Goal: Task Accomplishment & Management: Manage account settings

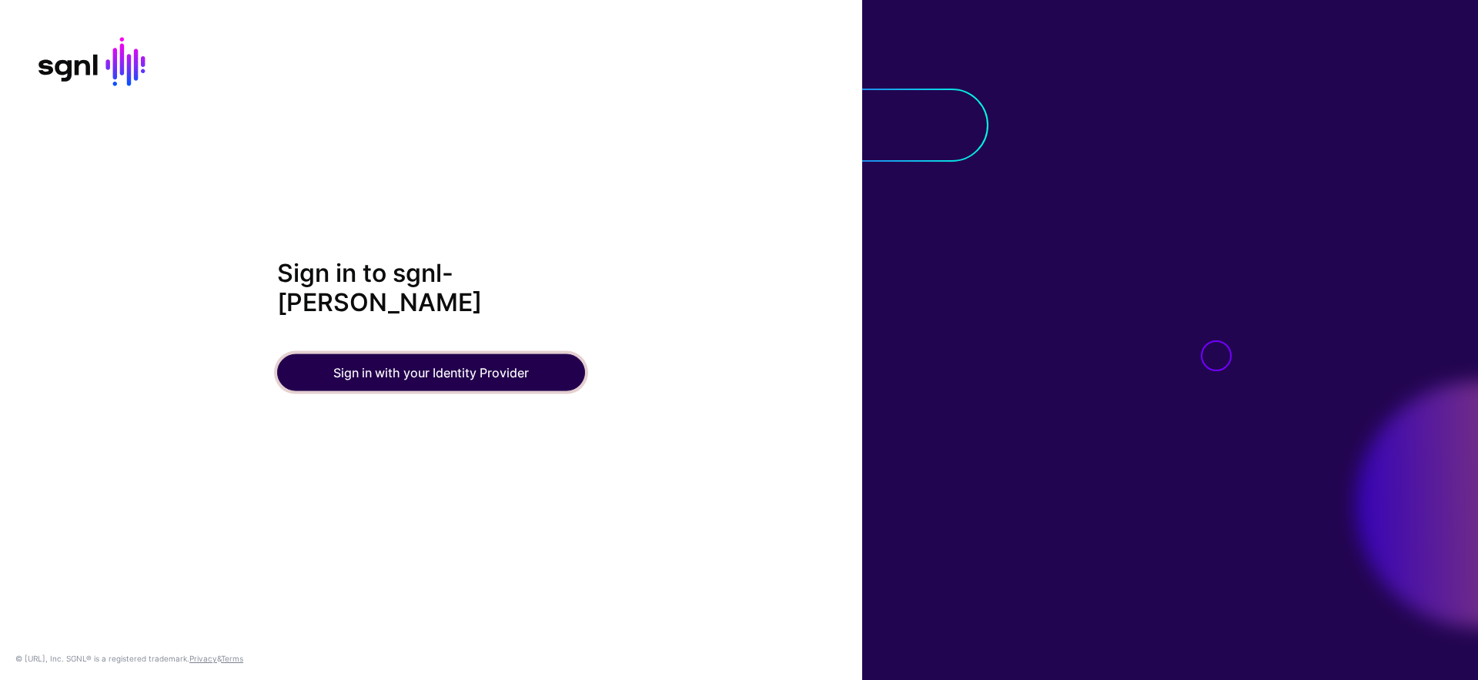
click at [543, 369] on button "Sign in with your Identity Provider" at bounding box center [431, 372] width 308 height 37
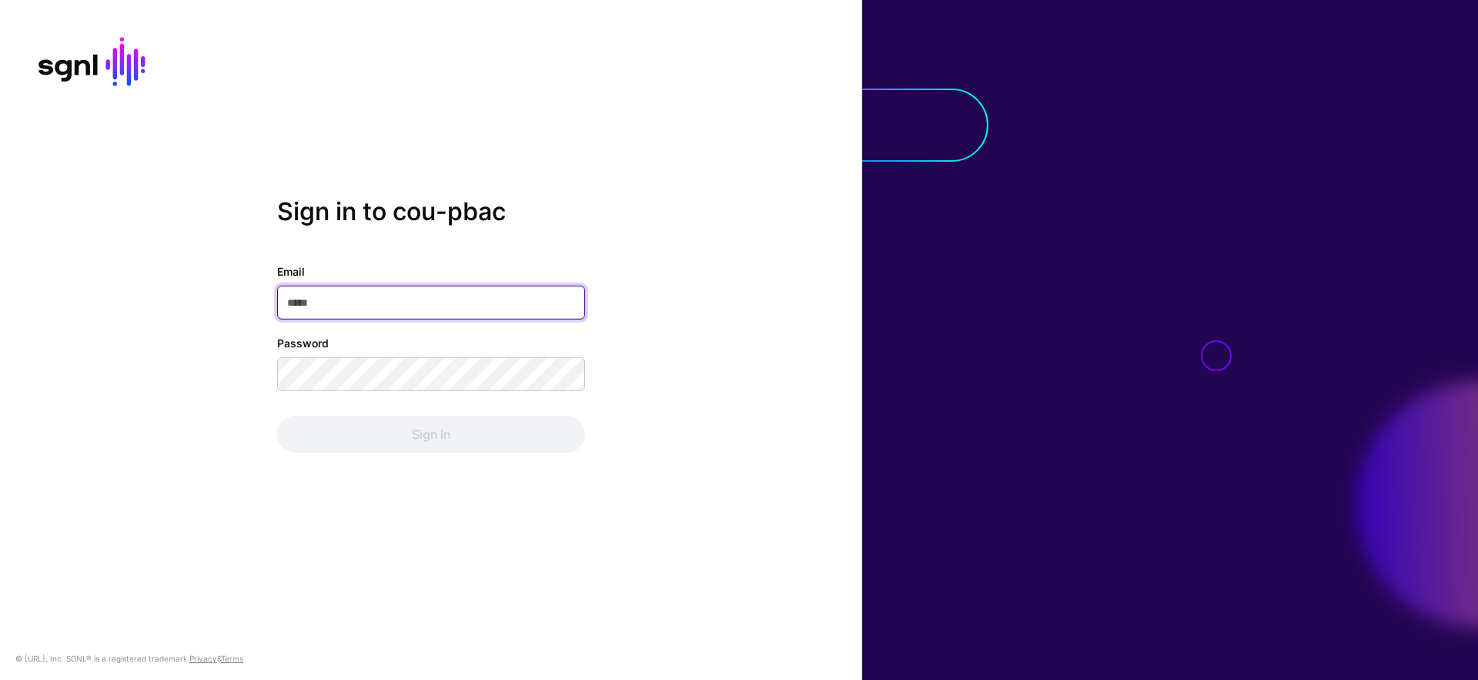
type input "**********"
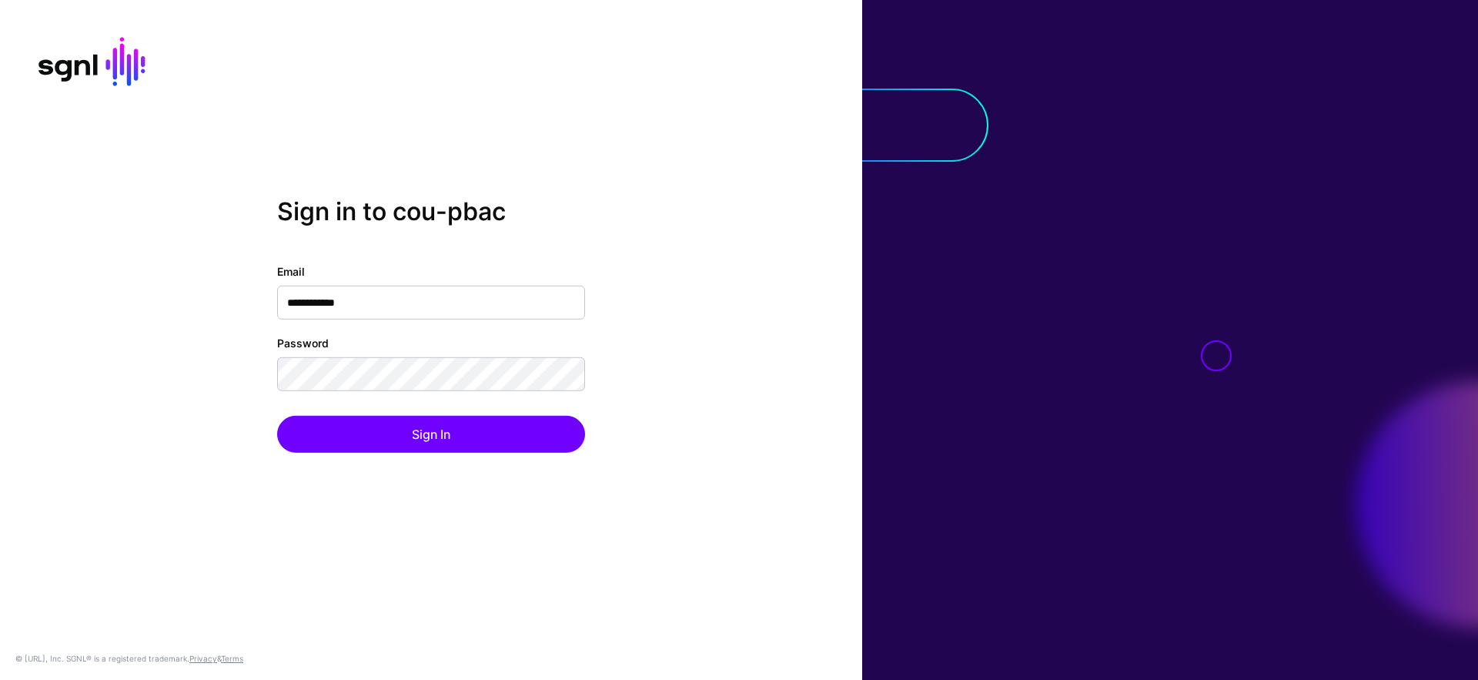
click at [461, 454] on div "**********" at bounding box center [431, 339] width 862 height 286
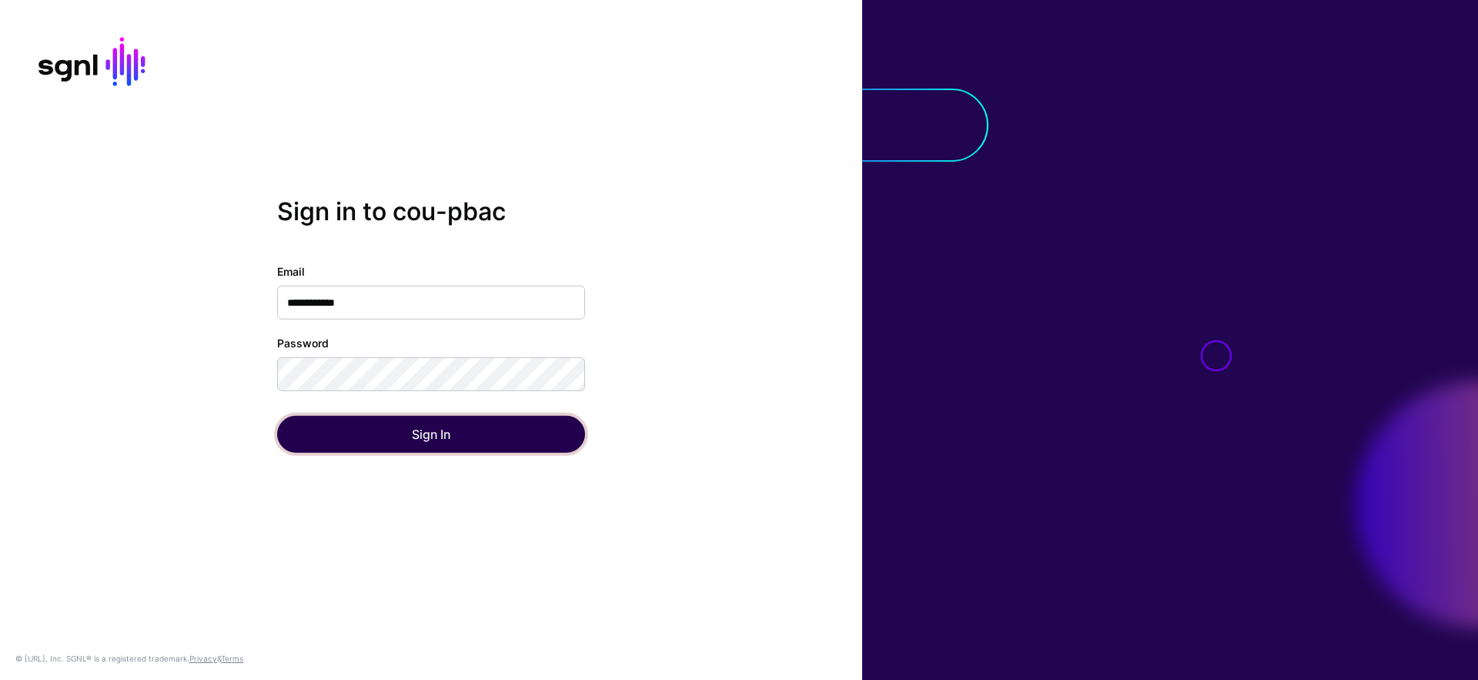
click at [457, 432] on button "Sign In" at bounding box center [431, 434] width 308 height 37
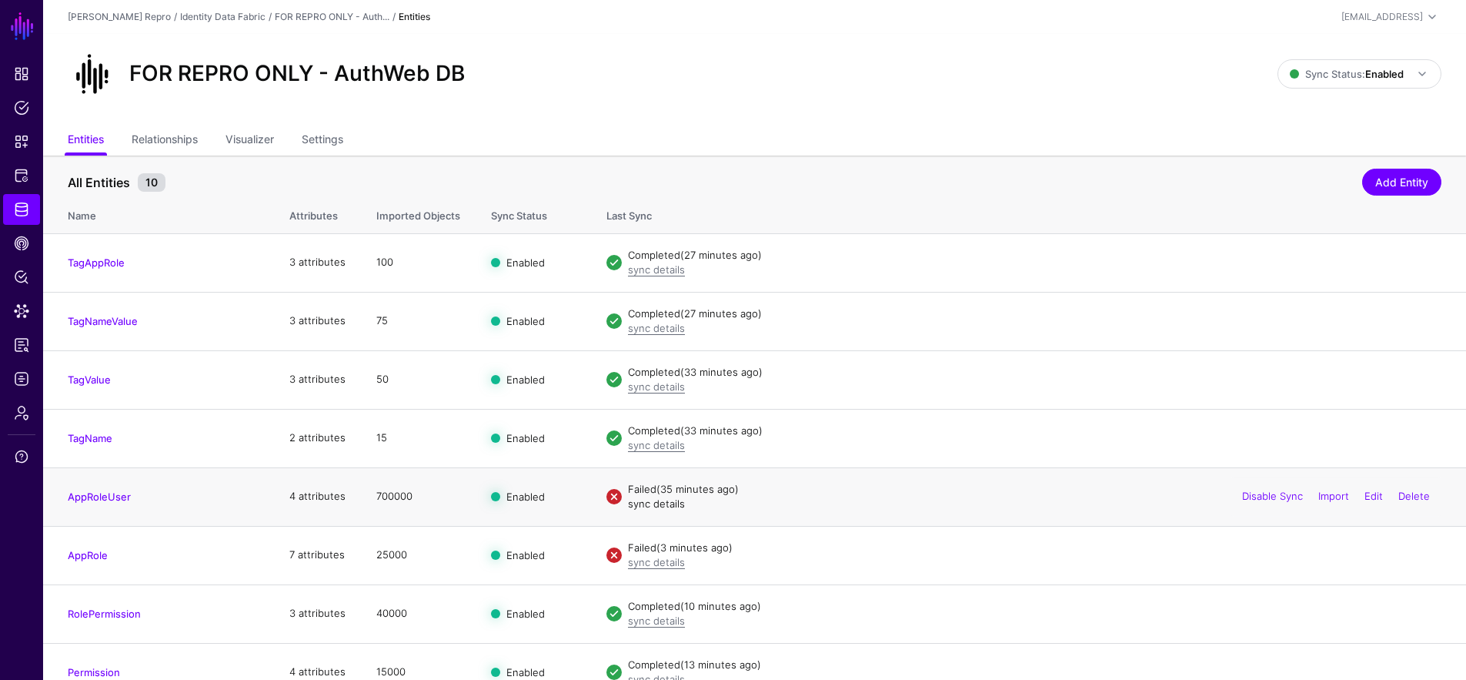
click at [641, 499] on link "sync details" at bounding box center [656, 503] width 57 height 12
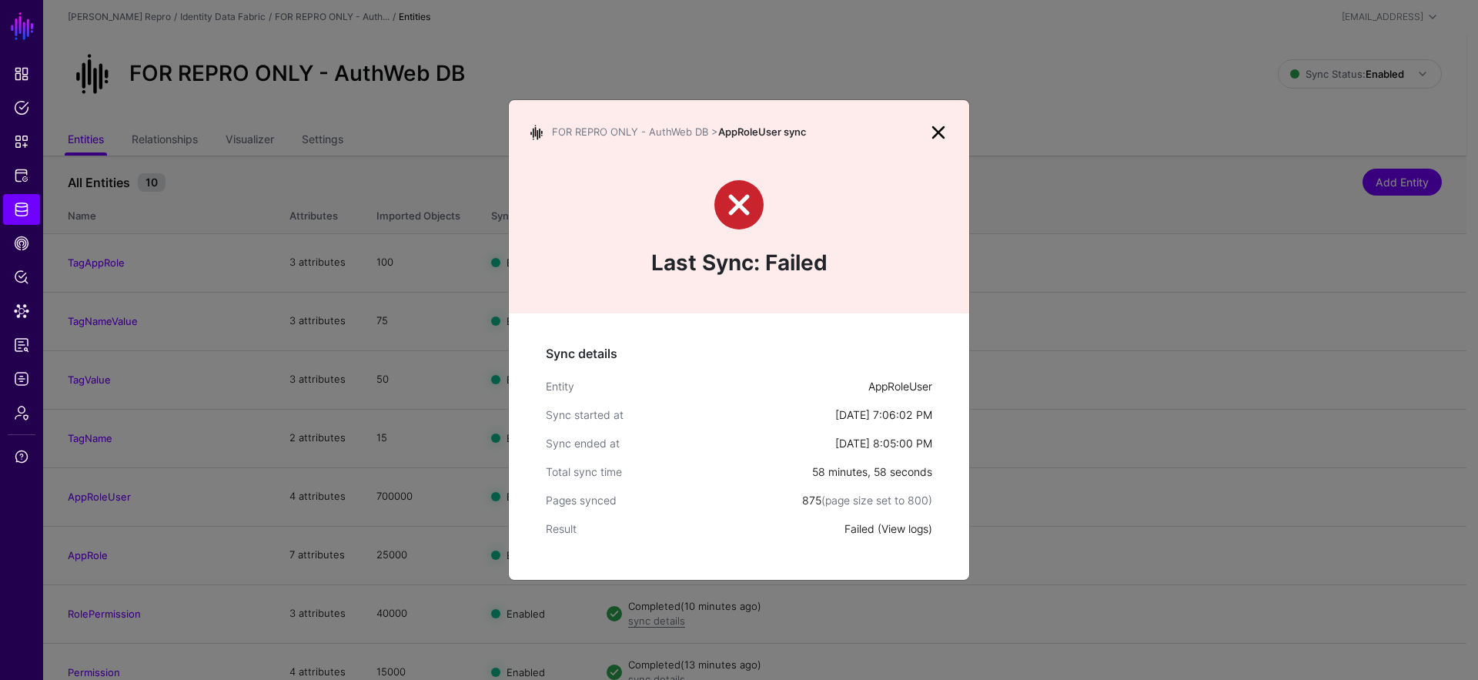
click at [900, 527] on link "View logs" at bounding box center [904, 528] width 47 height 13
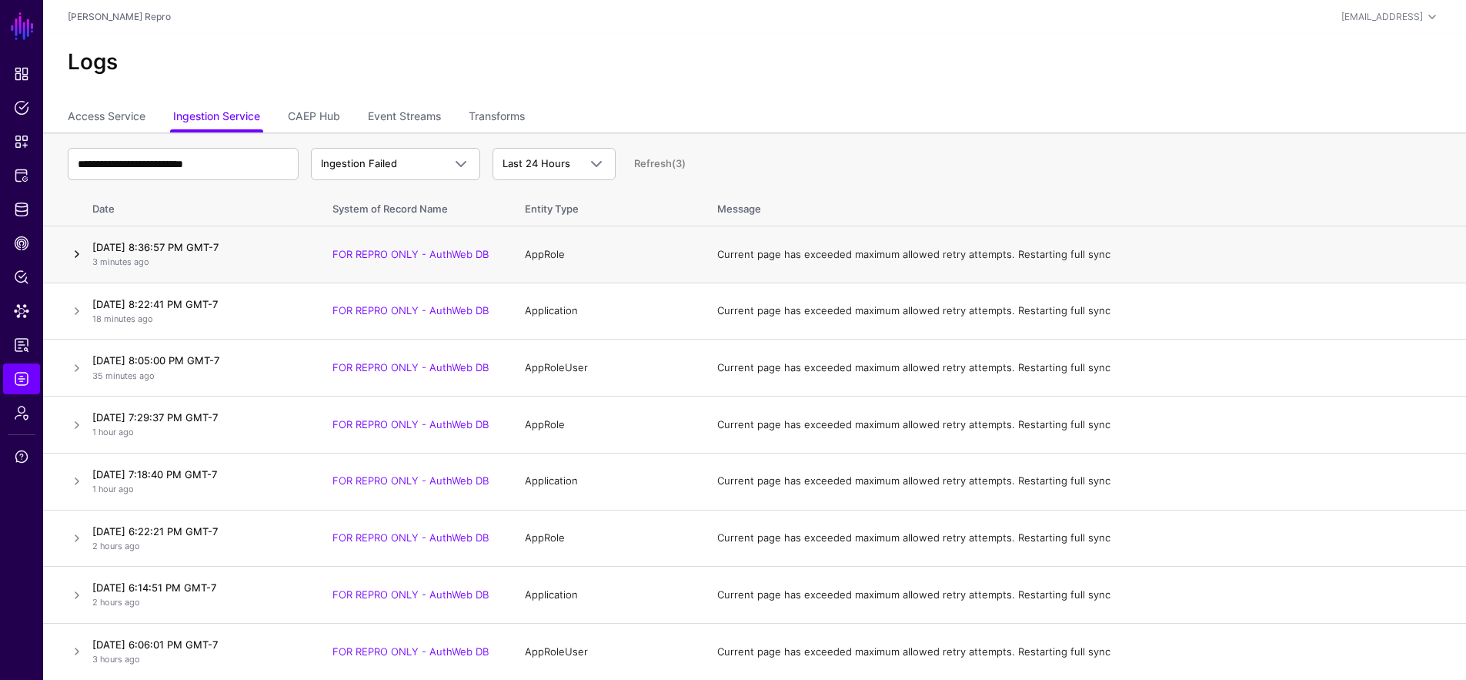
click at [72, 256] on link at bounding box center [77, 254] width 18 height 18
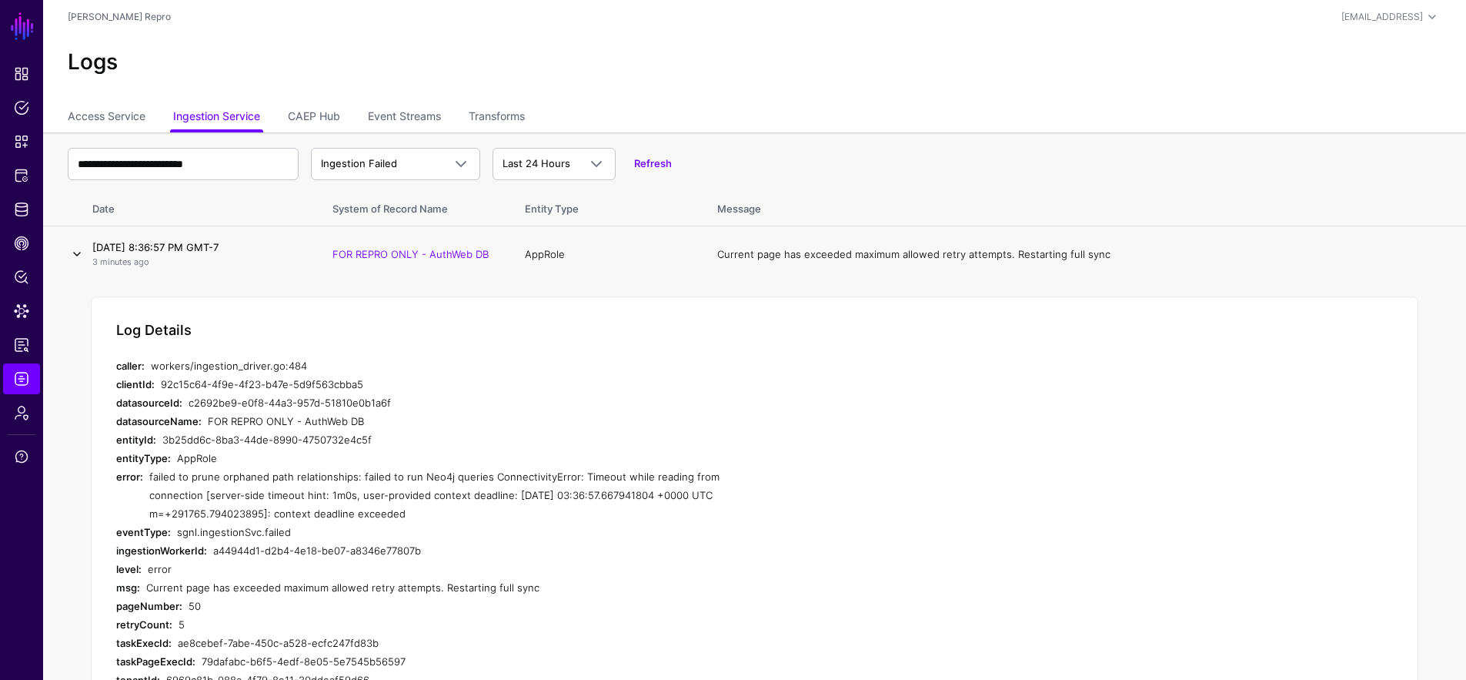
click at [85, 247] on link at bounding box center [77, 254] width 18 height 18
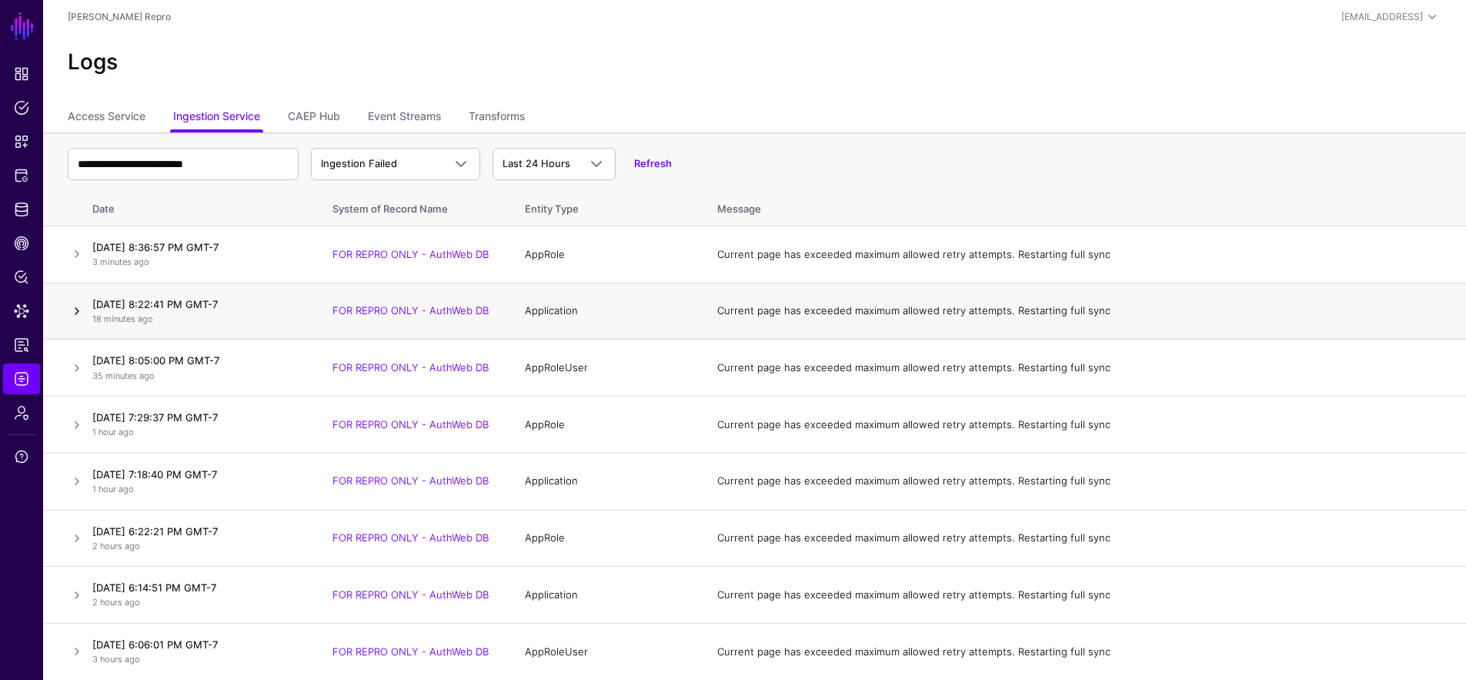
click at [73, 310] on link at bounding box center [77, 311] width 18 height 18
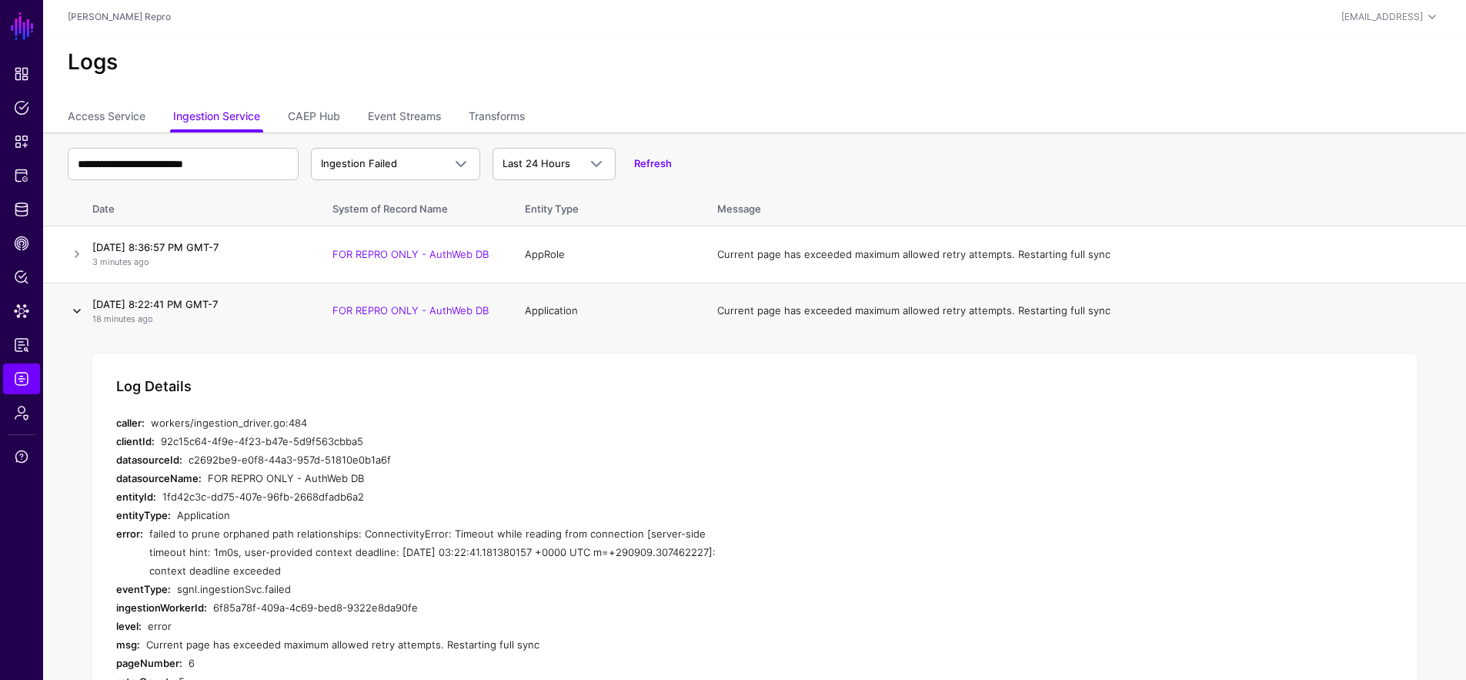
click at [68, 312] on link at bounding box center [77, 311] width 18 height 18
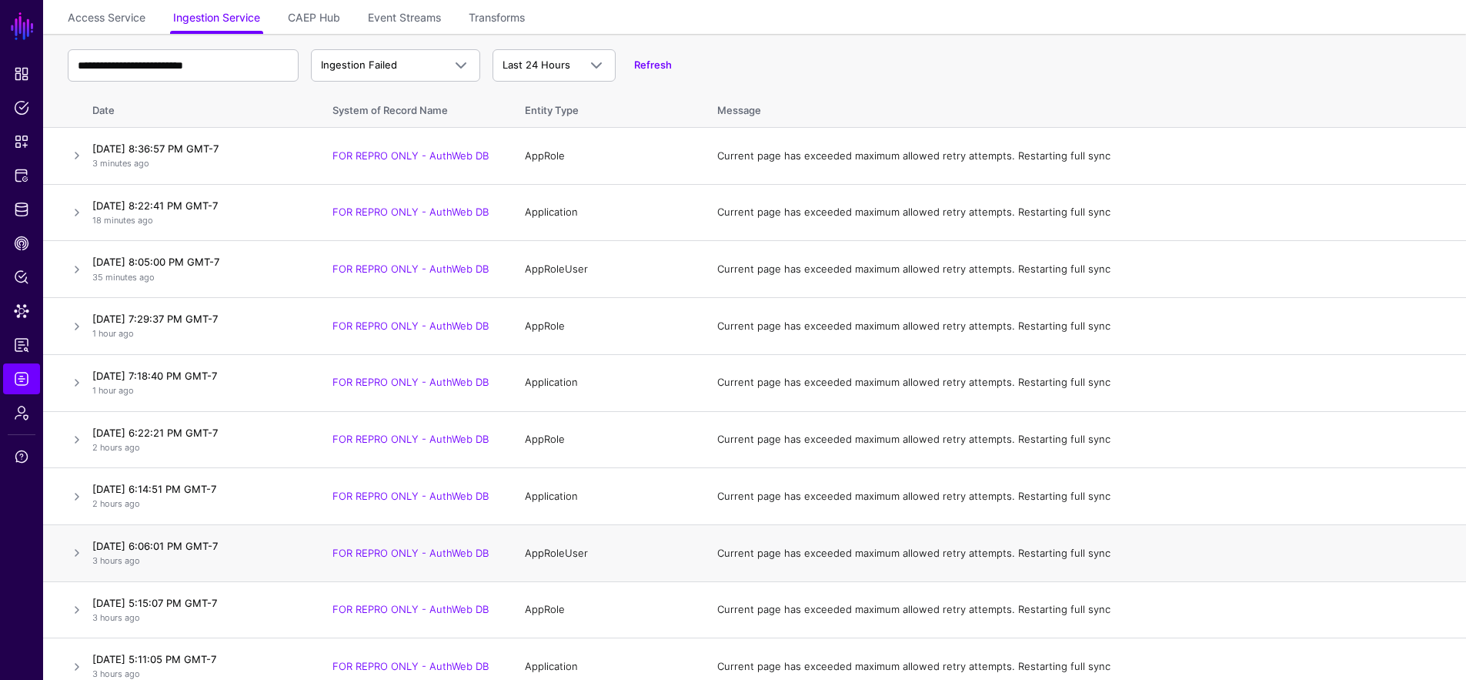
scroll to position [298, 0]
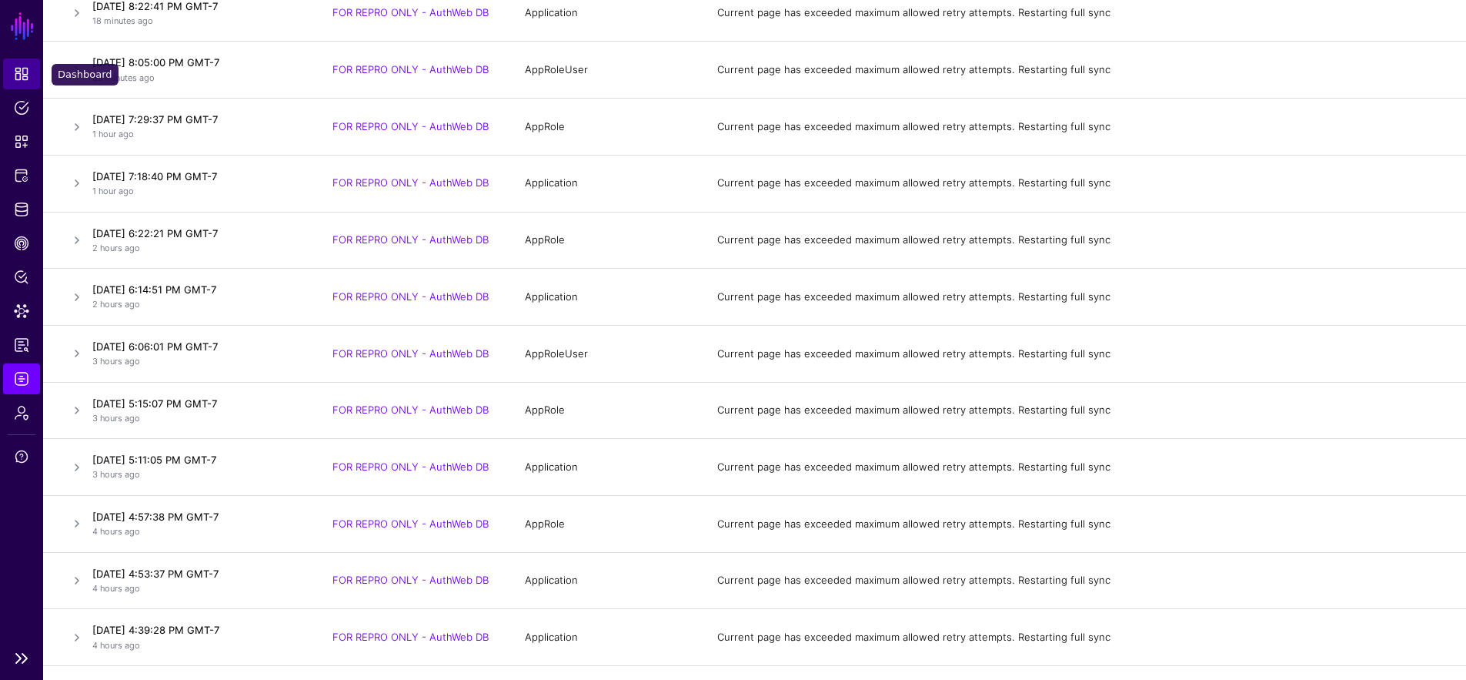
click at [26, 77] on span "Dashboard" at bounding box center [21, 73] width 15 height 15
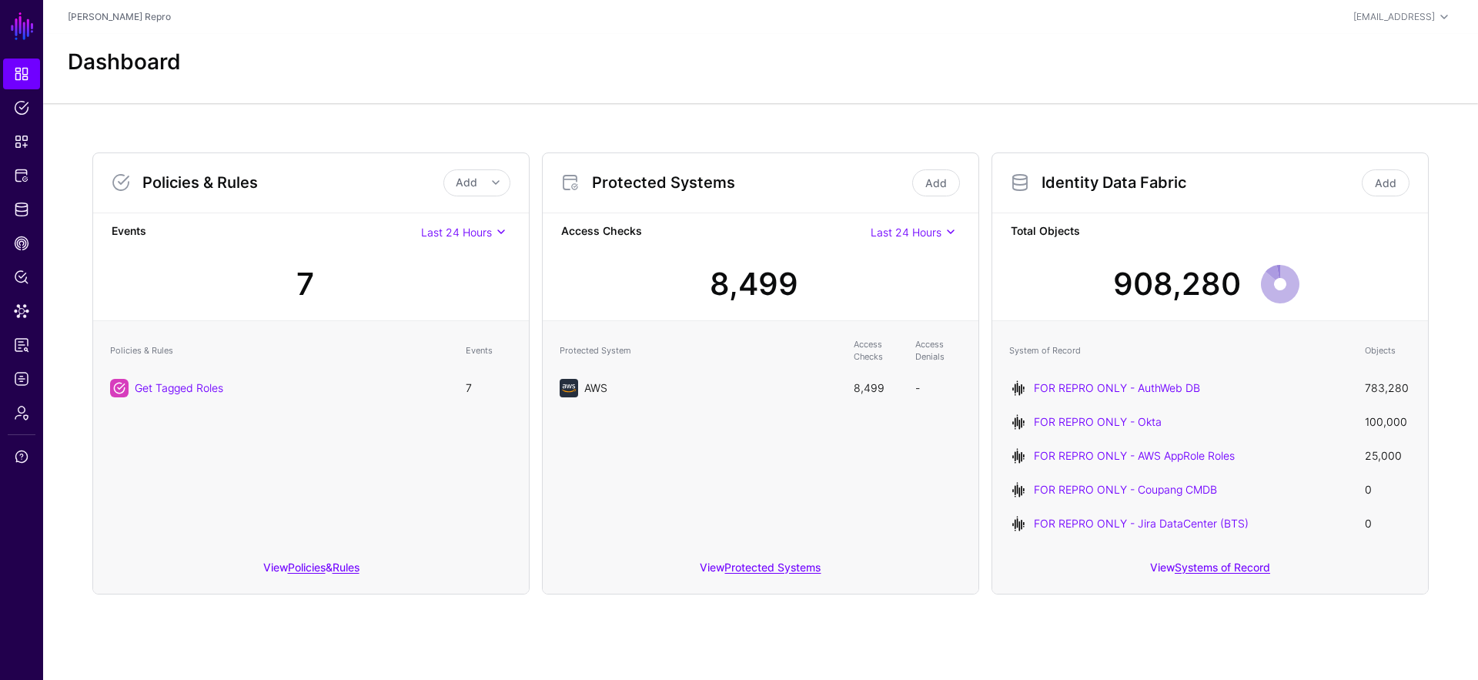
click at [598, 383] on link "AWS" at bounding box center [595, 387] width 23 height 13
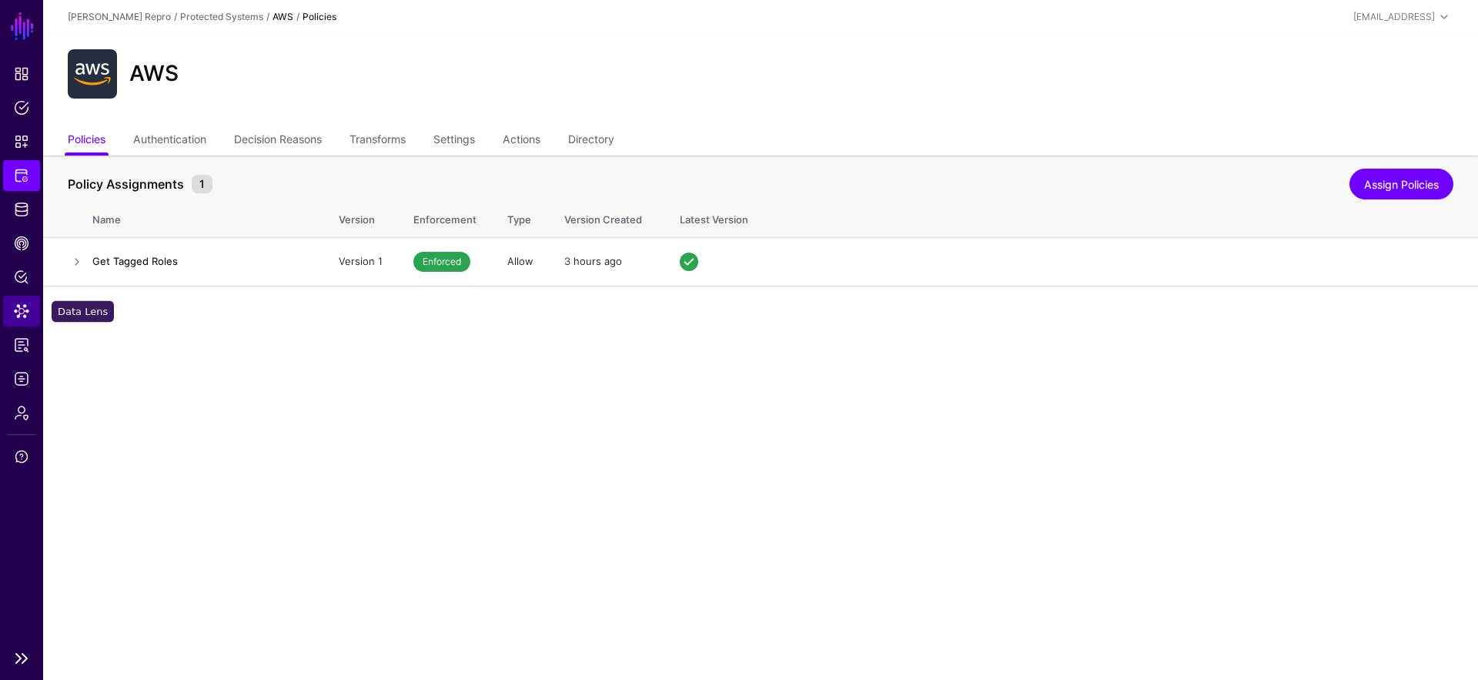
click at [25, 296] on link "Data Lens" at bounding box center [21, 311] width 37 height 31
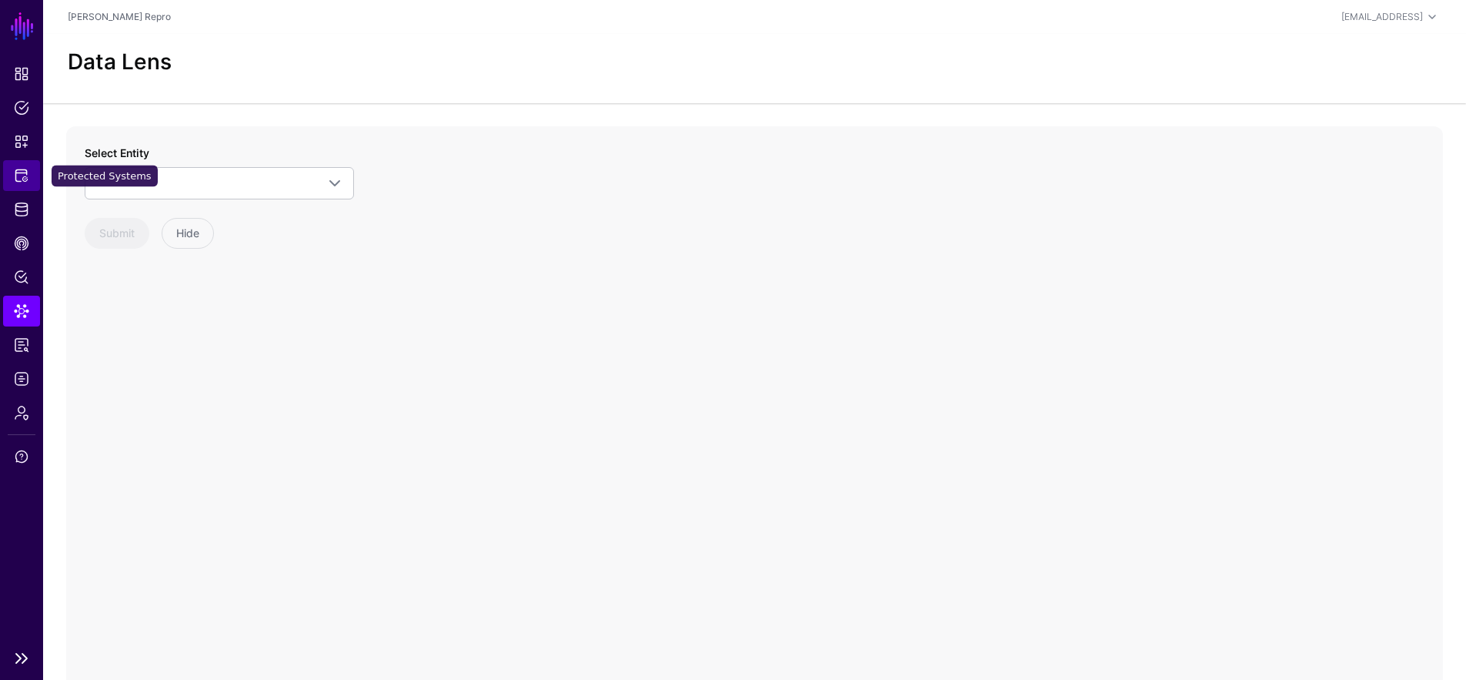
click at [24, 176] on span "Protected Systems" at bounding box center [21, 175] width 15 height 15
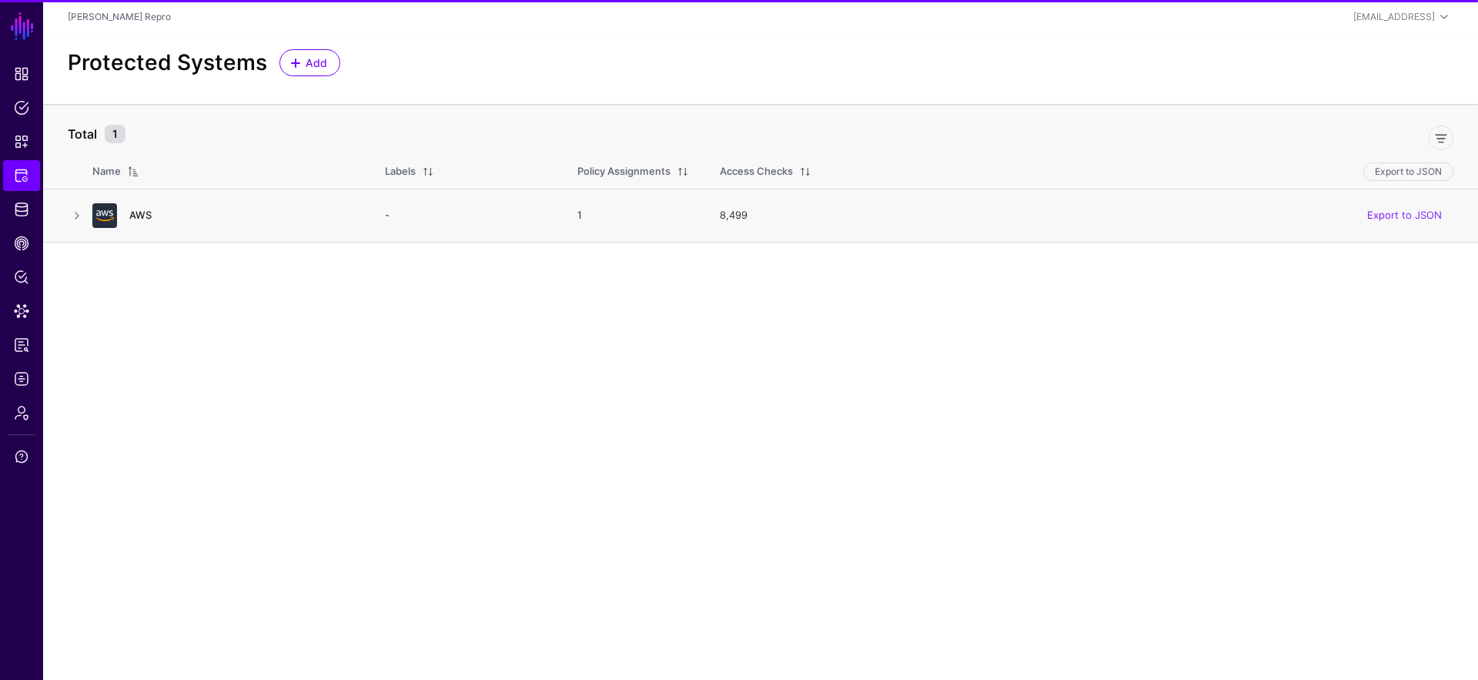
click at [137, 217] on link "AWS" at bounding box center [140, 215] width 22 height 12
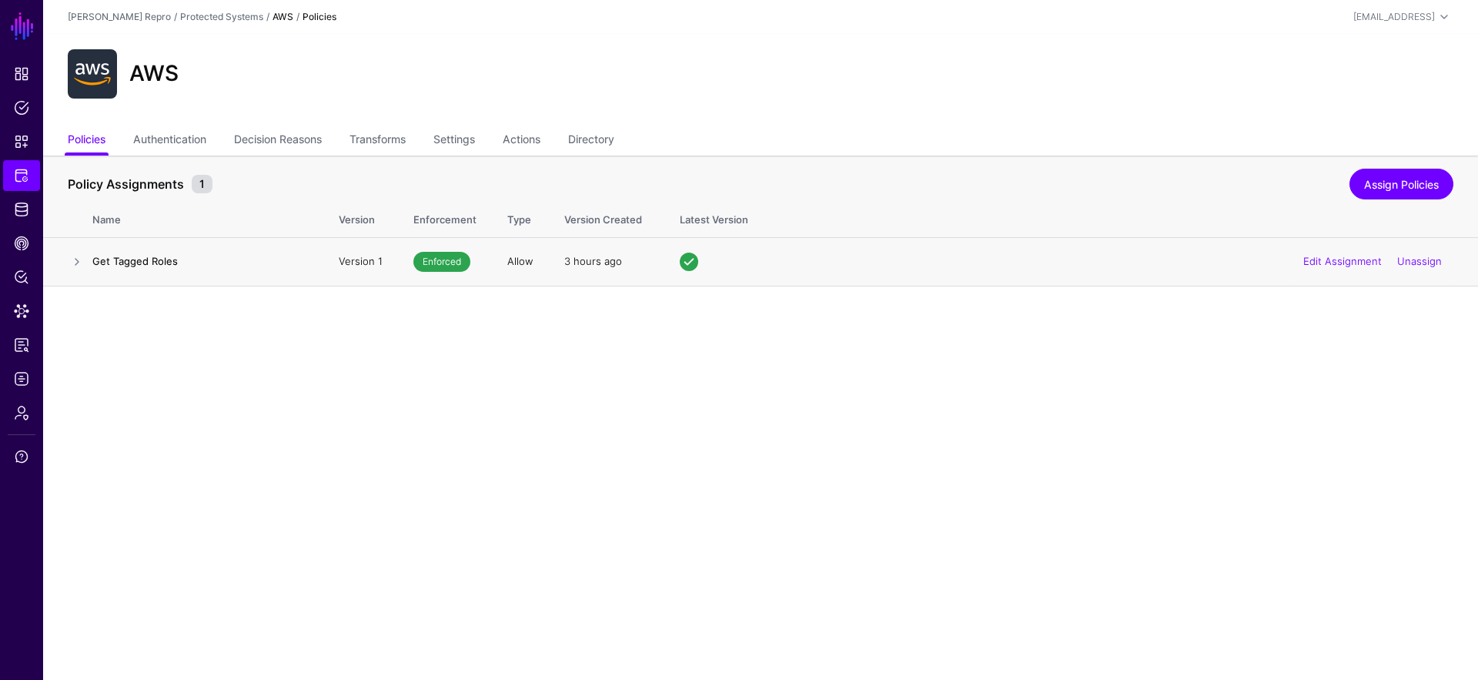
click at [139, 259] on h4 "Get Tagged Roles" at bounding box center [199, 261] width 215 height 14
click at [78, 266] on link at bounding box center [77, 261] width 18 height 18
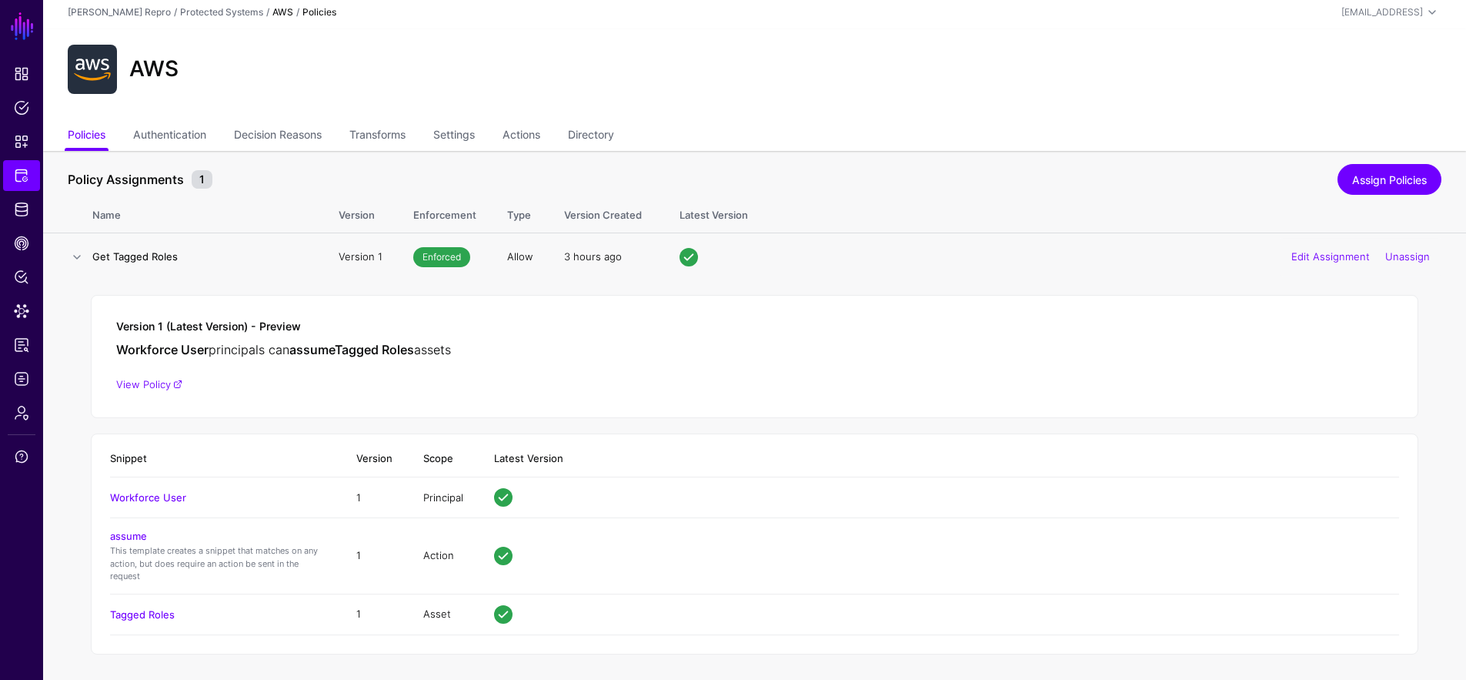
scroll to position [9, 0]
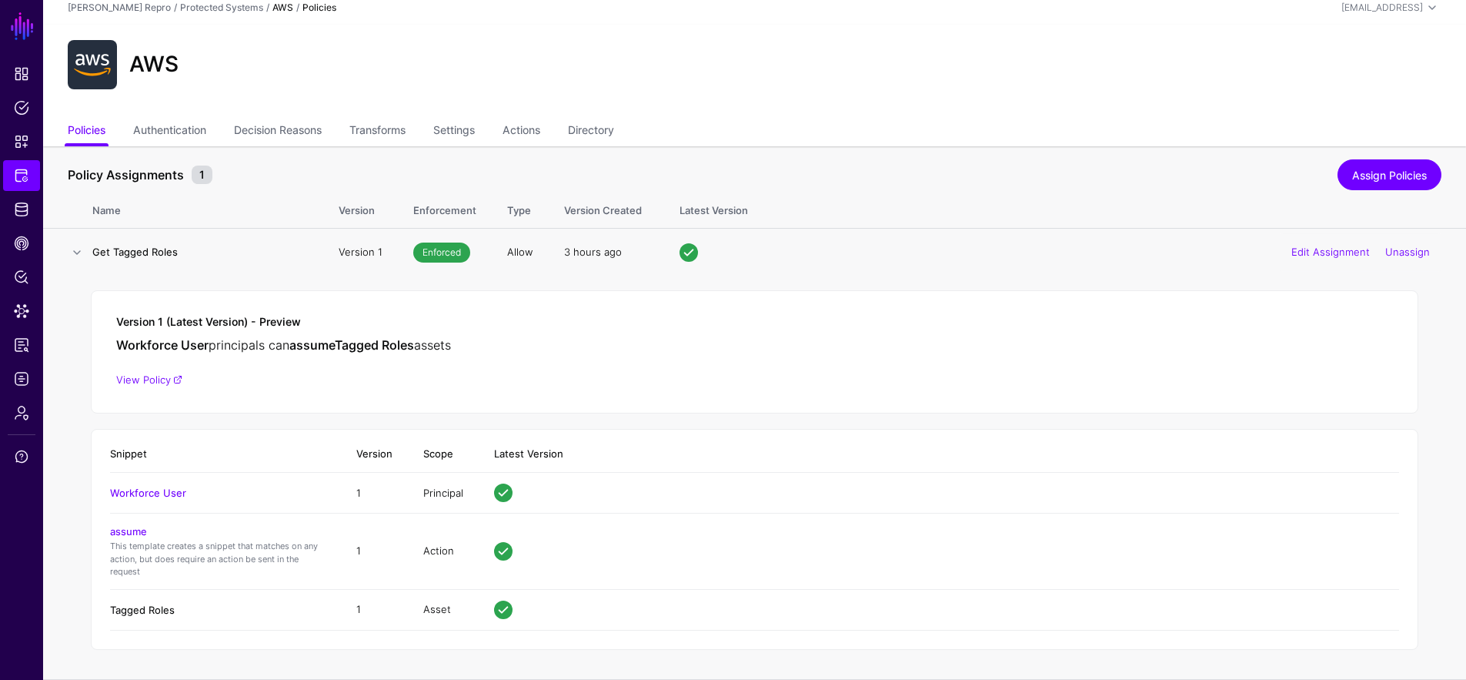
click at [151, 608] on link "Tagged Roles" at bounding box center [142, 609] width 65 height 12
click at [445, 134] on link "Settings" at bounding box center [454, 131] width 42 height 29
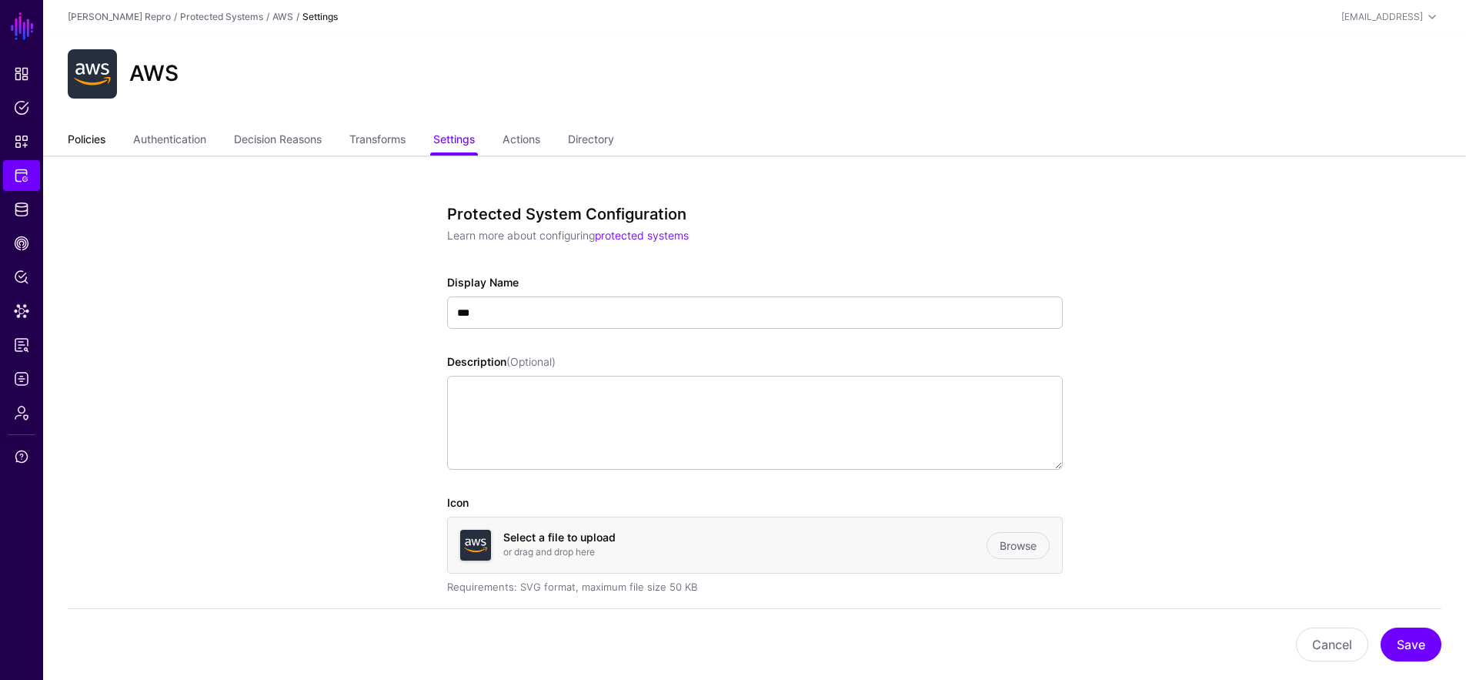
click at [85, 147] on link "Policies" at bounding box center [87, 140] width 38 height 29
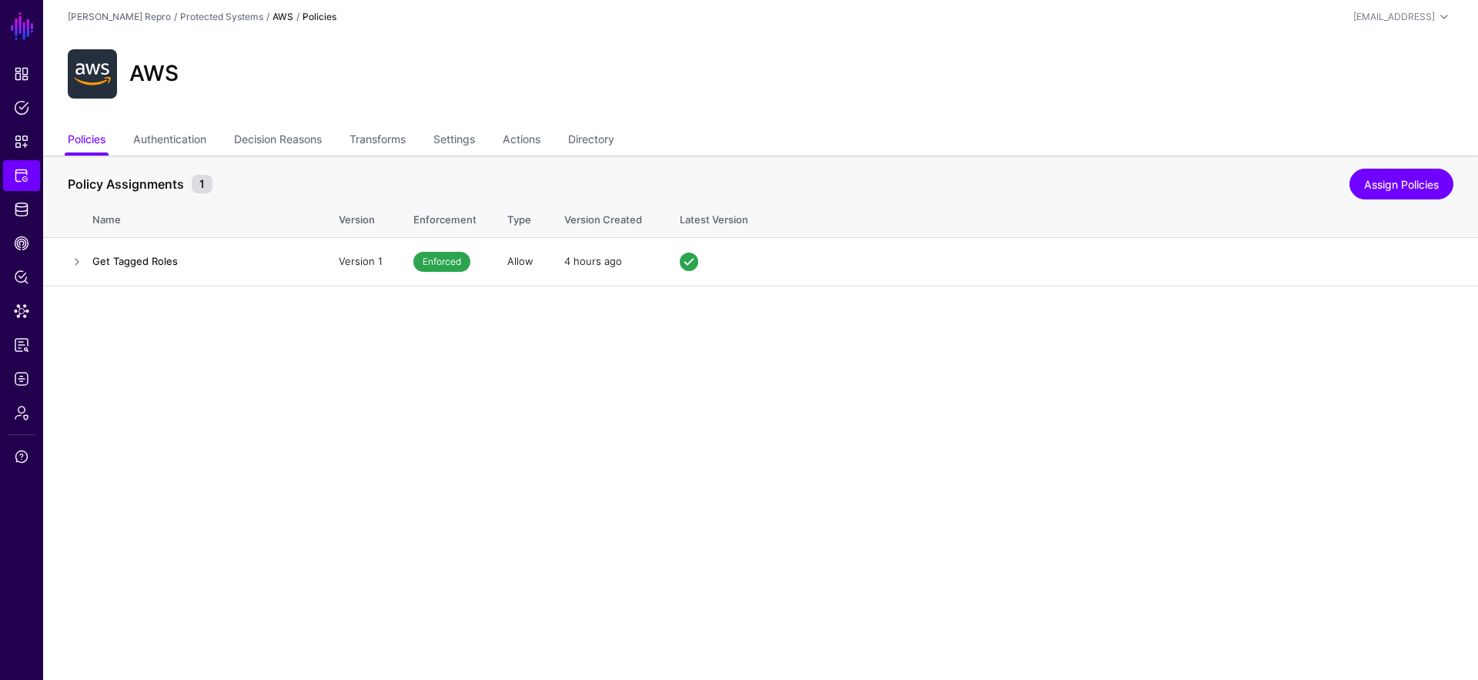
click at [487, 139] on ul "Policies Authentication Decision Reasons Transforms Settings Actions Directory" at bounding box center [760, 140] width 1385 height 29
click at [72, 259] on link at bounding box center [77, 261] width 18 height 18
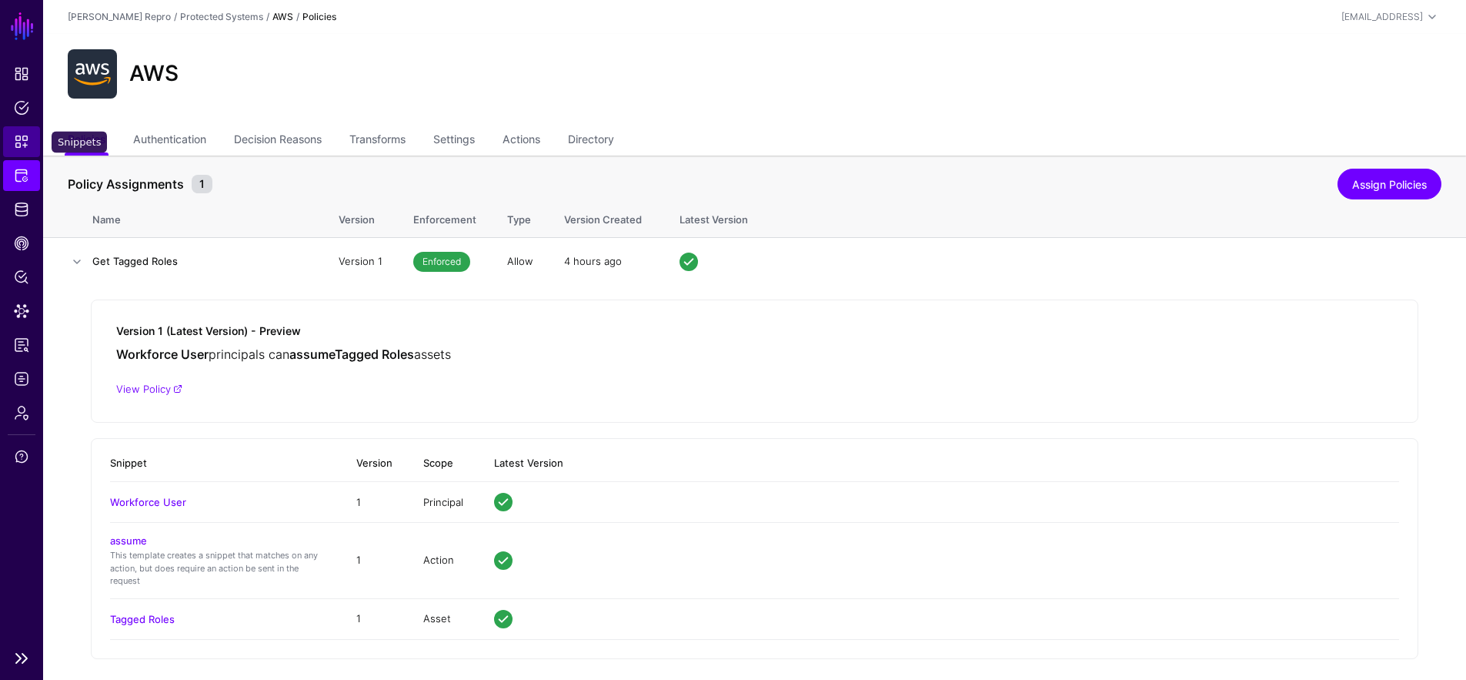
click at [22, 148] on span "Snippets" at bounding box center [21, 141] width 15 height 15
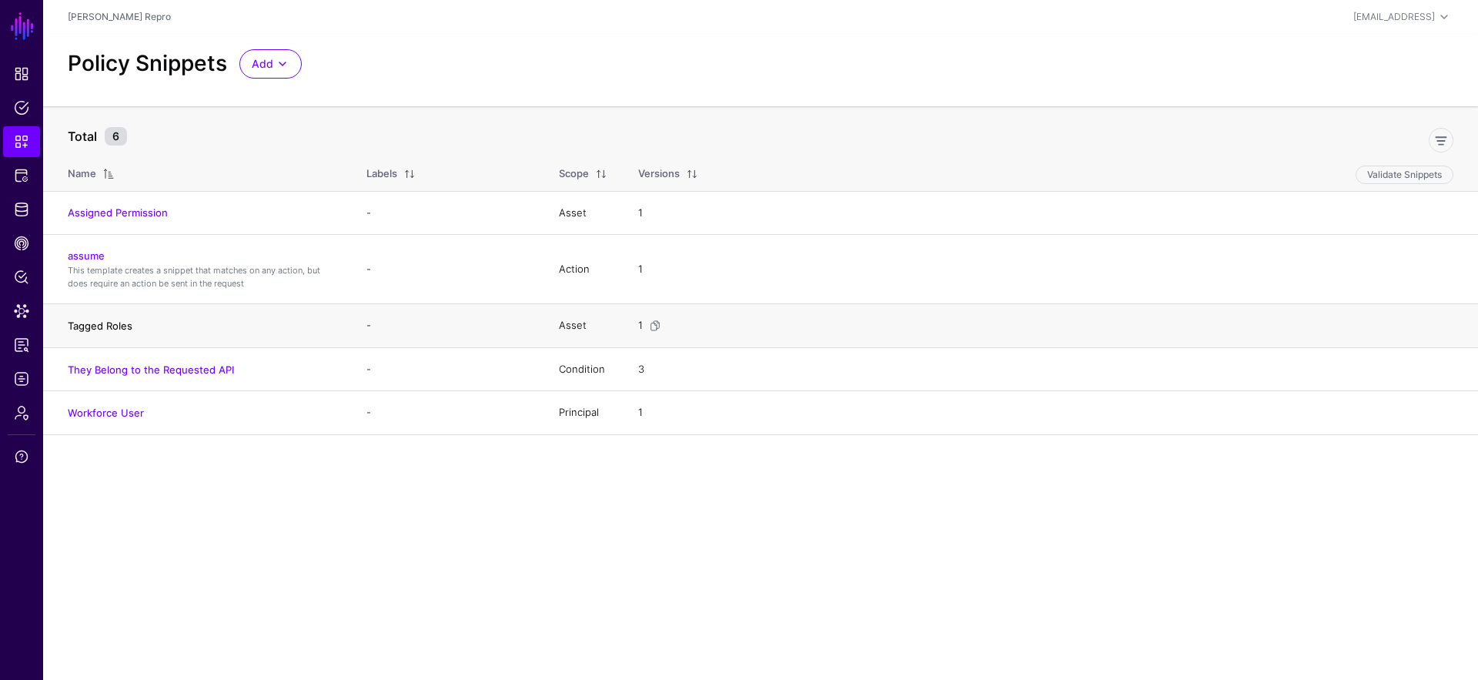
click at [98, 327] on link "Tagged Roles" at bounding box center [100, 325] width 65 height 12
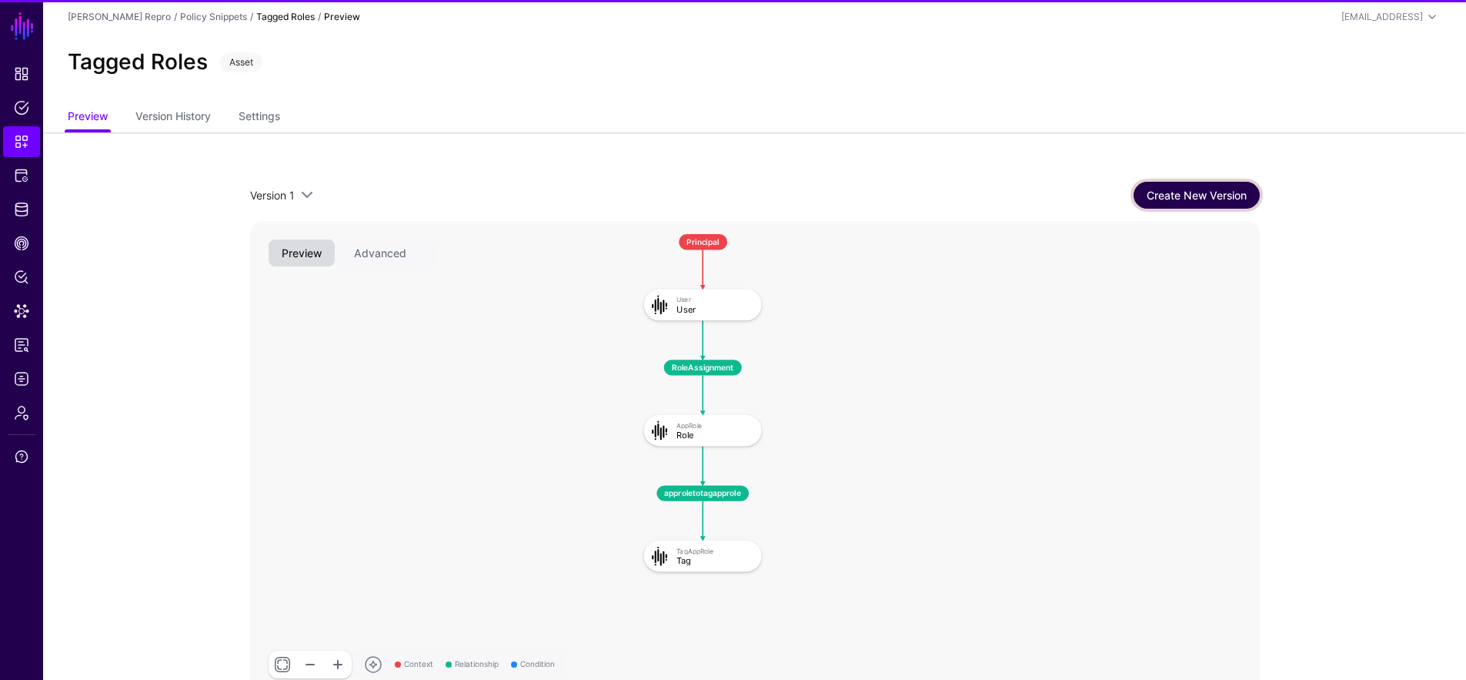
click at [1194, 197] on link "Create New Version" at bounding box center [1197, 195] width 126 height 27
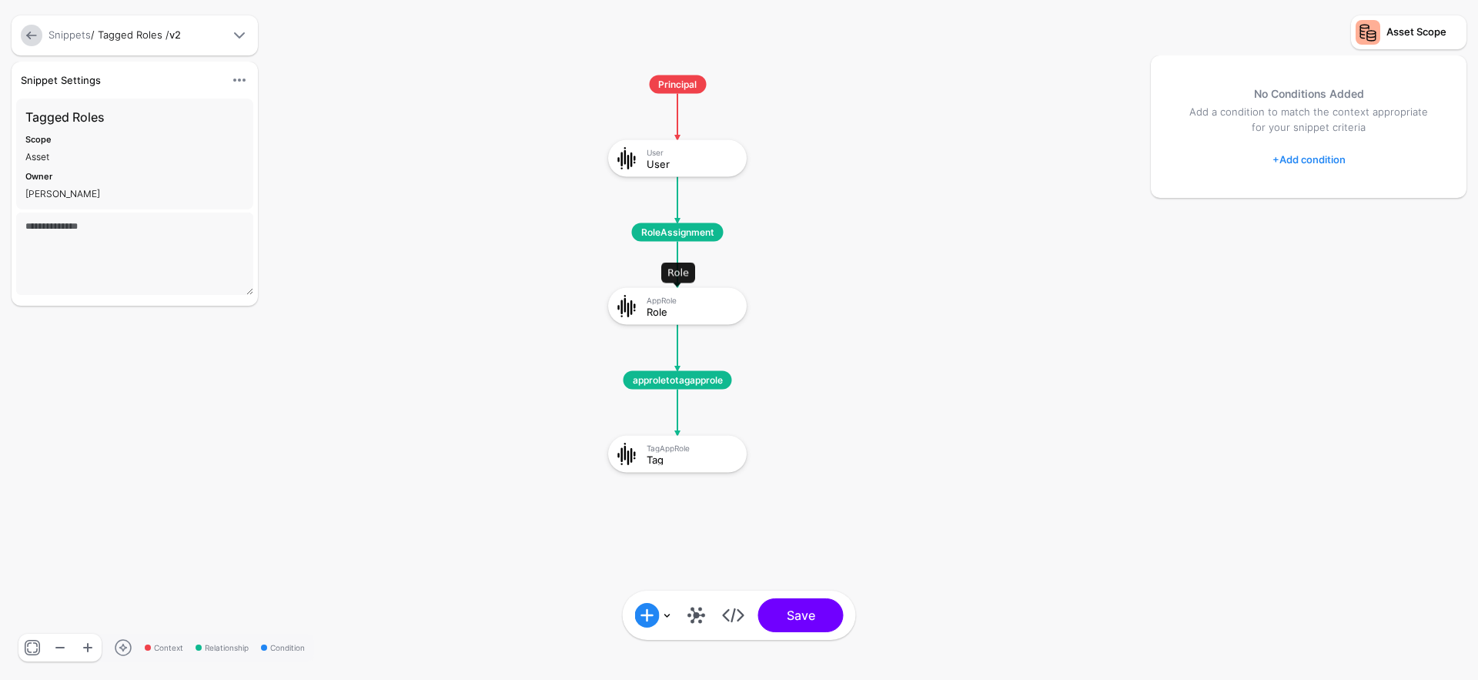
click at [690, 311] on div "Role" at bounding box center [690, 311] width 89 height 11
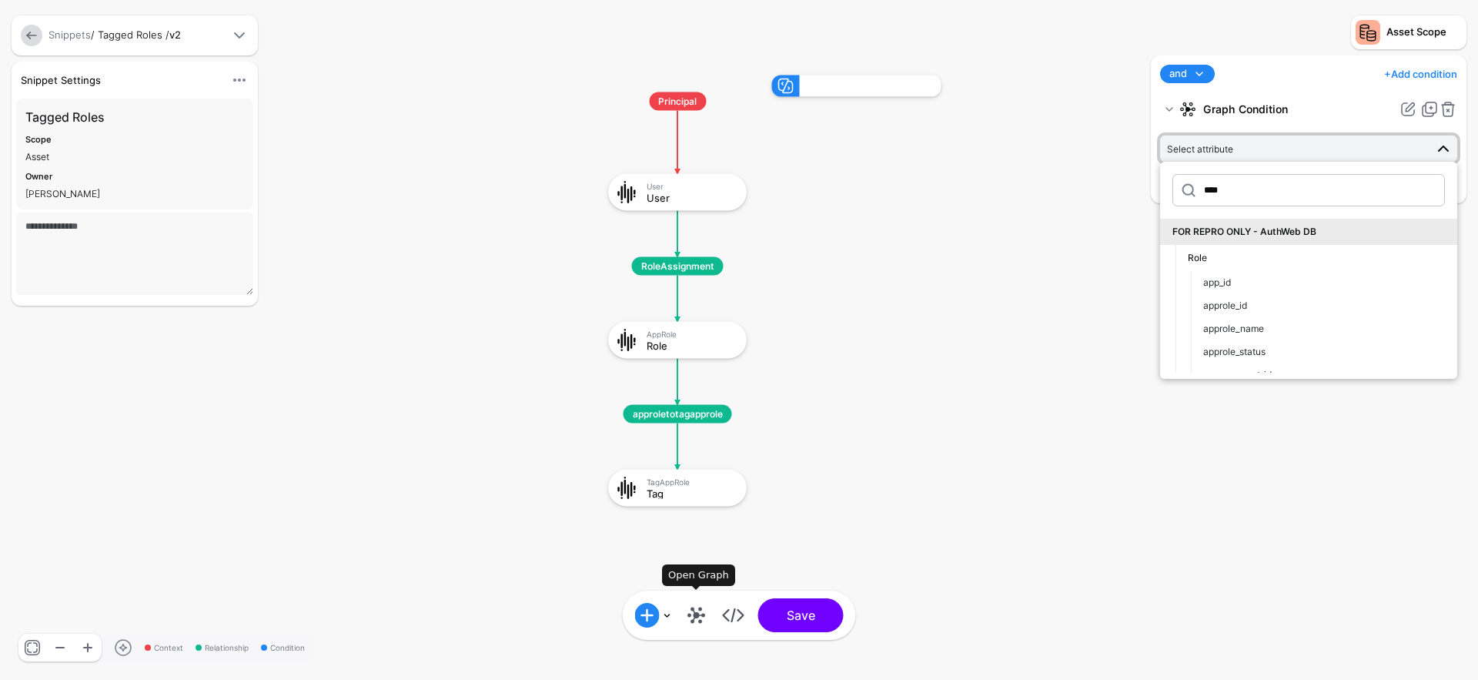
click at [702, 615] on link at bounding box center [696, 615] width 25 height 25
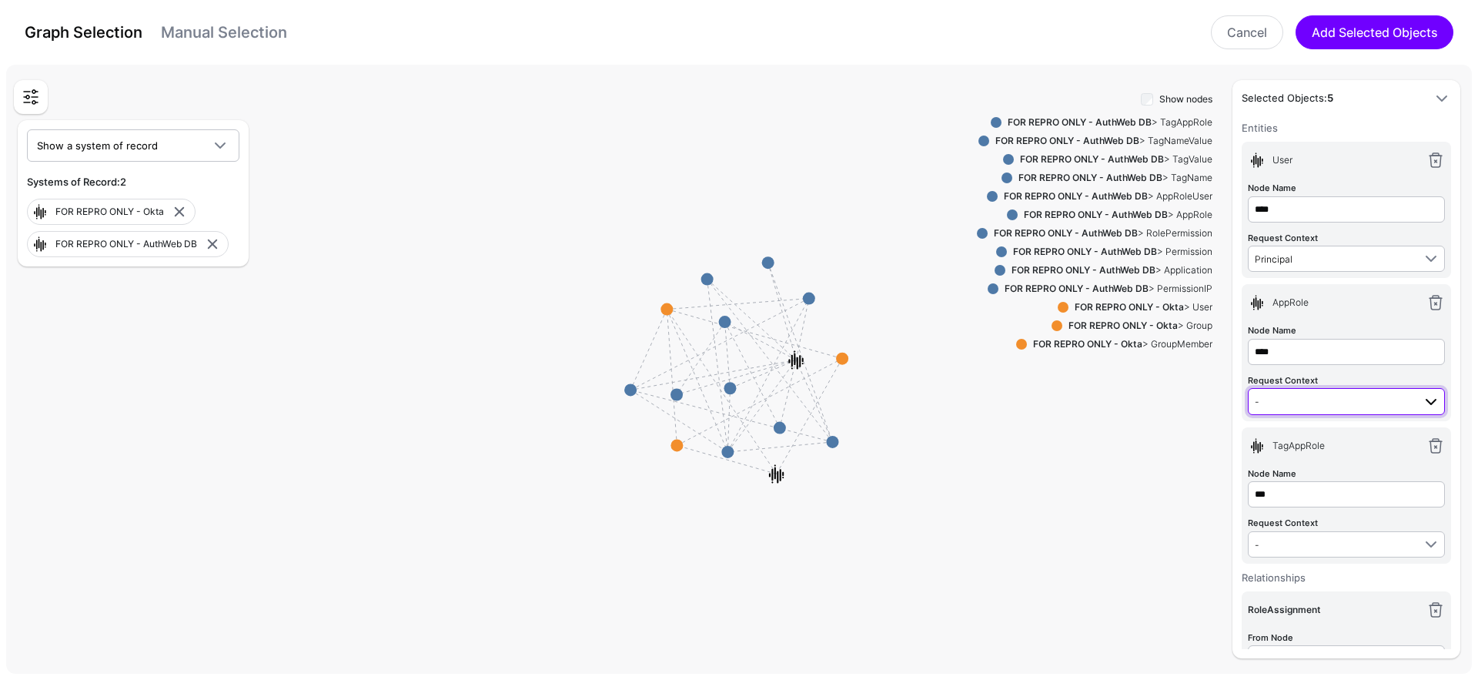
click at [1295, 396] on span "-" at bounding box center [1333, 400] width 158 height 17
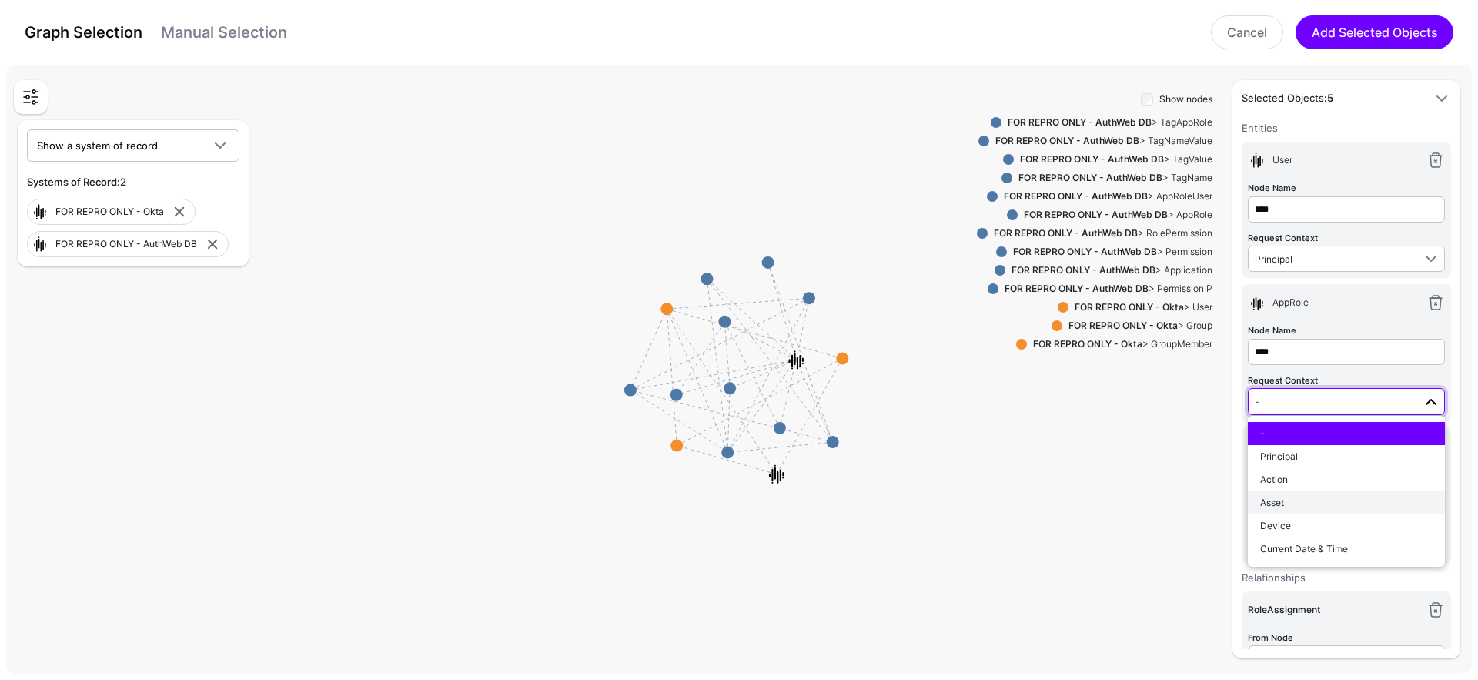
click at [1290, 502] on div "Asset" at bounding box center [1346, 503] width 172 height 14
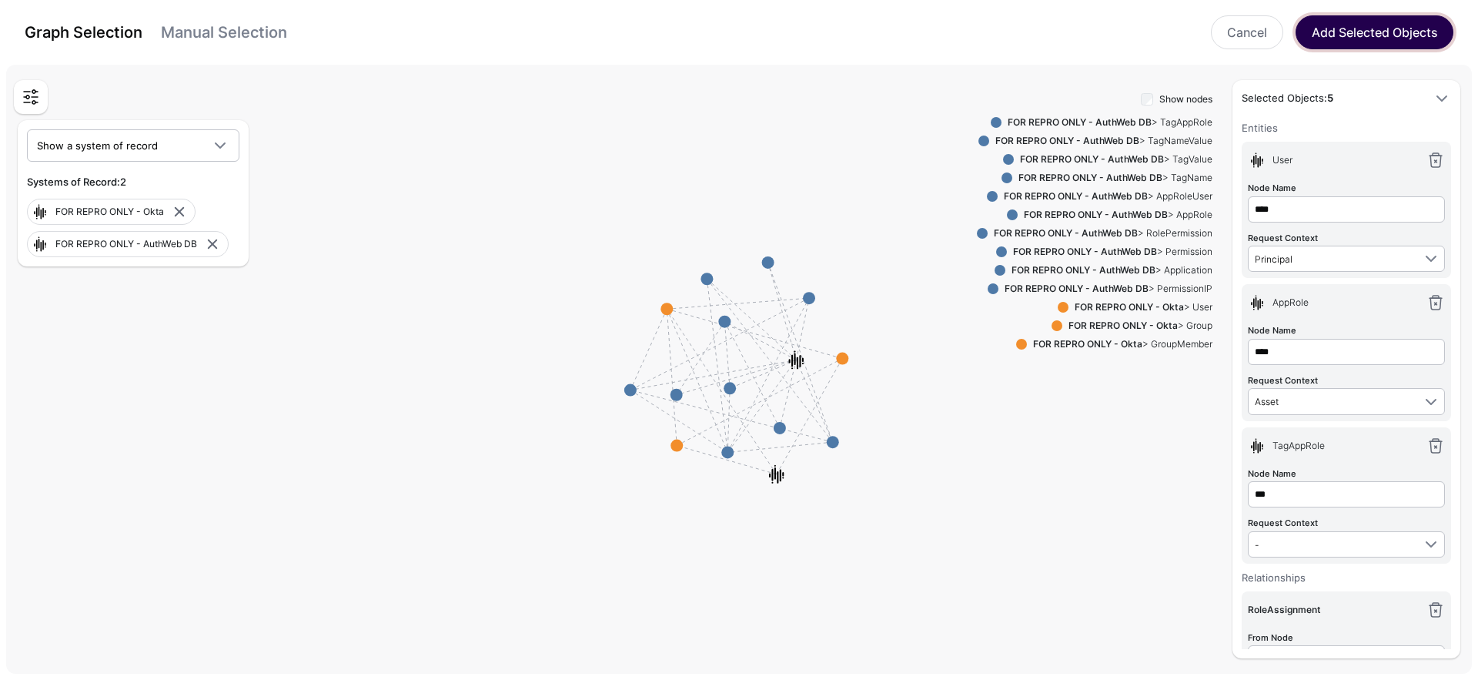
click at [1354, 23] on button "Add Selected Objects" at bounding box center [1374, 32] width 158 height 34
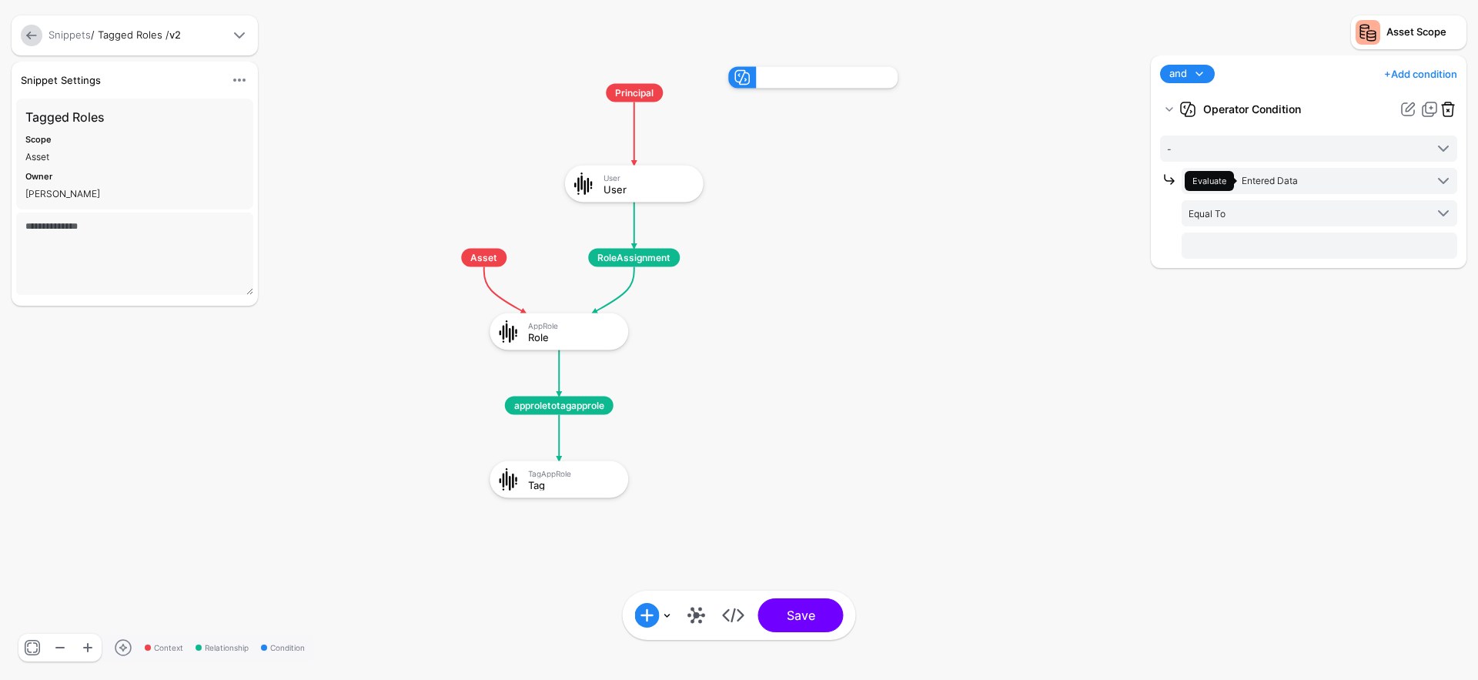
click at [1450, 110] on link at bounding box center [1447, 109] width 18 height 18
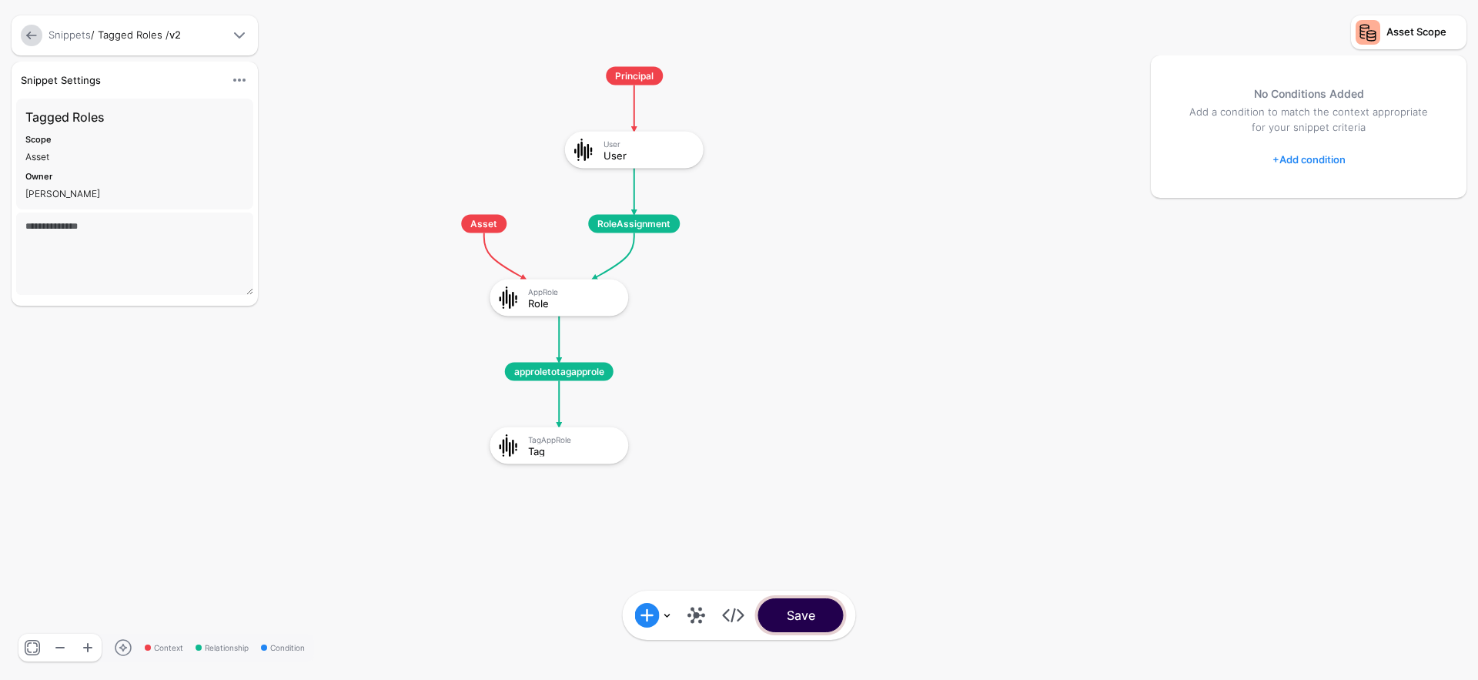
click at [826, 619] on button "Save" at bounding box center [800, 615] width 85 height 34
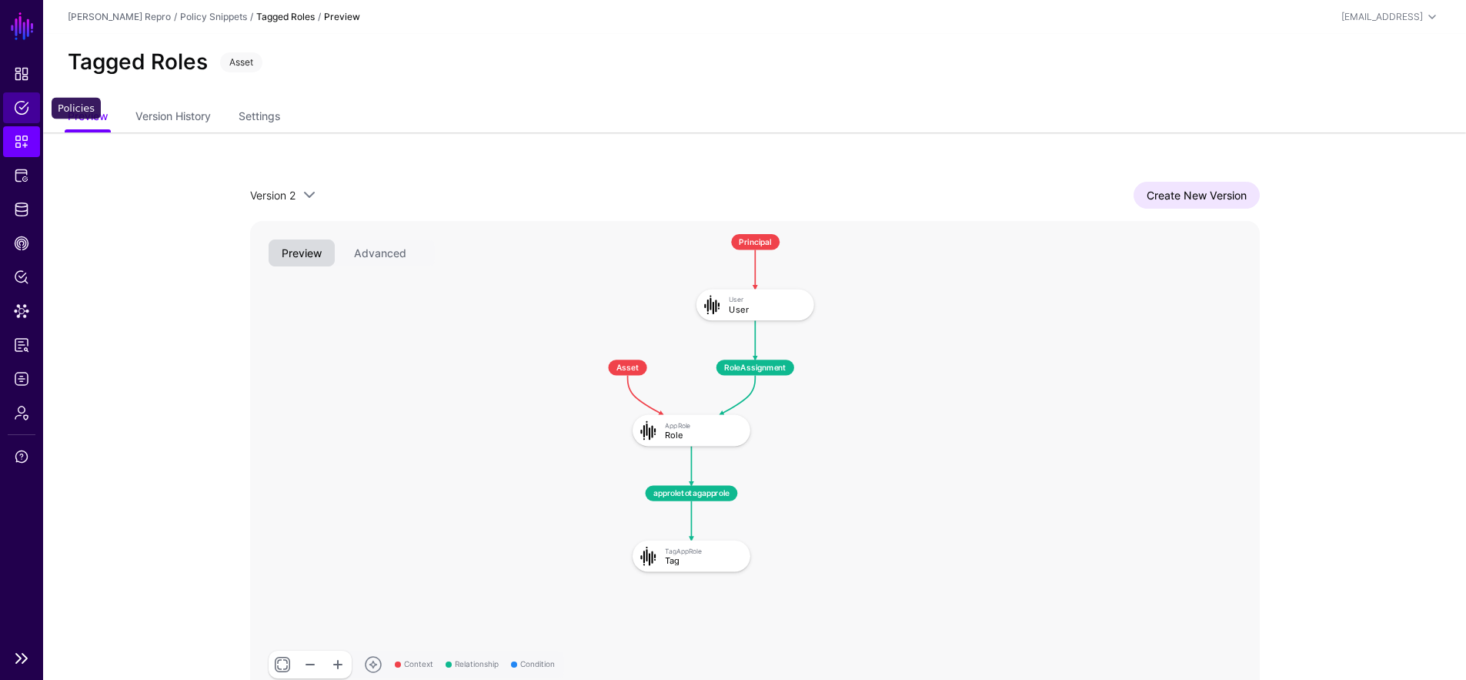
click at [21, 115] on link "Policies" at bounding box center [21, 107] width 37 height 31
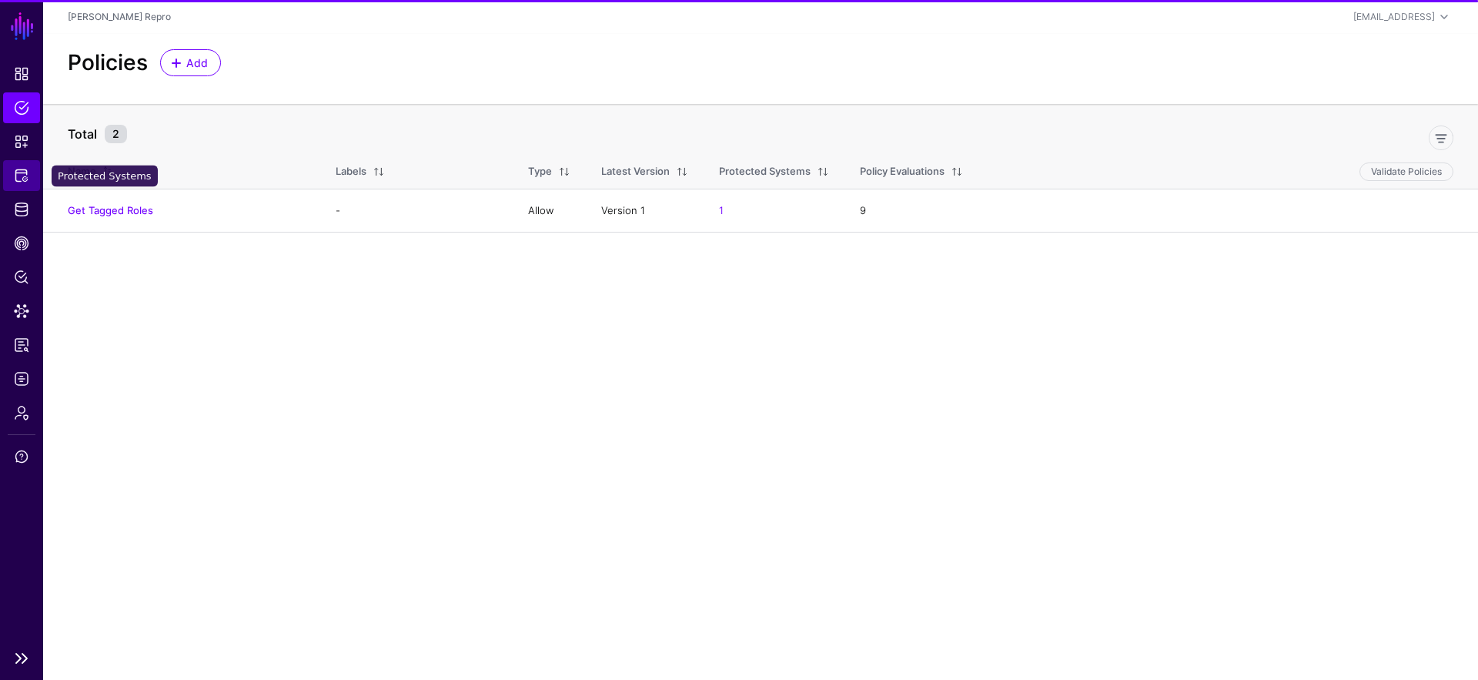
click at [29, 184] on link "Protected Systems" at bounding box center [21, 175] width 37 height 31
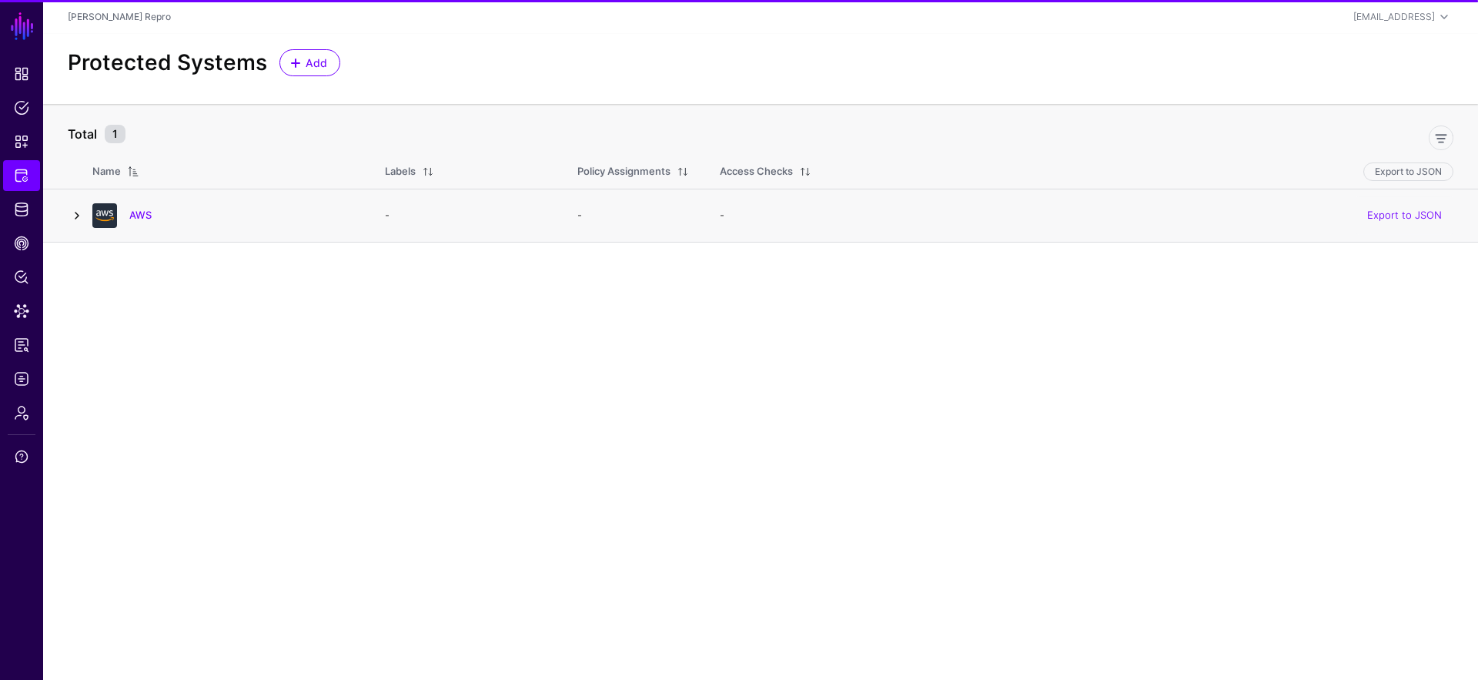
click at [78, 209] on link at bounding box center [77, 215] width 18 height 18
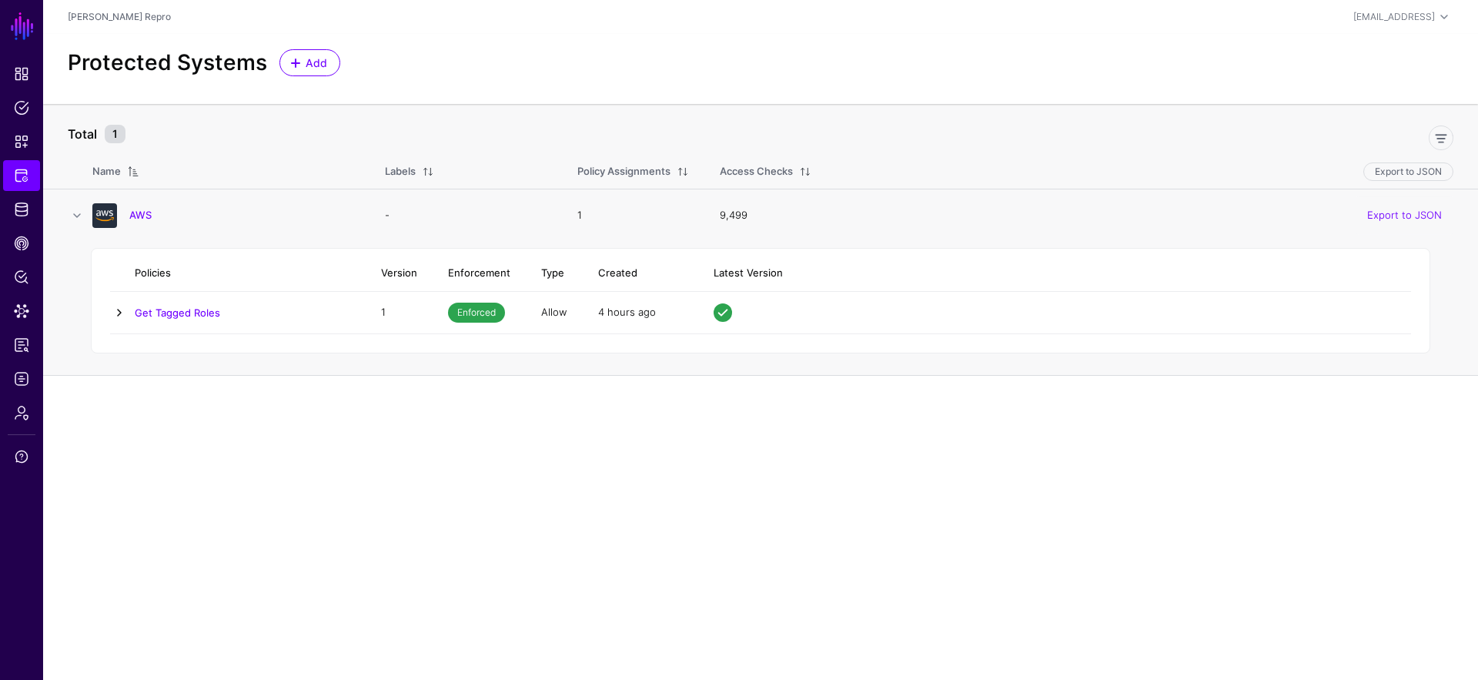
click at [126, 319] on link at bounding box center [119, 312] width 18 height 18
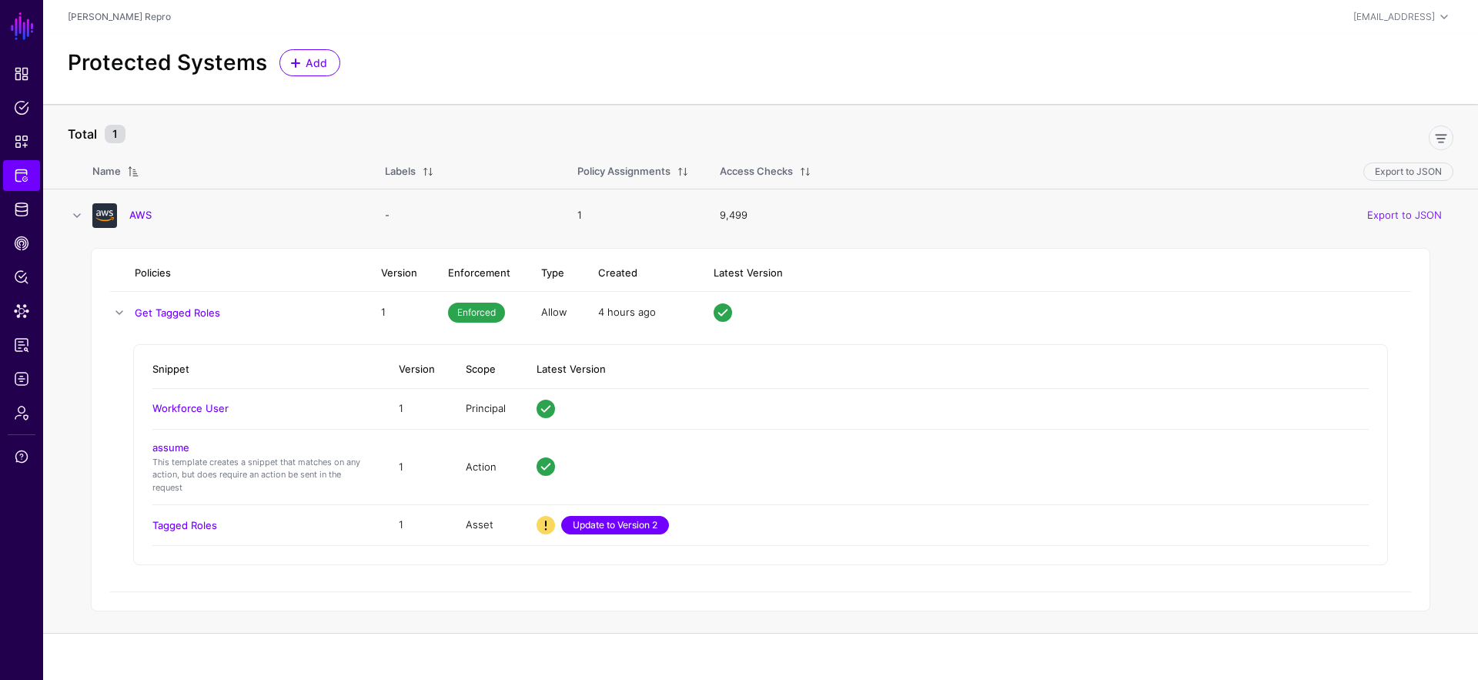
click at [635, 521] on link "Update to Version 2" at bounding box center [615, 525] width 108 height 18
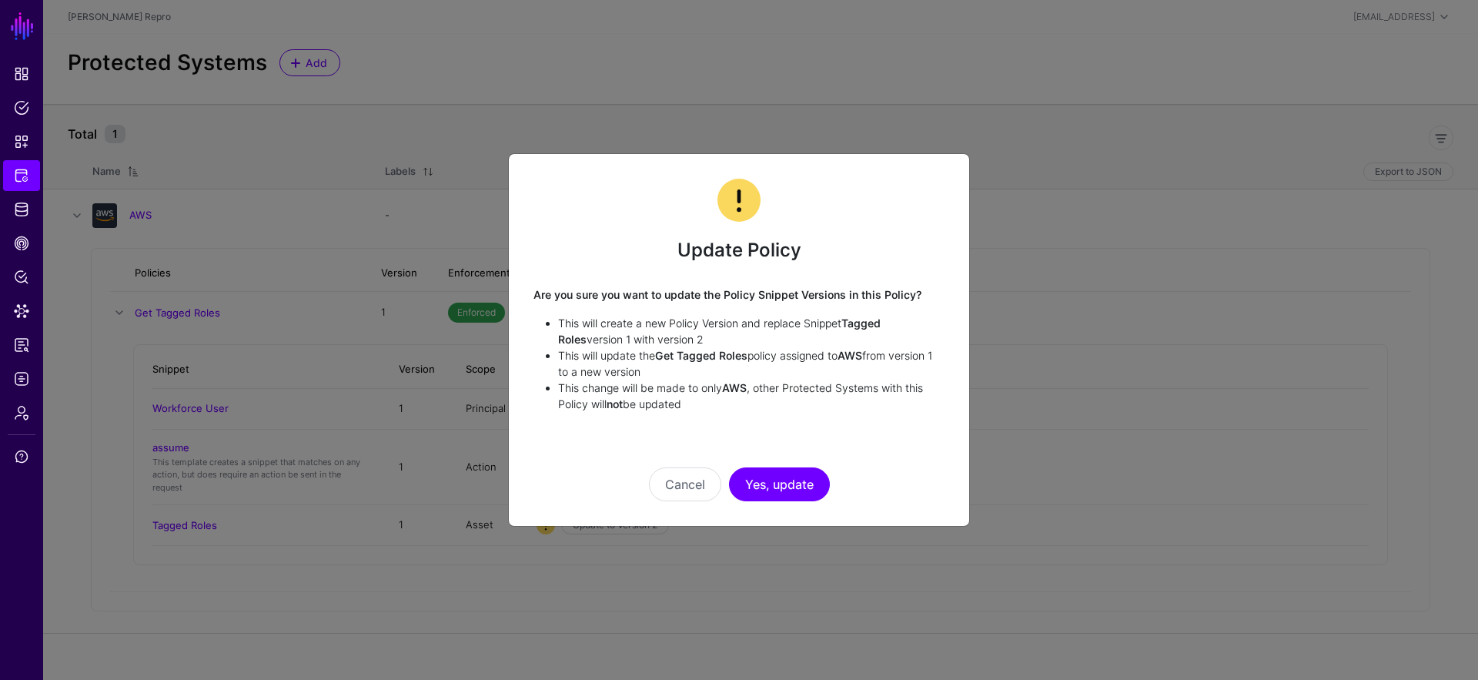
click at [766, 479] on button "Yes, update" at bounding box center [779, 484] width 101 height 34
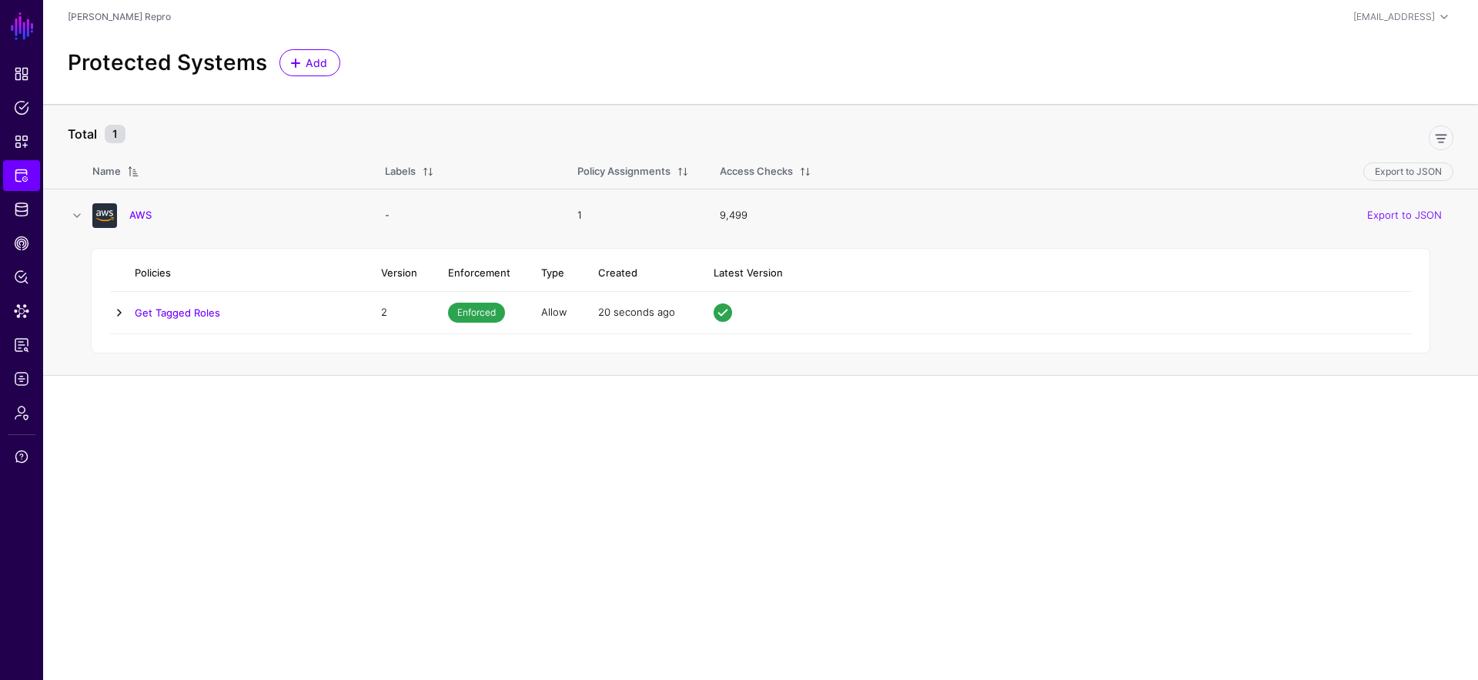
click at [121, 313] on link at bounding box center [119, 312] width 18 height 18
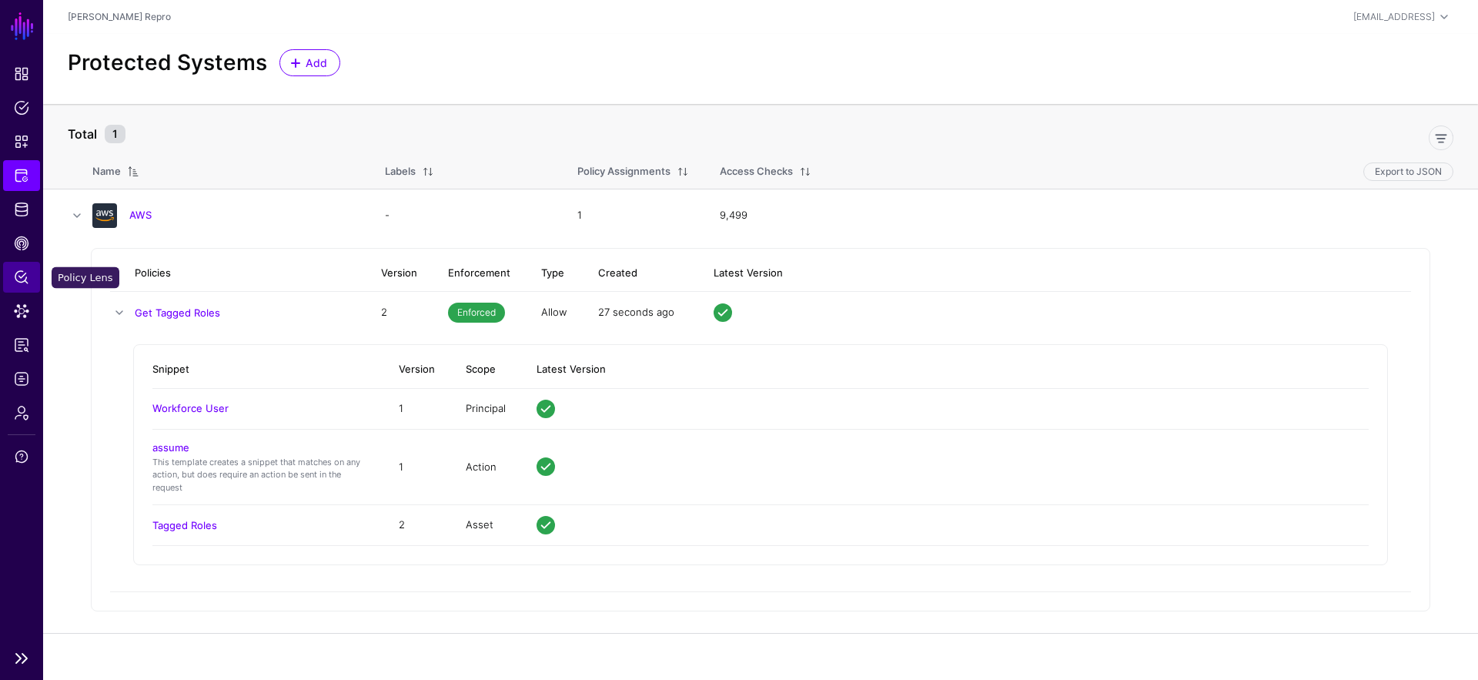
click at [17, 282] on span "Policy Lens" at bounding box center [21, 276] width 15 height 15
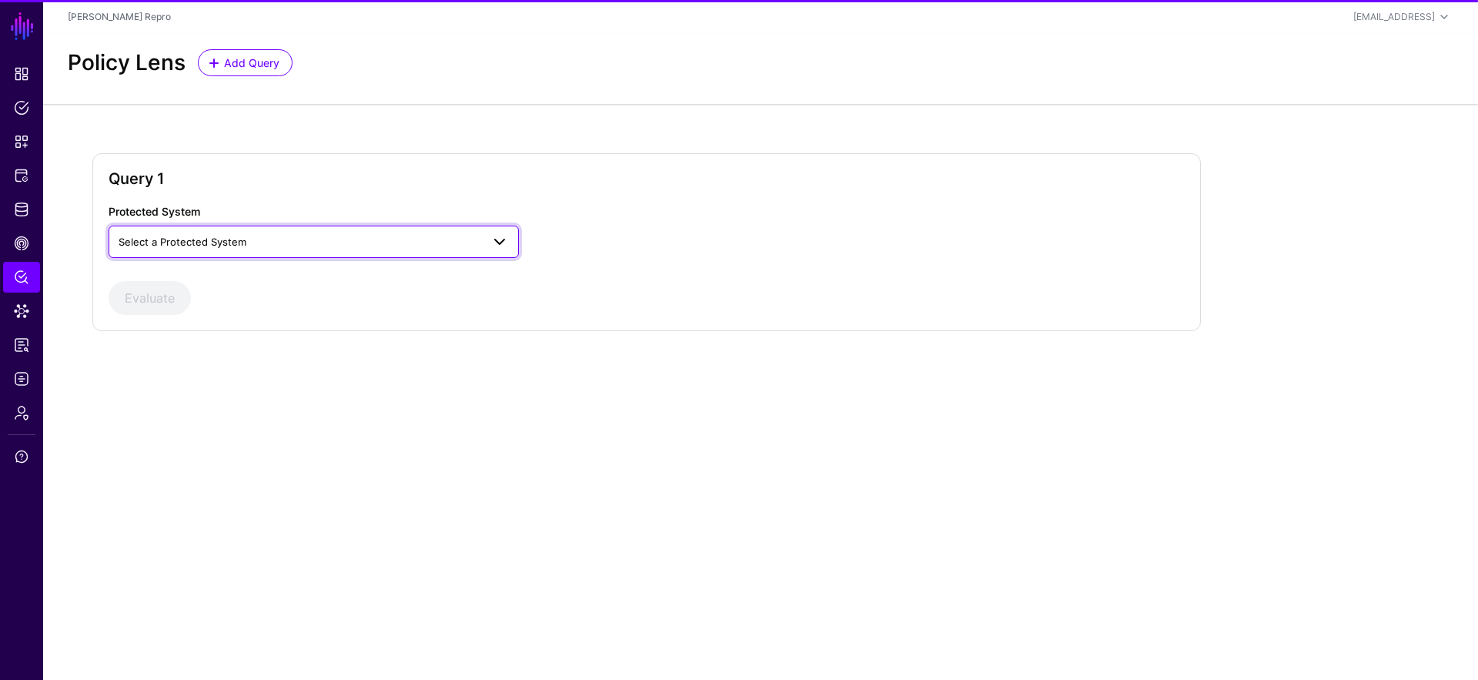
click at [399, 240] on span "Select a Protected System" at bounding box center [300, 241] width 362 height 17
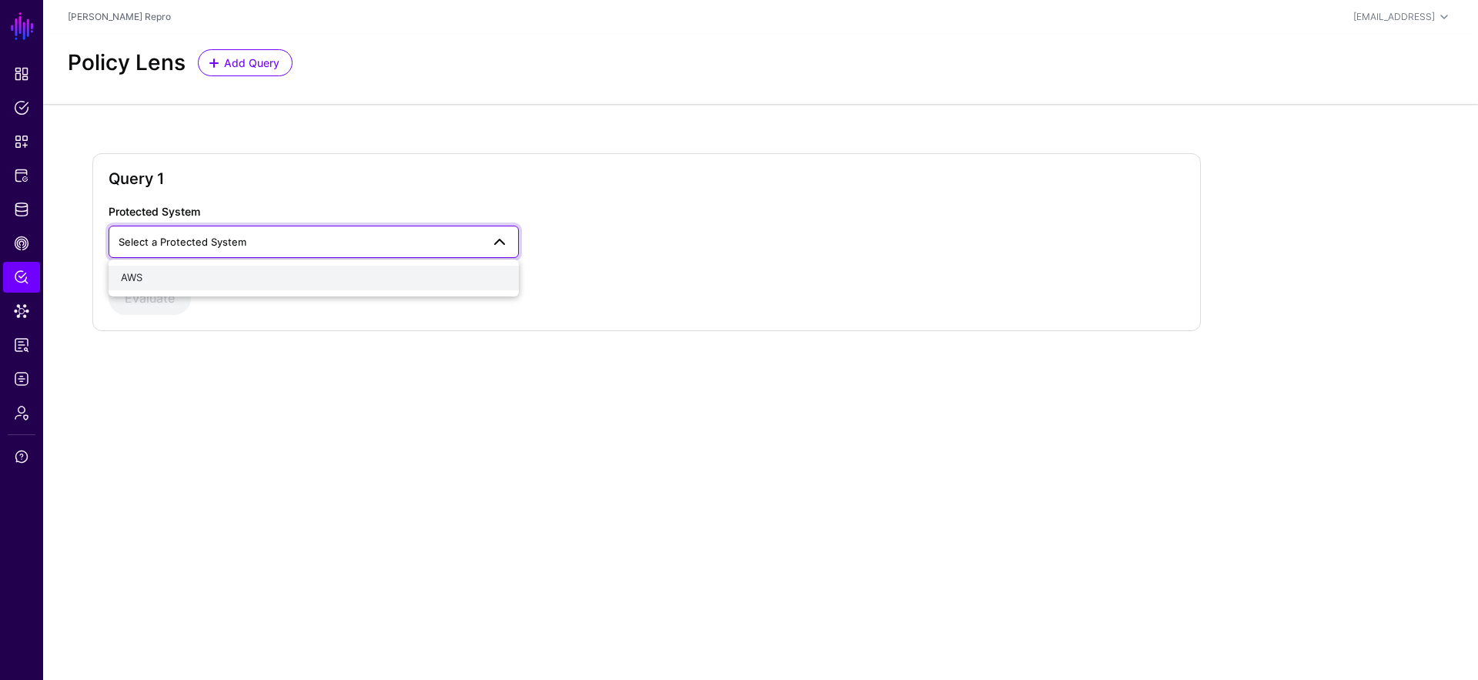
click at [307, 276] on div "AWS" at bounding box center [314, 277] width 386 height 15
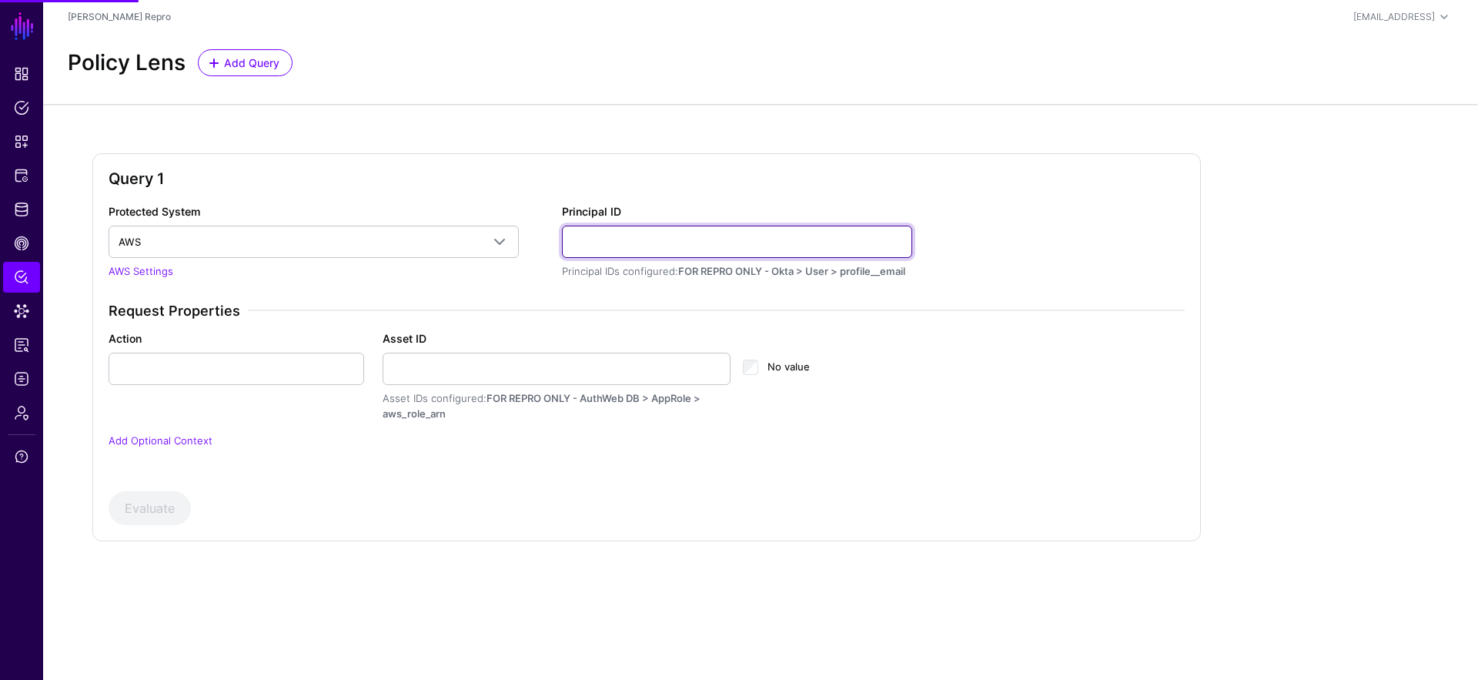
click at [631, 245] on input "Principal ID" at bounding box center [737, 241] width 350 height 32
paste input "*********"
type input "*********"
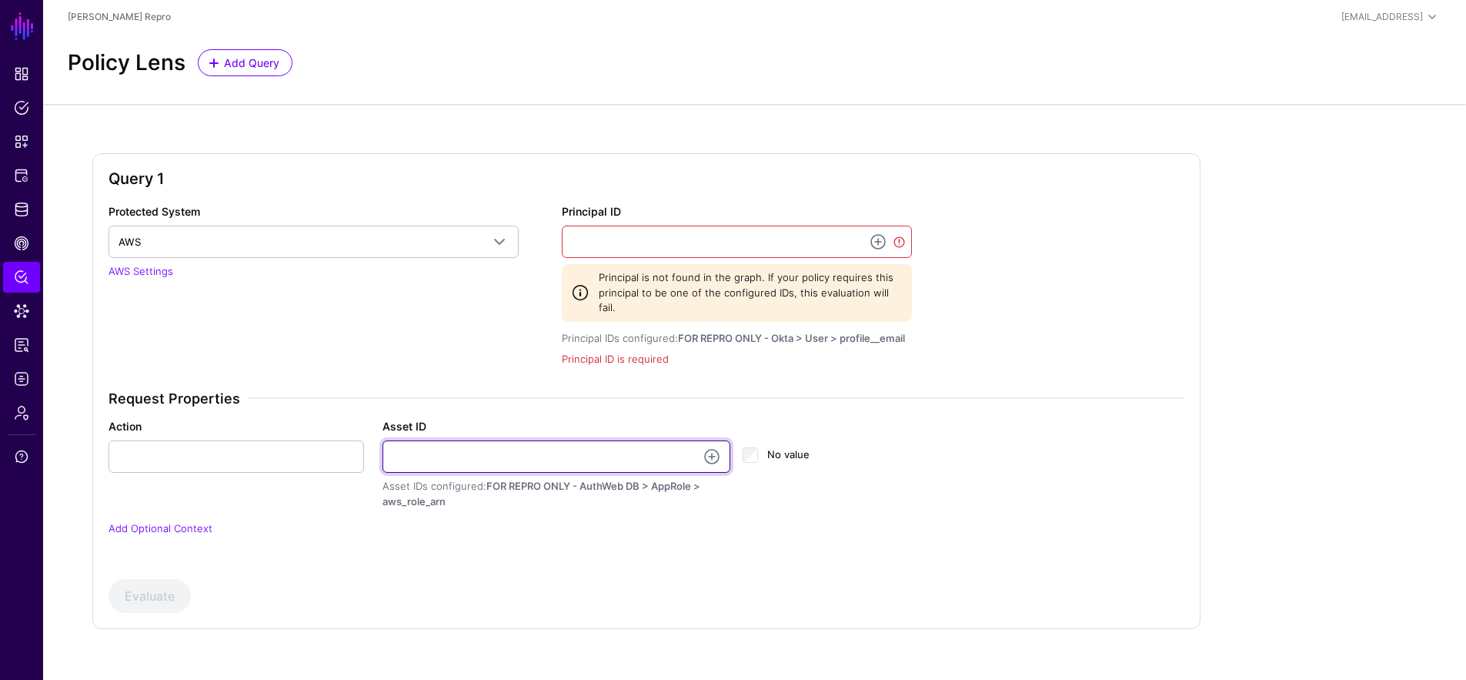
click at [506, 440] on input "Asset ID" at bounding box center [556, 456] width 349 height 32
paste input "*********"
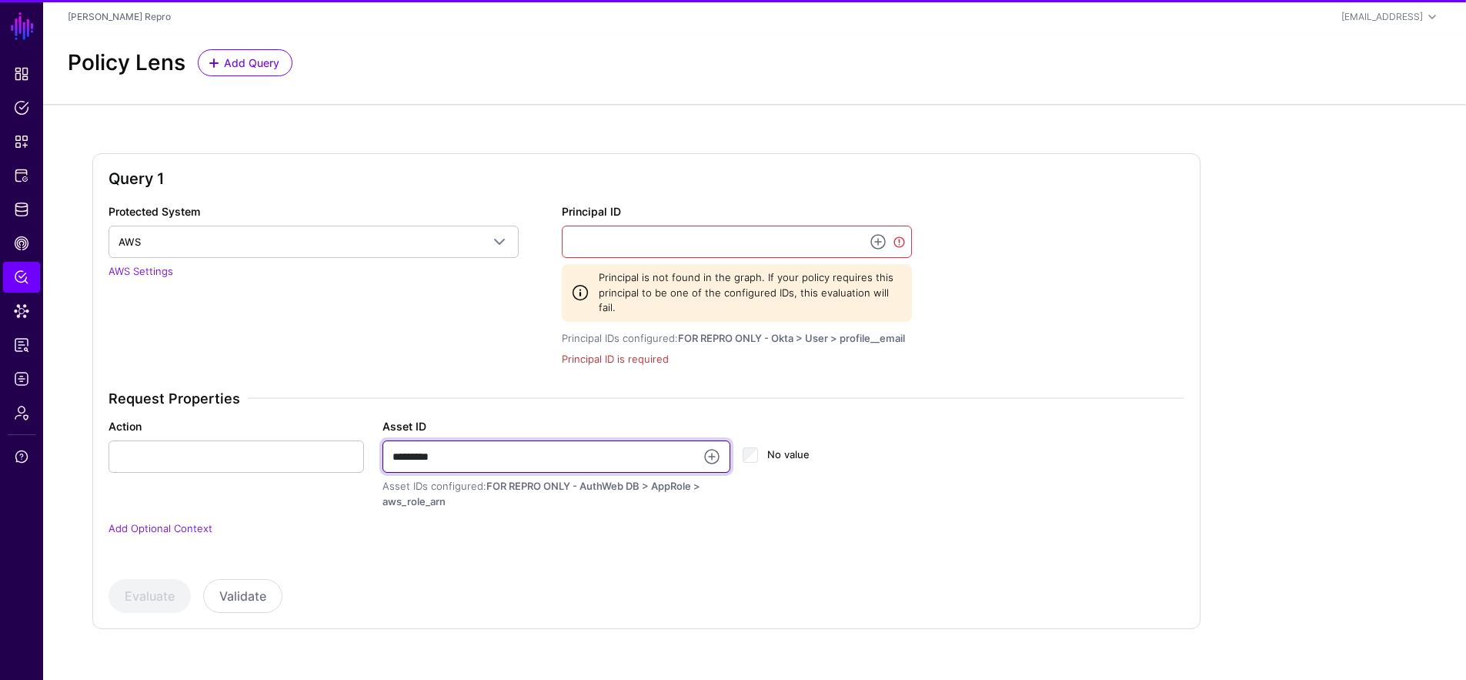
type input "*********"
click at [759, 259] on app-form-input "Principal ID Principal is not found in the graph. If your policy requires this …" at bounding box center [737, 286] width 350 height 162
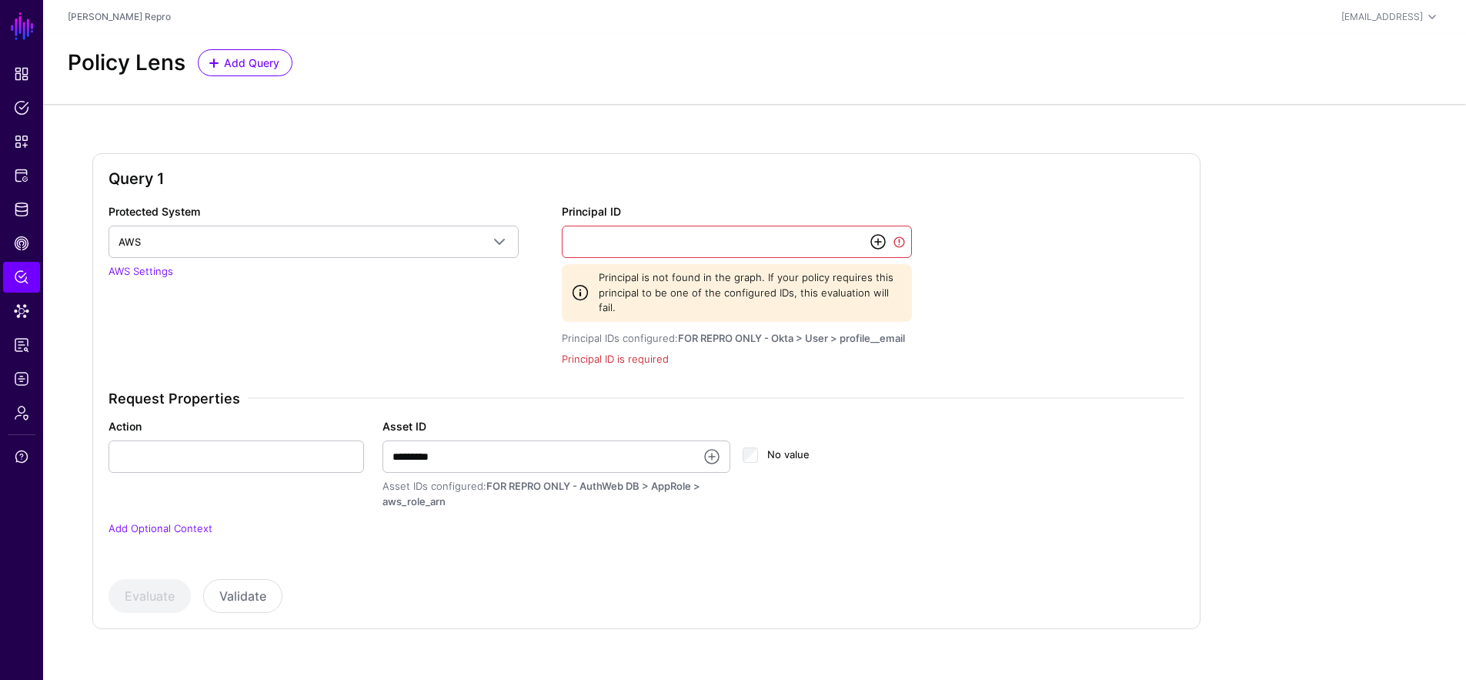
click at [880, 242] on link at bounding box center [878, 241] width 18 height 18
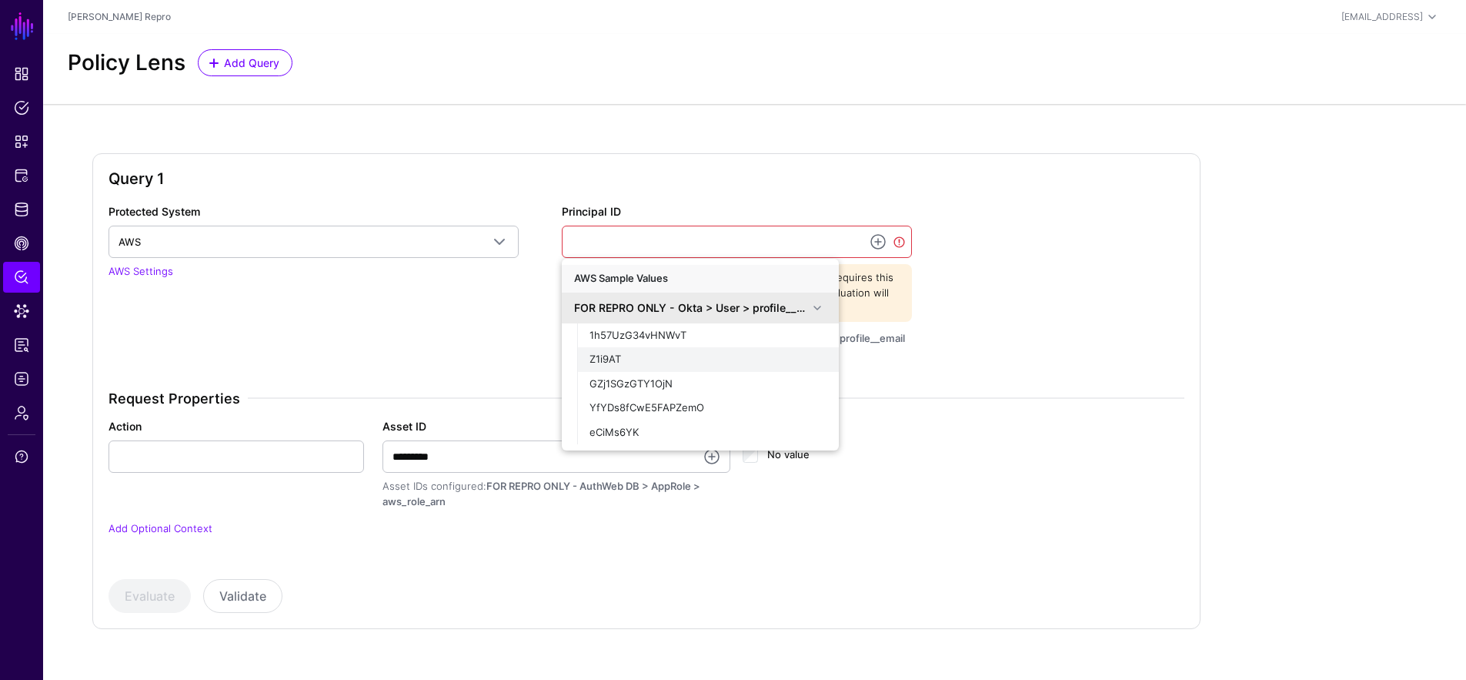
click at [673, 356] on div "Z1i9AT" at bounding box center [707, 359] width 237 height 15
type input "******"
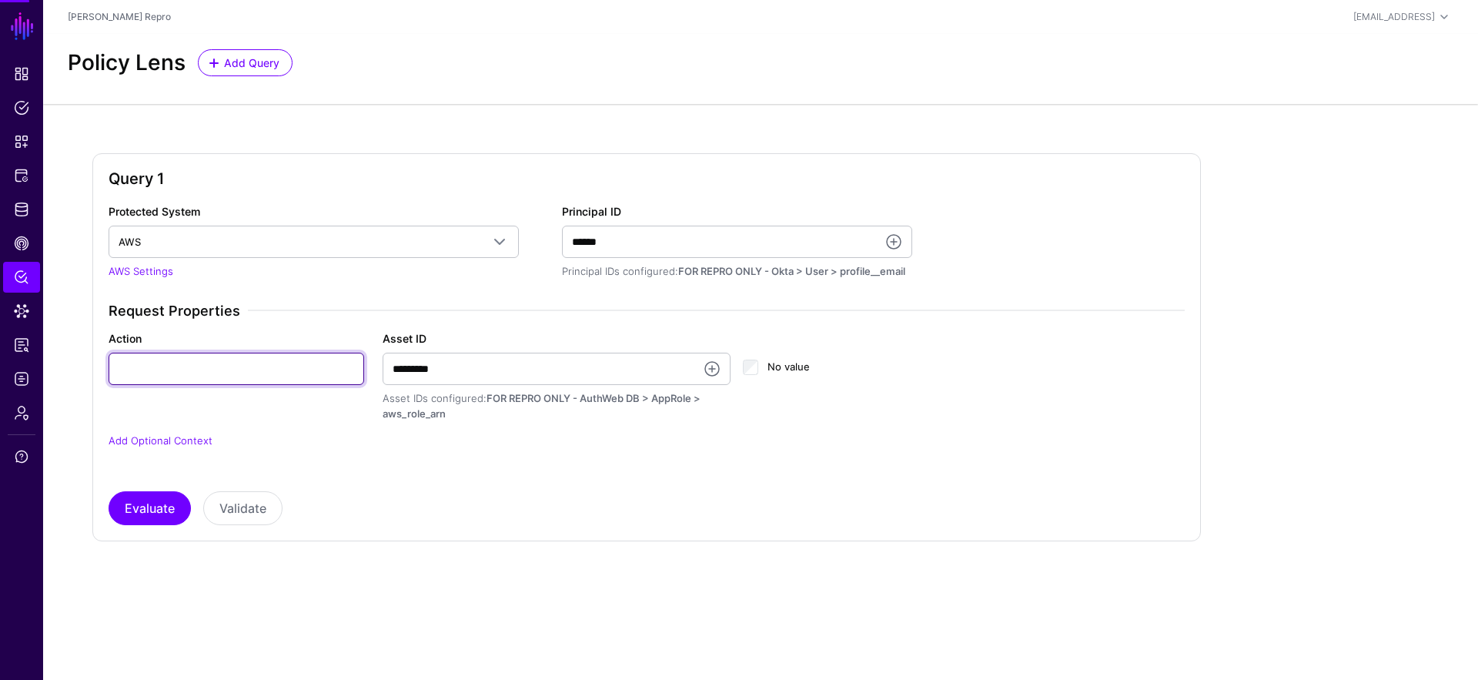
click at [221, 381] on input "Action" at bounding box center [236, 368] width 255 height 32
type input "******"
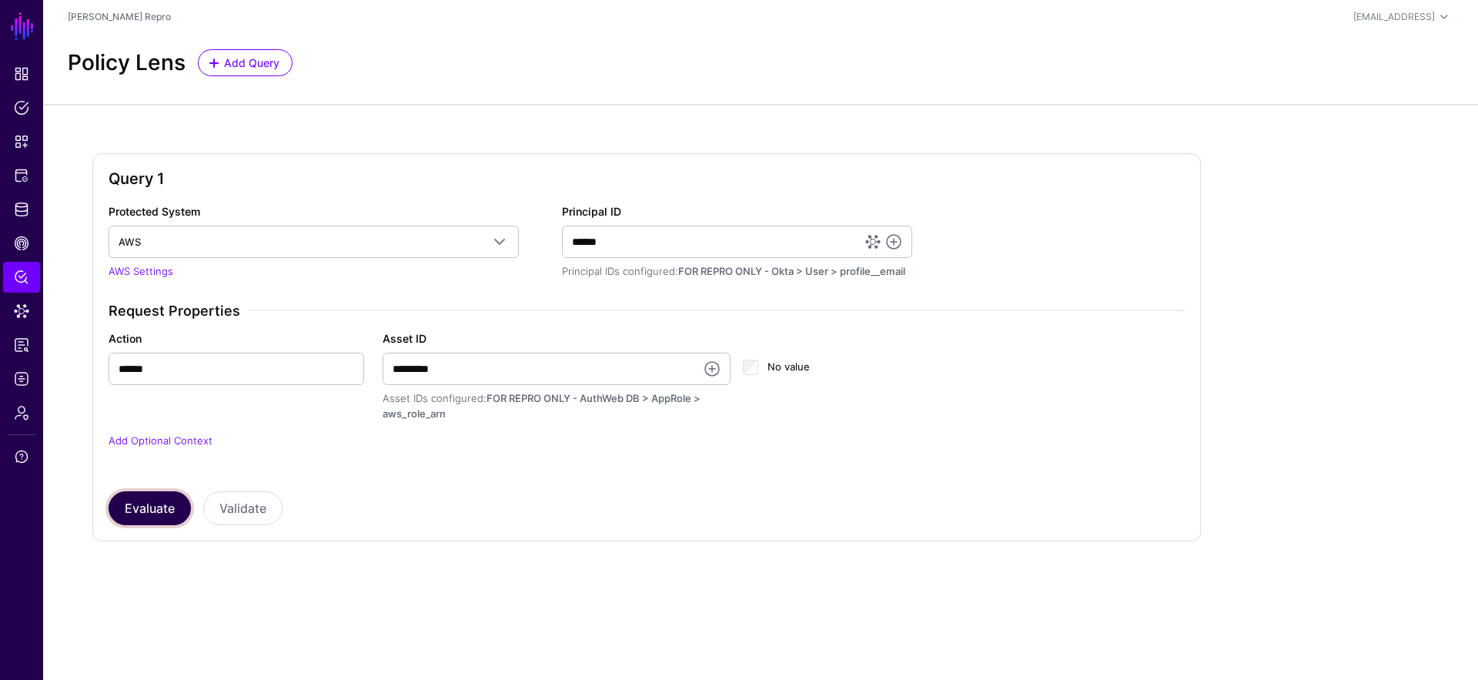
click at [152, 501] on button "Evaluate" at bounding box center [150, 508] width 82 height 34
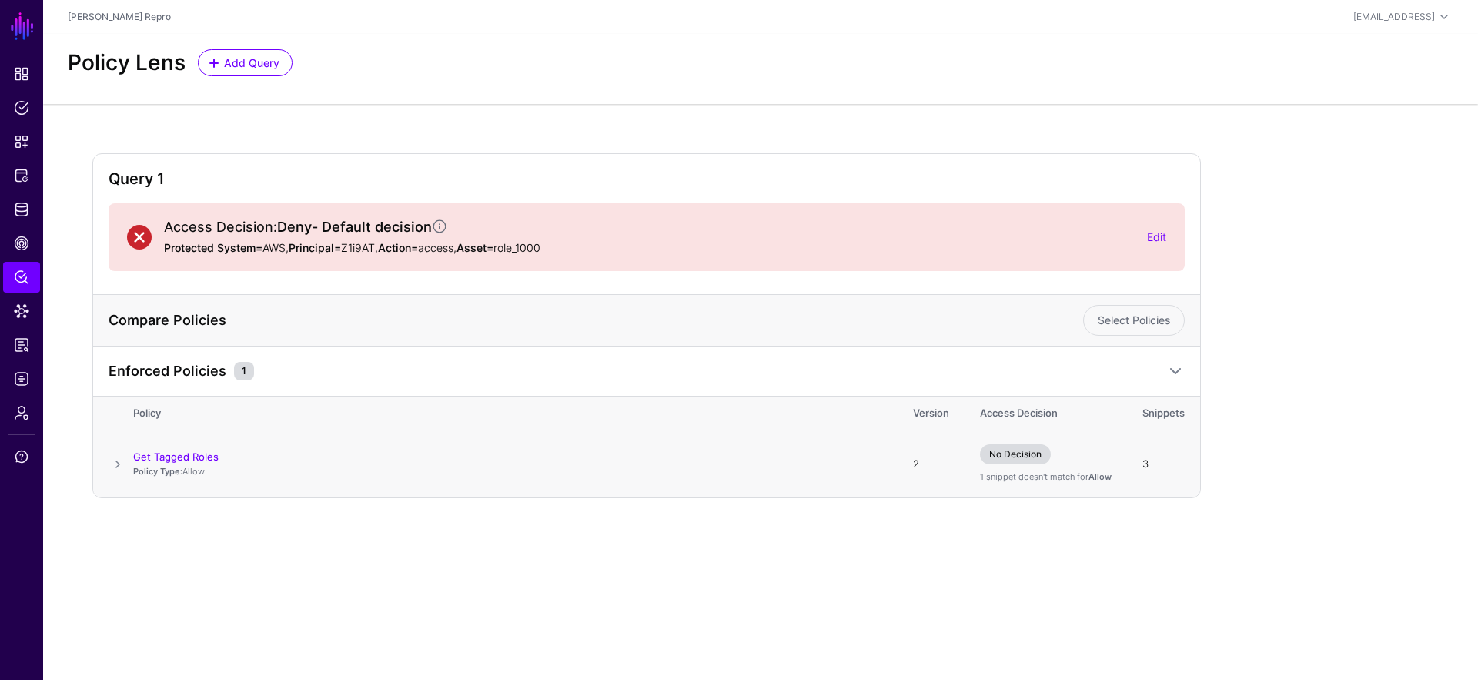
click at [121, 458] on span at bounding box center [118, 464] width 18 height 18
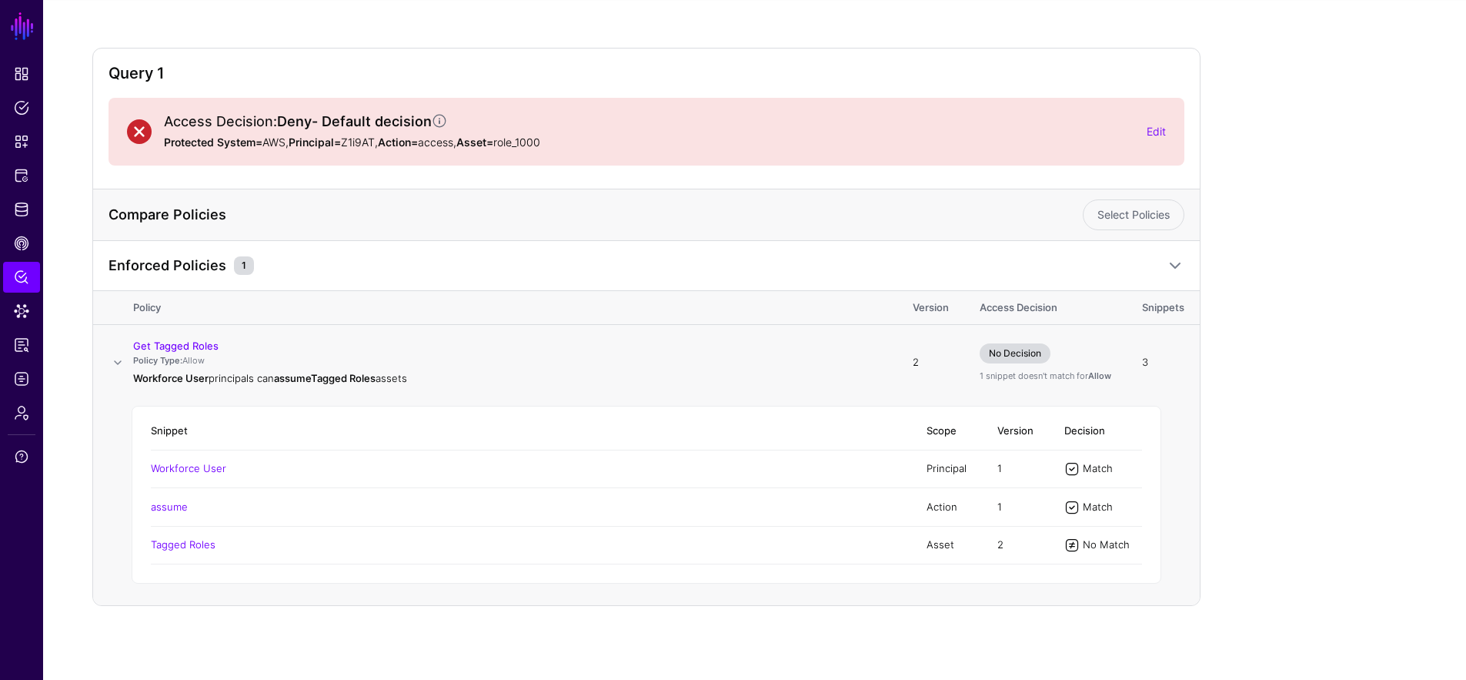
scroll to position [106, 0]
click at [29, 309] on link "Data Lens" at bounding box center [21, 311] width 37 height 31
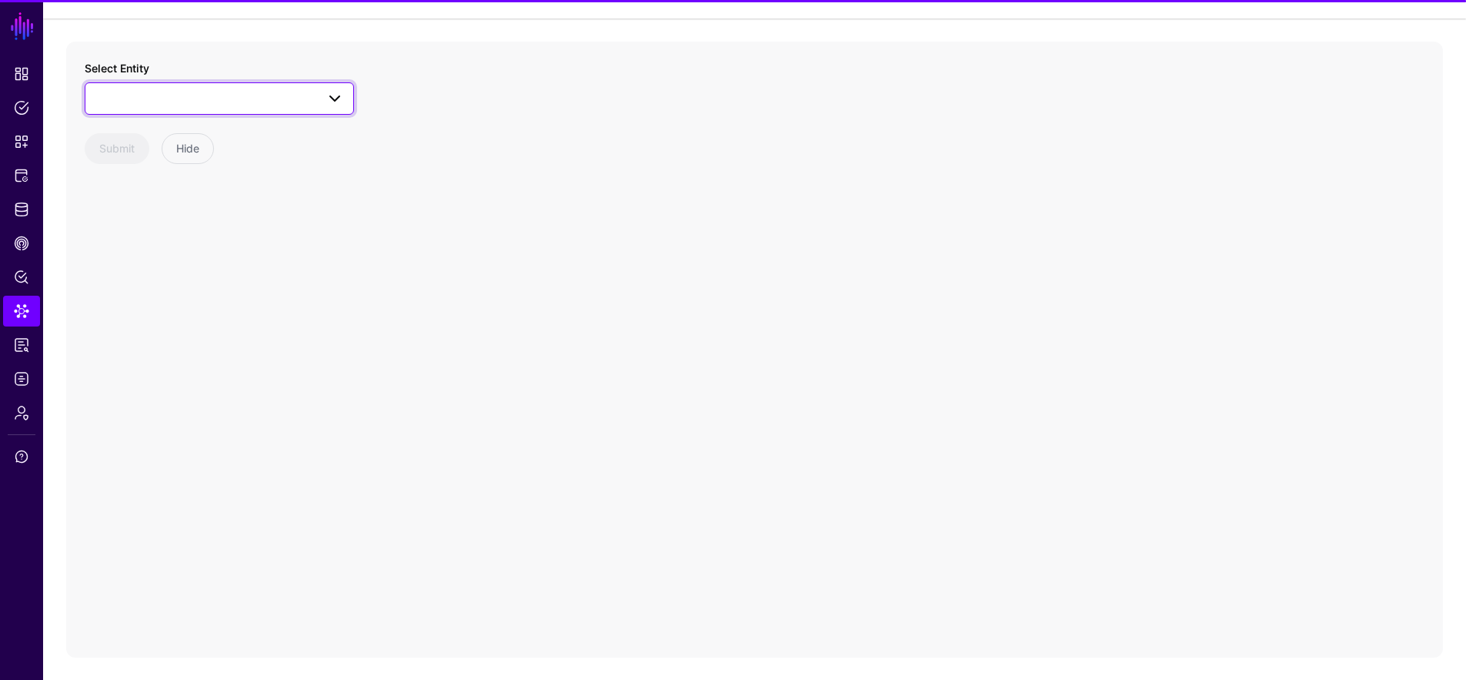
click at [223, 113] on link at bounding box center [219, 98] width 269 height 32
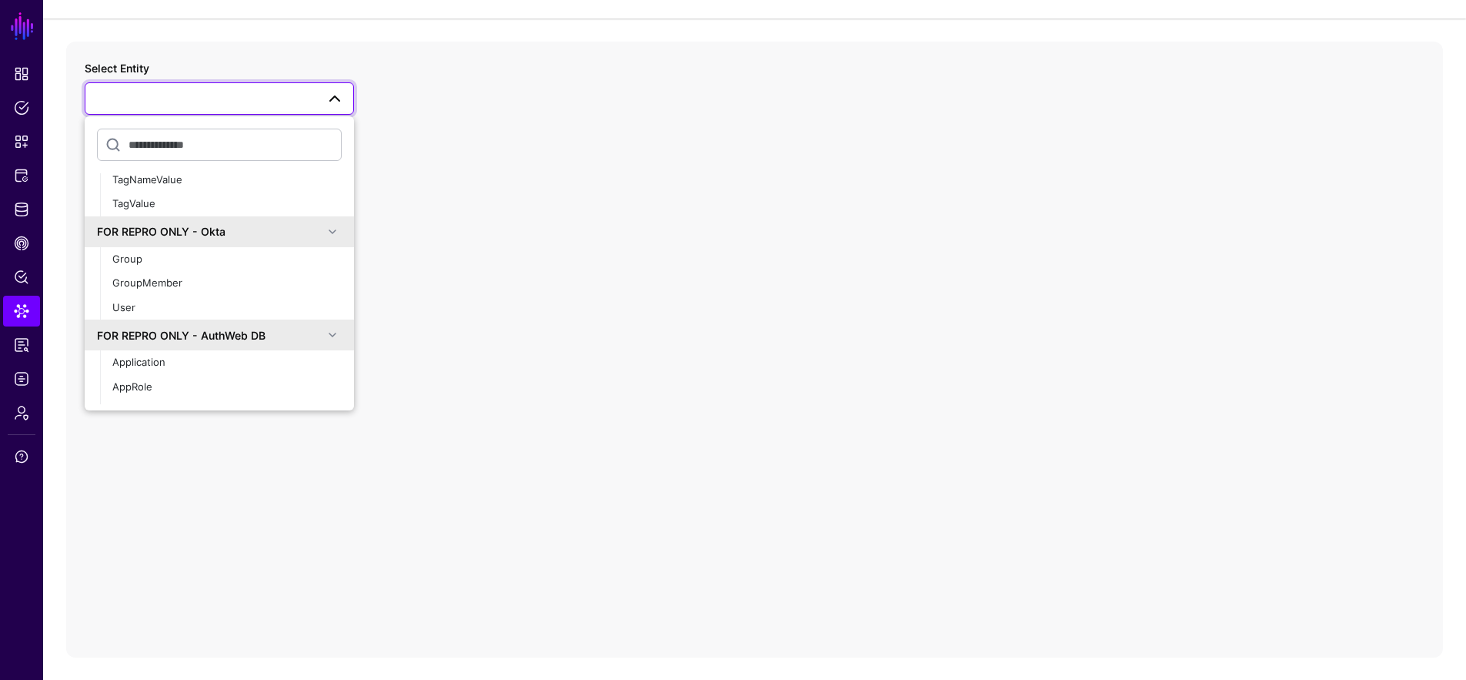
scroll to position [443, 0]
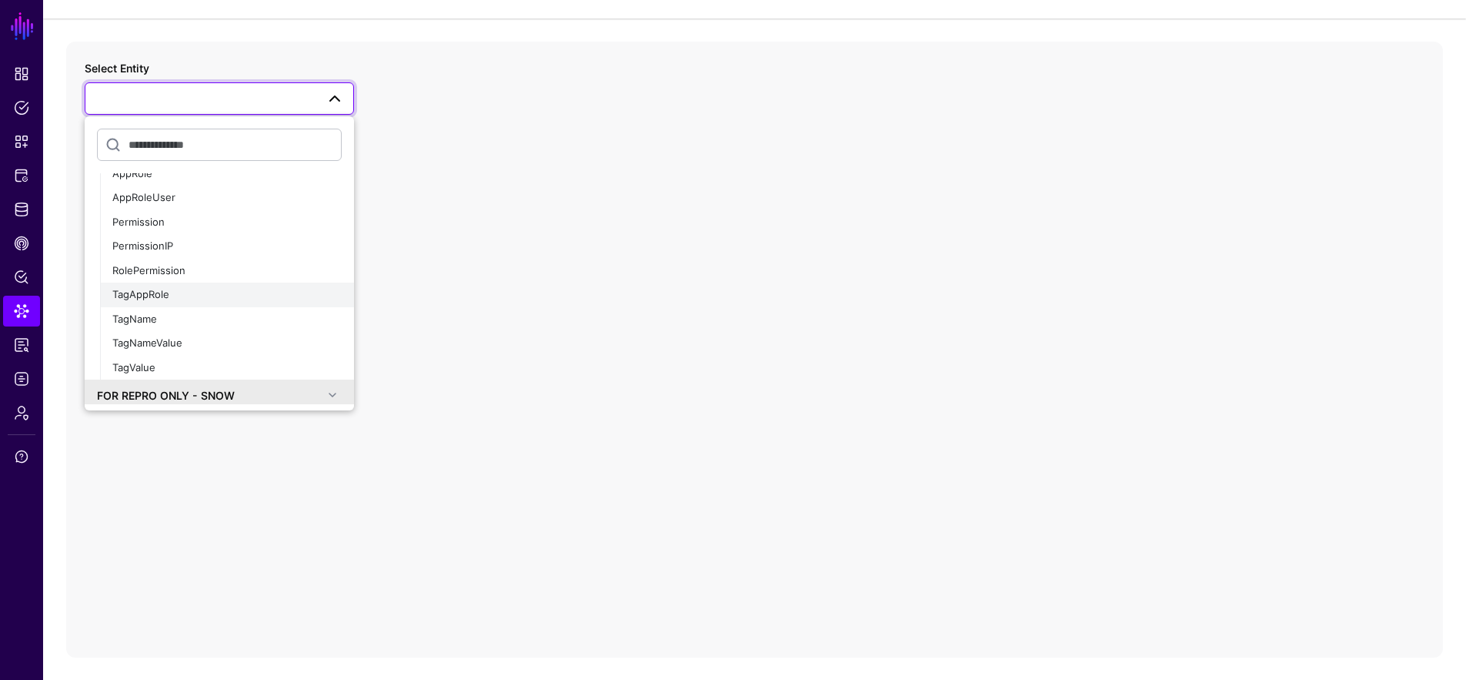
click at [231, 296] on div "TagAppRole" at bounding box center [226, 294] width 229 height 15
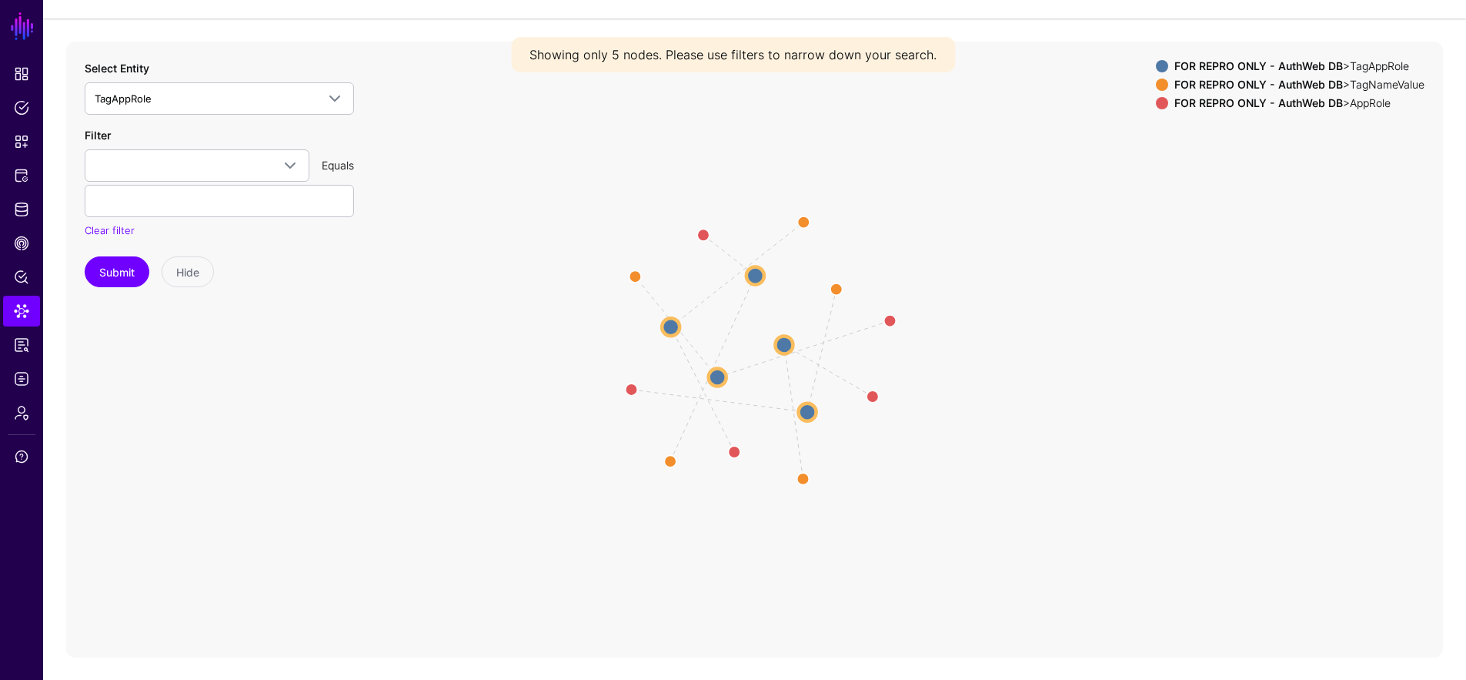
click at [786, 347] on circle at bounding box center [784, 345] width 18 height 18
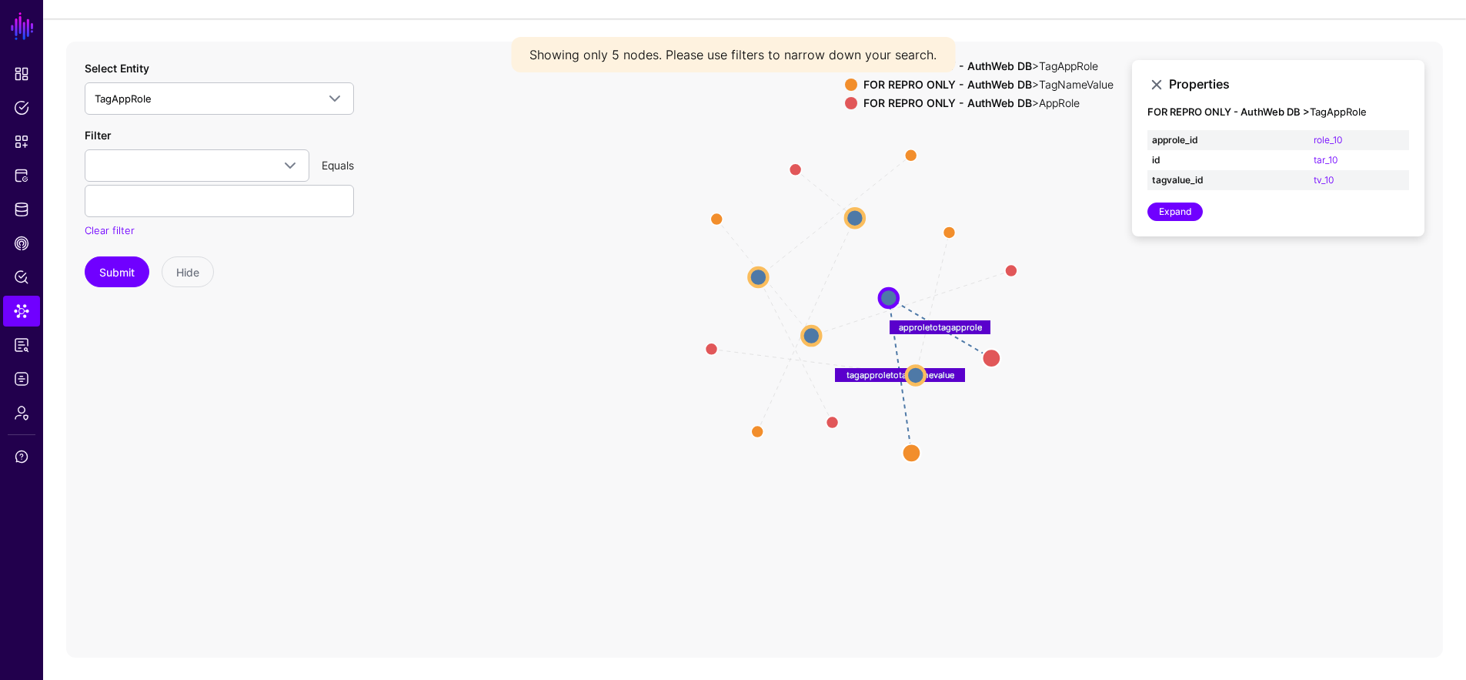
drag, startPoint x: 902, startPoint y: 401, endPoint x: 1002, endPoint y: 355, distance: 110.2
click at [1002, 355] on icon "tagapproletotagnamevalue approletotagapprole tagapproletotagnamevalue approleto…" at bounding box center [754, 350] width 1377 height 616
drag, startPoint x: 1009, startPoint y: 349, endPoint x: 1044, endPoint y: 332, distance: 39.2
click at [1044, 332] on circle at bounding box center [1039, 330] width 18 height 18
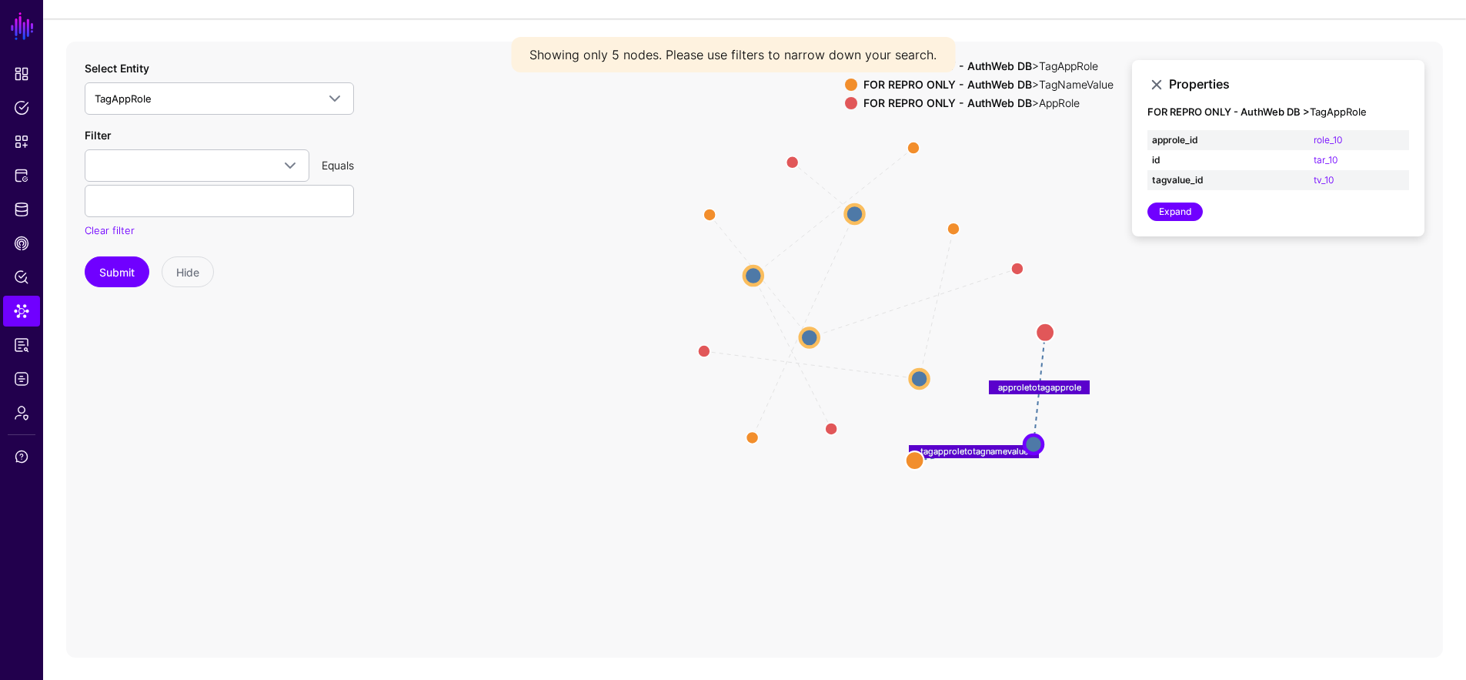
drag, startPoint x: 894, startPoint y: 297, endPoint x: 1054, endPoint y: 458, distance: 226.9
click at [1043, 453] on circle at bounding box center [1033, 444] width 18 height 18
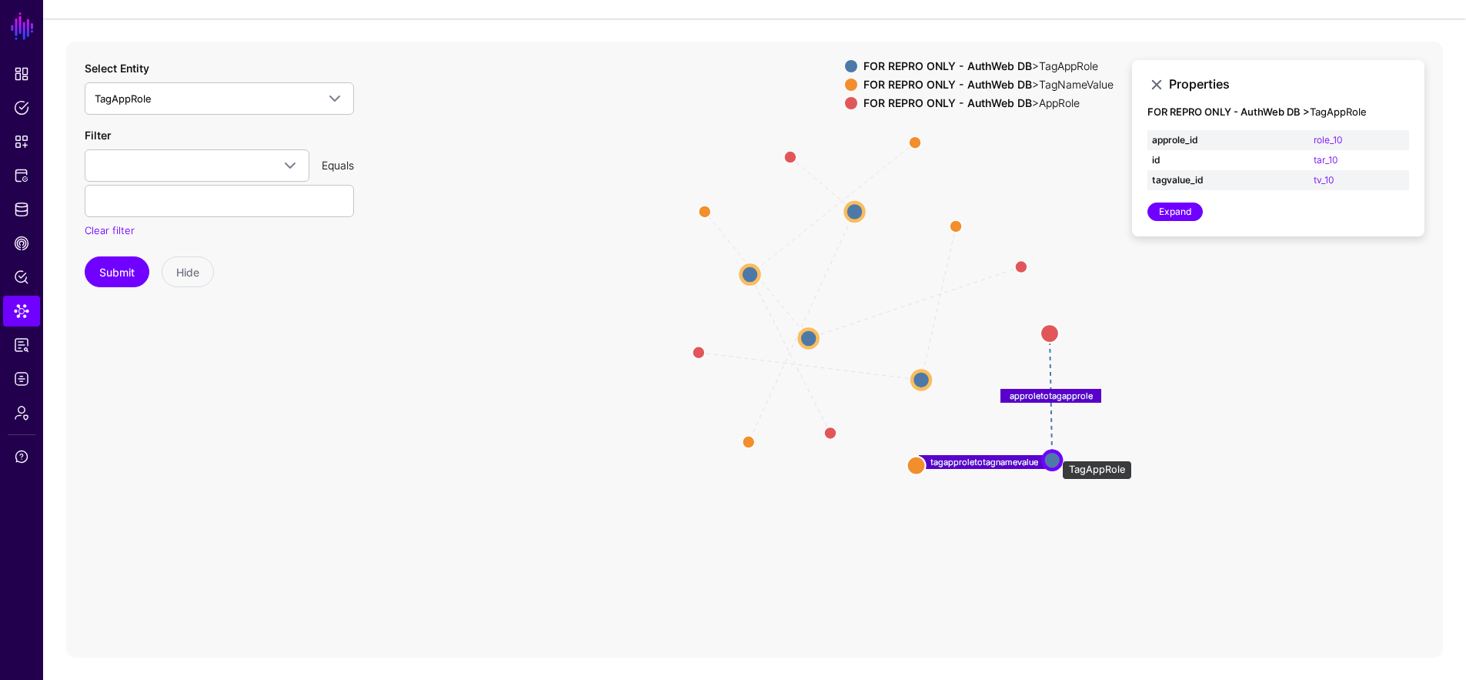
click at [1054, 453] on circle at bounding box center [1052, 459] width 18 height 18
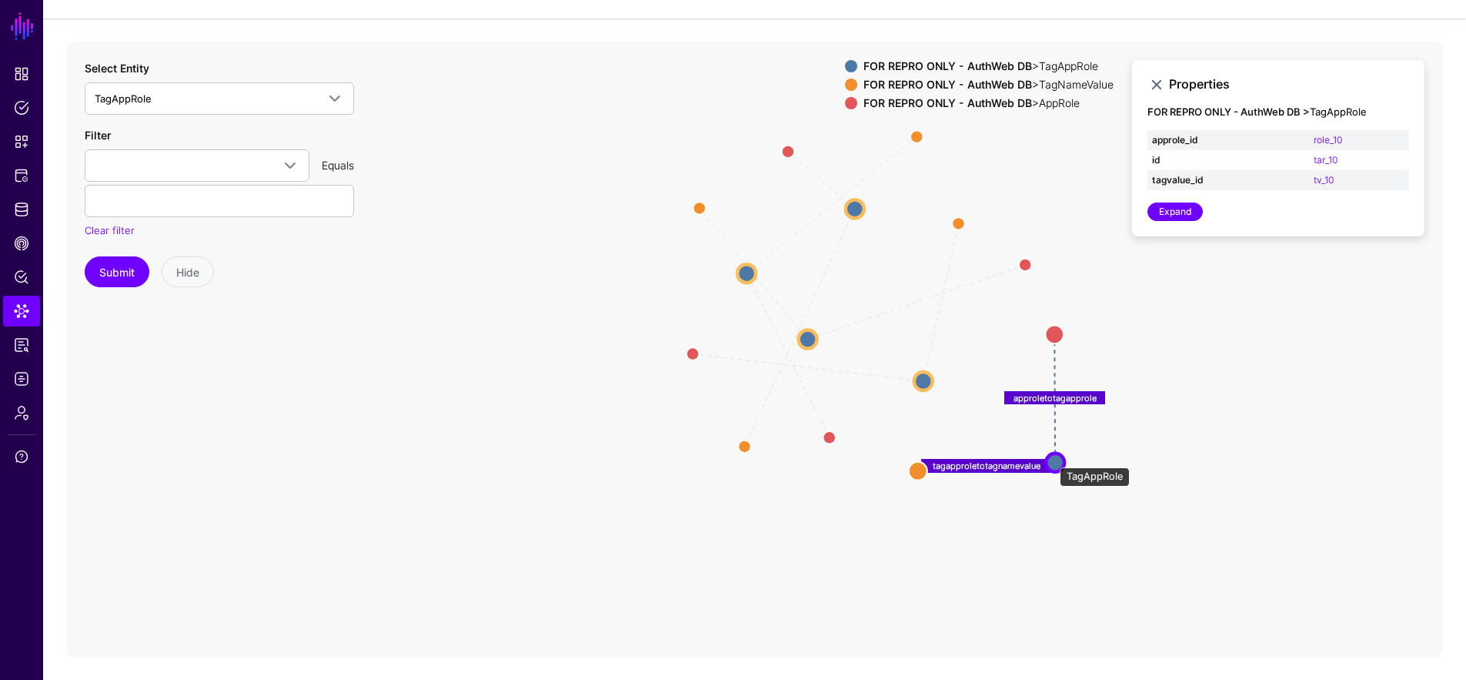
click at [1052, 459] on circle at bounding box center [1055, 462] width 18 height 18
click at [1055, 463] on circle at bounding box center [1056, 462] width 18 height 18
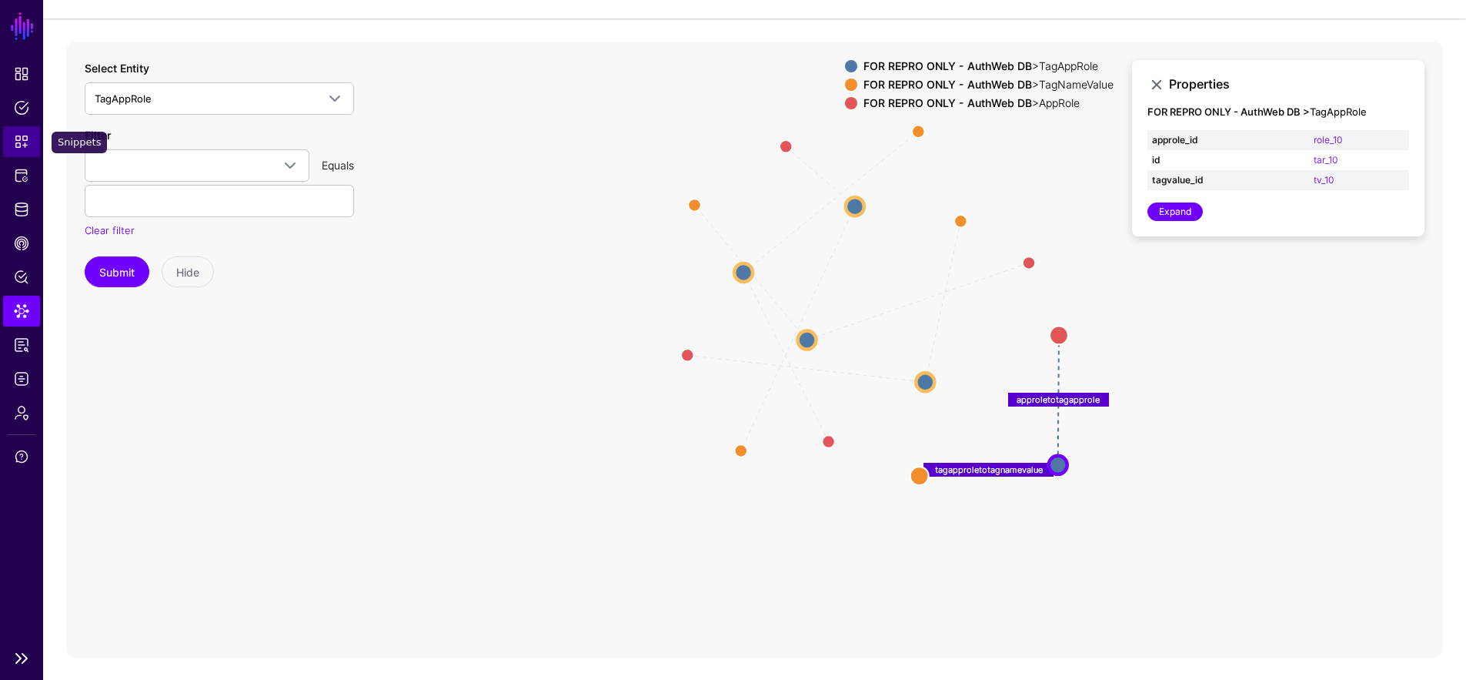
click at [28, 145] on span "Snippets" at bounding box center [21, 141] width 15 height 15
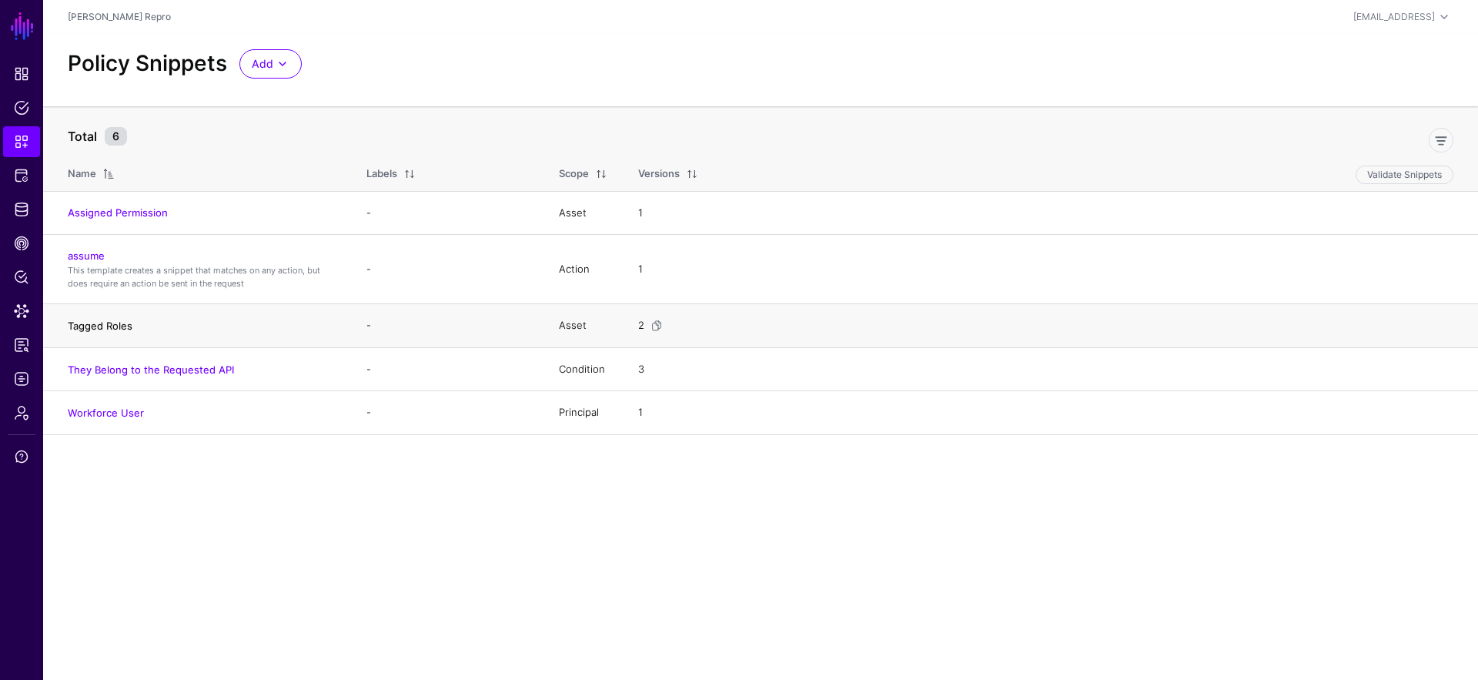
click at [121, 329] on link "Tagged Roles" at bounding box center [100, 325] width 65 height 12
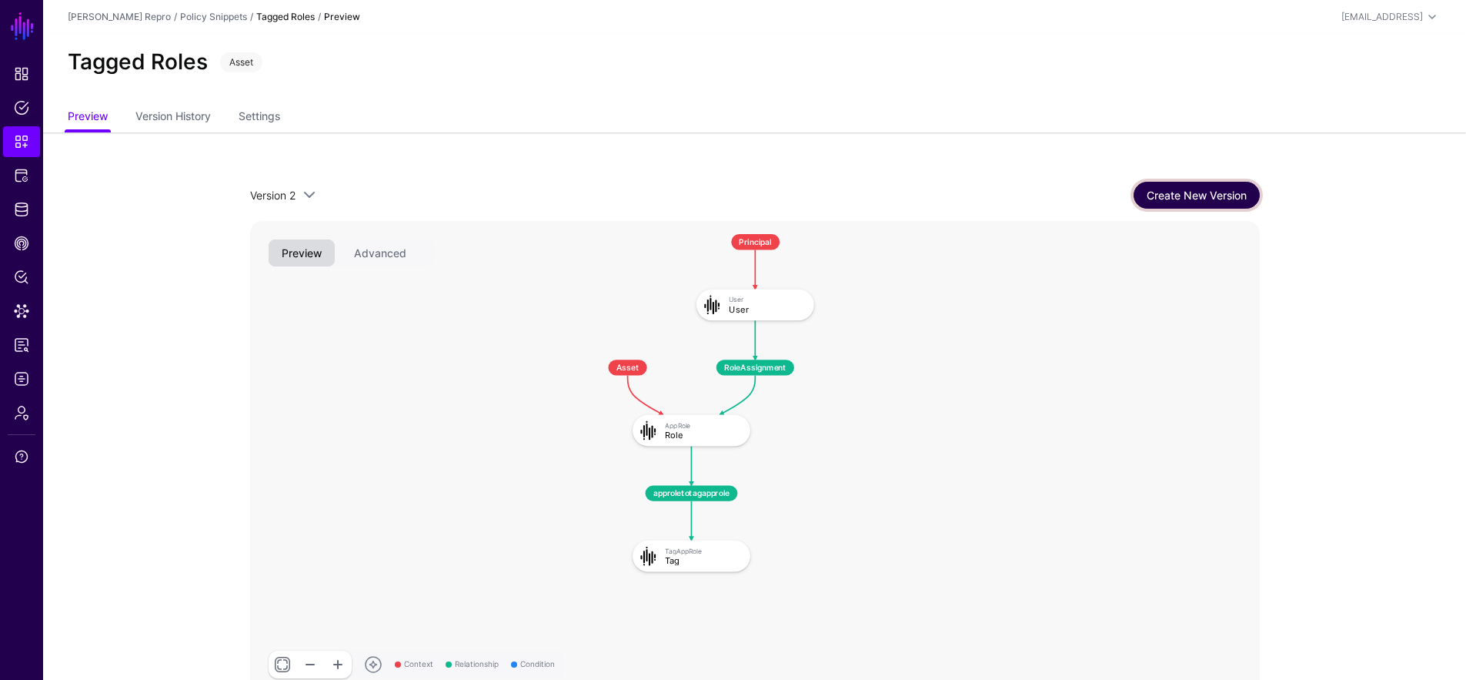
click at [1188, 202] on link "Create New Version" at bounding box center [1197, 195] width 126 height 27
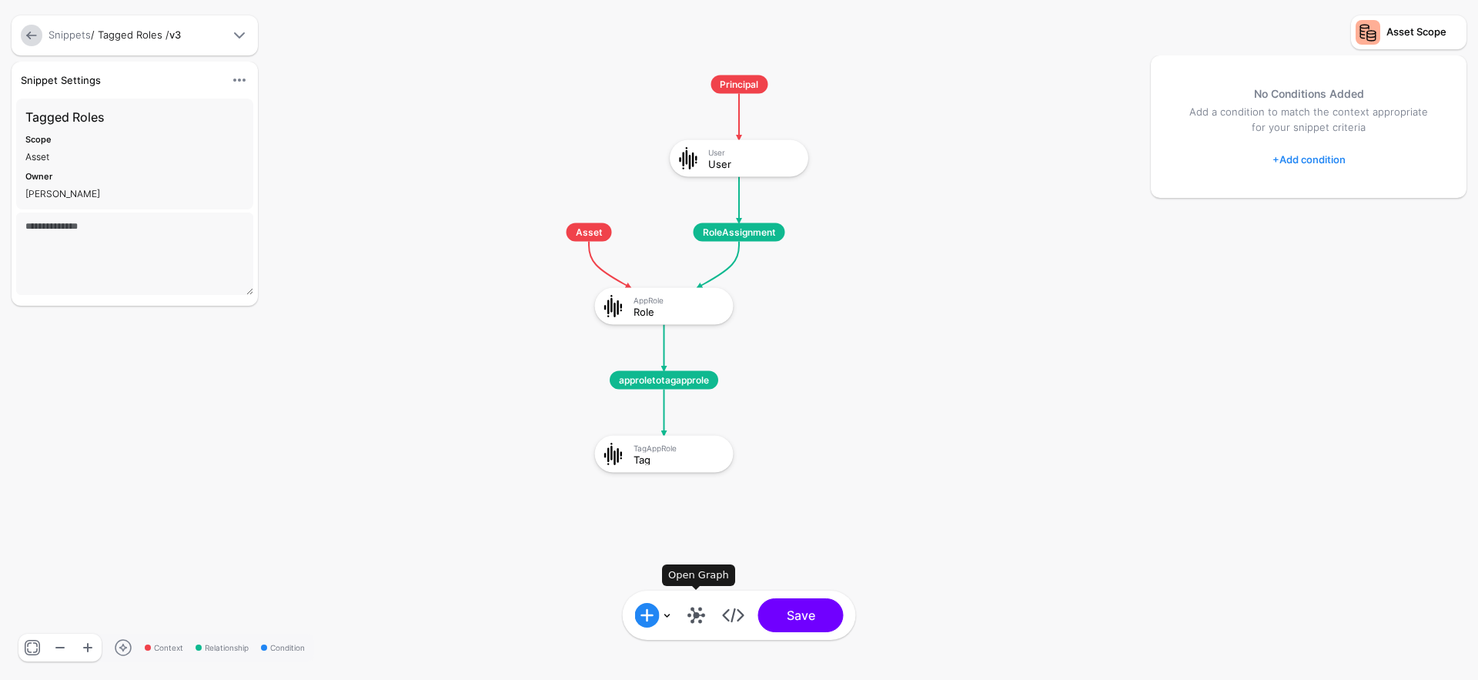
click at [694, 613] on link at bounding box center [696, 615] width 25 height 25
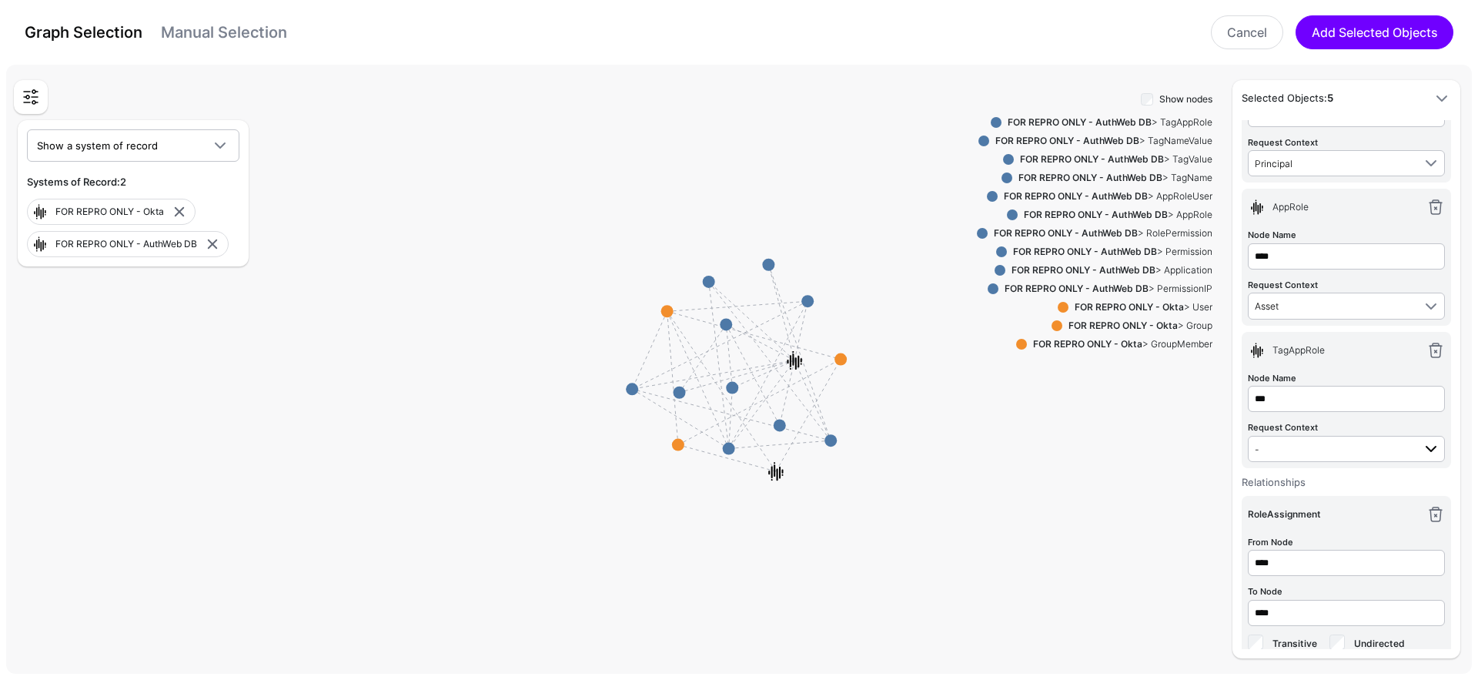
scroll to position [169, 0]
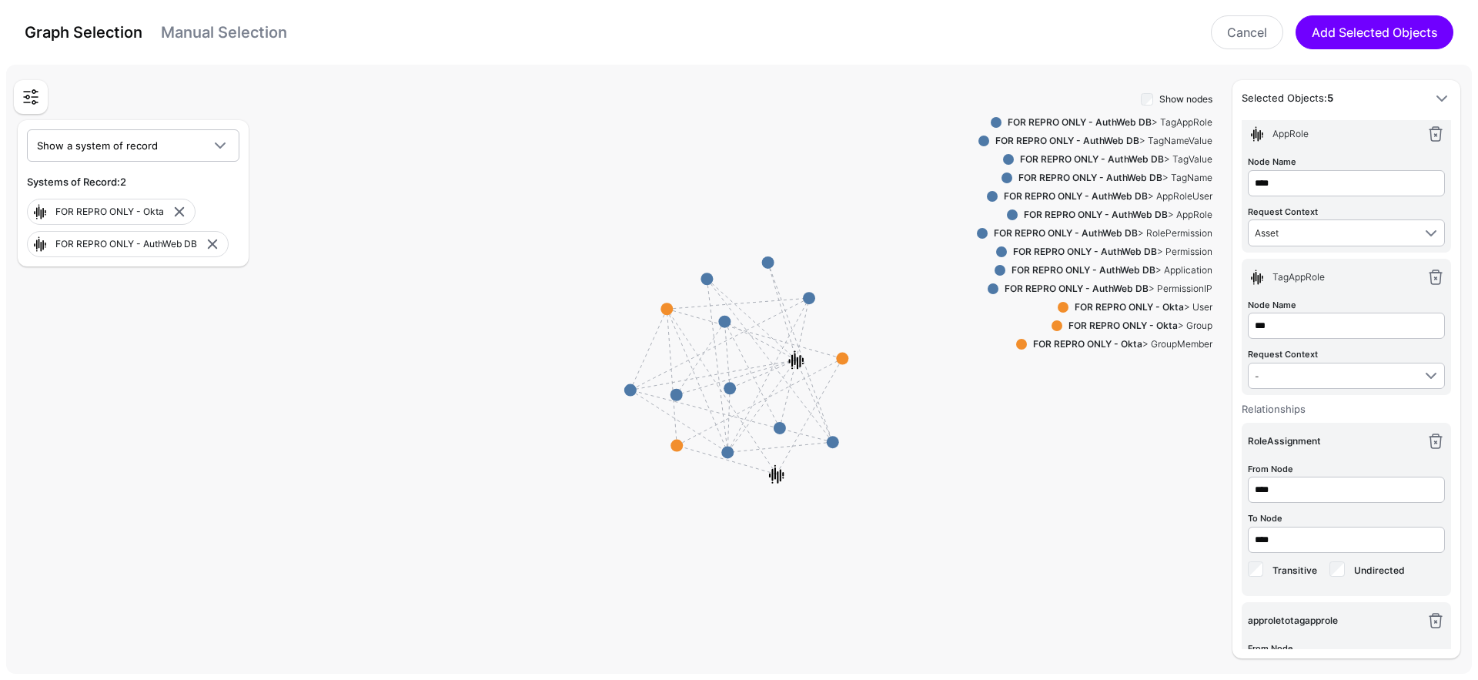
click at [1176, 119] on div "FOR REPRO ONLY - AuthWeb DB > TagAppRole" at bounding box center [1106, 122] width 211 height 14
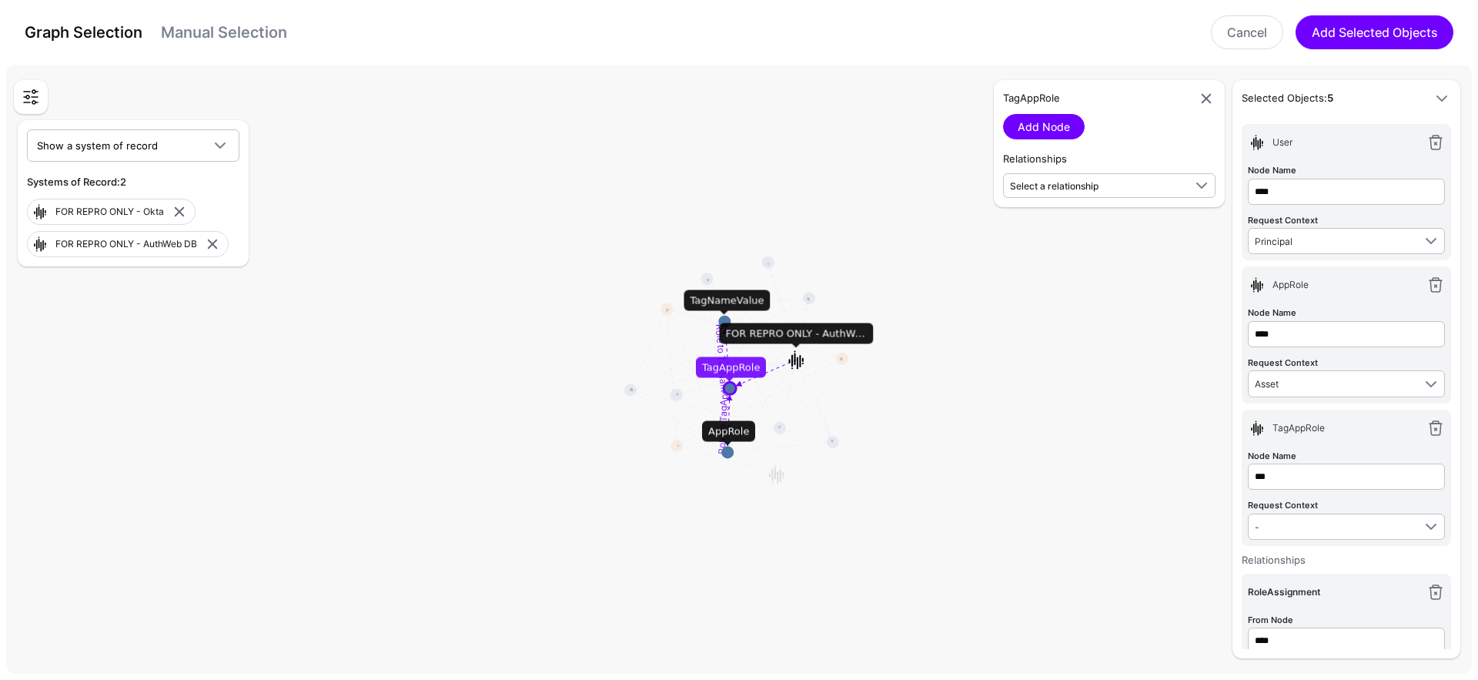
scroll to position [0, 0]
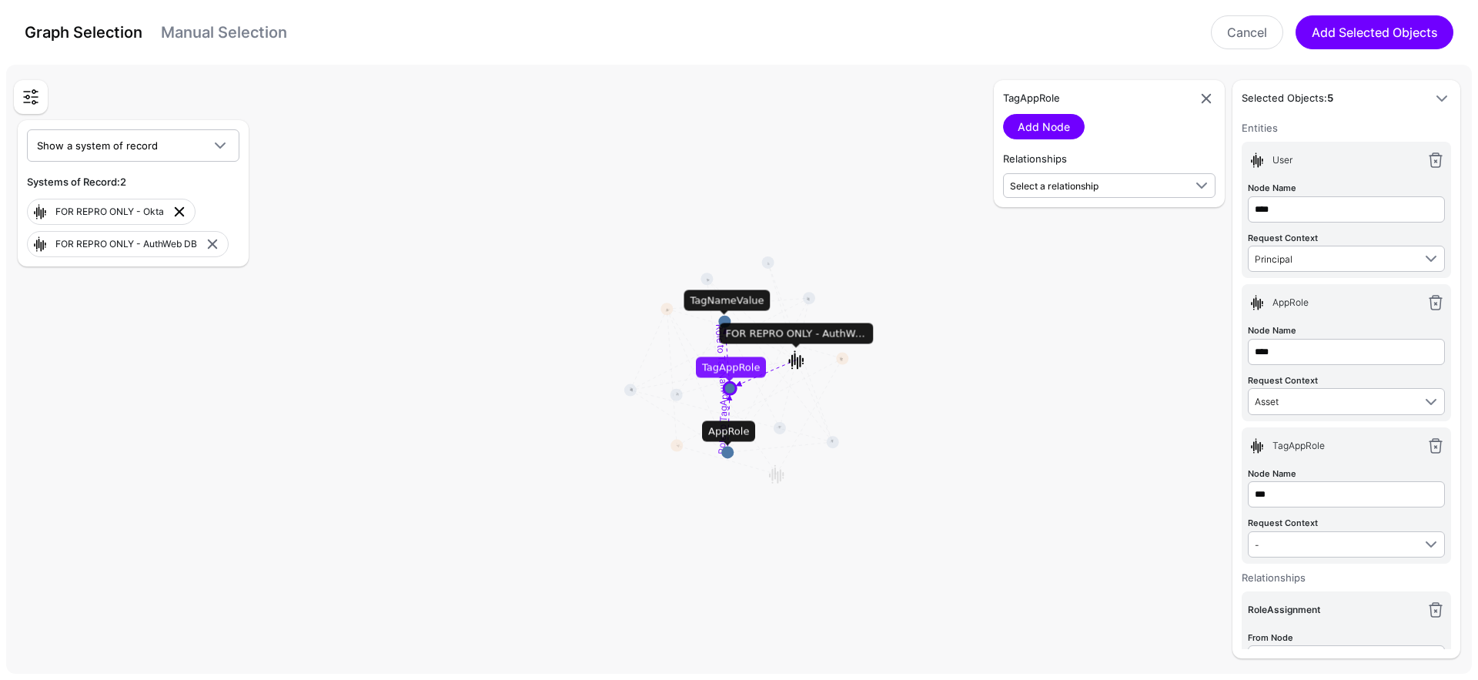
click at [186, 209] on link at bounding box center [179, 211] width 18 height 18
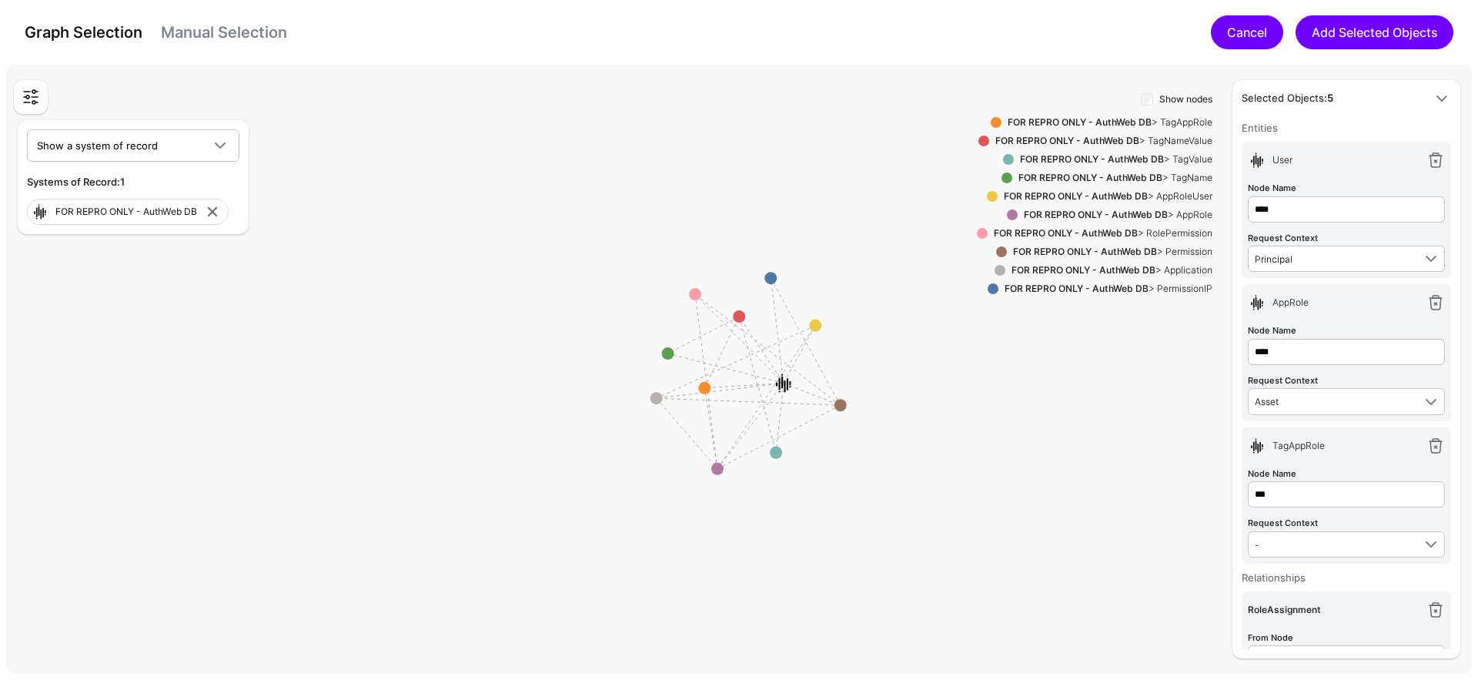
click at [1234, 25] on link "Cancel" at bounding box center [1247, 32] width 72 height 34
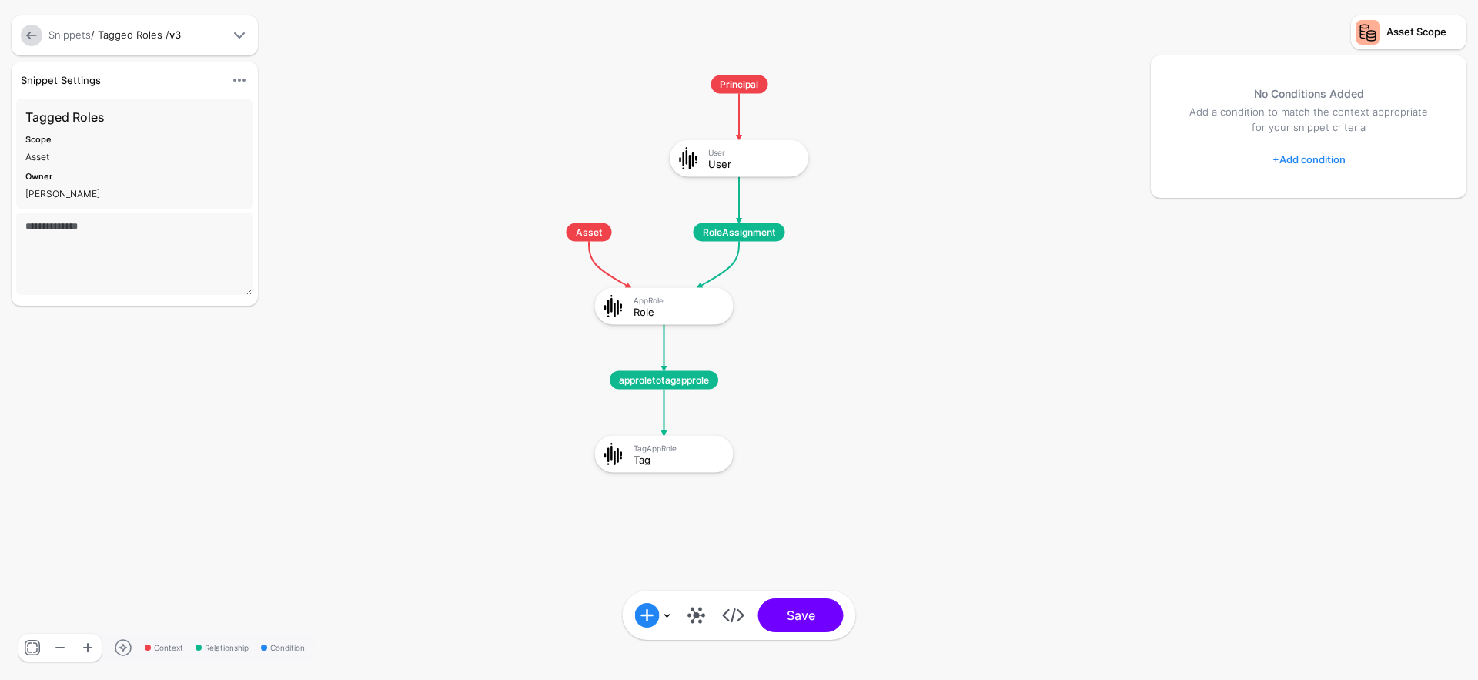
click at [37, 41] on link at bounding box center [32, 36] width 22 height 22
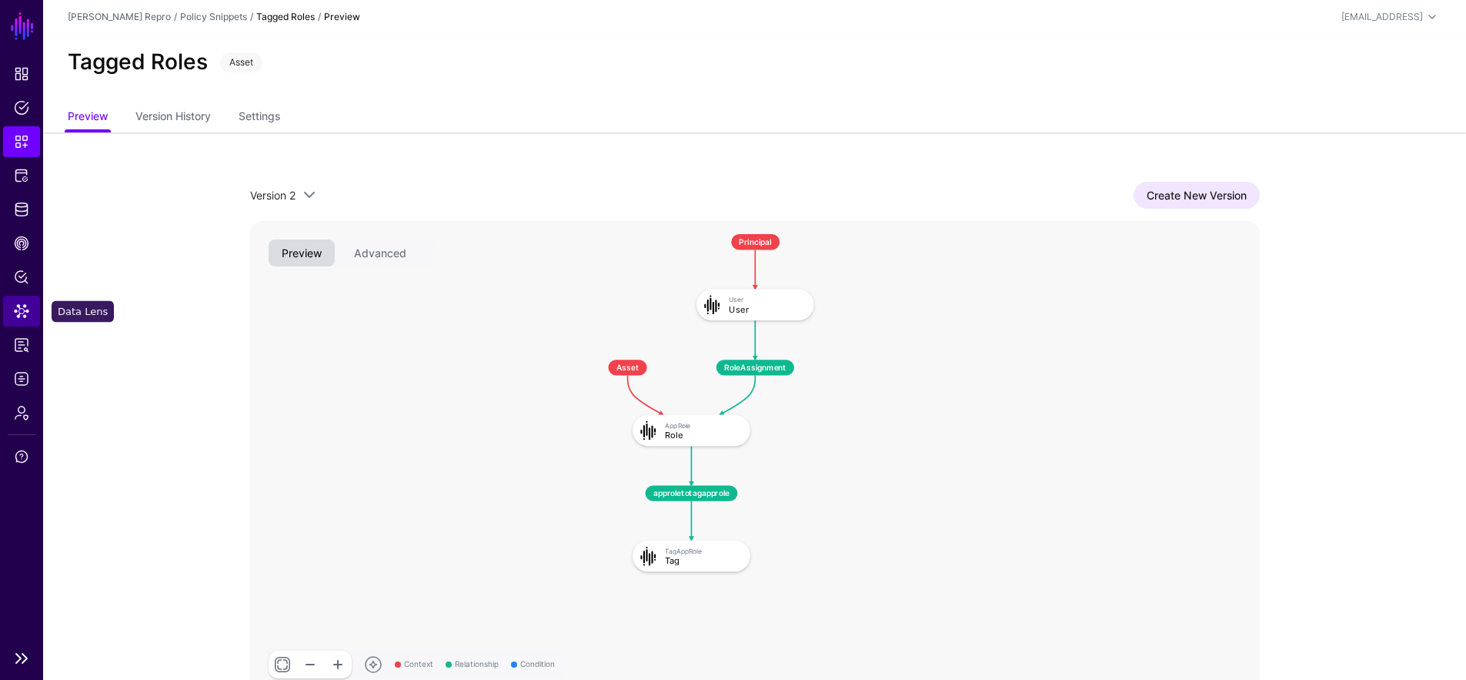
click at [26, 303] on span "Data Lens" at bounding box center [21, 310] width 15 height 15
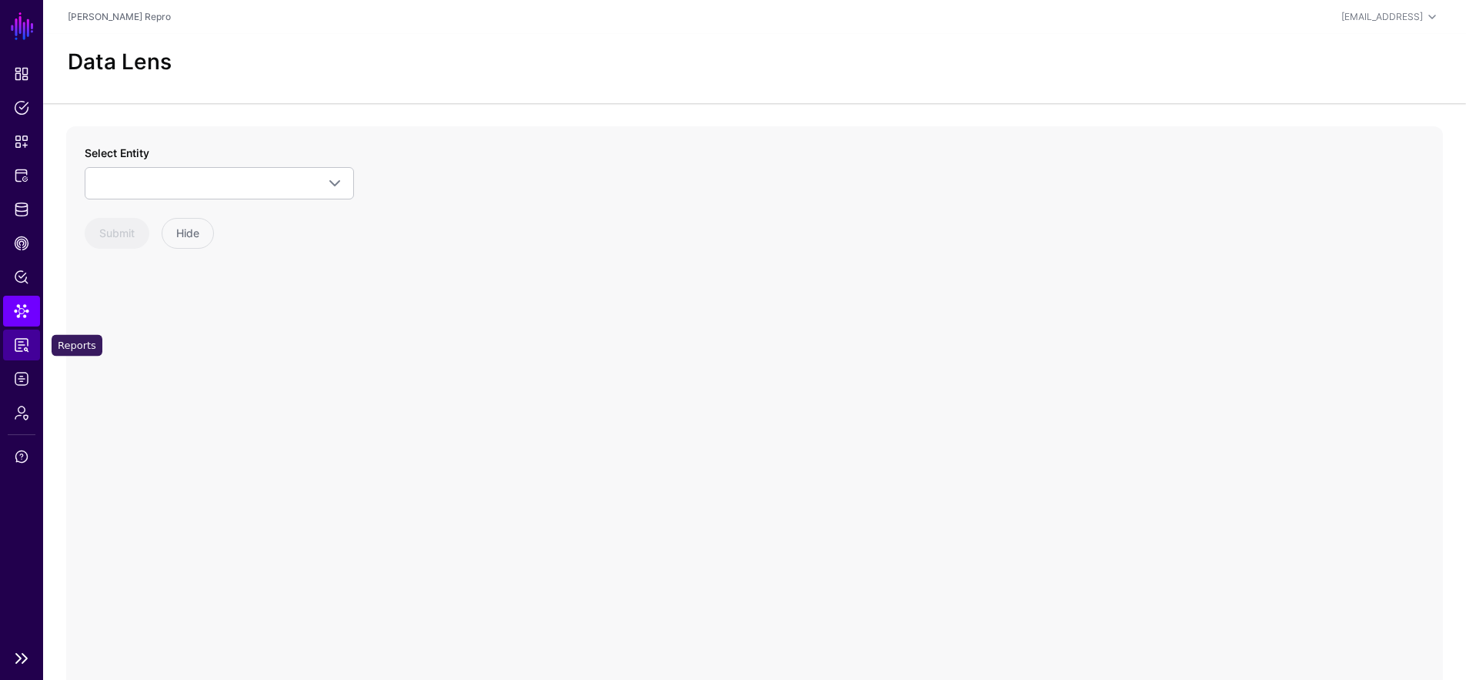
click at [14, 343] on span "Reports" at bounding box center [21, 344] width 15 height 15
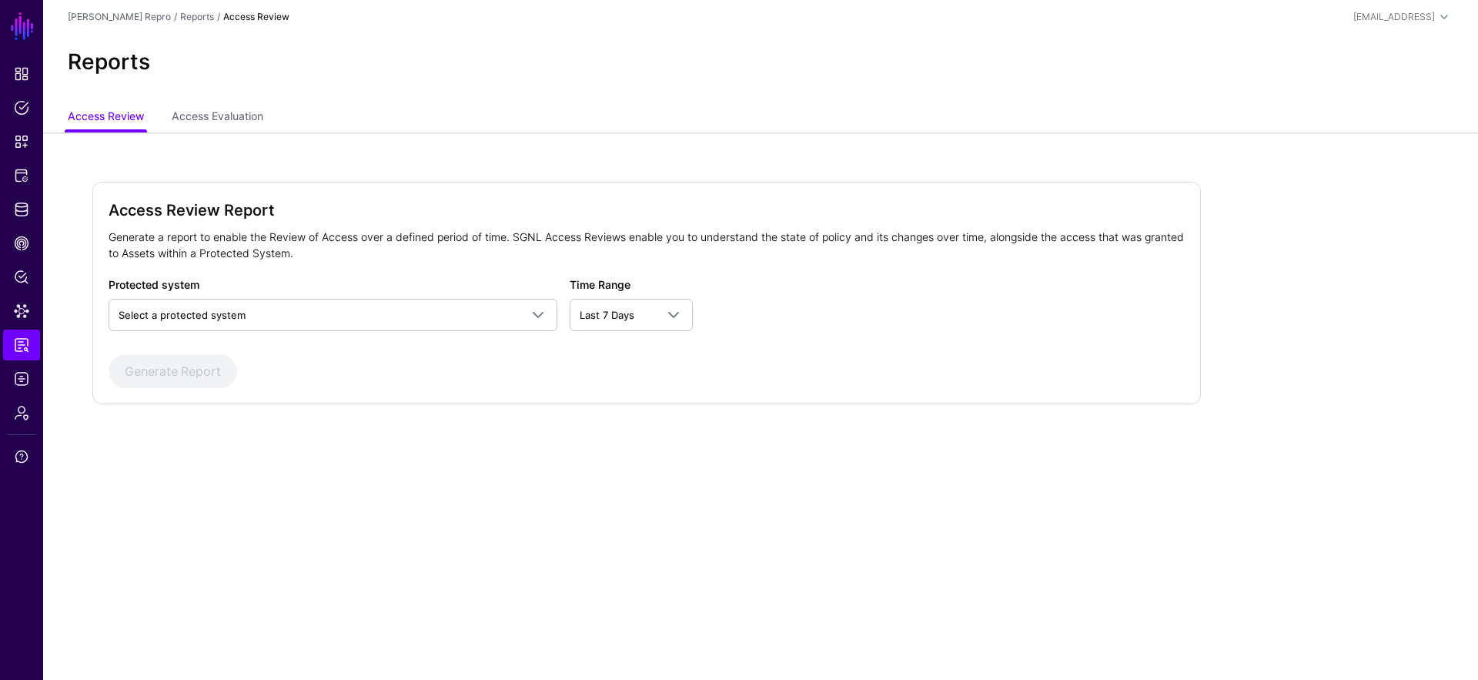
click at [490, 469] on div "Access Review Report Generate a report to enable the Review of Access over a de…" at bounding box center [760, 315] width 1434 height 367
click at [179, 113] on link "Access Evaluation" at bounding box center [218, 117] width 92 height 29
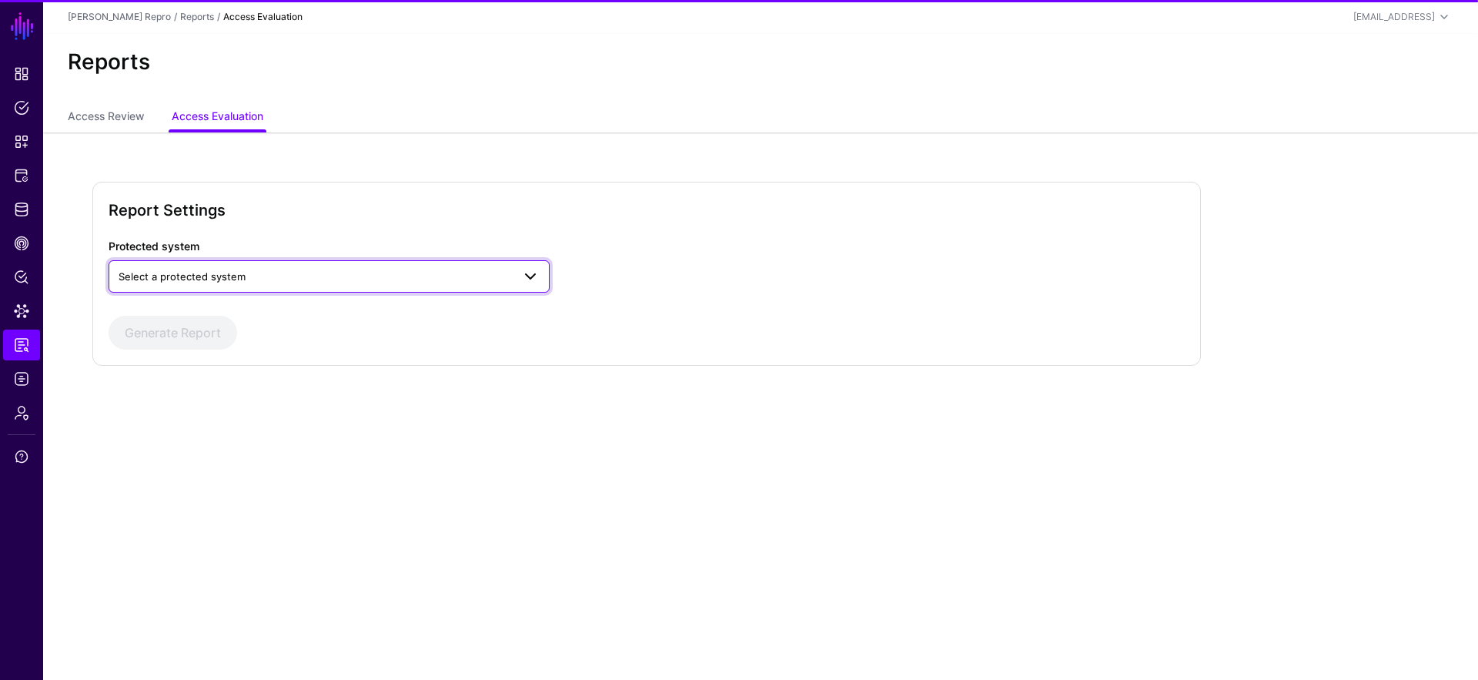
click at [242, 281] on span "Select a protected system" at bounding box center [182, 276] width 127 height 12
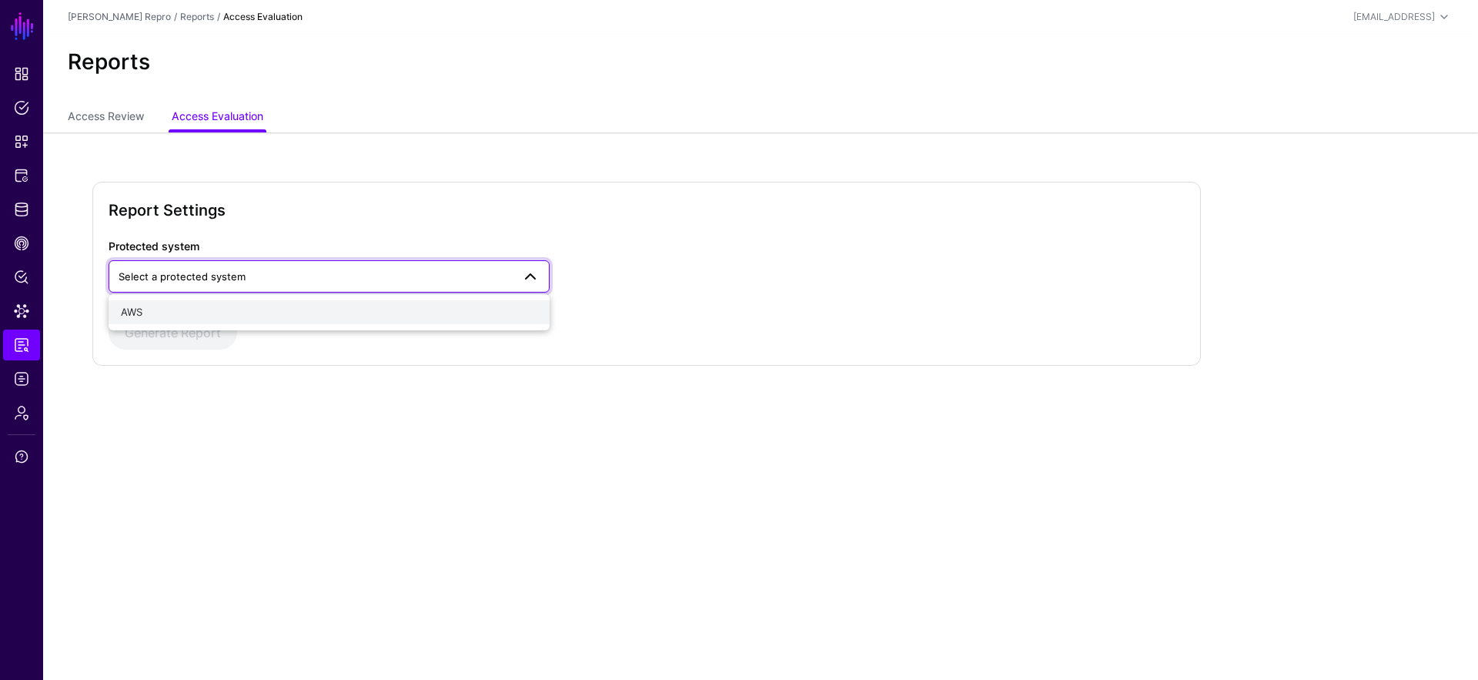
click at [270, 313] on div "AWS" at bounding box center [329, 312] width 416 height 15
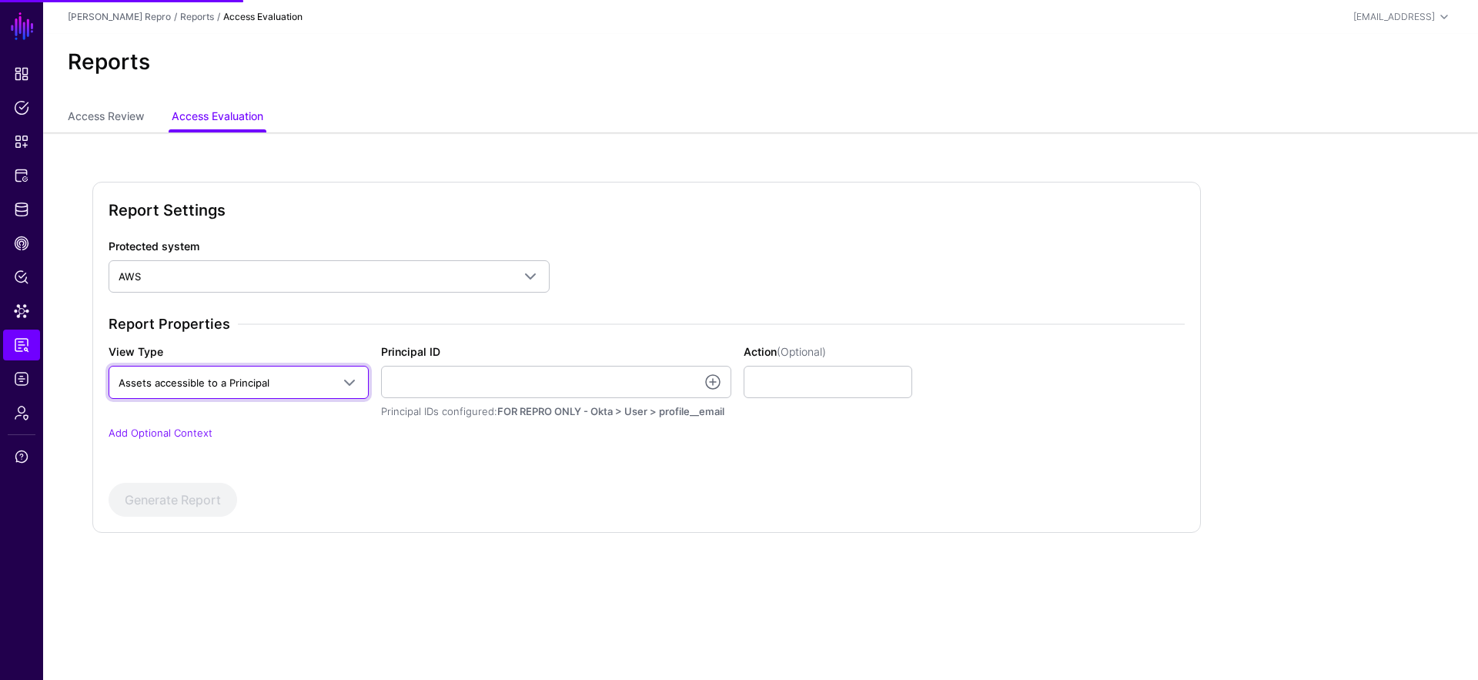
drag, startPoint x: 332, startPoint y: 384, endPoint x: 327, endPoint y: 404, distance: 20.7
click at [332, 384] on span at bounding box center [345, 381] width 28 height 18
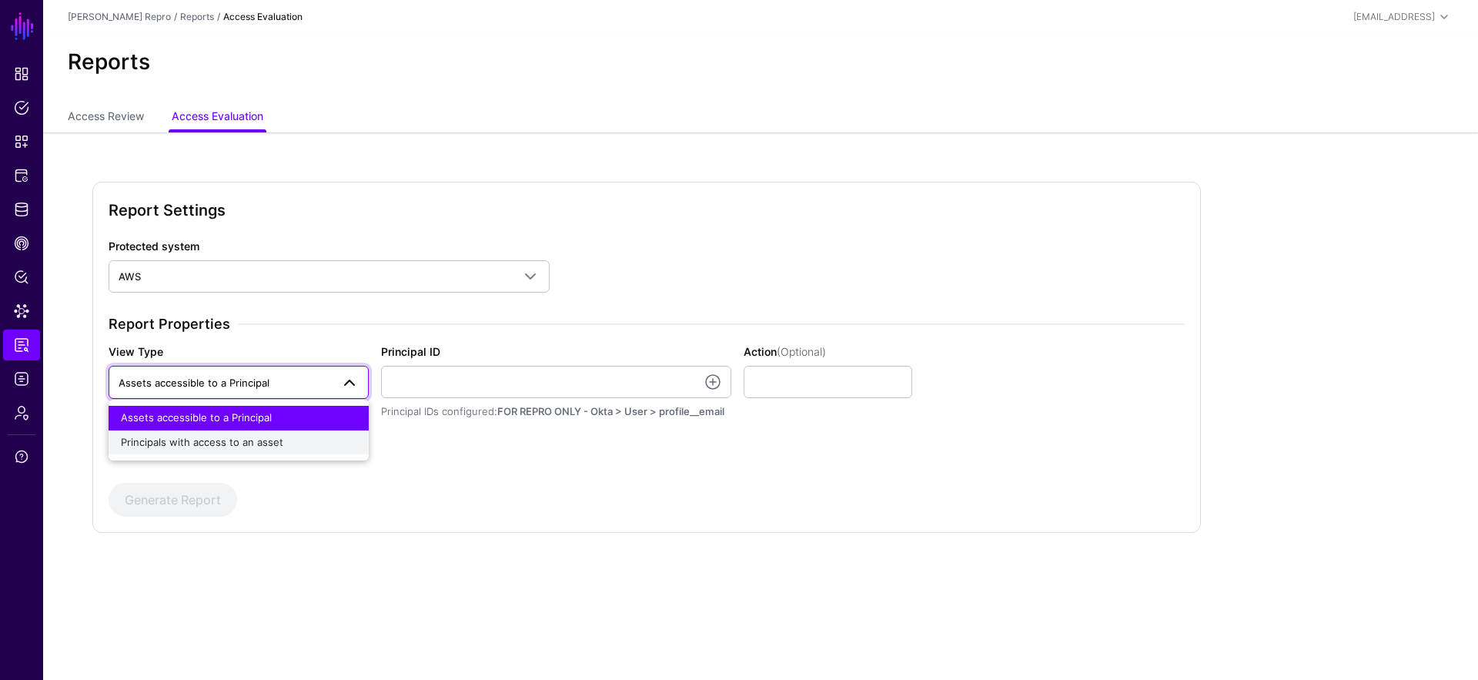
click at [317, 442] on div "Principals with access to an asset" at bounding box center [238, 442] width 235 height 15
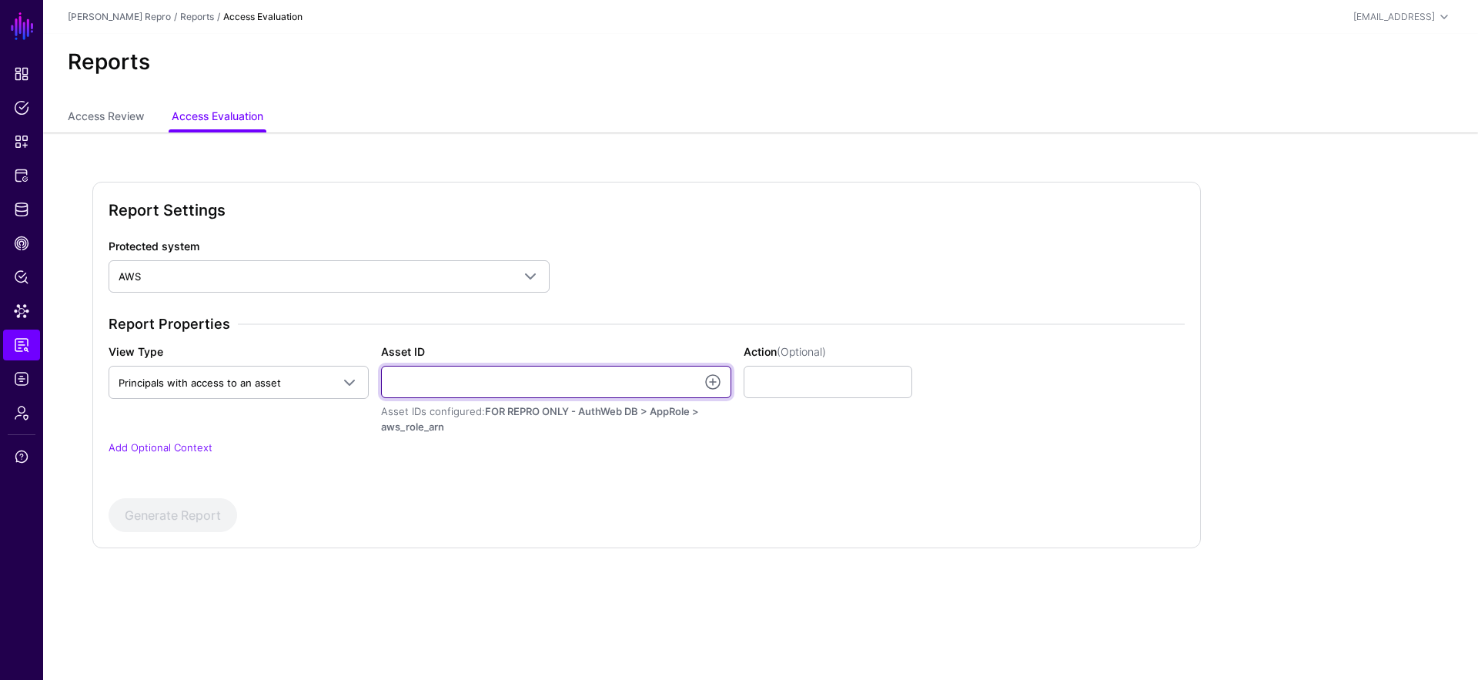
click at [478, 391] on input "Asset ID" at bounding box center [556, 382] width 350 height 32
click at [681, 379] on input "Asset ID" at bounding box center [556, 382] width 350 height 32
click at [714, 382] on link at bounding box center [712, 381] width 18 height 18
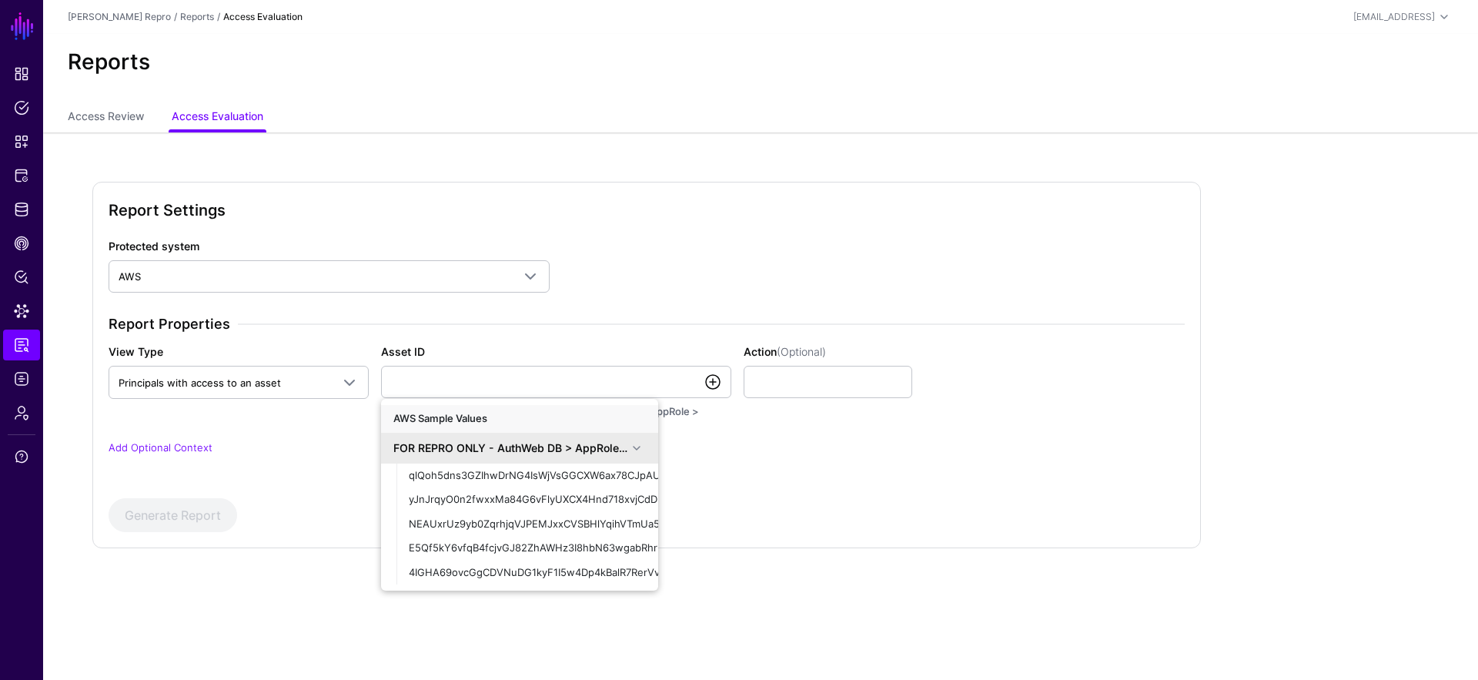
click at [714, 382] on link at bounding box center [712, 381] width 18 height 18
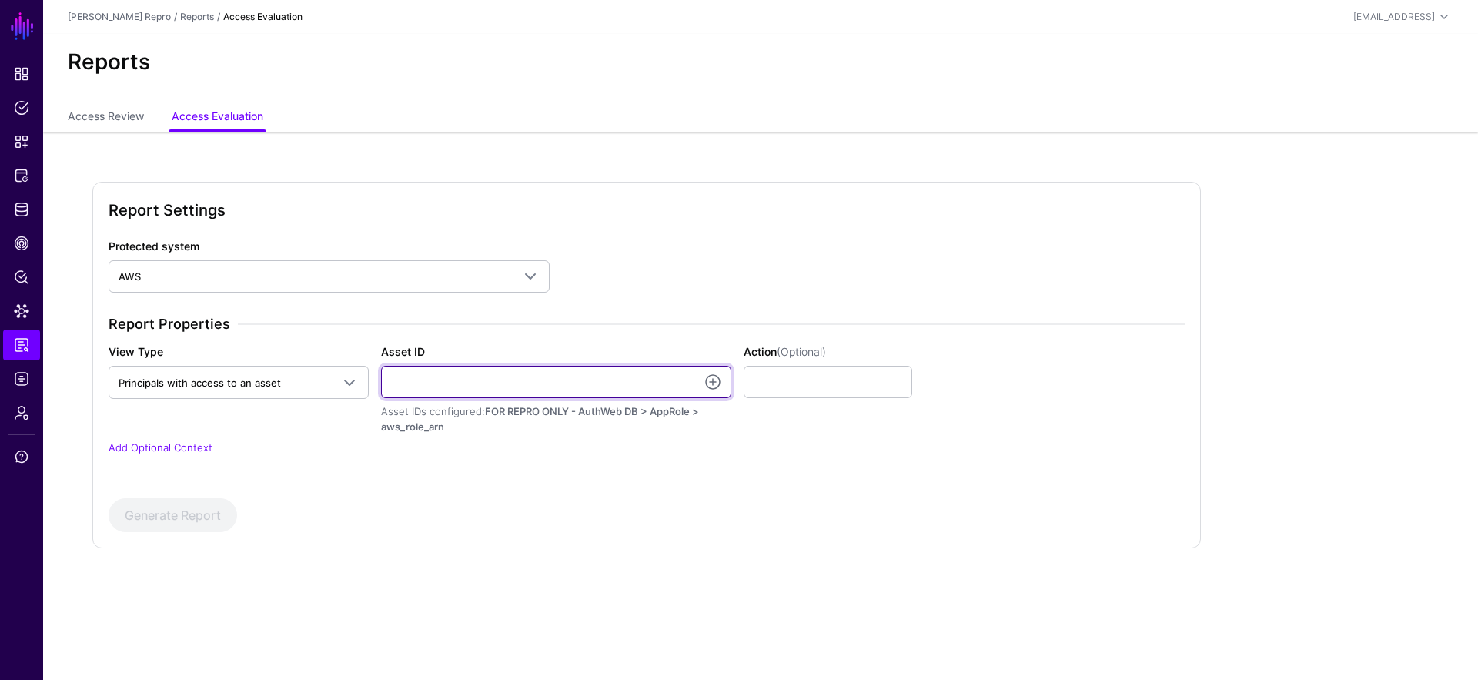
click at [605, 374] on input "Asset ID" at bounding box center [556, 382] width 350 height 32
paste input "**********"
type input "**********"
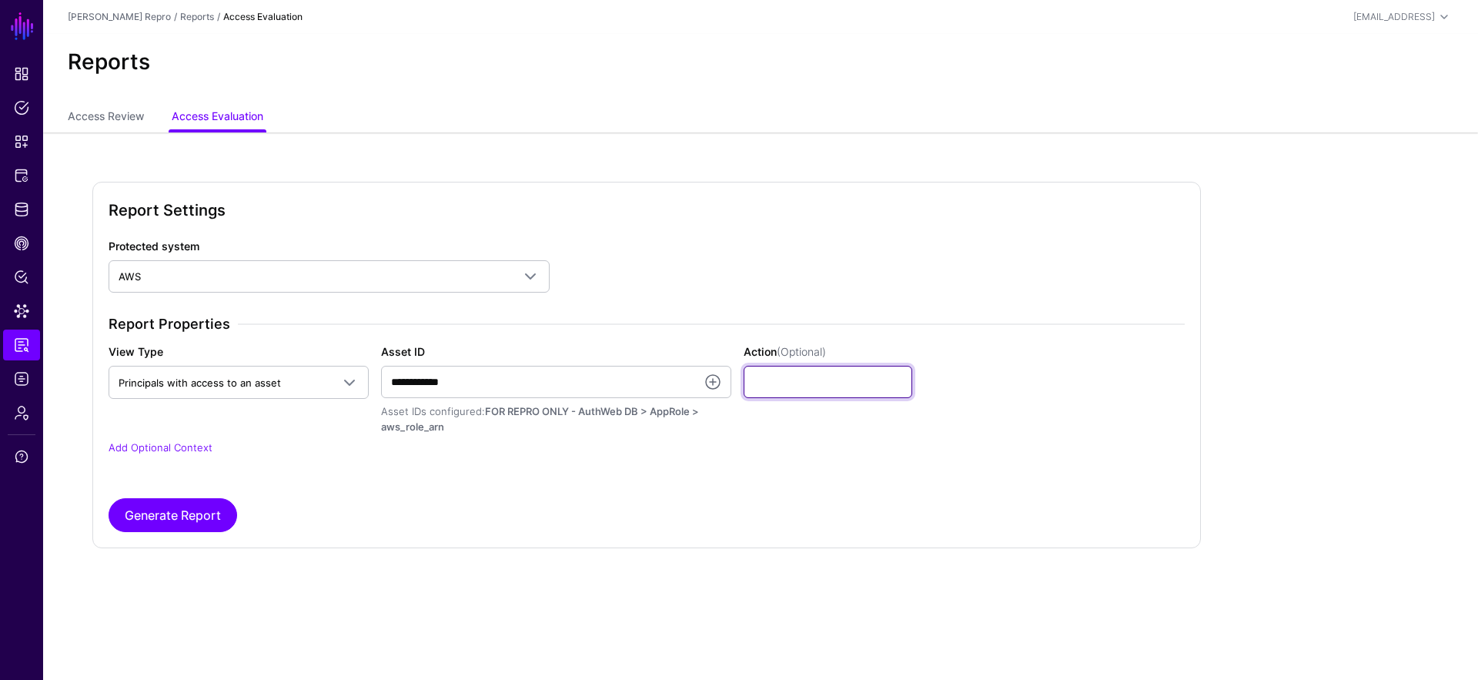
click at [807, 372] on input "Action (Optional)" at bounding box center [827, 382] width 169 height 32
type input "******"
click at [229, 509] on button "Generate Report" at bounding box center [173, 515] width 129 height 34
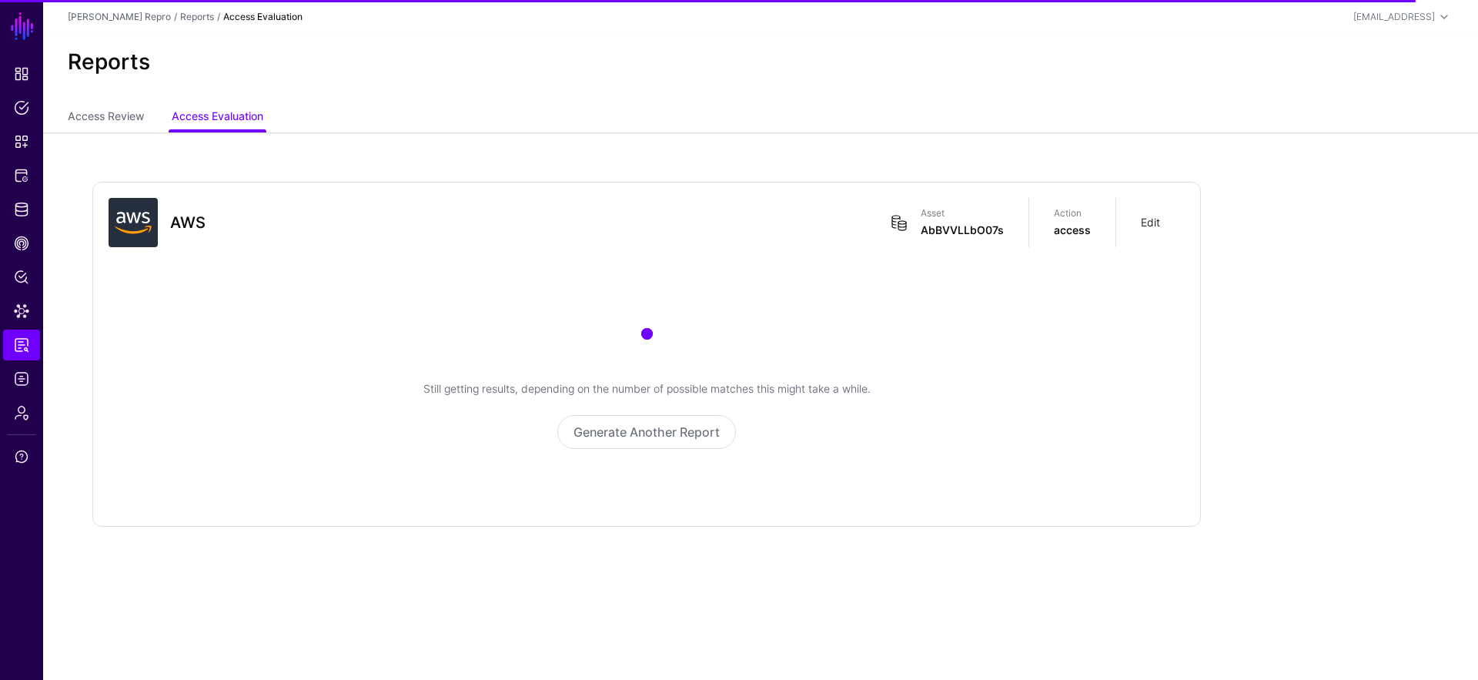
click at [1154, 221] on link "Edit" at bounding box center [1149, 221] width 19 height 13
click at [1155, 224] on link "Edit" at bounding box center [1149, 221] width 19 height 13
click at [1149, 221] on link "Edit" at bounding box center [1149, 221] width 19 height 13
click at [1149, 222] on link "Edit" at bounding box center [1149, 221] width 19 height 13
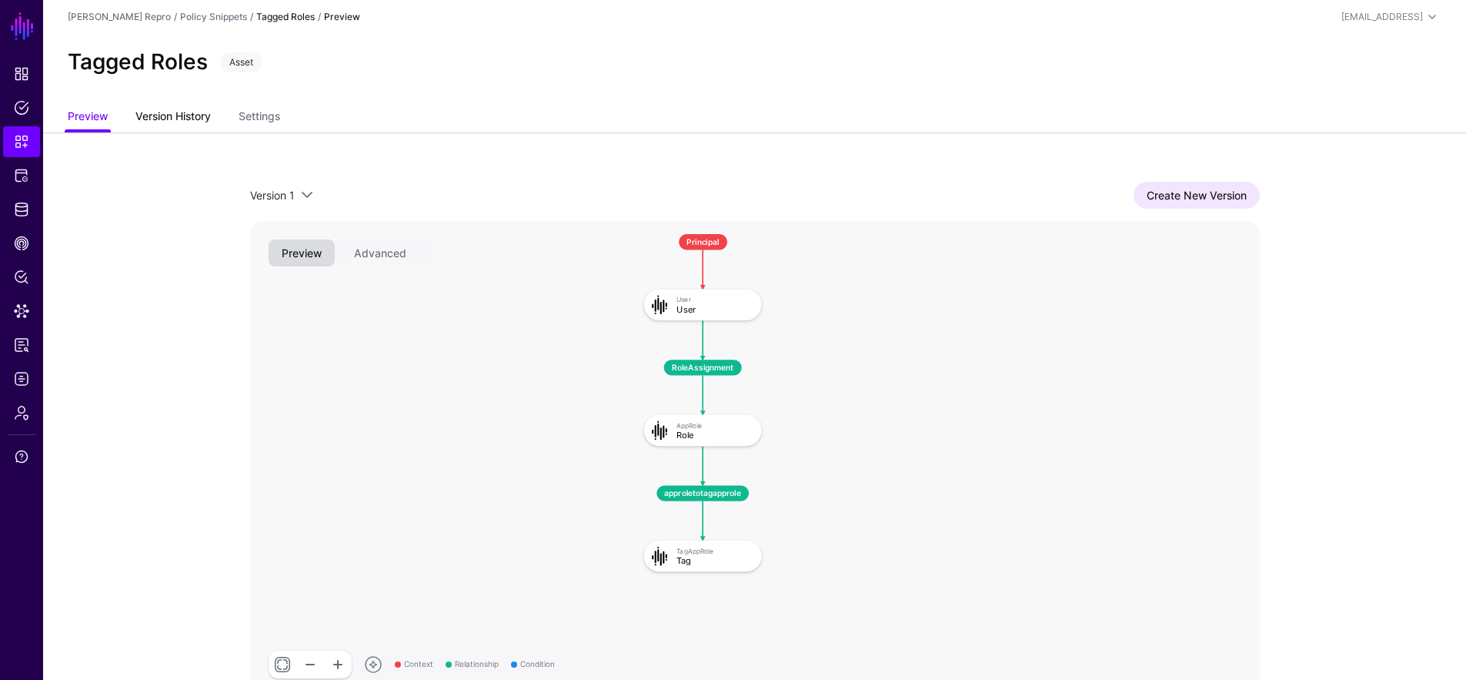
click at [211, 115] on link "Version History" at bounding box center [172, 117] width 75 height 29
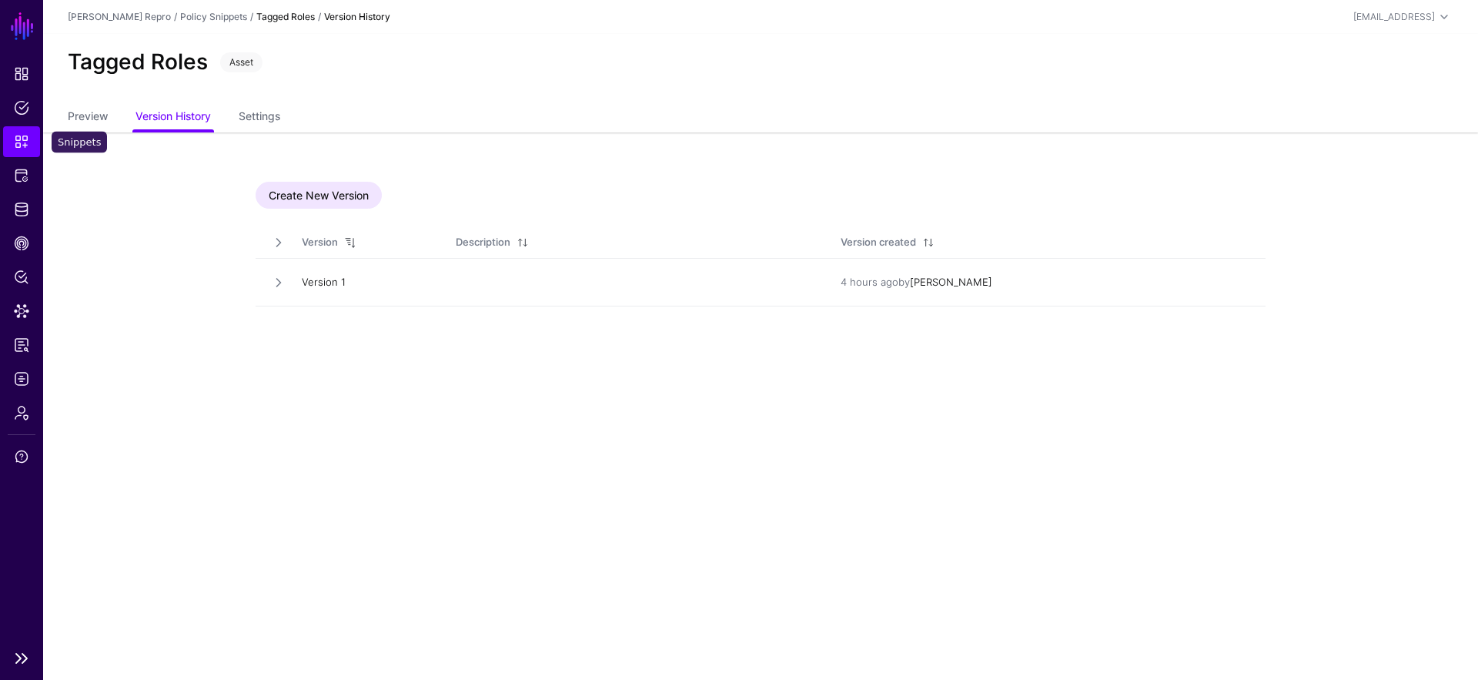
click at [25, 149] on link "Snippets" at bounding box center [21, 141] width 37 height 31
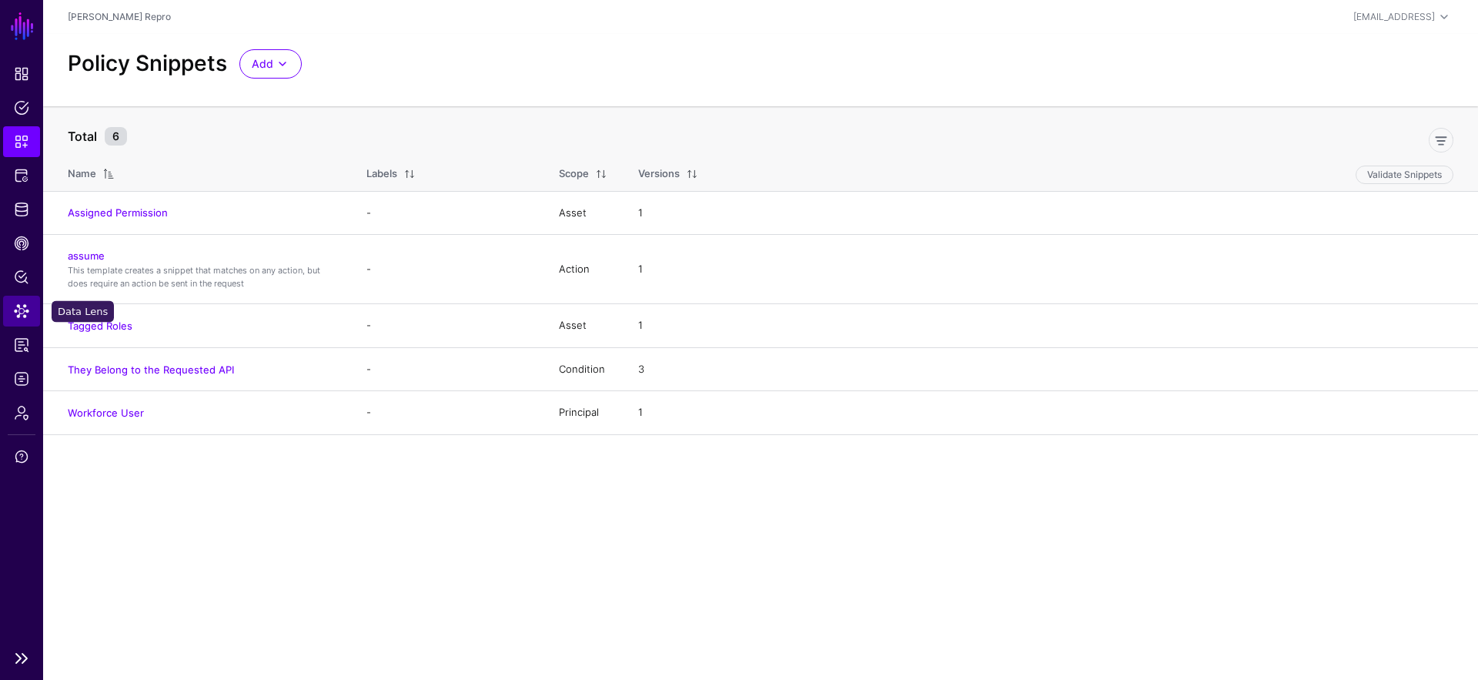
click at [22, 305] on span "Data Lens" at bounding box center [21, 310] width 15 height 15
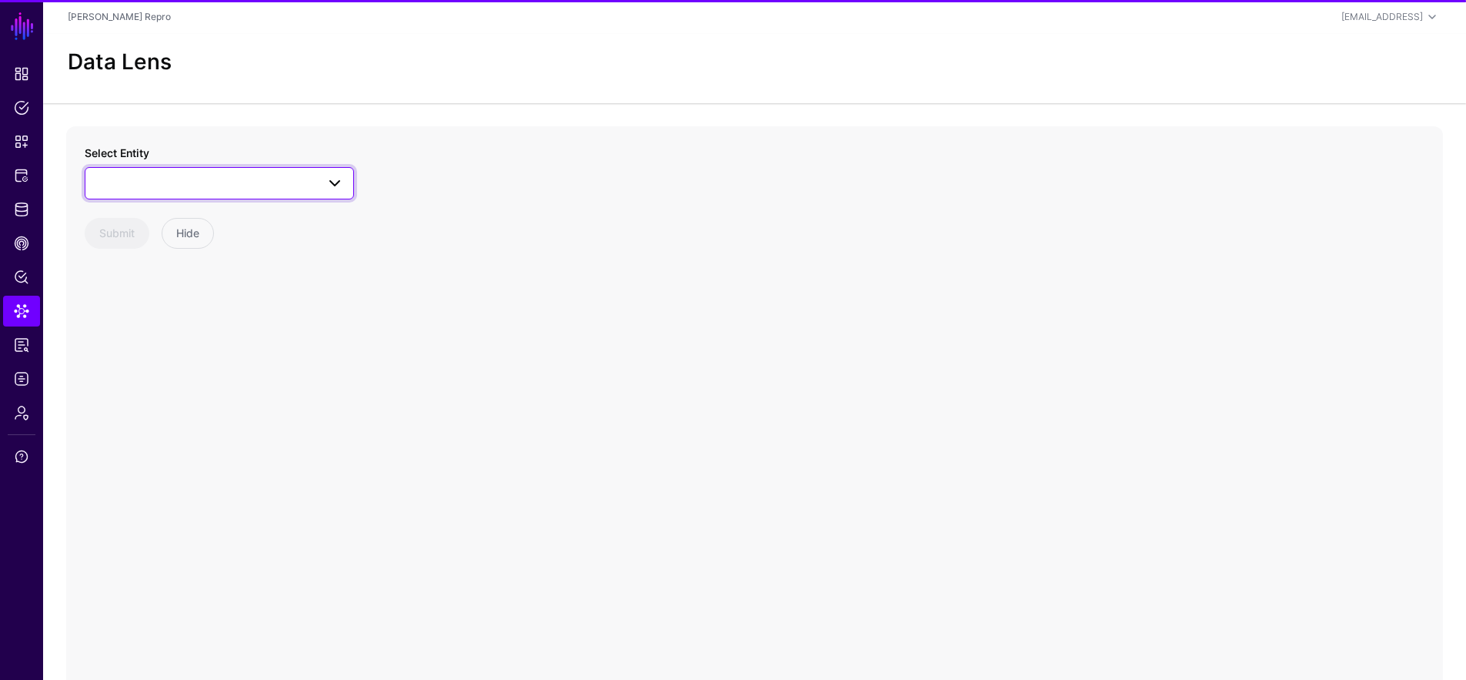
click at [184, 180] on span at bounding box center [219, 183] width 249 height 18
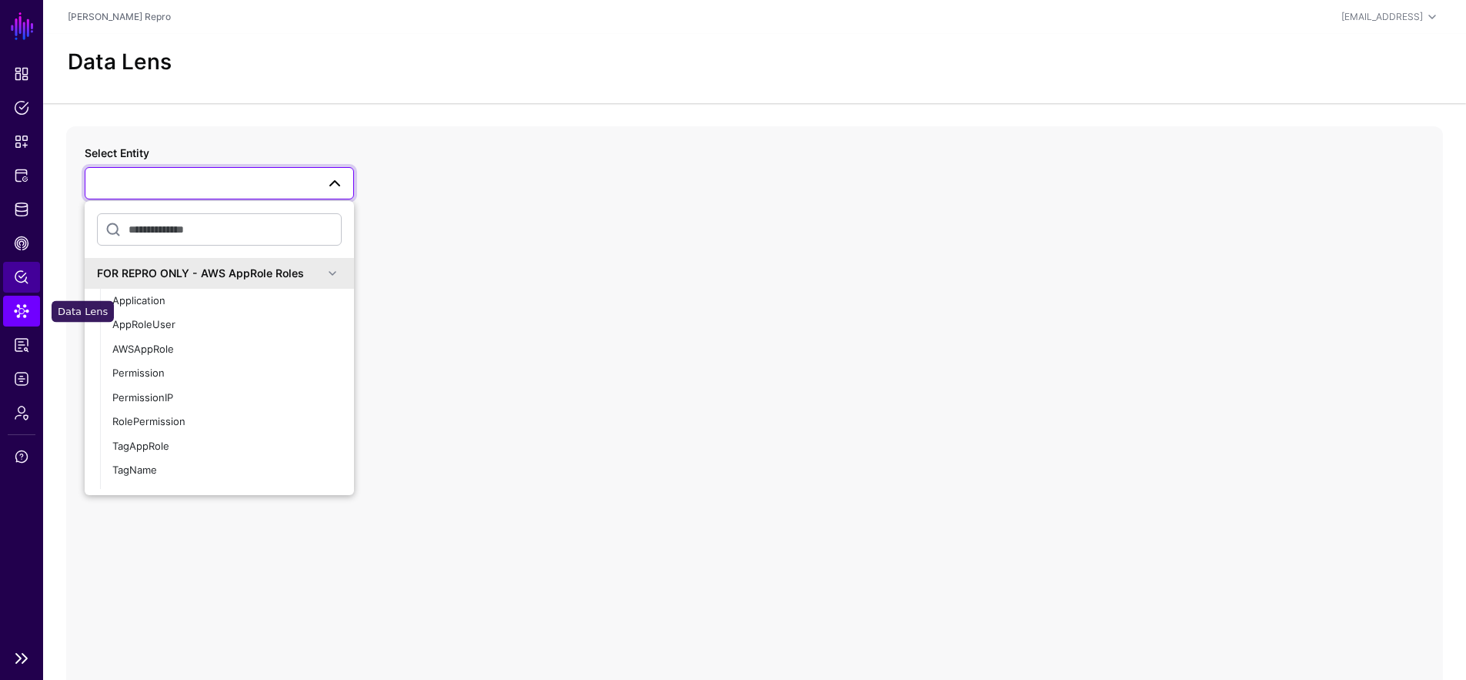
click at [30, 288] on link "Policy Lens" at bounding box center [21, 277] width 37 height 31
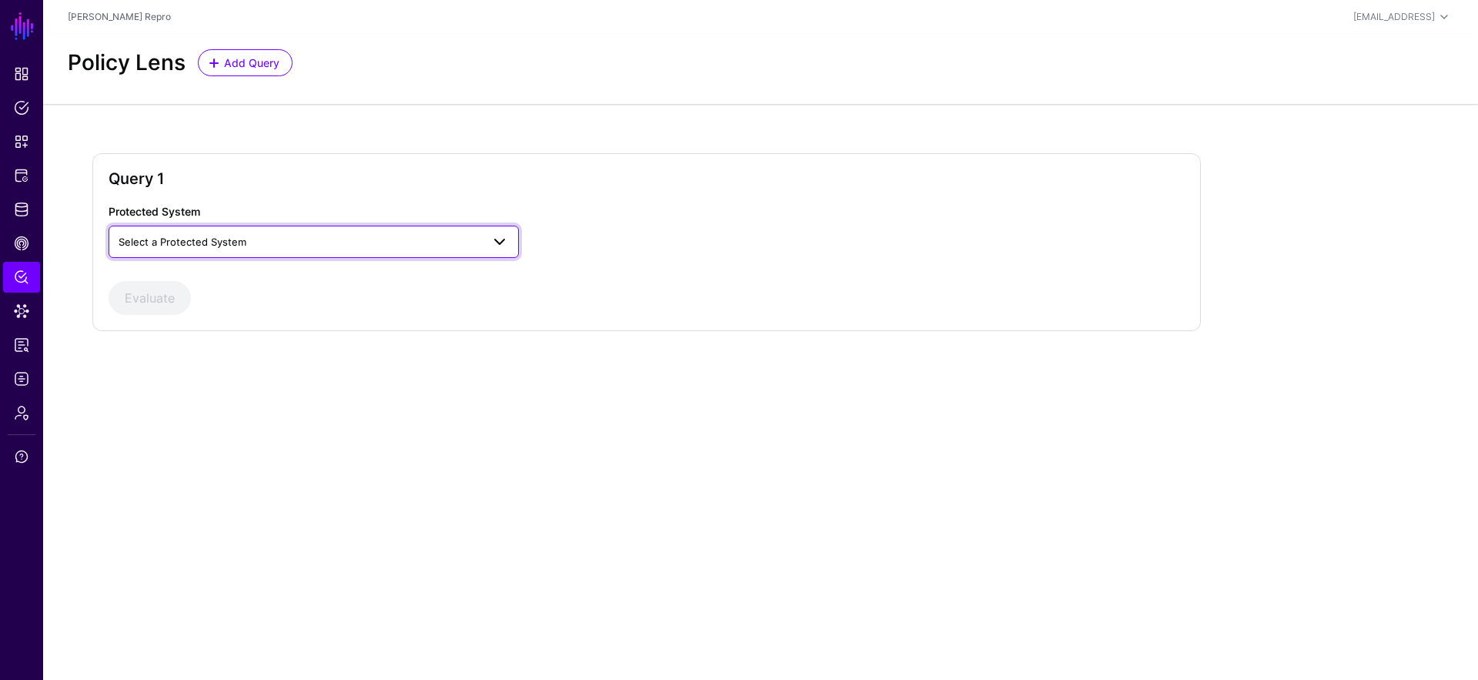
click at [209, 235] on span "Select a Protected System" at bounding box center [300, 241] width 362 height 17
click at [210, 279] on div "AWS" at bounding box center [314, 277] width 386 height 15
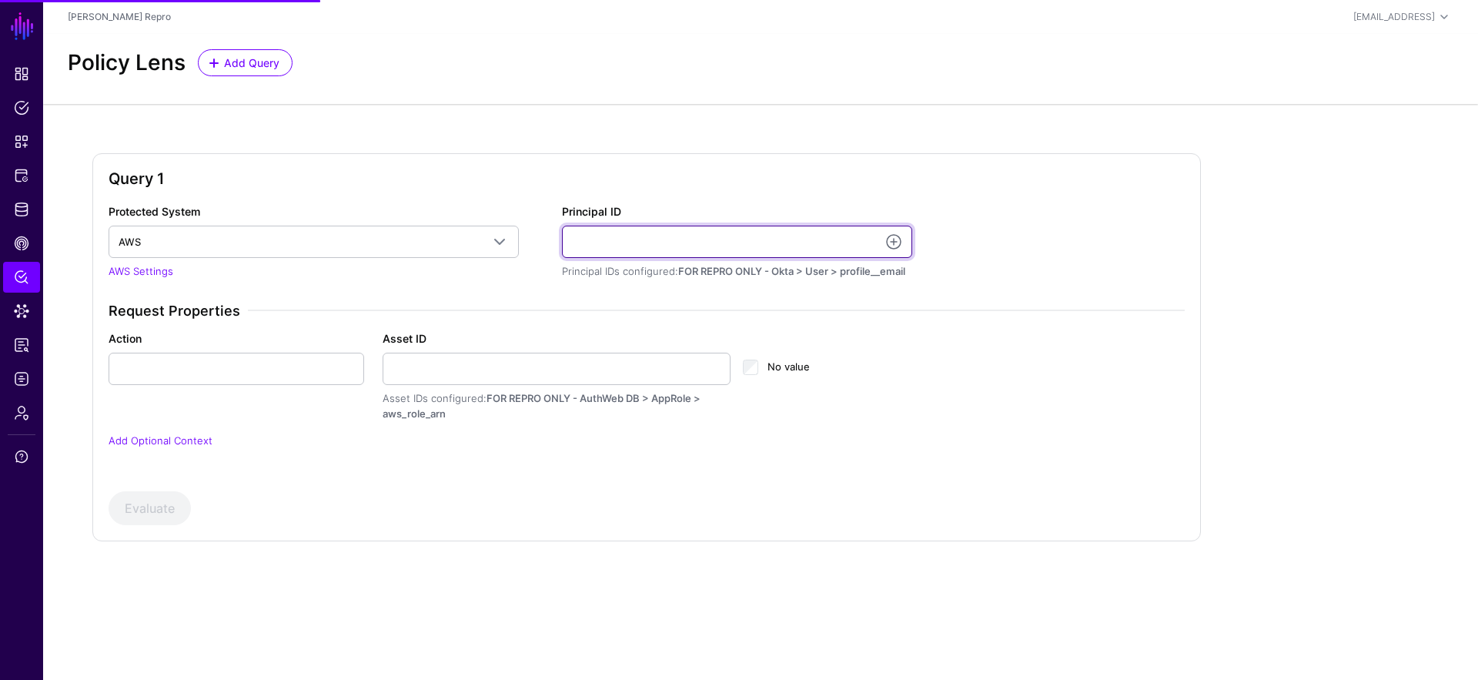
click at [773, 248] on input "Principal ID" at bounding box center [737, 241] width 350 height 32
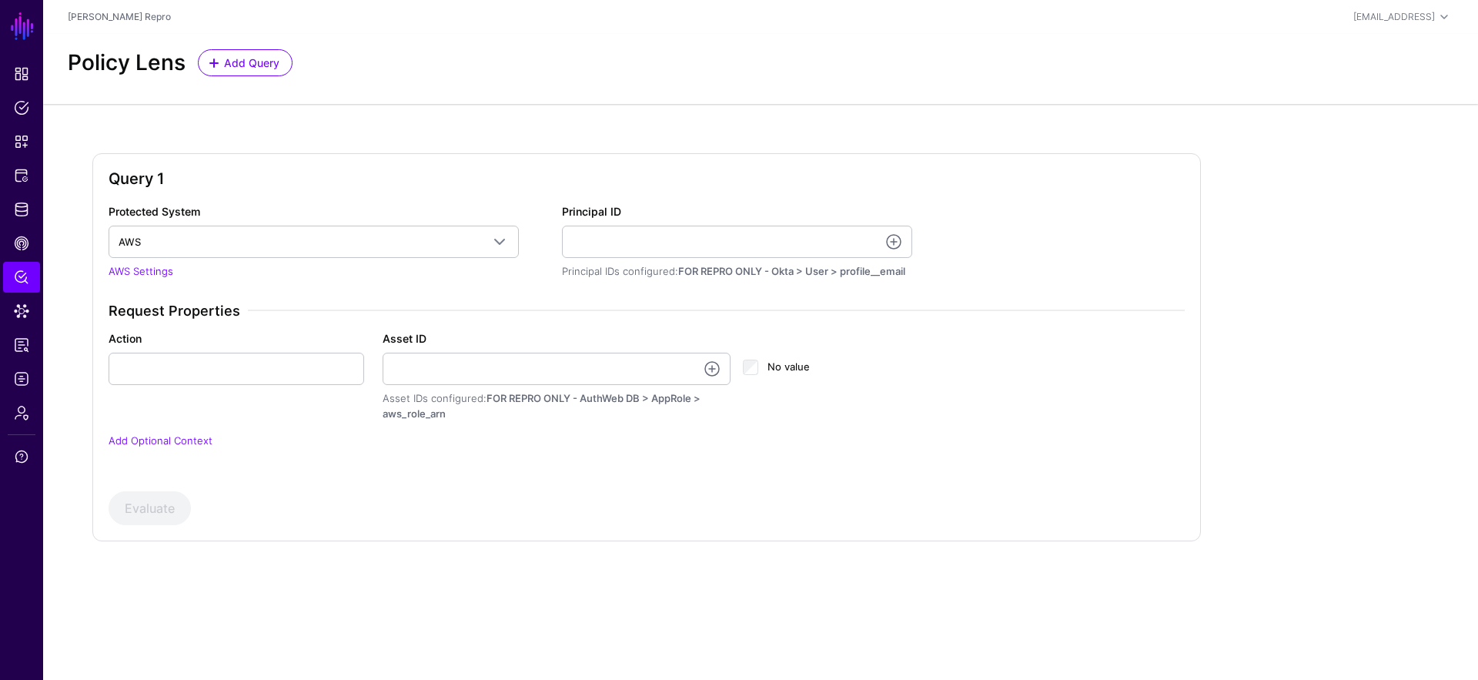
click at [1397, 426] on div "Query 1 Protected System AWS AWS AWS Settings Principal ID Principal IDs config…" at bounding box center [760, 347] width 1336 height 388
click at [703, 237] on input "Principal ID" at bounding box center [737, 241] width 350 height 32
paste input "******"
type input "******"
click at [255, 371] on input "Action" at bounding box center [236, 368] width 255 height 32
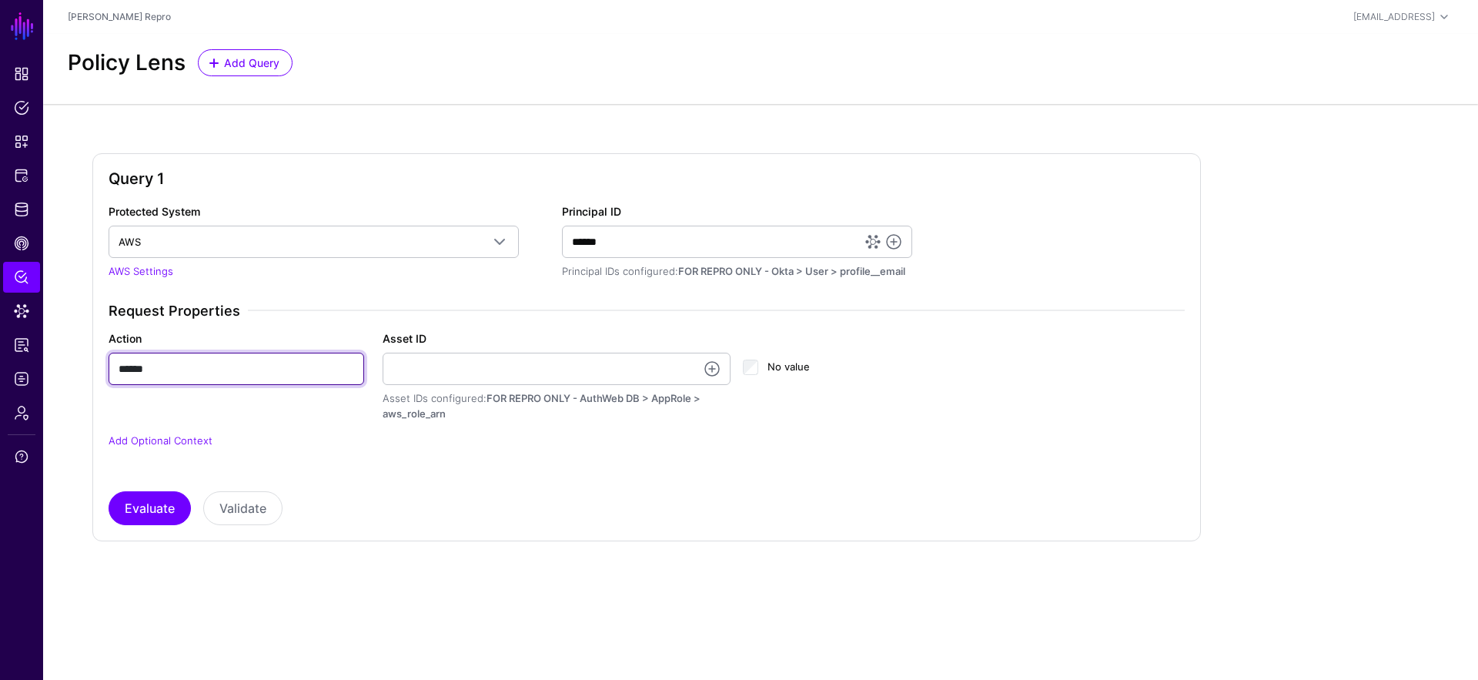
type input "******"
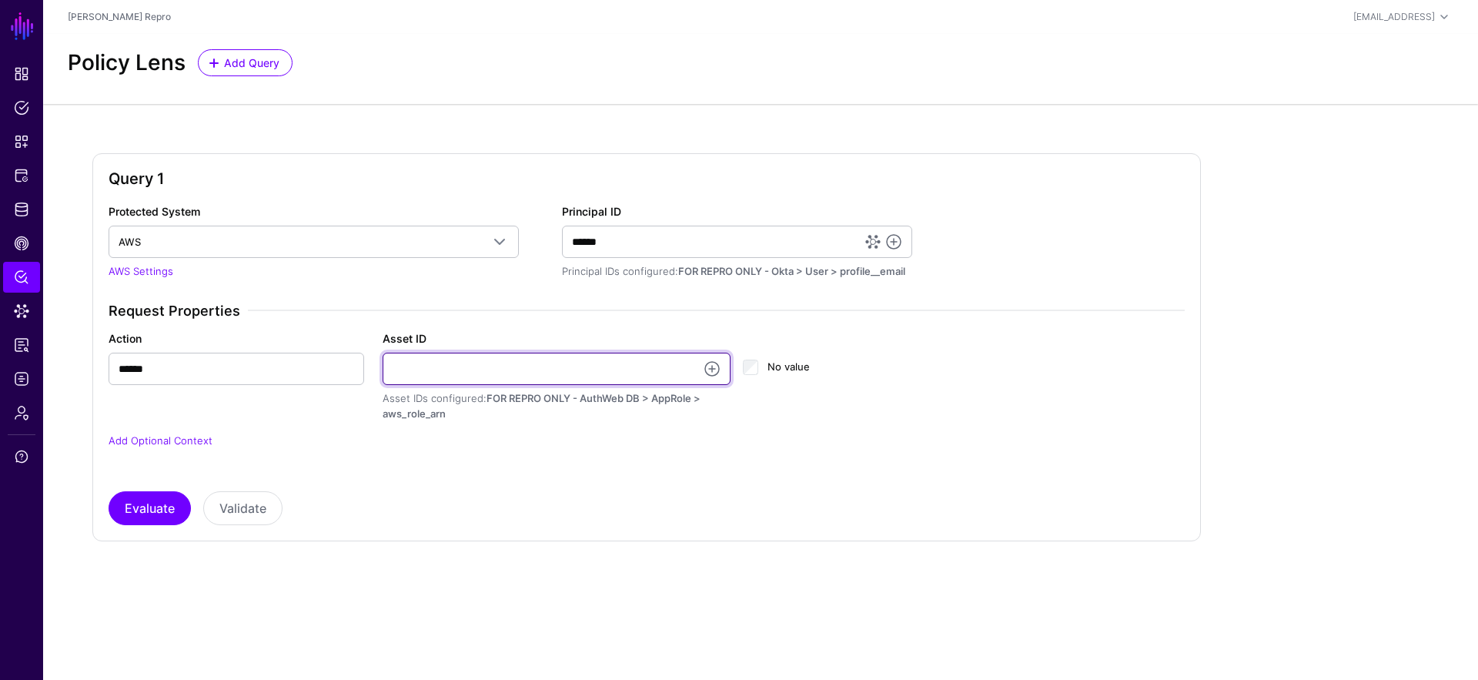
click at [542, 367] on input "Asset ID" at bounding box center [556, 368] width 349 height 32
click at [818, 418] on div "No value" at bounding box center [826, 375] width 180 height 91
click at [561, 363] on input "Asset ID" at bounding box center [556, 368] width 349 height 32
paste input "**********"
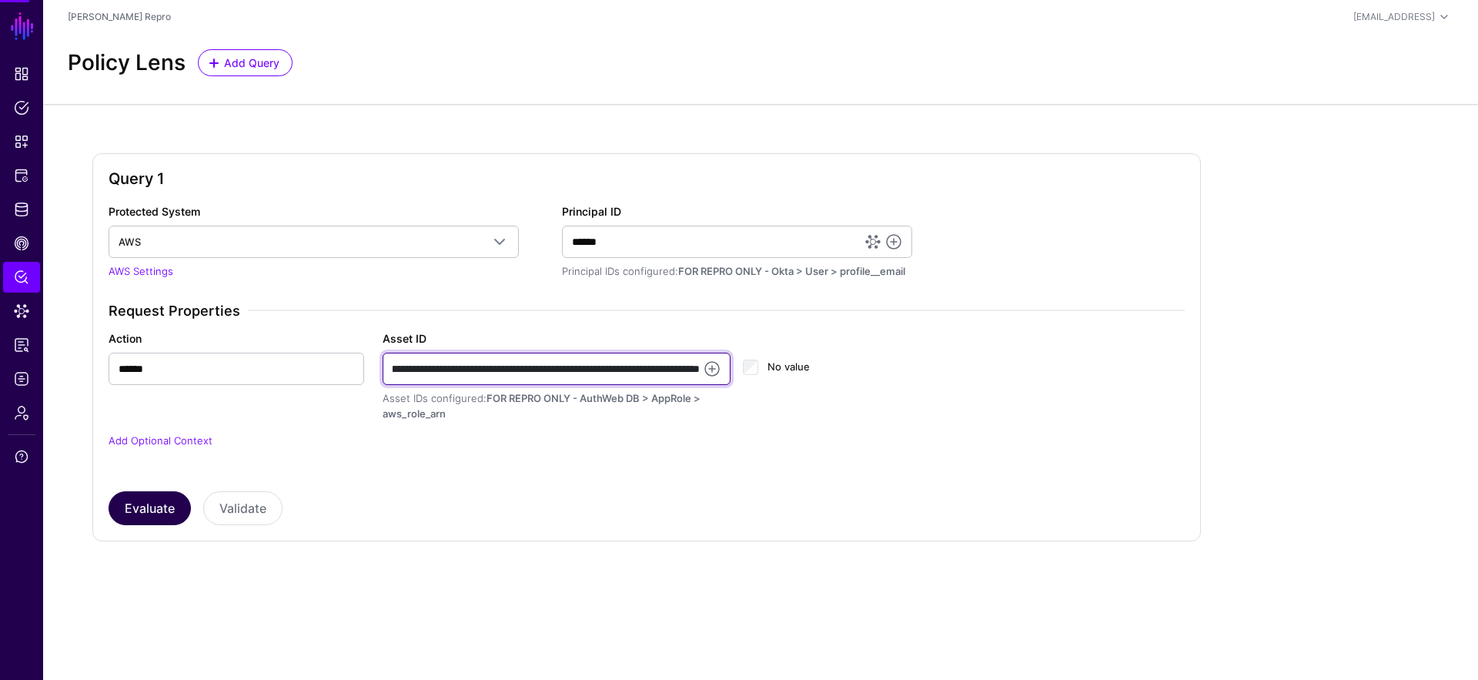
type input "**********"
click at [163, 513] on button "Evaluate" at bounding box center [150, 508] width 82 height 34
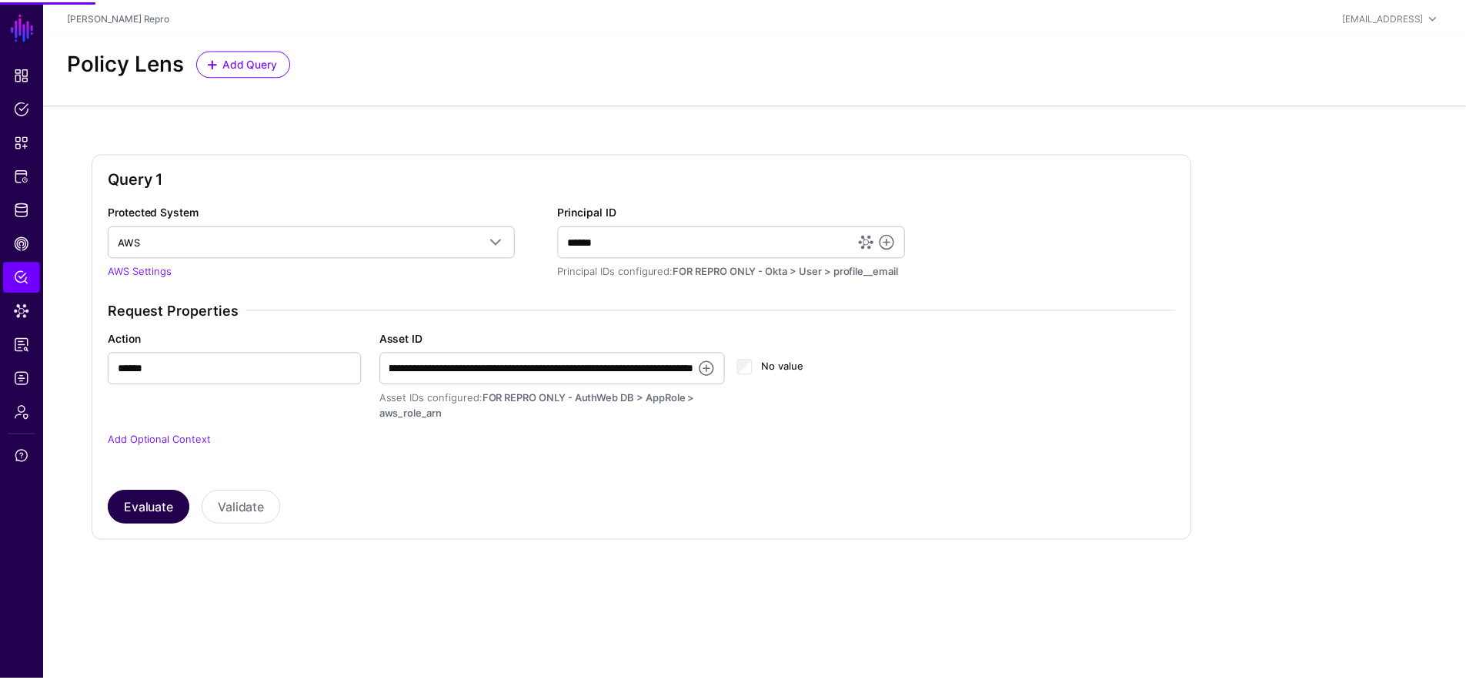
scroll to position [0, 0]
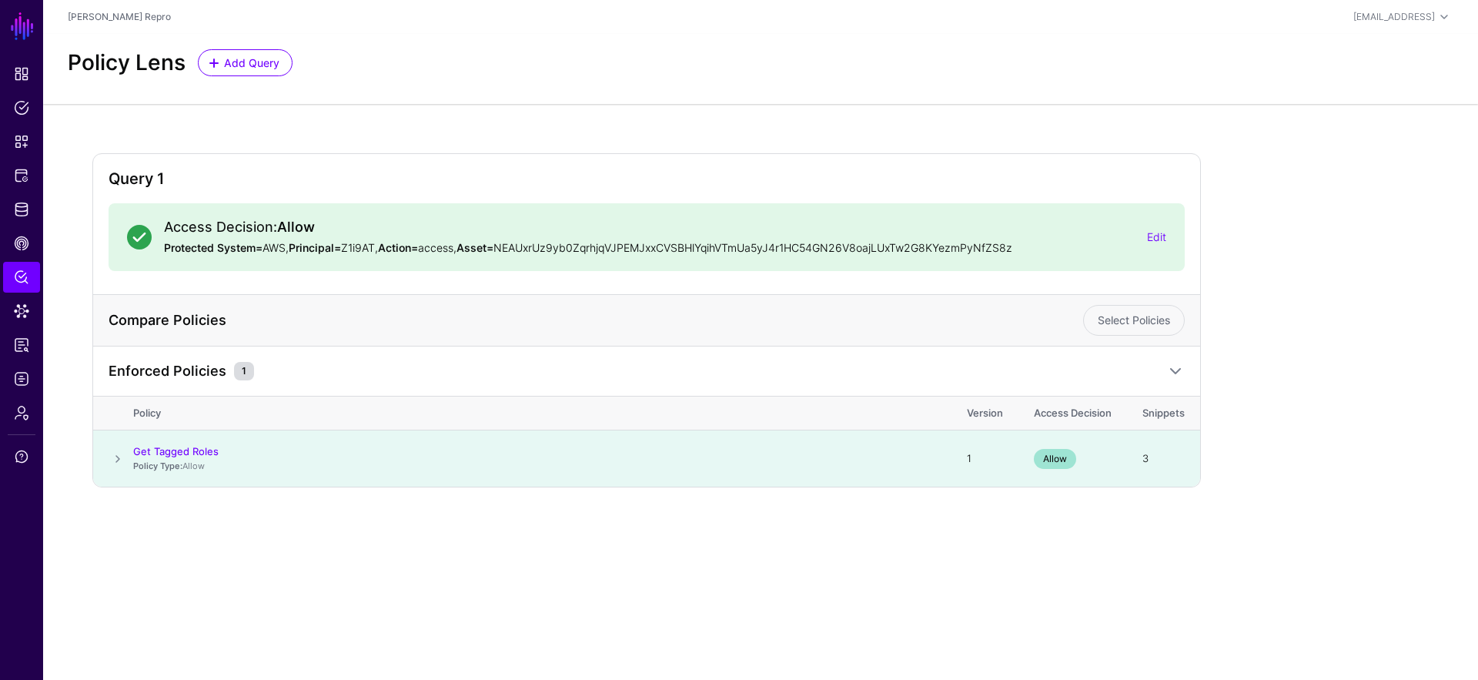
click at [111, 456] on span at bounding box center [118, 458] width 18 height 18
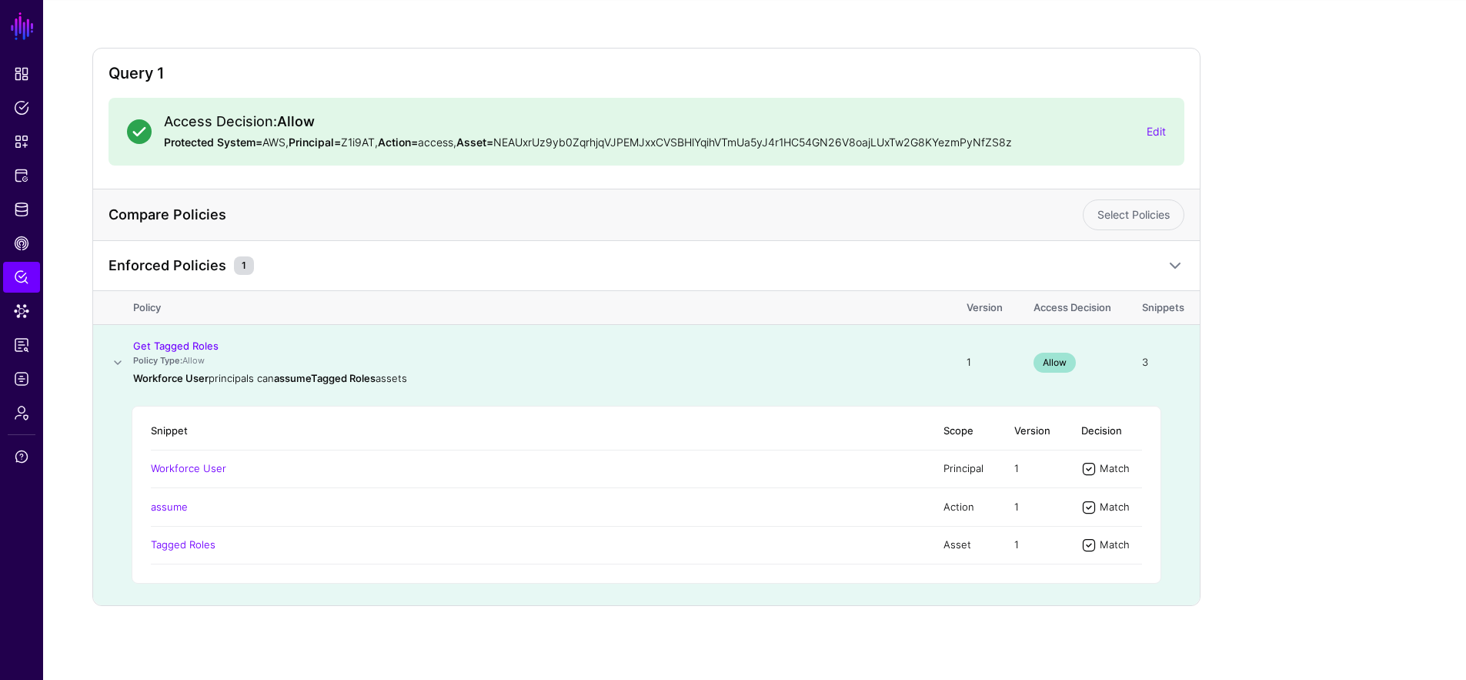
scroll to position [106, 0]
click at [19, 310] on span "Data Lens" at bounding box center [21, 310] width 15 height 15
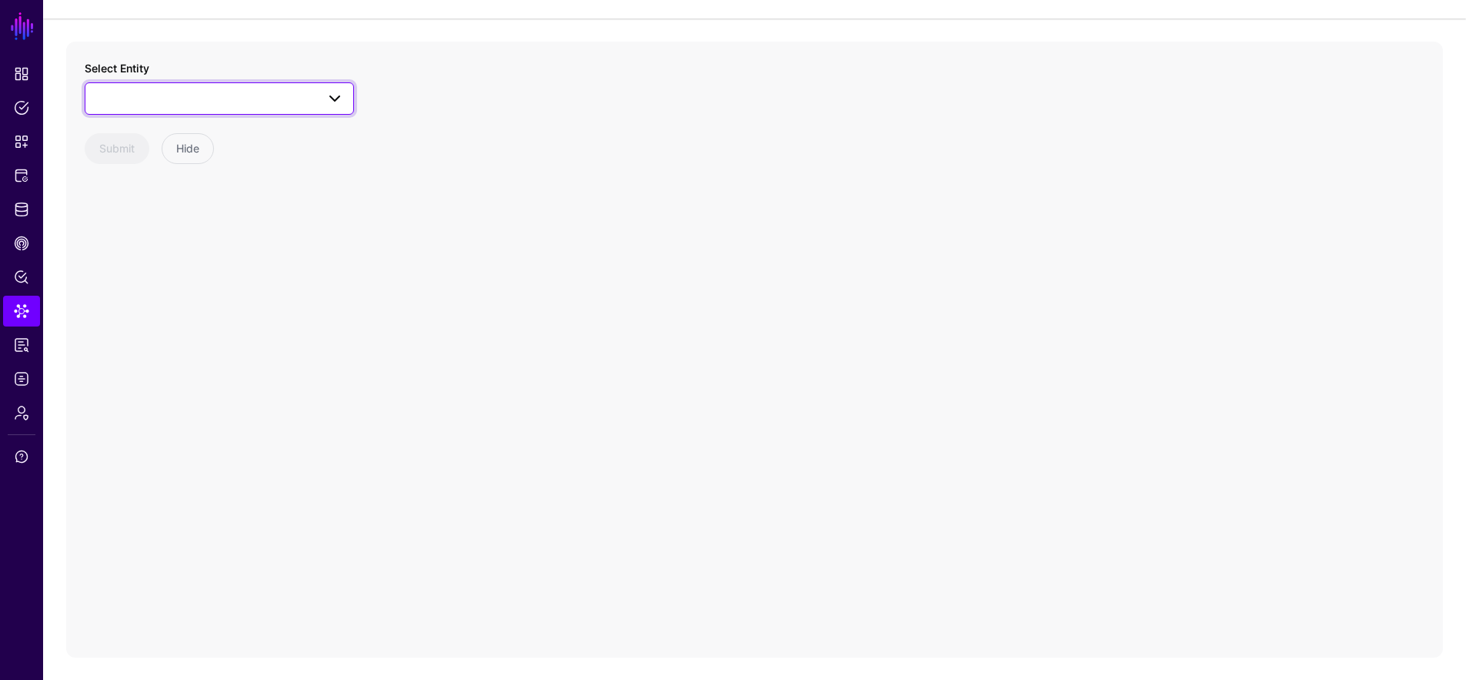
click at [199, 90] on span at bounding box center [219, 98] width 249 height 18
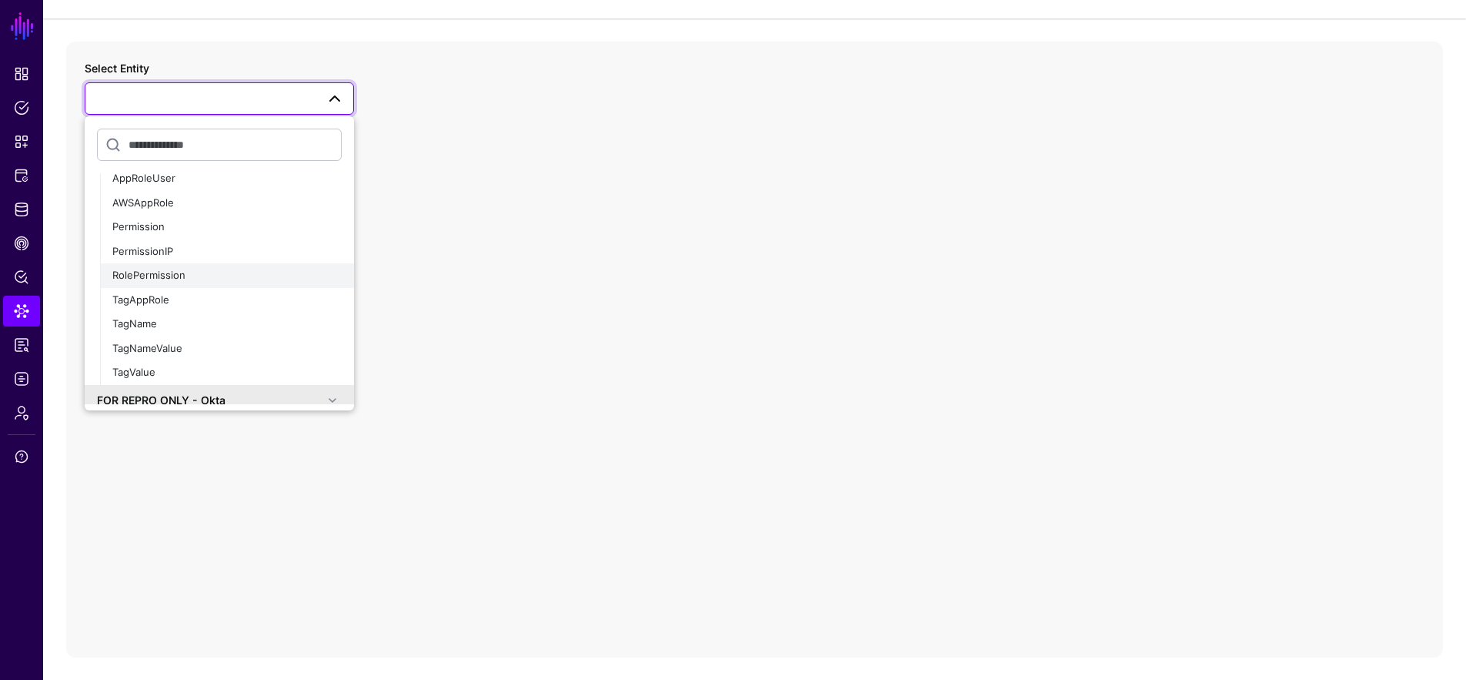
scroll to position [62, 0]
click at [271, 289] on button "TagAppRole" at bounding box center [227, 300] width 254 height 25
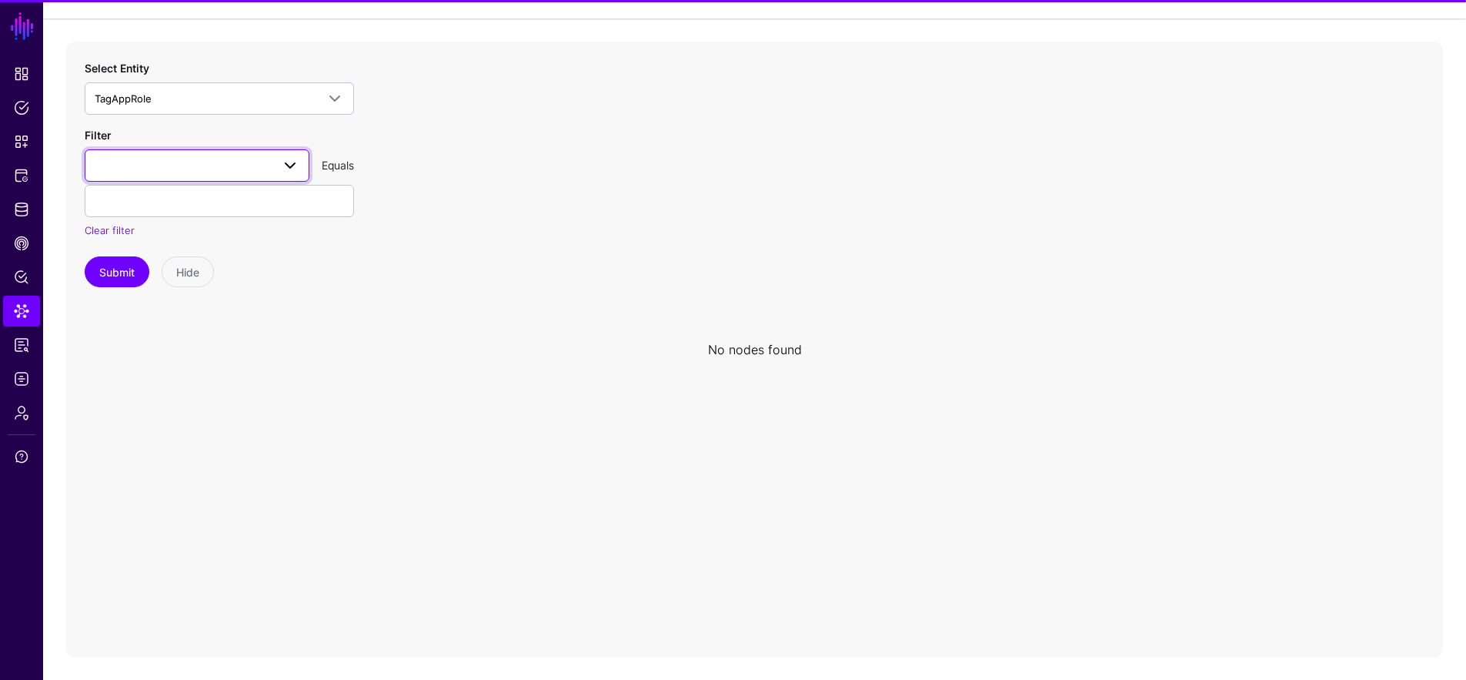
click at [262, 174] on link at bounding box center [197, 165] width 225 height 32
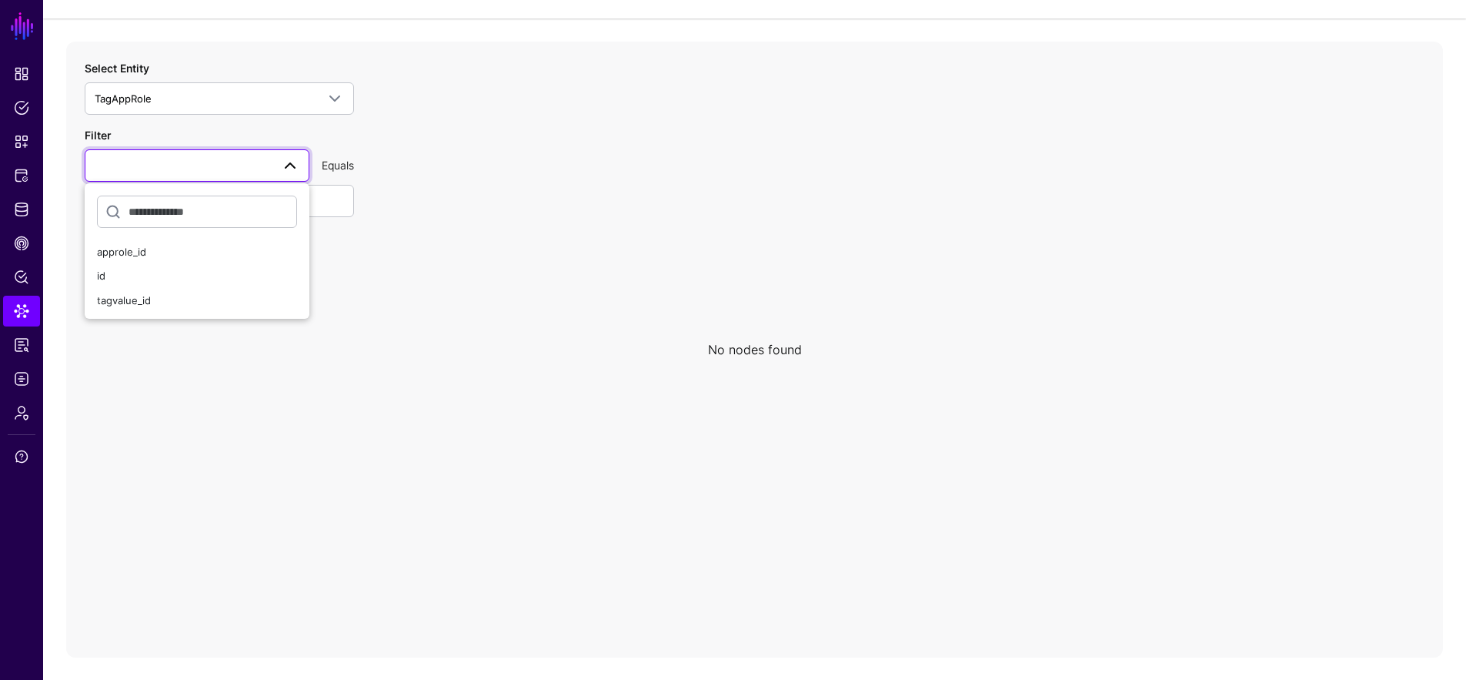
click at [249, 115] on div "Select Entity TagAppRole FOR REPRO ONLY - AWS AppRole Roles Application AppRole…" at bounding box center [219, 174] width 269 height 228
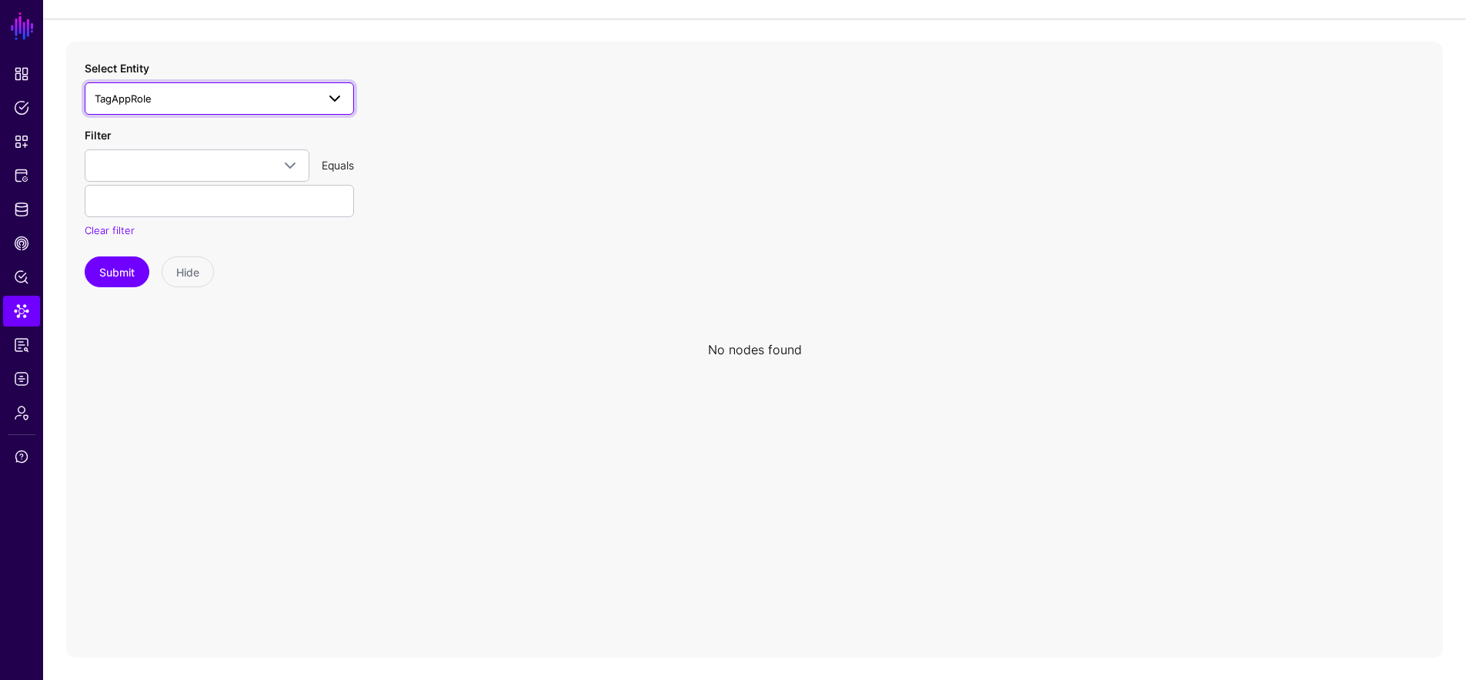
click at [252, 103] on span "TagAppRole" at bounding box center [206, 98] width 222 height 17
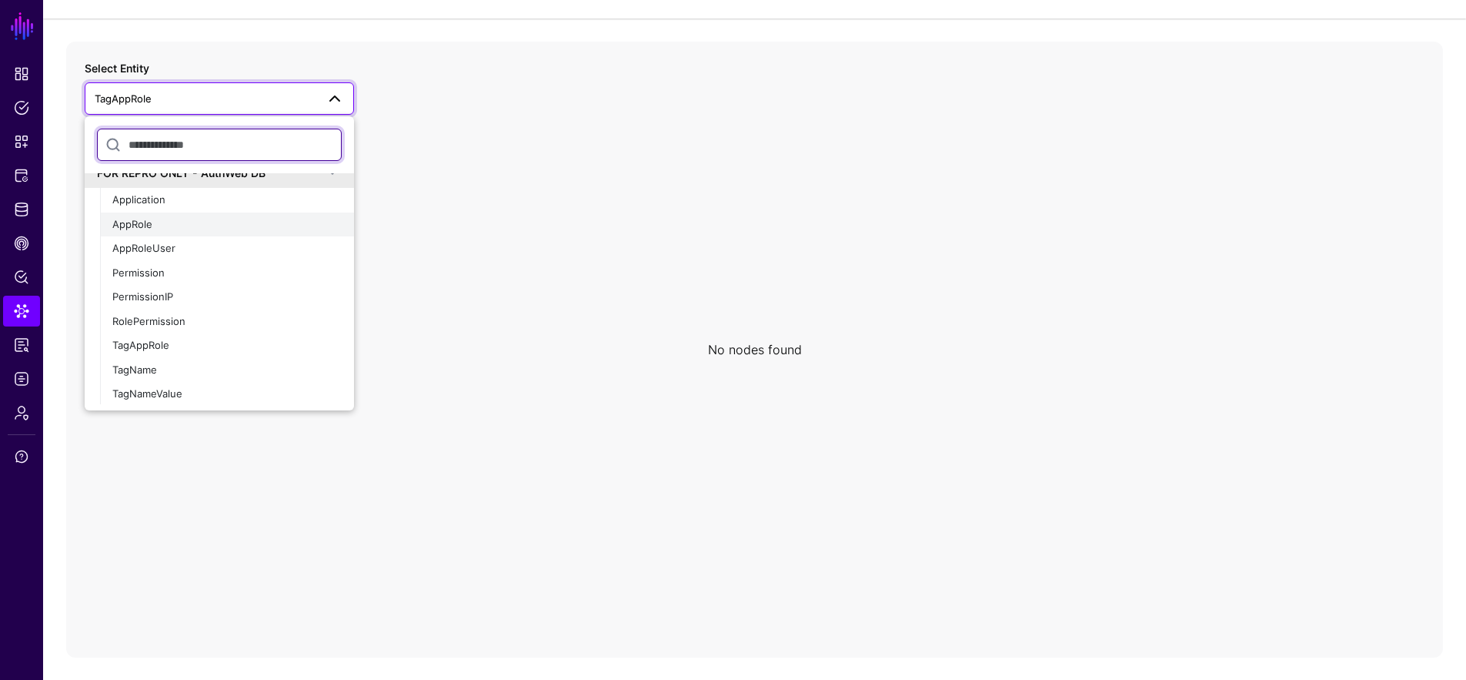
scroll to position [384, 0]
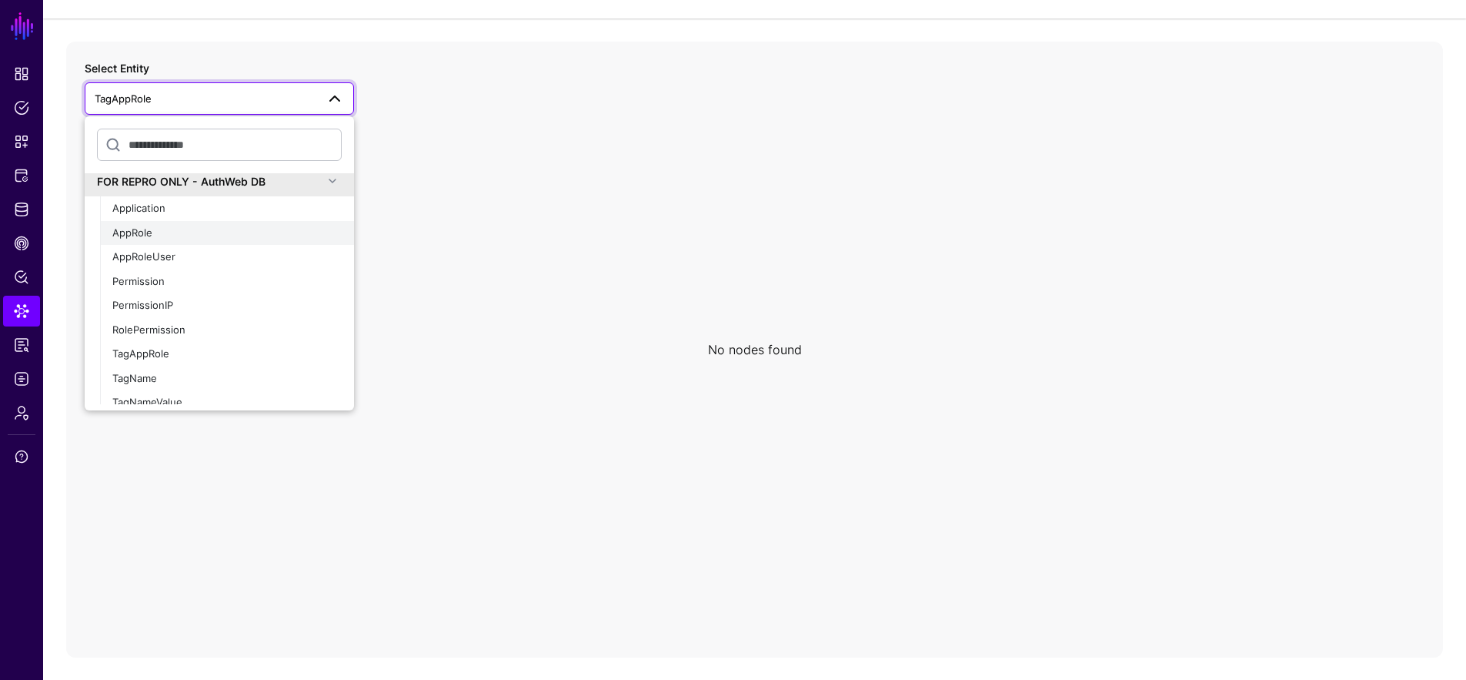
click at [181, 235] on div "AppRole" at bounding box center [226, 232] width 229 height 15
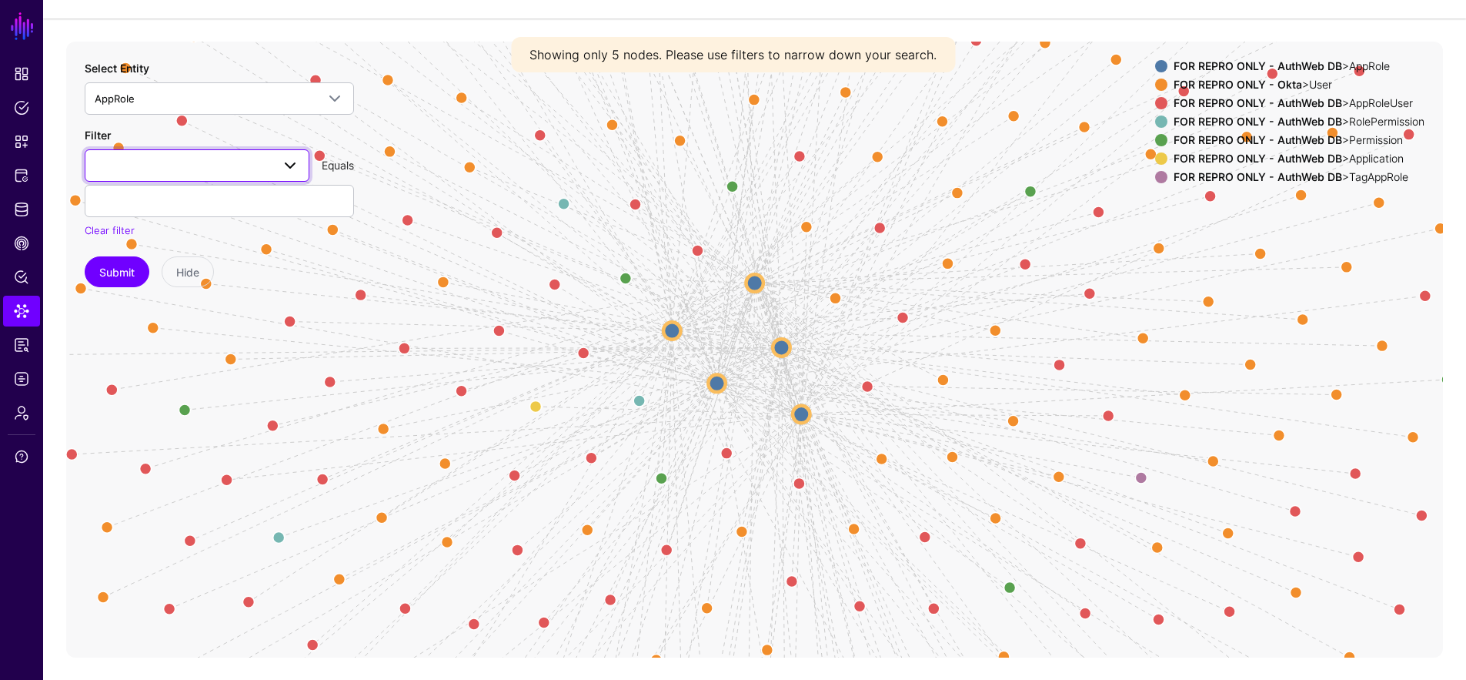
click at [188, 174] on link at bounding box center [197, 165] width 225 height 32
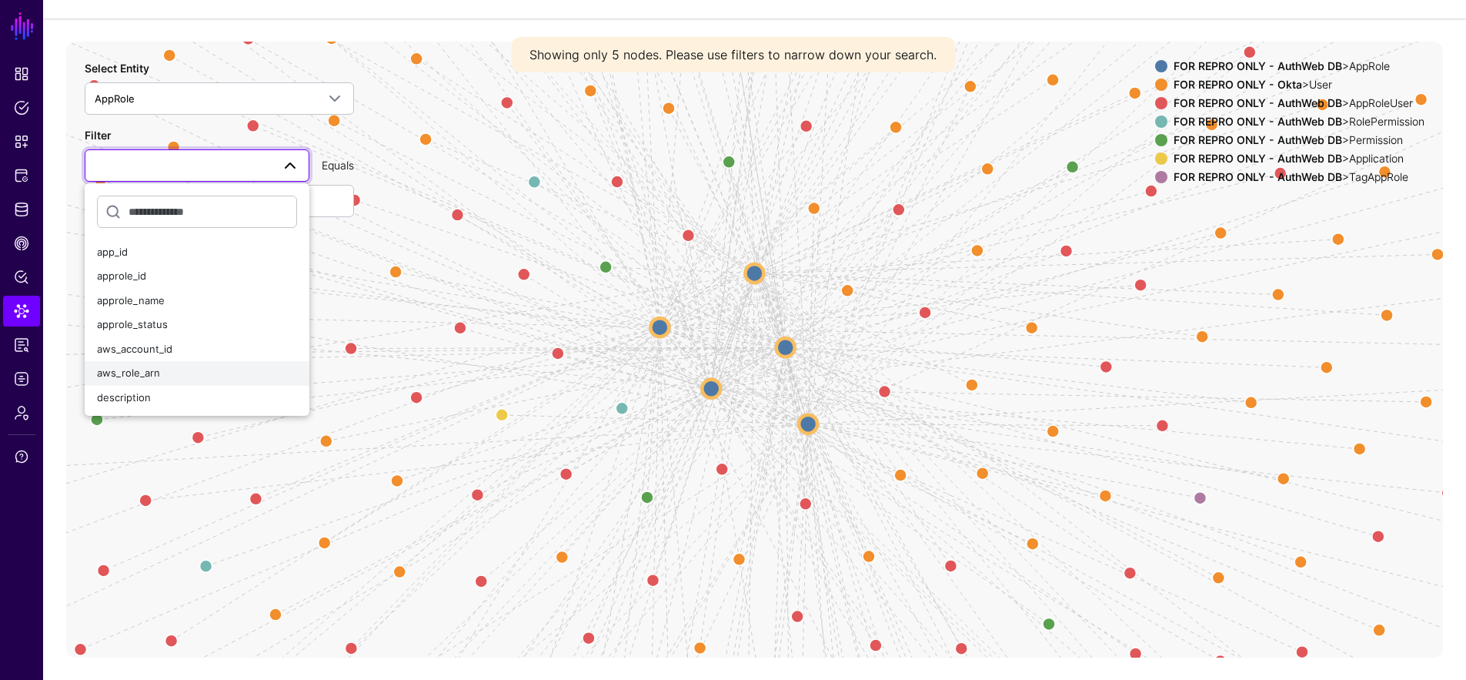
click at [195, 364] on button "aws_role_arn" at bounding box center [197, 373] width 225 height 25
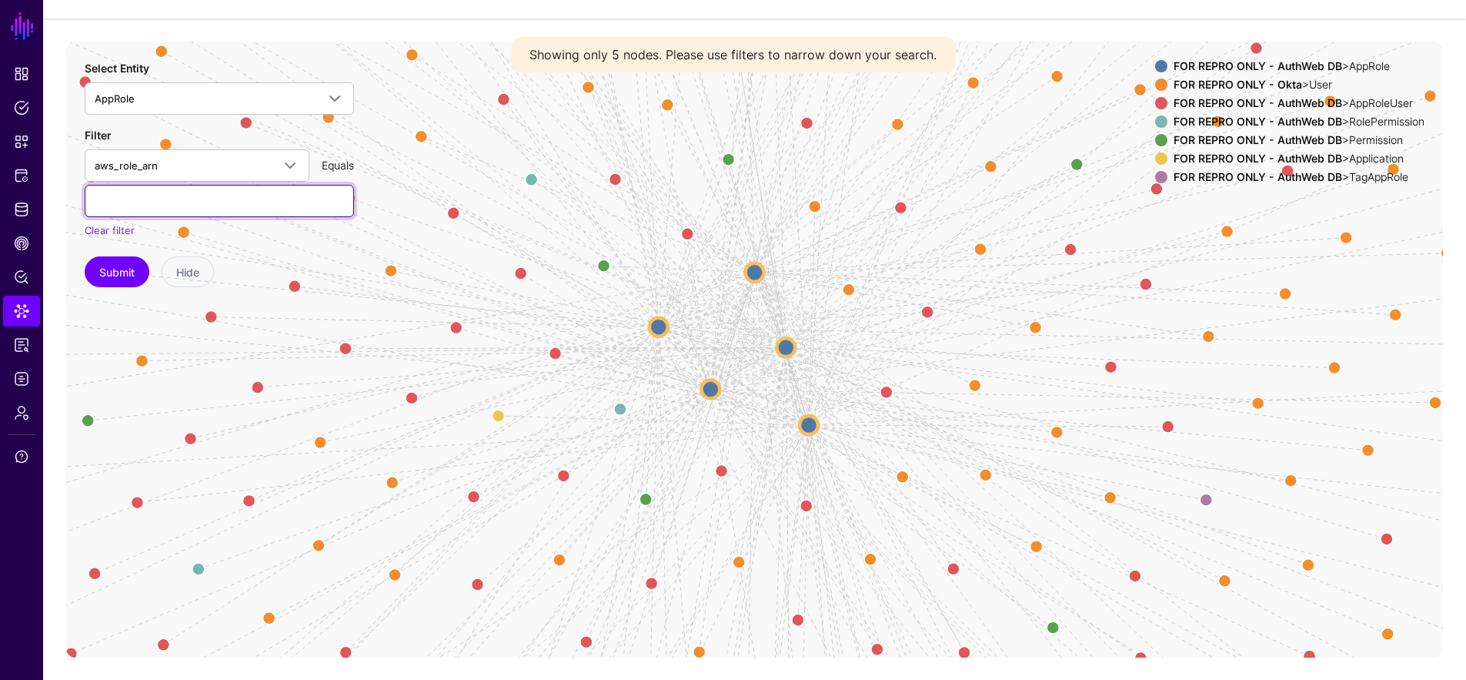
click at [193, 202] on input "text" at bounding box center [219, 201] width 269 height 32
paste input "**********"
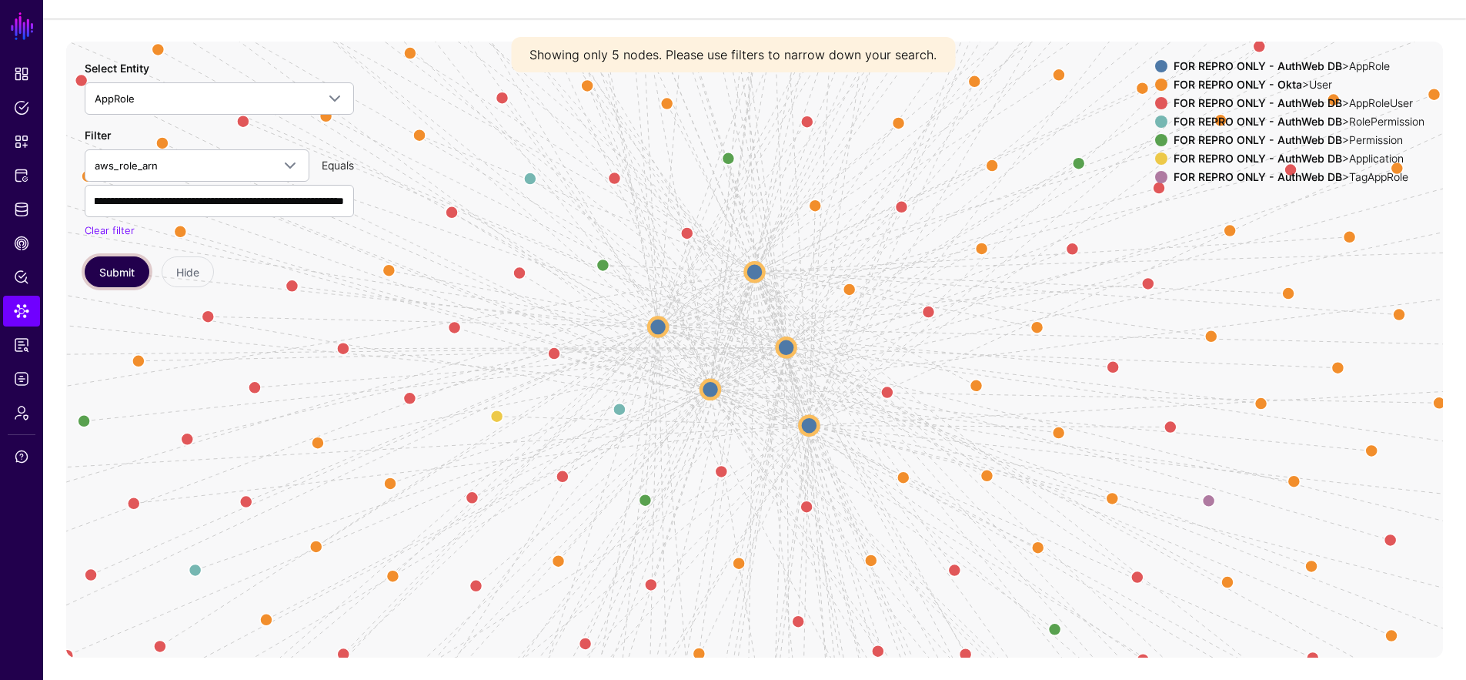
click at [111, 269] on button "Submit" at bounding box center [117, 271] width 65 height 31
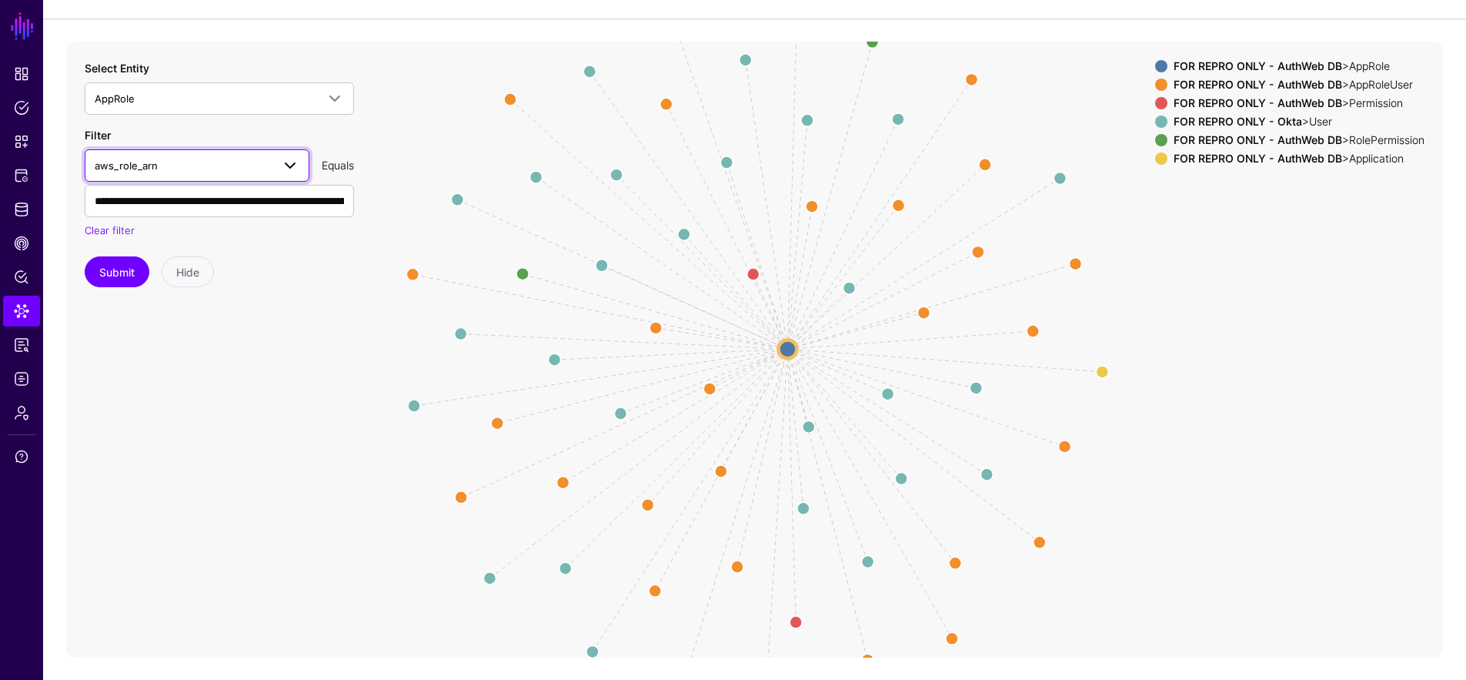
click at [227, 165] on span "aws_role_arn" at bounding box center [183, 165] width 177 height 17
click at [212, 161] on span "aws_role_arn" at bounding box center [183, 165] width 177 height 17
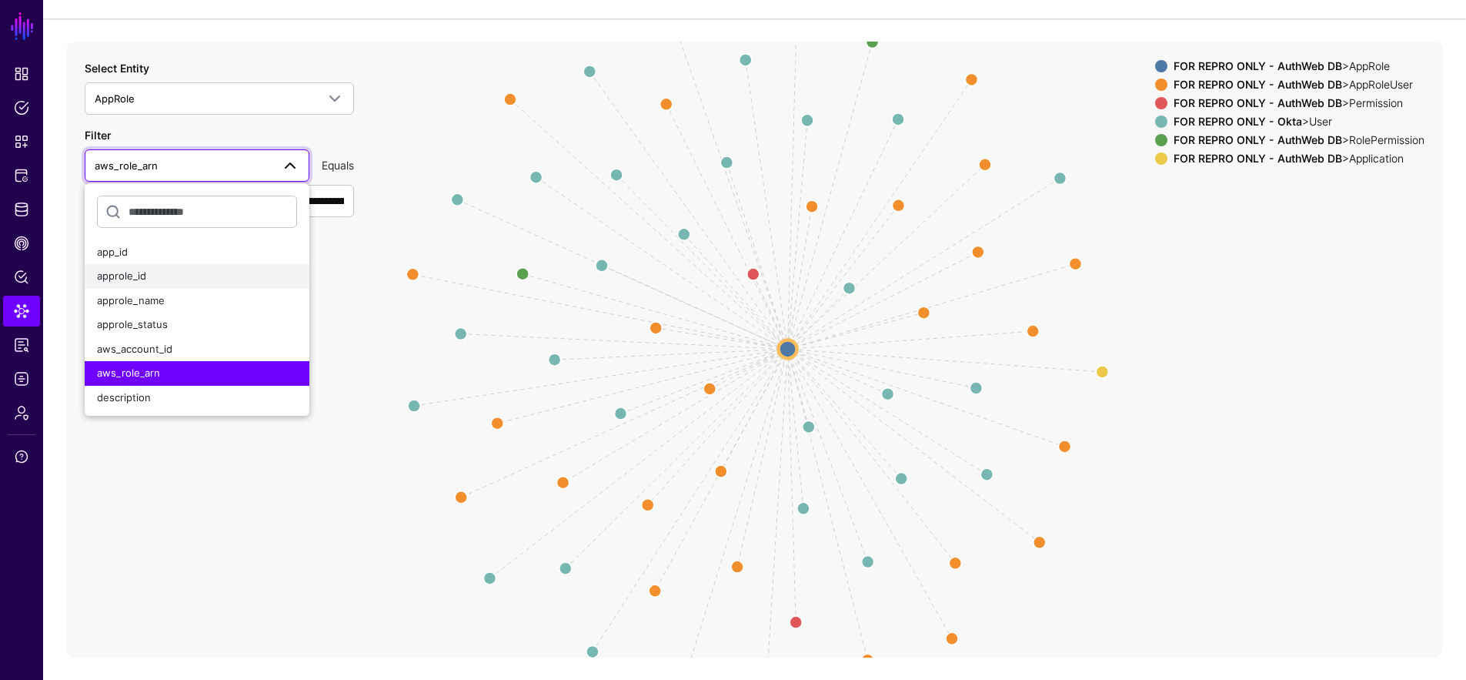
click at [218, 272] on div "approle_id" at bounding box center [197, 276] width 200 height 15
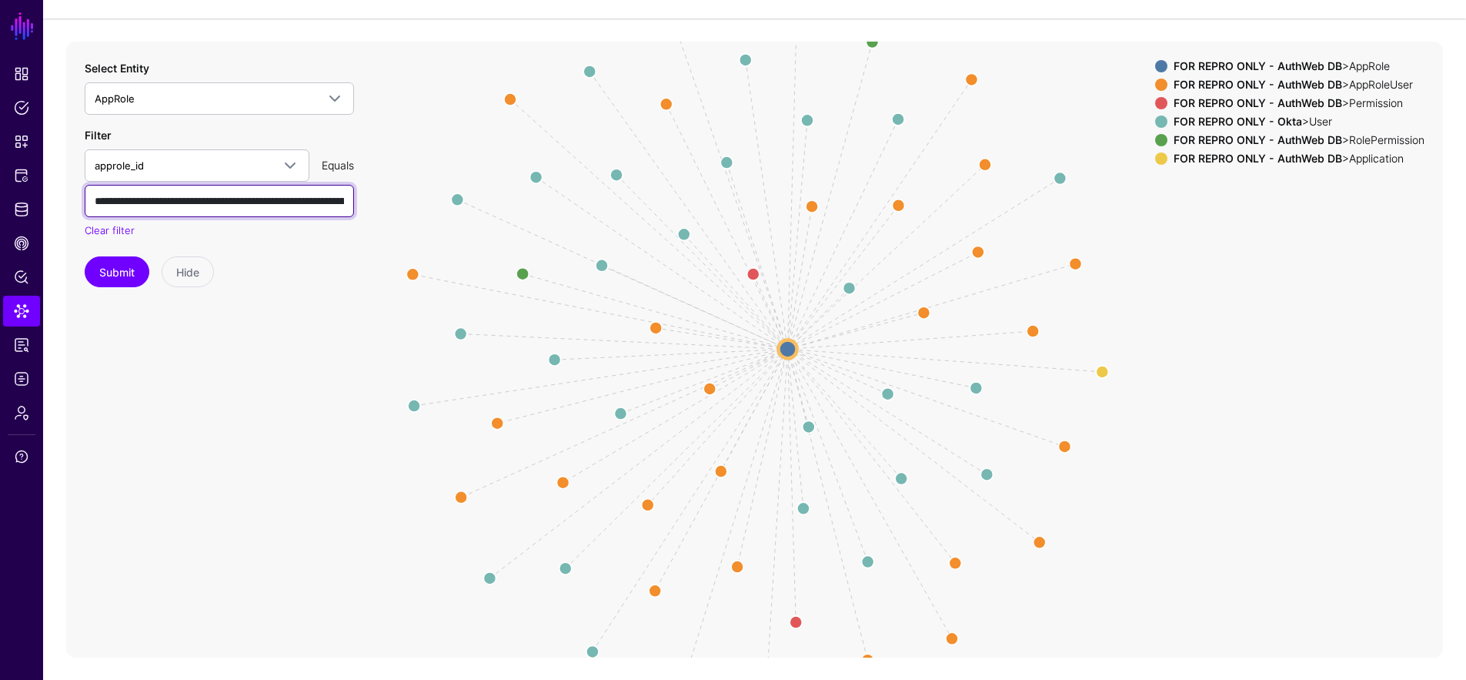
click at [219, 207] on input "**********" at bounding box center [219, 201] width 269 height 32
paste input "text"
type input "*********"
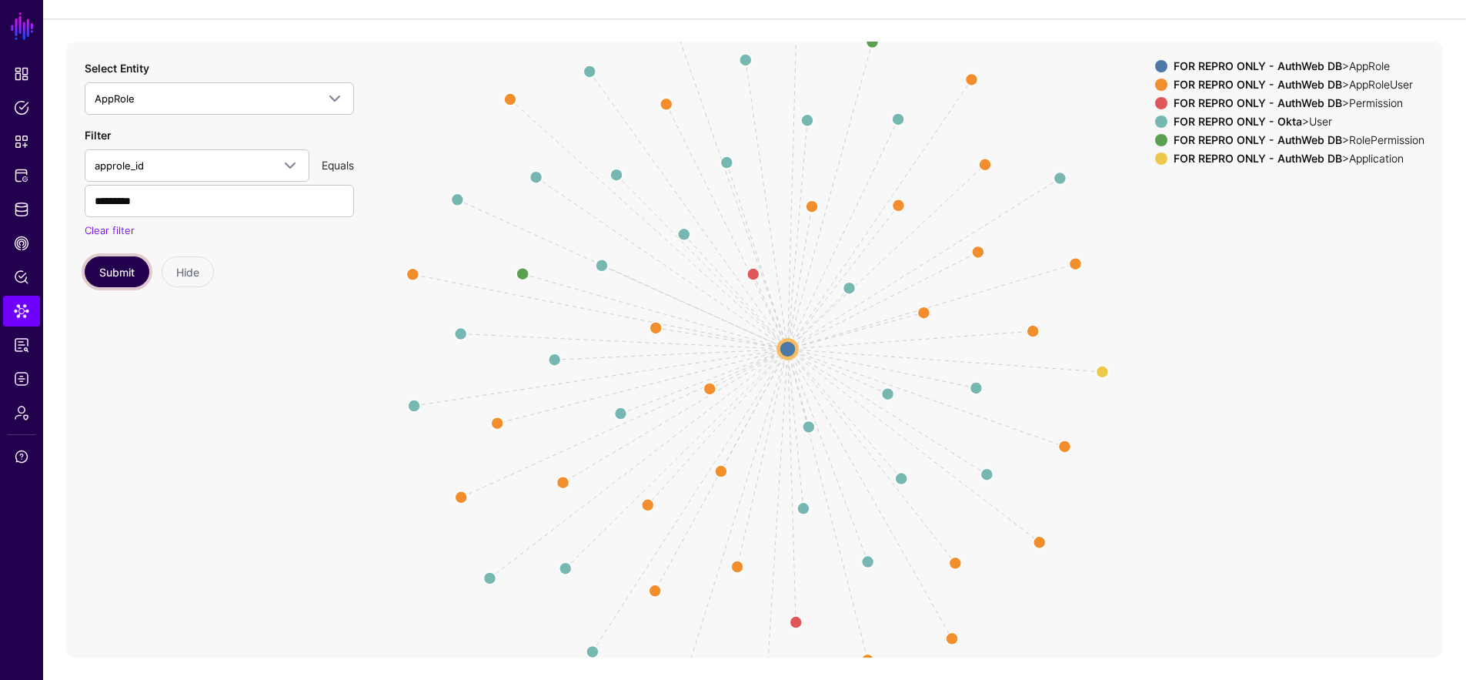
click at [110, 269] on button "Submit" at bounding box center [117, 271] width 65 height 31
click at [786, 343] on circle at bounding box center [787, 348] width 18 height 18
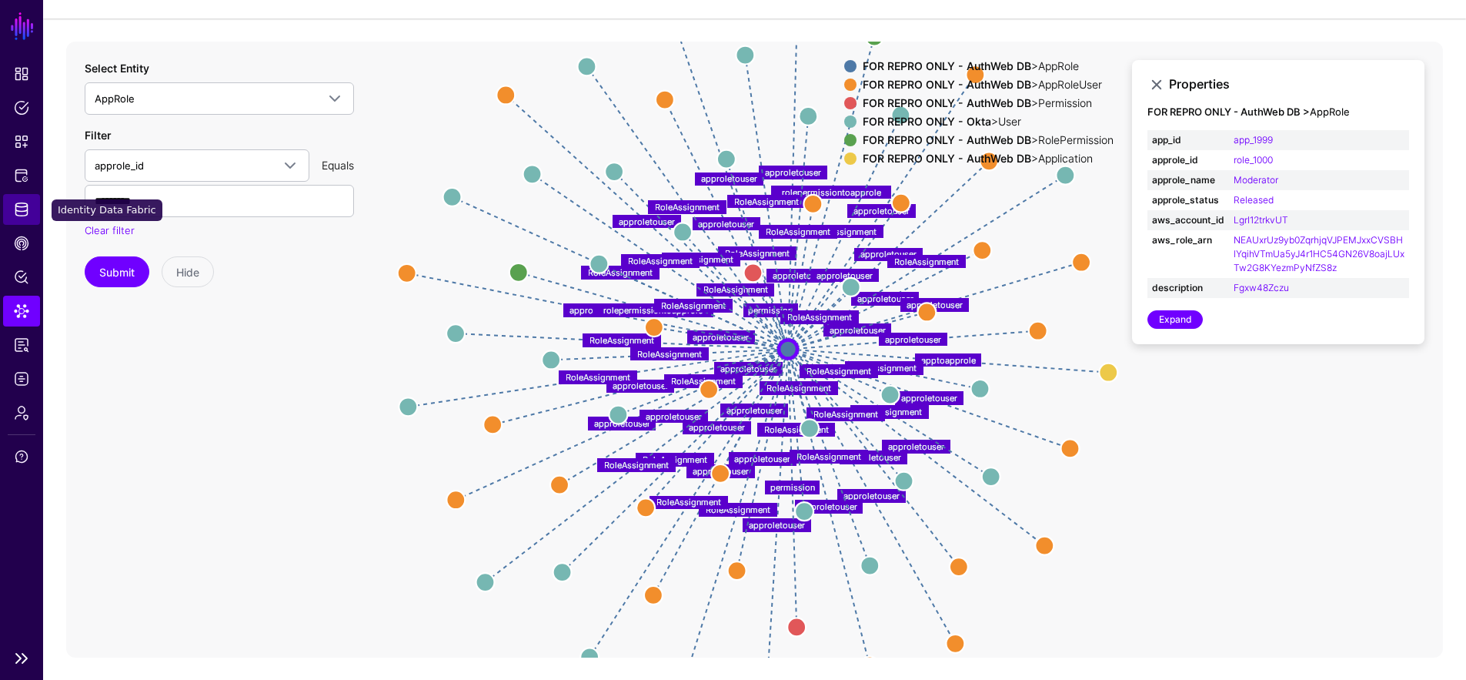
click at [15, 209] on span "Identity Data Fabric" at bounding box center [21, 209] width 15 height 15
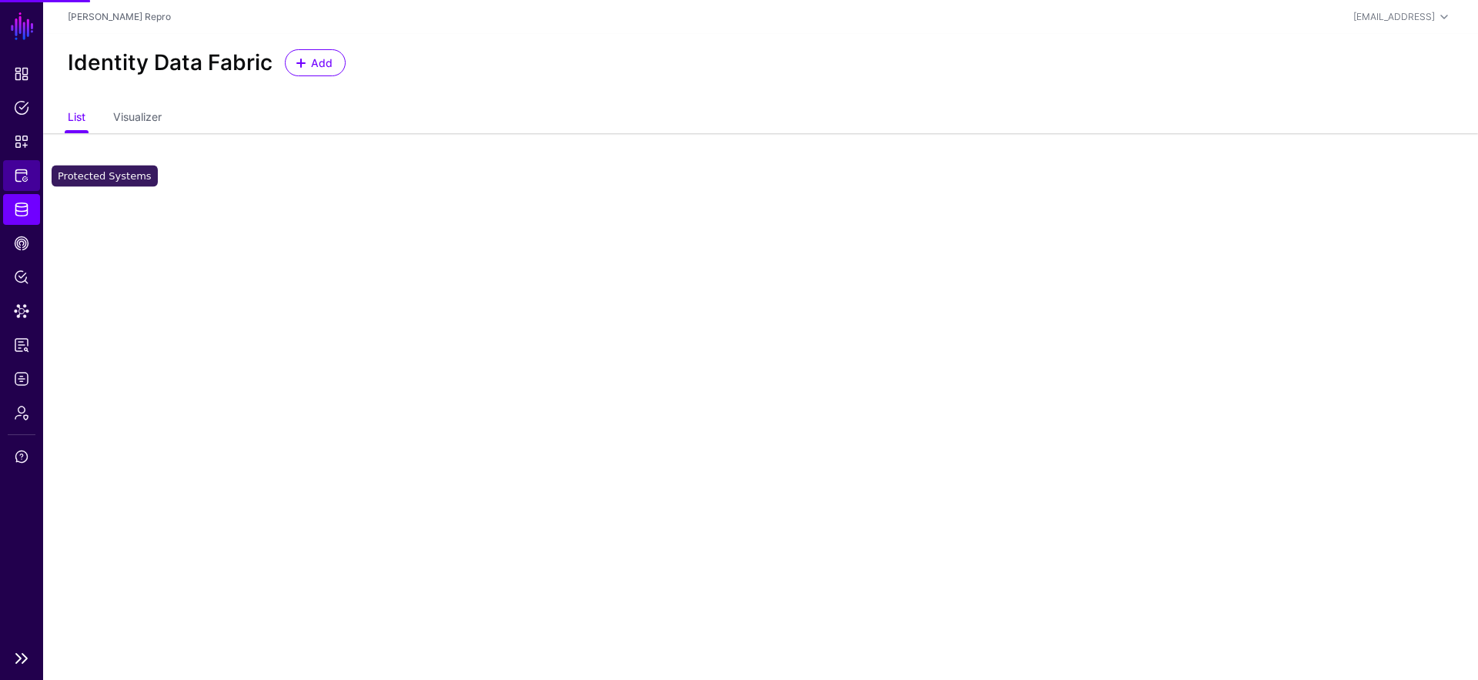
click at [35, 169] on link "Protected Systems" at bounding box center [21, 175] width 37 height 31
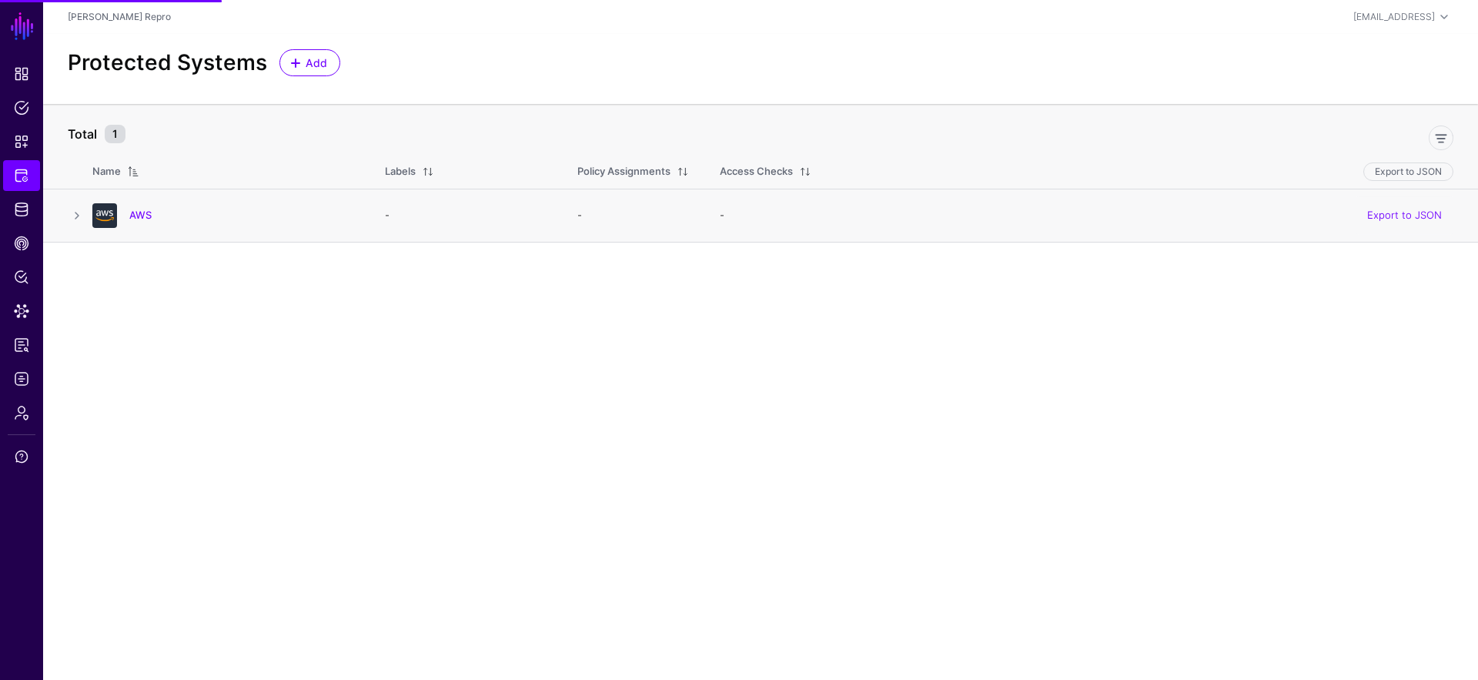
click at [141, 222] on div "AWS" at bounding box center [223, 215] width 274 height 25
click at [145, 216] on link "AWS" at bounding box center [140, 215] width 22 height 12
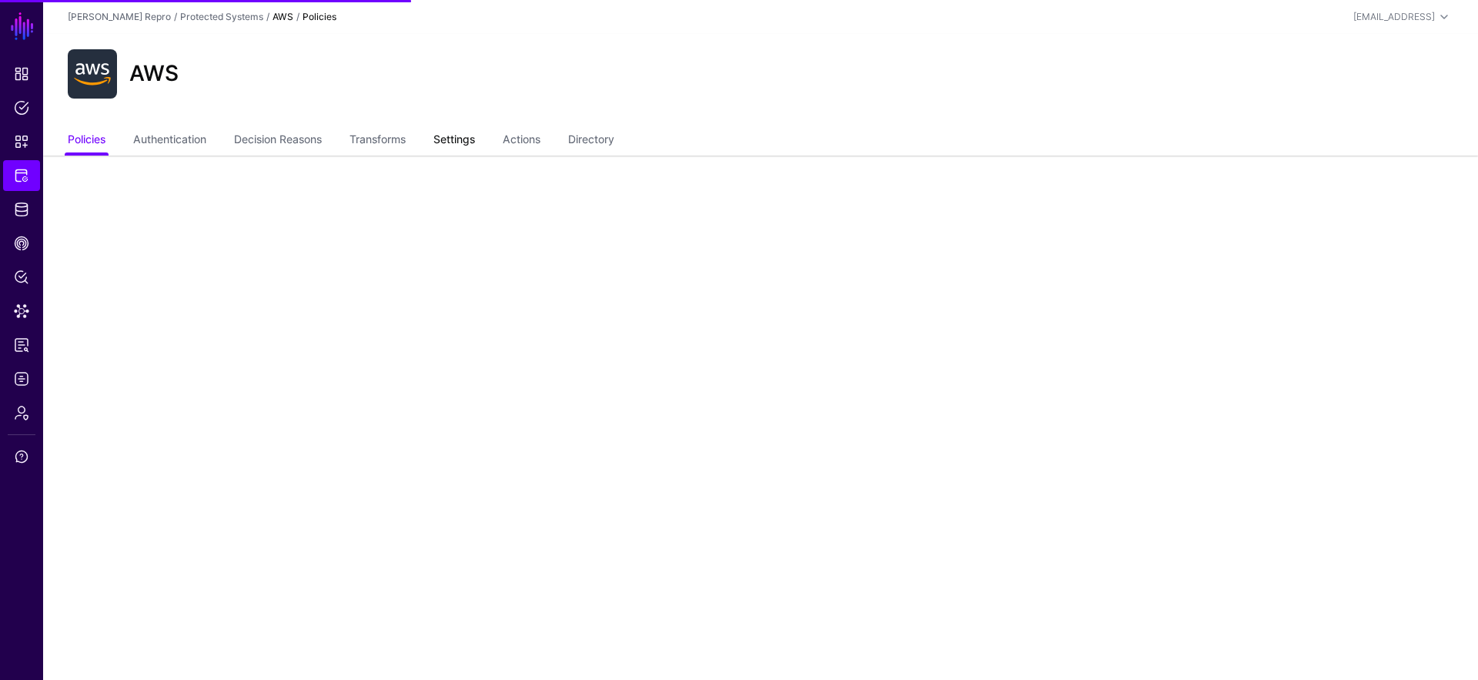
click at [473, 130] on link "Settings" at bounding box center [454, 140] width 42 height 29
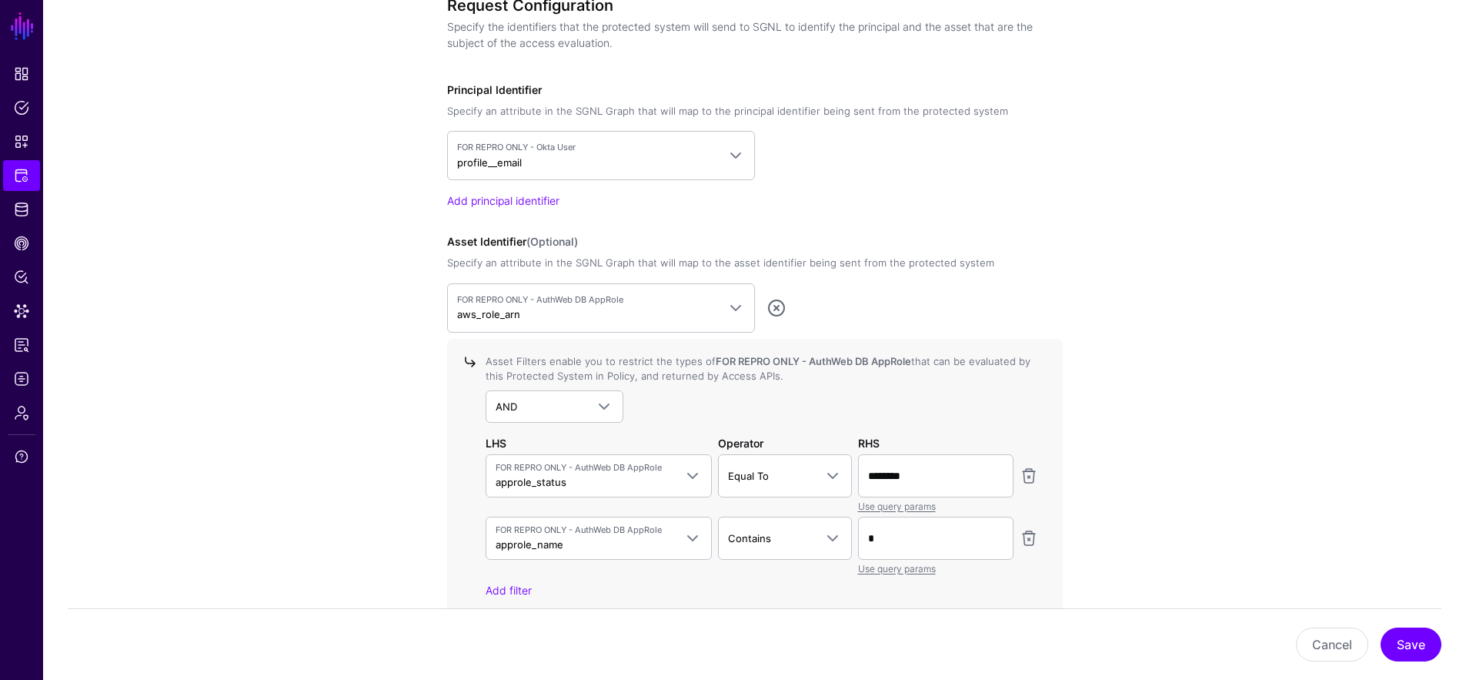
scroll to position [1183, 0]
click at [26, 324] on link "Data Lens" at bounding box center [21, 311] width 37 height 31
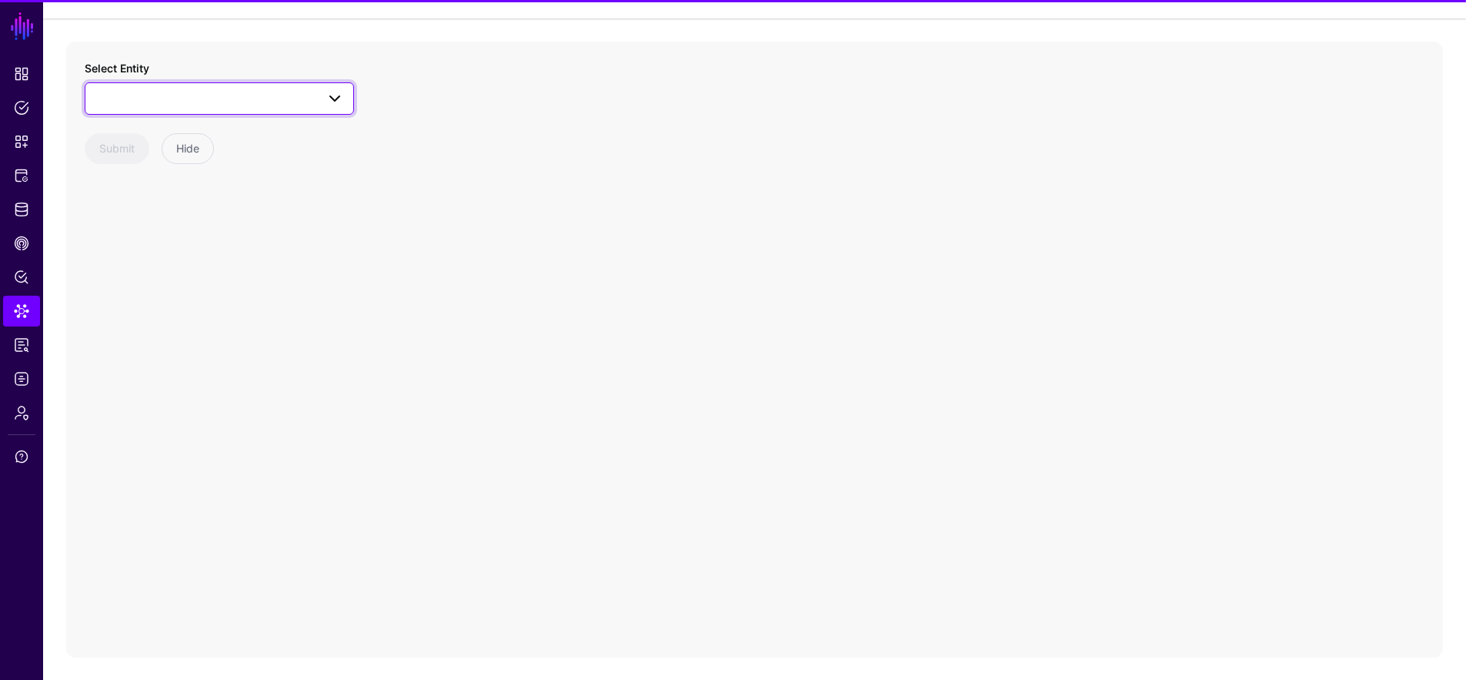
click at [186, 99] on span at bounding box center [219, 98] width 249 height 18
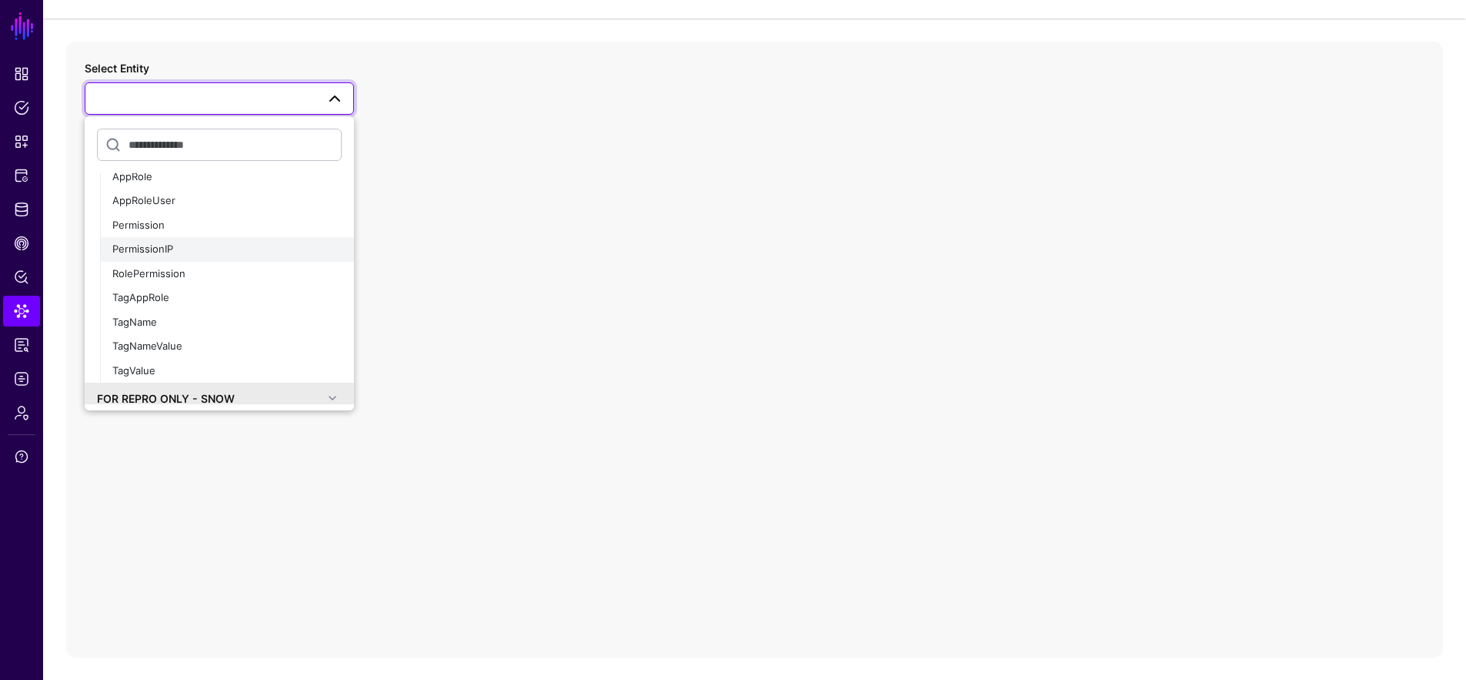
scroll to position [424, 0]
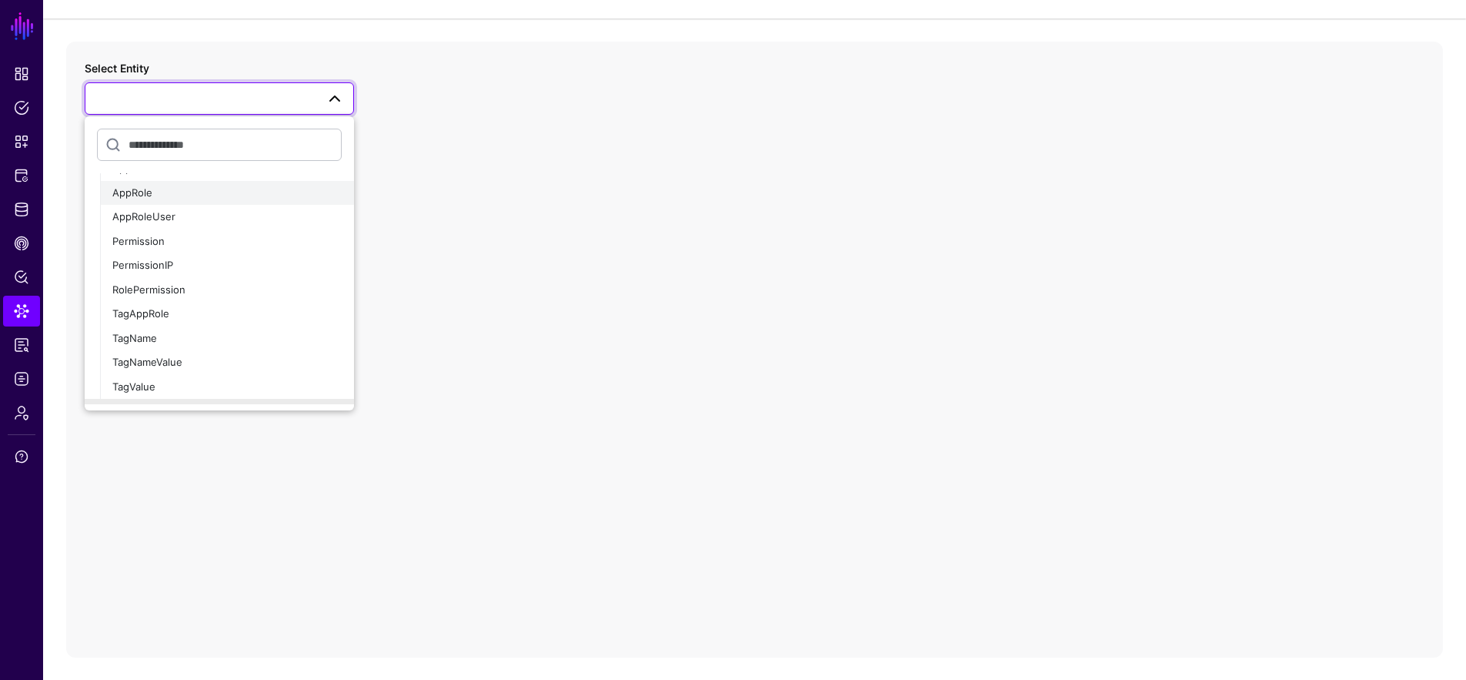
click at [186, 202] on button "AppRole" at bounding box center [227, 193] width 254 height 25
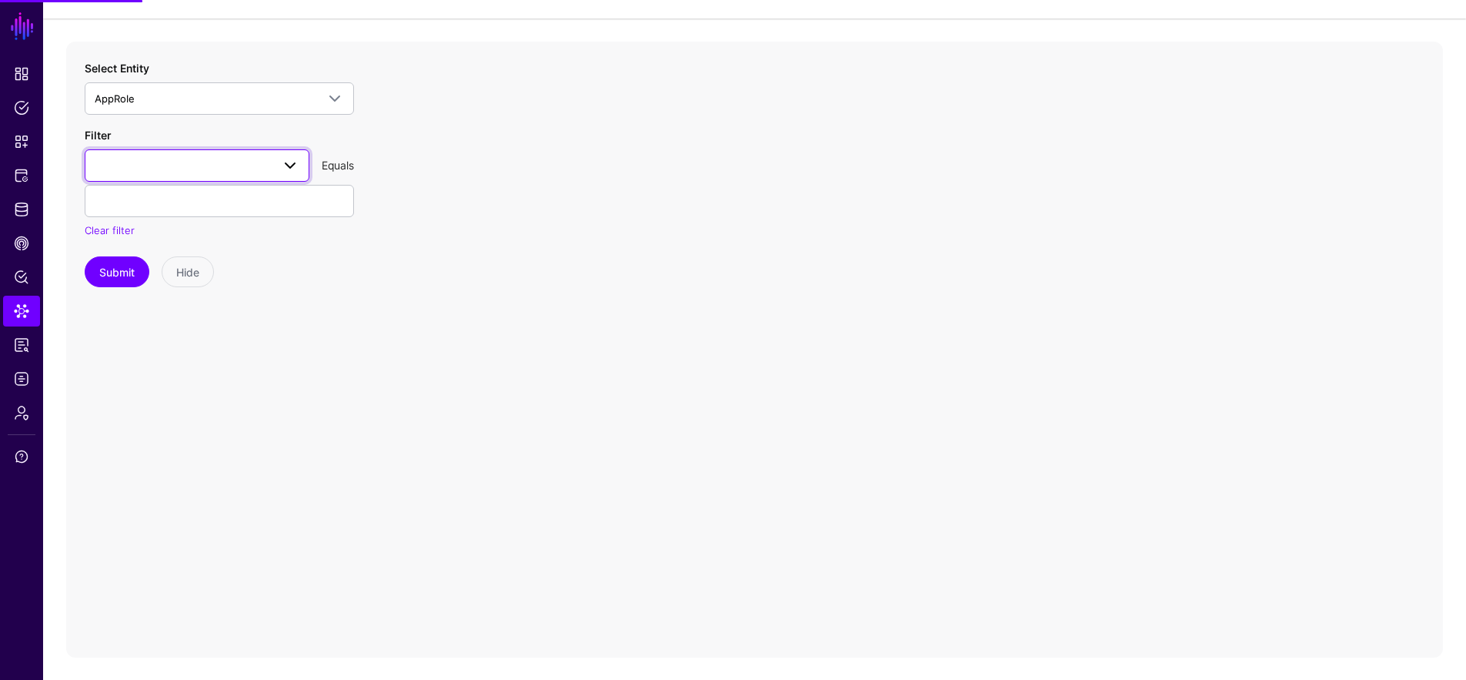
click at [222, 154] on link at bounding box center [197, 165] width 225 height 32
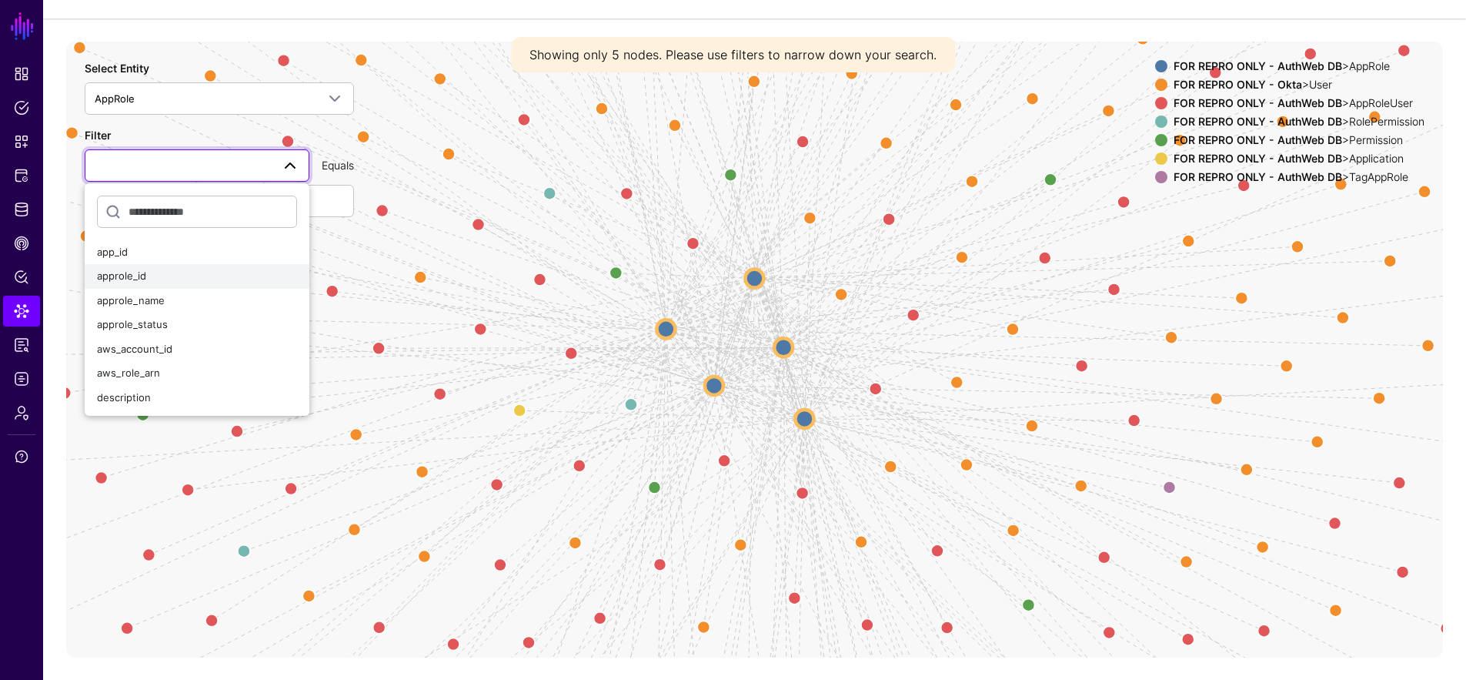
click at [185, 275] on div "approle_id" at bounding box center [197, 276] width 200 height 15
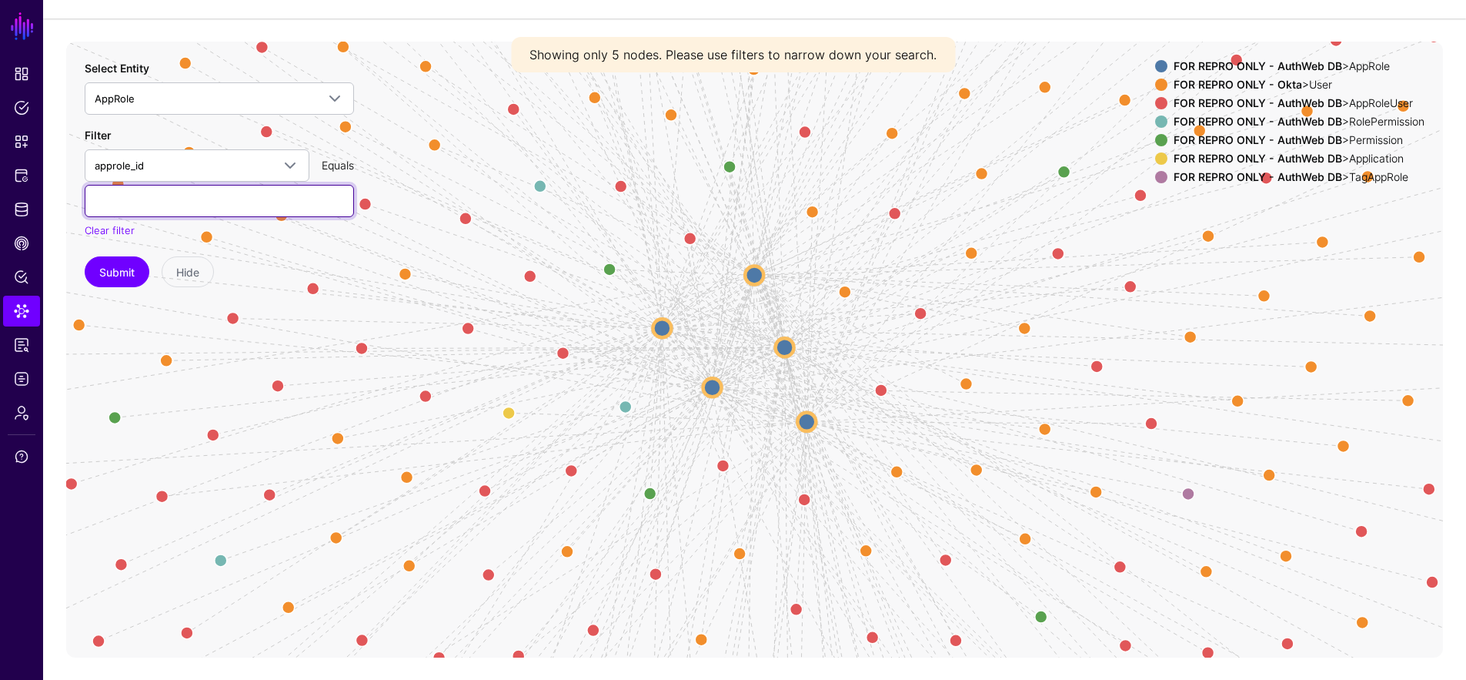
click at [195, 201] on input "text" at bounding box center [219, 201] width 269 height 32
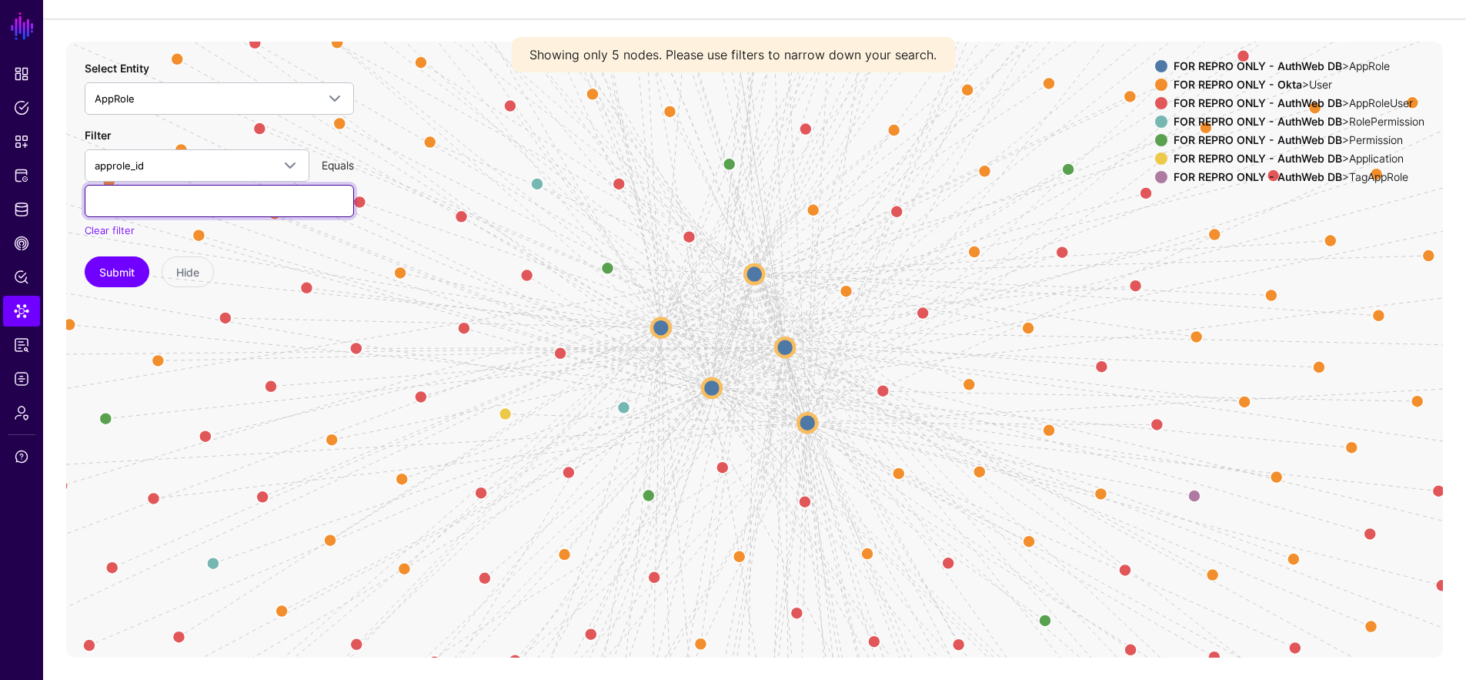
paste input "******"
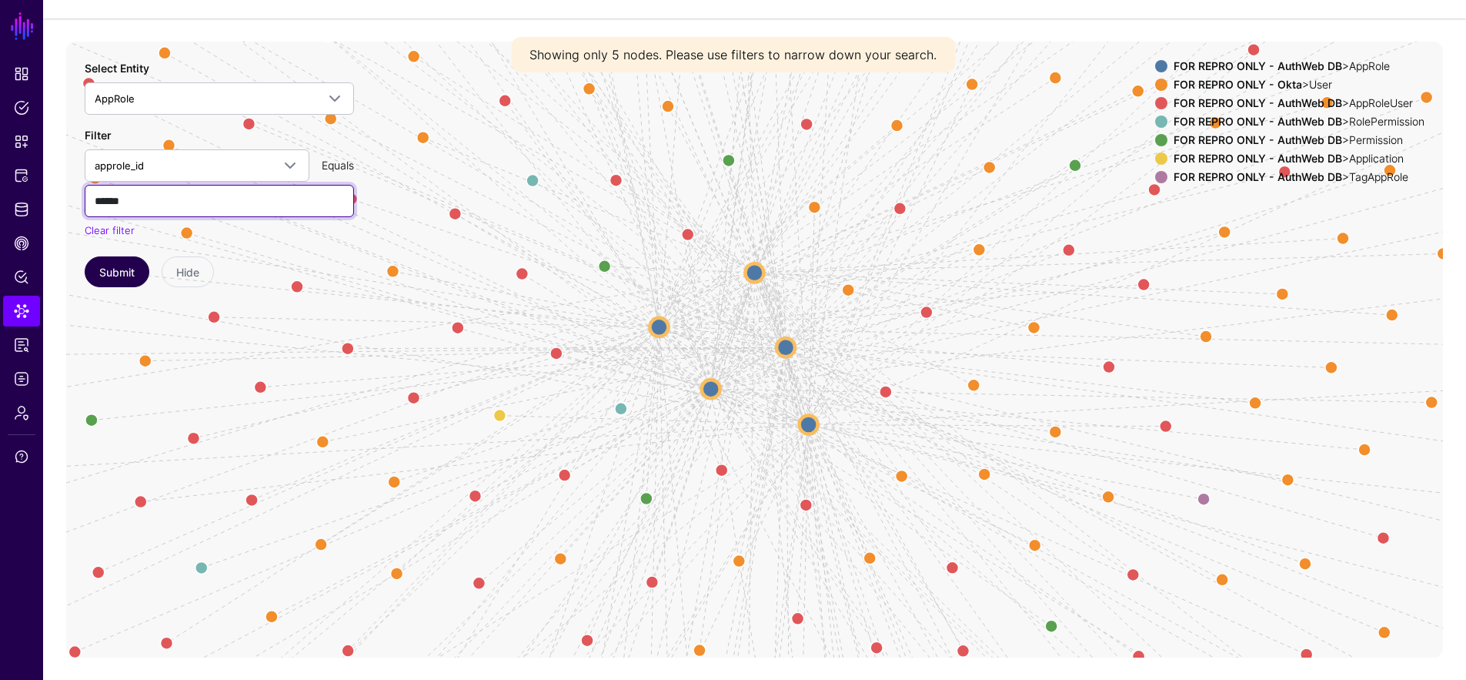
type input "******"
click at [105, 265] on button "Submit" at bounding box center [117, 271] width 65 height 31
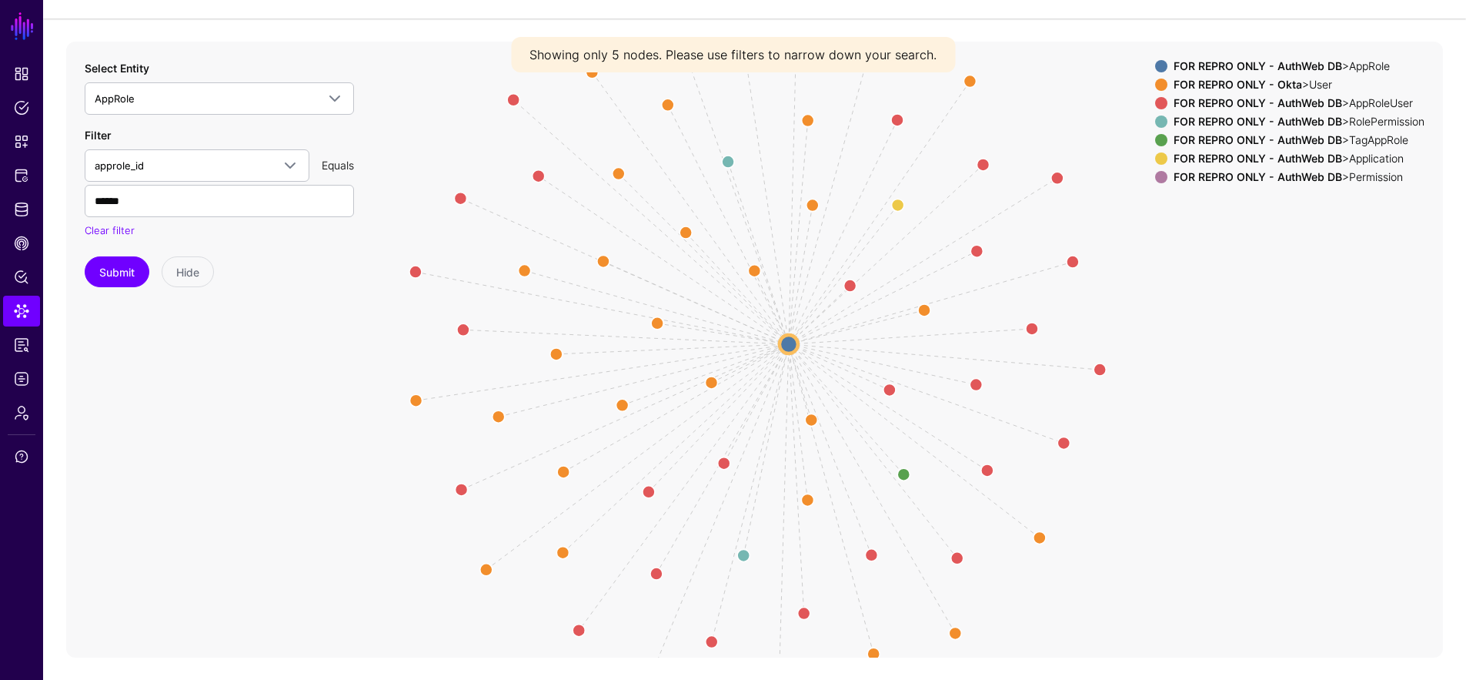
click at [1241, 85] on strong "FOR REPRO ONLY - Okta" at bounding box center [1238, 84] width 129 height 13
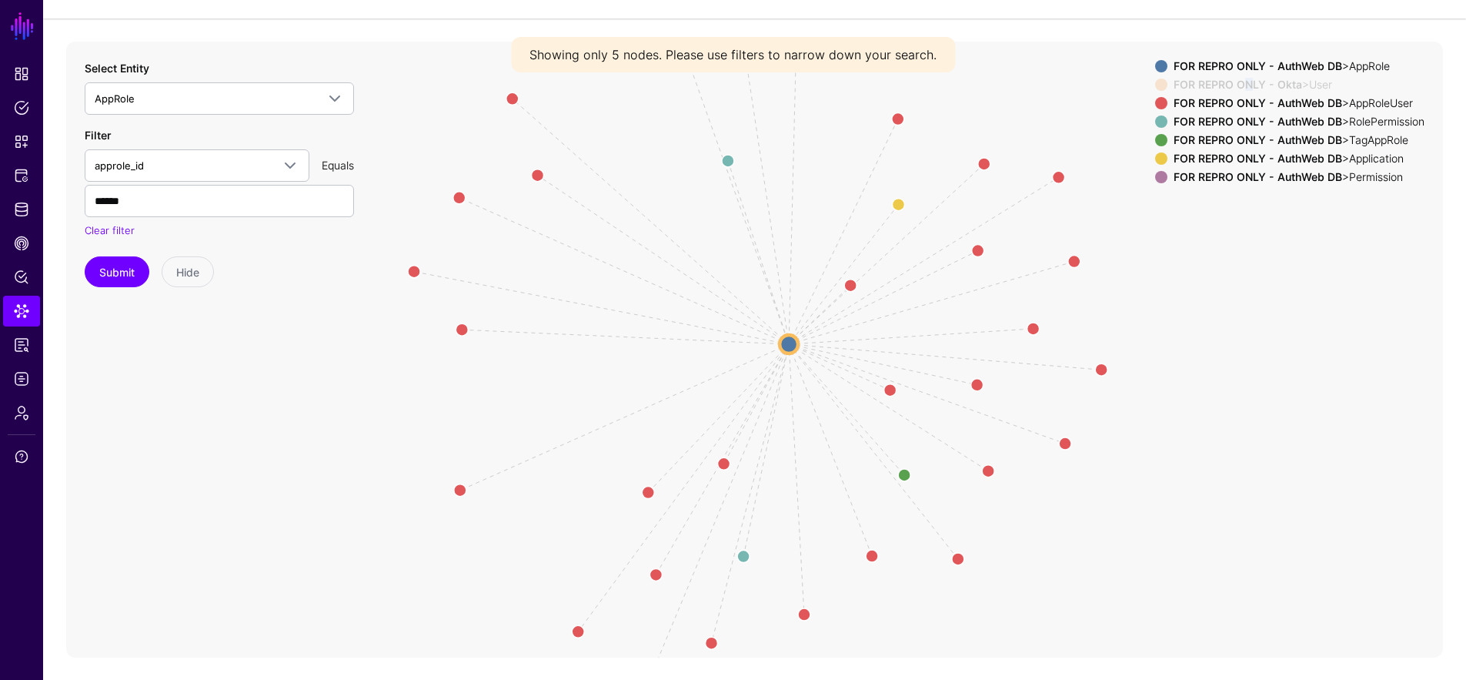
click at [1241, 85] on strong "FOR REPRO ONLY - Okta" at bounding box center [1238, 84] width 129 height 13
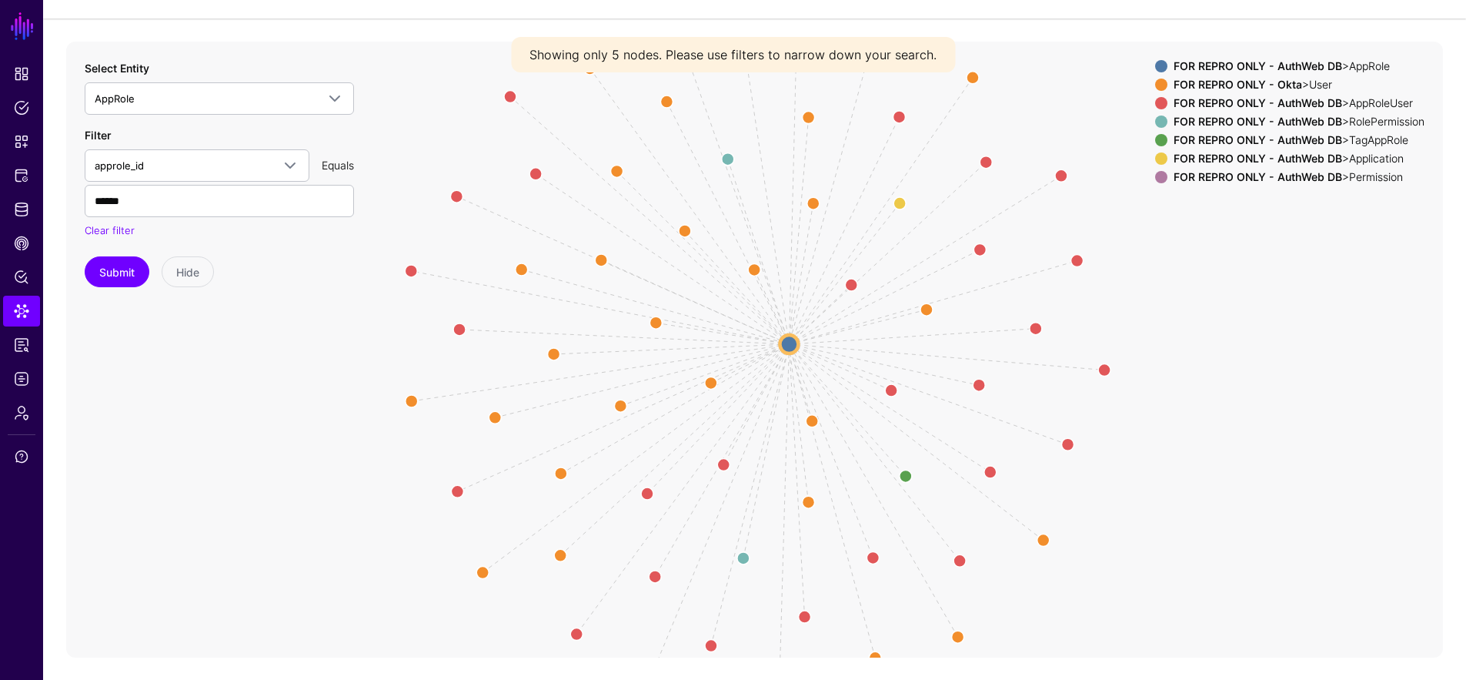
click at [1291, 174] on strong "FOR REPRO ONLY - AuthWeb DB" at bounding box center [1258, 176] width 169 height 13
click at [1310, 153] on strong "FOR REPRO ONLY - AuthWeb DB" at bounding box center [1258, 158] width 169 height 13
click at [1324, 140] on strong "FOR REPRO ONLY - AuthWeb DB" at bounding box center [1258, 139] width 169 height 13
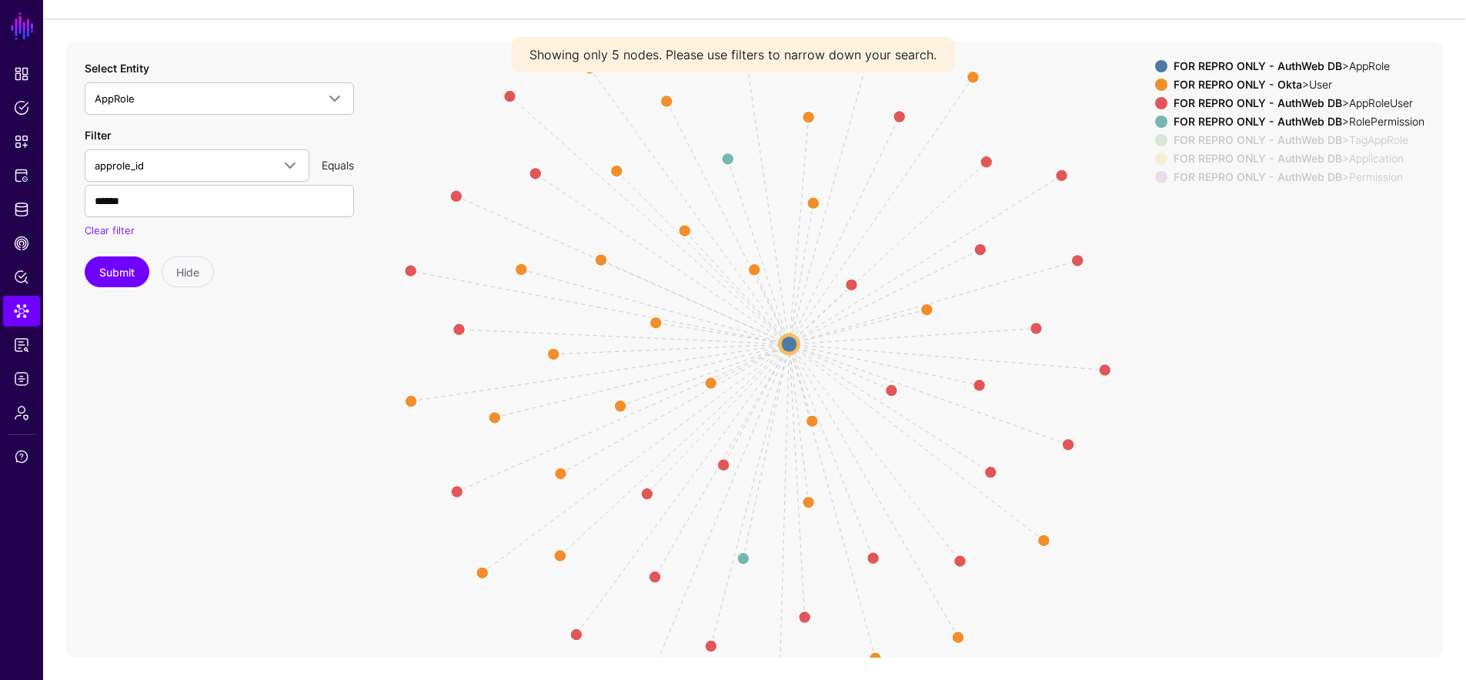
click at [1344, 119] on div "FOR REPRO ONLY - AuthWeb DB > RolePermission" at bounding box center [1299, 121] width 257 height 12
click at [1349, 102] on div "FOR REPRO ONLY - AuthWeb DB > AppRoleUser" at bounding box center [1299, 103] width 257 height 12
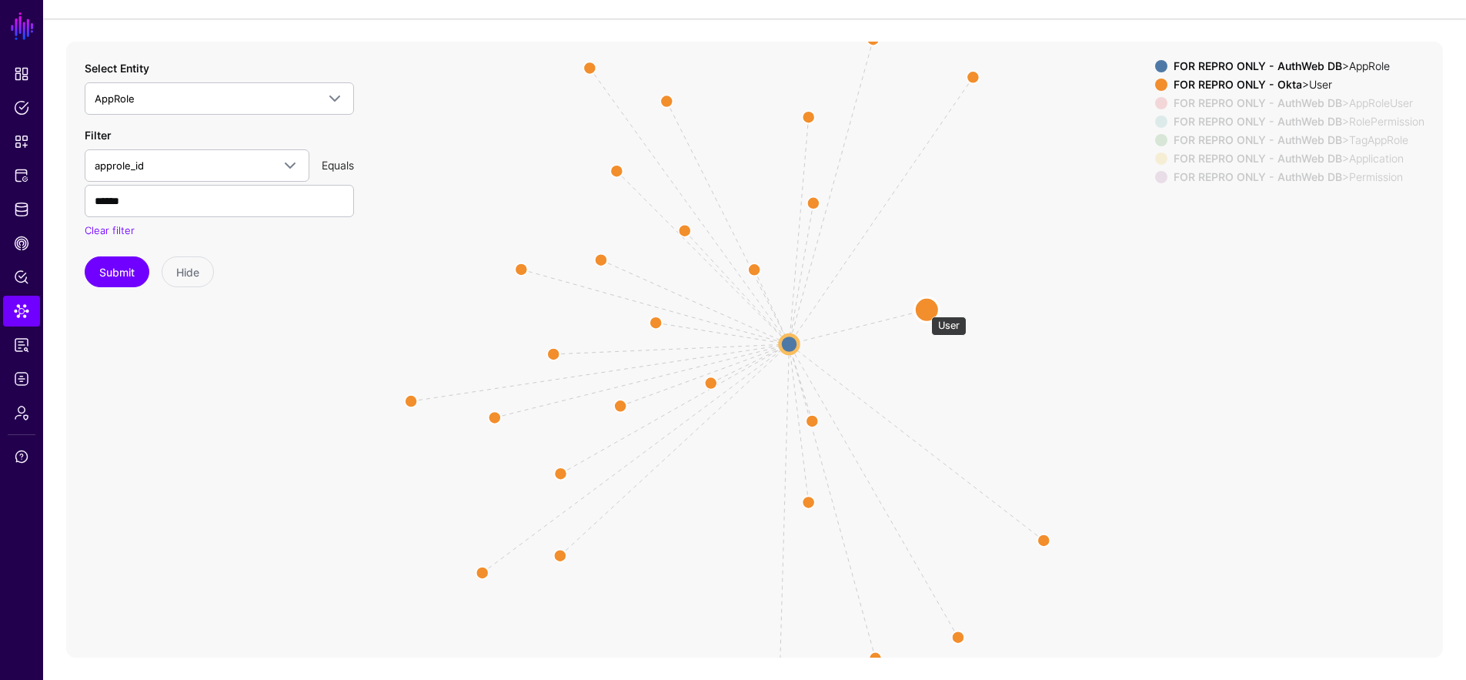
click at [923, 309] on circle at bounding box center [926, 309] width 25 height 25
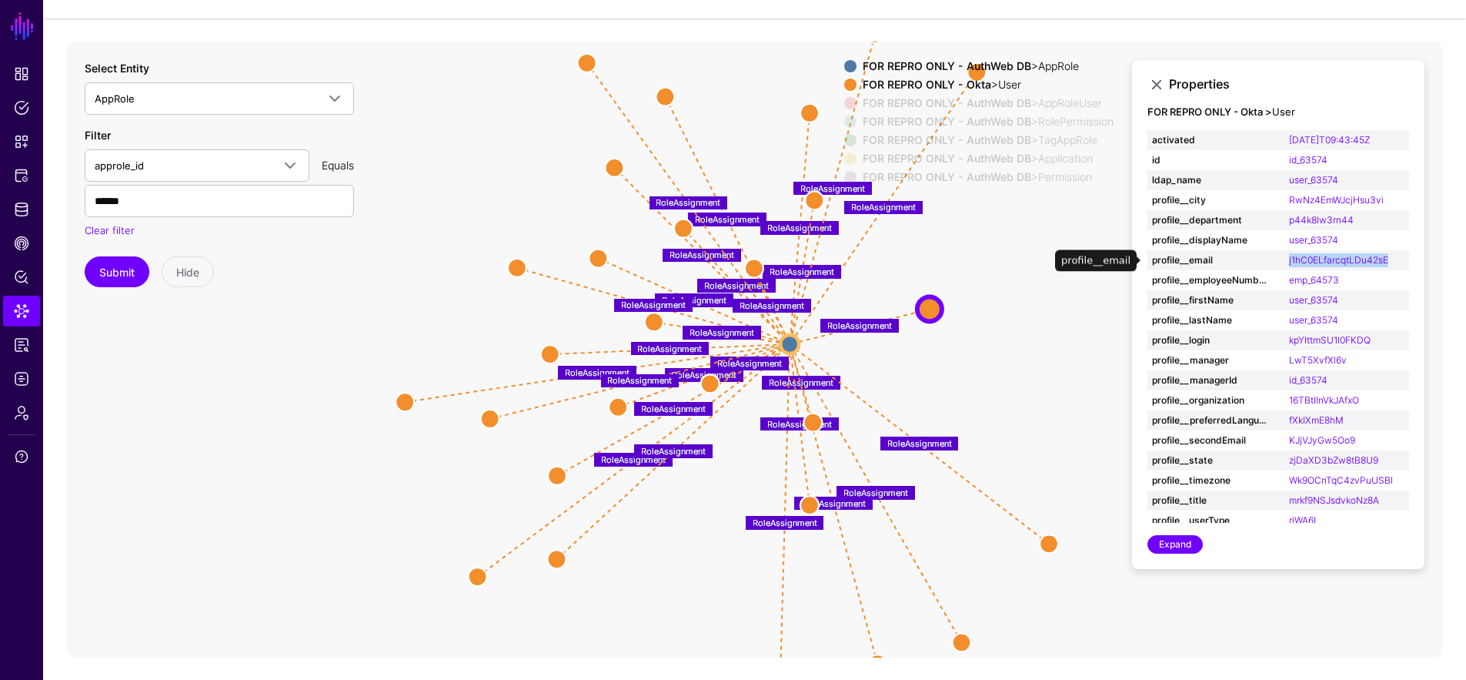
drag, startPoint x: 1393, startPoint y: 262, endPoint x: 1282, endPoint y: 260, distance: 110.8
click at [1284, 260] on td "j1hC0ELfarcqtLDu42sE" at bounding box center [1346, 260] width 125 height 20
copy link "j1hC0ELfarcqtLDu42sE"
click at [1334, 255] on link "j1hC0ELfarcqtLDu42sE" at bounding box center [1338, 260] width 99 height 12
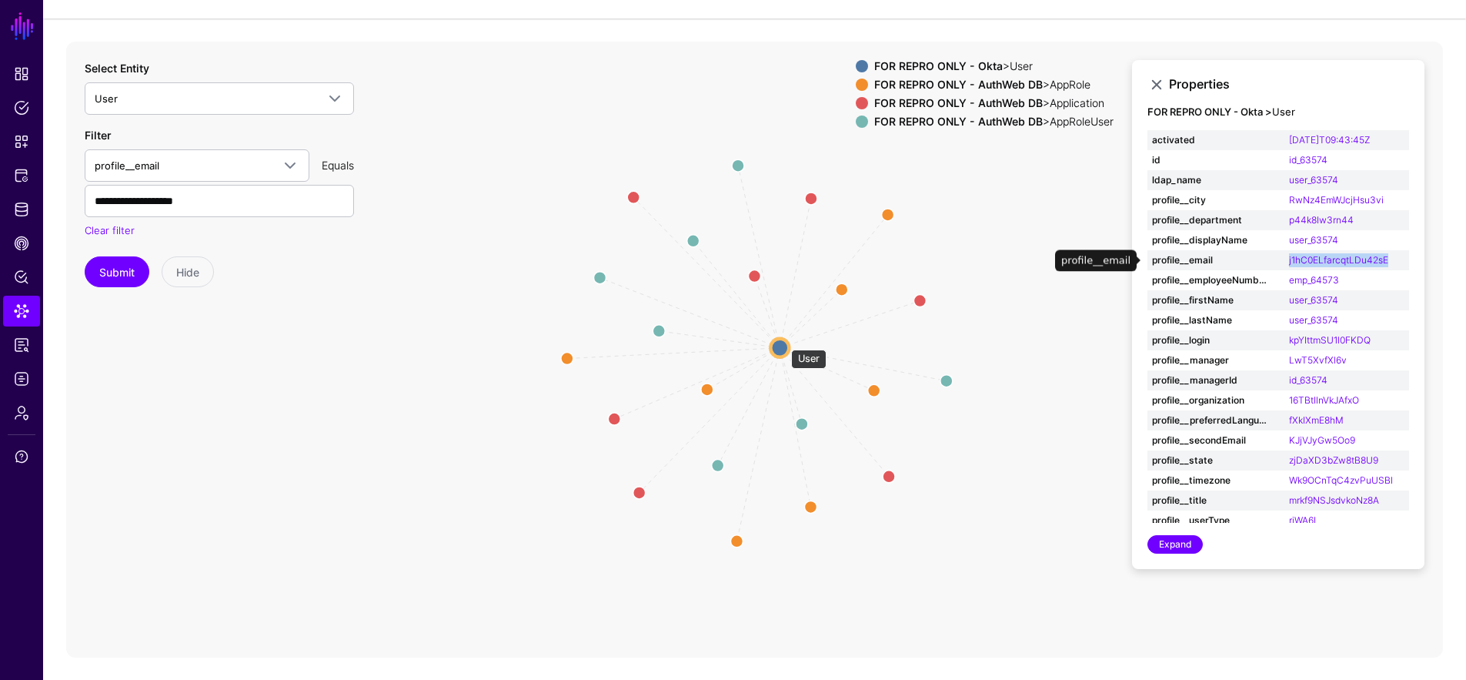
click at [783, 341] on circle at bounding box center [779, 347] width 18 height 18
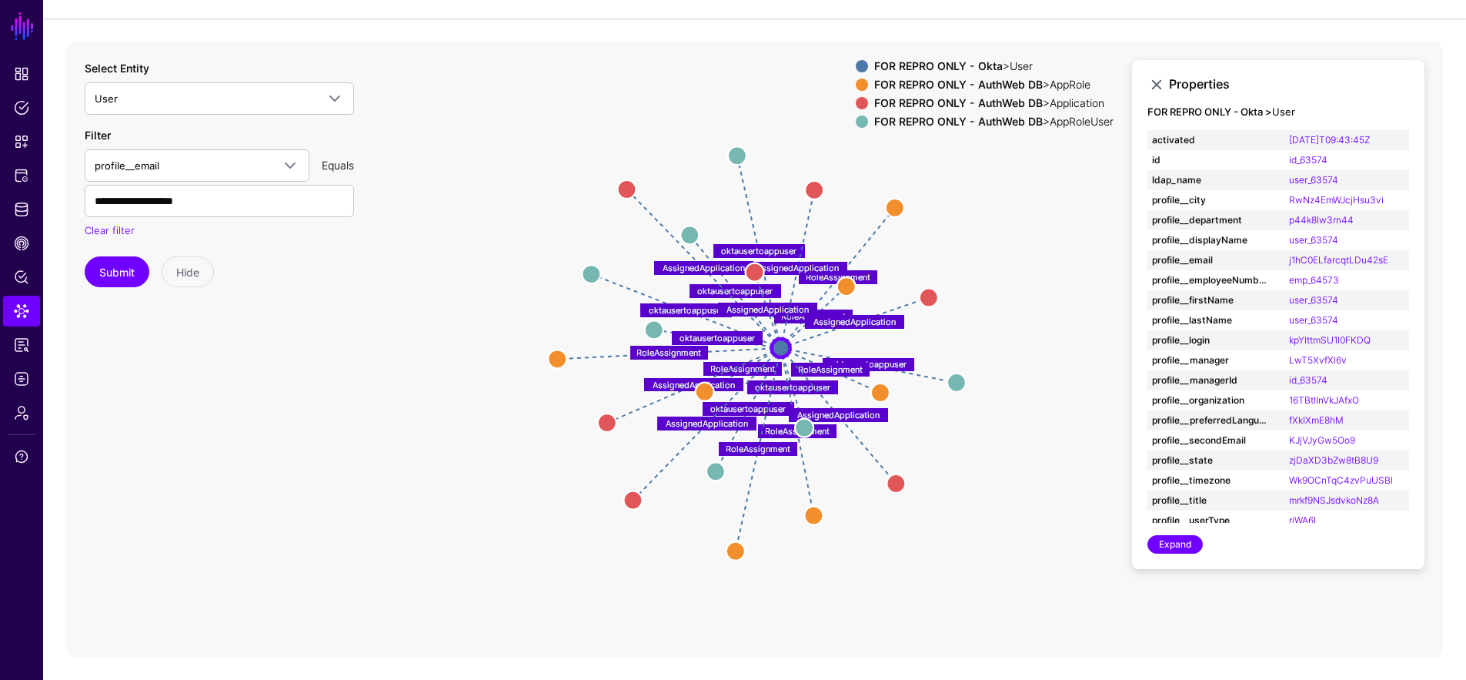
click at [1034, 99] on div "FOR REPRO ONLY - AuthWeb DB > Application" at bounding box center [993, 103] width 245 height 12
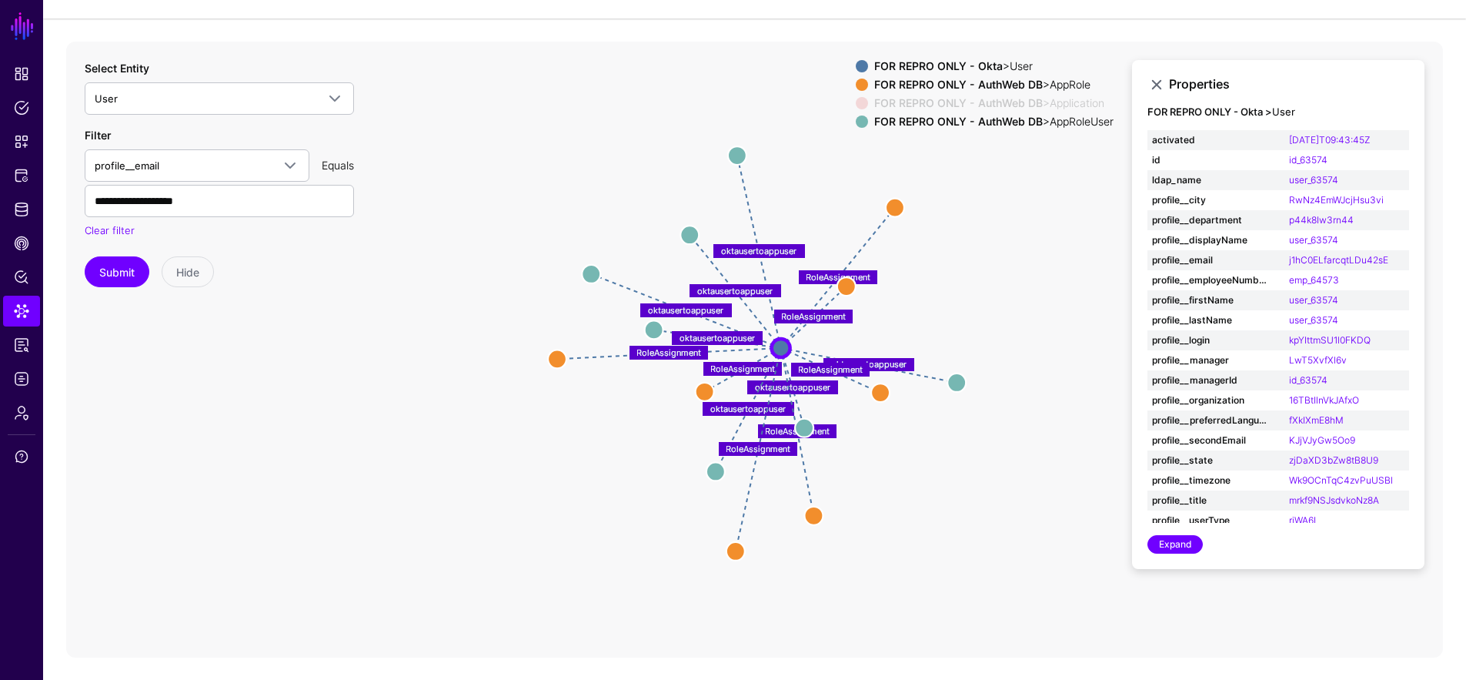
click at [1039, 117] on div "FOR REPRO ONLY - AuthWeb DB > AppRoleUser" at bounding box center [993, 121] width 245 height 12
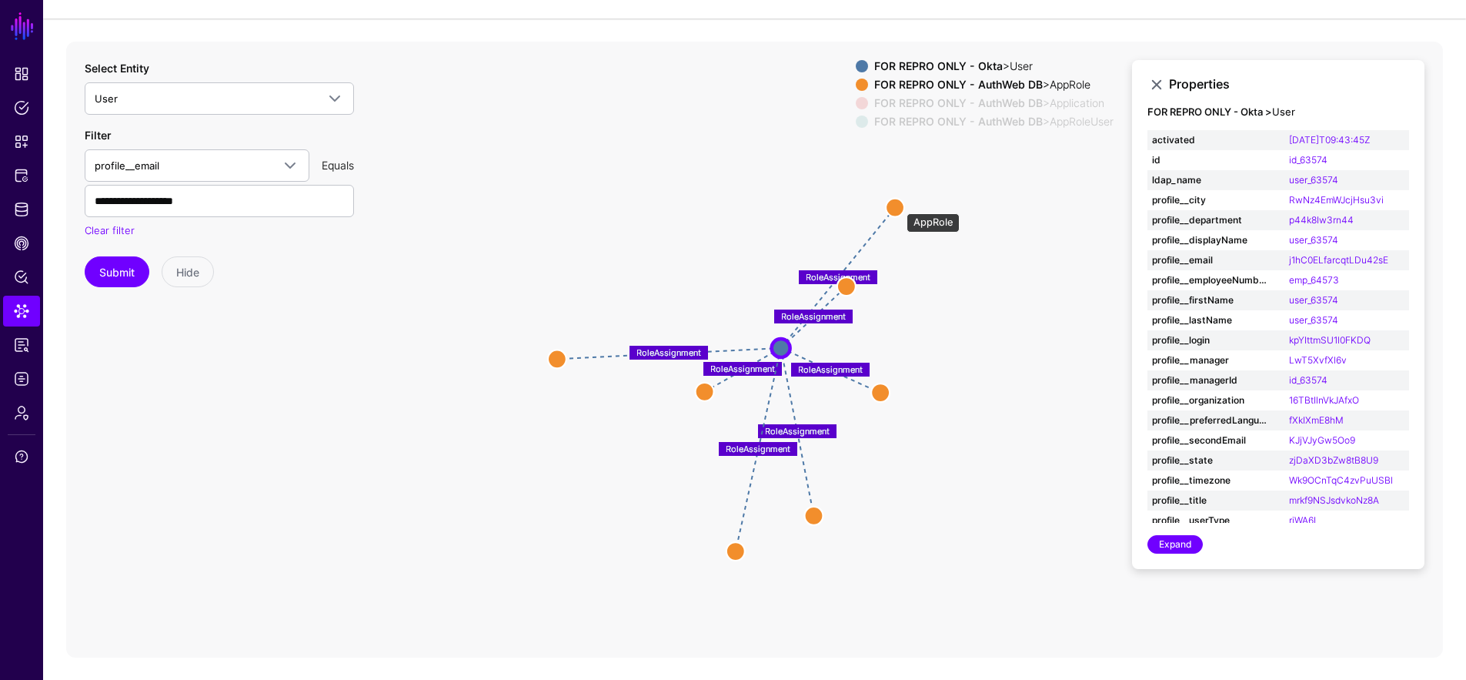
click at [897, 205] on circle at bounding box center [895, 207] width 18 height 18
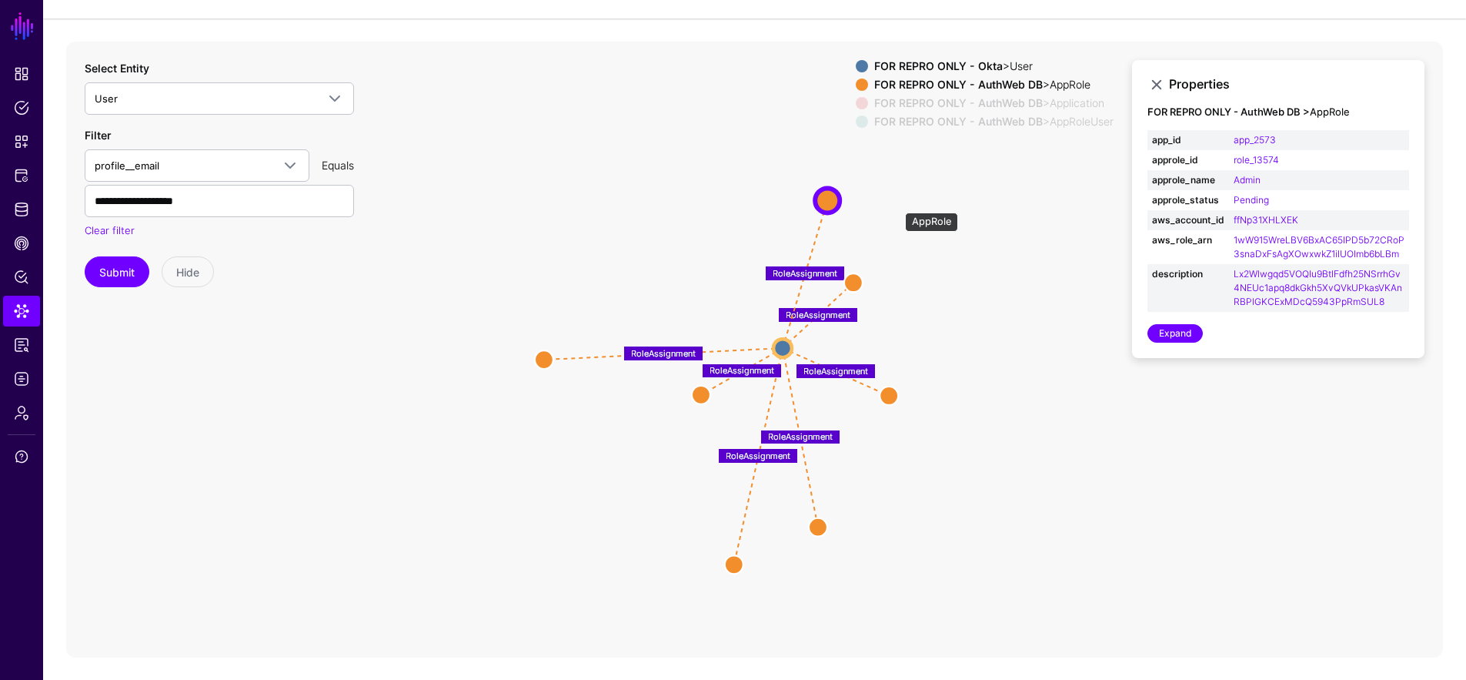
drag, startPoint x: 897, startPoint y: 204, endPoint x: 829, endPoint y: 199, distance: 67.9
click at [829, 199] on circle at bounding box center [827, 200] width 25 height 25
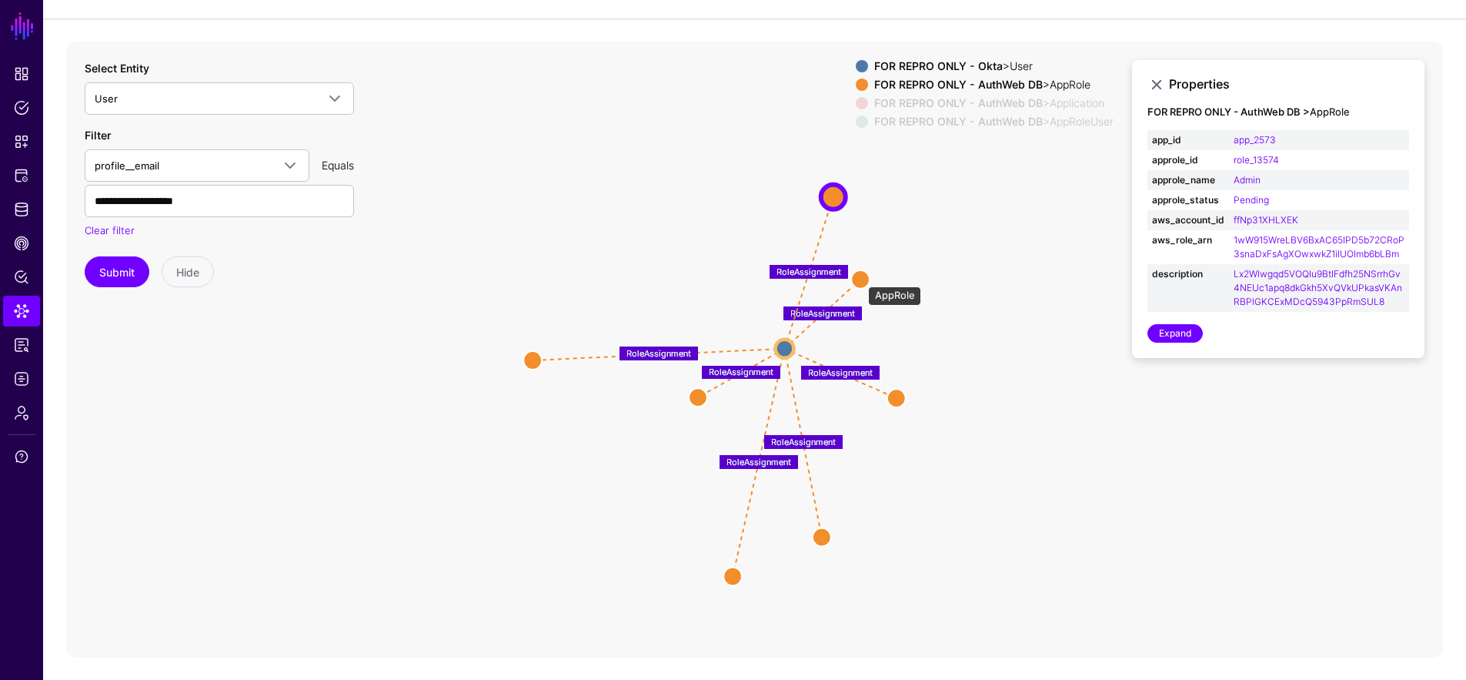
click at [860, 278] on circle at bounding box center [860, 279] width 18 height 18
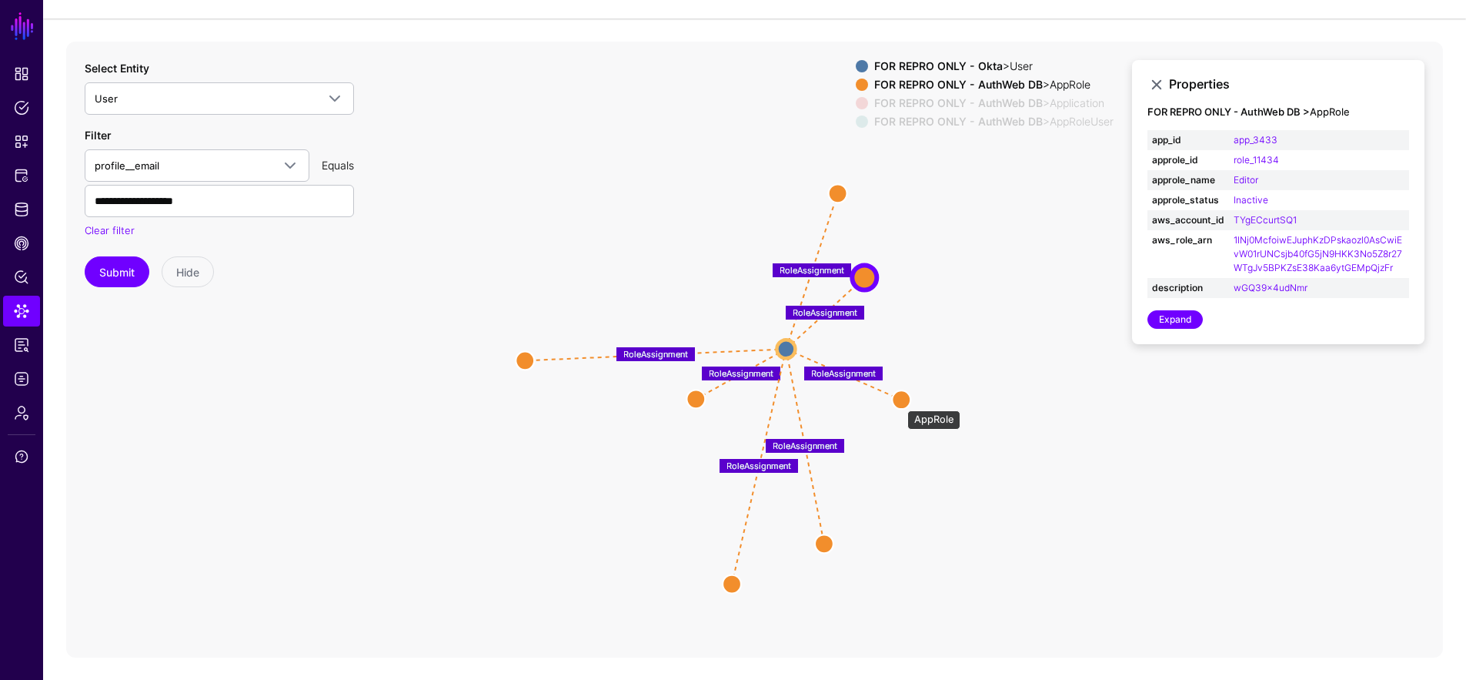
click at [900, 402] on circle at bounding box center [901, 399] width 18 height 18
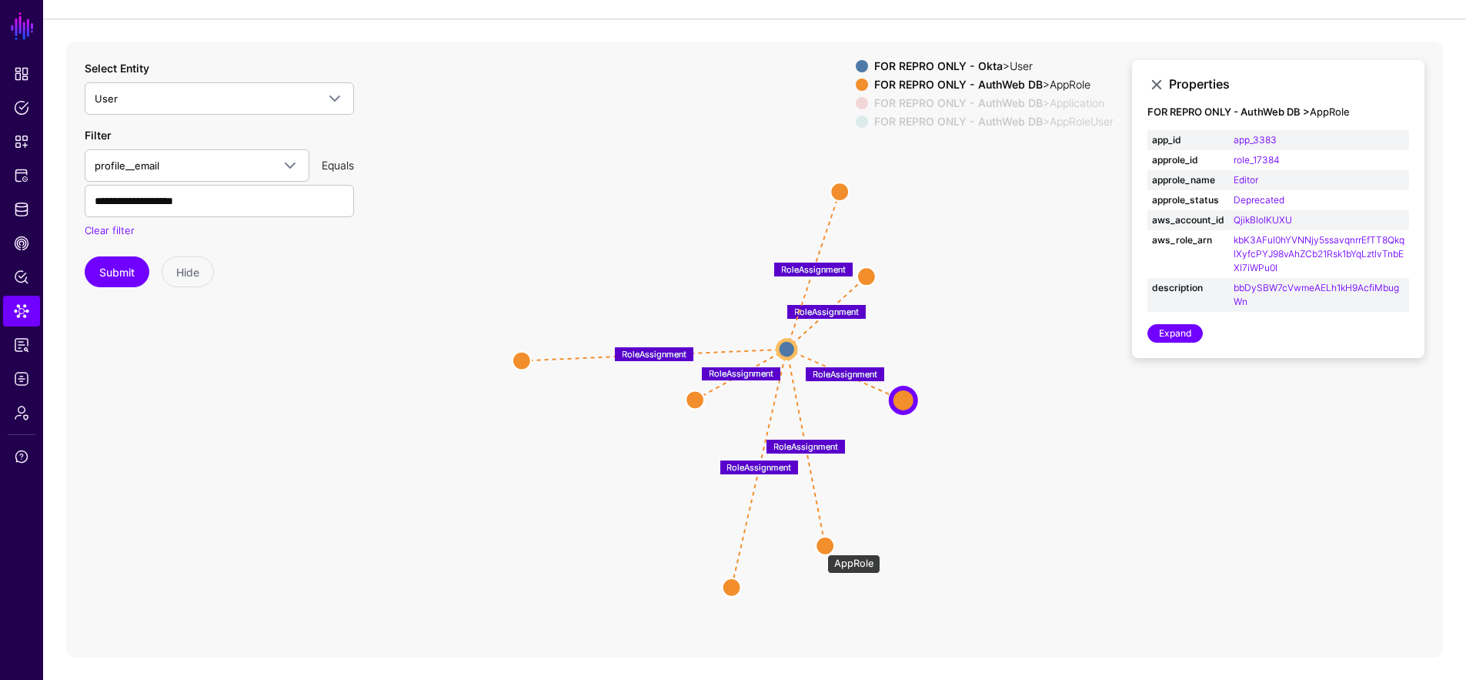
click at [820, 546] on circle at bounding box center [825, 545] width 18 height 18
click at [824, 547] on circle at bounding box center [826, 546] width 18 height 18
click at [826, 549] on circle at bounding box center [826, 547] width 18 height 18
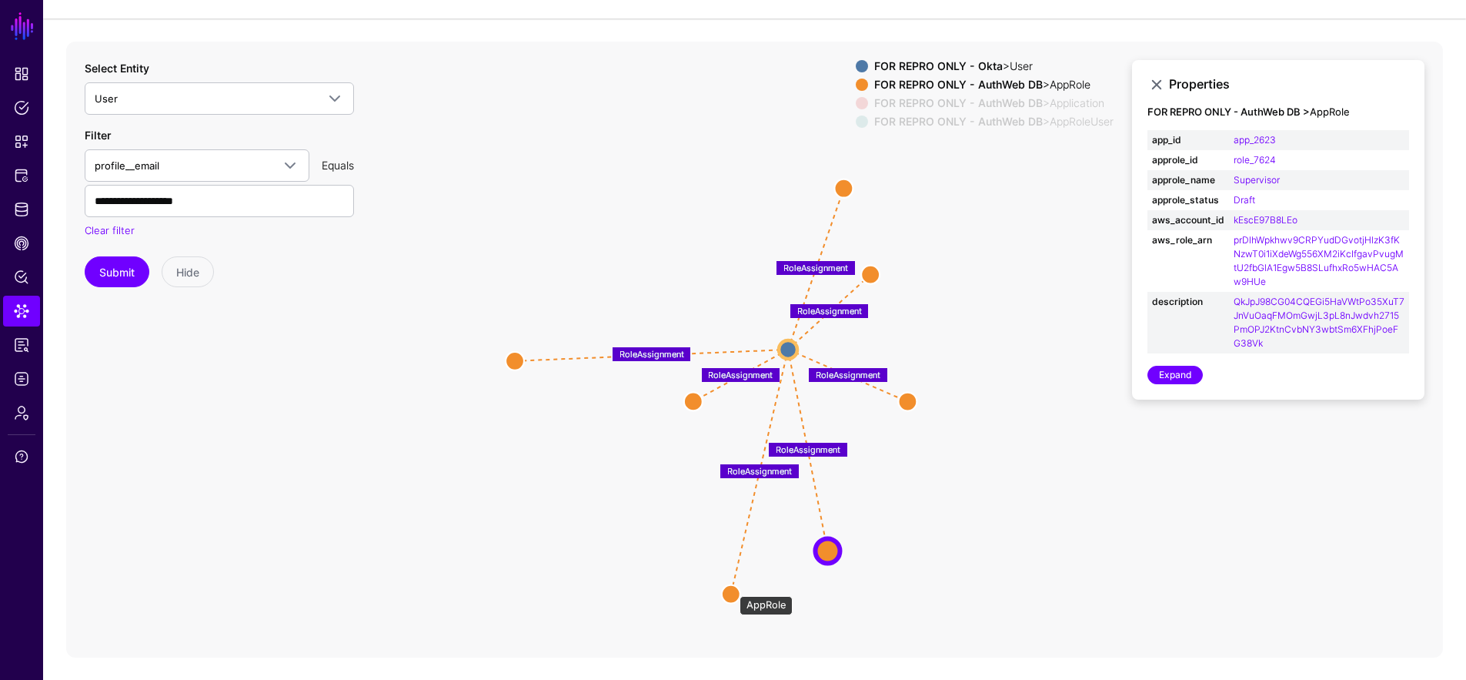
click at [732, 588] on circle at bounding box center [731, 593] width 18 height 18
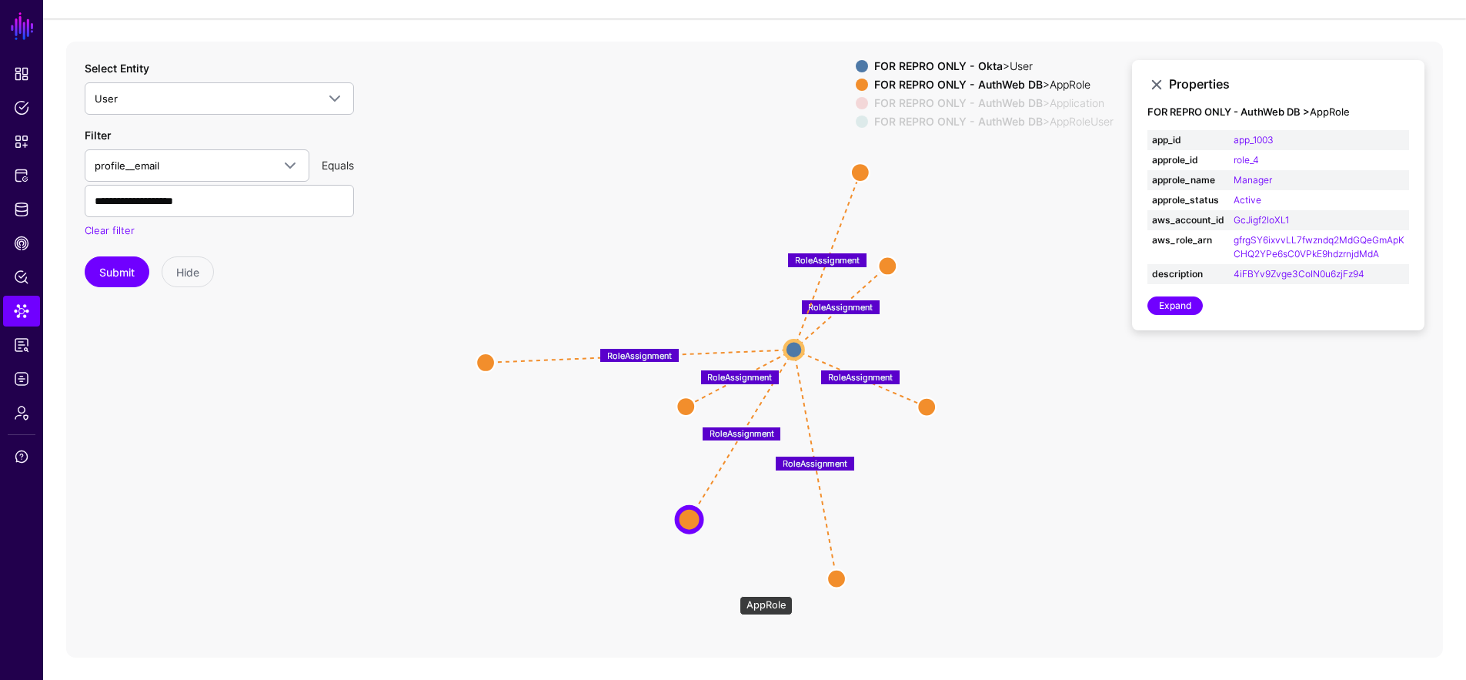
drag, startPoint x: 732, startPoint y: 588, endPoint x: 693, endPoint y: 509, distance: 87.8
click at [690, 512] on circle at bounding box center [689, 518] width 25 height 25
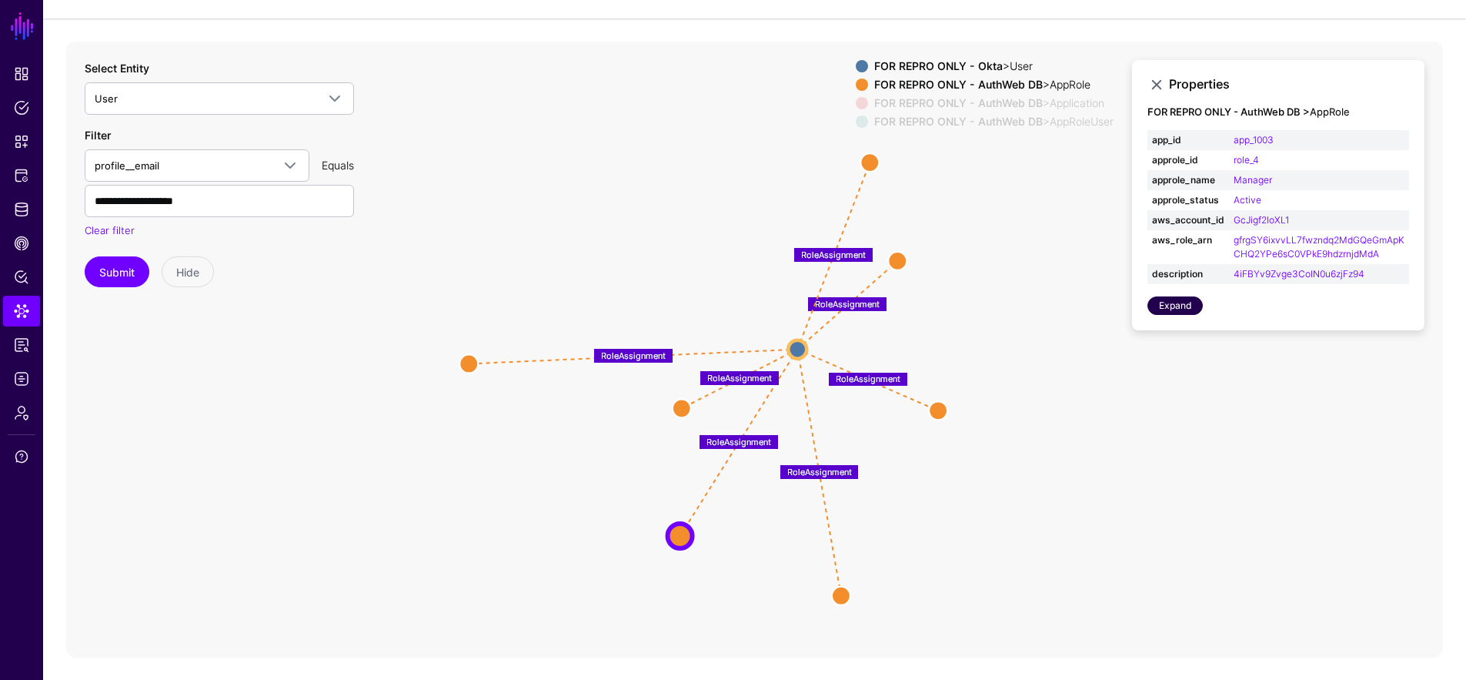
click at [1184, 299] on link "Expand" at bounding box center [1174, 305] width 55 height 18
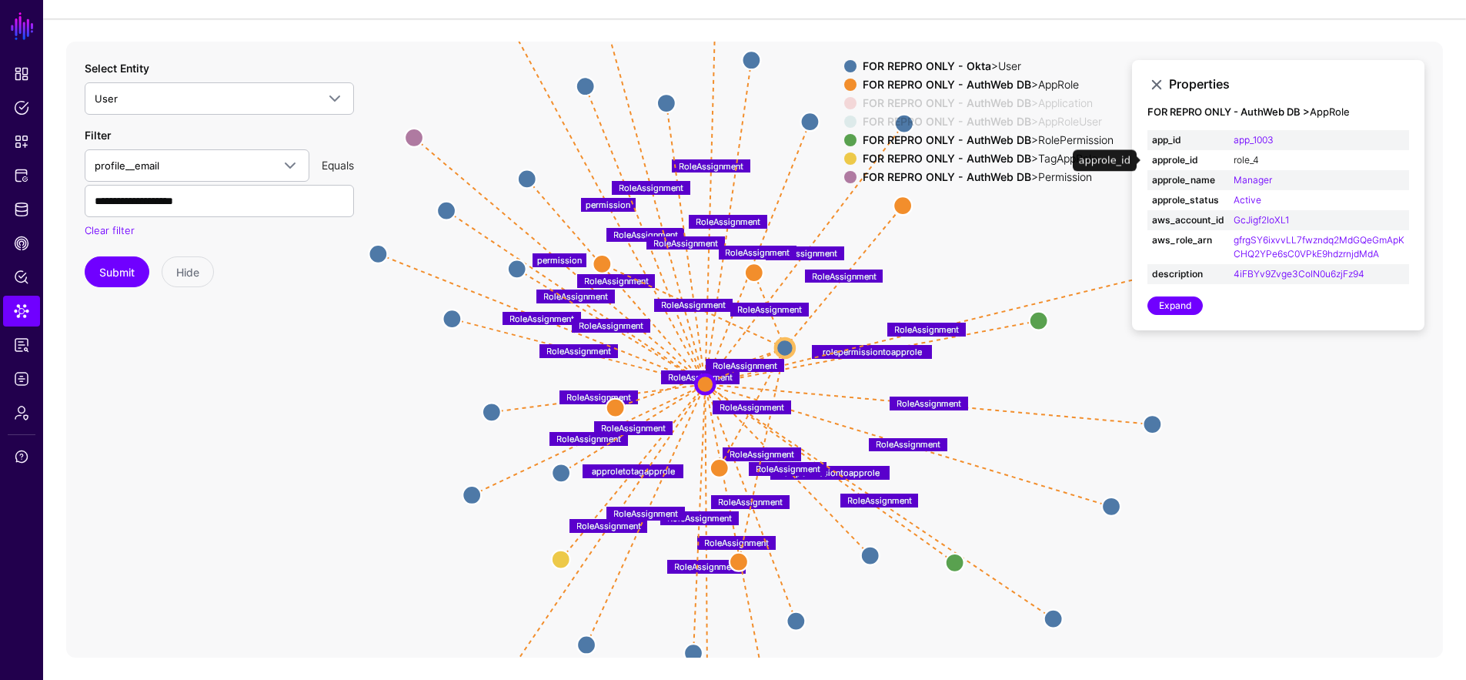
click at [1250, 157] on link "role_4" at bounding box center [1246, 160] width 25 height 12
click at [281, 194] on input "******" at bounding box center [219, 201] width 269 height 32
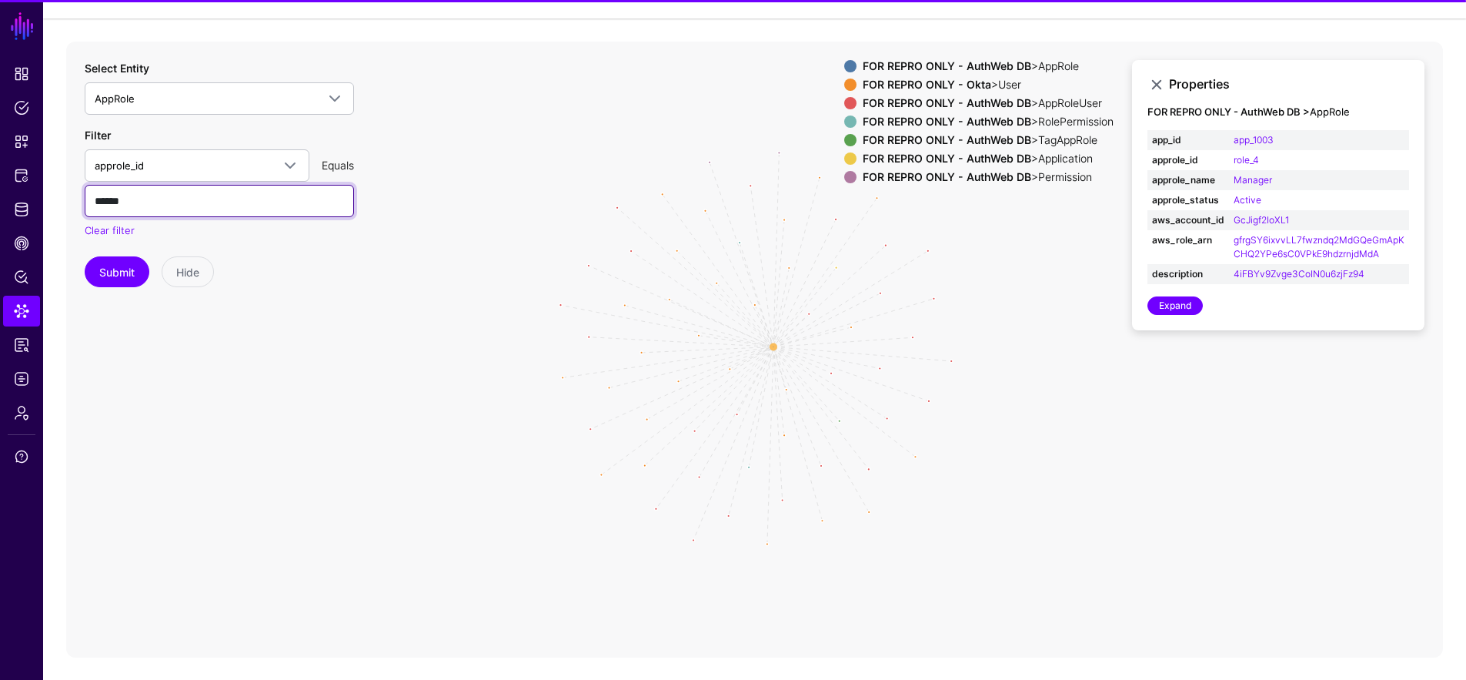
click at [281, 194] on input "******" at bounding box center [219, 201] width 269 height 32
paste input "text"
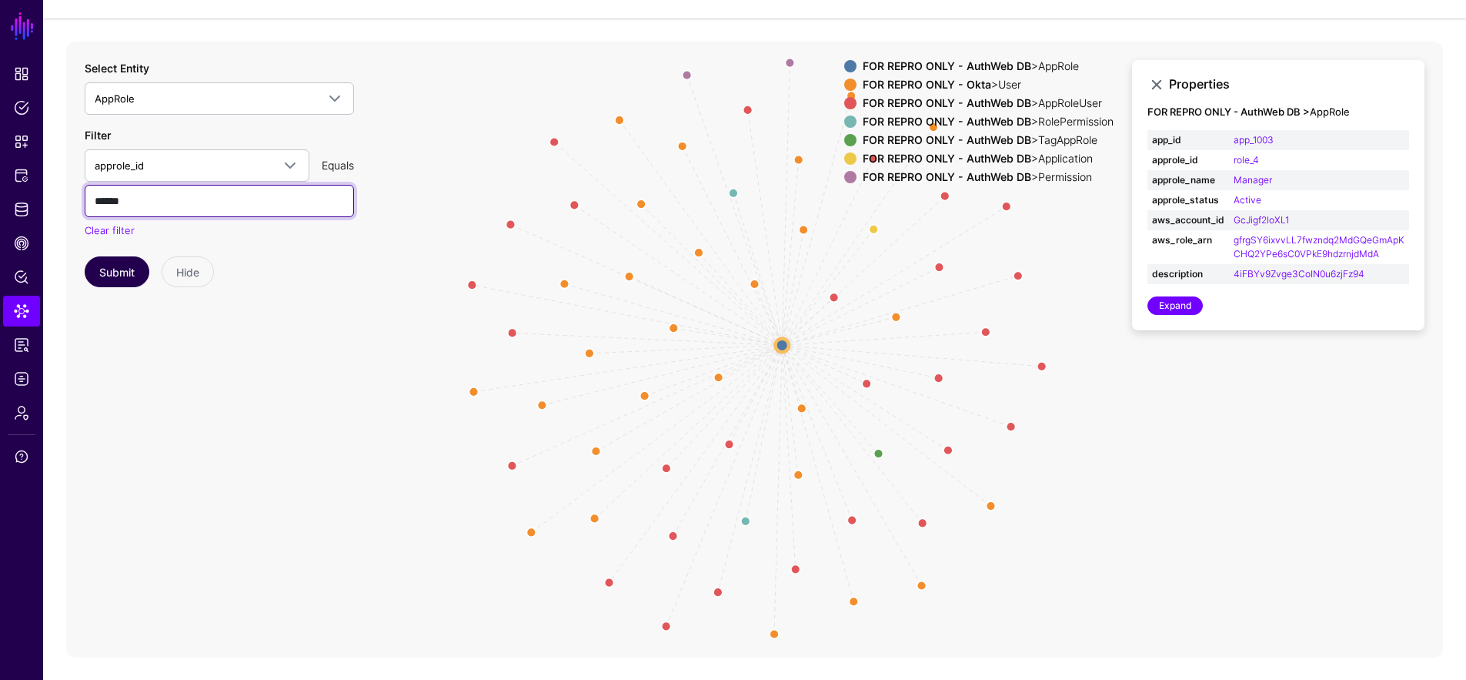
type input "******"
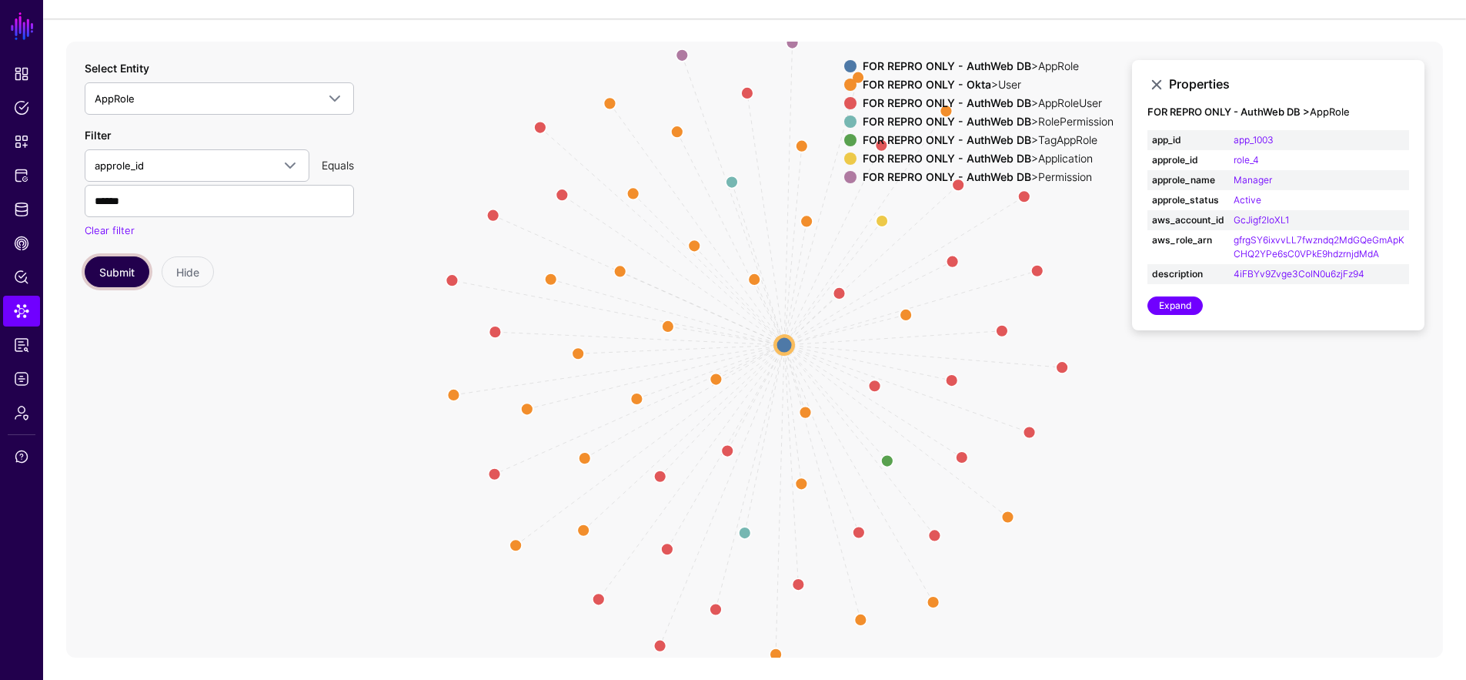
click at [124, 270] on button "Submit" at bounding box center [117, 271] width 65 height 31
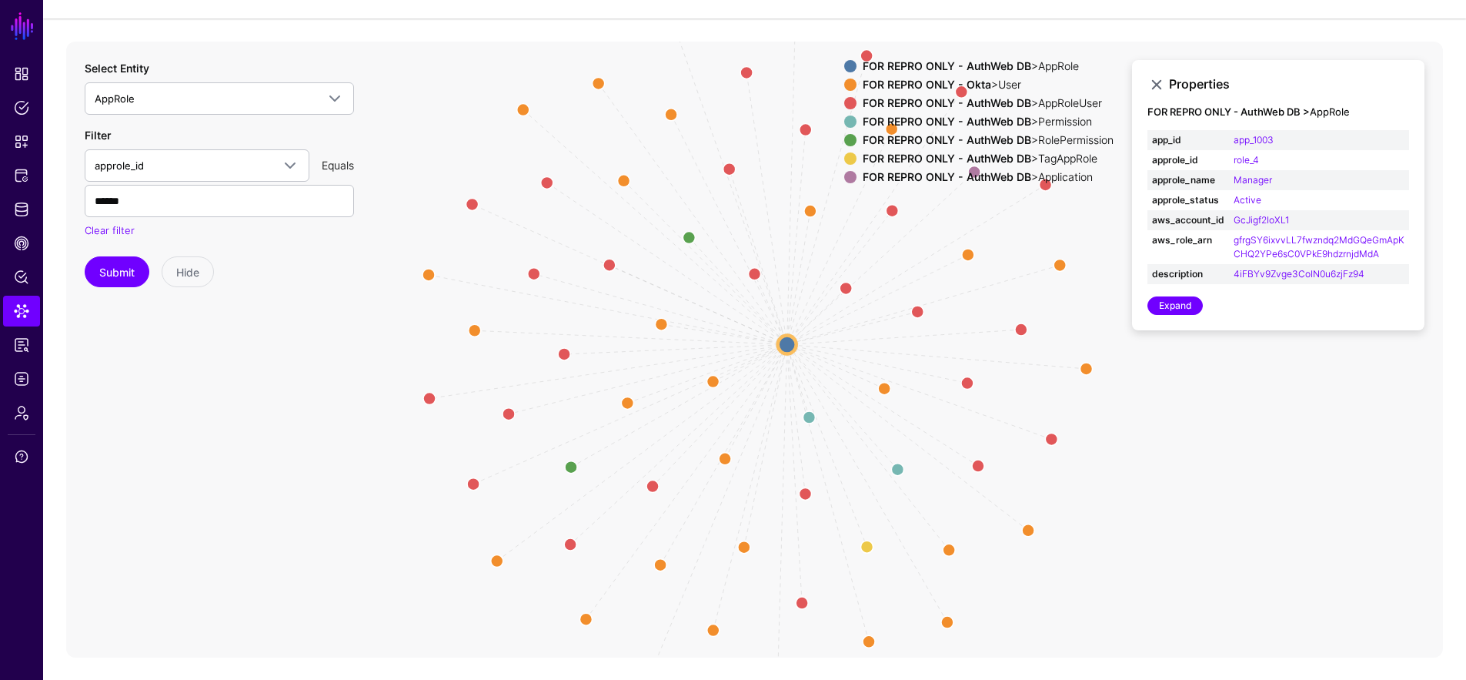
click at [985, 83] on div "FOR REPRO ONLY - Okta > User" at bounding box center [988, 84] width 257 height 12
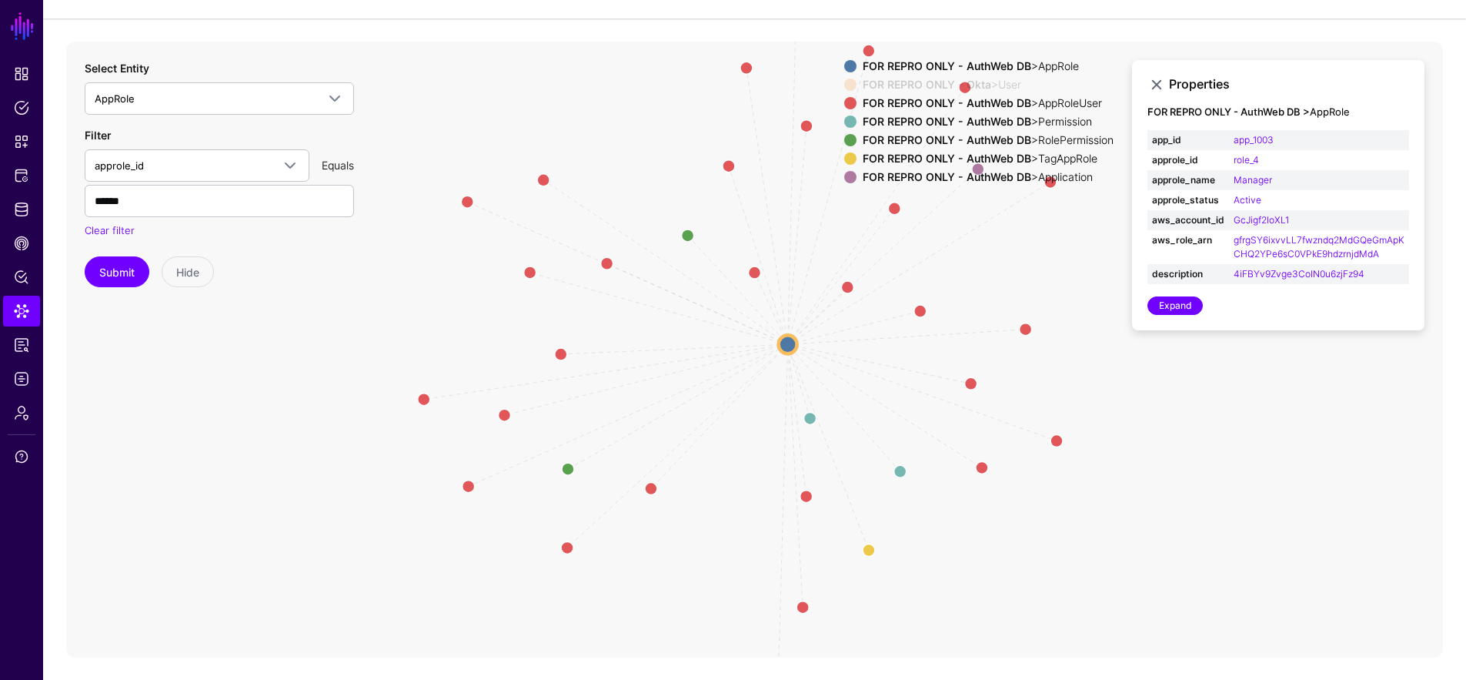
click at [985, 83] on div "FOR REPRO ONLY - Okta > User" at bounding box center [988, 84] width 257 height 12
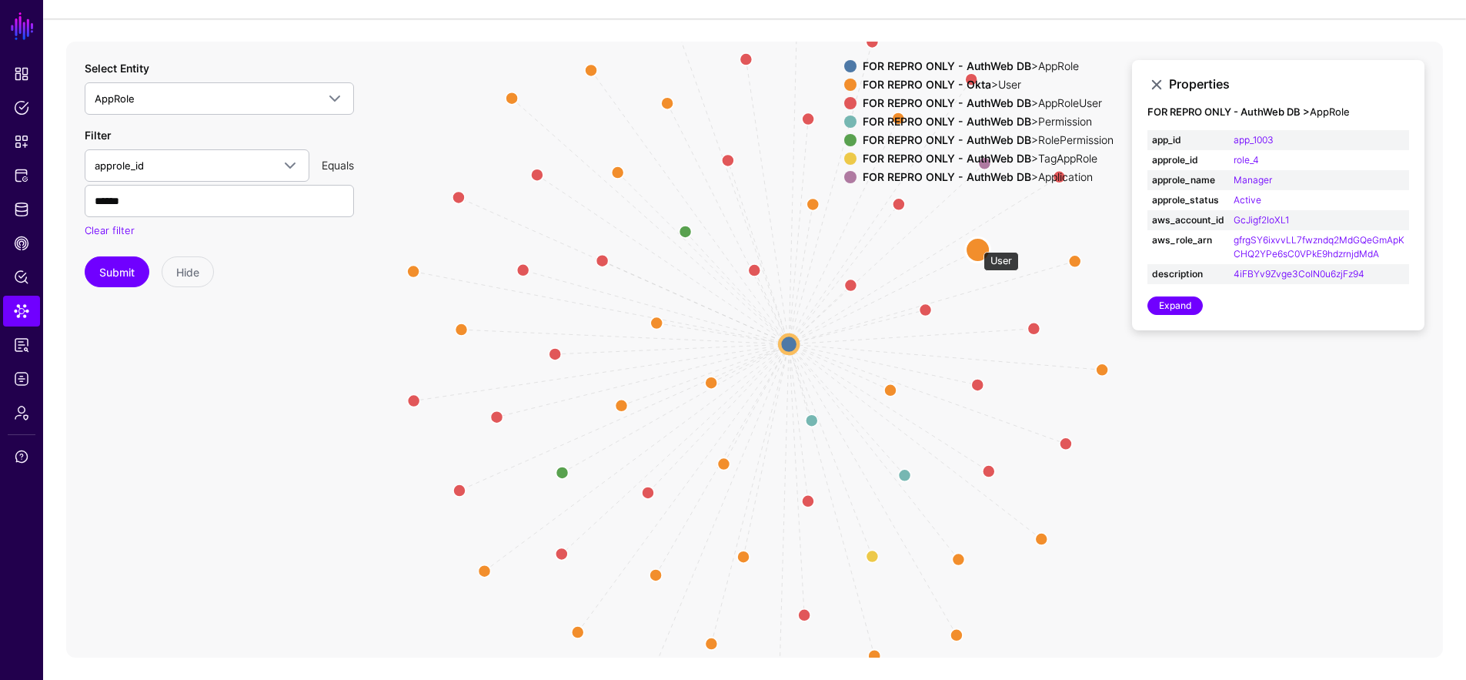
click at [976, 243] on circle at bounding box center [978, 249] width 25 height 25
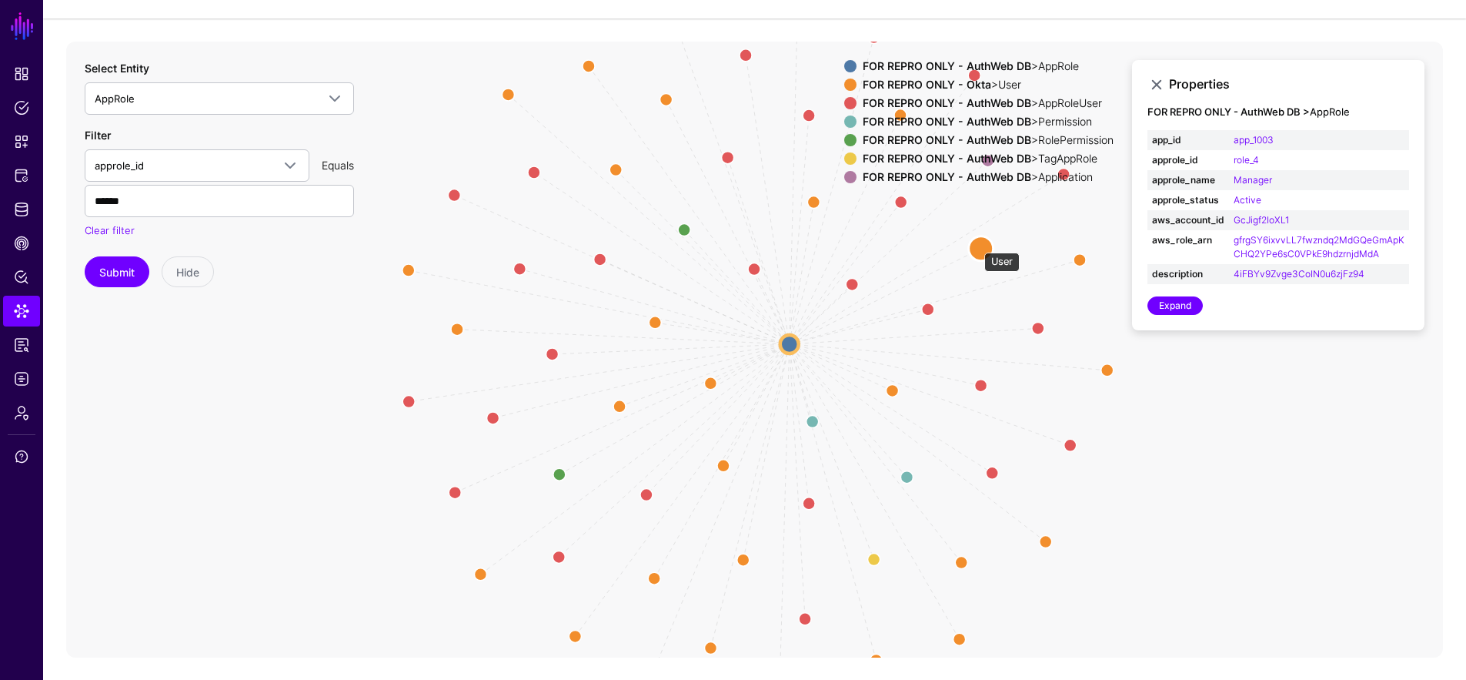
click at [977, 245] on circle at bounding box center [981, 247] width 25 height 25
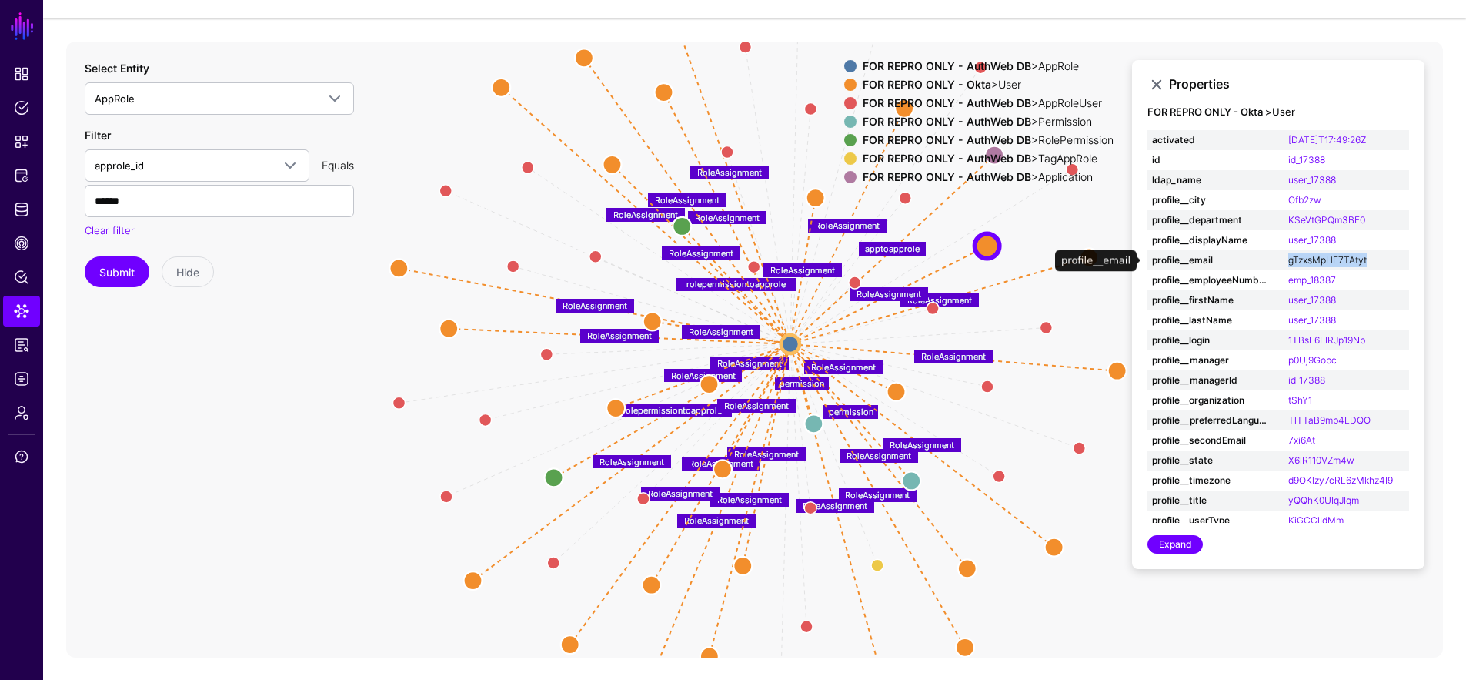
drag, startPoint x: 1373, startPoint y: 263, endPoint x: 1283, endPoint y: 258, distance: 90.2
click at [1284, 258] on td "gTzxsMpHF7TAtyt" at bounding box center [1346, 260] width 125 height 20
copy link "gTzxsMpHF7TAtyt"
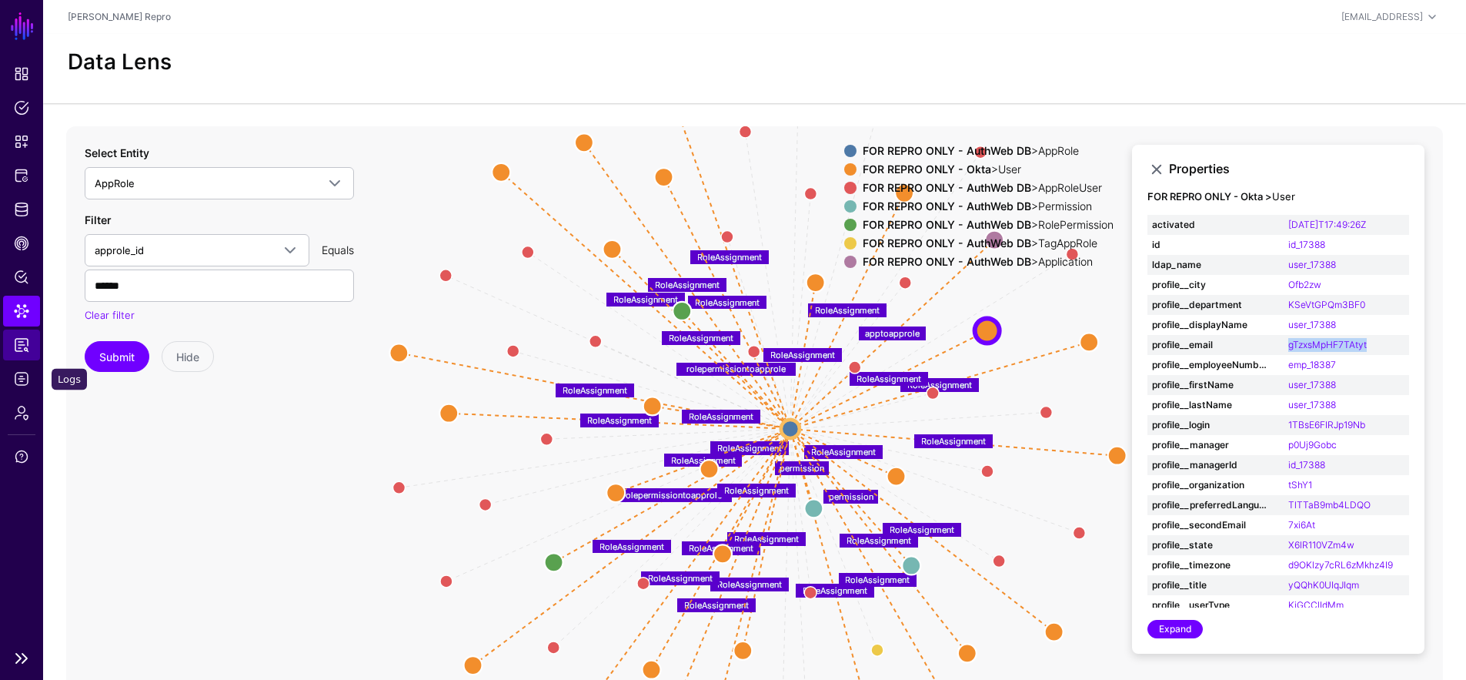
click at [35, 344] on link "Reports" at bounding box center [21, 344] width 37 height 31
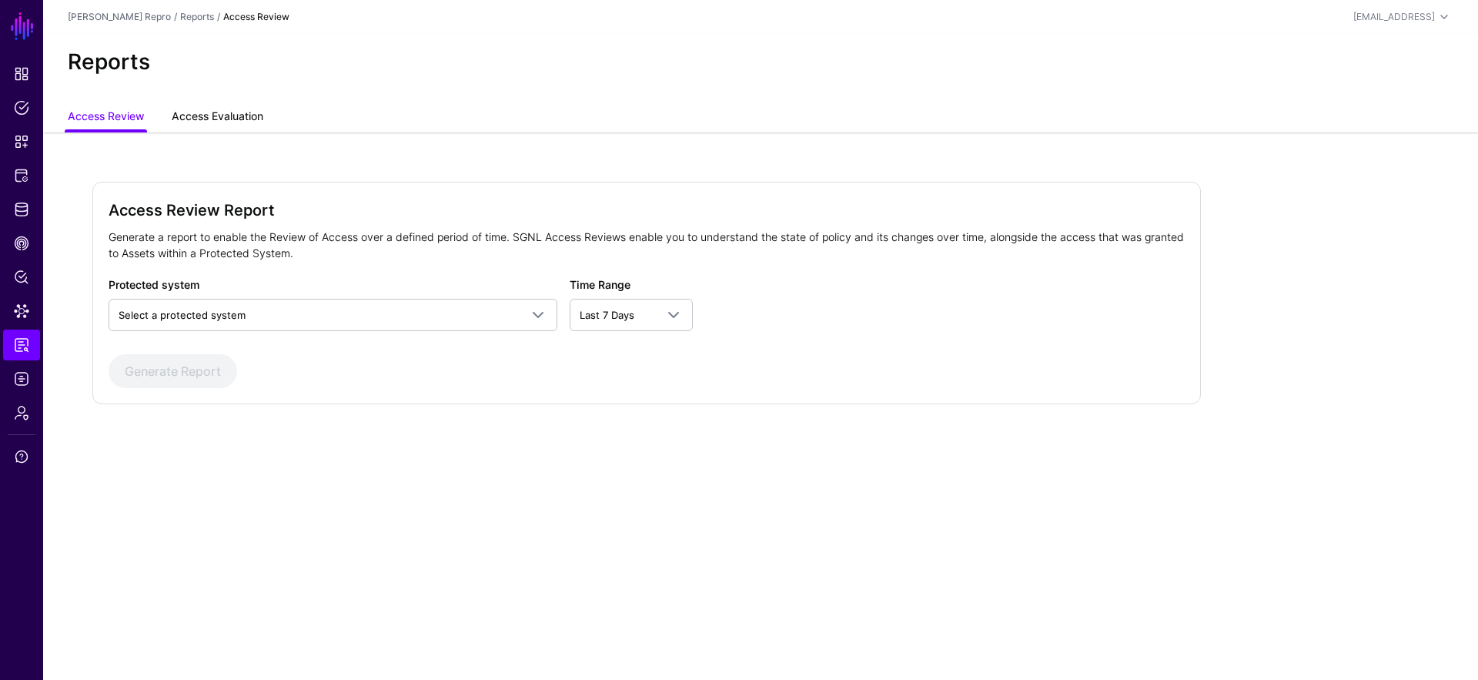
click at [236, 115] on link "Access Evaluation" at bounding box center [218, 117] width 92 height 29
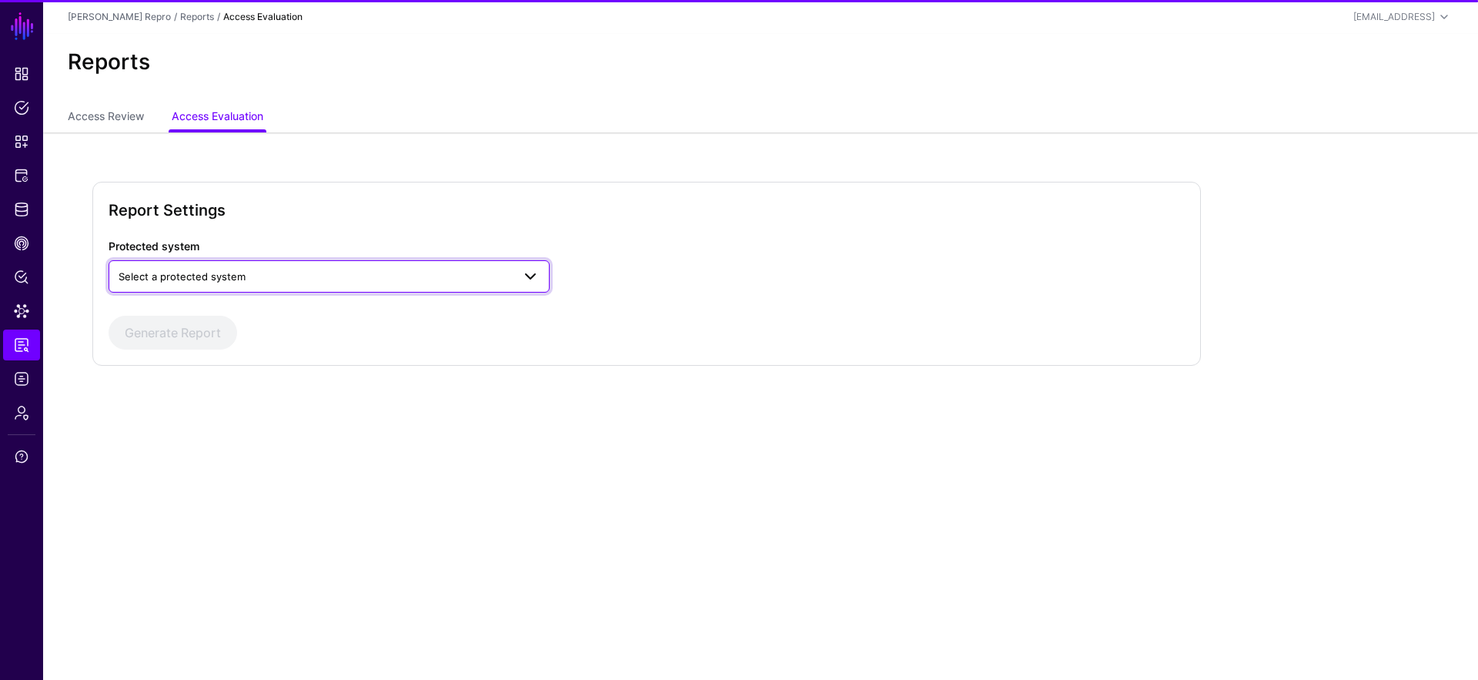
click at [186, 269] on span "Select a protected system" at bounding box center [315, 276] width 393 height 17
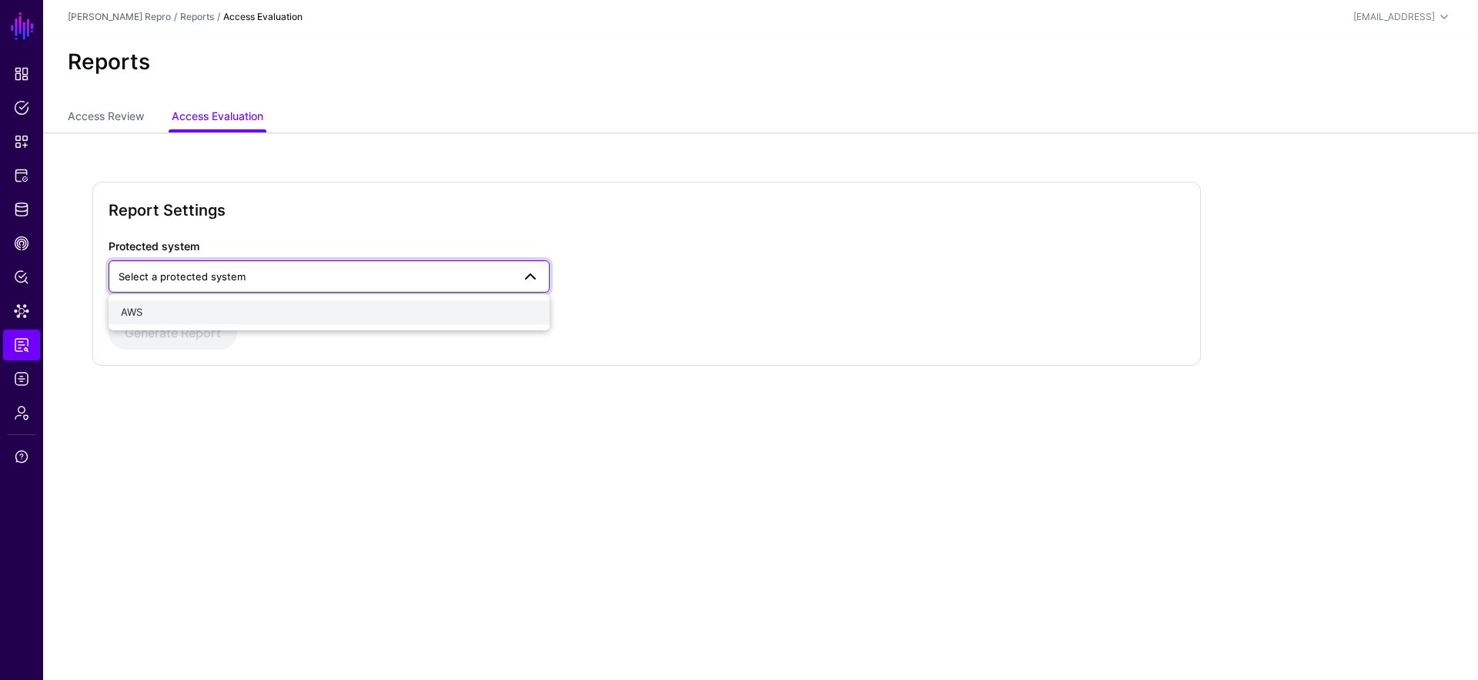
click at [213, 318] on div "AWS" at bounding box center [329, 312] width 416 height 15
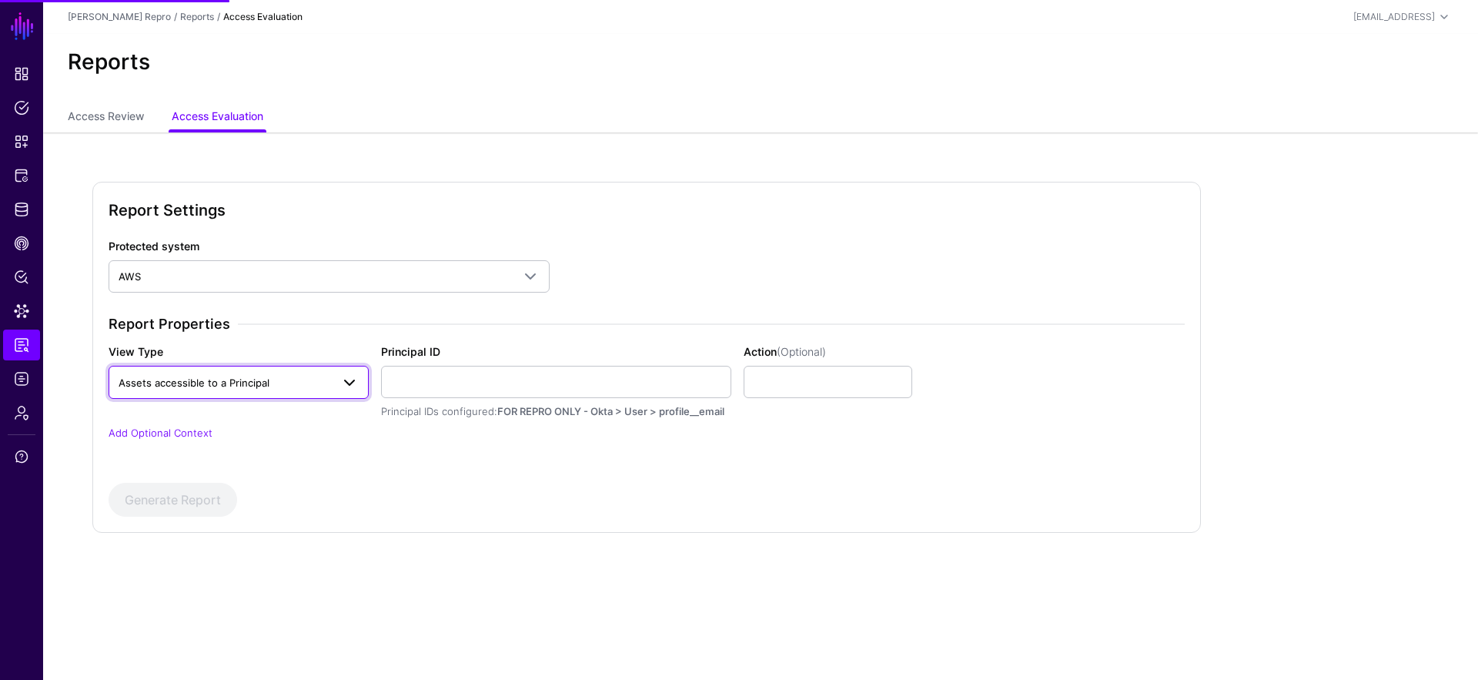
click at [242, 372] on span "Assets accessible to a Principal" at bounding box center [239, 381] width 240 height 18
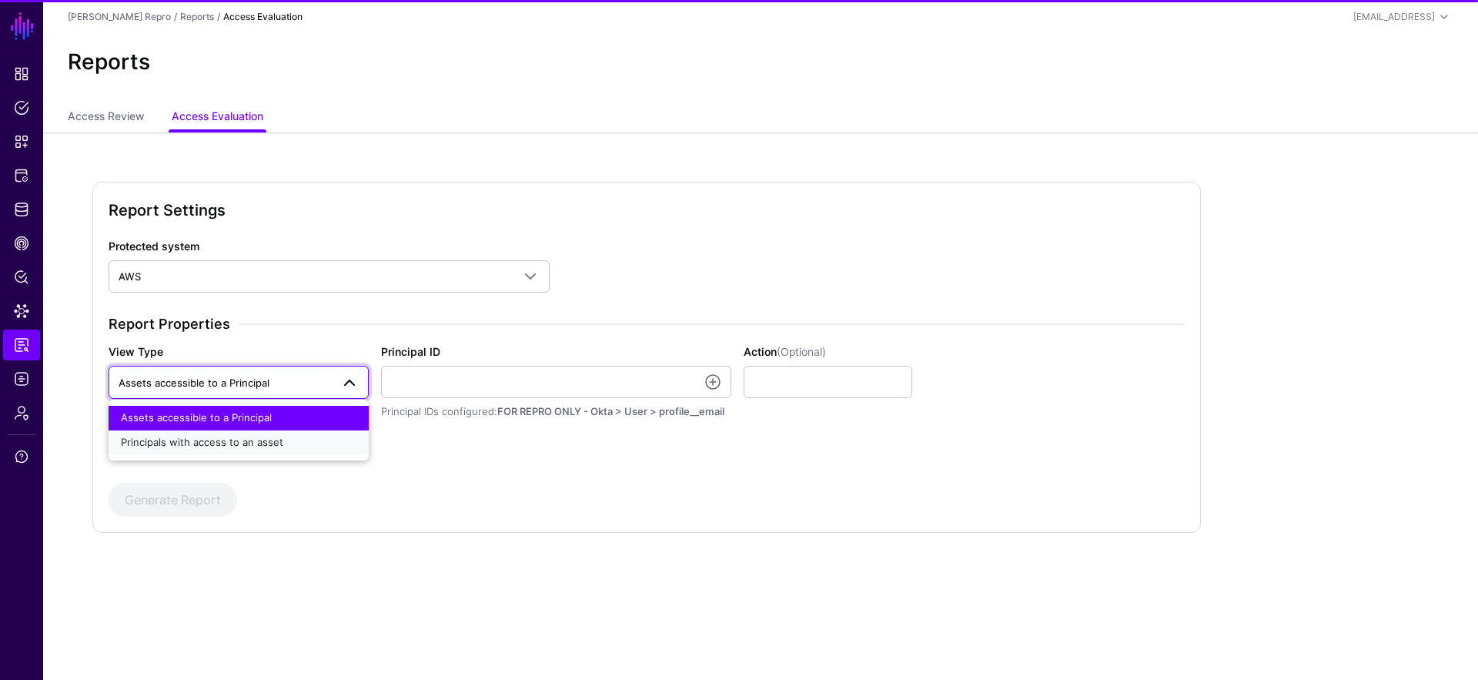
click at [255, 441] on span "Principals with access to an asset" at bounding box center [202, 442] width 162 height 12
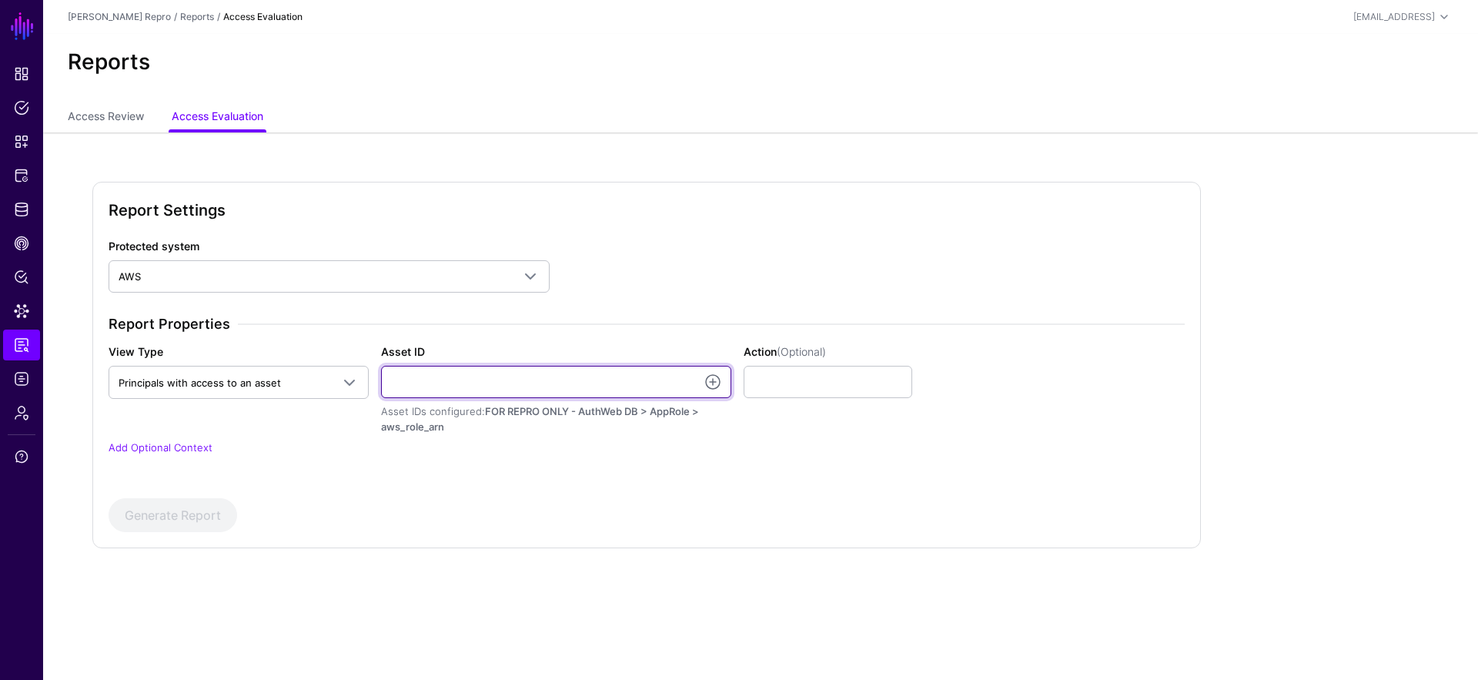
click at [519, 378] on input "Asset ID" at bounding box center [556, 382] width 350 height 32
click at [706, 382] on link at bounding box center [712, 381] width 18 height 18
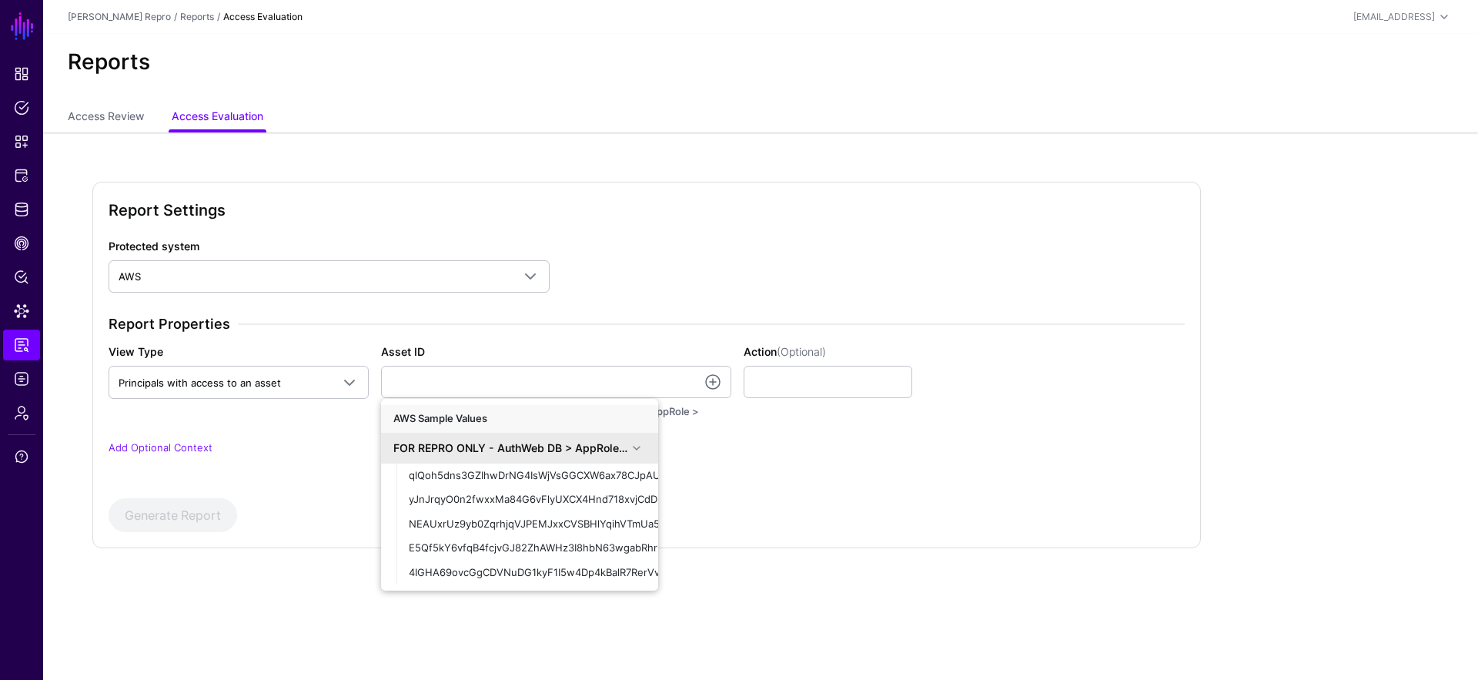
click at [972, 473] on div "Report Properties View Type Principals with access to an asset Assets accessibl…" at bounding box center [646, 395] width 1088 height 159
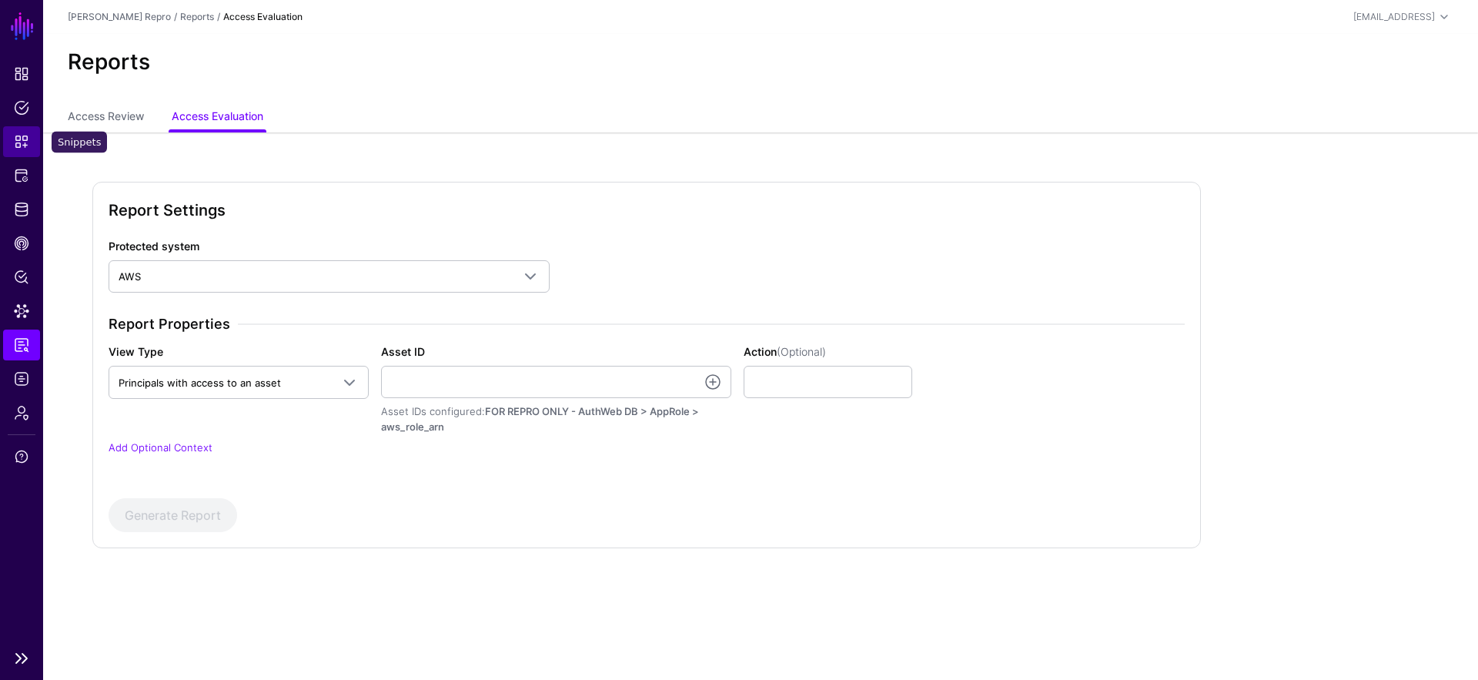
click at [23, 144] on span "Snippets" at bounding box center [21, 141] width 15 height 15
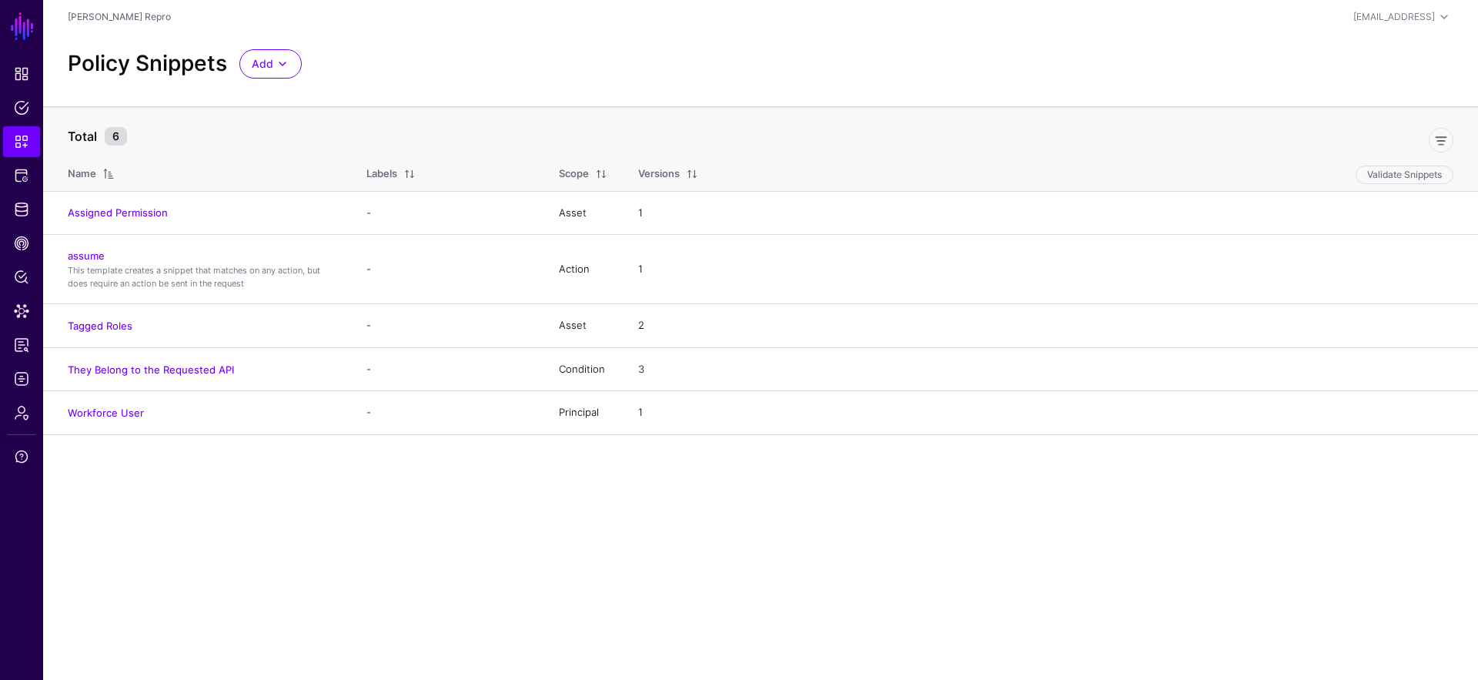
click at [326, 553] on main "SGNL Dashboard Policies Snippets Protected Systems Identity Data Fabric CAEP Hu…" at bounding box center [739, 340] width 1478 height 680
click at [259, 65] on span "Add" at bounding box center [263, 63] width 22 height 17
click at [298, 120] on span "Start from a Blank Snippet" at bounding box center [314, 122] width 125 height 12
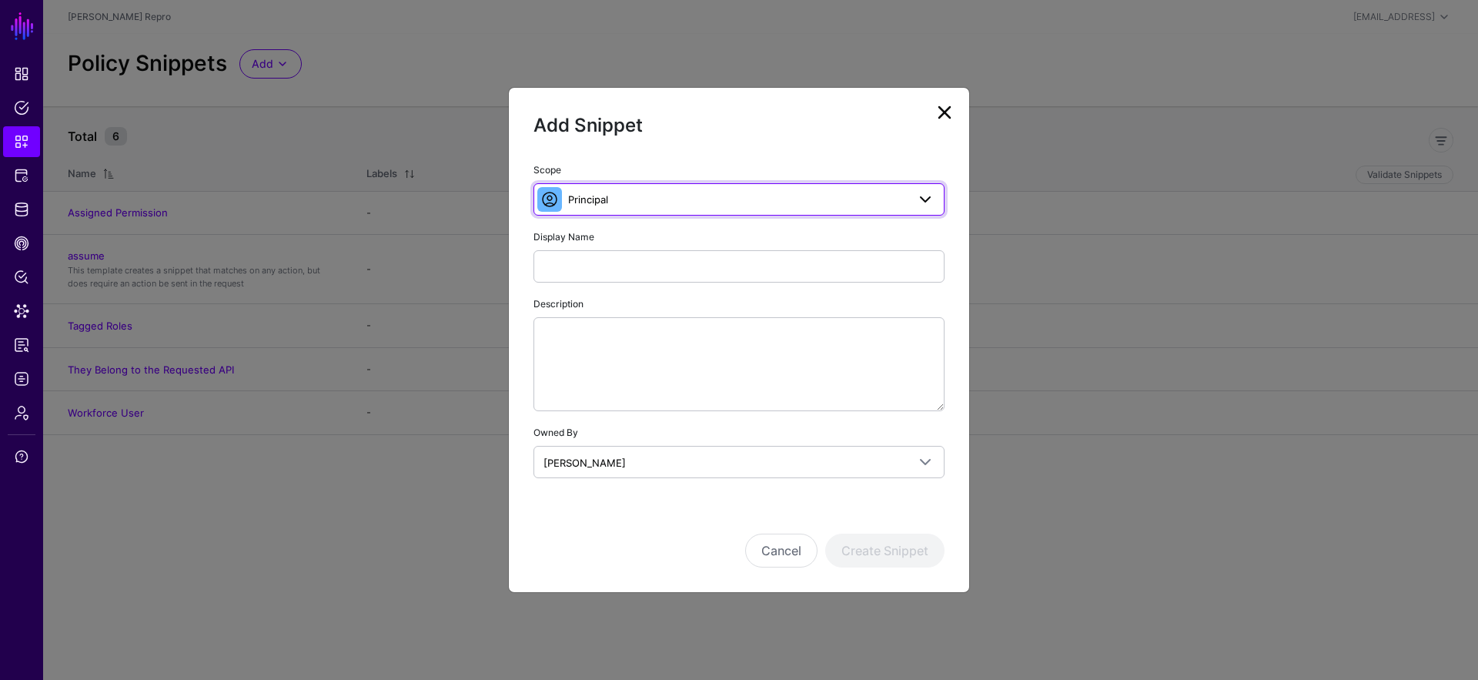
click at [596, 200] on span "Principal" at bounding box center [588, 199] width 40 height 12
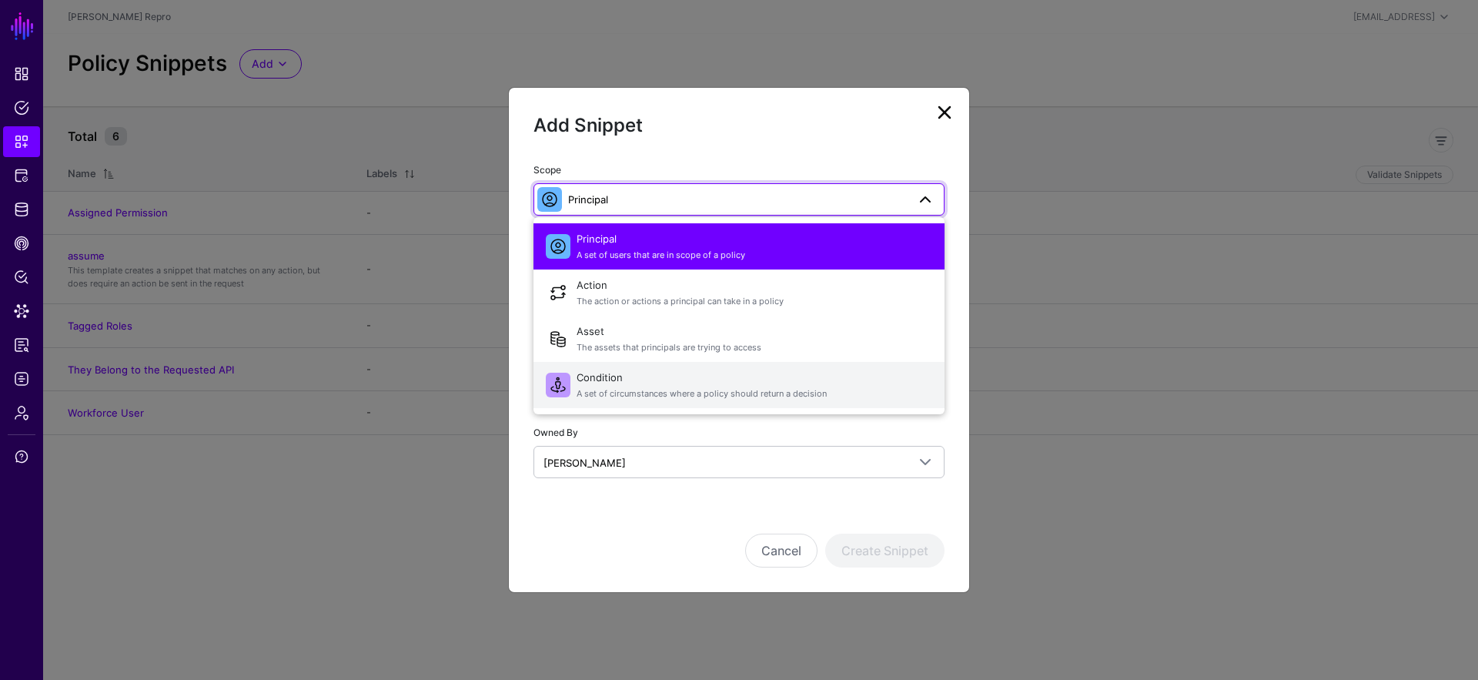
click at [660, 395] on span "A set of circumstances where a policy should return a decision" at bounding box center [754, 393] width 356 height 13
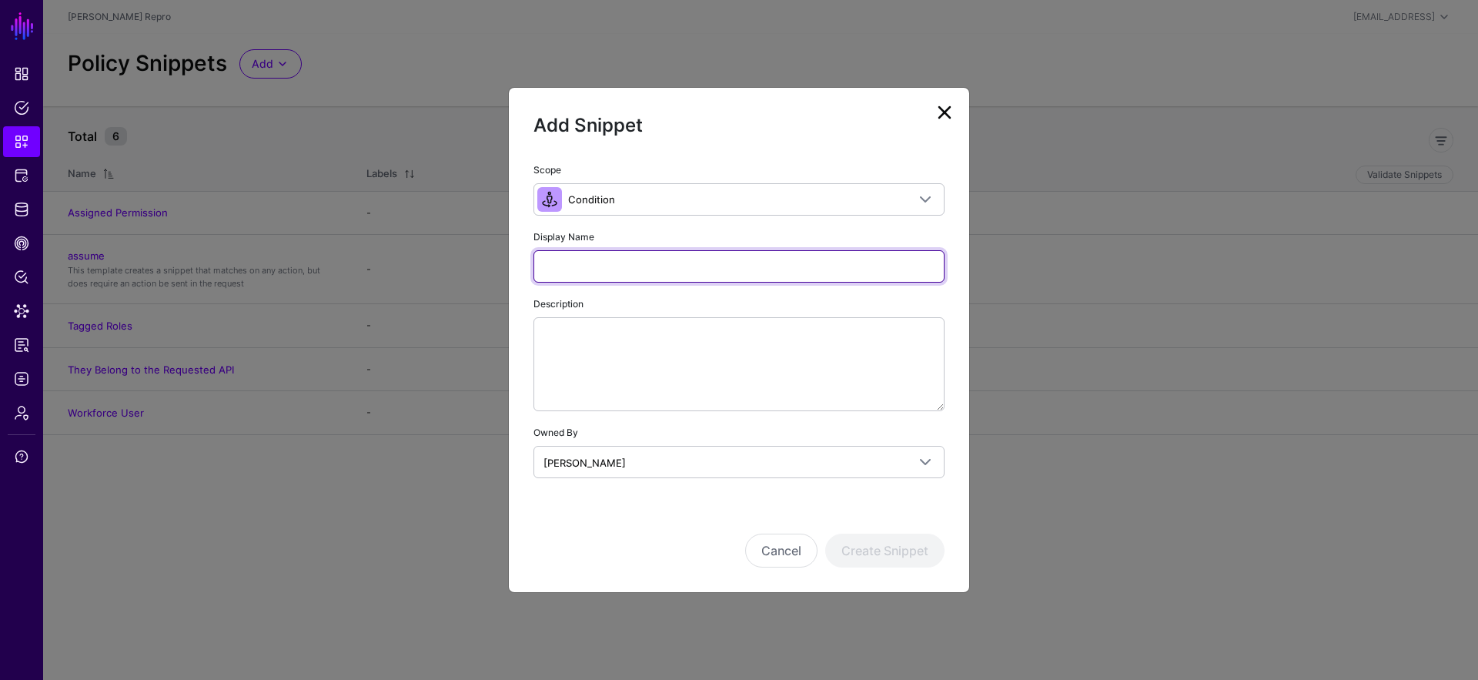
click at [596, 263] on input "Display Name" at bounding box center [738, 266] width 411 height 32
type input "**********"
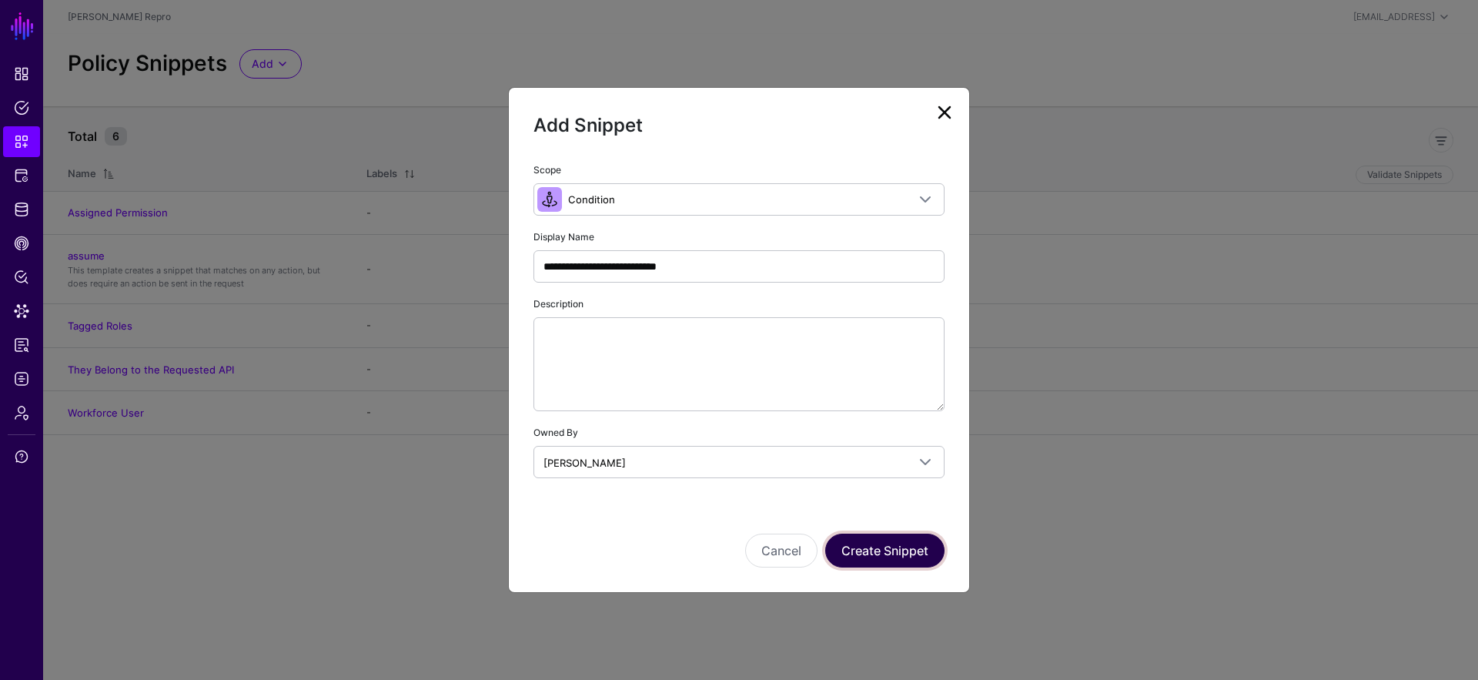
click at [920, 555] on button "Create Snippet" at bounding box center [884, 550] width 119 height 34
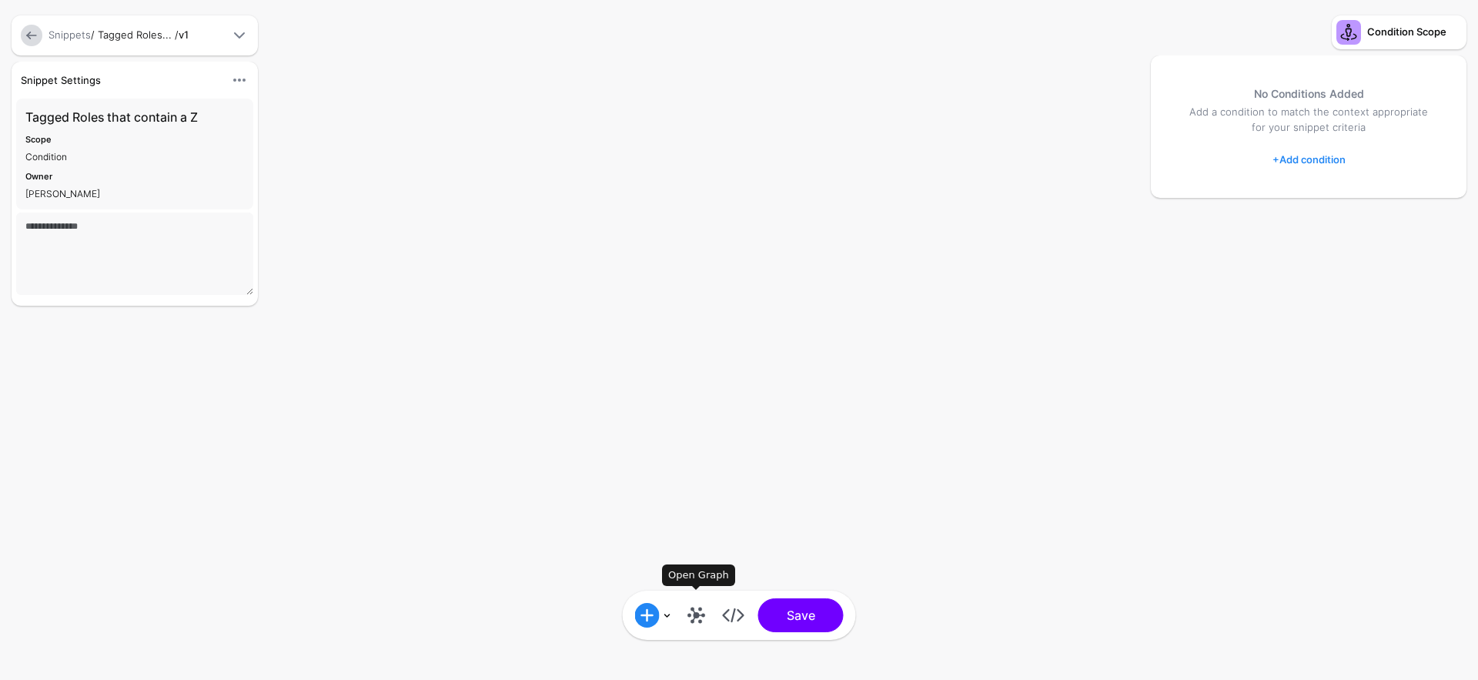
click at [695, 622] on link at bounding box center [696, 615] width 25 height 25
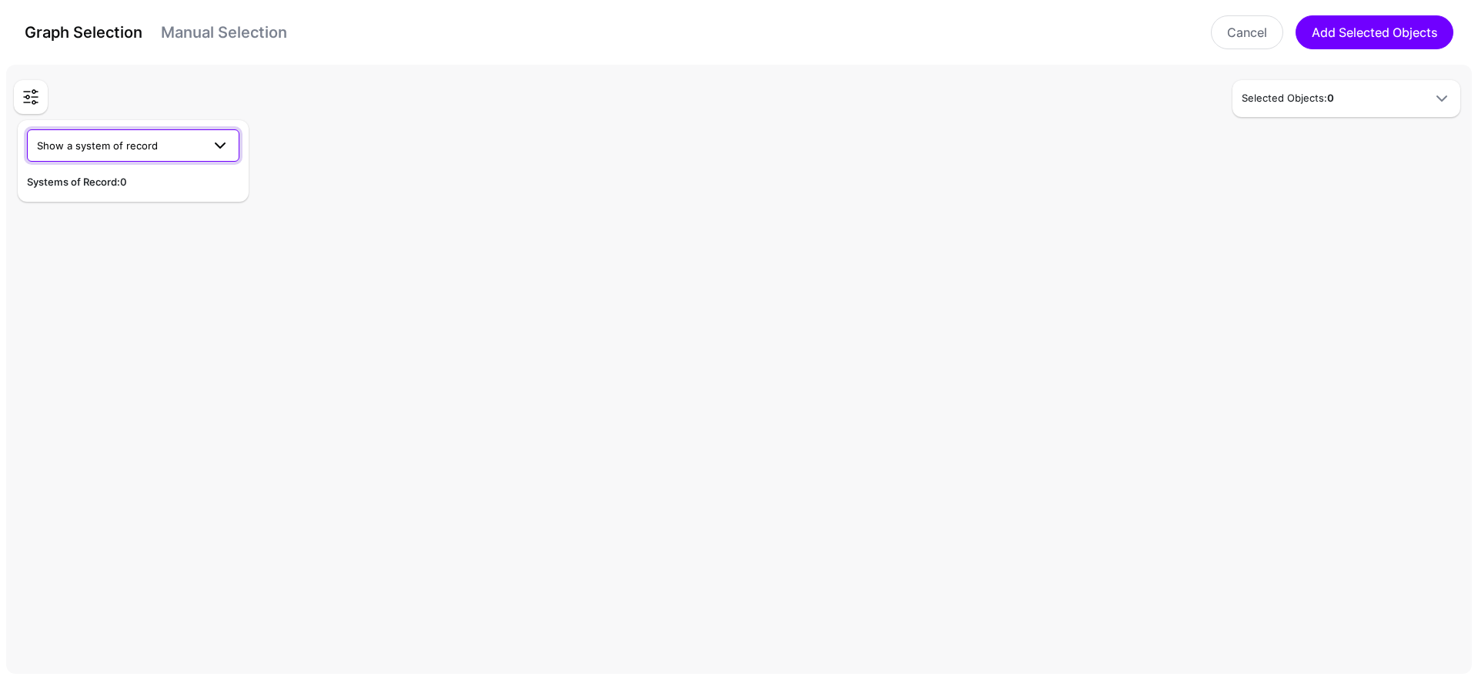
click at [135, 150] on span "Show a system of record" at bounding box center [97, 145] width 121 height 12
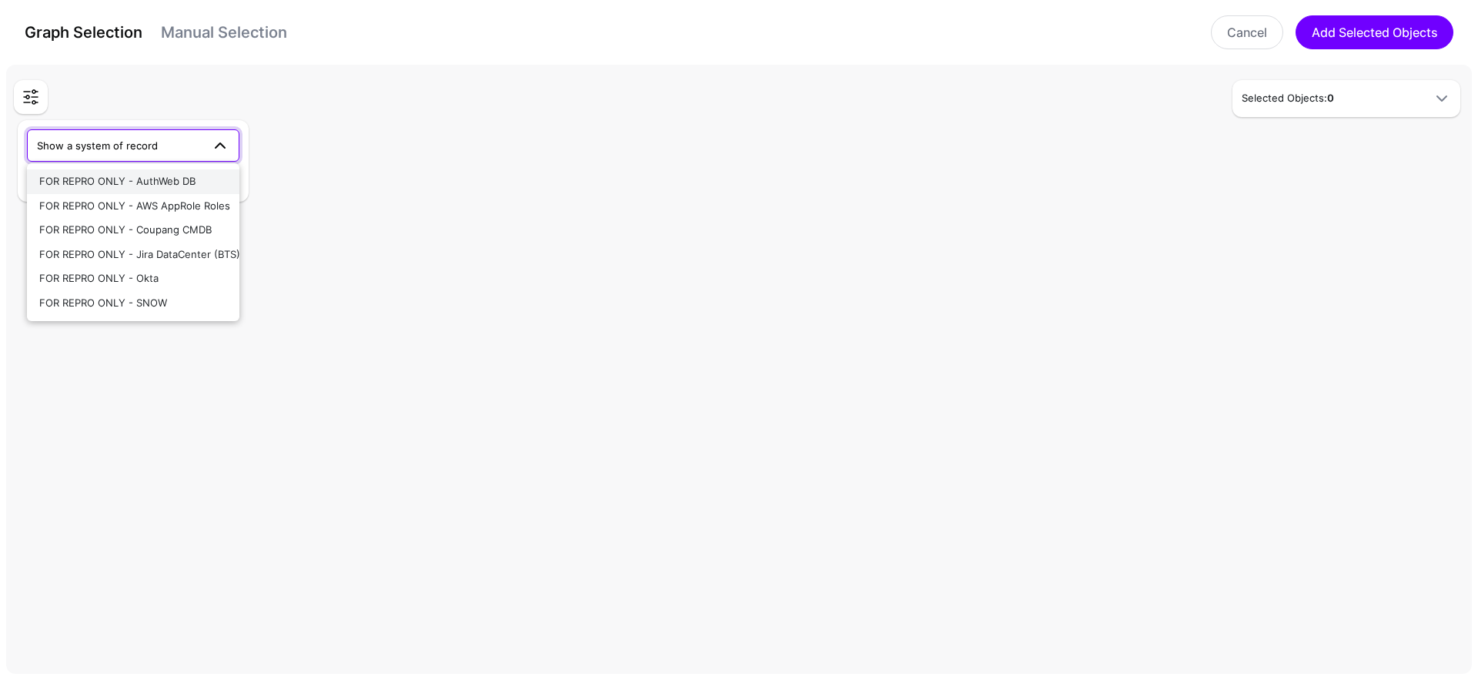
click at [216, 185] on div "FOR REPRO ONLY - AuthWeb DB" at bounding box center [133, 181] width 188 height 15
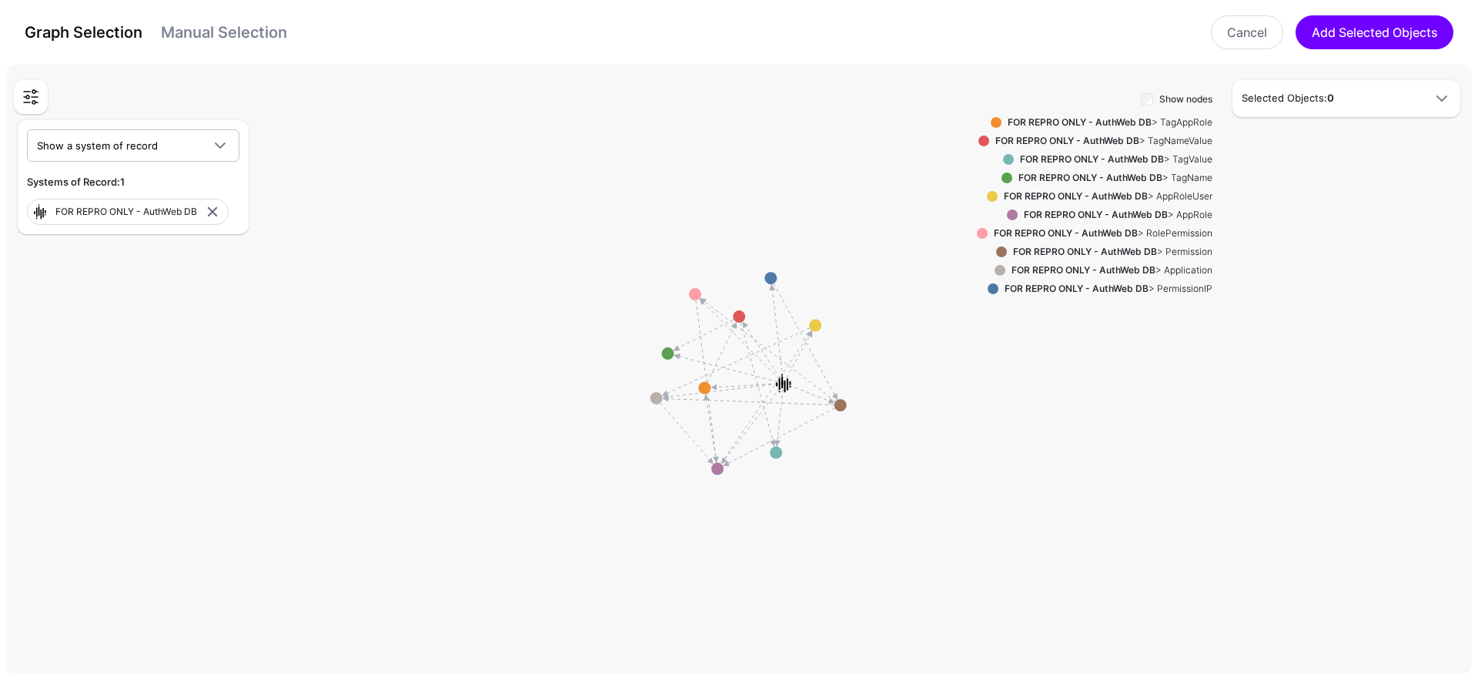
click at [1187, 199] on div "FOR REPRO ONLY - AuthWeb DB > AppRoleUser" at bounding box center [1104, 196] width 215 height 14
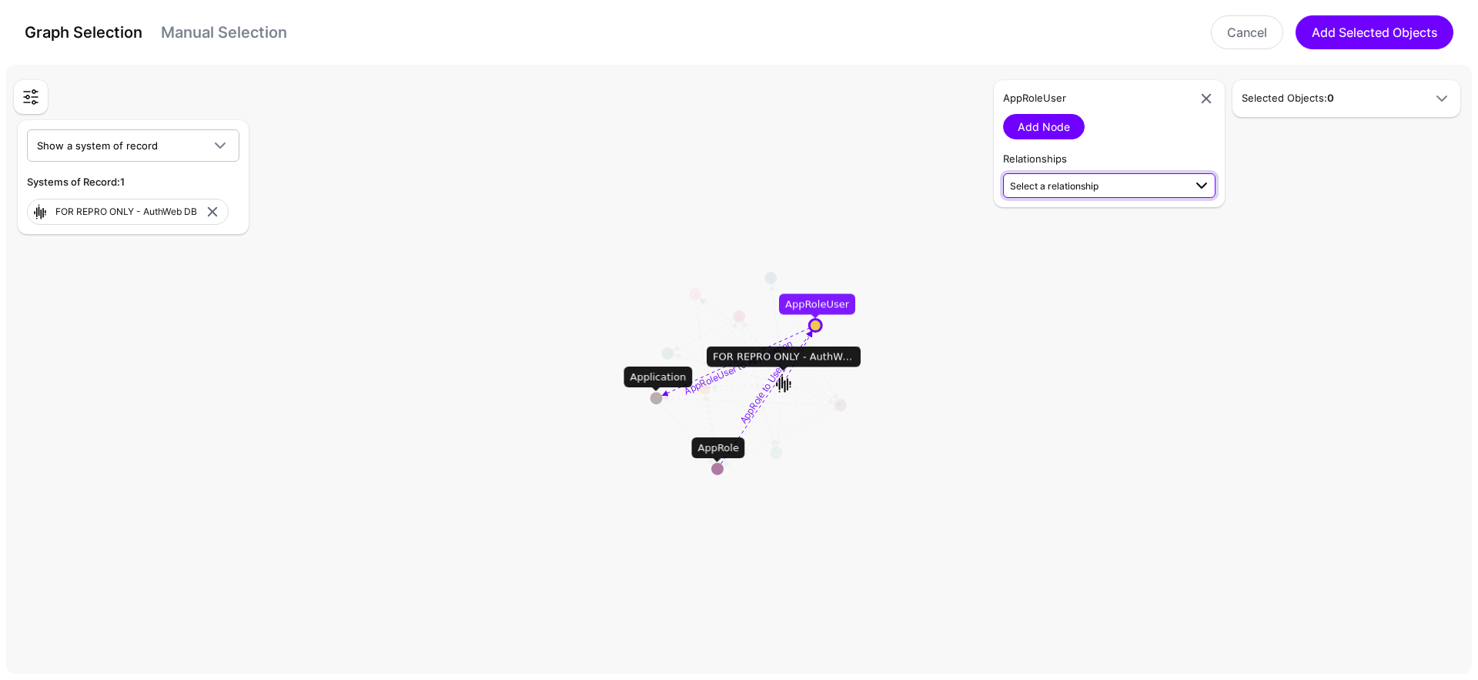
click at [1117, 179] on span "Select a relationship" at bounding box center [1096, 185] width 173 height 16
click at [1125, 229] on span "User (FOR REP...) - AppRoleUser (FOR REP...)" at bounding box center [1109, 235] width 188 height 13
click at [1110, 222] on link "Add Relationship" at bounding box center [1060, 226] width 115 height 25
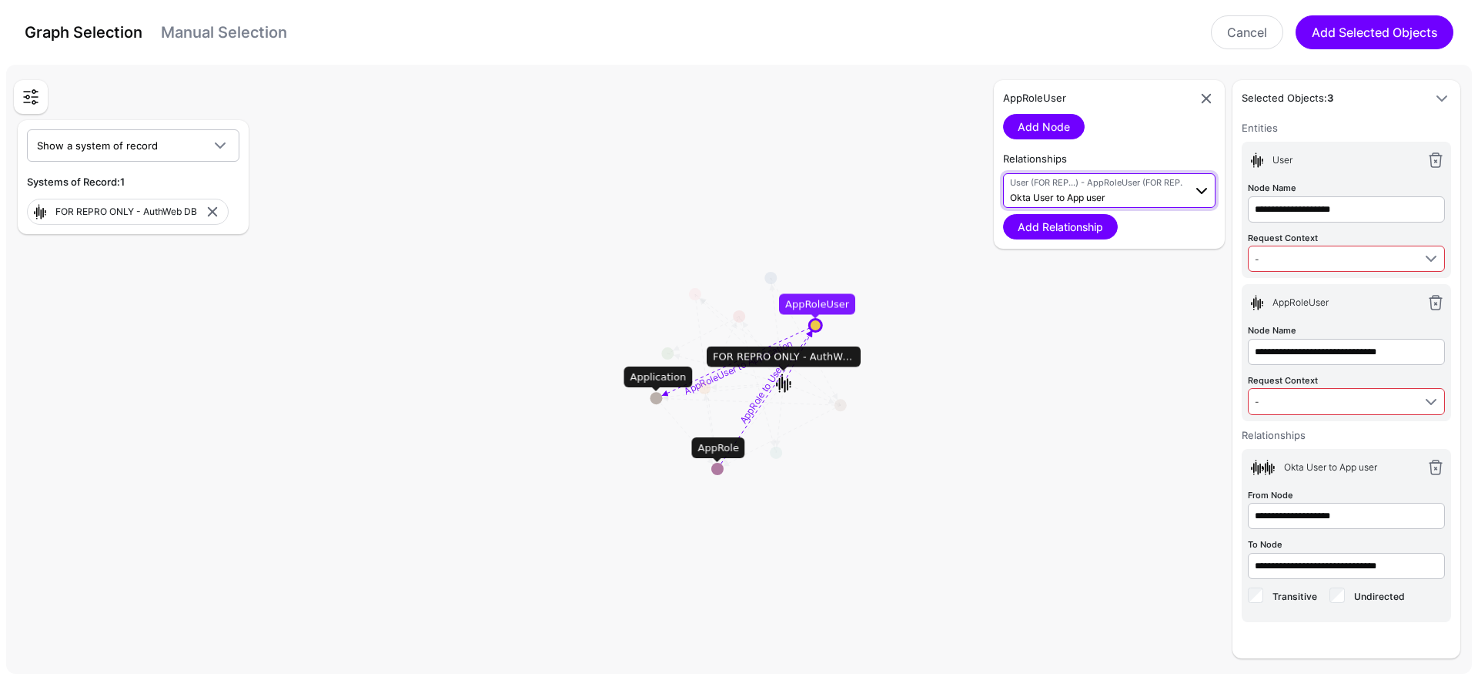
click at [1160, 195] on span "User (FOR REP...) - AppRoleUser (FOR REP...) Okta User to App user" at bounding box center [1096, 190] width 173 height 29
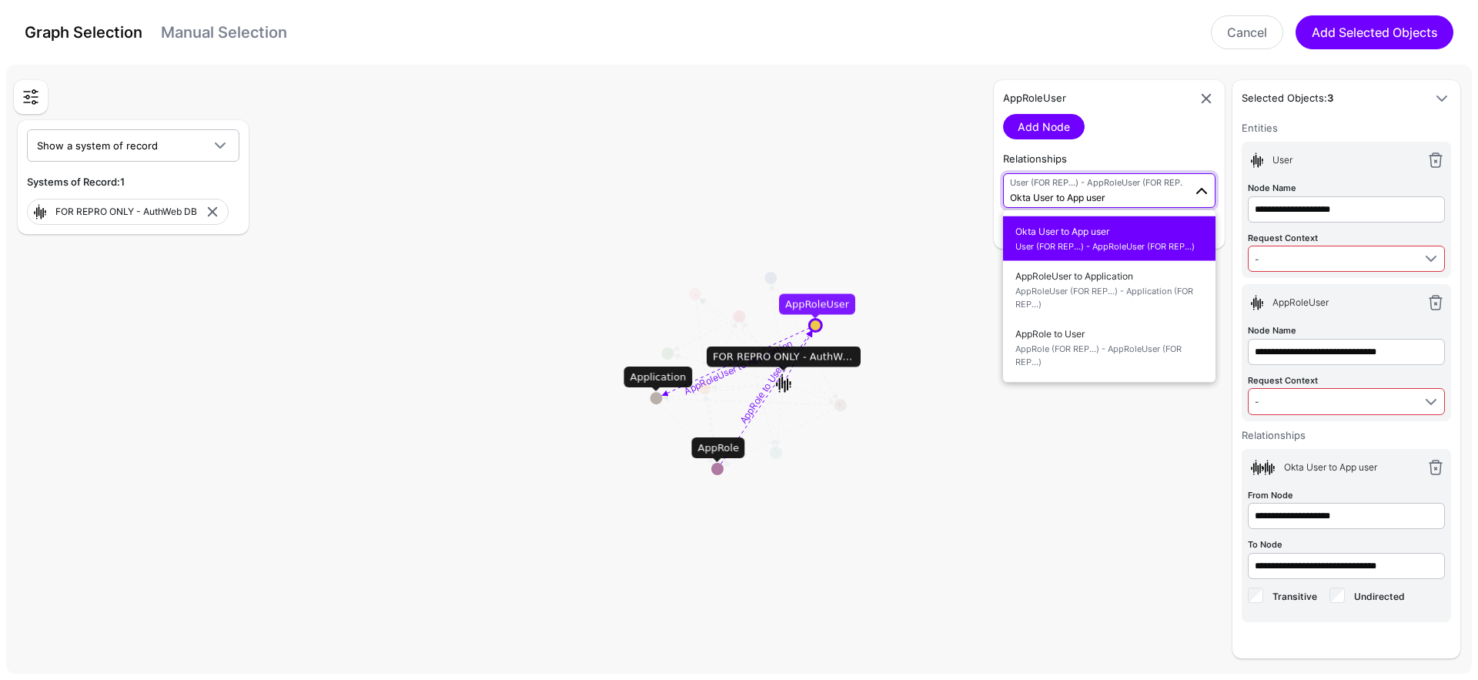
click at [1104, 192] on span "Okta User to App user" at bounding box center [1057, 198] width 95 height 12
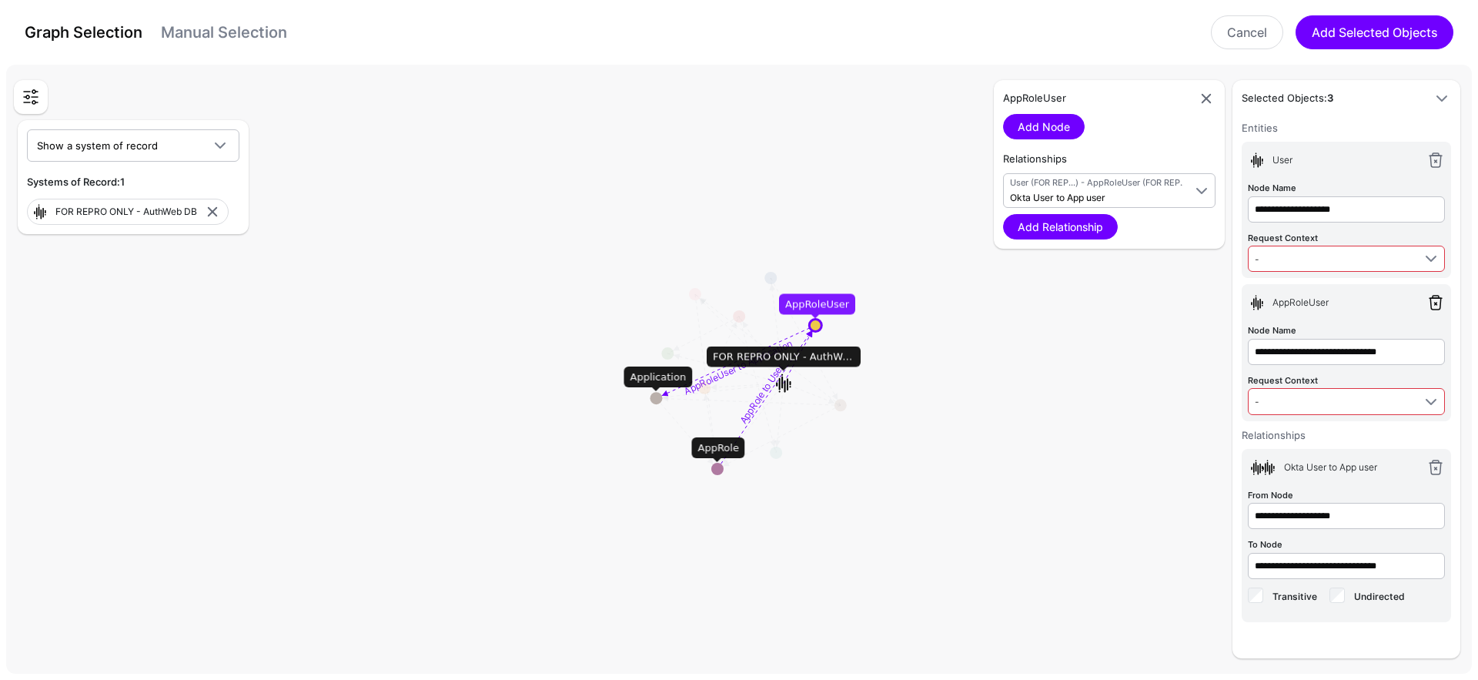
click at [1440, 301] on link at bounding box center [1435, 302] width 18 height 18
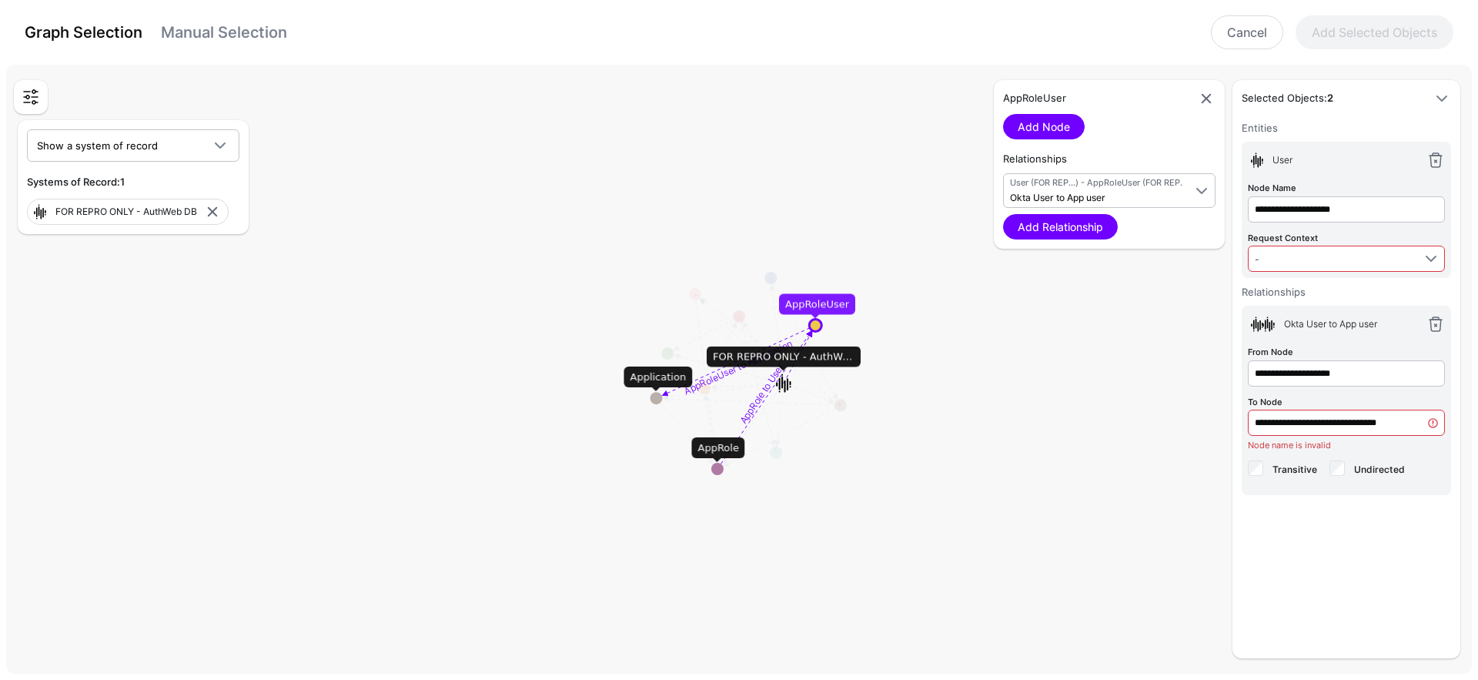
click at [1438, 322] on link at bounding box center [1435, 324] width 18 height 18
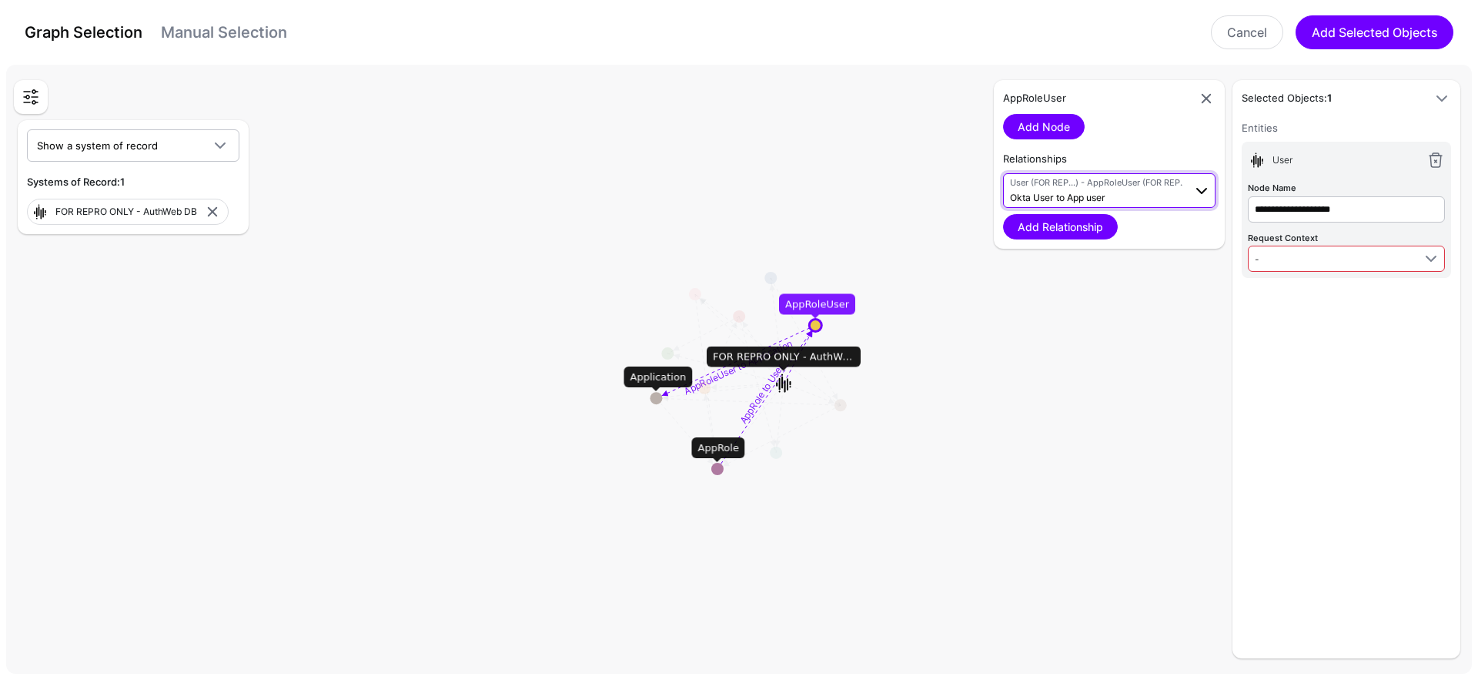
click at [1142, 197] on span "User (FOR REP...) - AppRoleUser (FOR REP...) Okta User to App user" at bounding box center [1096, 190] width 173 height 29
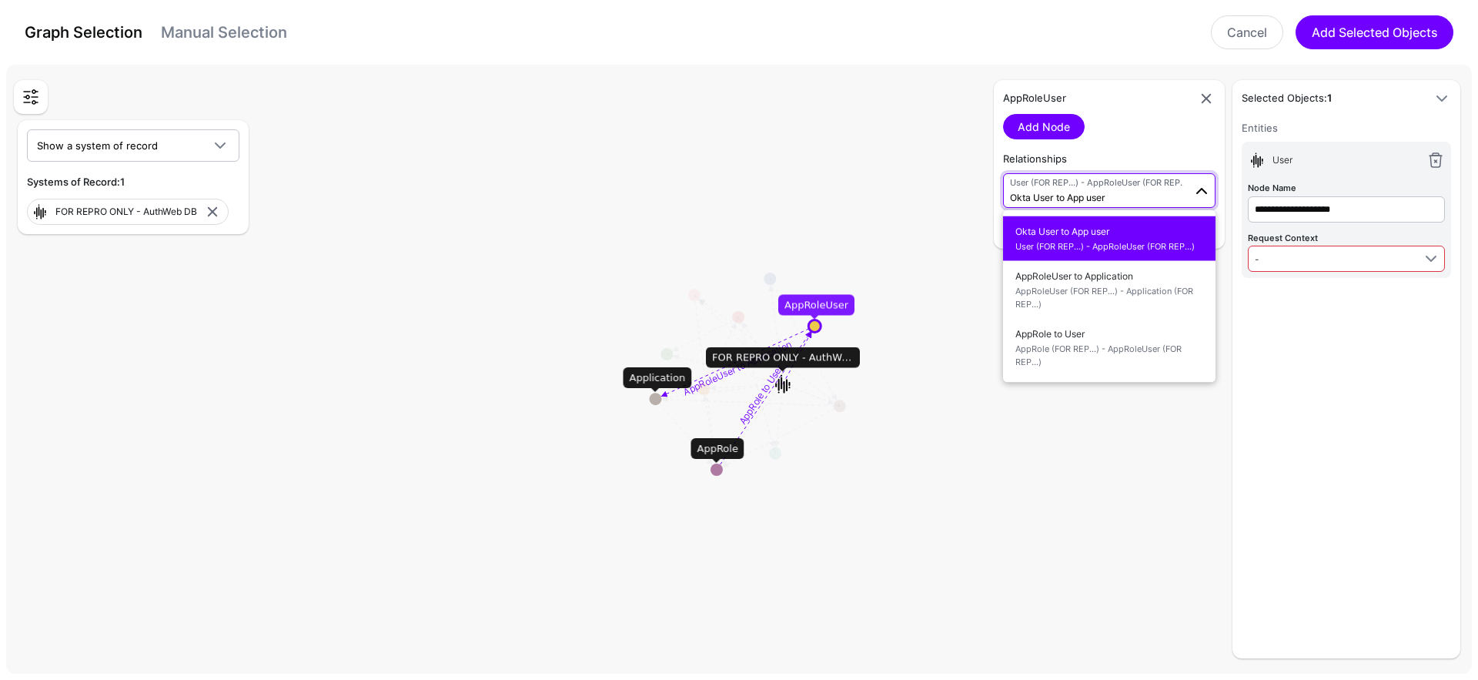
click at [977, 266] on rect at bounding box center [744, 373] width 147756 height 61488
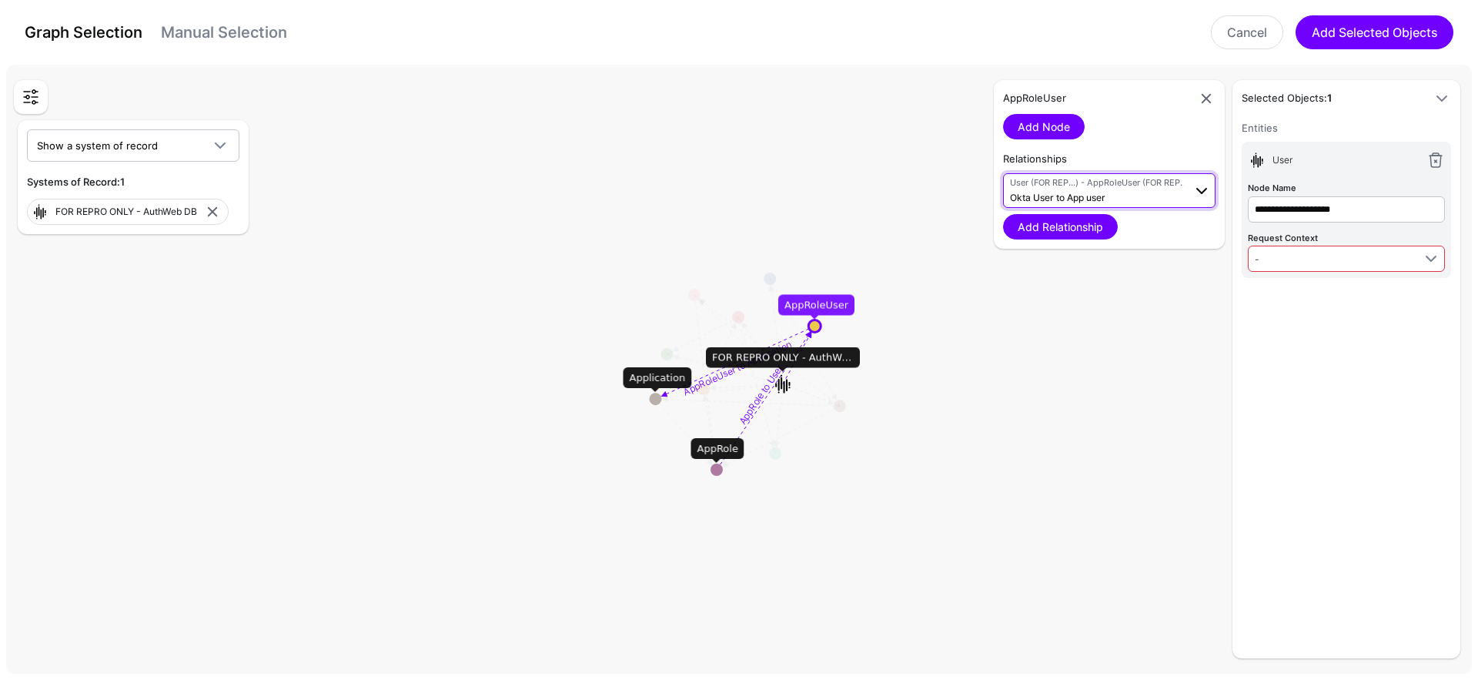
click at [1103, 185] on span "User (FOR REP...) - AppRoleUser (FOR REP...)" at bounding box center [1096, 182] width 173 height 13
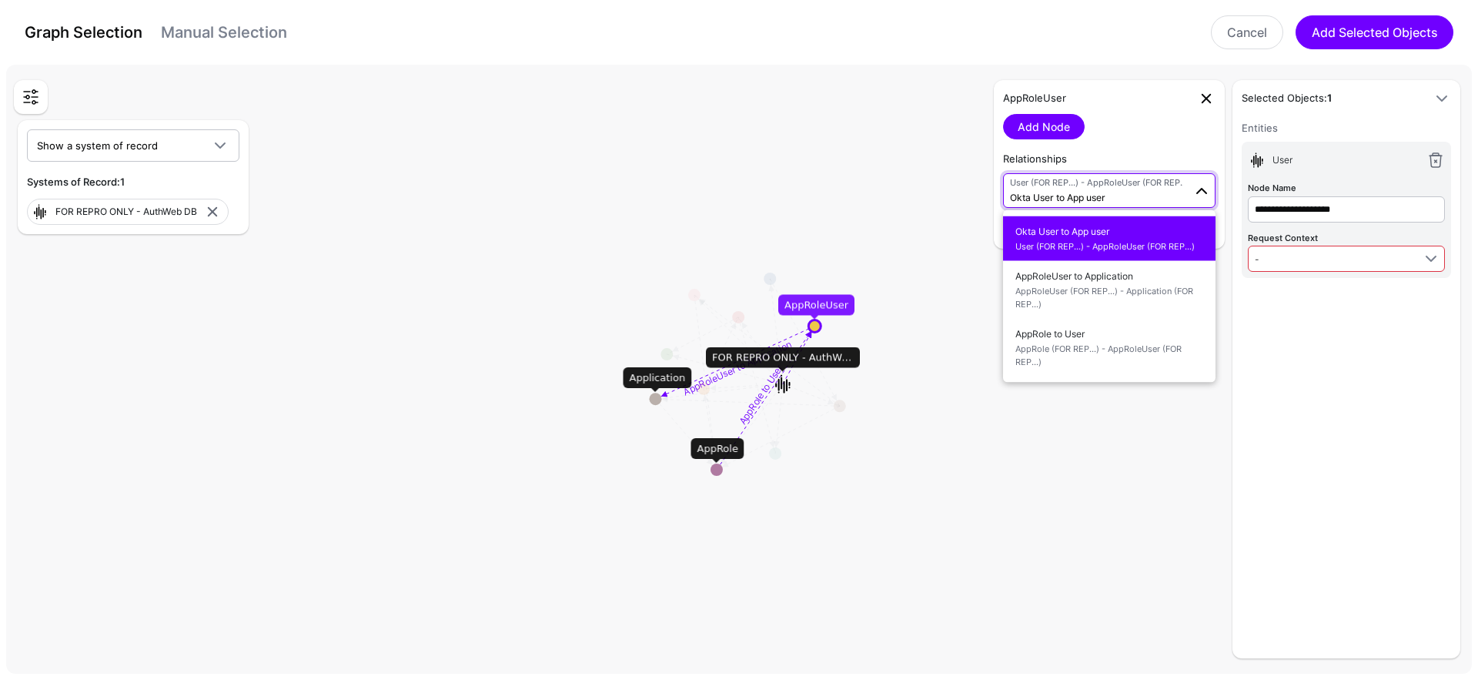
click at [1204, 97] on link at bounding box center [1206, 98] width 18 height 18
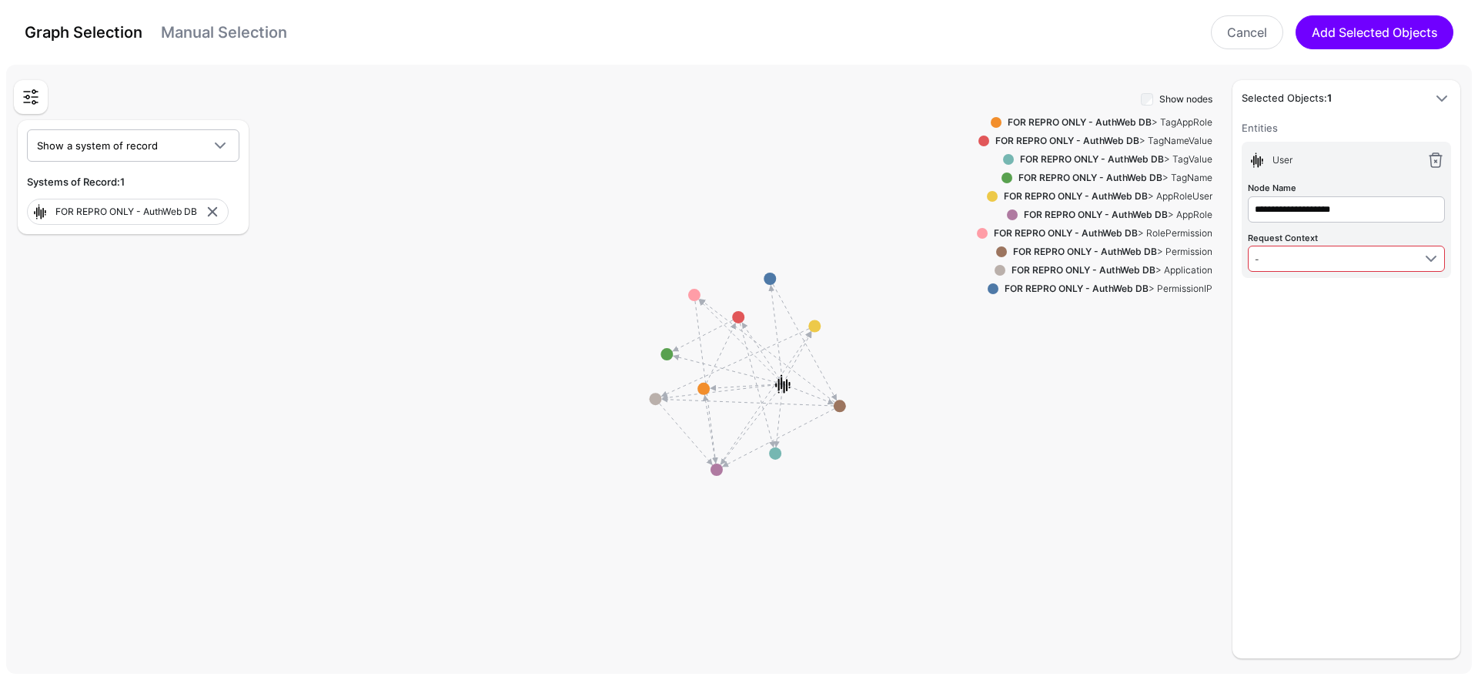
click at [1434, 157] on link at bounding box center [1435, 160] width 18 height 18
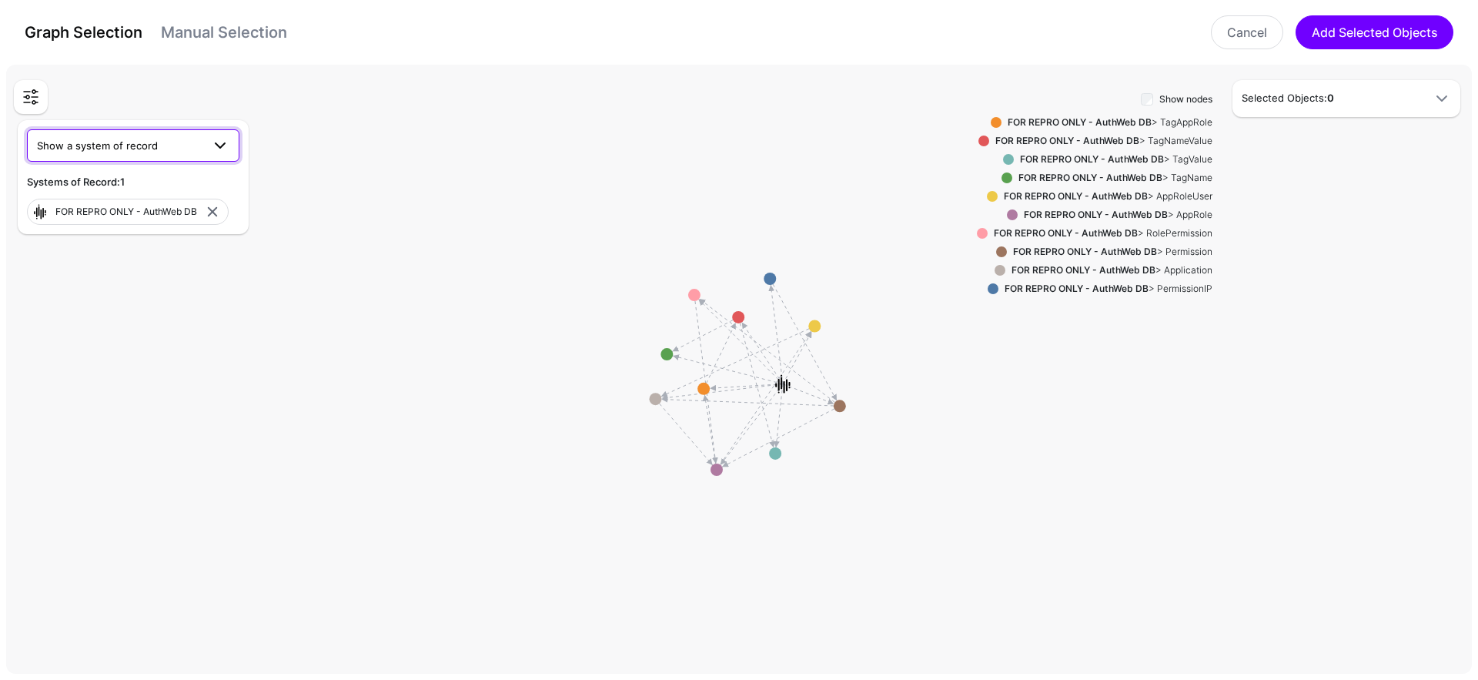
click at [105, 142] on span "Show a system of record" at bounding box center [97, 145] width 121 height 12
click at [149, 259] on span "FOR REPRO ONLY - Okta" at bounding box center [98, 254] width 119 height 12
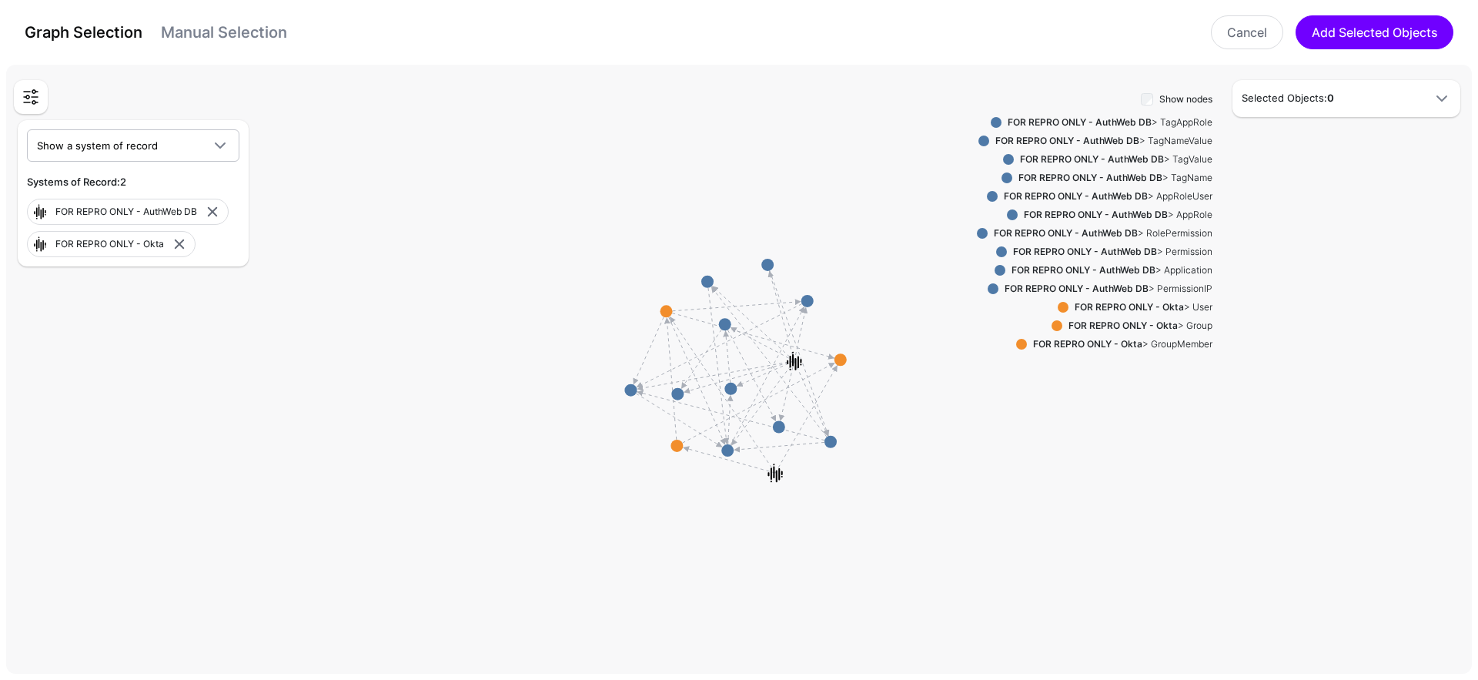
click at [1174, 305] on strong "FOR REPRO ONLY - Okta" at bounding box center [1128, 307] width 109 height 12
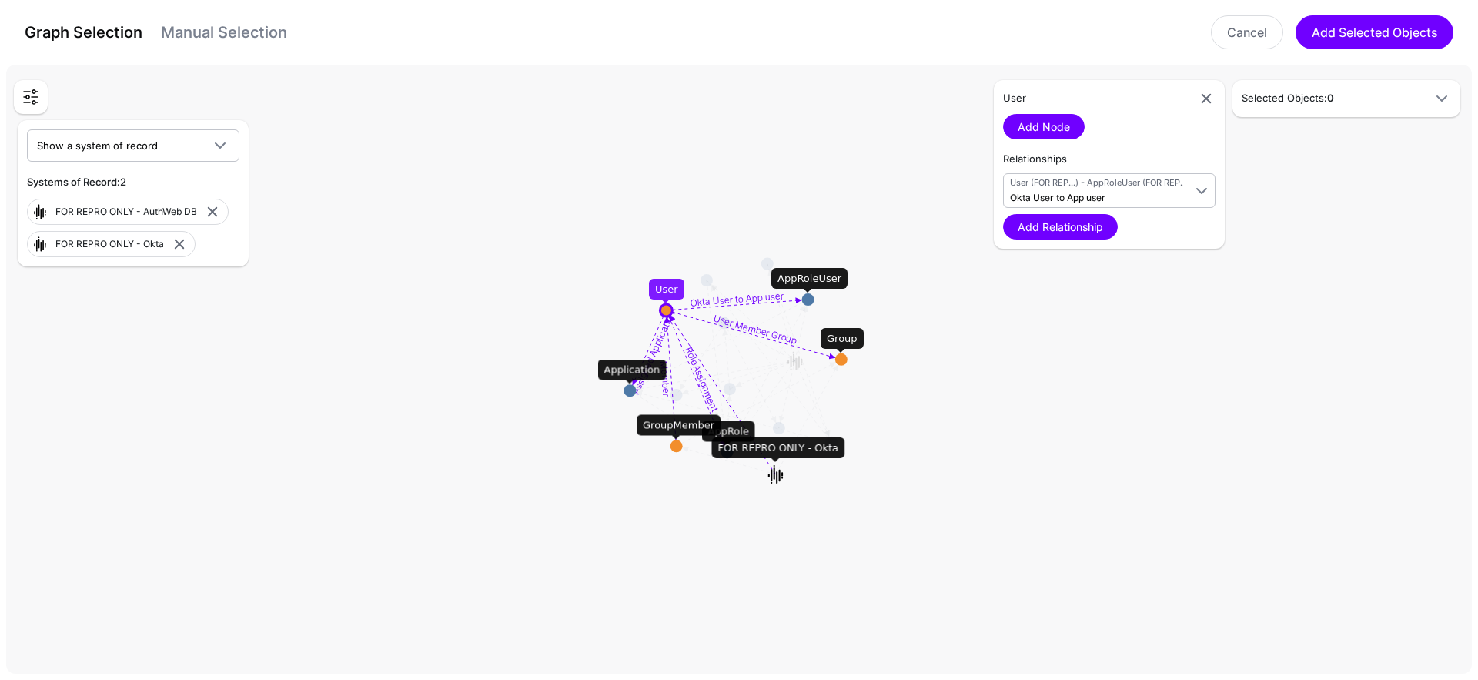
click at [1082, 172] on div "Relationships User (FOR REP...) - AppRoleUser (FOR REP...) Okta User to App use…" at bounding box center [1109, 196] width 212 height 88
click at [1097, 196] on span "Okta User to App user" at bounding box center [1057, 198] width 95 height 12
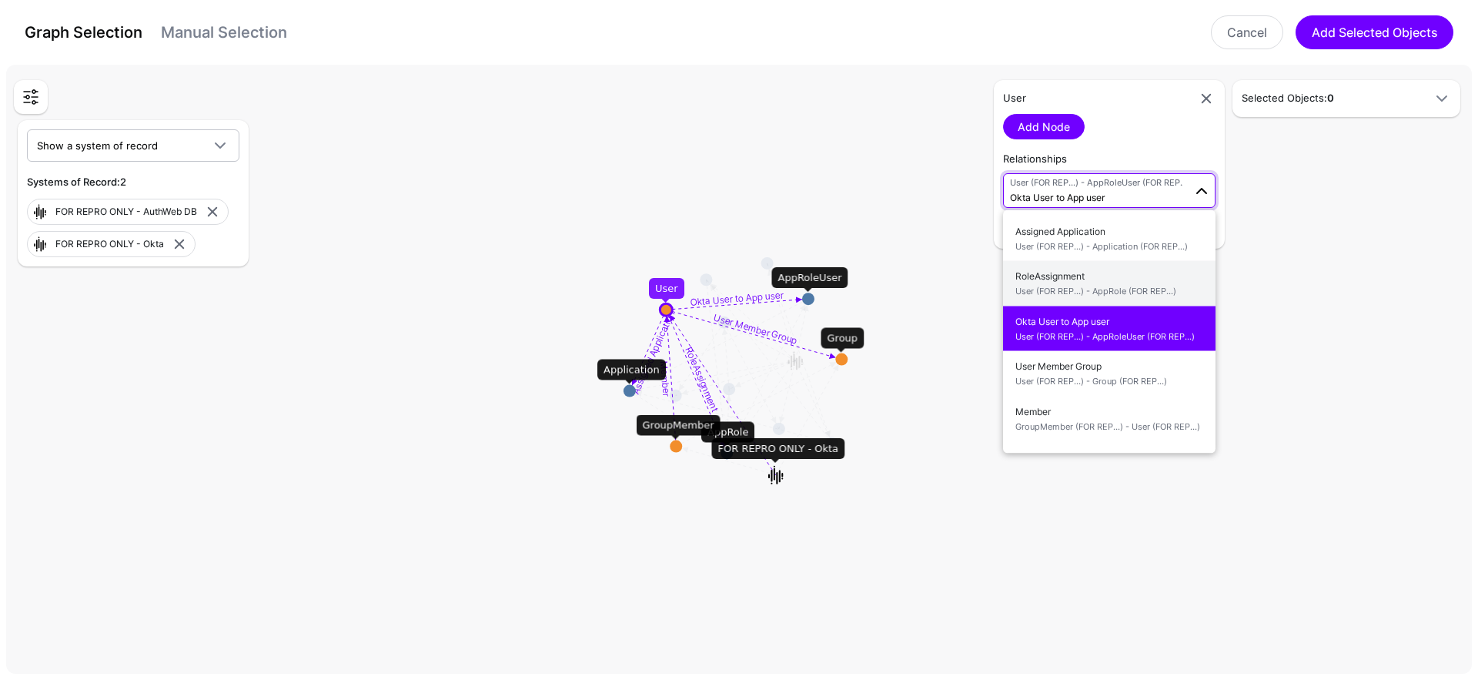
click at [1110, 292] on span "User (FOR REP...) - AppRole (FOR REP...)" at bounding box center [1109, 291] width 188 height 13
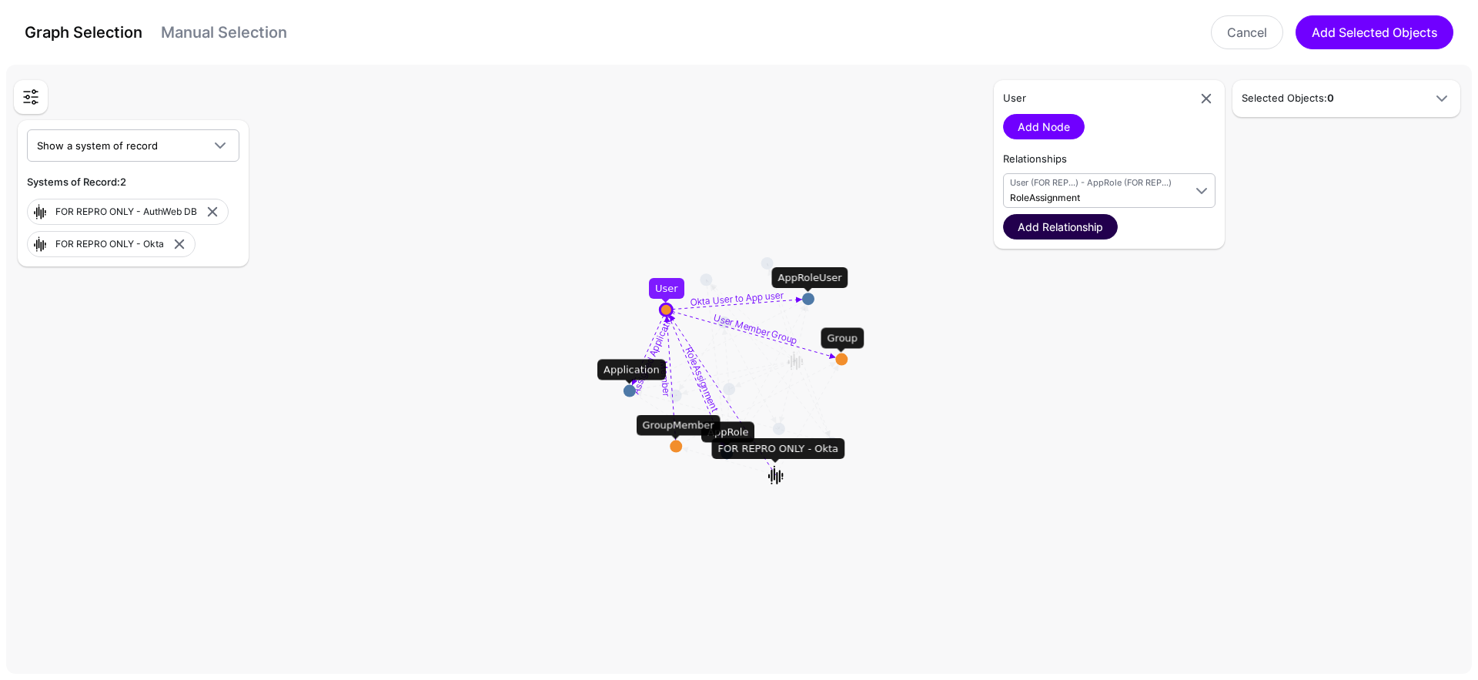
click at [1078, 225] on link "Add Relationship" at bounding box center [1060, 226] width 115 height 25
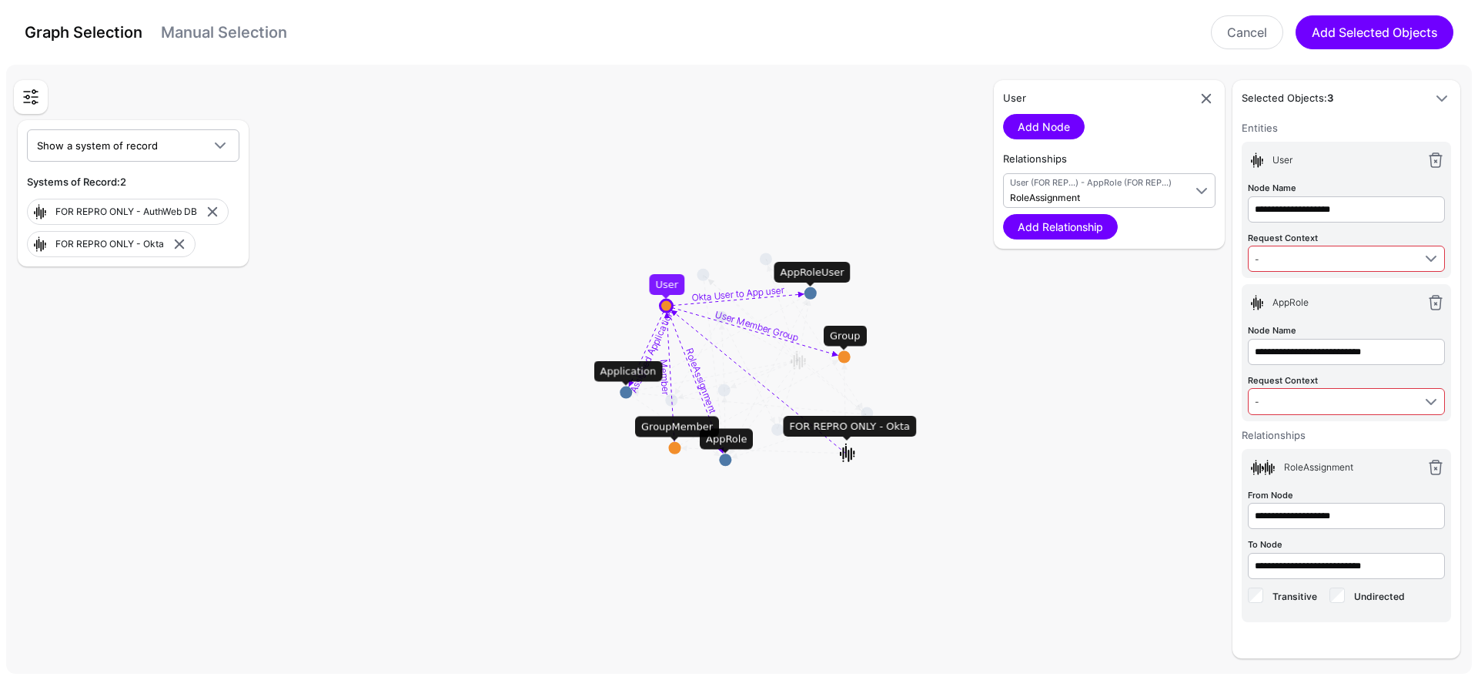
drag, startPoint x: 791, startPoint y: 474, endPoint x: 841, endPoint y: 450, distance: 55.4
click at [859, 445] on image at bounding box center [847, 452] width 23 height 23
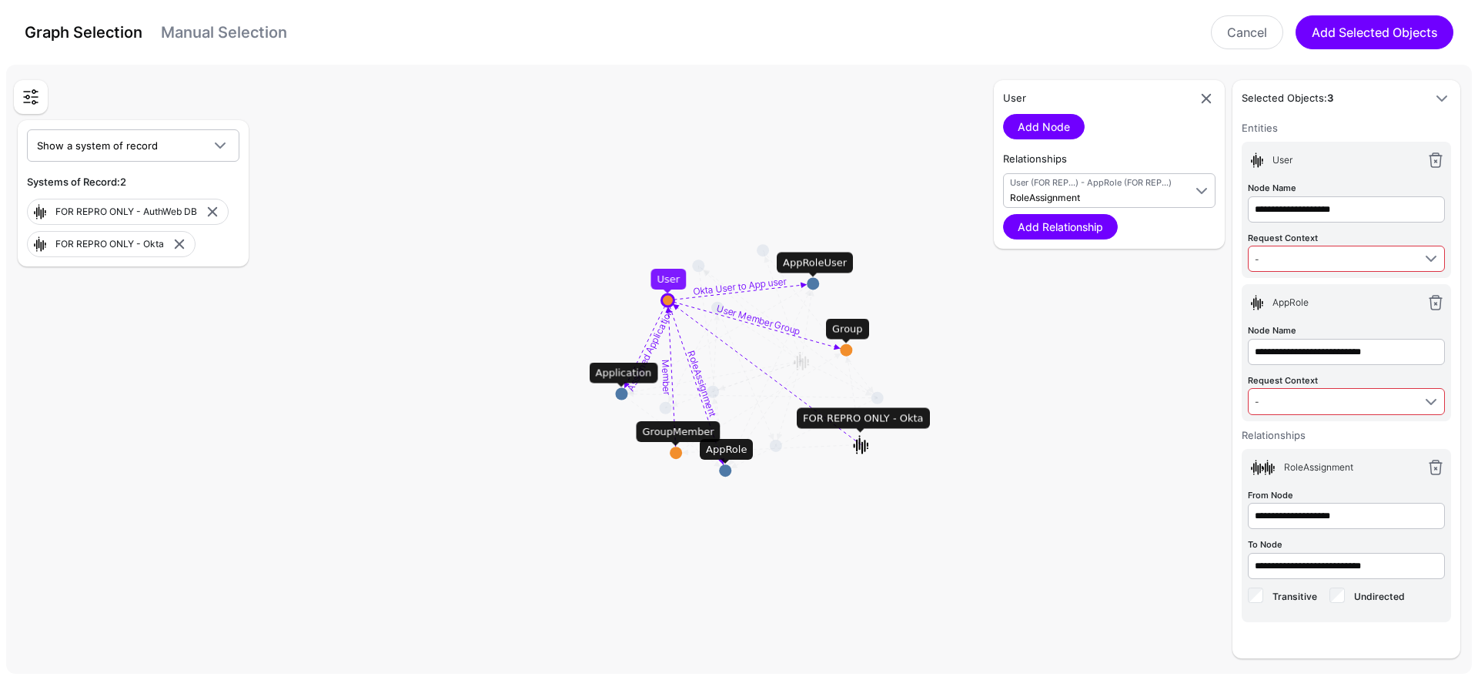
click at [725, 468] on circle at bounding box center [725, 470] width 12 height 12
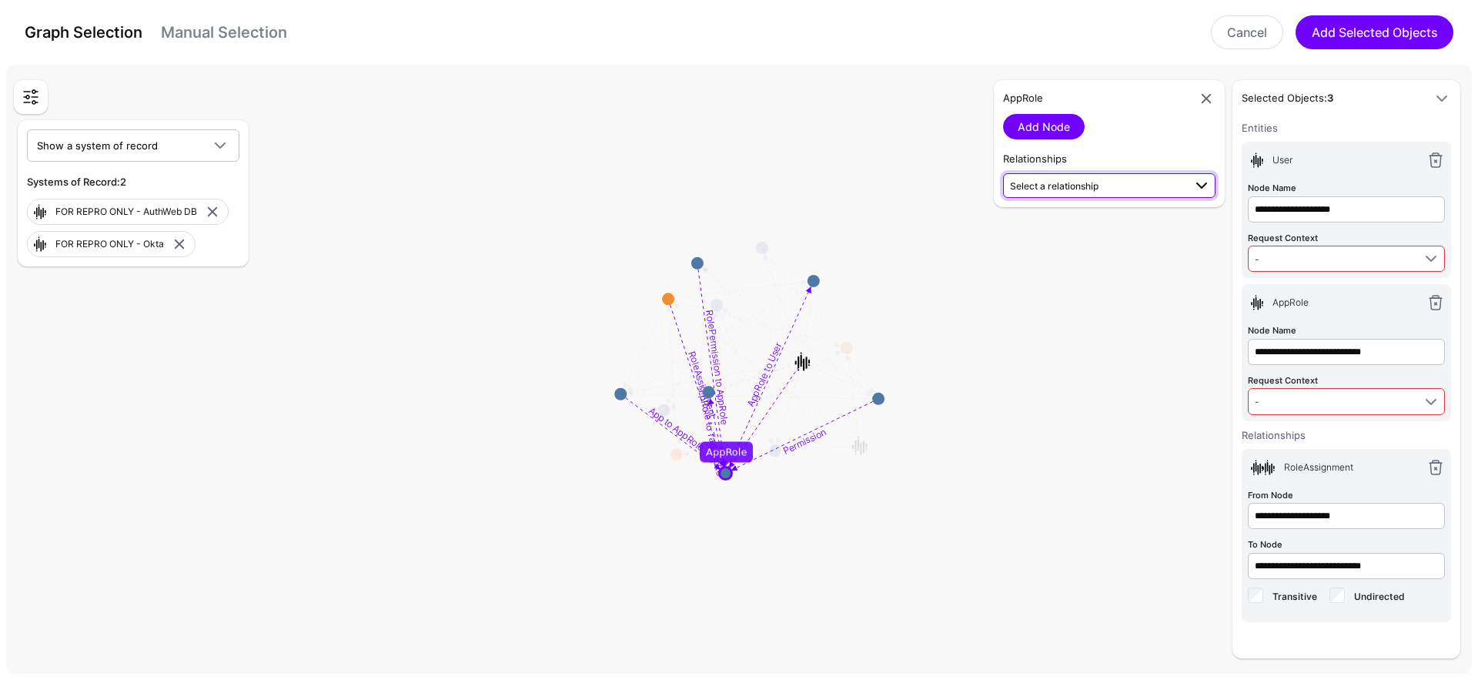
click at [1060, 185] on span "Select a relationship" at bounding box center [1054, 186] width 88 height 12
click at [1137, 347] on span "AppRole (FOR REP...) - TagAppRole (FOR REP...)" at bounding box center [1109, 356] width 188 height 25
click at [1080, 222] on link "Add Relationship" at bounding box center [1060, 226] width 115 height 25
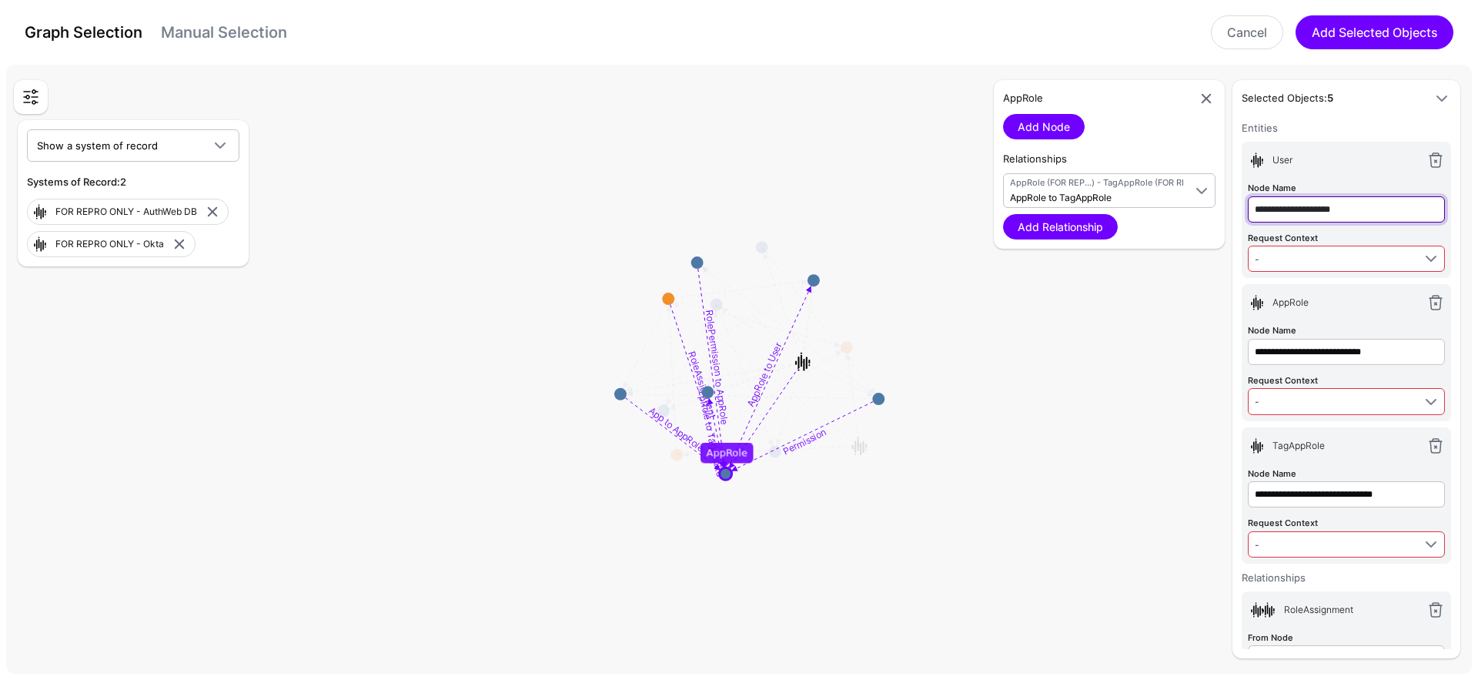
click at [1378, 216] on input "**********" at bounding box center [1345, 209] width 197 height 26
type input "****"
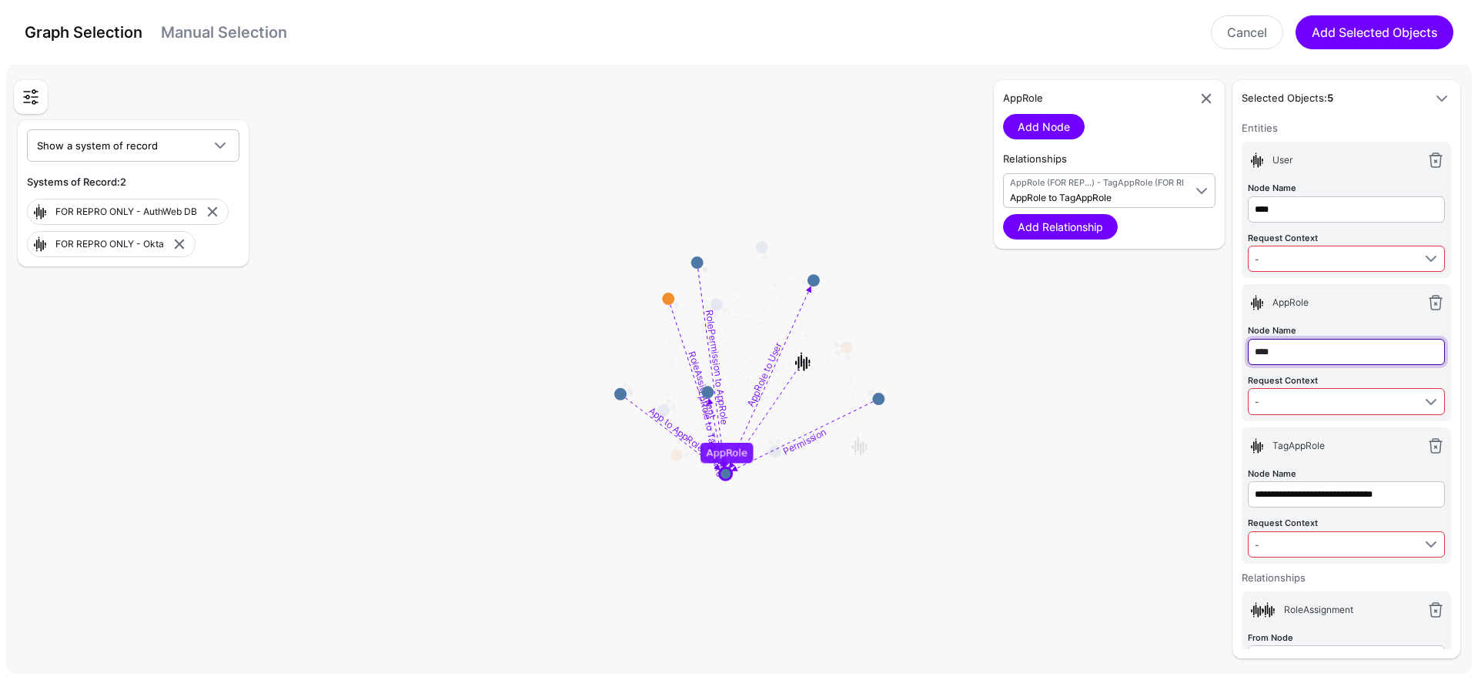
type input "****"
type input "***"
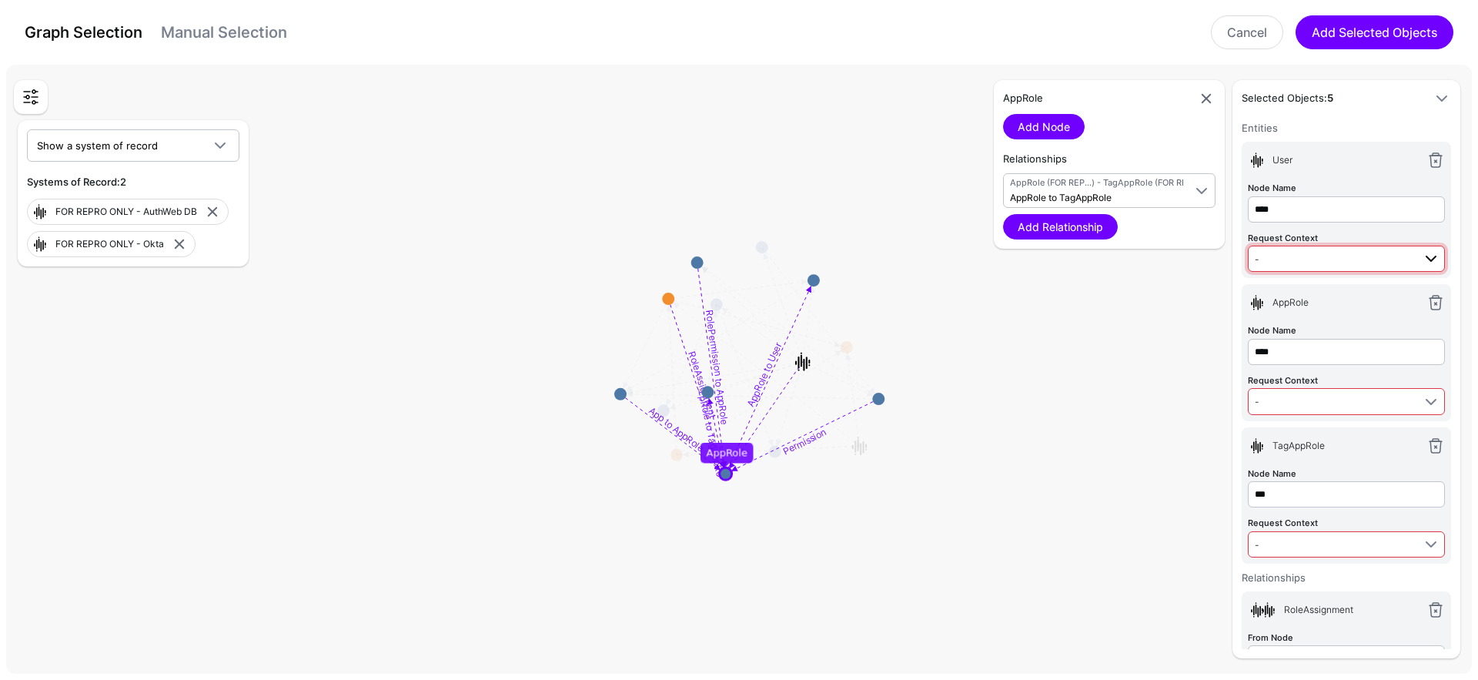
click at [1329, 250] on span "-" at bounding box center [1333, 258] width 158 height 17
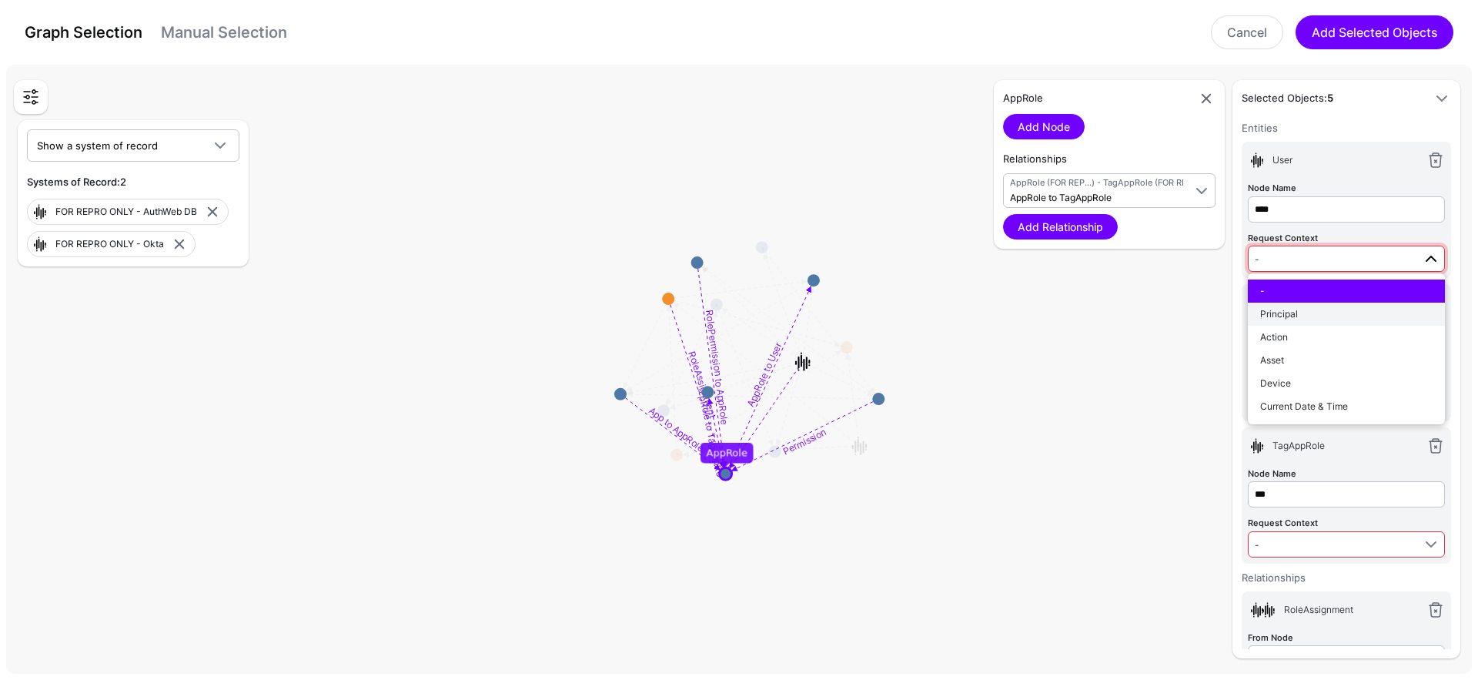
click at [1328, 313] on div "Principal" at bounding box center [1346, 314] width 172 height 14
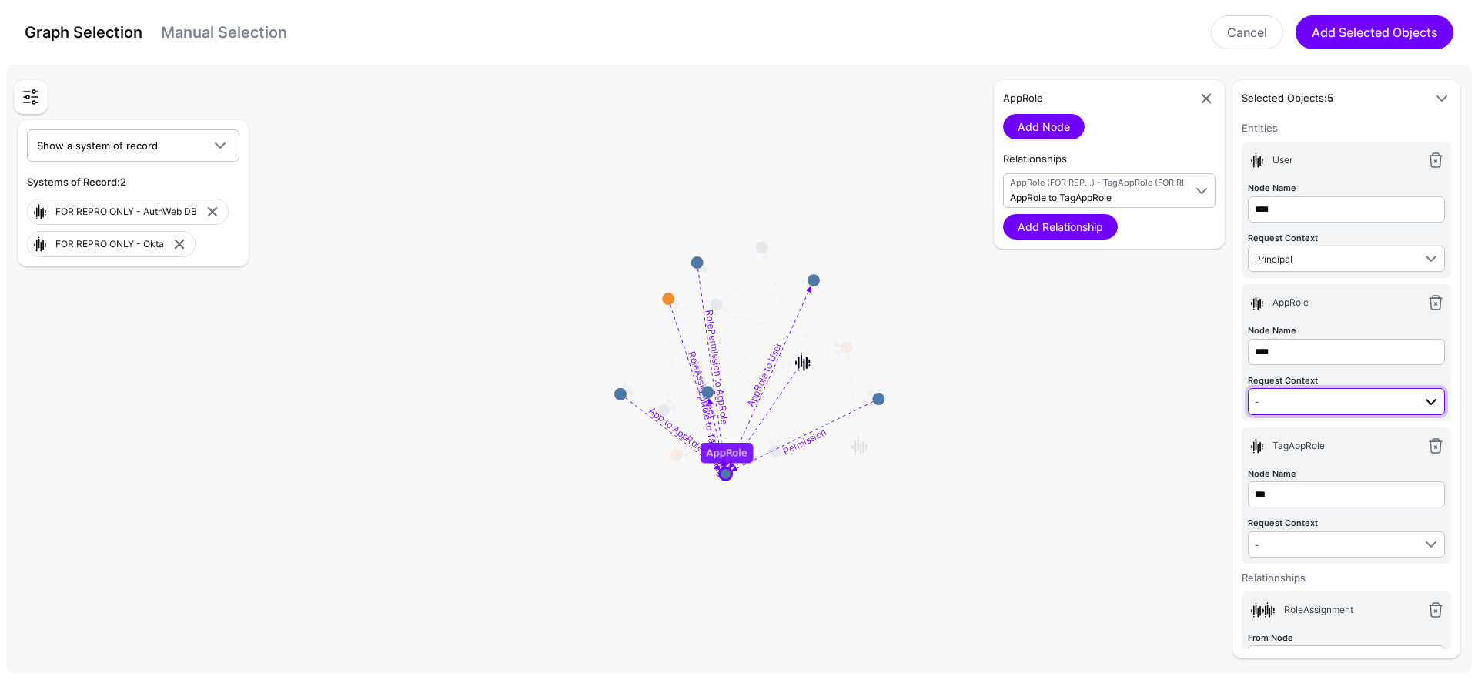
click at [1334, 398] on span "-" at bounding box center [1333, 400] width 158 height 17
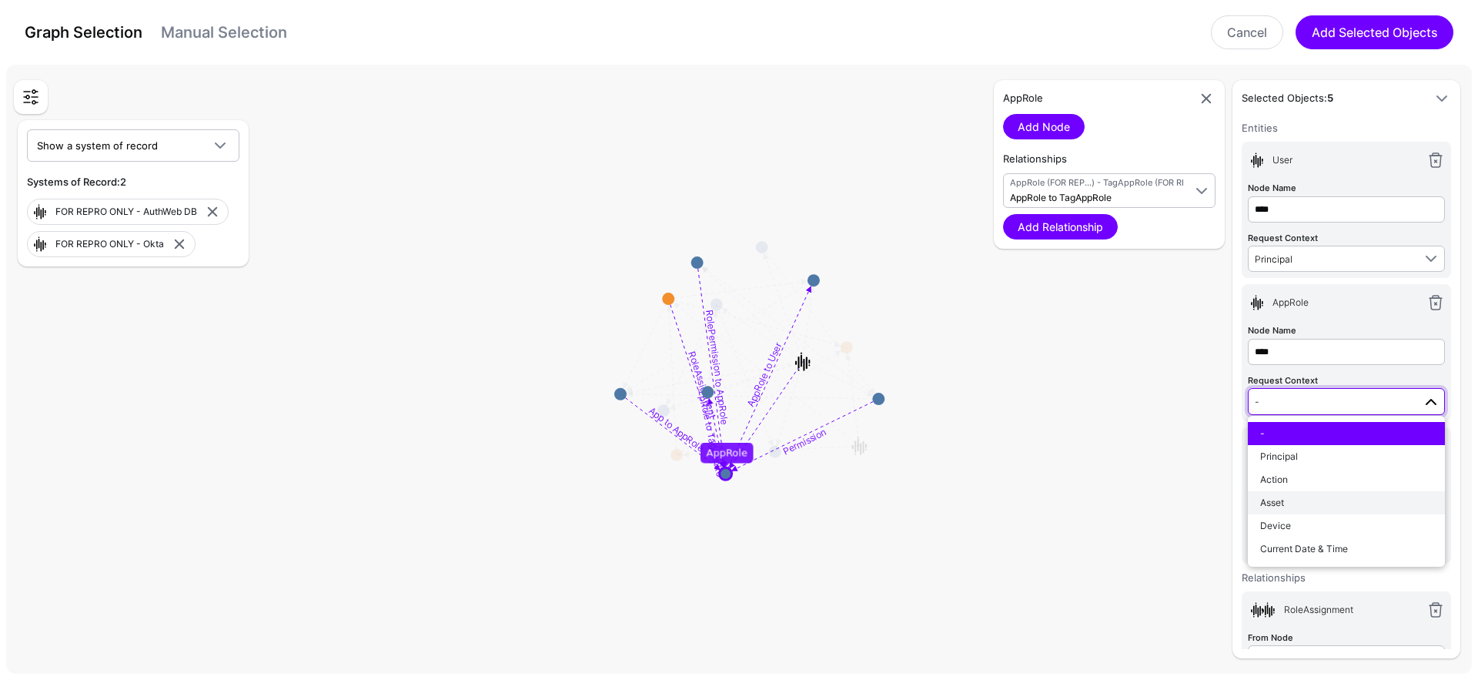
click at [1347, 502] on div "Asset" at bounding box center [1346, 503] width 172 height 14
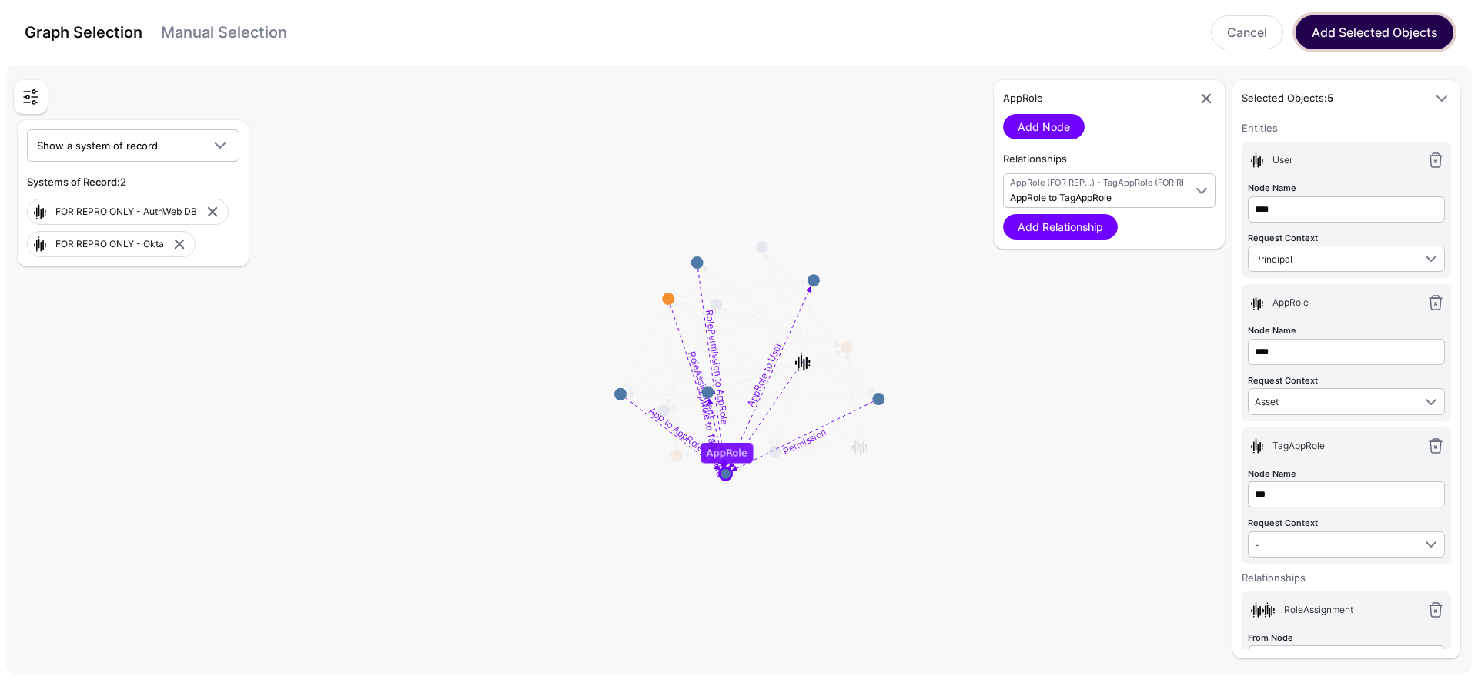
click at [1361, 31] on button "Add Selected Objects" at bounding box center [1374, 32] width 158 height 34
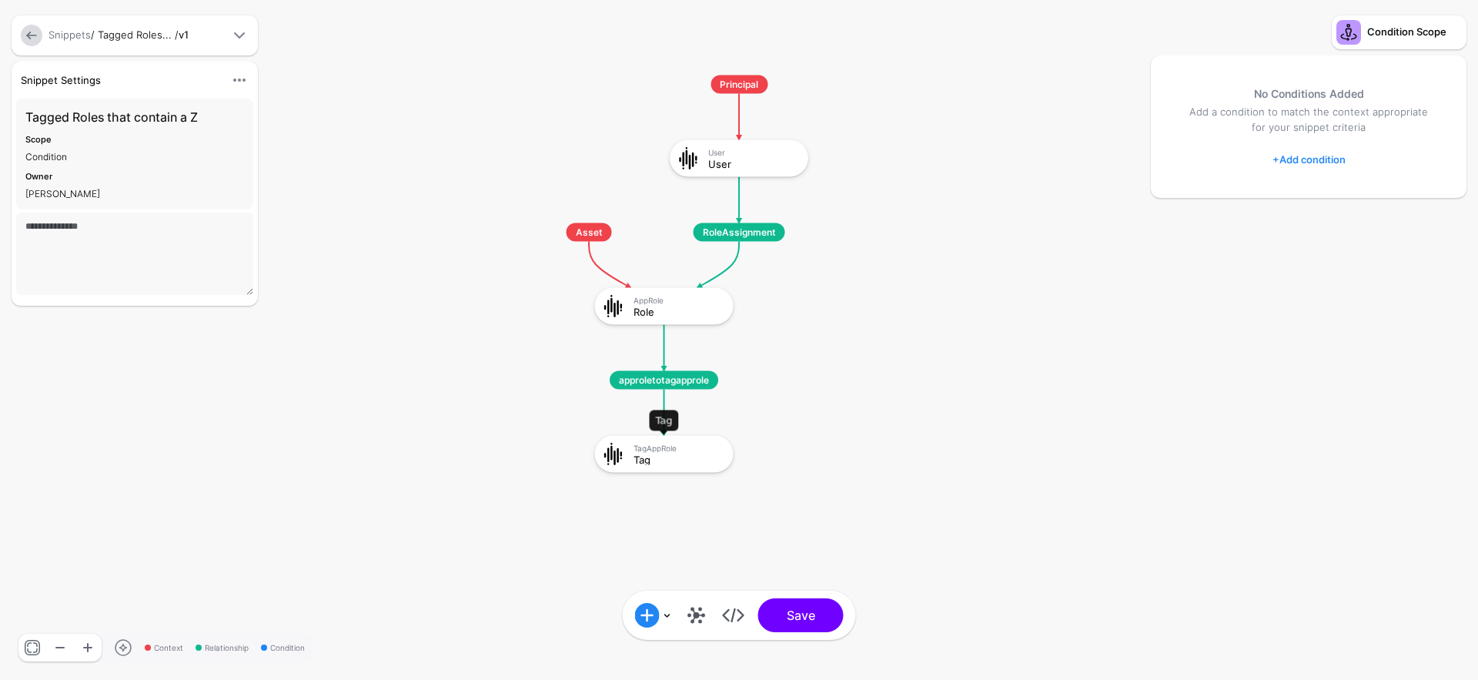
click at [670, 446] on div "TagAppRole" at bounding box center [677, 446] width 89 height 9
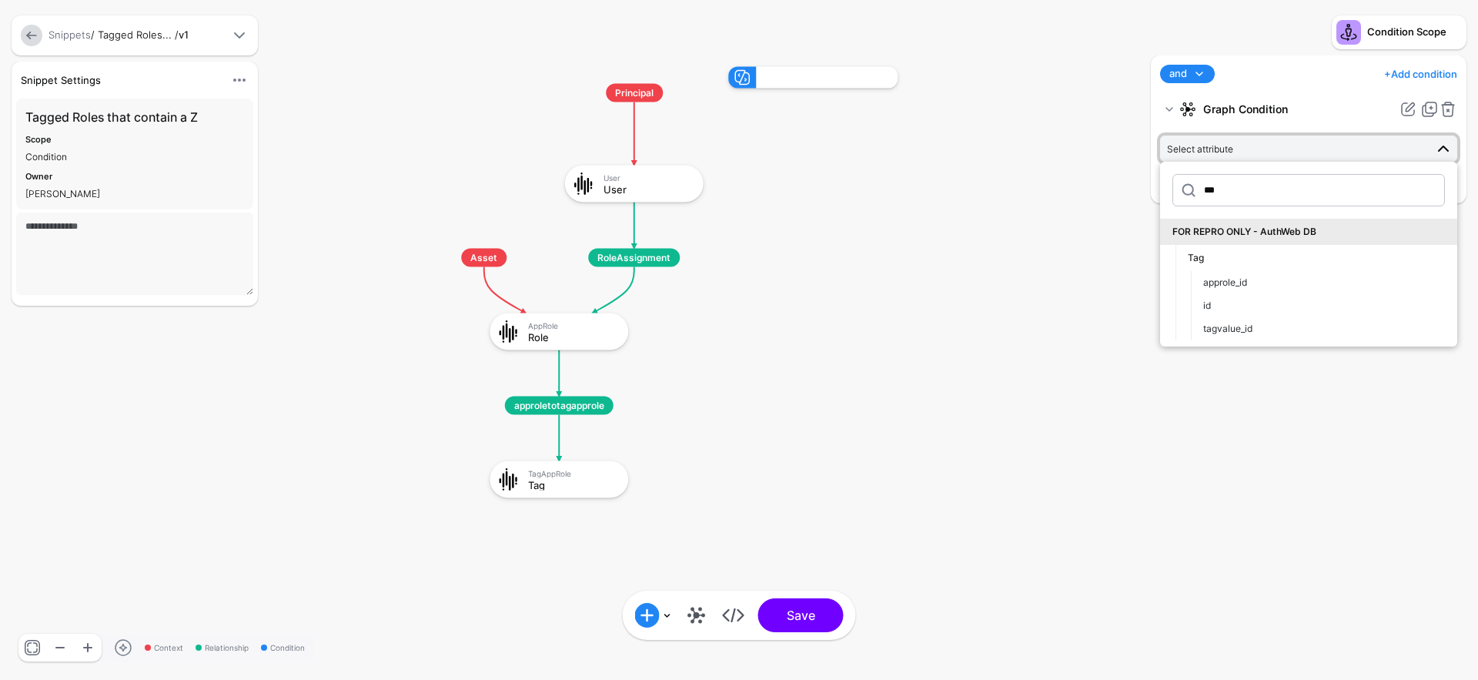
click at [1011, 326] on rect at bounding box center [413, 51] width 147756 height 67952
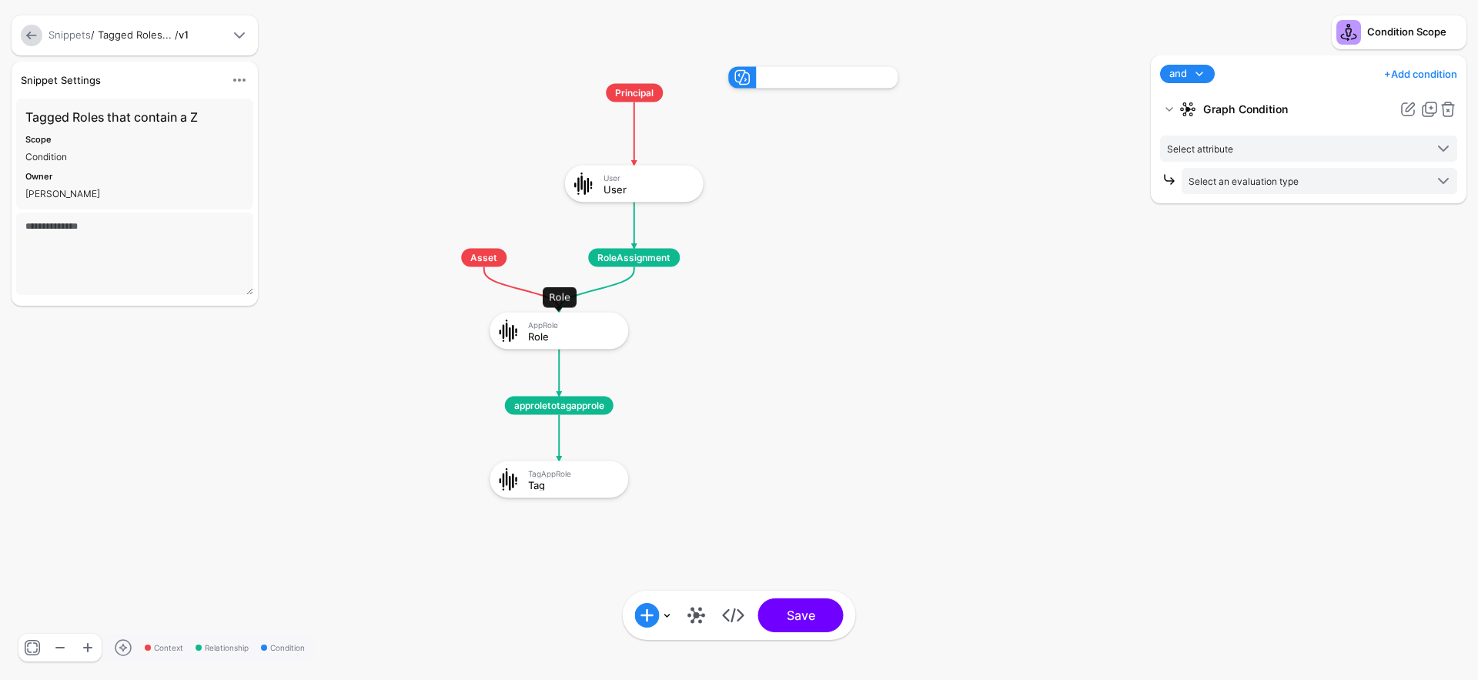
click at [600, 329] on div "AppRole Role" at bounding box center [575, 330] width 95 height 22
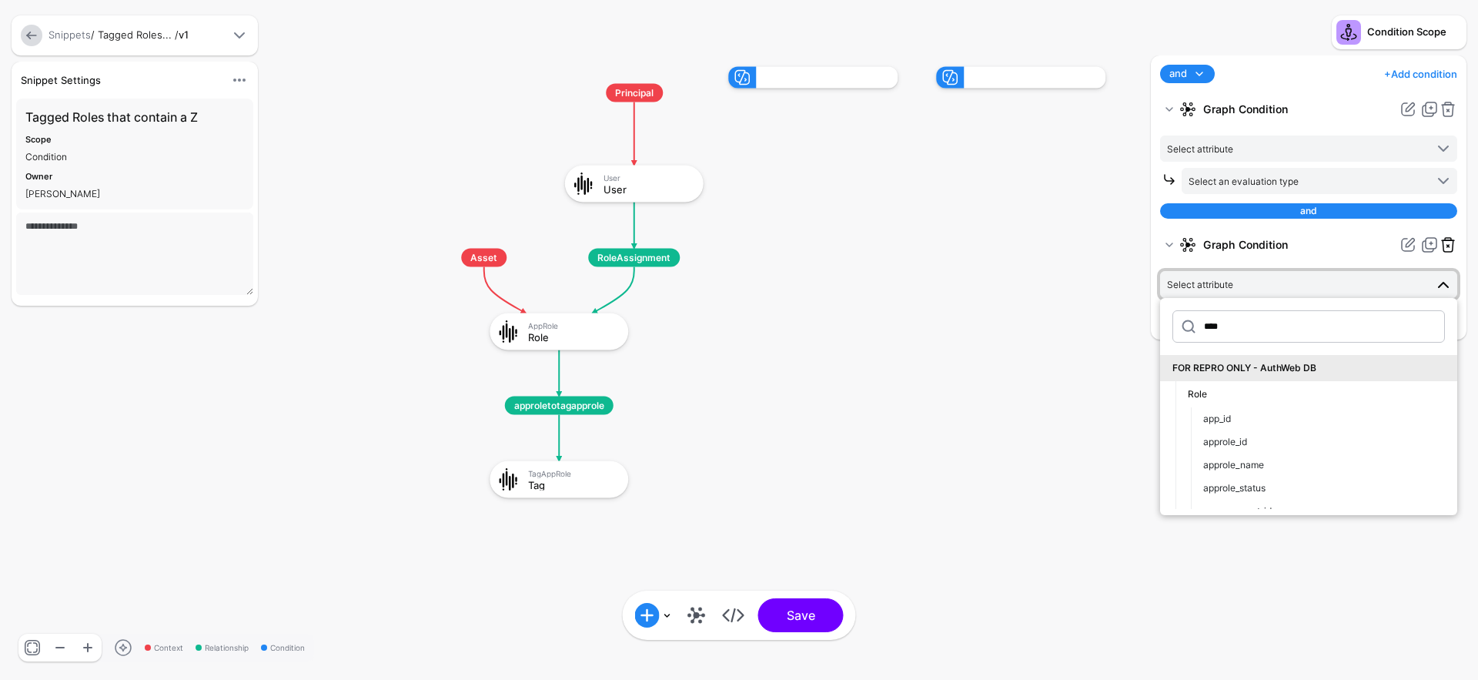
click at [1446, 109] on link at bounding box center [1447, 109] width 18 height 18
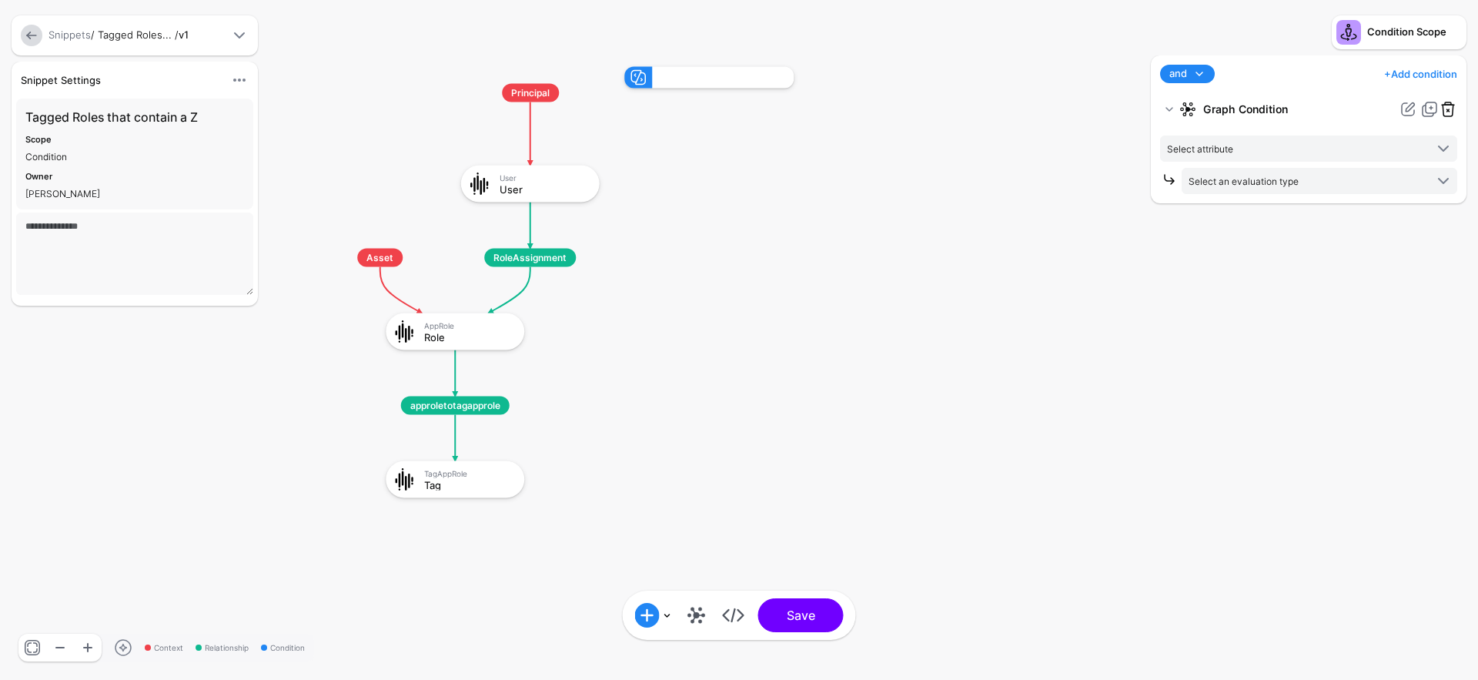
click at [1446, 109] on link at bounding box center [1447, 109] width 18 height 18
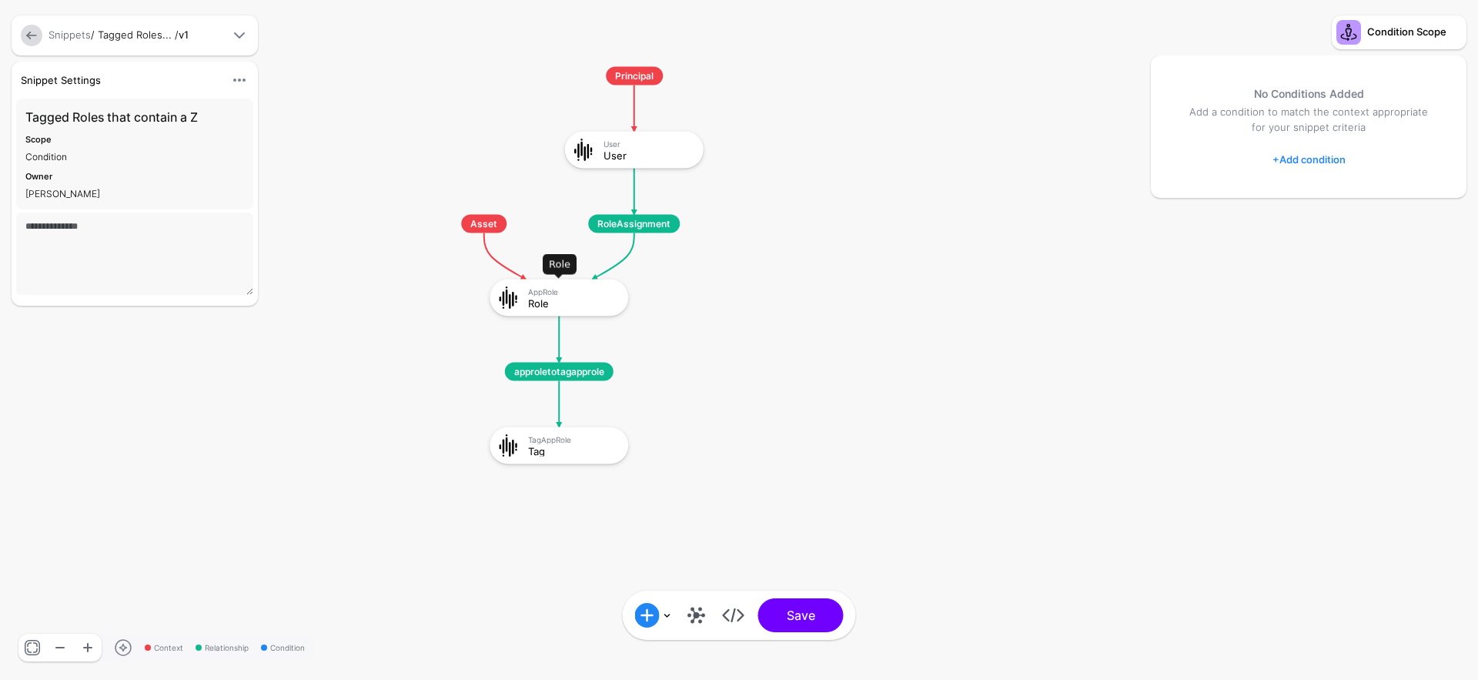
click at [565, 306] on div "Role" at bounding box center [572, 302] width 89 height 11
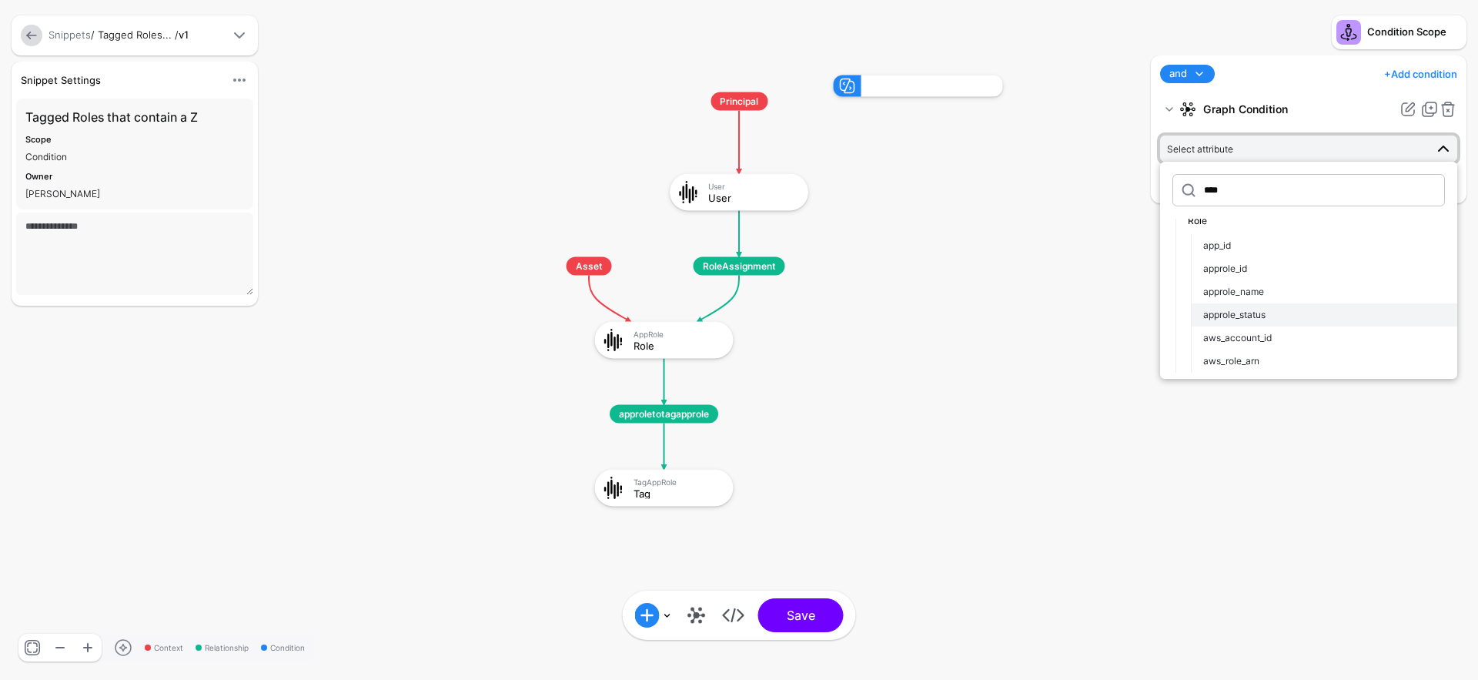
scroll to position [48, 0]
click at [1312, 344] on div "aws_role_arn" at bounding box center [1324, 350] width 242 height 14
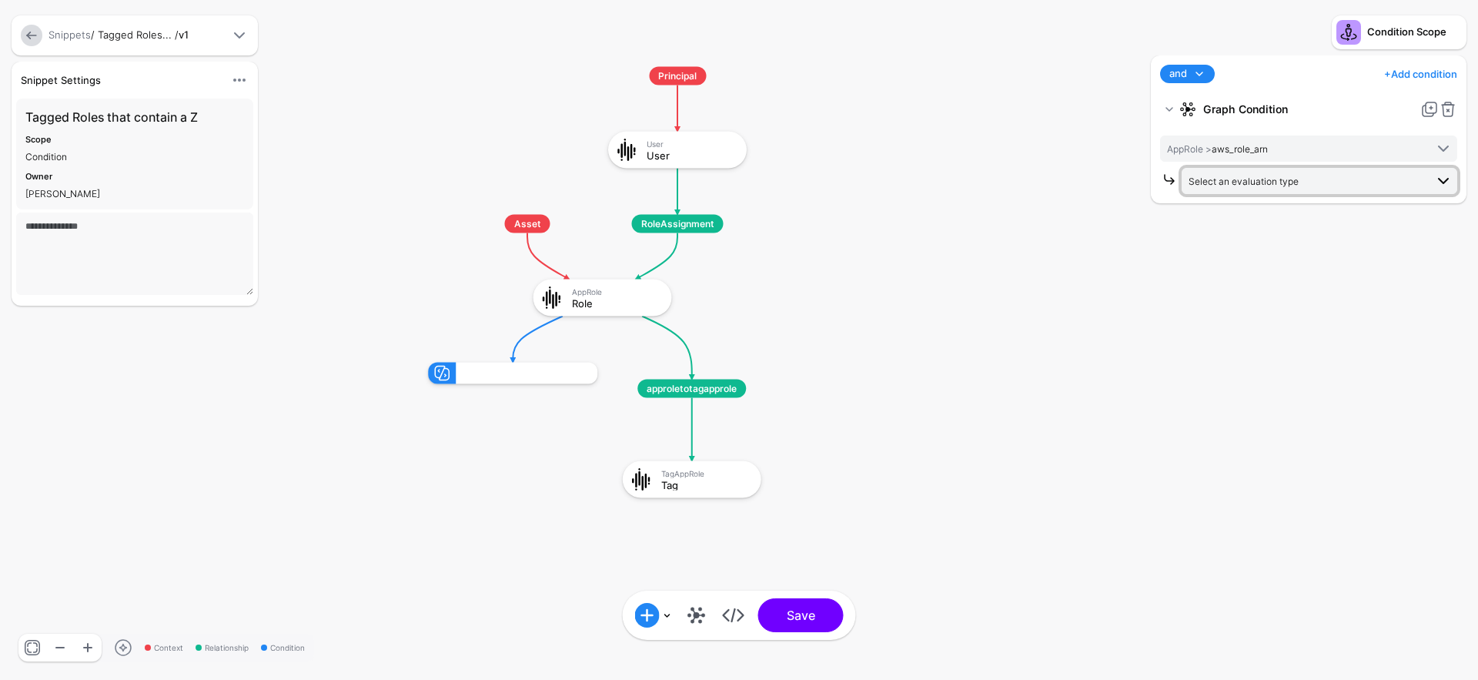
click at [1275, 182] on span "Select an evaluation type" at bounding box center [1243, 181] width 110 height 12
click at [1313, 332] on span "Evaluate against text that you enter, like a specific value, identifier, or loc…" at bounding box center [1319, 341] width 251 height 25
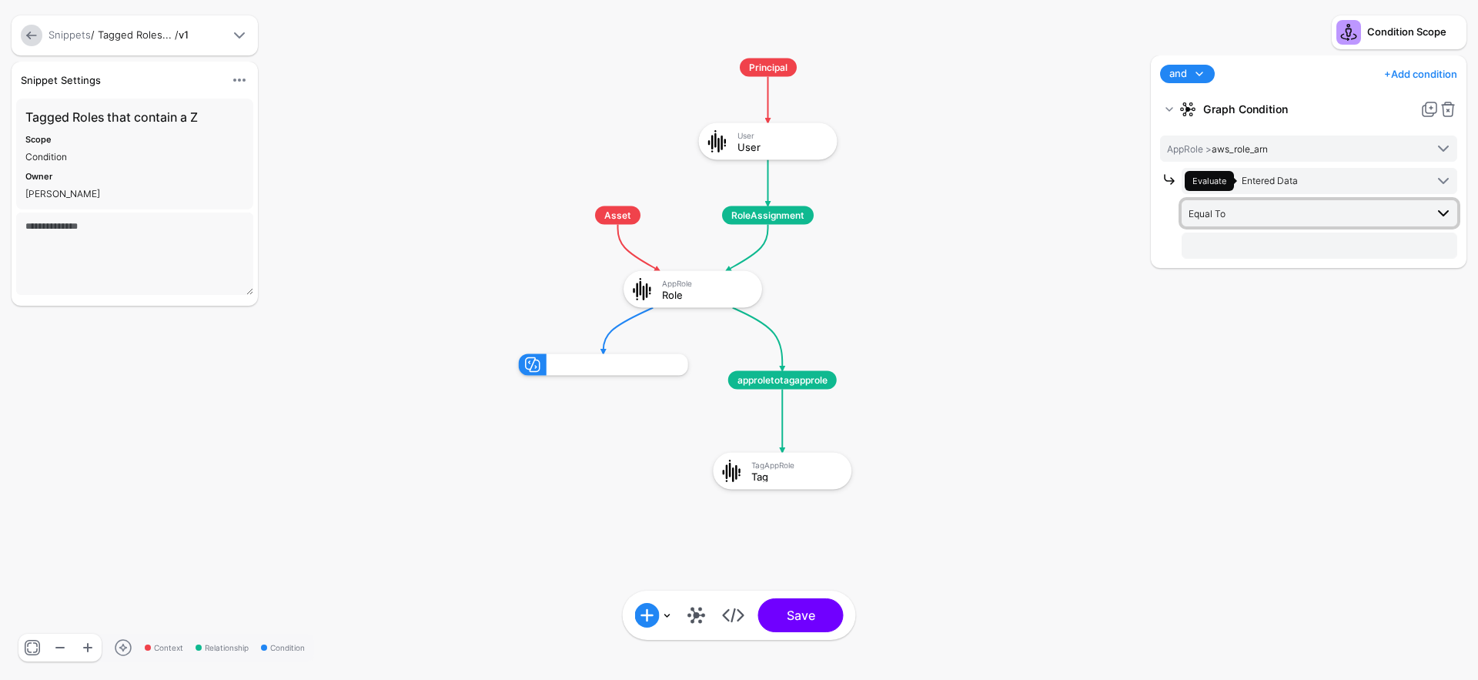
click at [1275, 214] on span "Equal To" at bounding box center [1306, 213] width 236 height 17
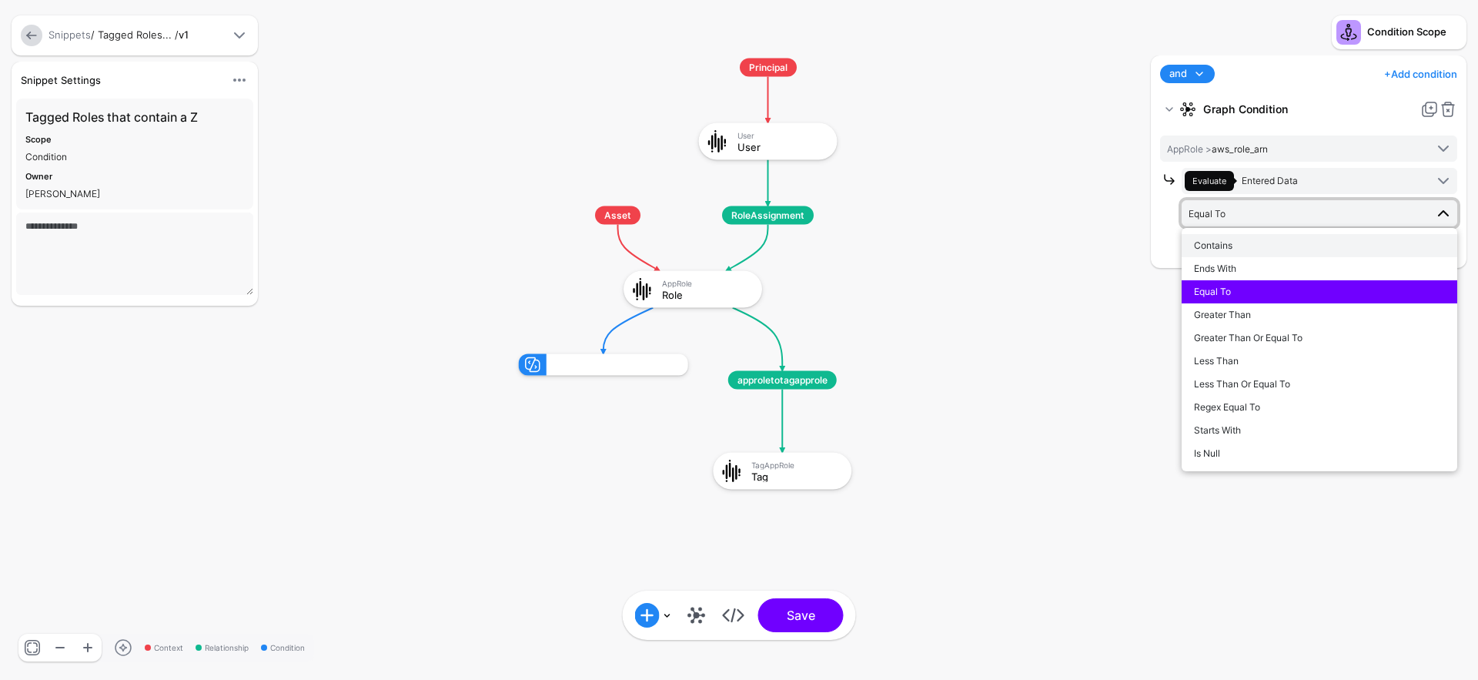
click at [1272, 242] on div "Contains" at bounding box center [1319, 246] width 251 height 14
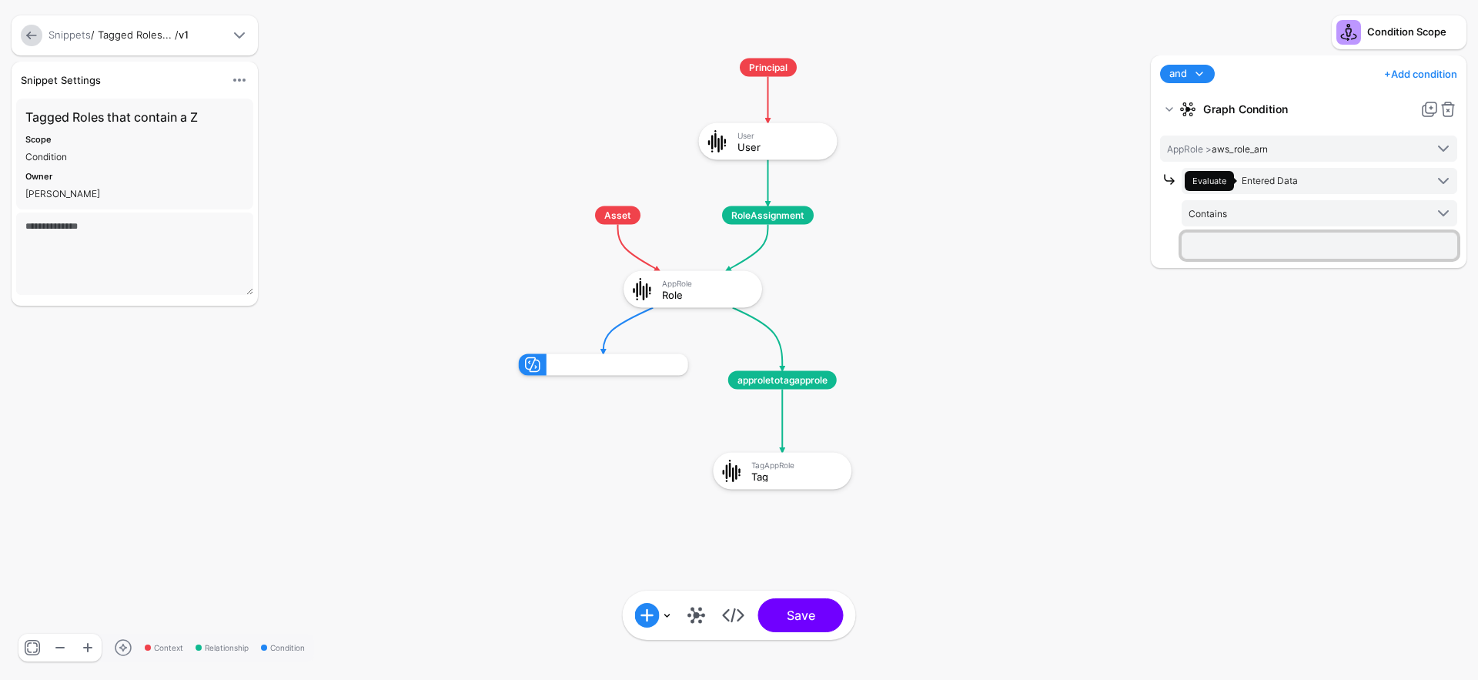
click at [1262, 242] on input "text" at bounding box center [1319, 245] width 276 height 26
type input "*"
click at [823, 609] on button "Save" at bounding box center [800, 615] width 85 height 34
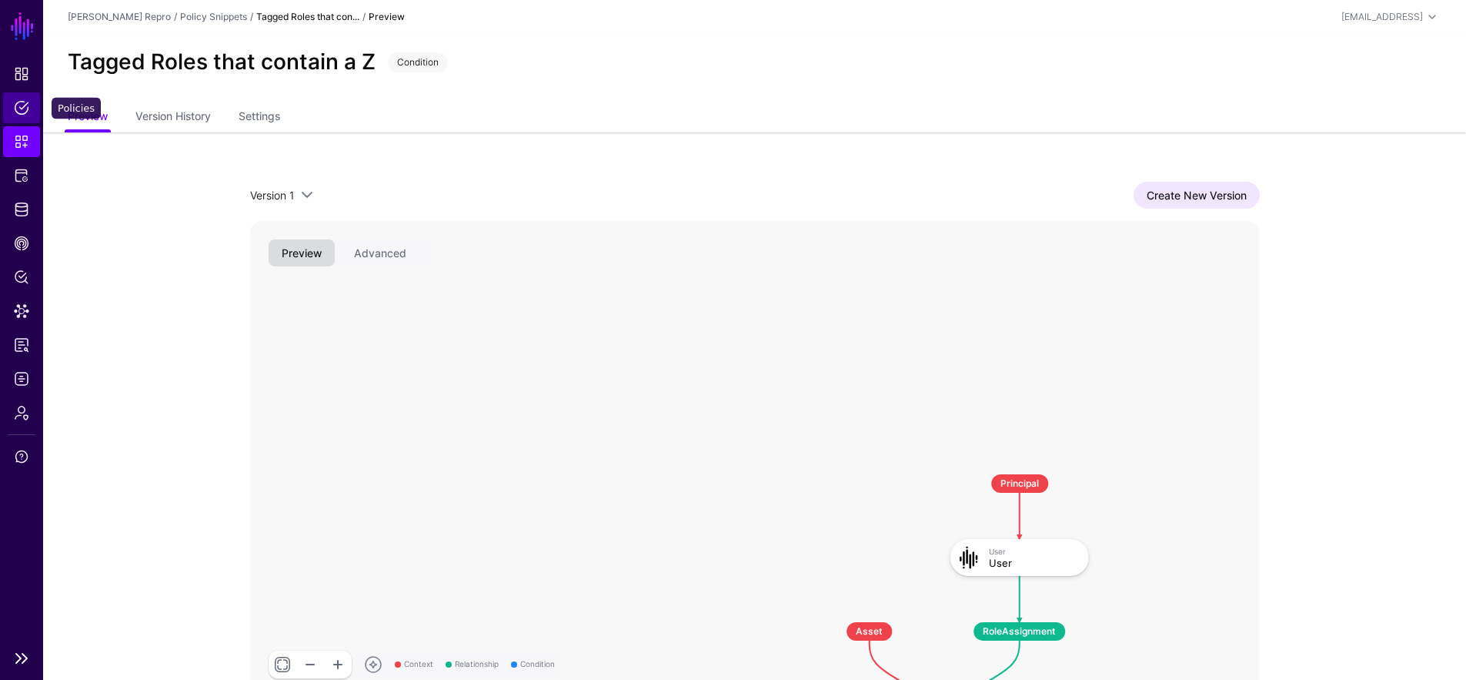
click at [27, 108] on span "Policies" at bounding box center [21, 107] width 15 height 15
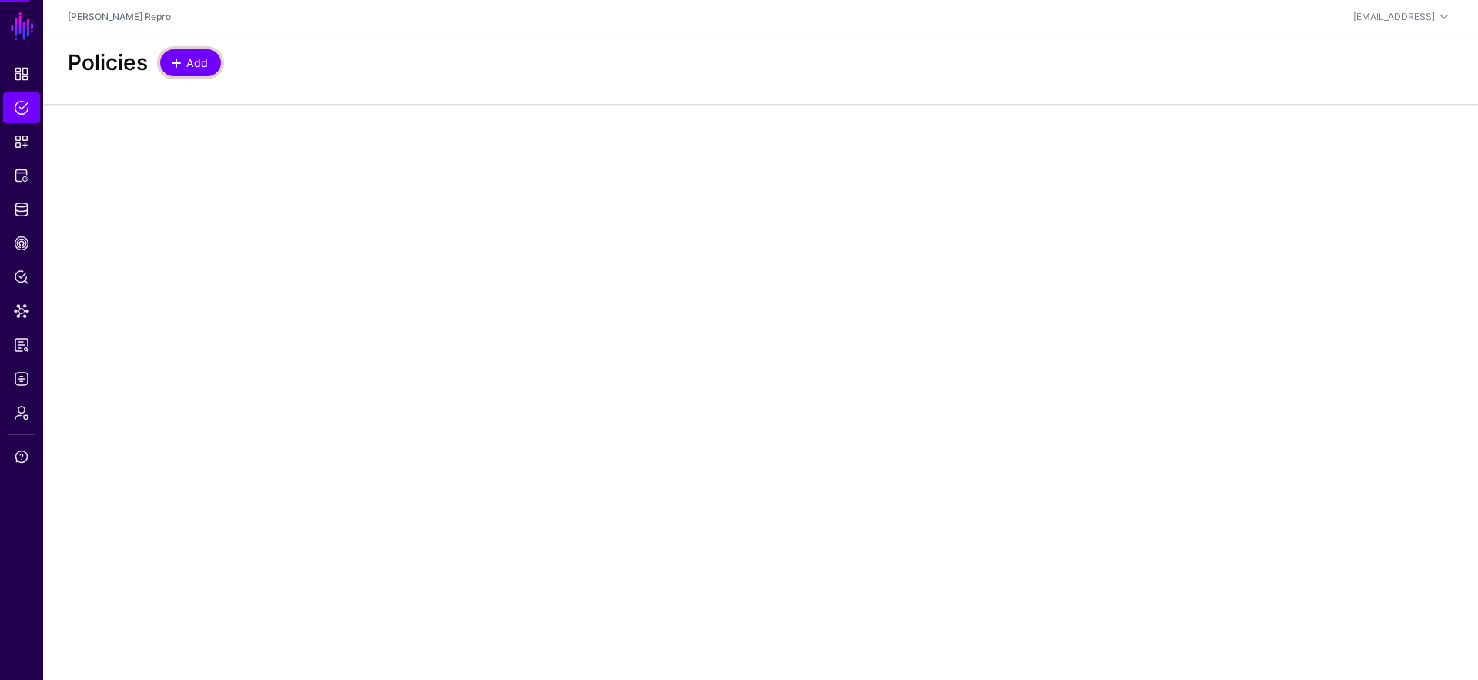
click at [206, 64] on span "Add" at bounding box center [197, 63] width 25 height 16
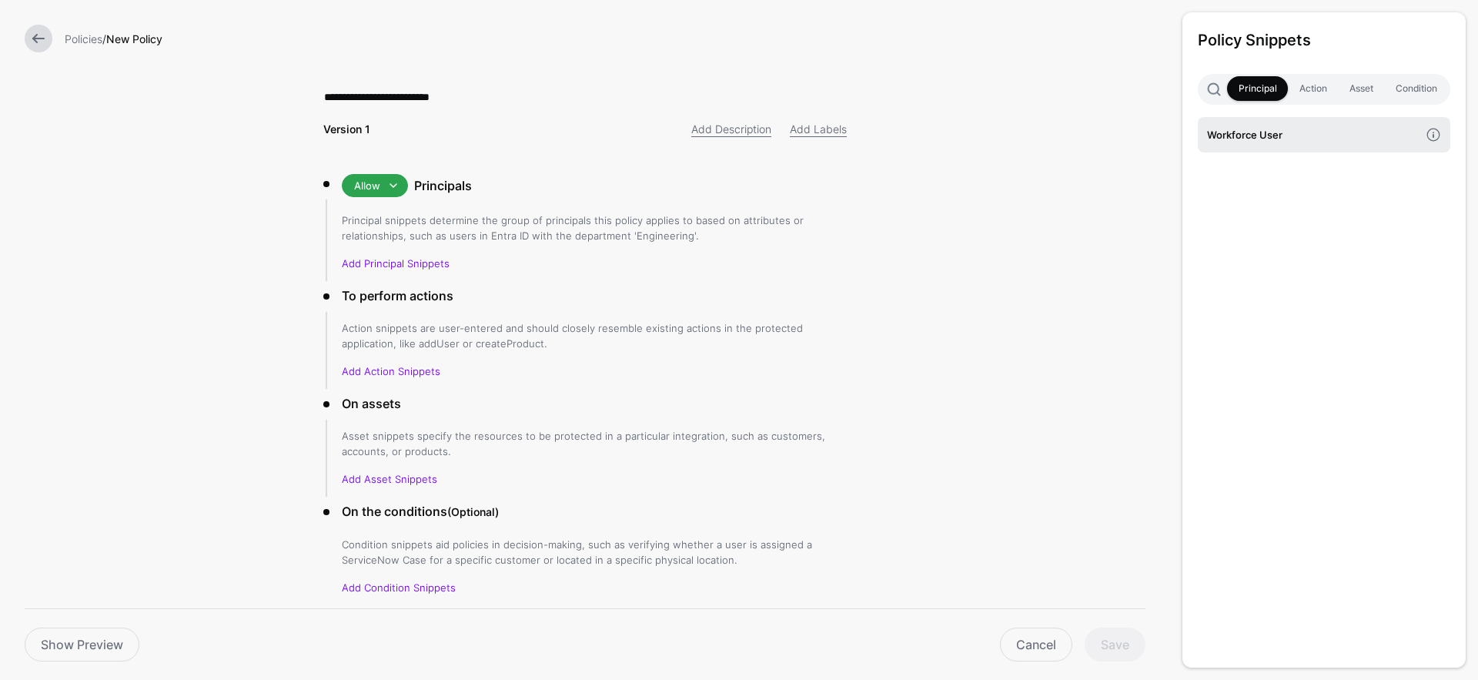
type input "**********"
click at [1351, 128] on h4 "Workforce User" at bounding box center [1313, 134] width 212 height 17
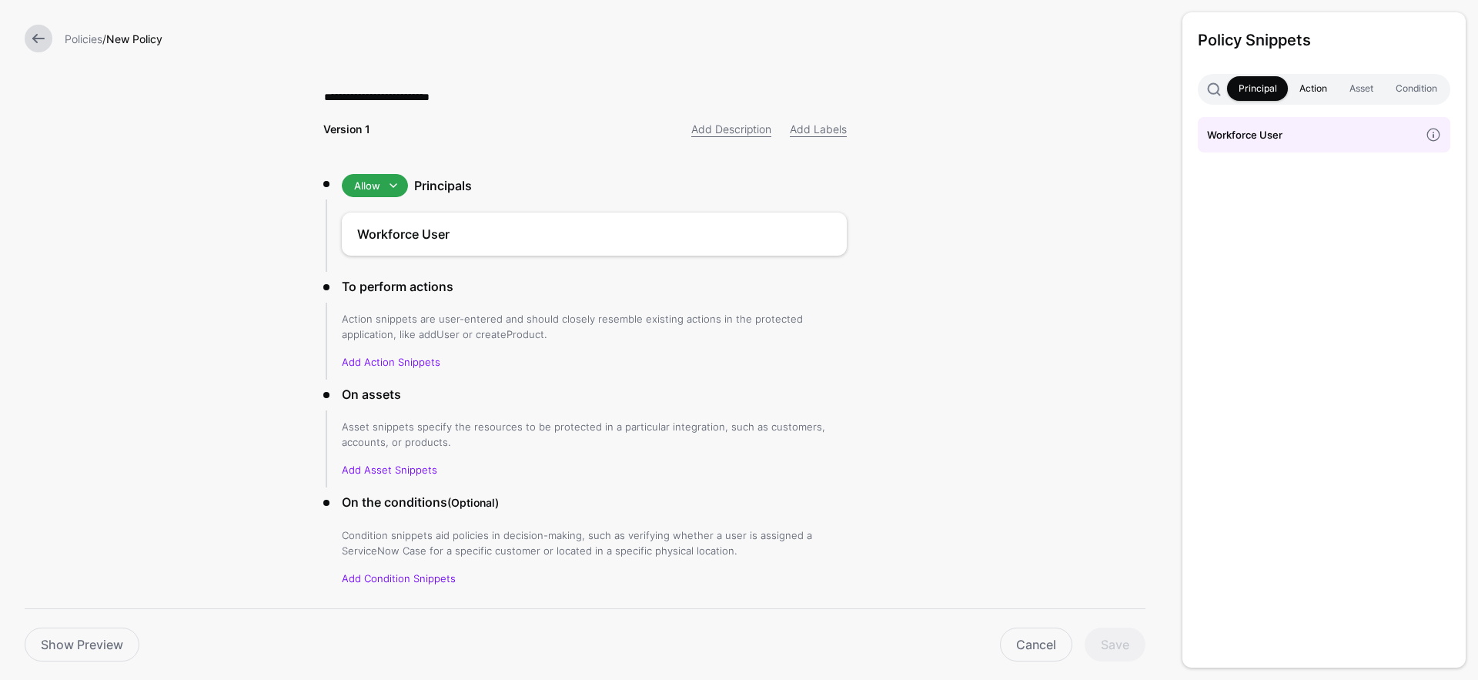
click at [1312, 90] on link "Action" at bounding box center [1312, 88] width 50 height 25
click at [1315, 145] on link "assume" at bounding box center [1323, 134] width 252 height 35
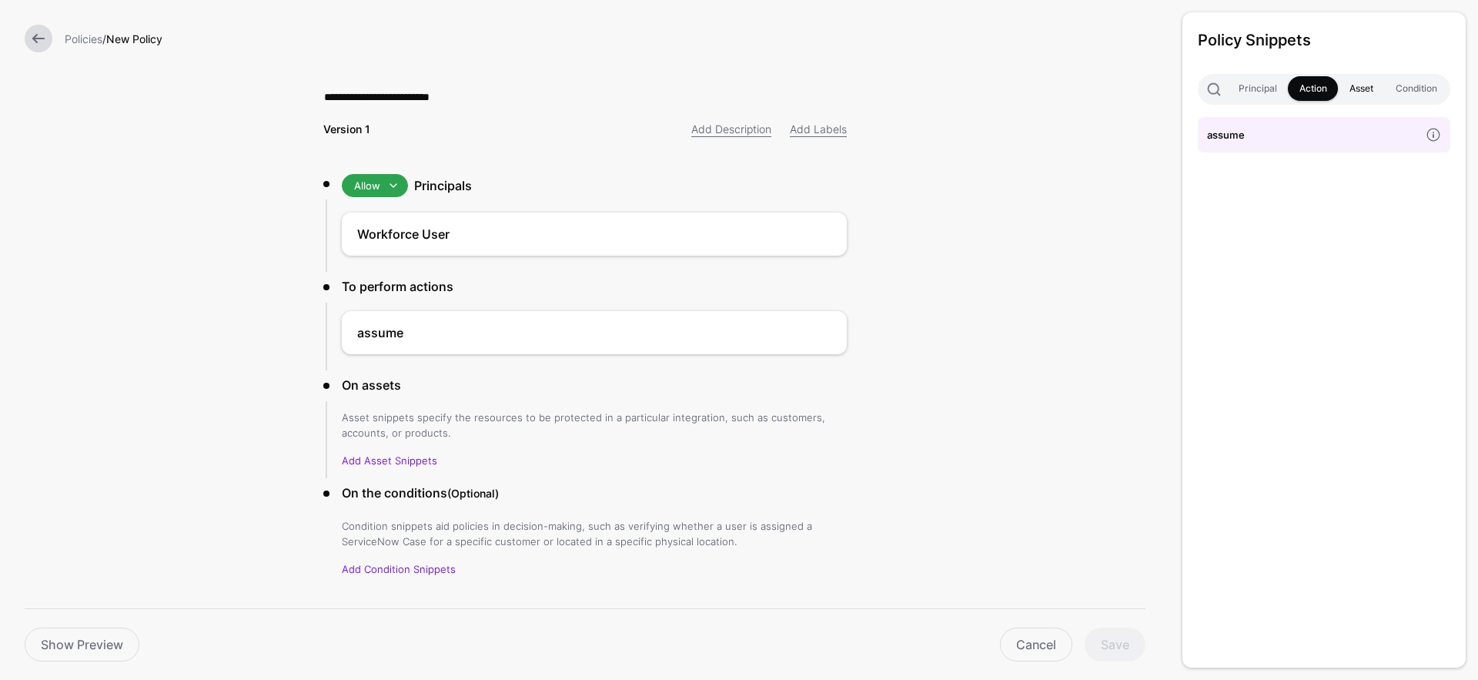
click at [1354, 89] on link "Asset" at bounding box center [1360, 88] width 46 height 25
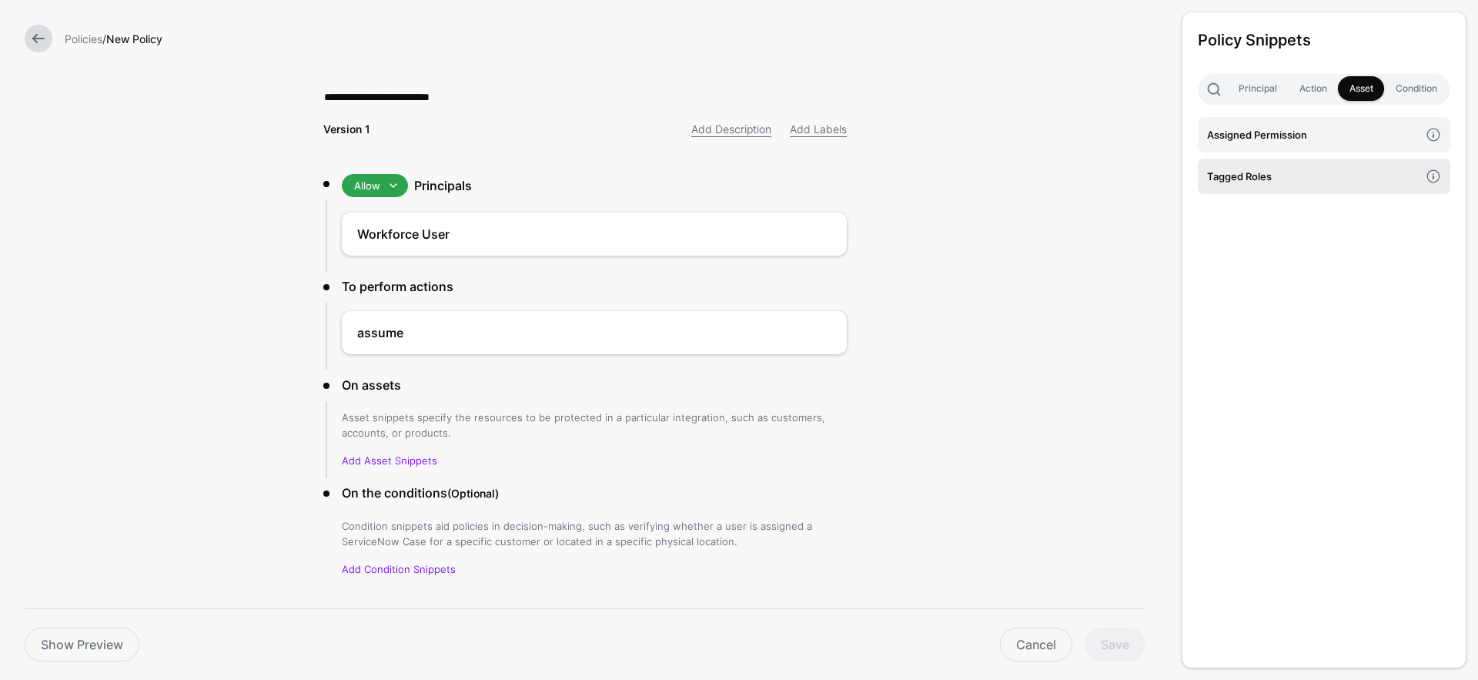
click at [1319, 178] on h4 "Tagged Roles" at bounding box center [1313, 176] width 212 height 17
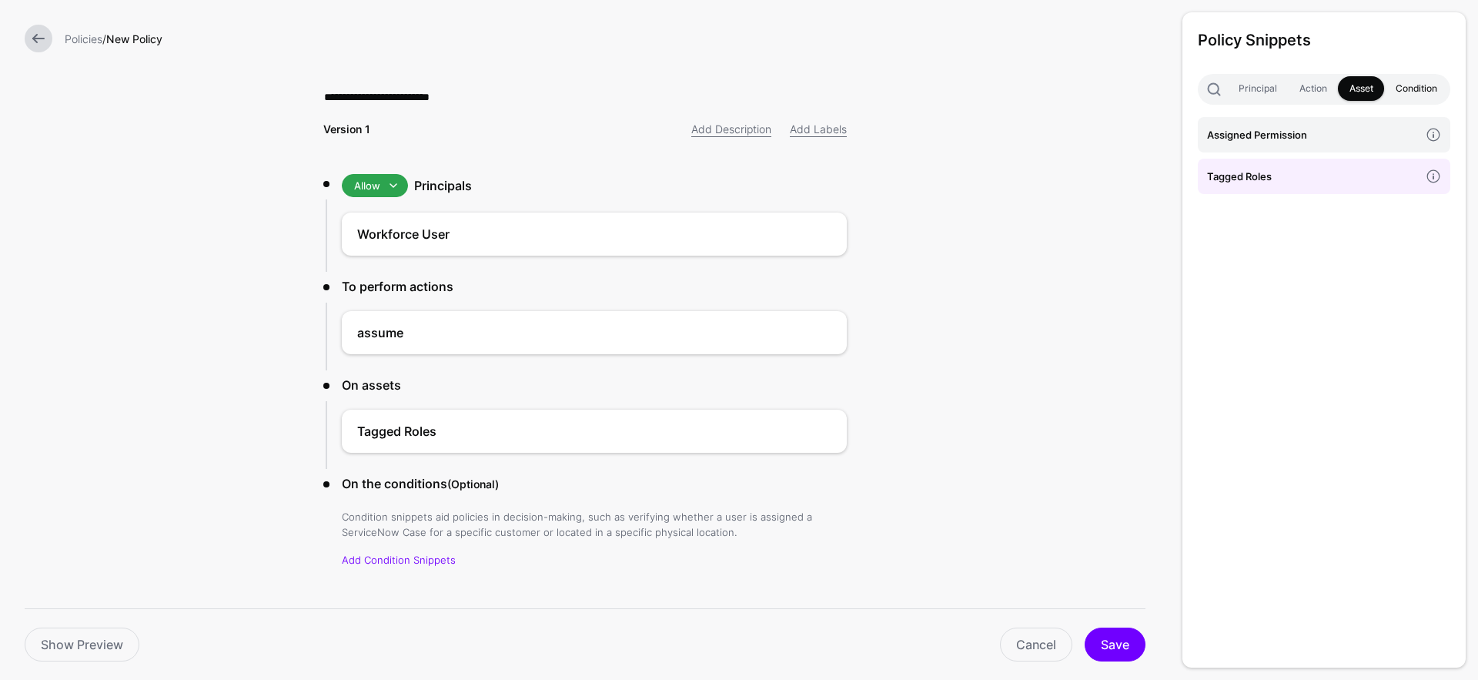
click at [1412, 93] on link "Condition" at bounding box center [1416, 88] width 64 height 25
click at [1394, 132] on h4 "Tagged Roles that contain a Z" at bounding box center [1313, 134] width 212 height 17
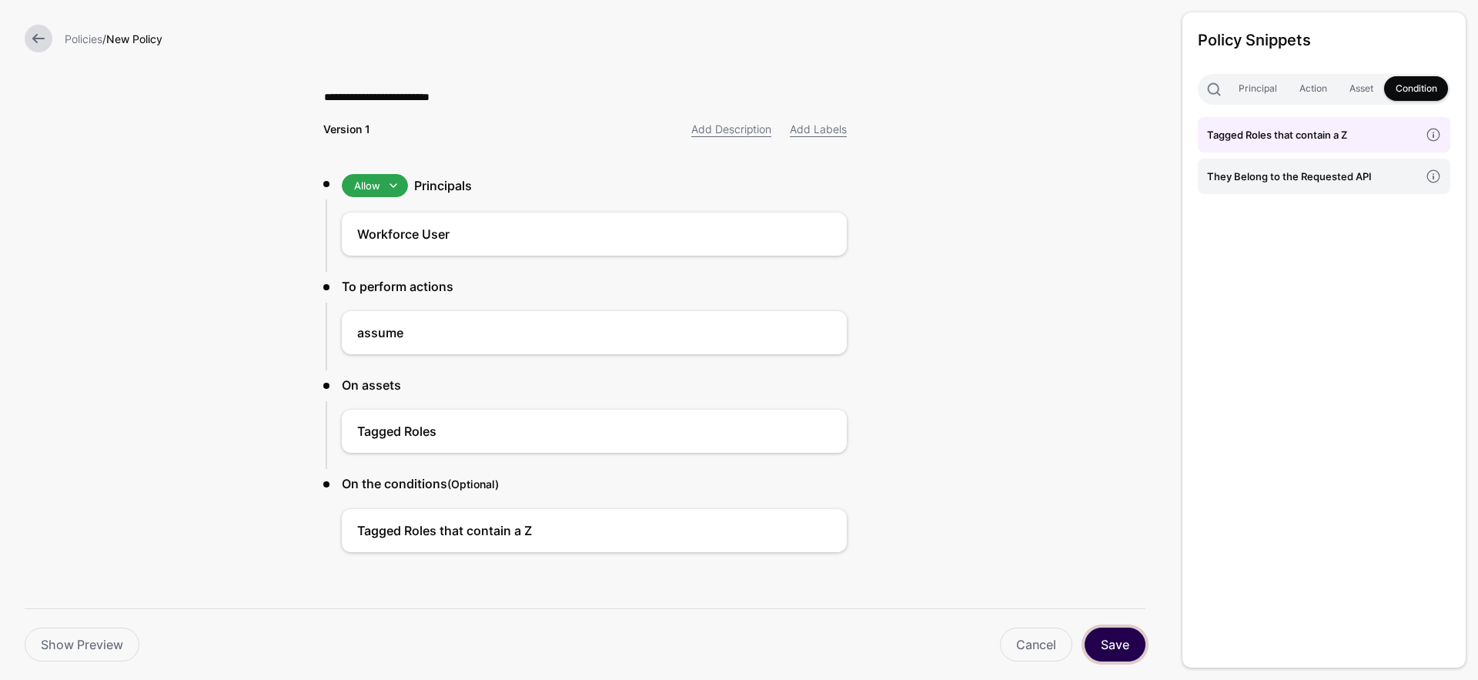
click at [1125, 640] on button "Save" at bounding box center [1114, 644] width 61 height 34
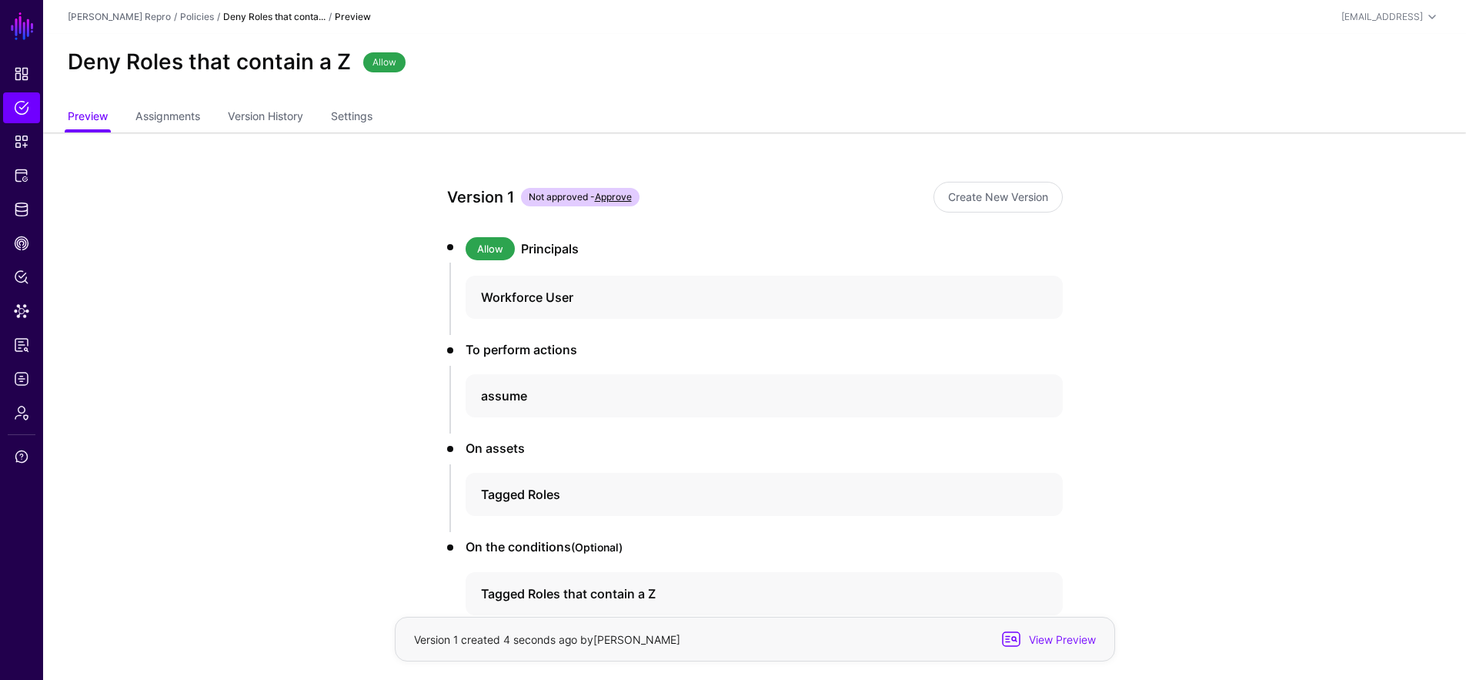
click at [382, 111] on ul "Preview Assignments Version History Settings" at bounding box center [755, 117] width 1374 height 29
click at [369, 117] on link "Settings" at bounding box center [352, 117] width 42 height 29
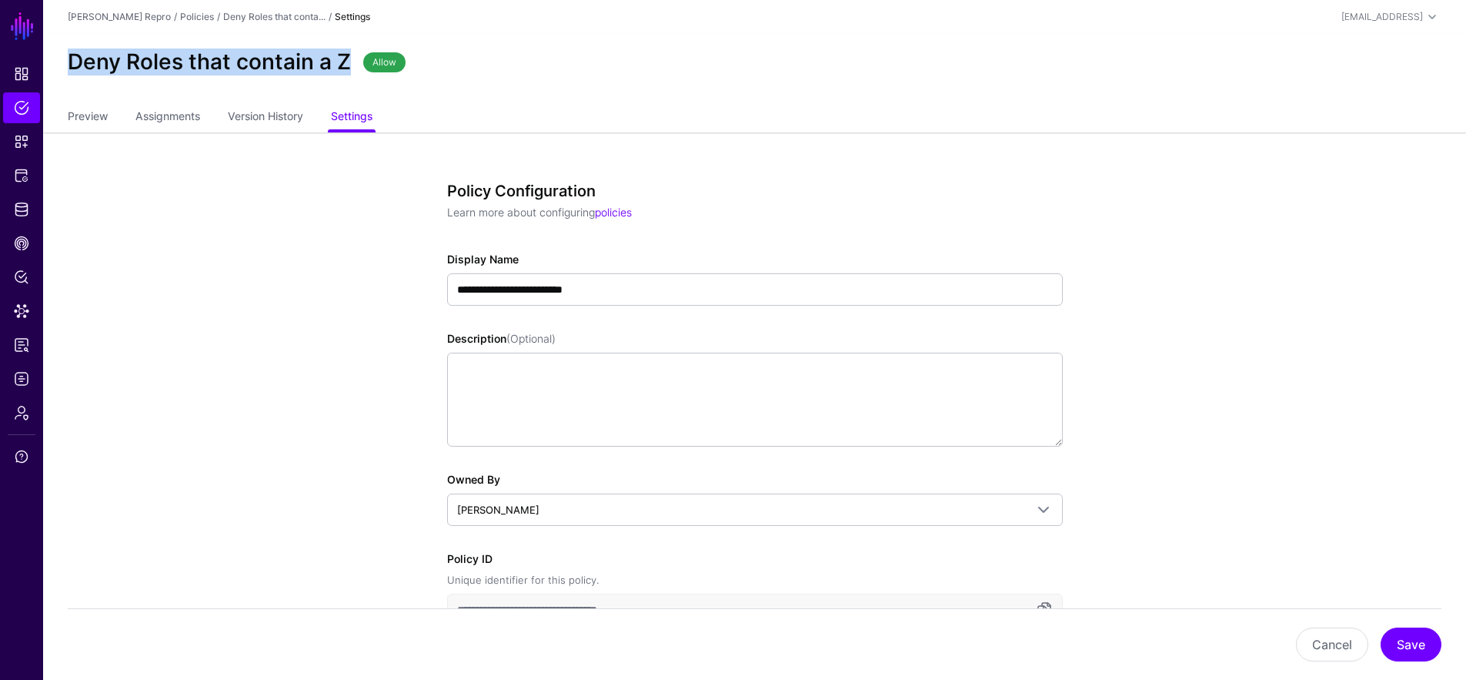
drag, startPoint x: 350, startPoint y: 63, endPoint x: 88, endPoint y: 44, distance: 263.1
click at [88, 44] on div "Deny Roles that contain a Z Allow" at bounding box center [754, 68] width 1423 height 69
copy h2 "Deny Roles that contain a Z"
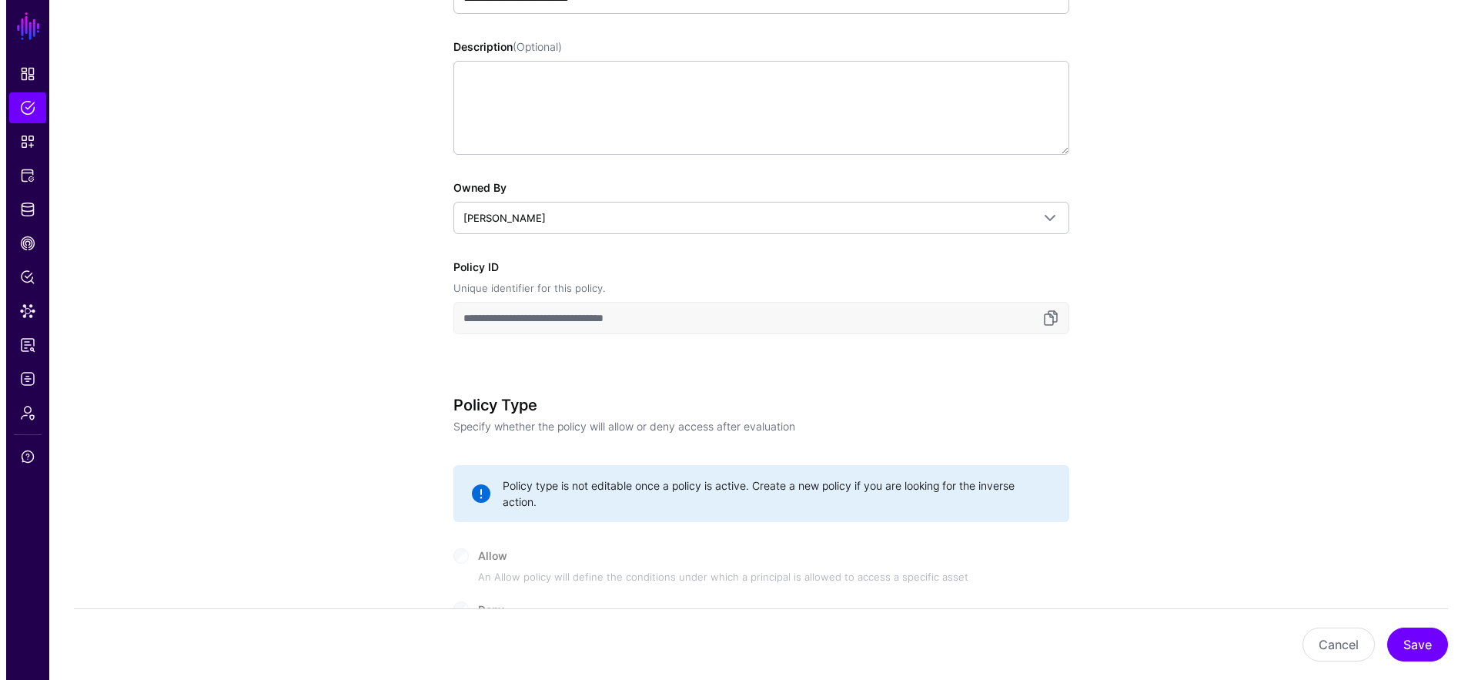
scroll to position [785, 0]
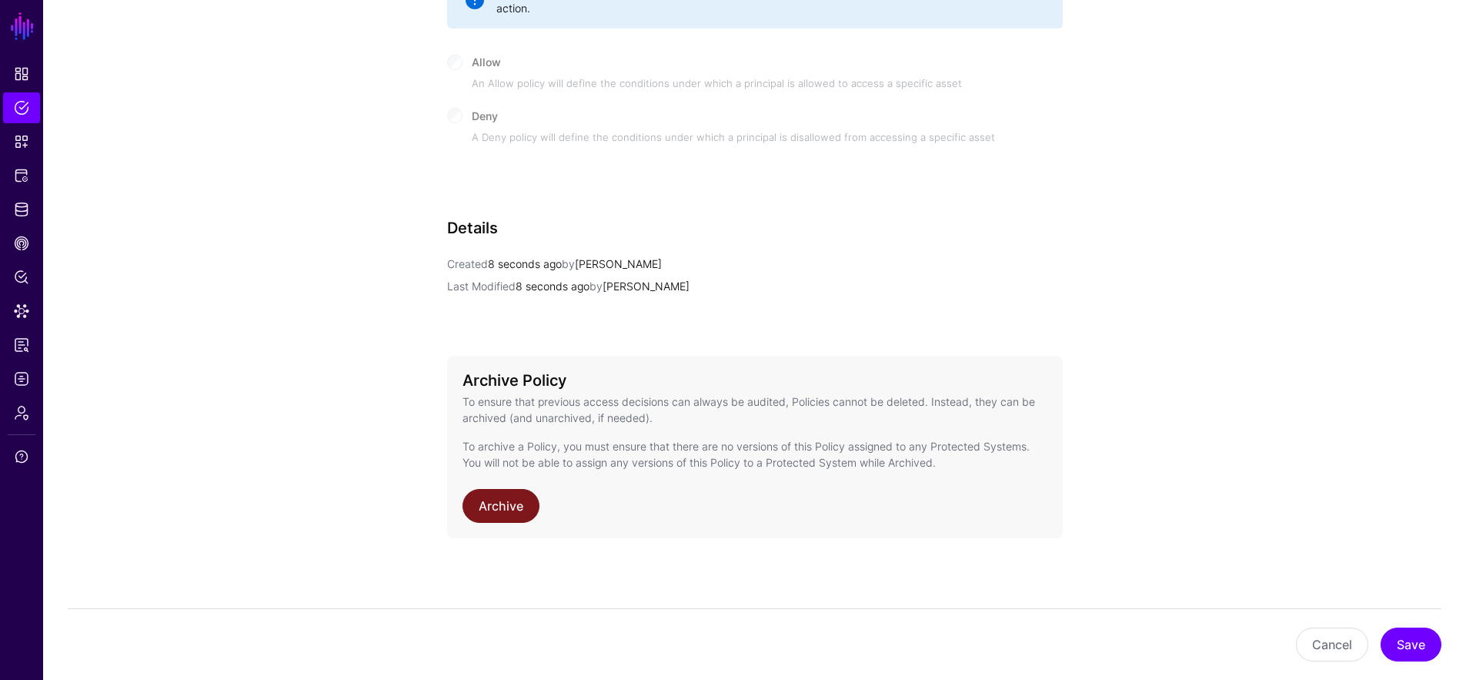
click at [519, 498] on link "Archive" at bounding box center [501, 506] width 77 height 34
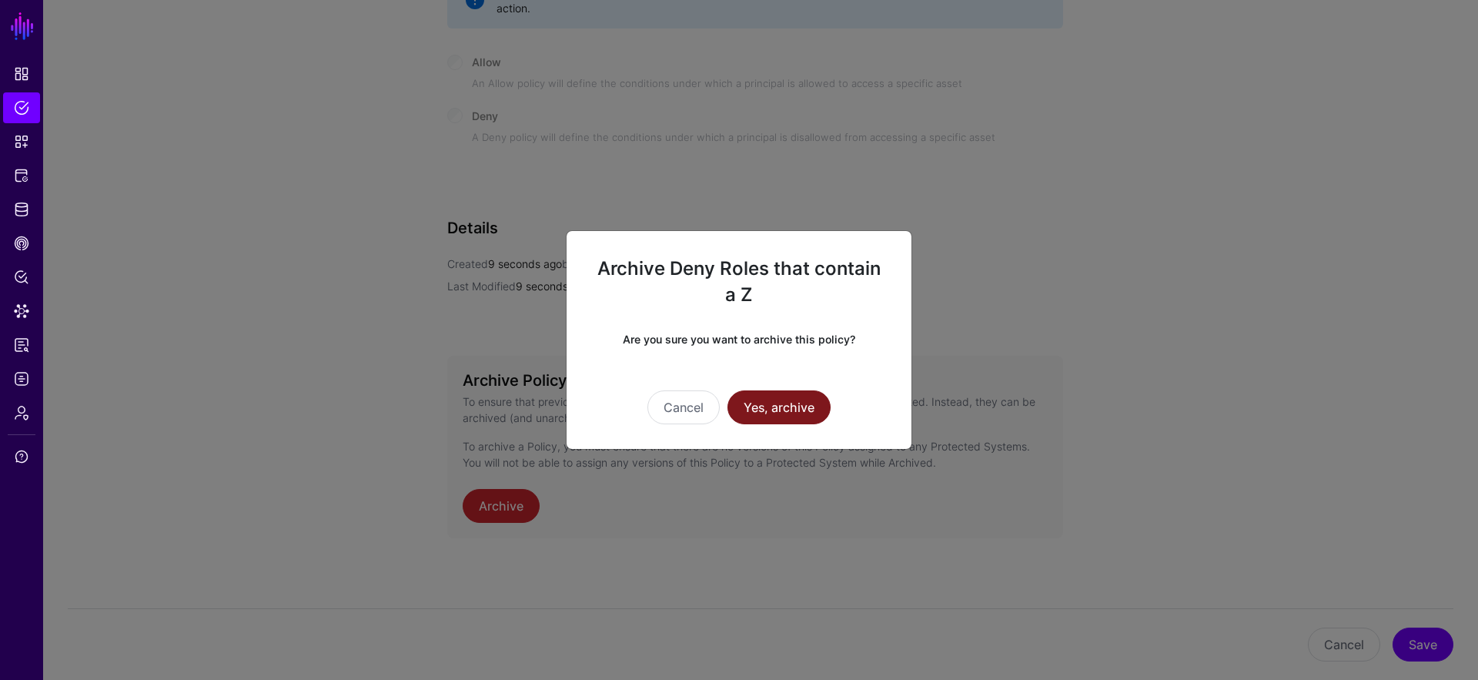
click at [760, 402] on button "Yes, archive" at bounding box center [778, 407] width 103 height 34
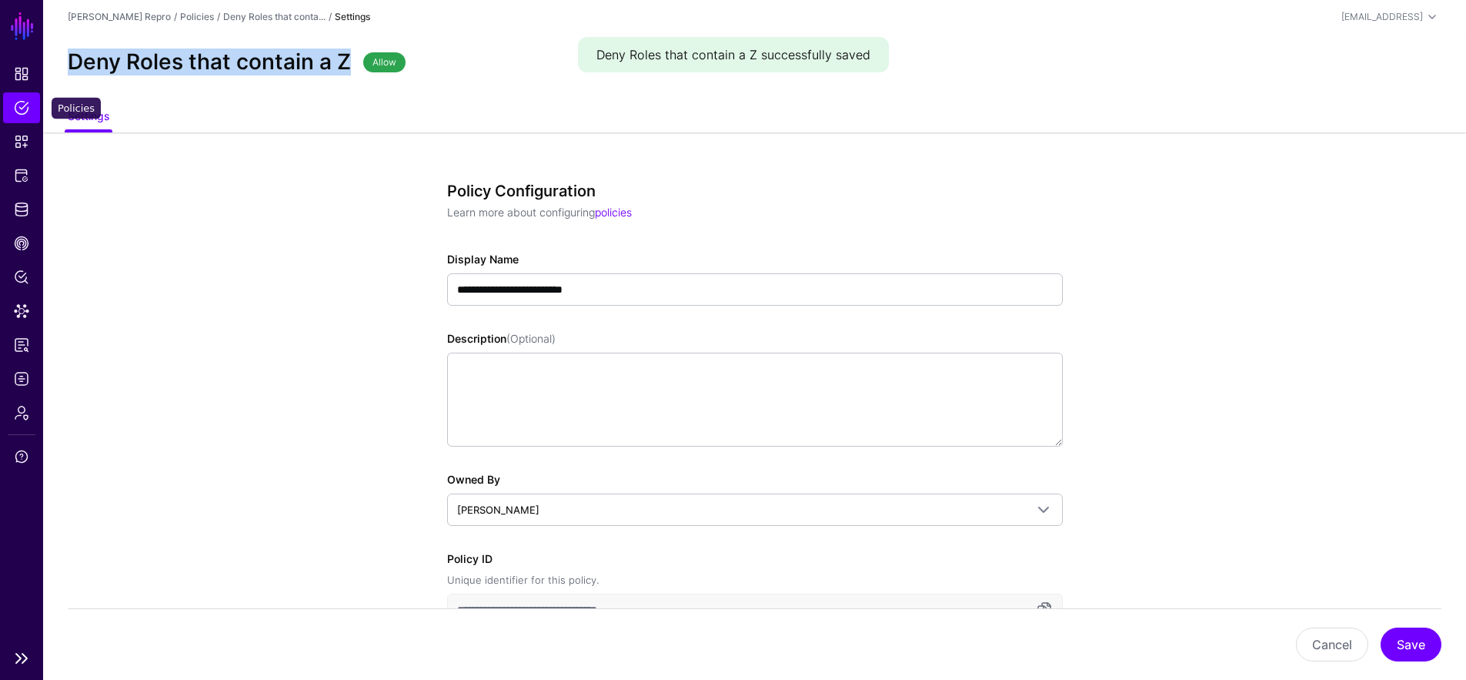
click at [32, 111] on link "Policies" at bounding box center [21, 107] width 37 height 31
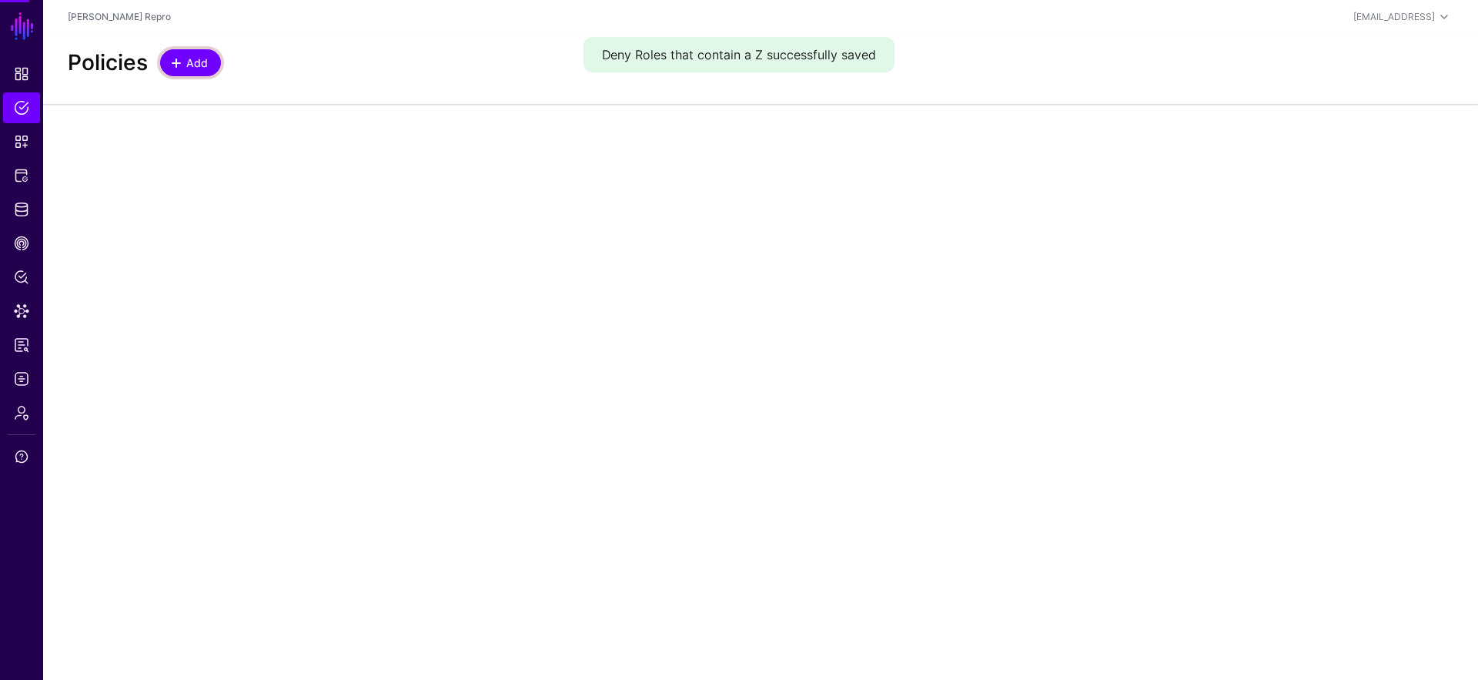
click at [213, 58] on link "Add" at bounding box center [190, 62] width 61 height 27
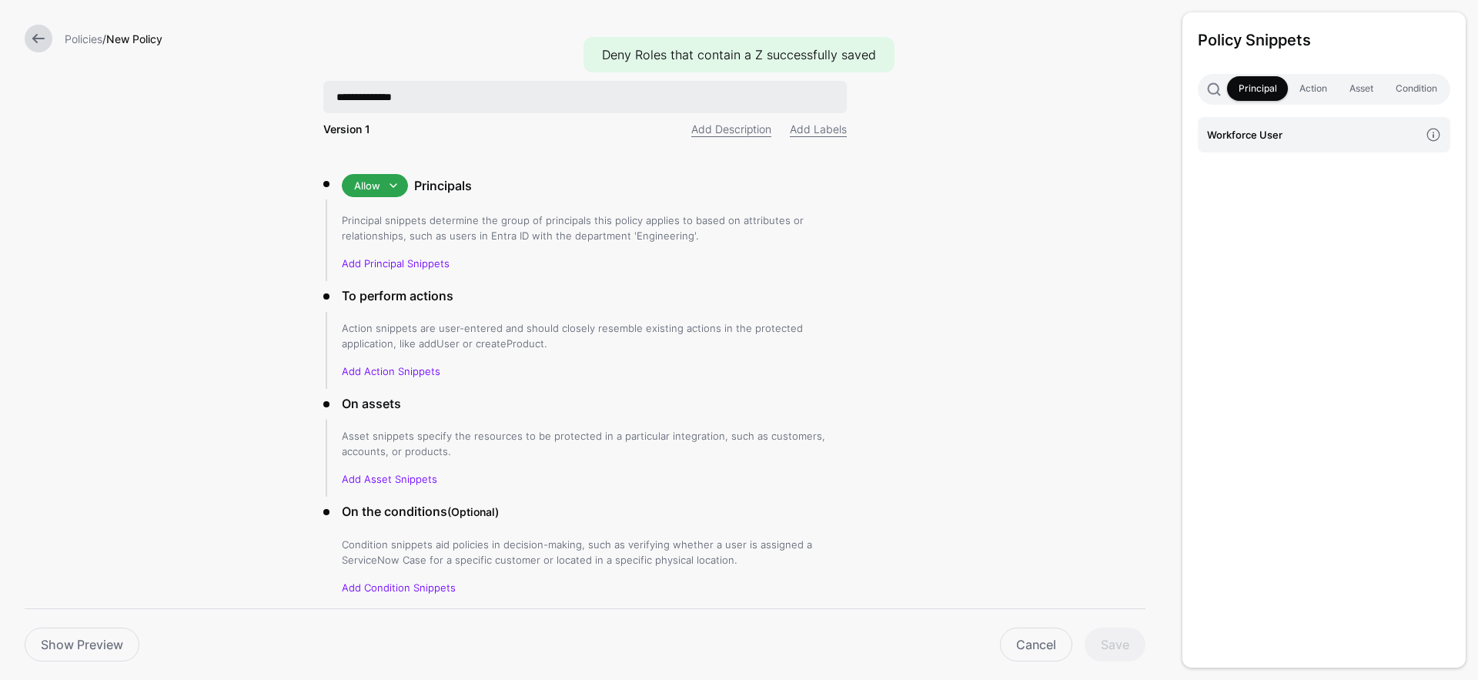
type input "**********"
click at [391, 182] on span at bounding box center [393, 185] width 18 height 18
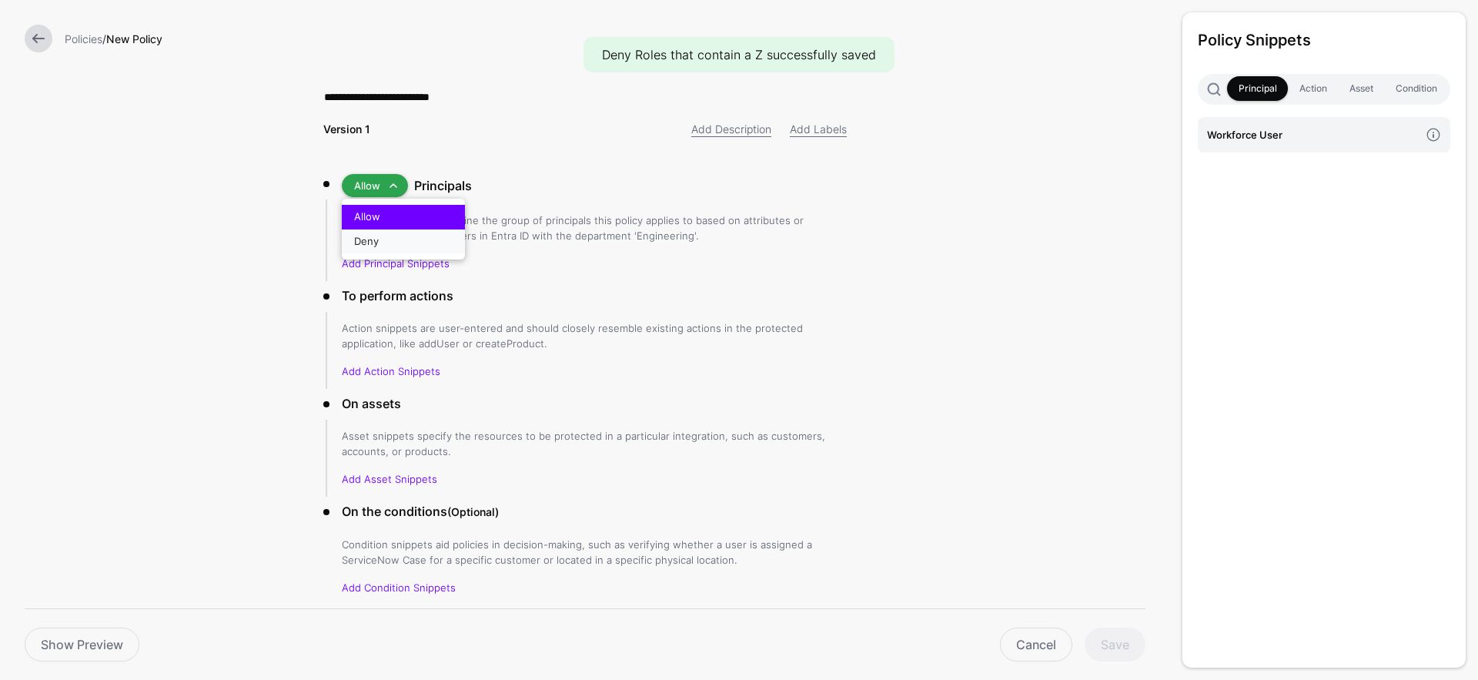
click at [380, 240] on div "Deny" at bounding box center [403, 241] width 99 height 15
click at [1271, 133] on h4 "Workforce User" at bounding box center [1313, 134] width 212 height 17
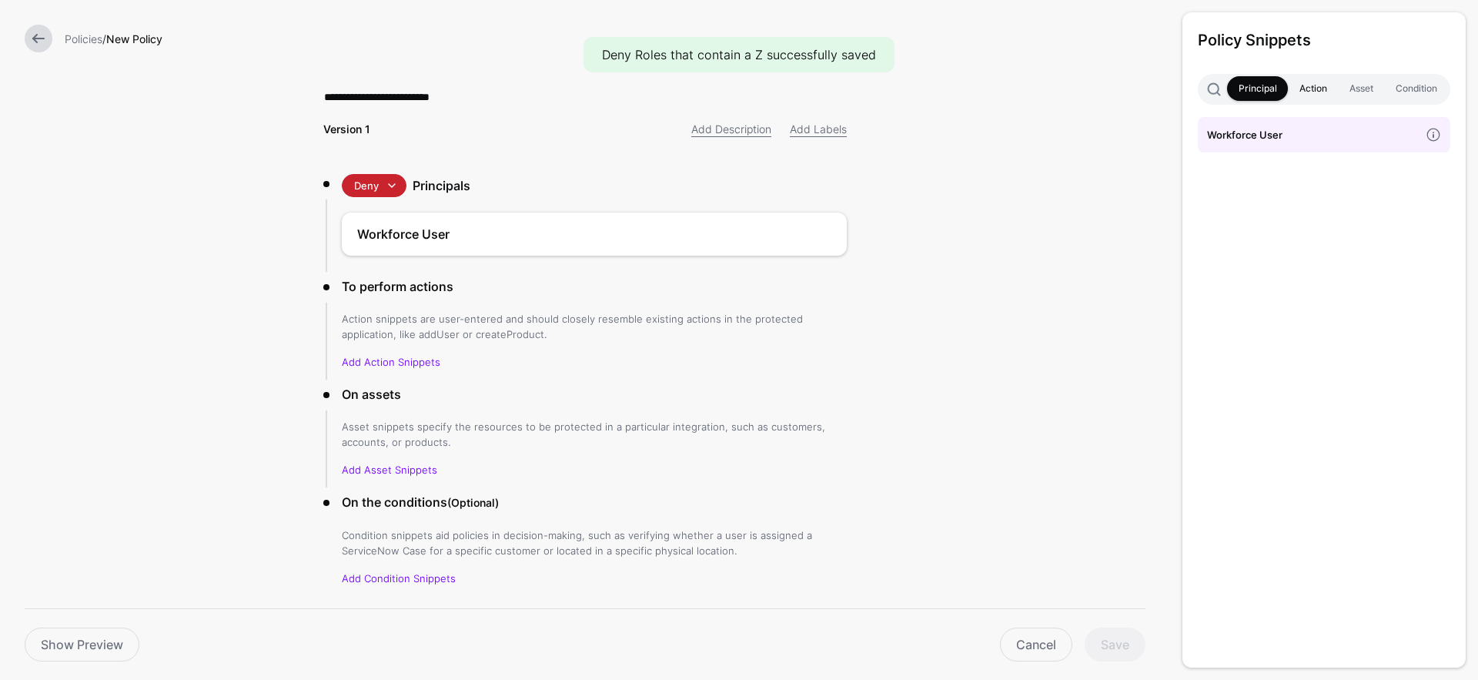
click at [1330, 90] on link "Action" at bounding box center [1312, 88] width 50 height 25
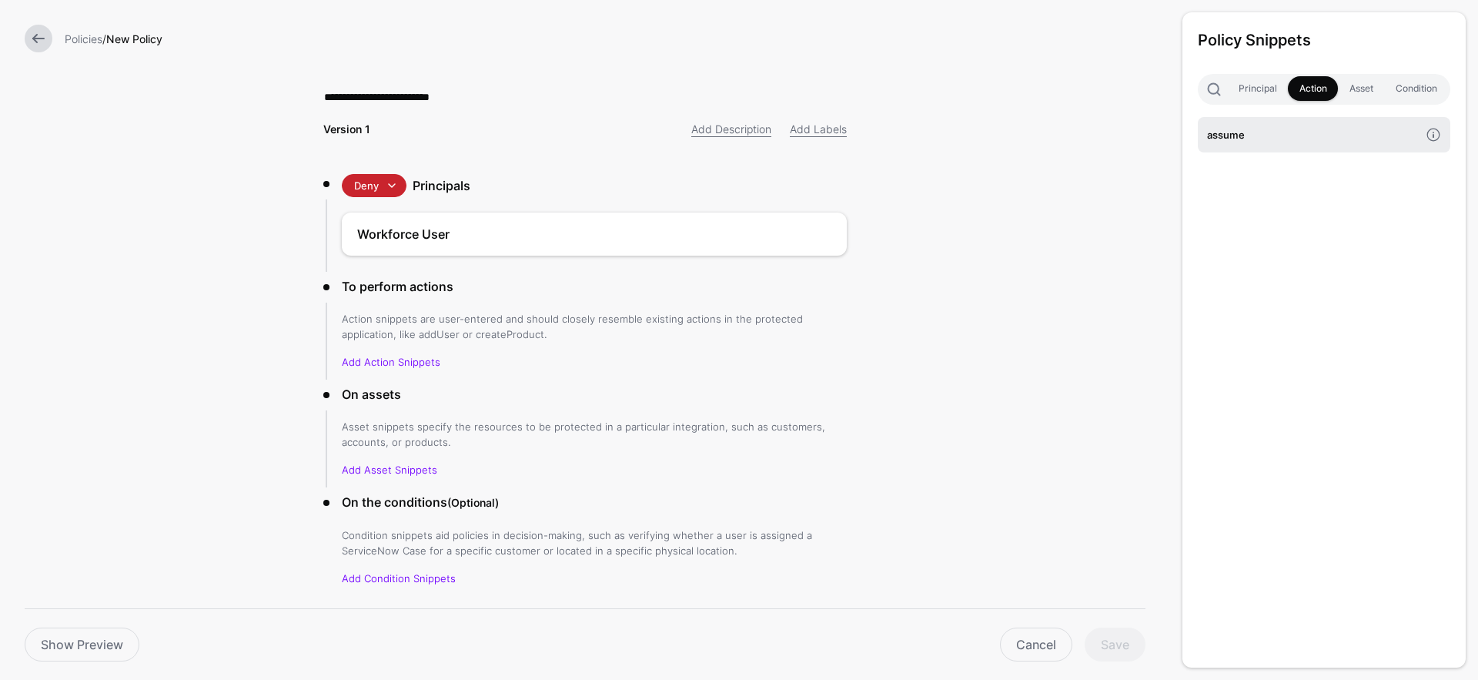
drag, startPoint x: 1312, startPoint y: 164, endPoint x: 1326, endPoint y: 139, distance: 28.9
click at [1312, 163] on div "Policy Snippets Principal Action Asset Condition assume" at bounding box center [1323, 339] width 283 height 655
click at [1326, 138] on h4 "assume" at bounding box center [1313, 134] width 212 height 17
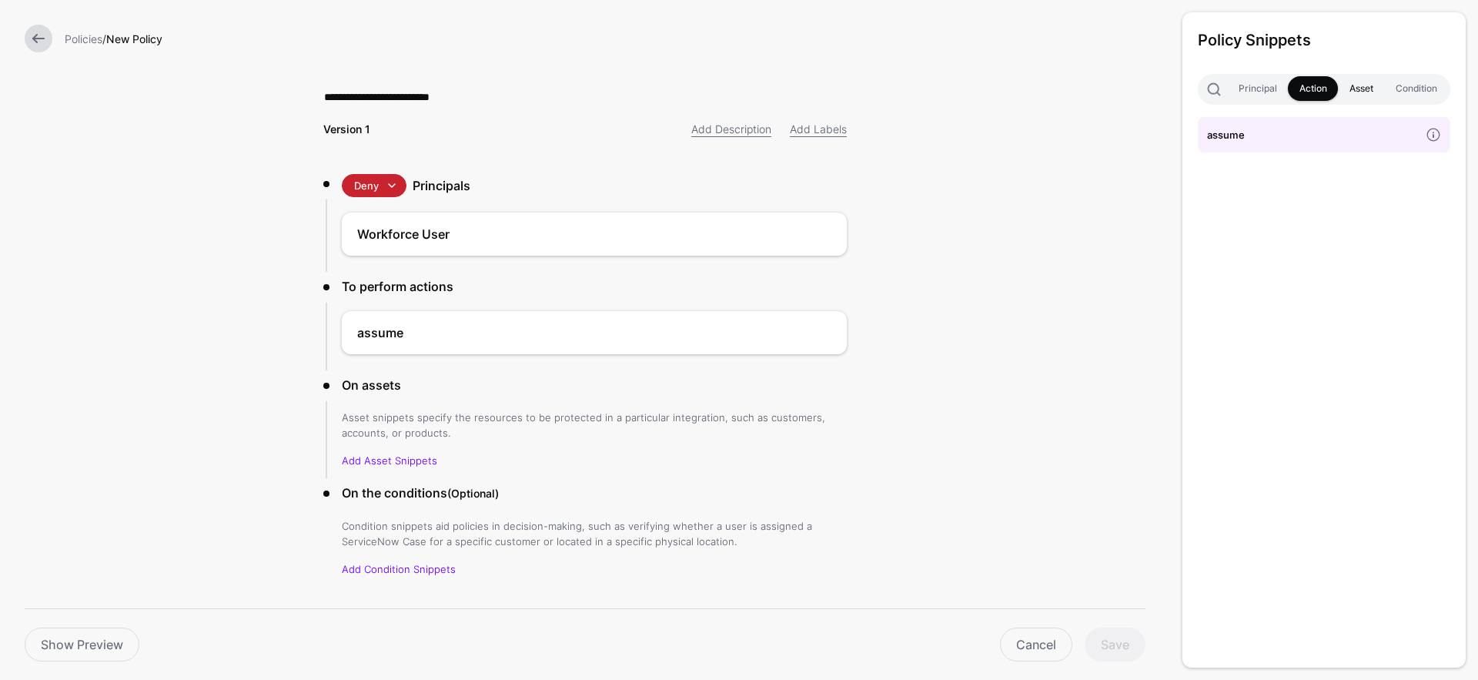
click at [1361, 96] on link "Asset" at bounding box center [1360, 88] width 46 height 25
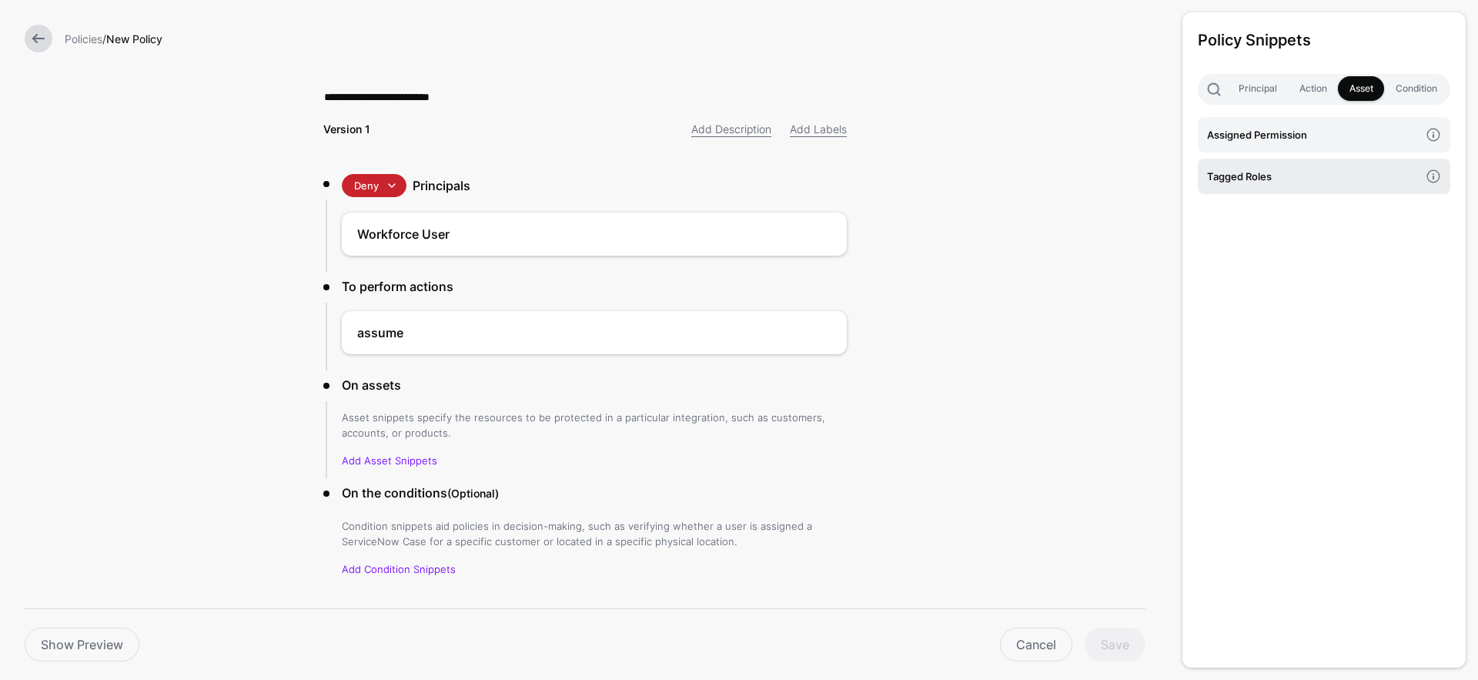
click at [1354, 175] on h4 "Tagged Roles" at bounding box center [1313, 176] width 212 height 17
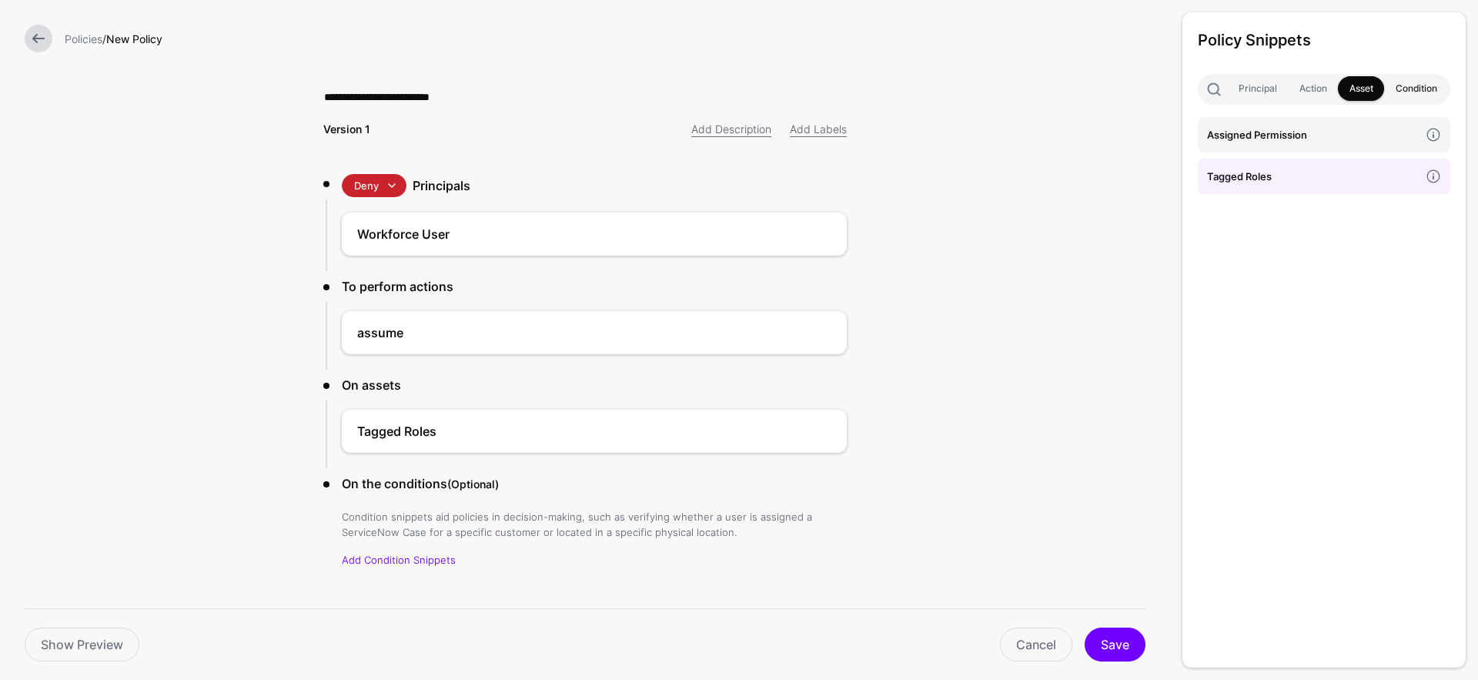
click at [1407, 81] on link "Condition" at bounding box center [1416, 88] width 64 height 25
click at [1346, 132] on h4 "Tagged Roles that contain a Z" at bounding box center [1313, 134] width 212 height 17
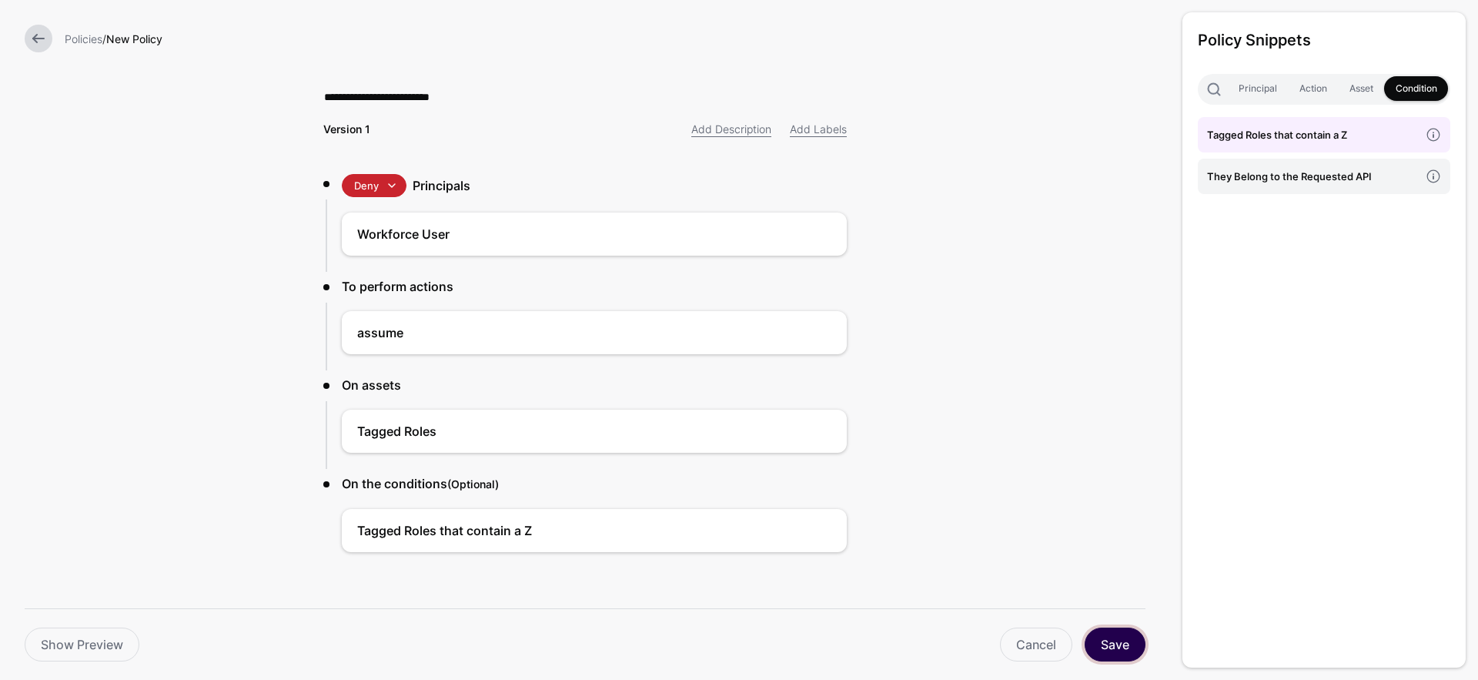
click at [1113, 642] on button "Save" at bounding box center [1114, 644] width 61 height 34
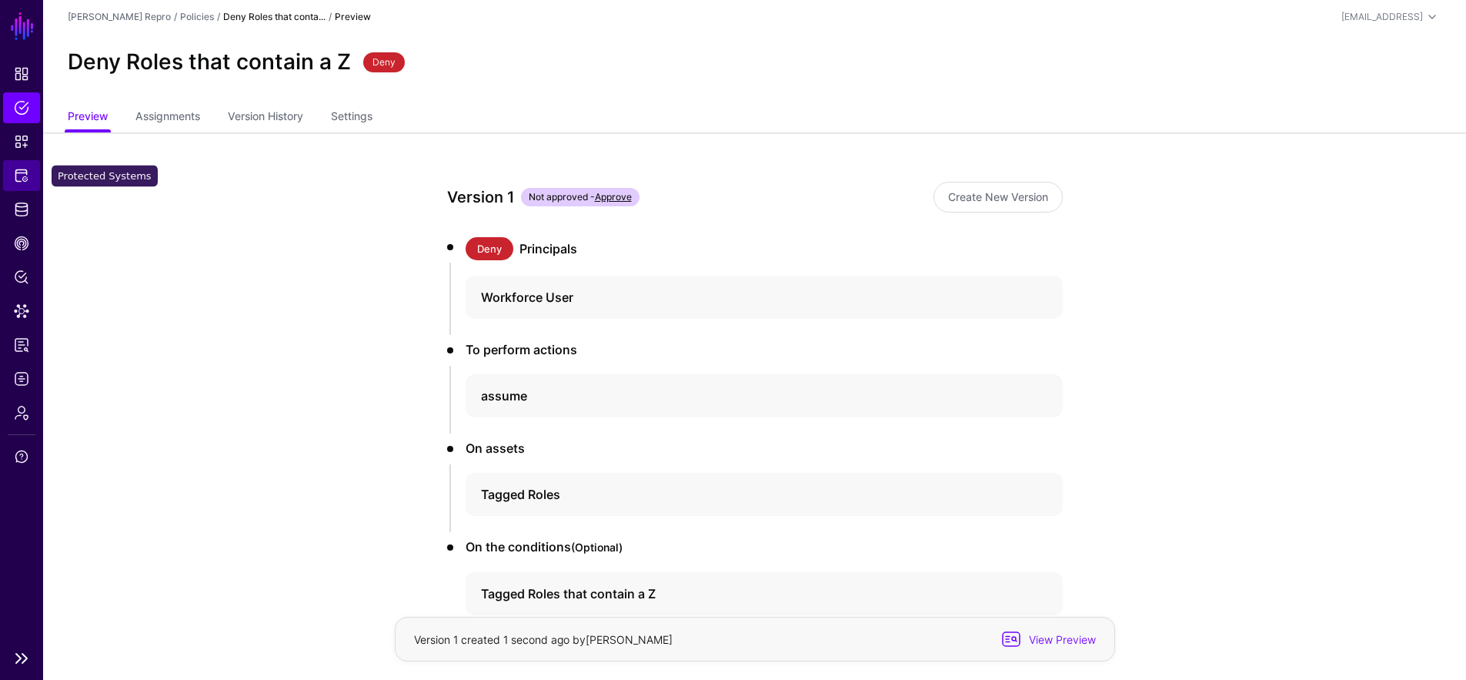
click at [19, 173] on span "Protected Systems" at bounding box center [21, 175] width 15 height 15
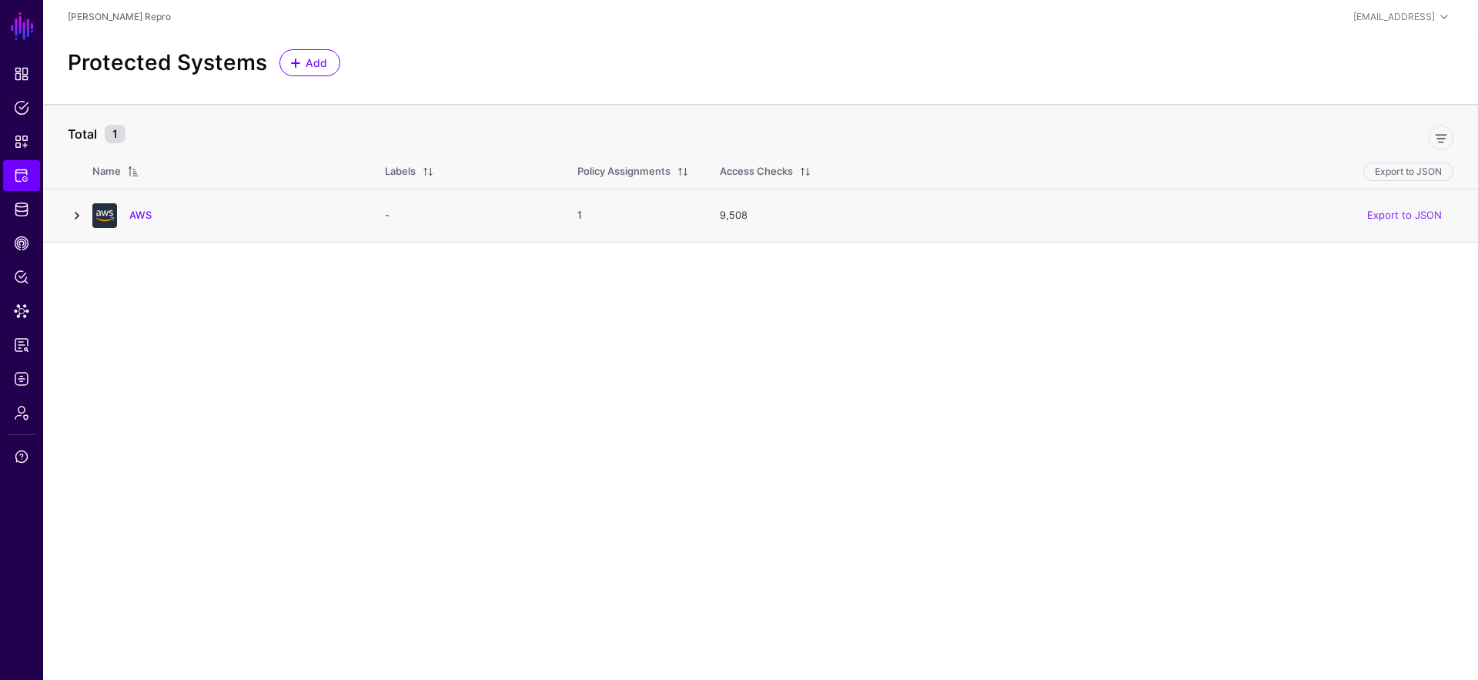
click at [80, 218] on link at bounding box center [77, 215] width 18 height 18
click at [149, 218] on link "AWS" at bounding box center [140, 215] width 22 height 12
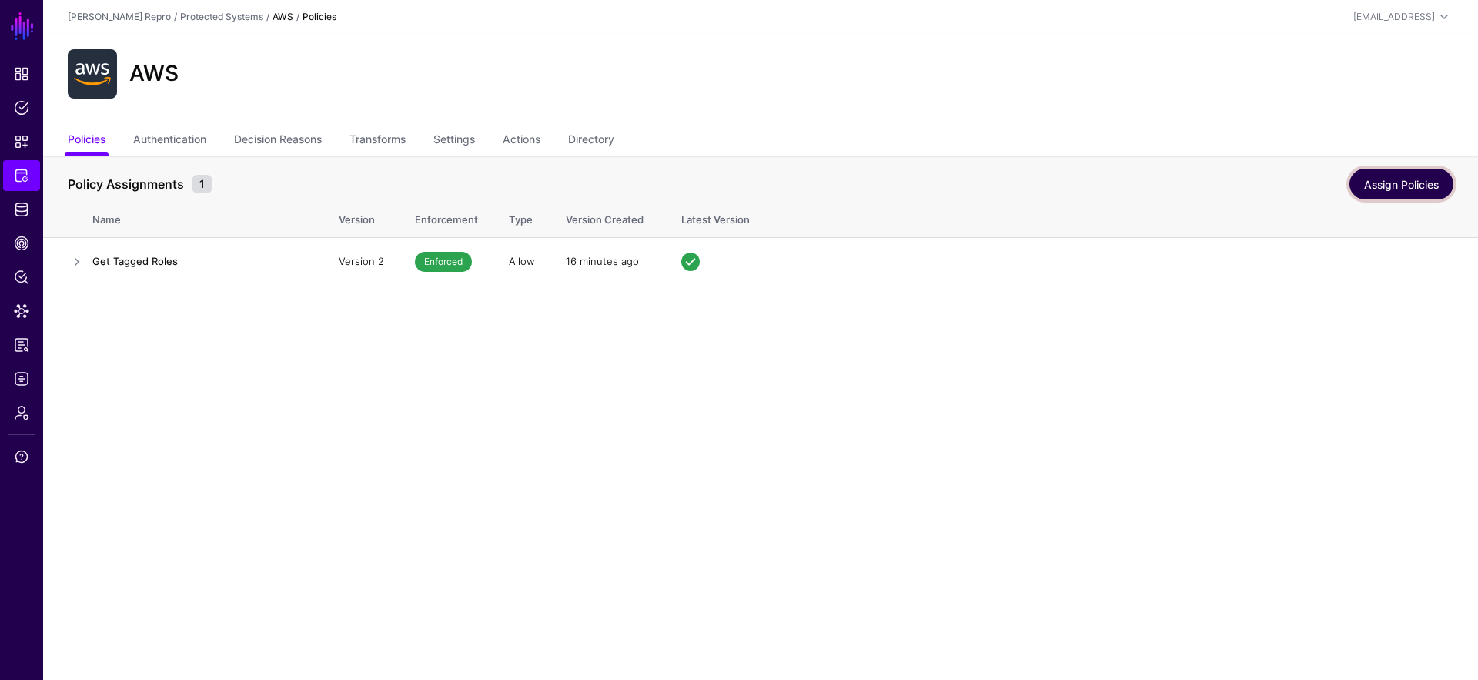
click at [1418, 180] on link "Assign Policies" at bounding box center [1401, 184] width 104 height 31
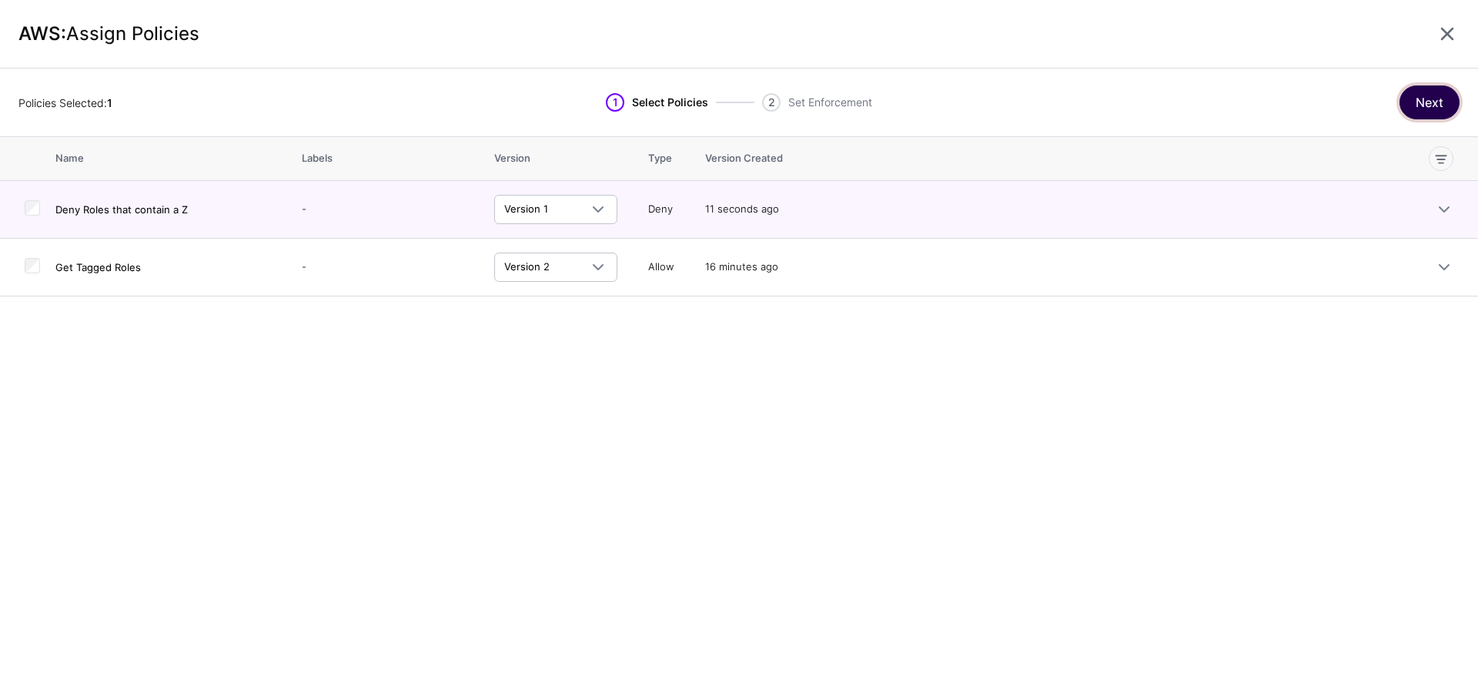
click at [1427, 112] on button "Next" at bounding box center [1429, 102] width 60 height 34
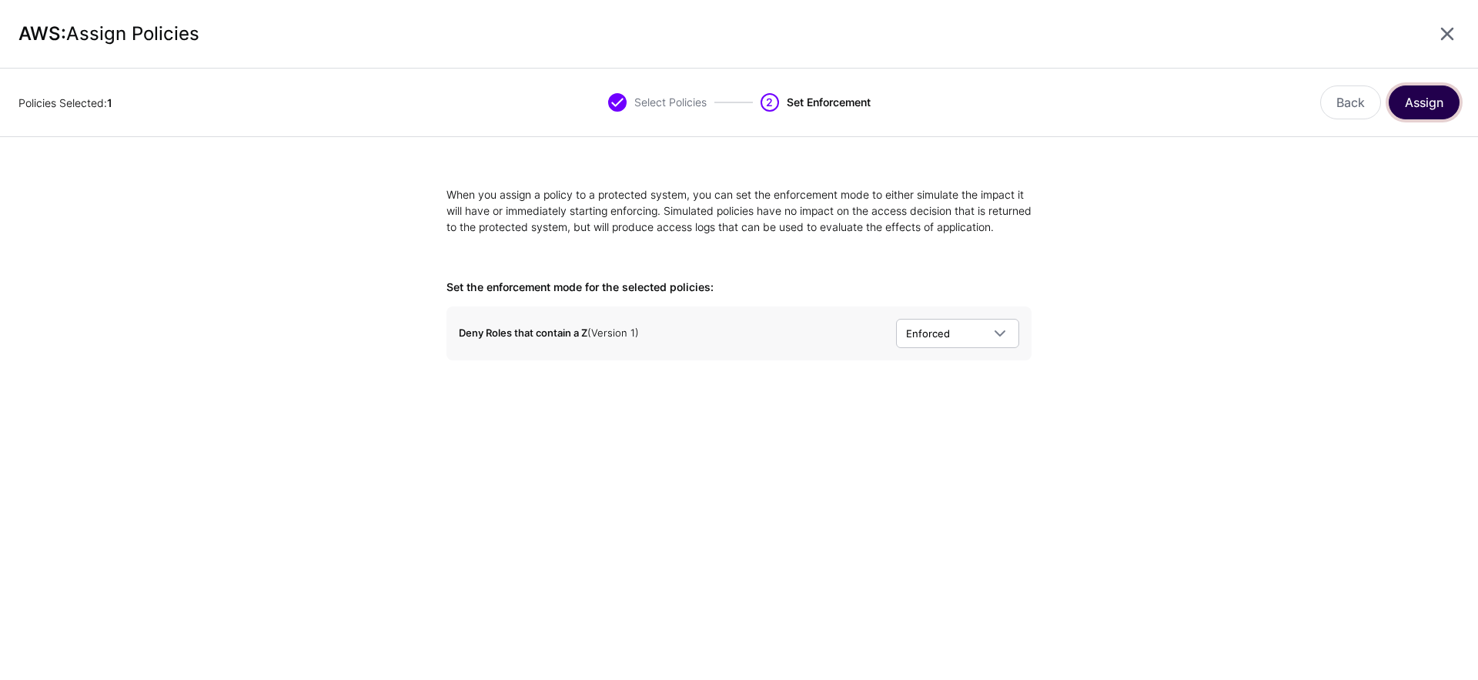
click at [1429, 107] on button "Assign" at bounding box center [1423, 102] width 71 height 34
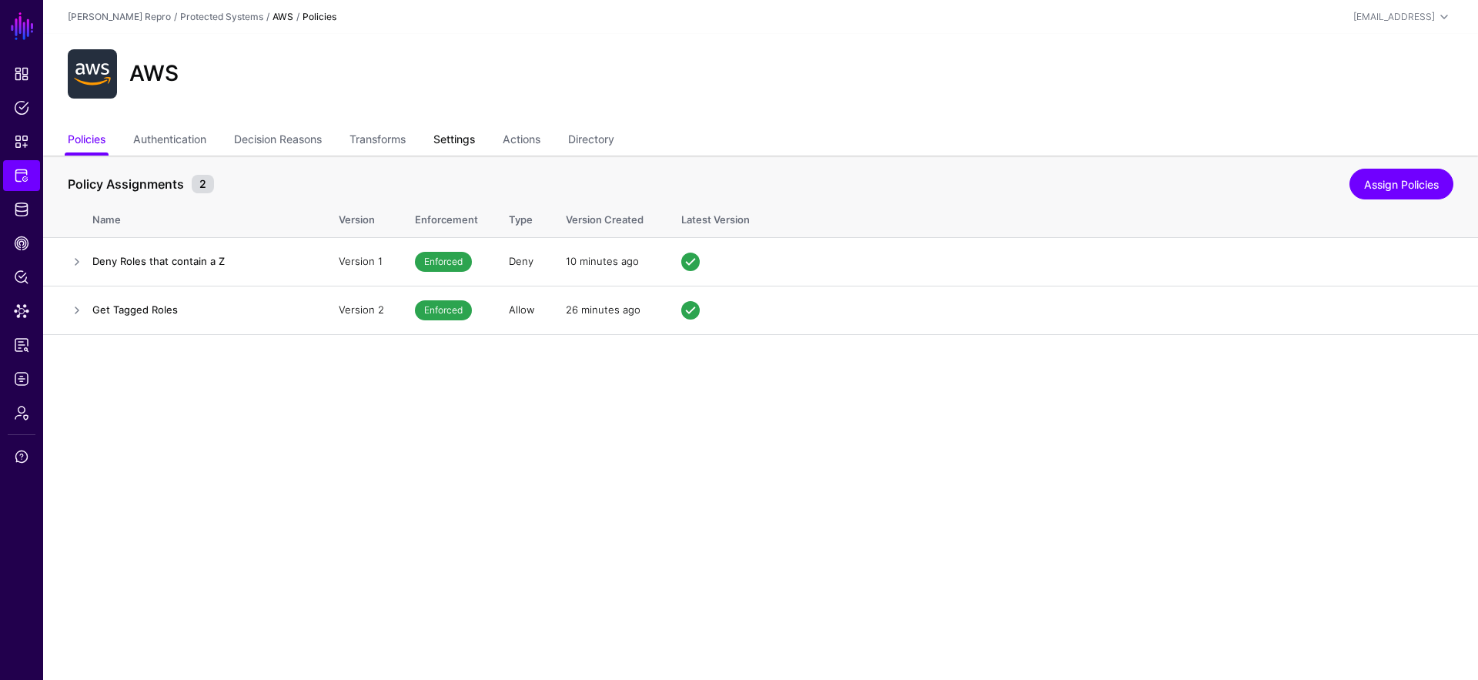
click at [471, 144] on link "Settings" at bounding box center [454, 140] width 42 height 29
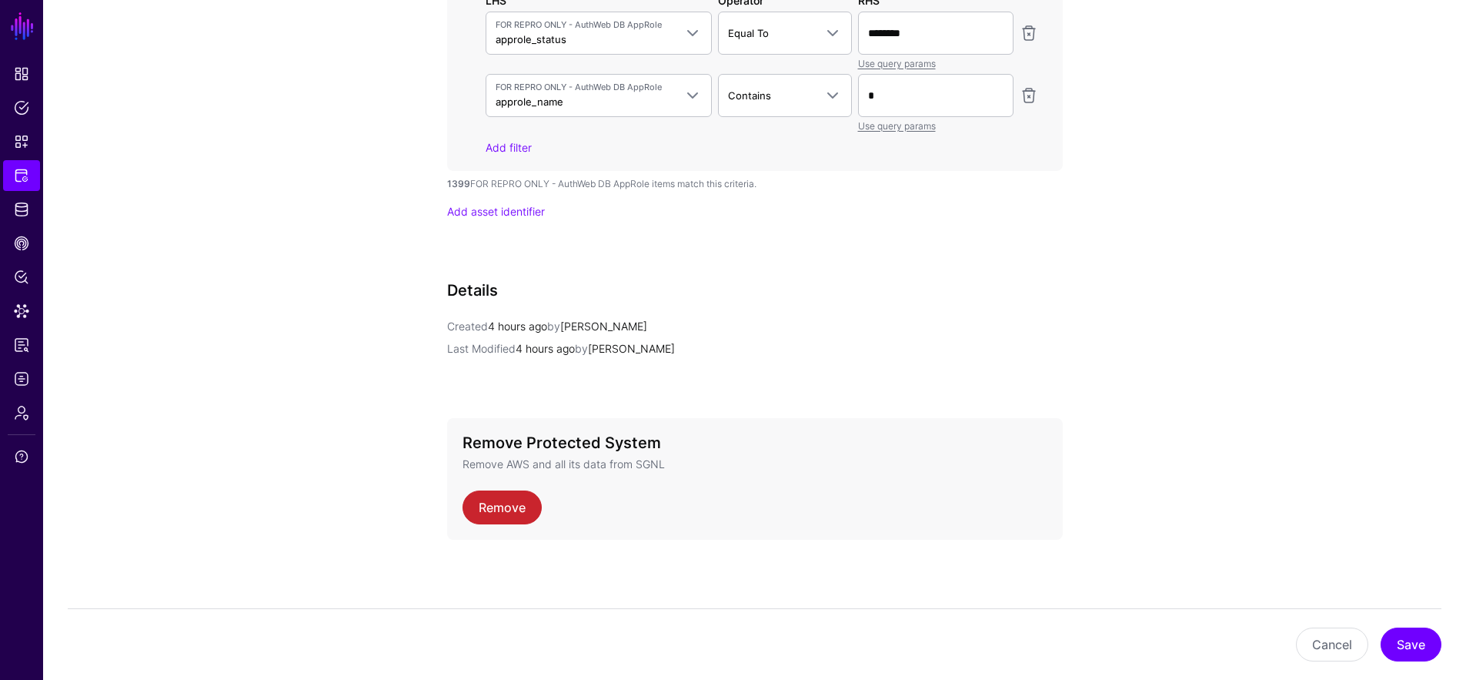
scroll to position [1444, 0]
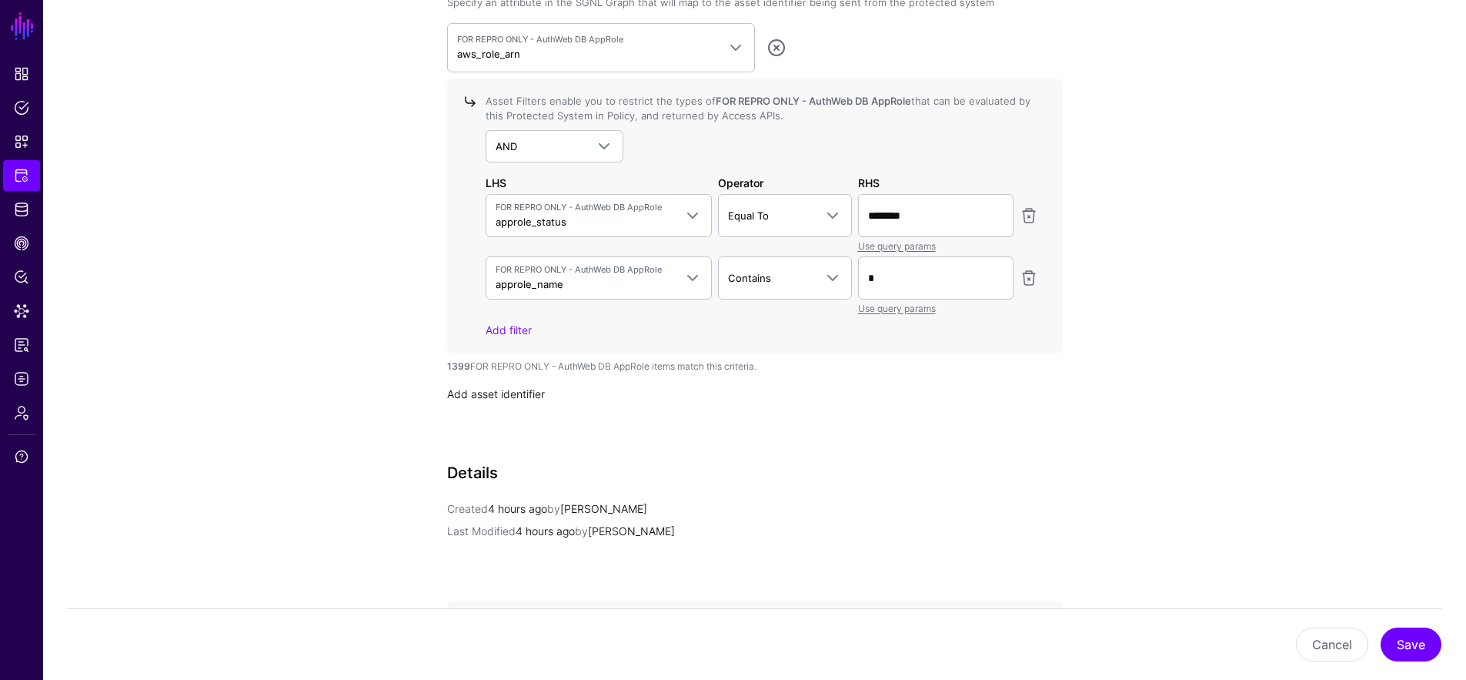
click at [520, 392] on link "Add asset identifier" at bounding box center [496, 393] width 98 height 13
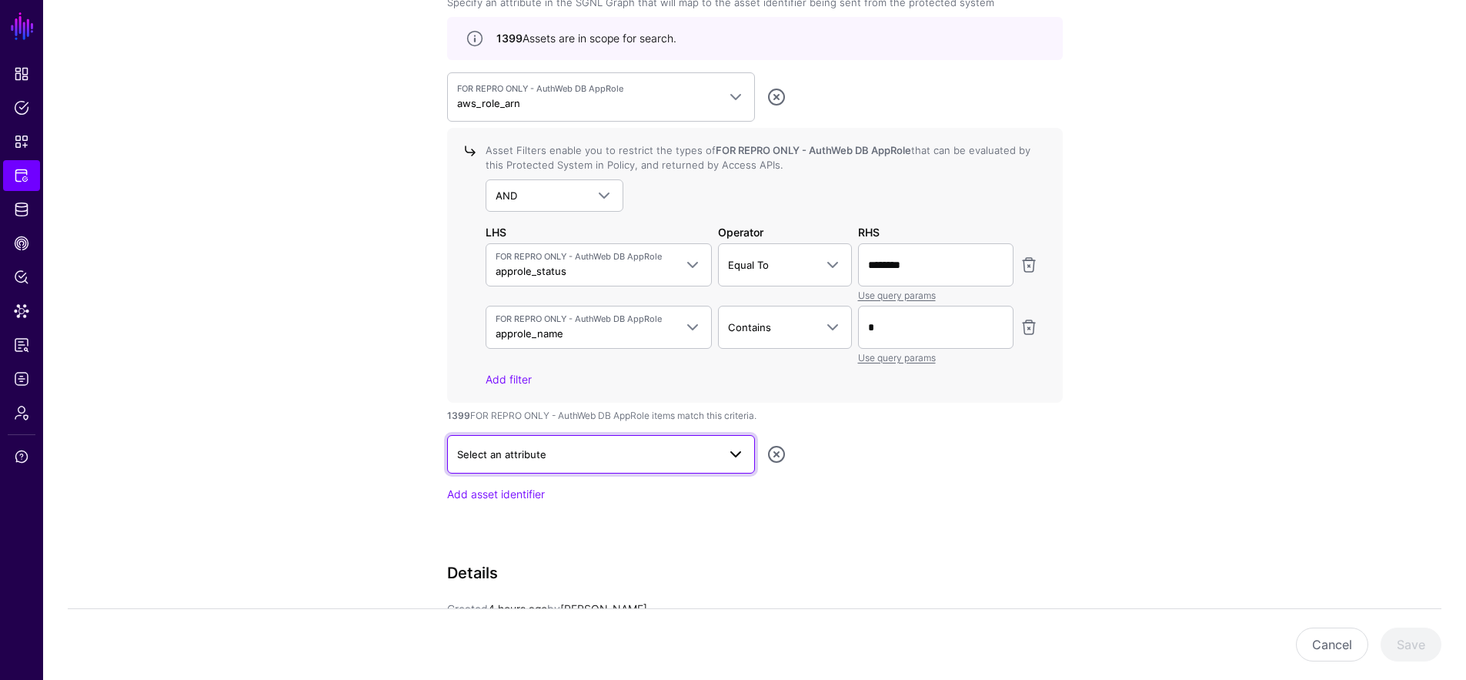
click at [564, 453] on span "Select an attribute" at bounding box center [587, 454] width 260 height 17
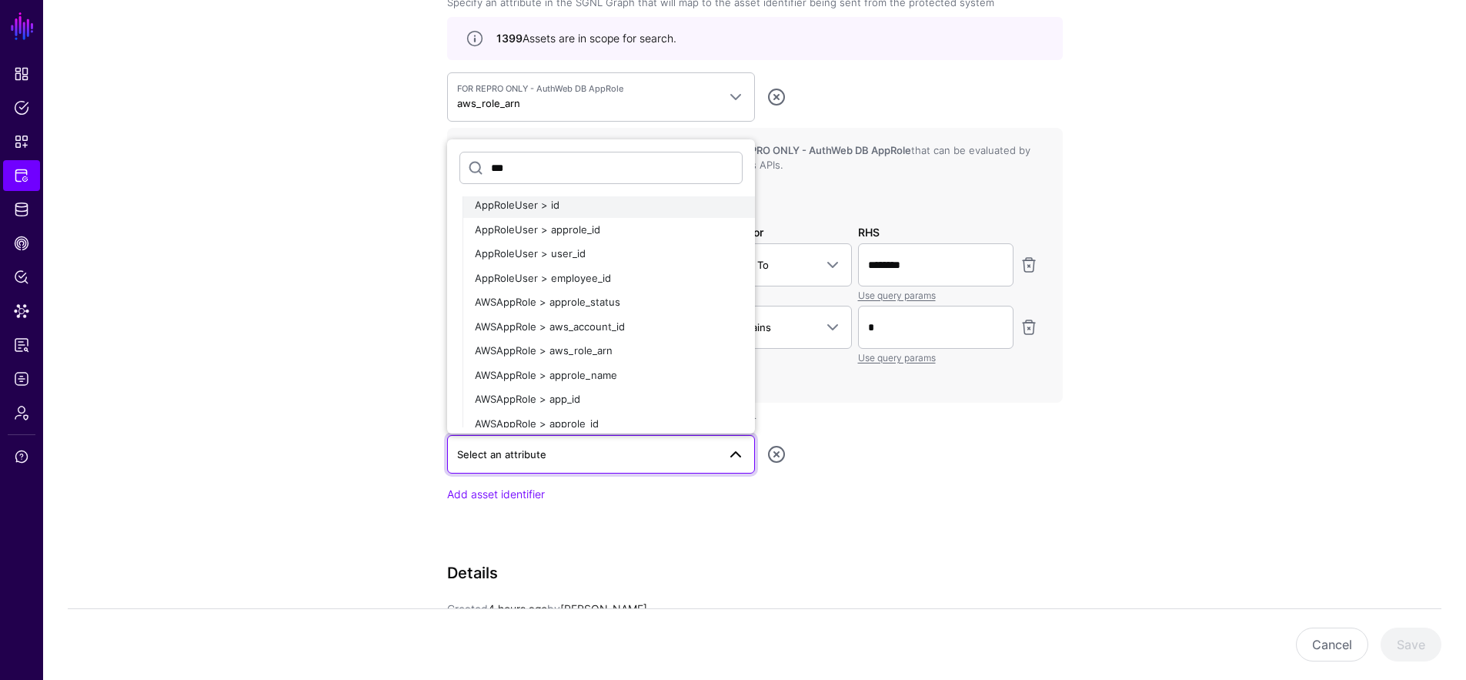
scroll to position [355, 0]
type input "***"
click at [636, 340] on div "AWSAppRole > aws_role_arn" at bounding box center [609, 346] width 268 height 15
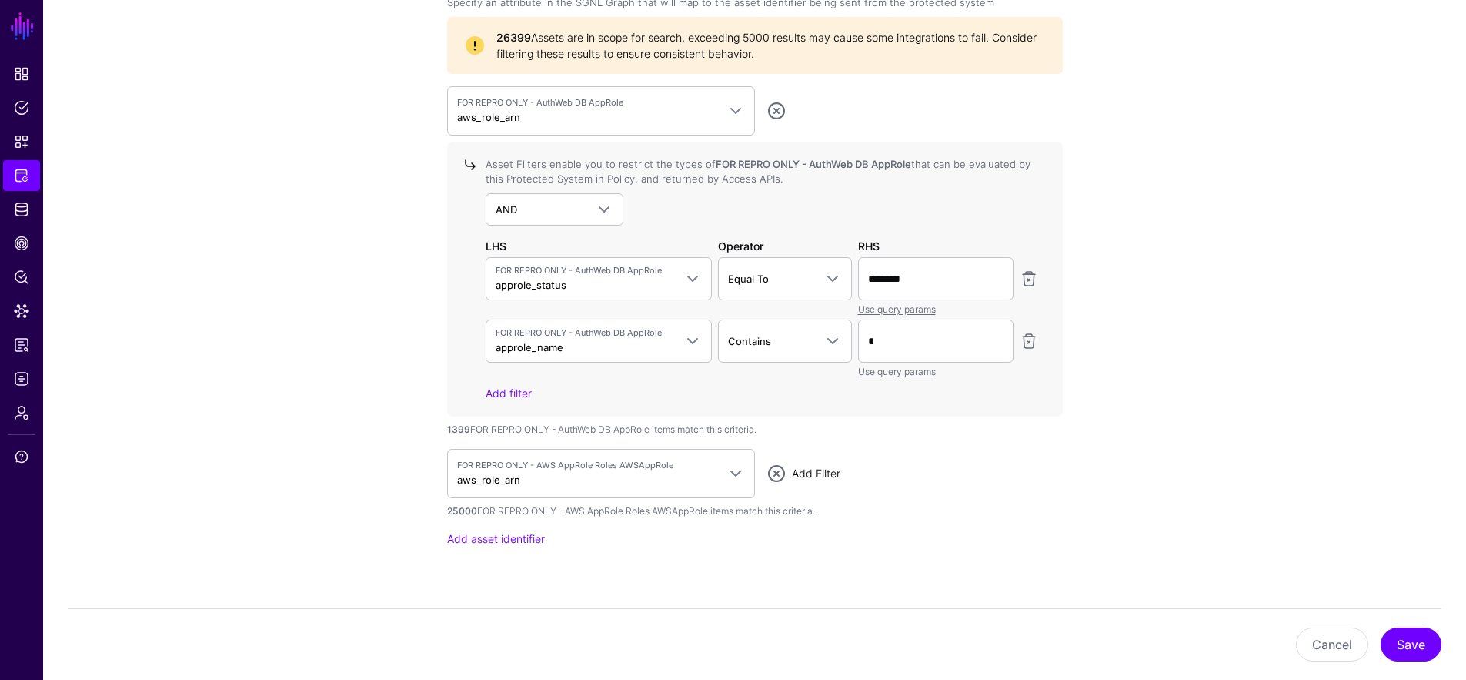
click at [804, 472] on link "Add Filter" at bounding box center [816, 472] width 48 height 13
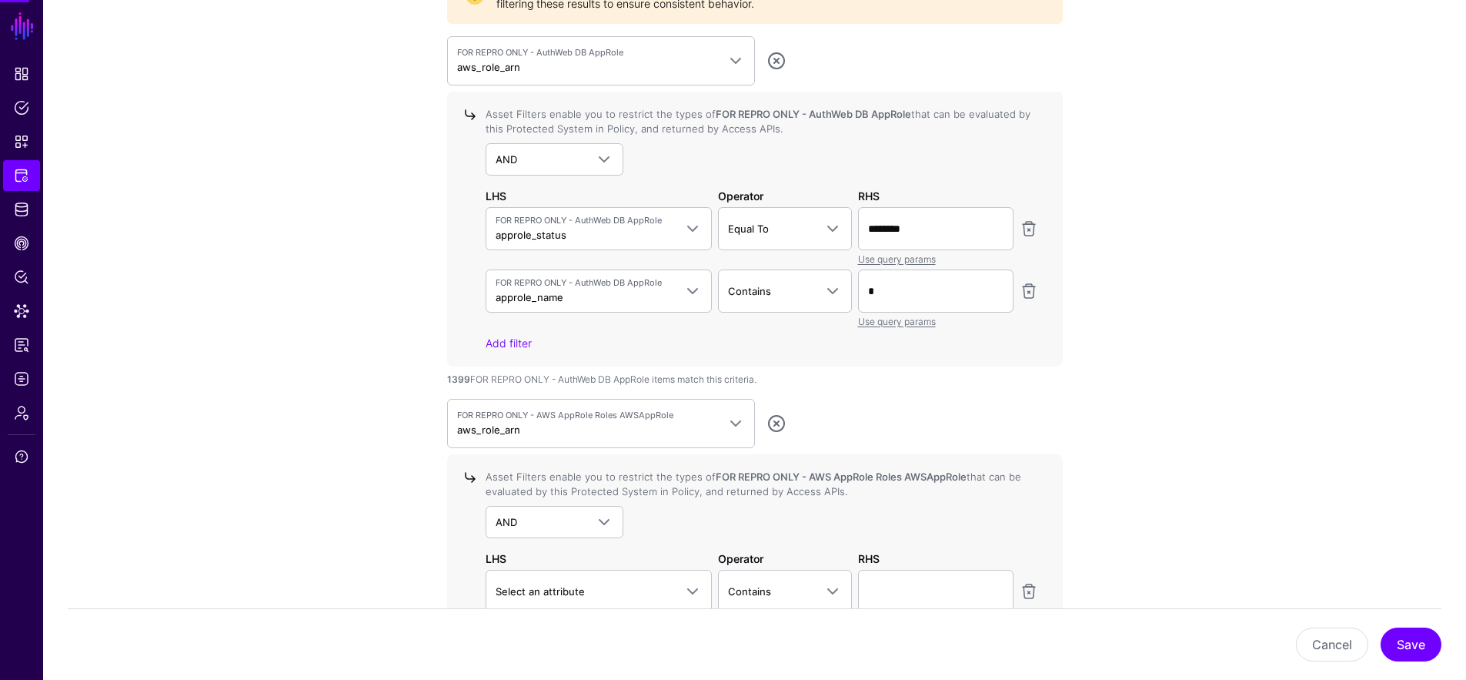
scroll to position [1608, 0]
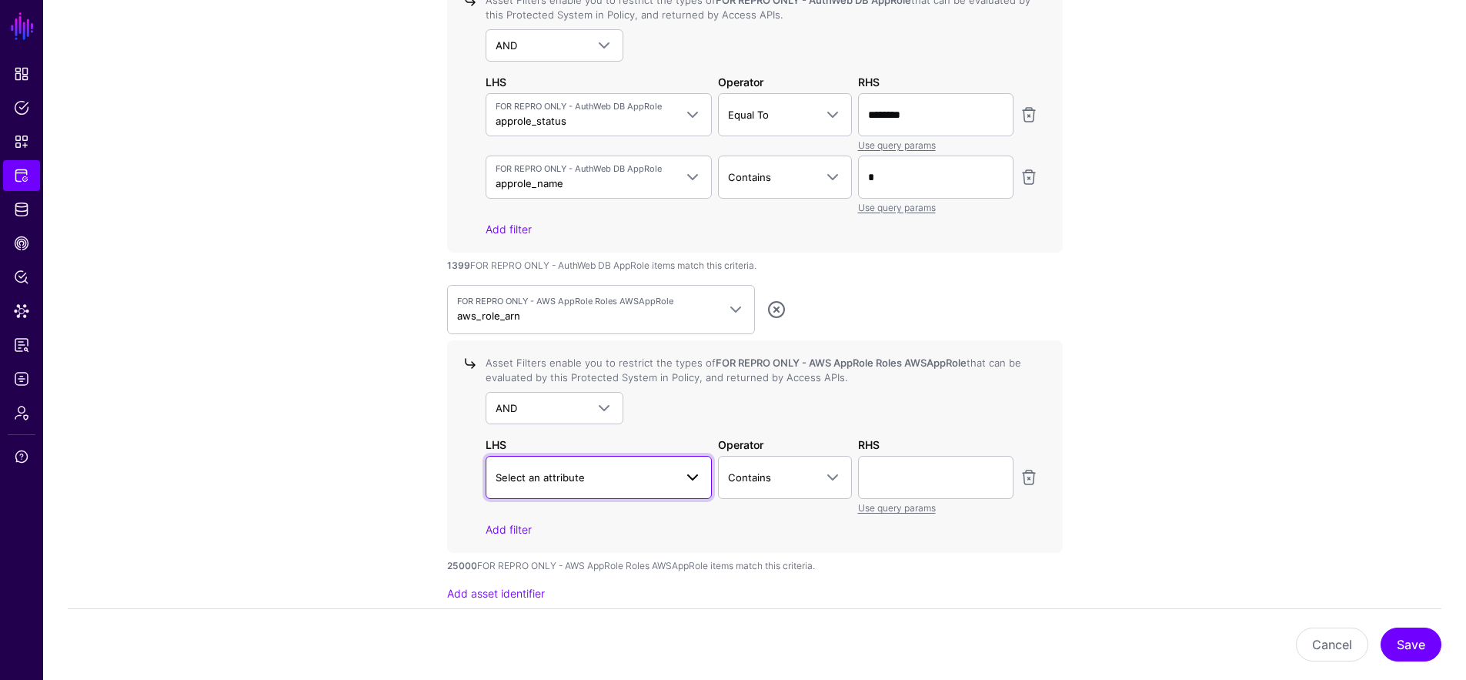
click at [691, 482] on span at bounding box center [692, 477] width 18 height 18
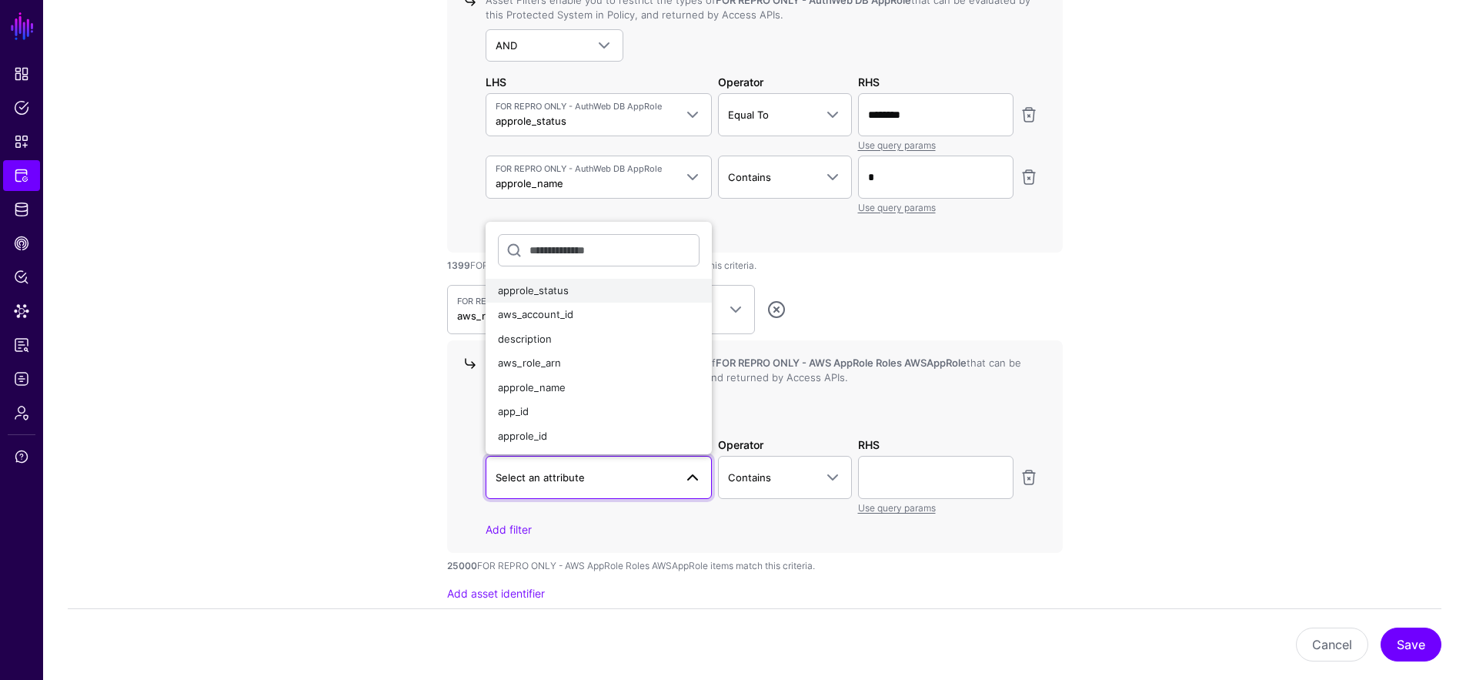
click at [626, 287] on div "approle_status" at bounding box center [599, 290] width 202 height 15
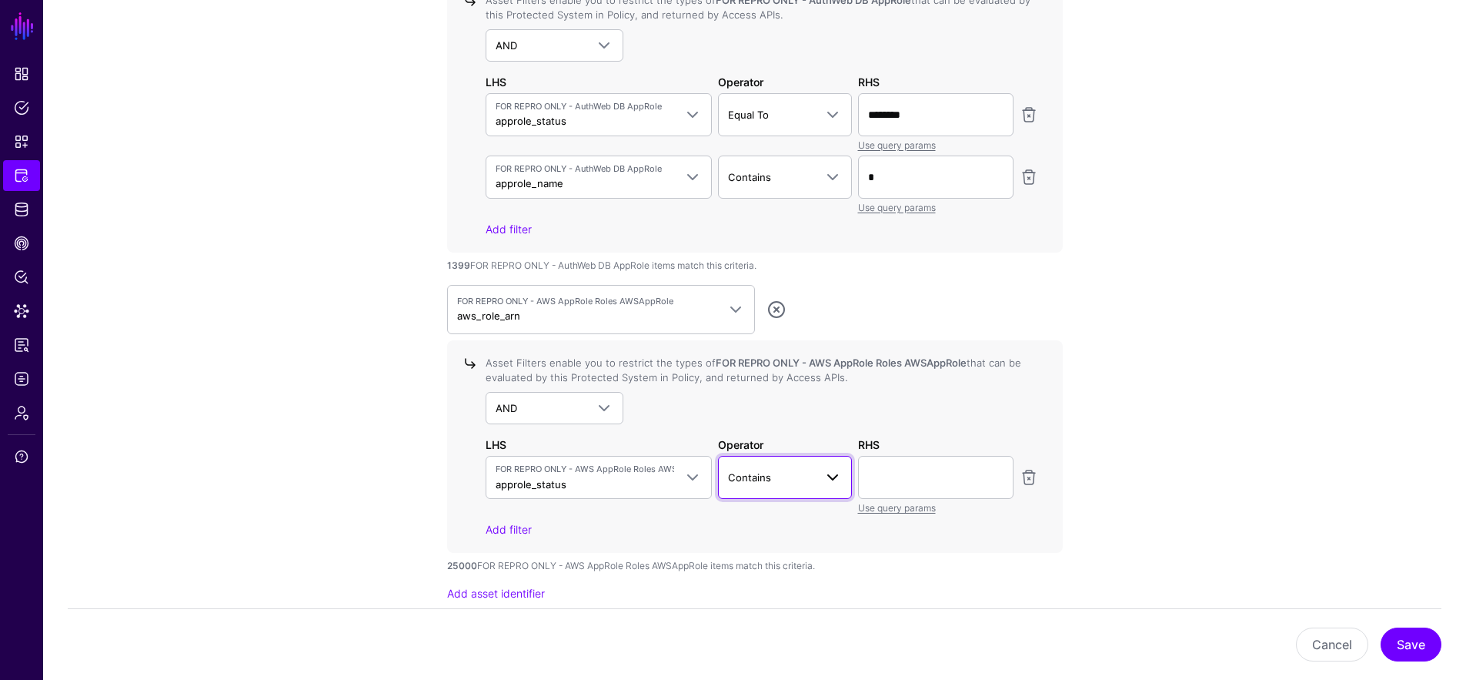
click at [768, 469] on span "Contains" at bounding box center [771, 477] width 86 height 17
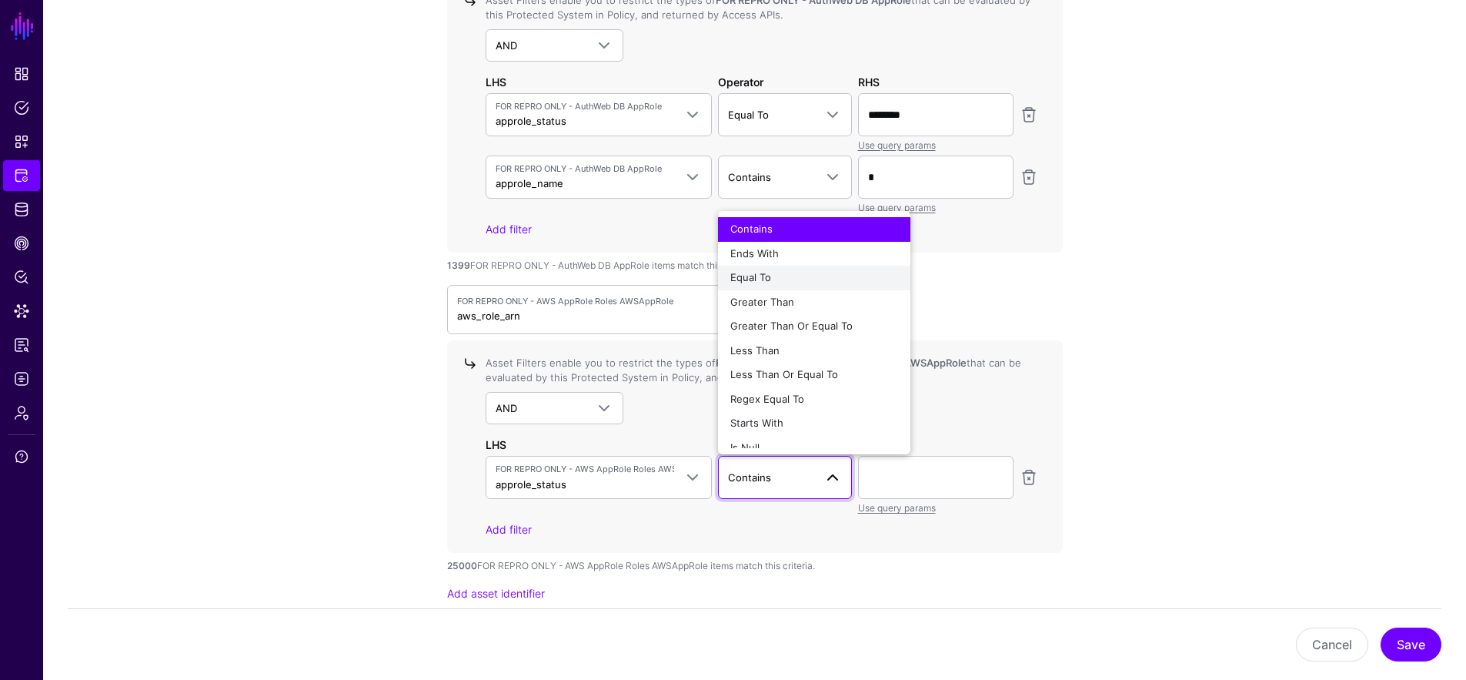
click at [789, 275] on div "Equal To" at bounding box center [814, 277] width 168 height 15
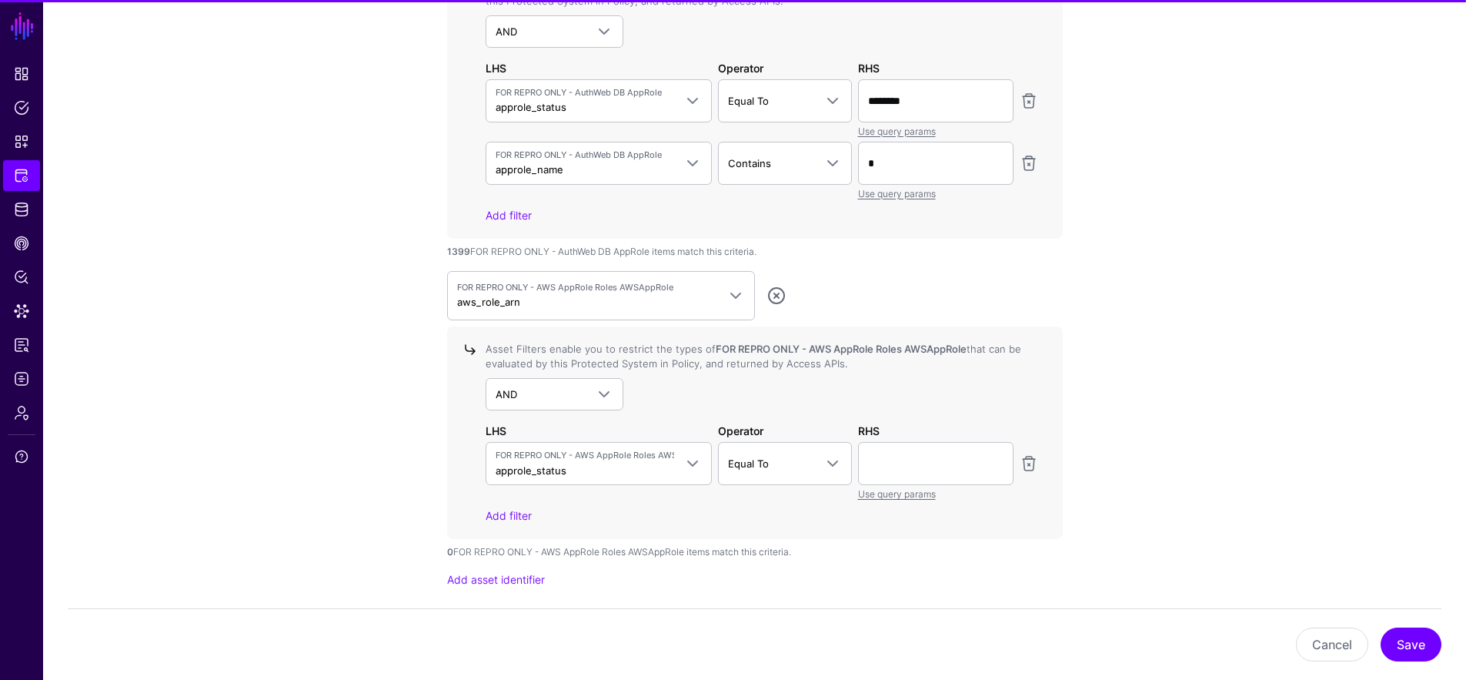
scroll to position [1594, 0]
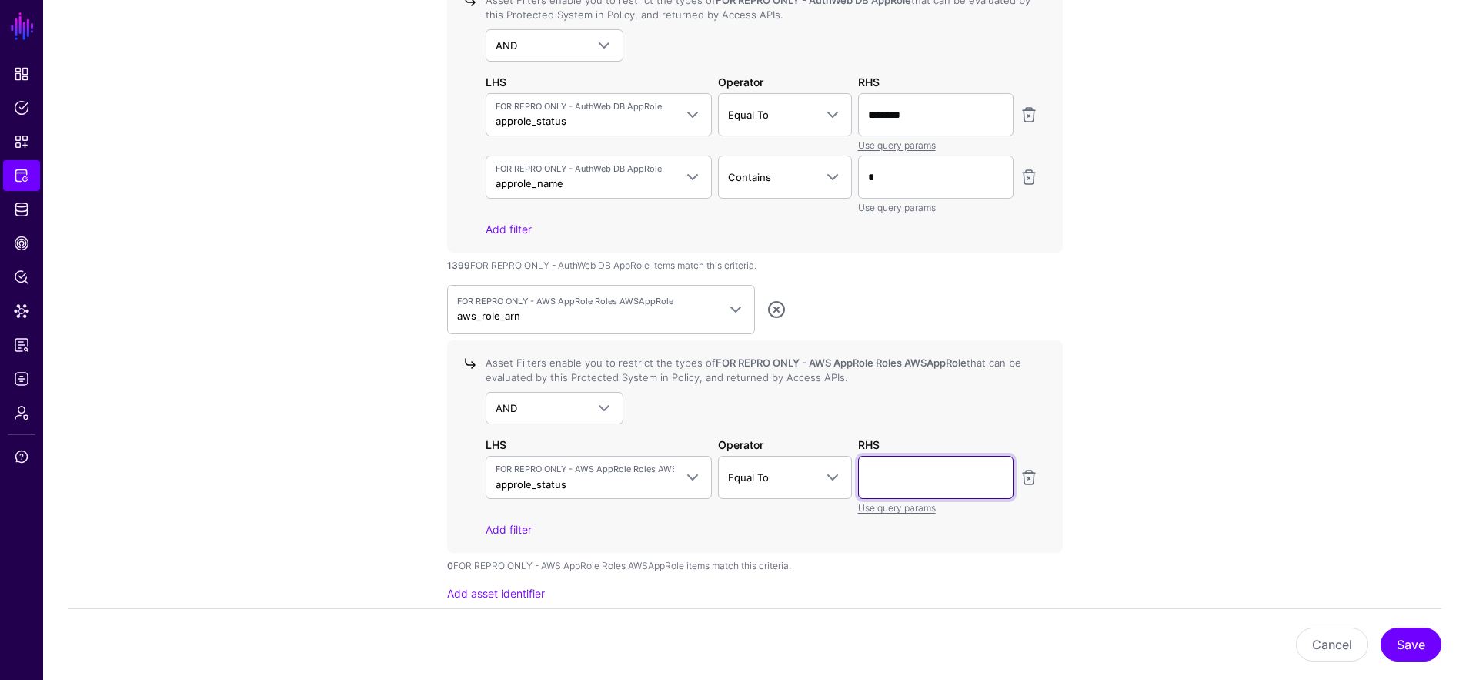
click at [940, 477] on input "text" at bounding box center [935, 477] width 155 height 43
type input "******"
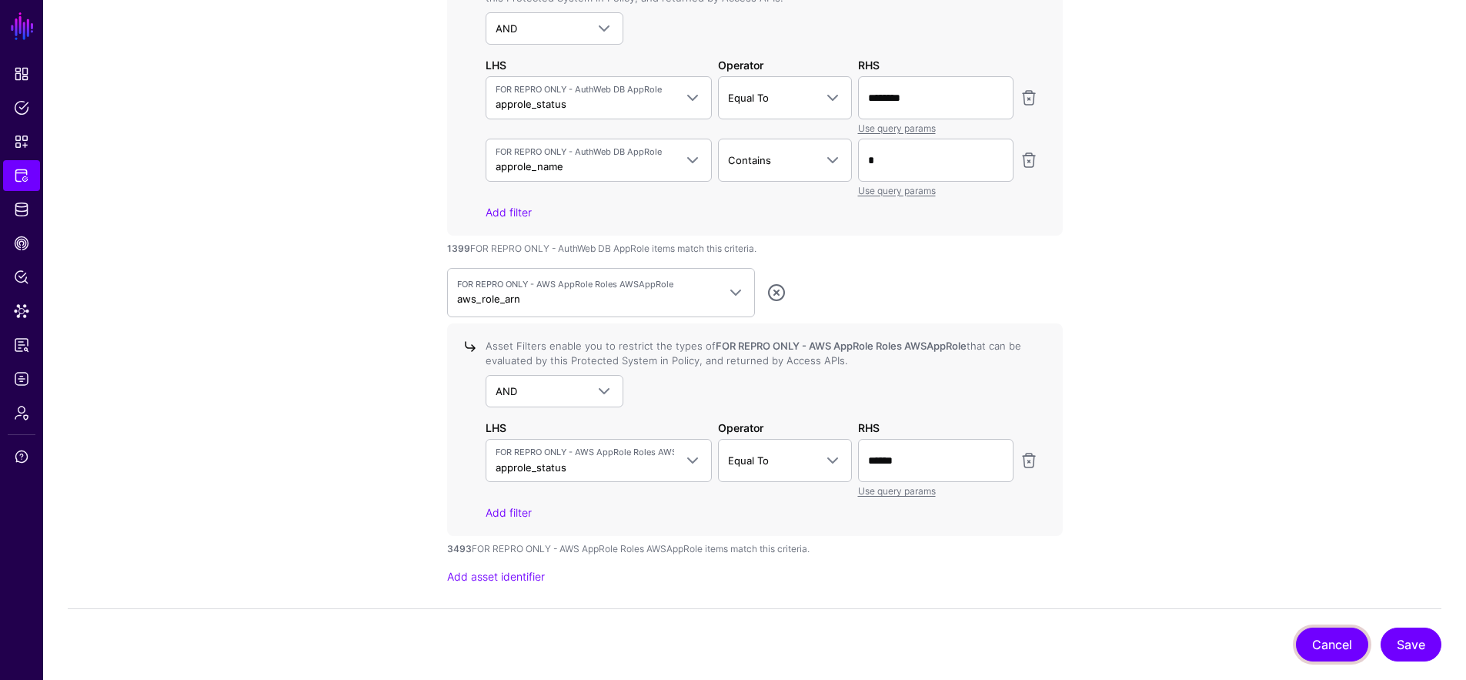
scroll to position [1763, 0]
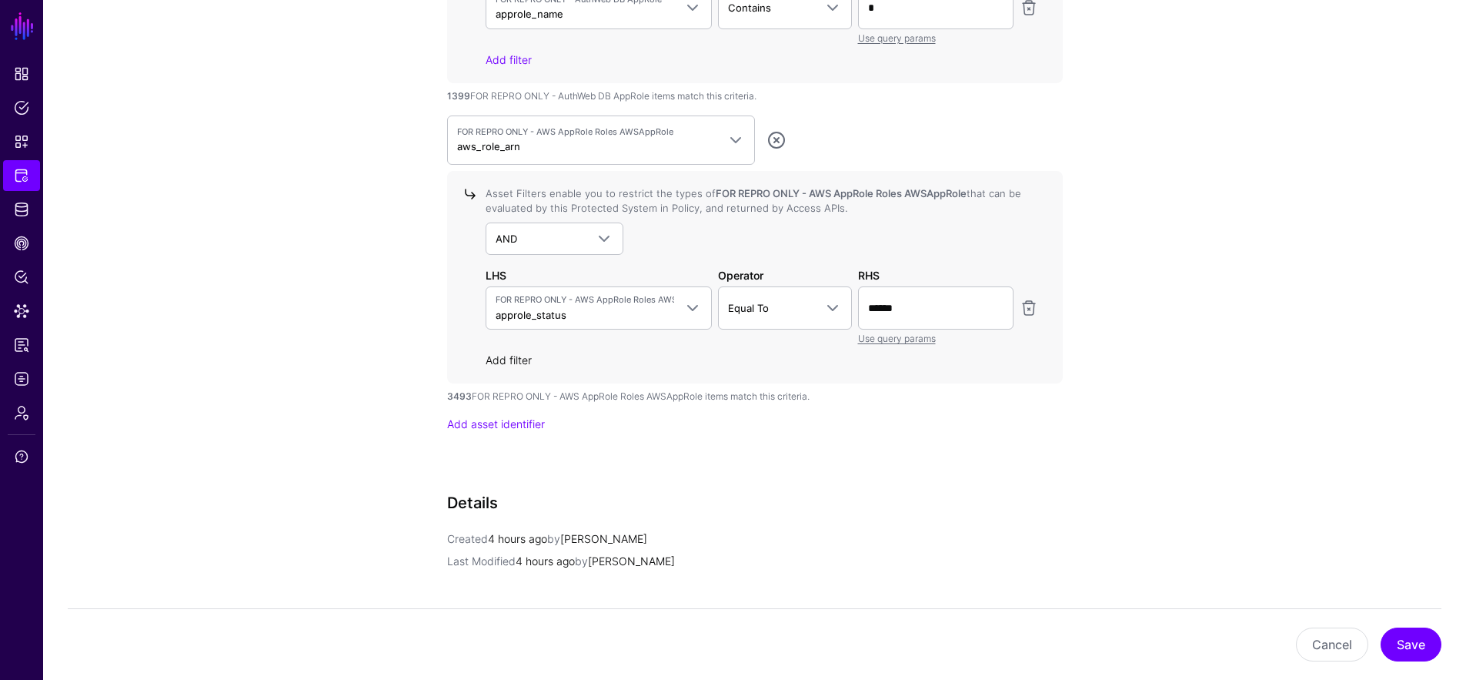
click at [518, 356] on link "Add filter" at bounding box center [509, 359] width 46 height 13
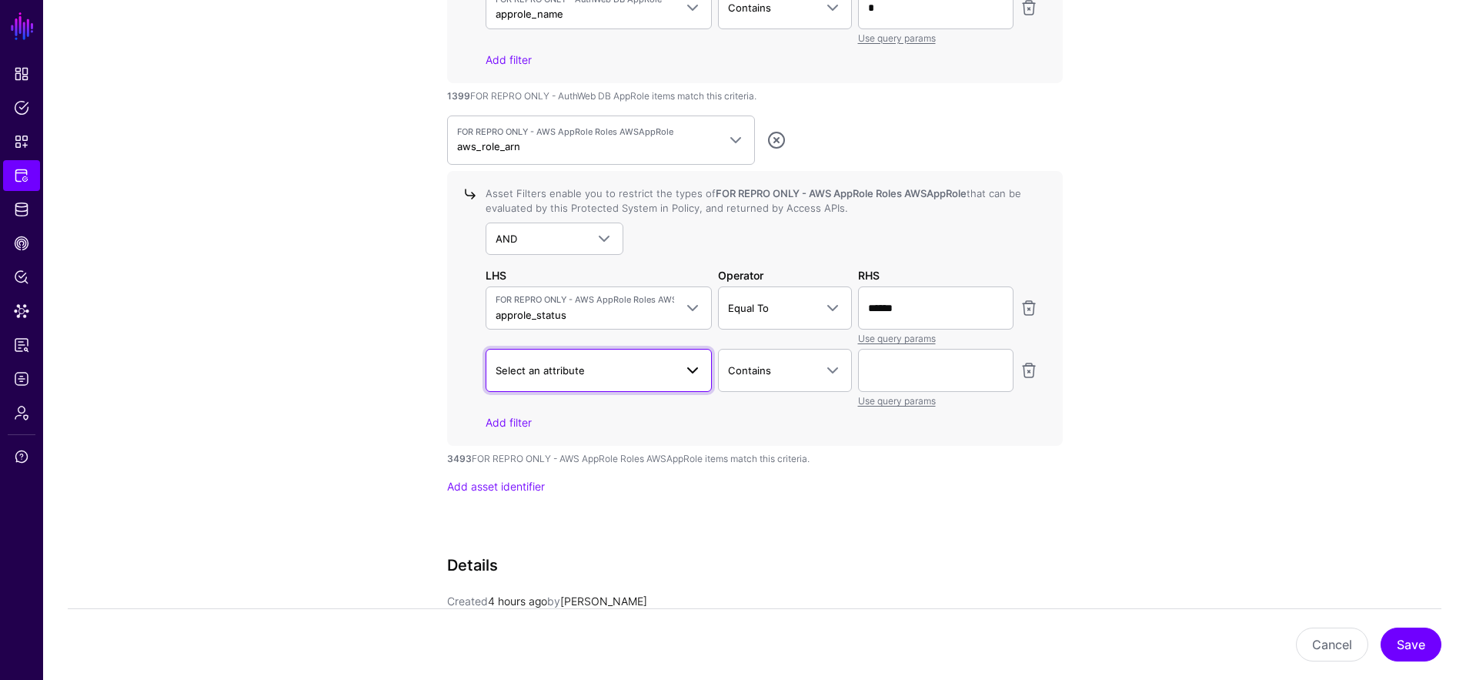
click at [550, 364] on span "Select an attribute" at bounding box center [540, 370] width 89 height 12
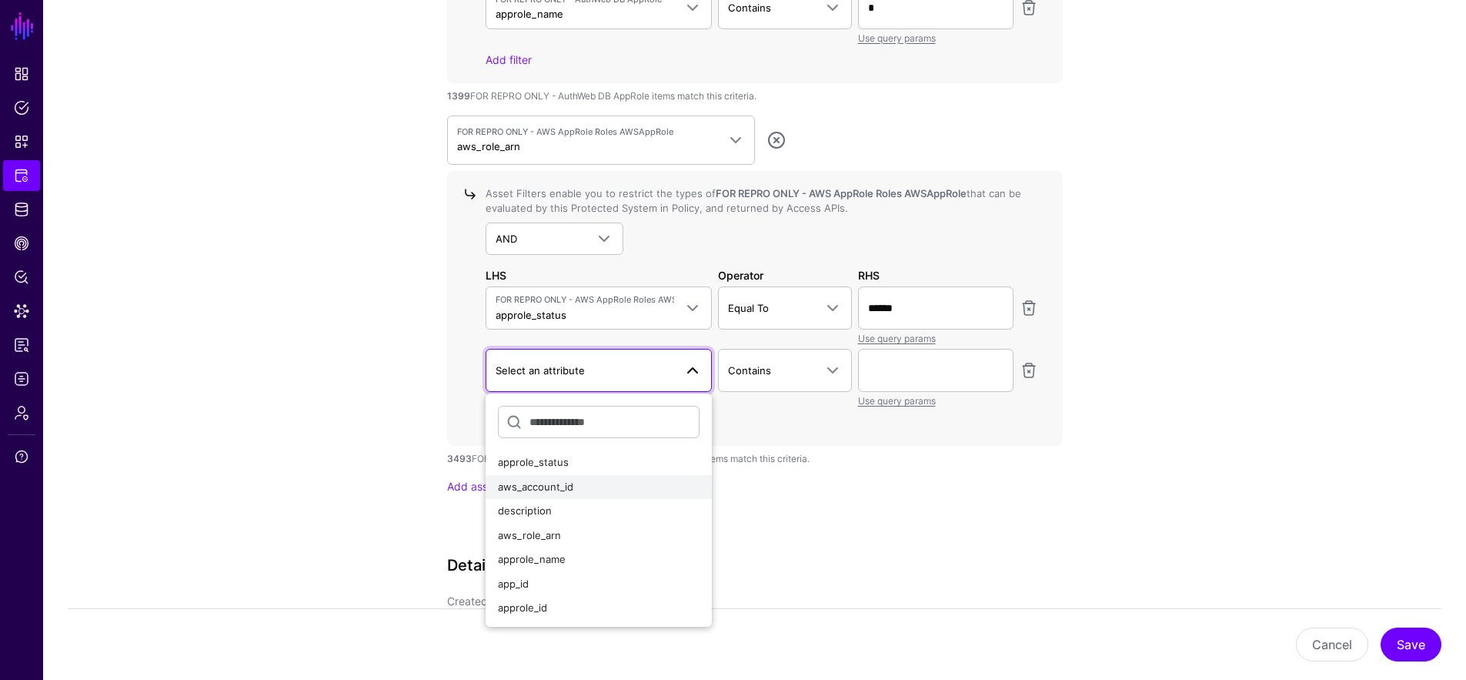
click at [653, 483] on div "aws_account_id" at bounding box center [599, 486] width 202 height 15
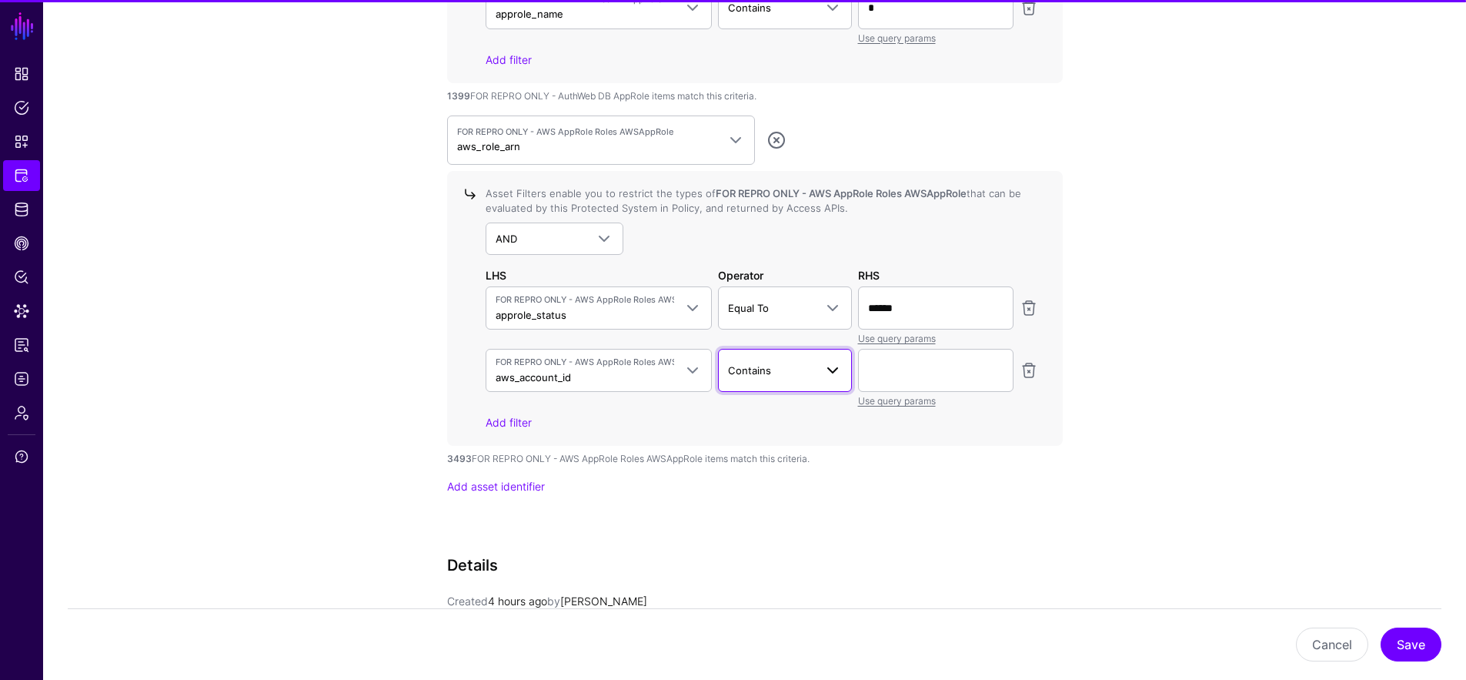
click at [785, 372] on span "Contains" at bounding box center [771, 370] width 86 height 17
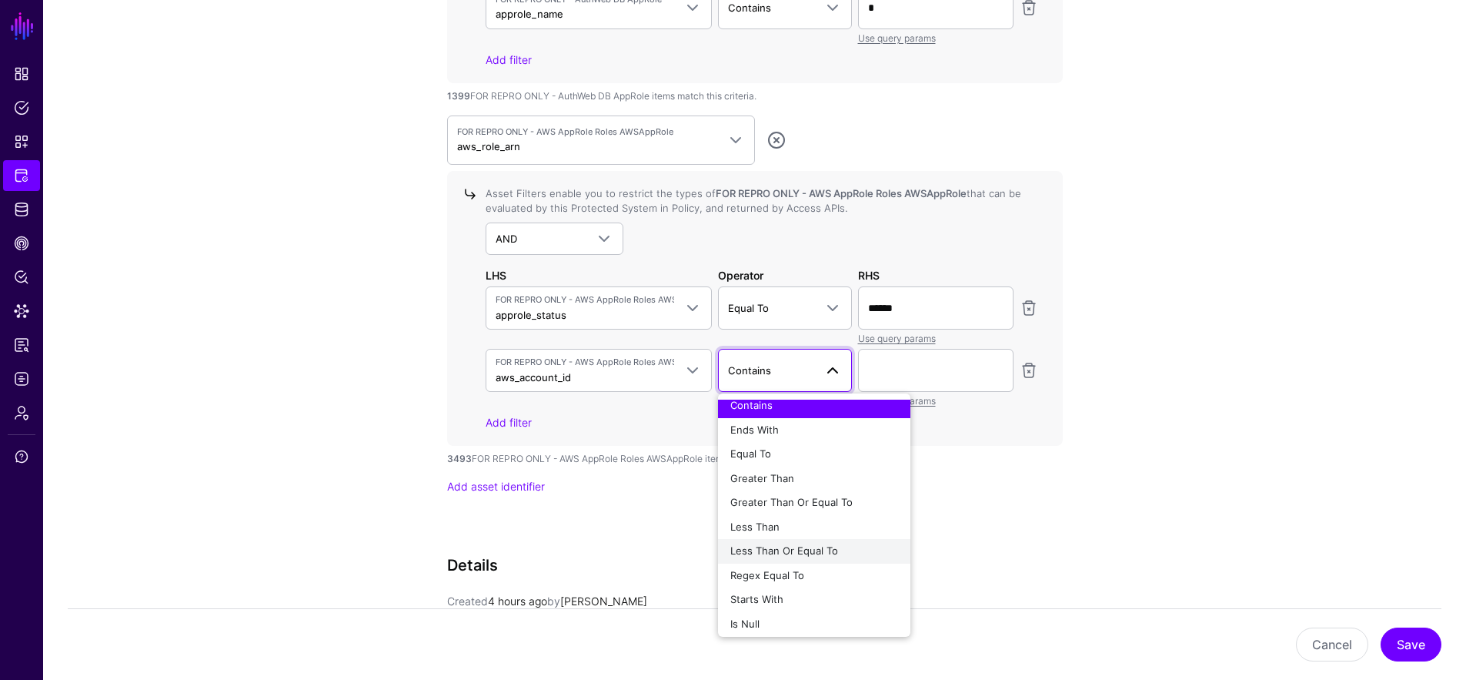
scroll to position [12, 0]
click at [819, 564] on div "Regex Equal To" at bounding box center [814, 570] width 168 height 15
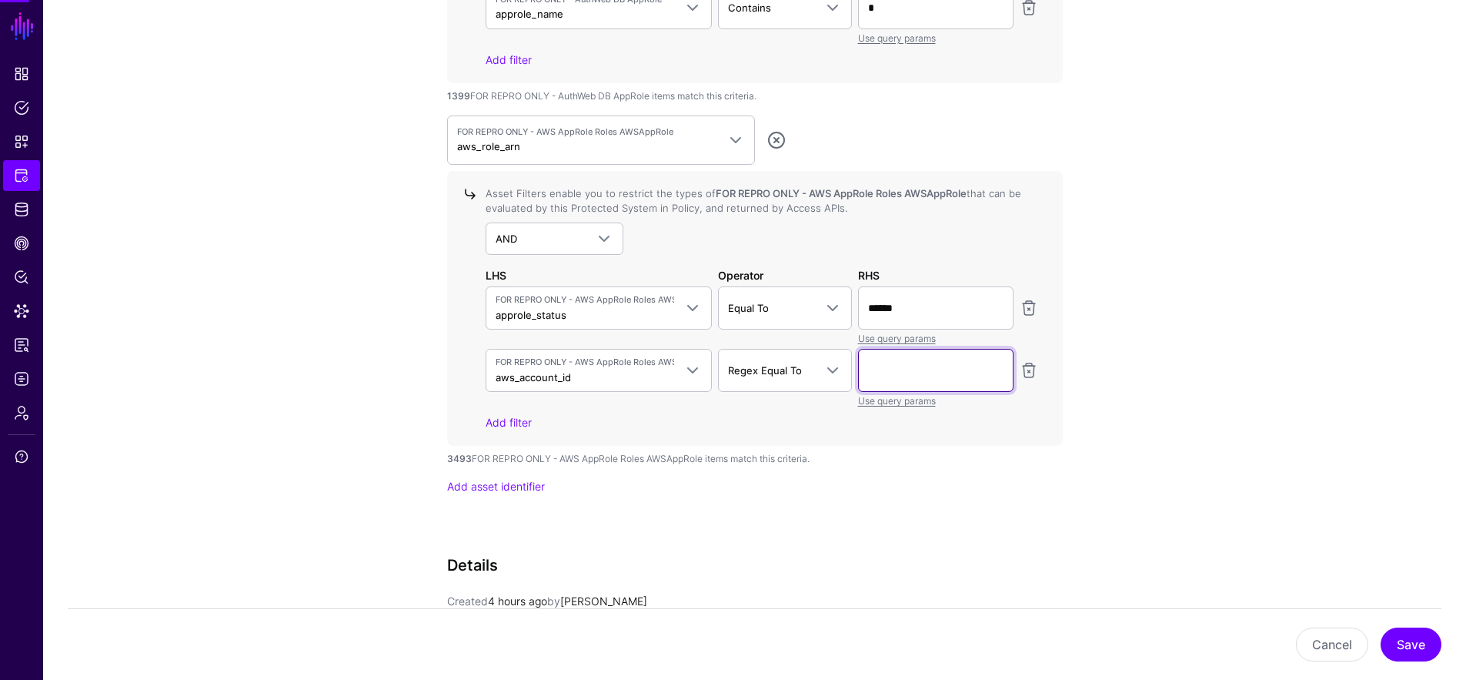
click at [873, 367] on input "text" at bounding box center [935, 370] width 155 height 43
click at [891, 366] on input "**" at bounding box center [935, 370] width 155 height 43
click at [889, 372] on input "**" at bounding box center [935, 370] width 155 height 43
type input "*"
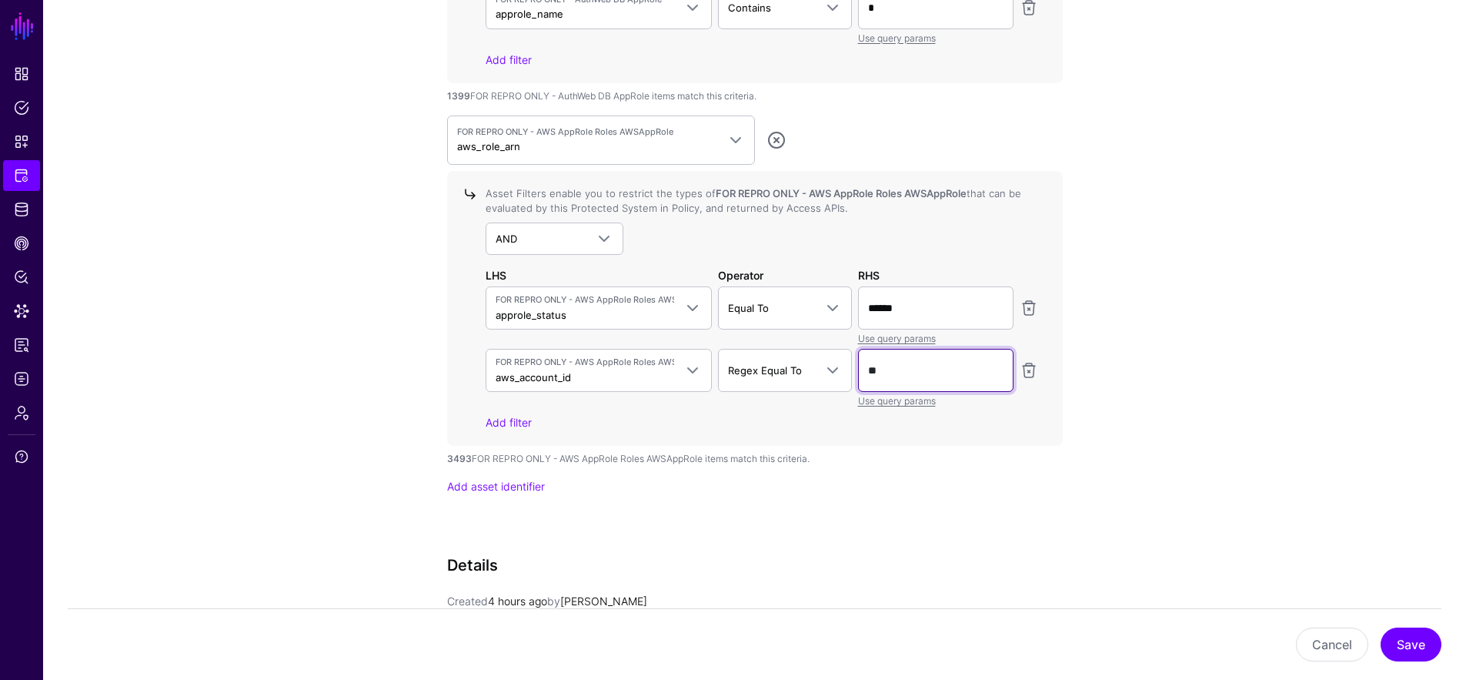
click at [924, 370] on input "**" at bounding box center [935, 370] width 155 height 43
type input "*"
type input "******"
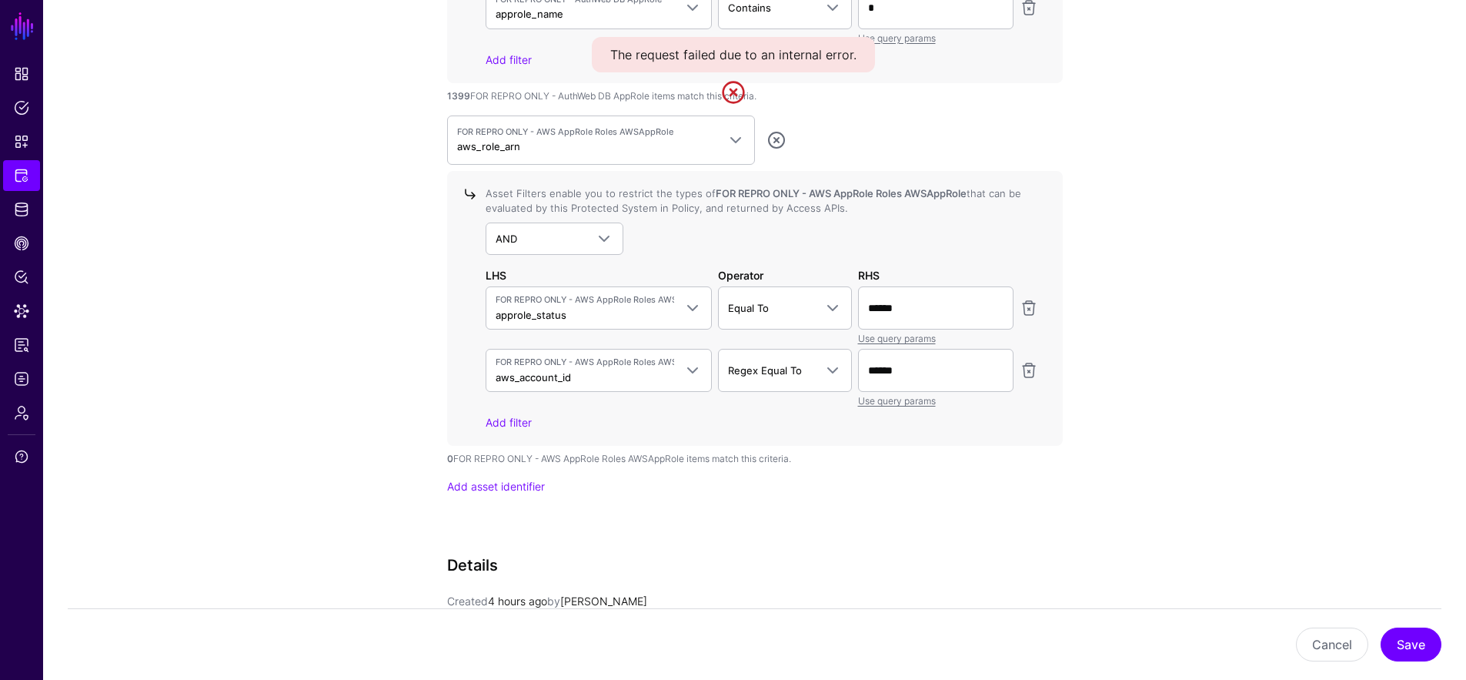
click at [726, 90] on link at bounding box center [733, 92] width 25 height 25
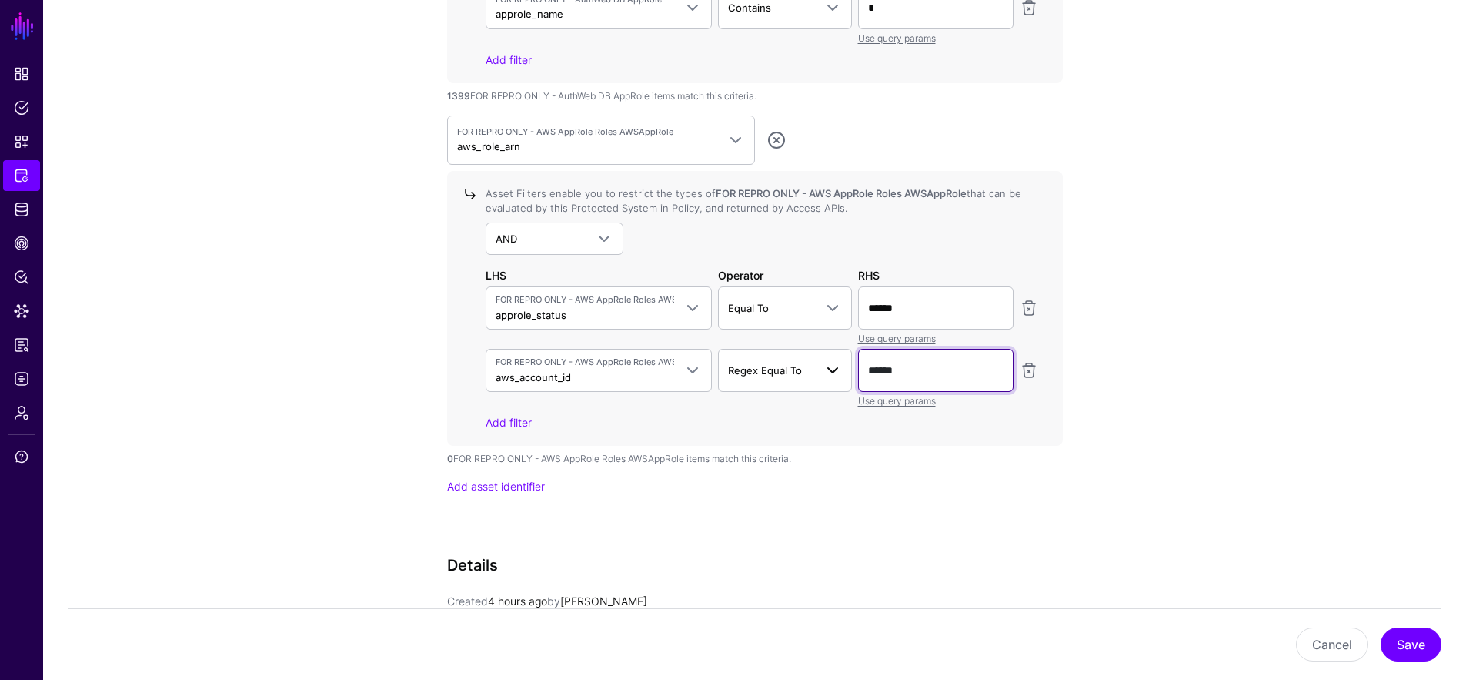
drag, startPoint x: 930, startPoint y: 376, endPoint x: 785, endPoint y: 354, distance: 147.0
click at [785, 354] on div "FOR REPRO ONLY - AWS AppRole Roles AWSAppRole aws_account_id approle_status aws…" at bounding box center [762, 378] width 559 height 59
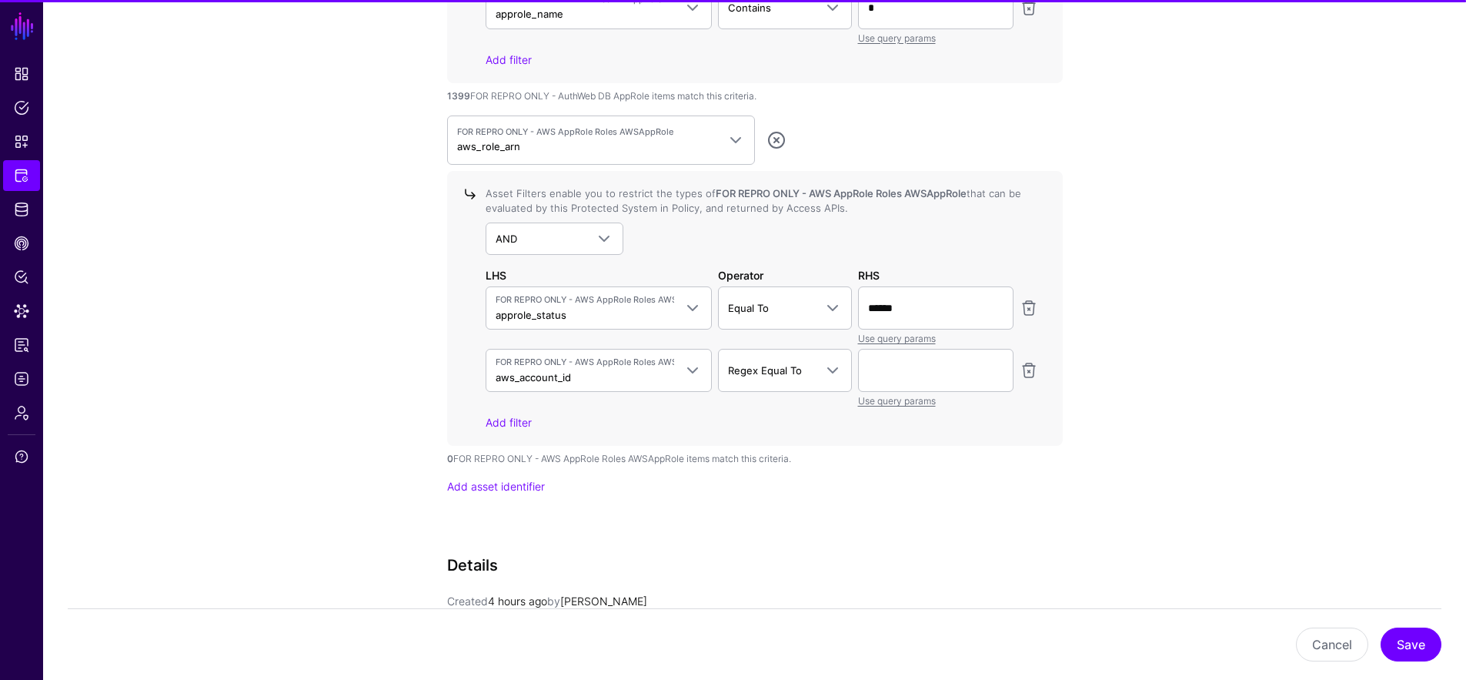
click at [890, 483] on div "Add asset identifier" at bounding box center [755, 486] width 616 height 16
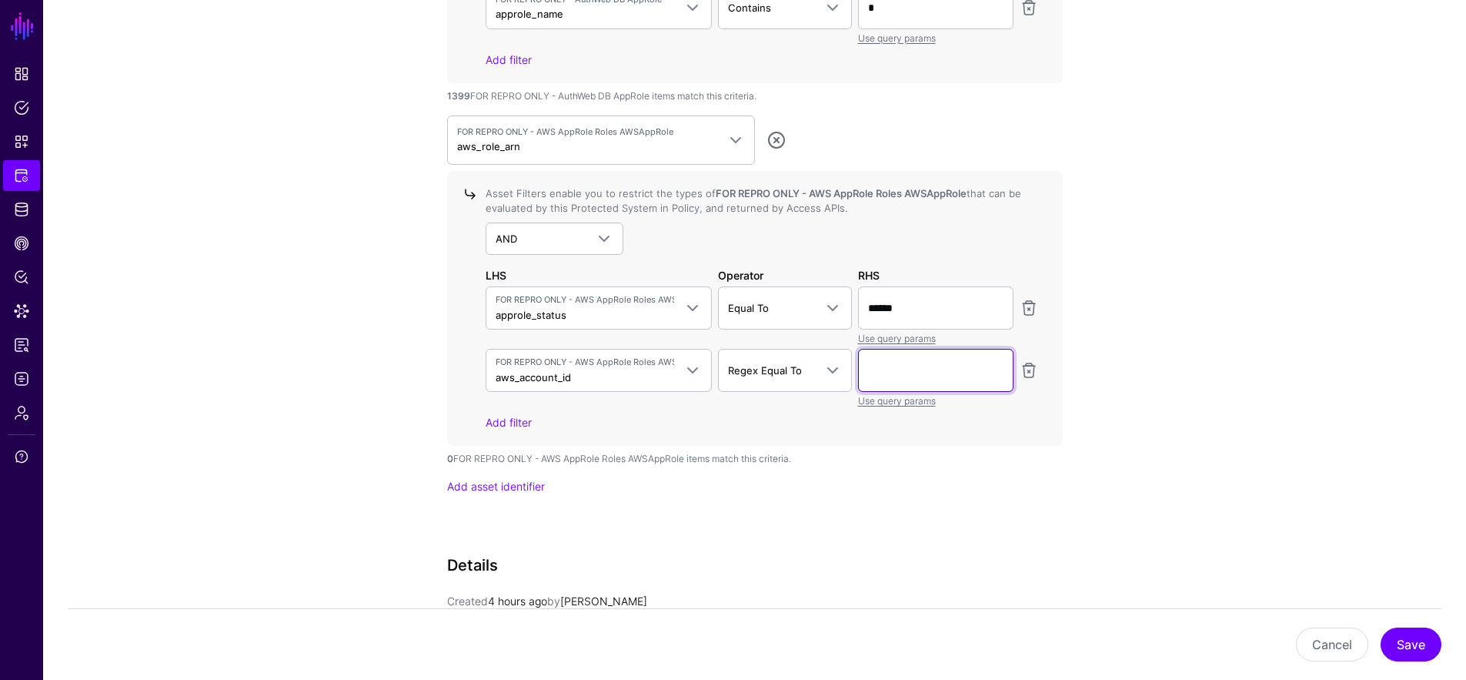
click at [897, 356] on input "text" at bounding box center [935, 370] width 155 height 43
type input "**"
click at [517, 425] on link "Add filter" at bounding box center [509, 422] width 46 height 13
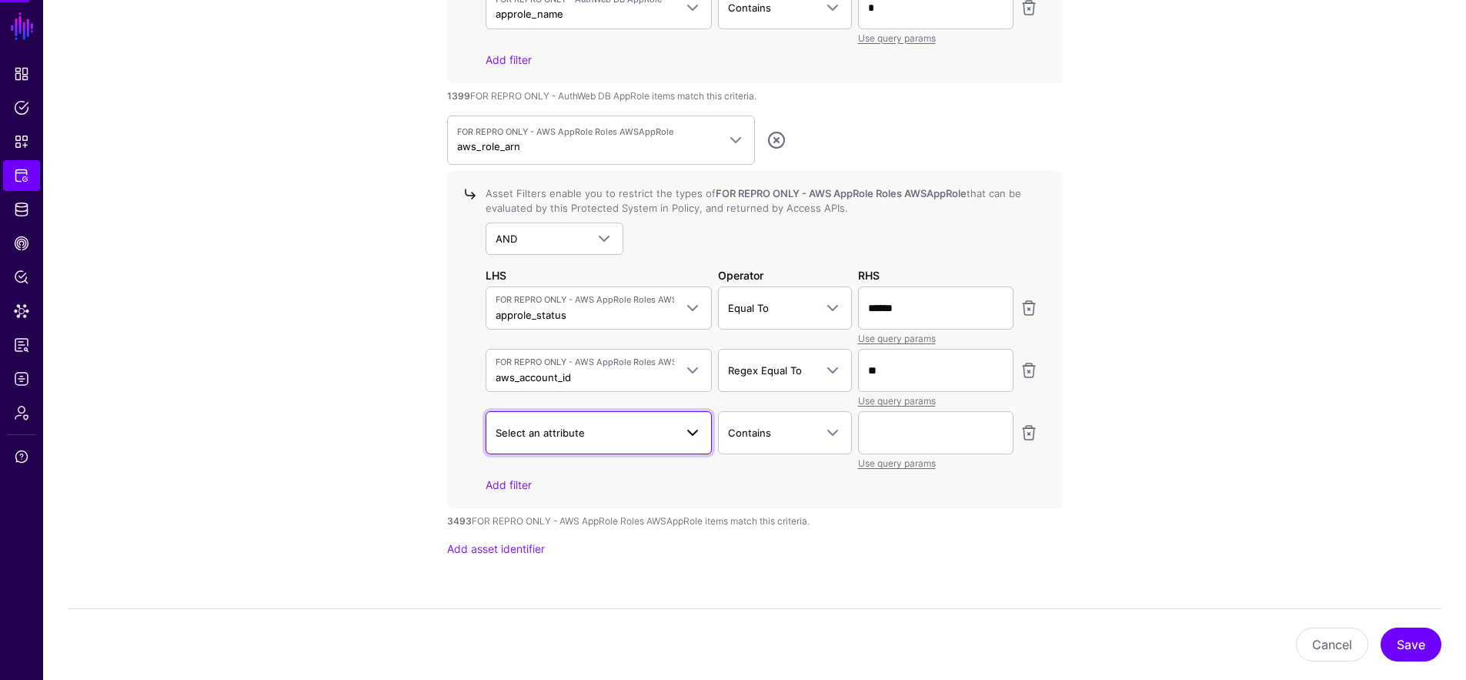
click at [603, 441] on link "Select an attribute" at bounding box center [599, 432] width 227 height 43
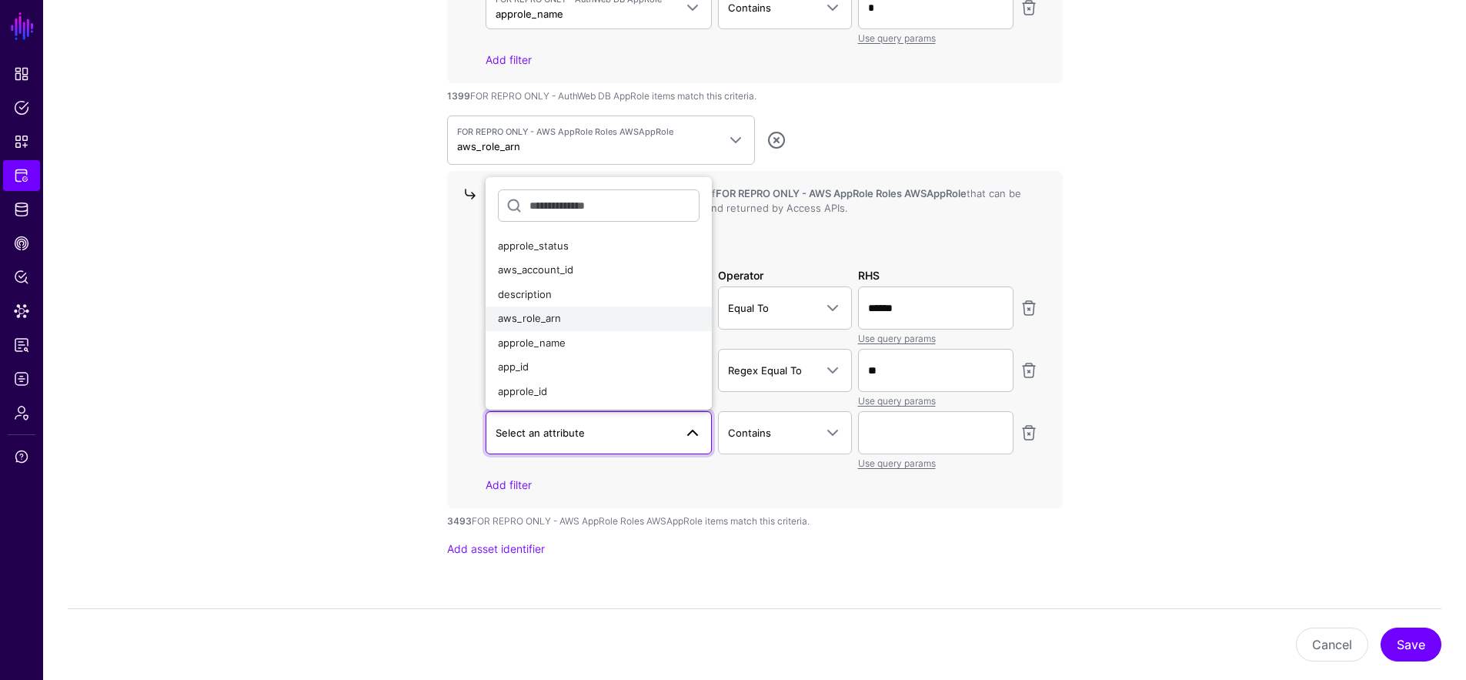
click at [678, 315] on div "aws_role_arn" at bounding box center [599, 318] width 202 height 15
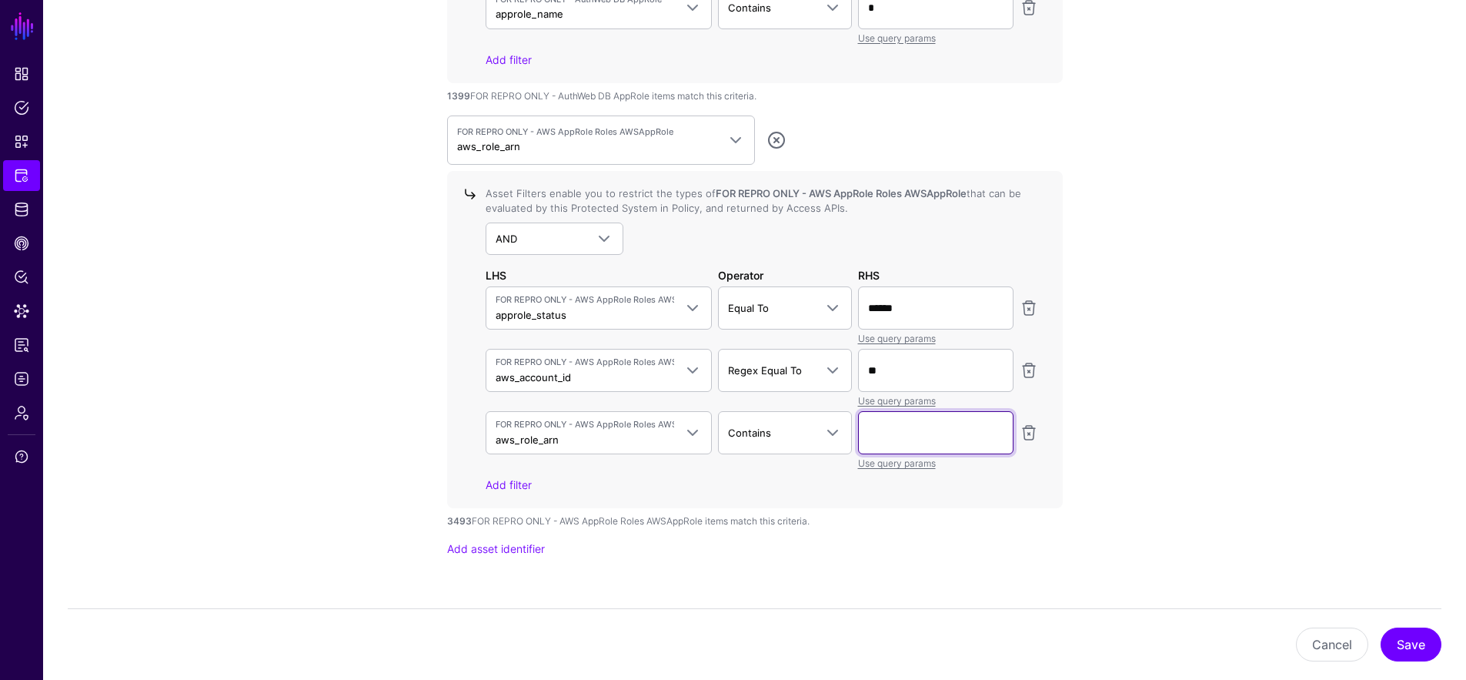
click at [897, 424] on input "text" at bounding box center [935, 432] width 155 height 43
type input "*"
click at [915, 436] on input "*" at bounding box center [935, 432] width 155 height 43
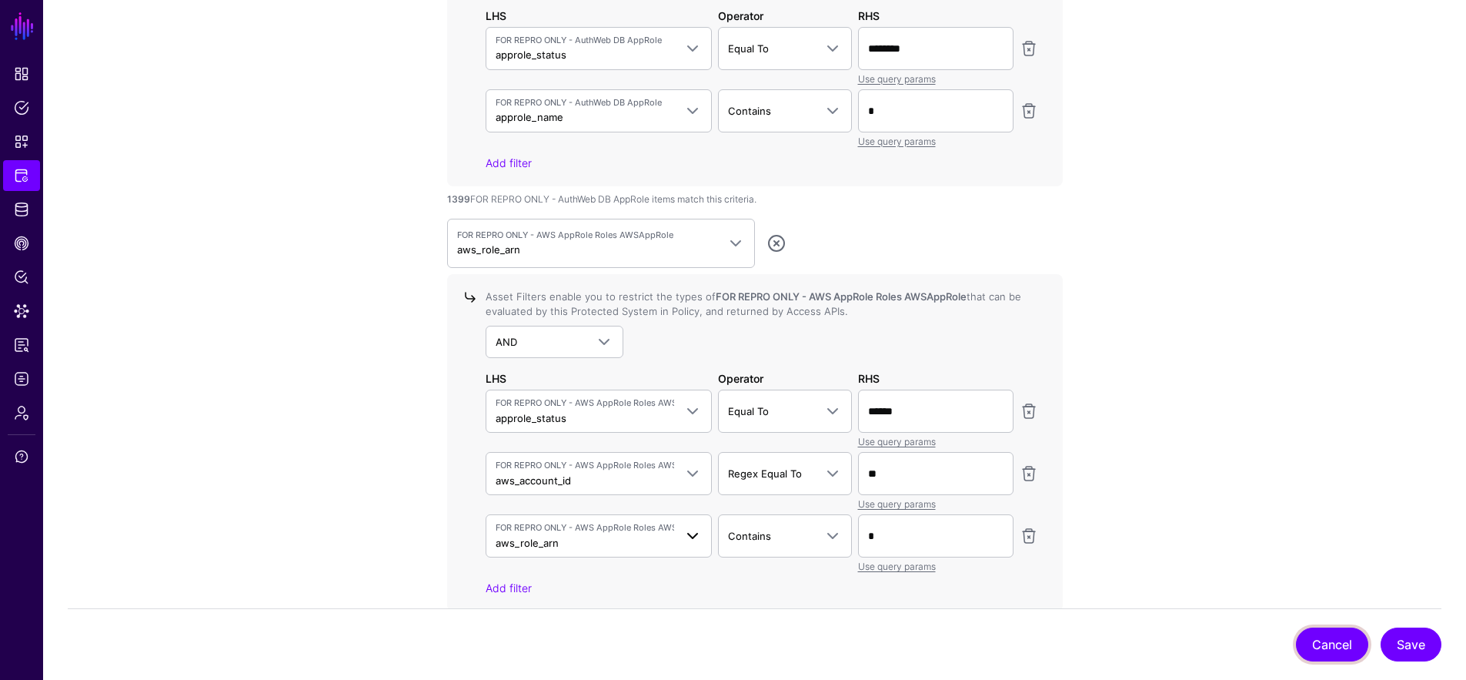
scroll to position [1660, 0]
click at [640, 544] on span "FOR REPRO ONLY - AWS AppRole Roles AWSAppRole aws_role_arn" at bounding box center [585, 535] width 179 height 29
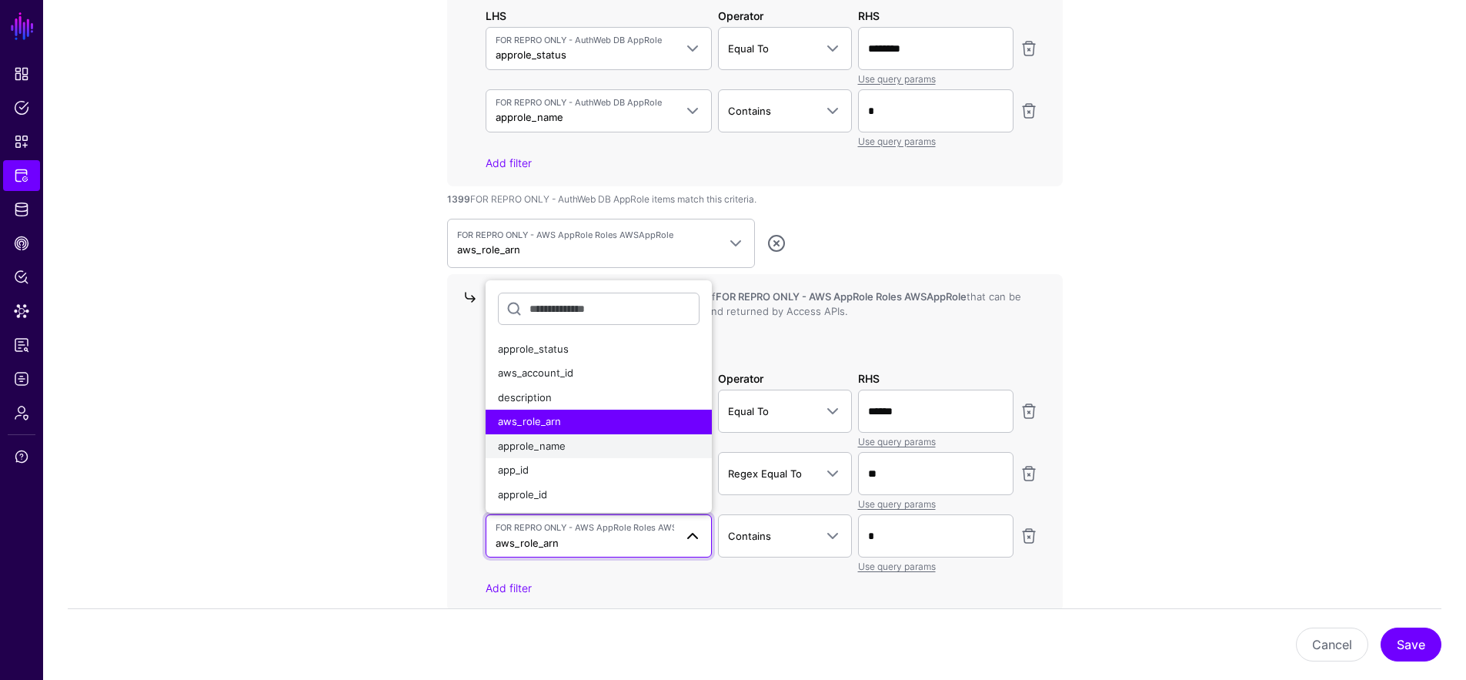
click at [675, 442] on div "approle_name" at bounding box center [599, 446] width 202 height 15
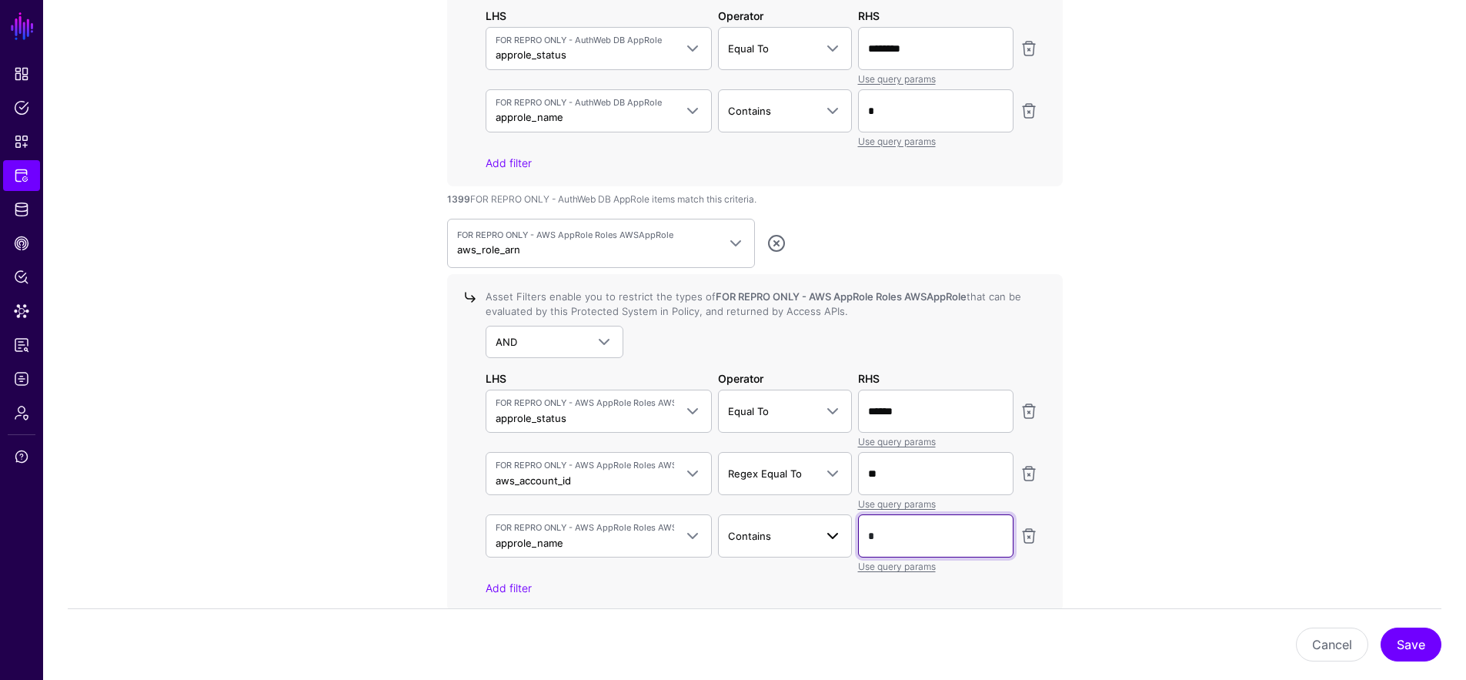
drag, startPoint x: 919, startPoint y: 526, endPoint x: 835, endPoint y: 528, distance: 83.9
click at [835, 528] on div "FOR REPRO ONLY - AWS AppRole Roles AWSAppRole approle_name approle_status aws_a…" at bounding box center [762, 543] width 559 height 59
type input "*"
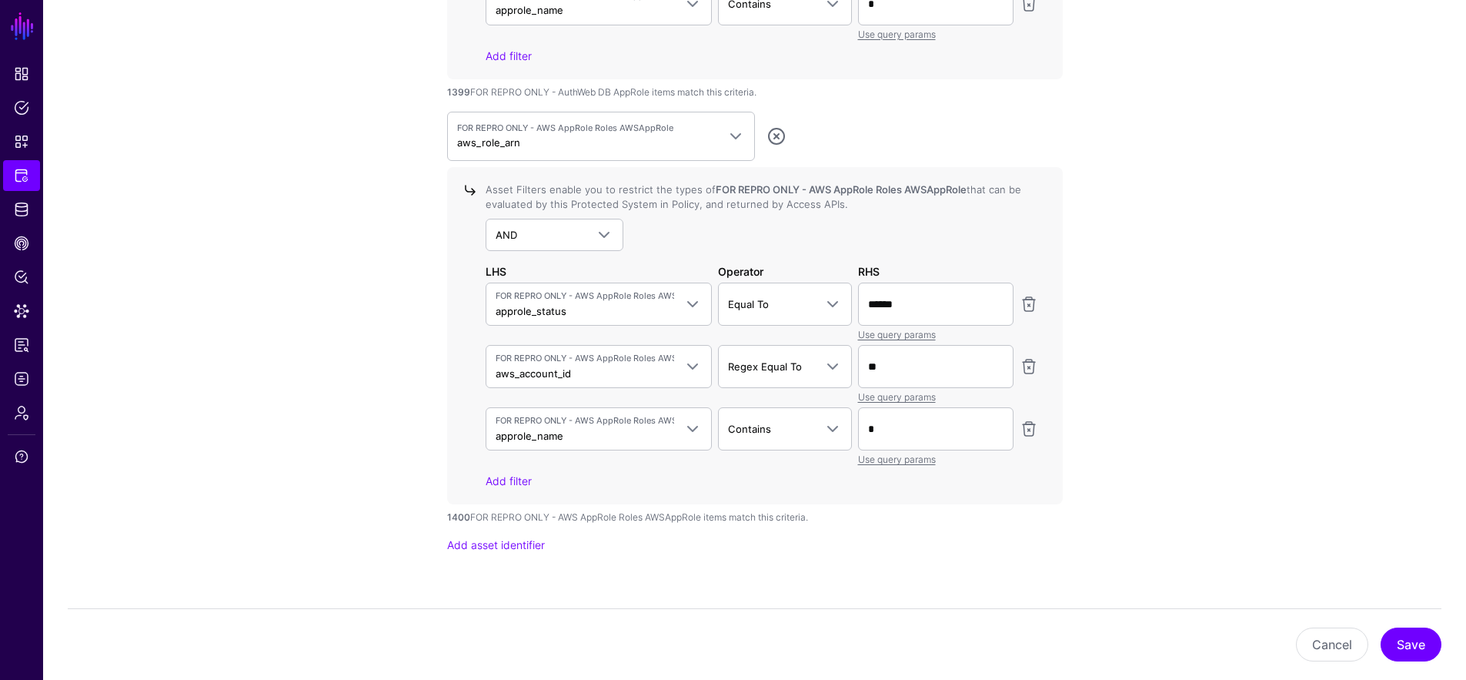
scroll to position [1662, 0]
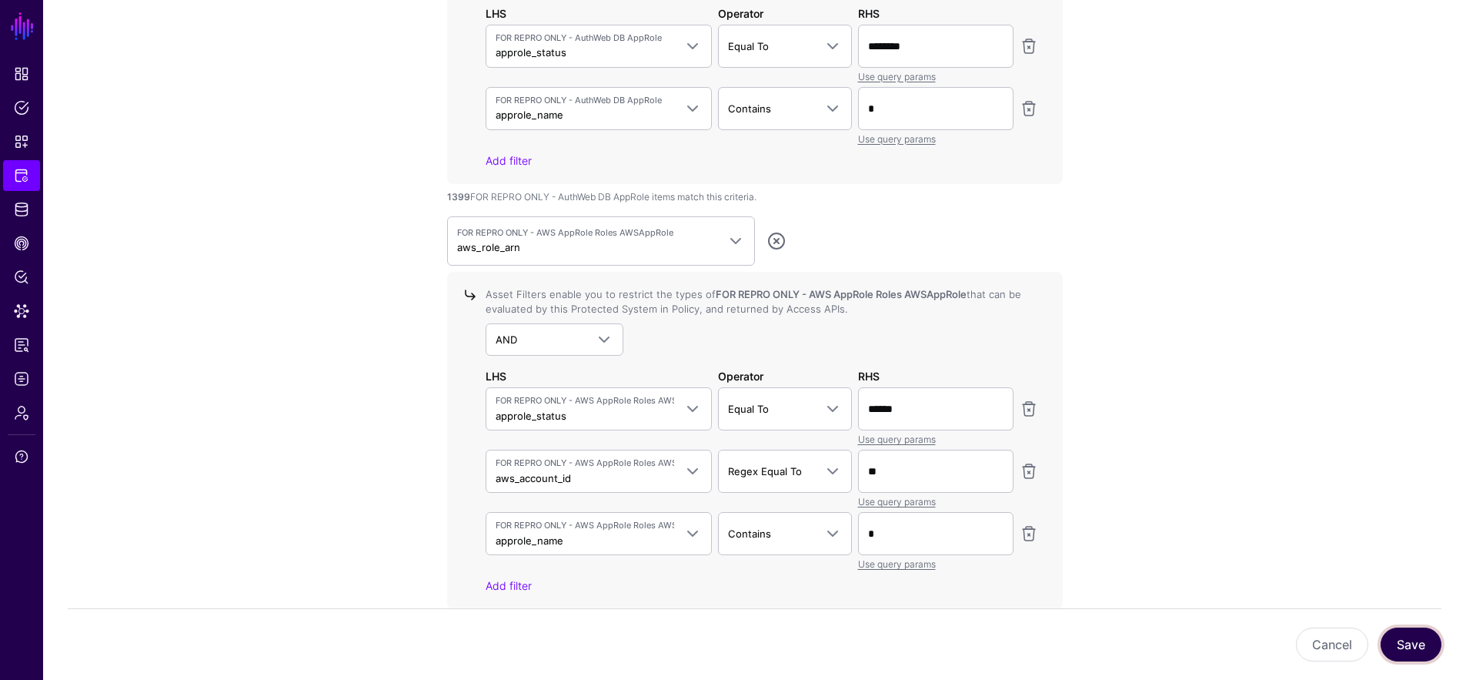
click at [1426, 646] on button "Save" at bounding box center [1411, 644] width 61 height 34
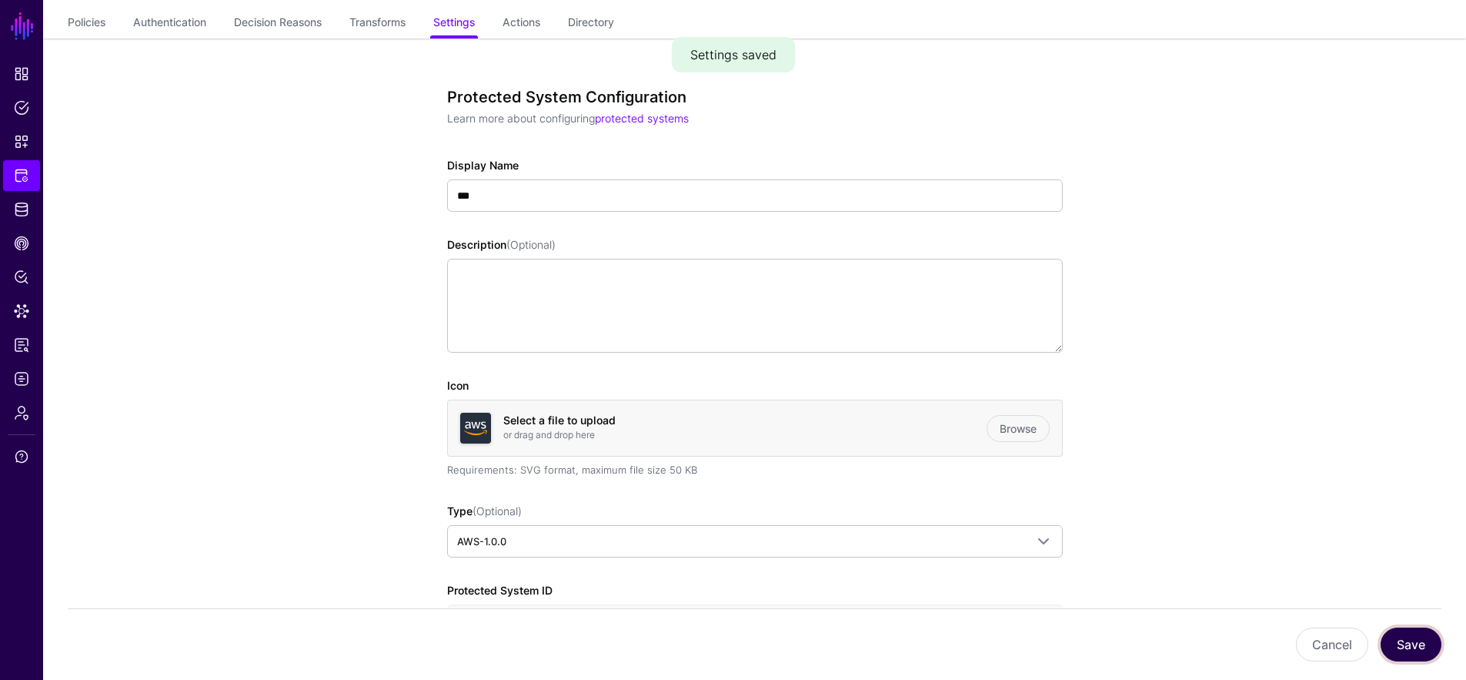
scroll to position [0, 0]
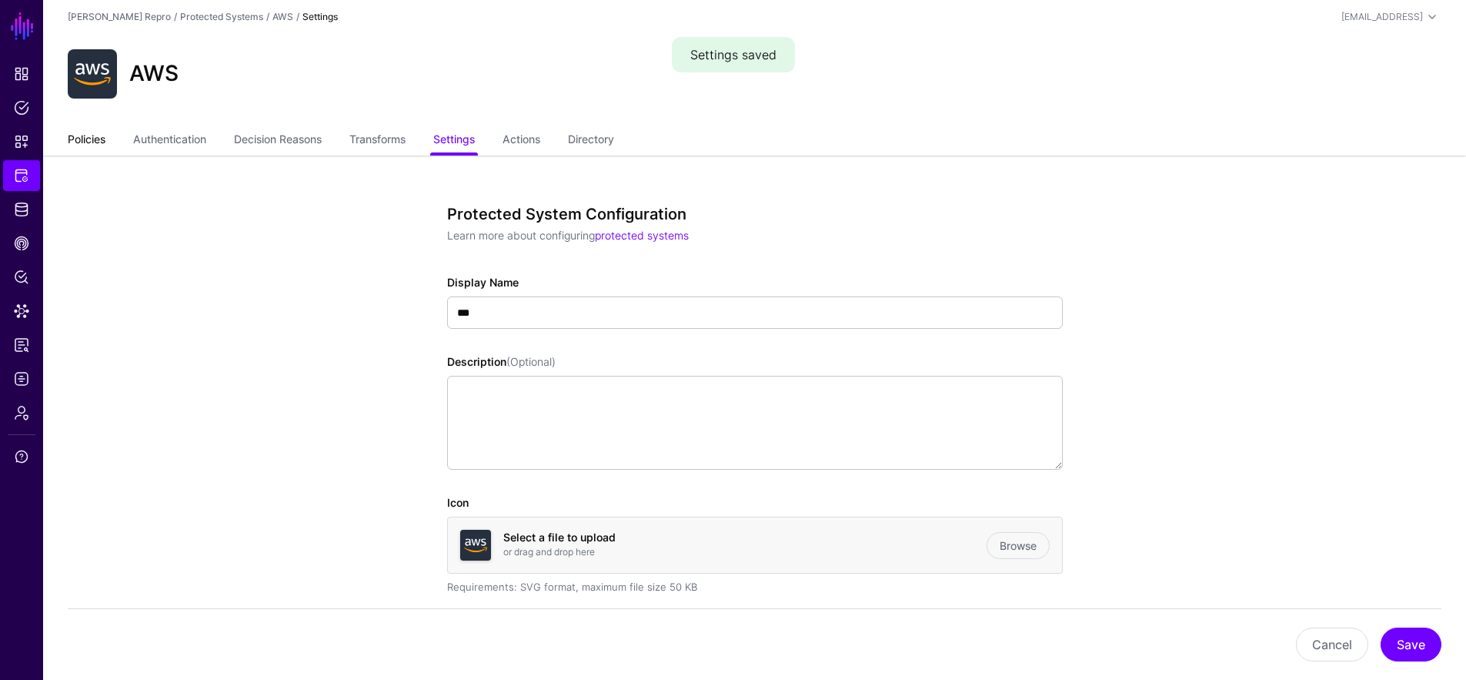
click at [87, 140] on link "Policies" at bounding box center [87, 140] width 38 height 29
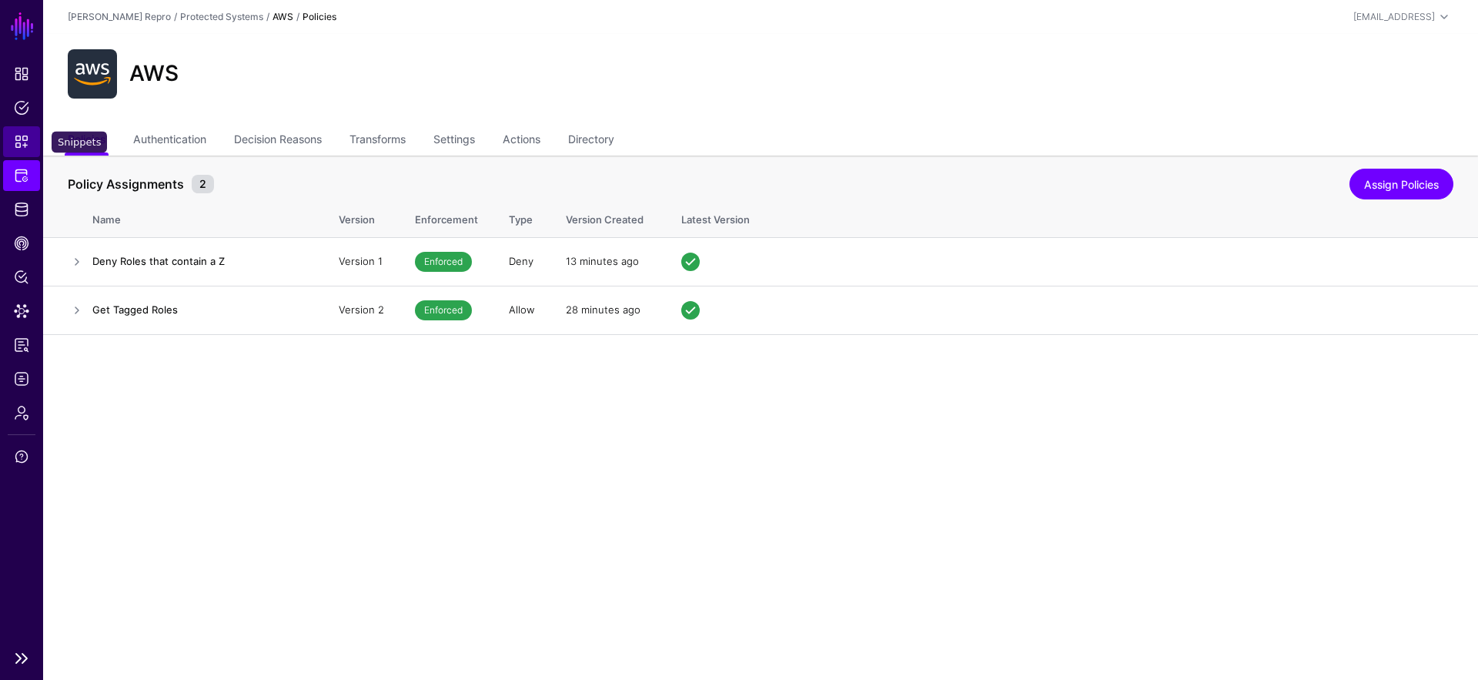
click at [22, 134] on span "Snippets" at bounding box center [21, 141] width 15 height 15
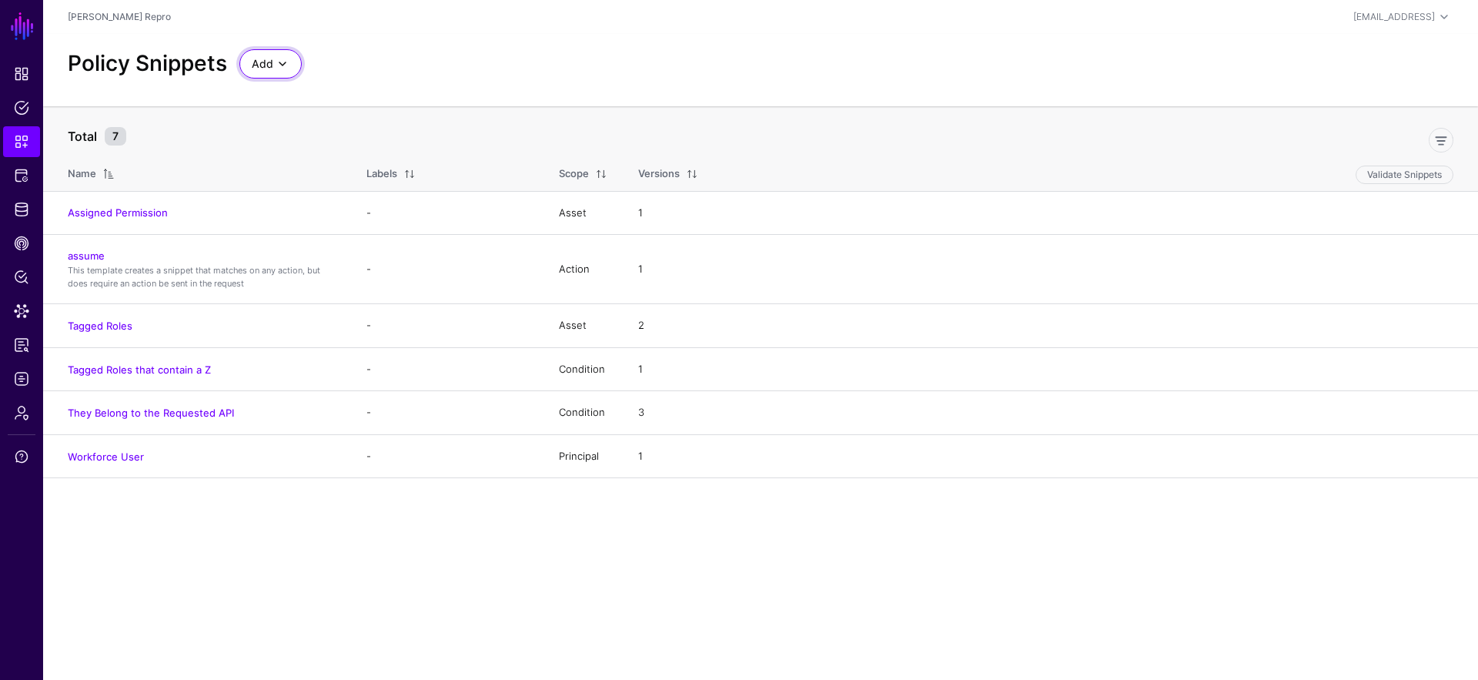
click at [271, 64] on span "Add" at bounding box center [263, 63] width 22 height 17
click at [358, 119] on span "Start from a Blank Snippet" at bounding box center [314, 122] width 125 height 12
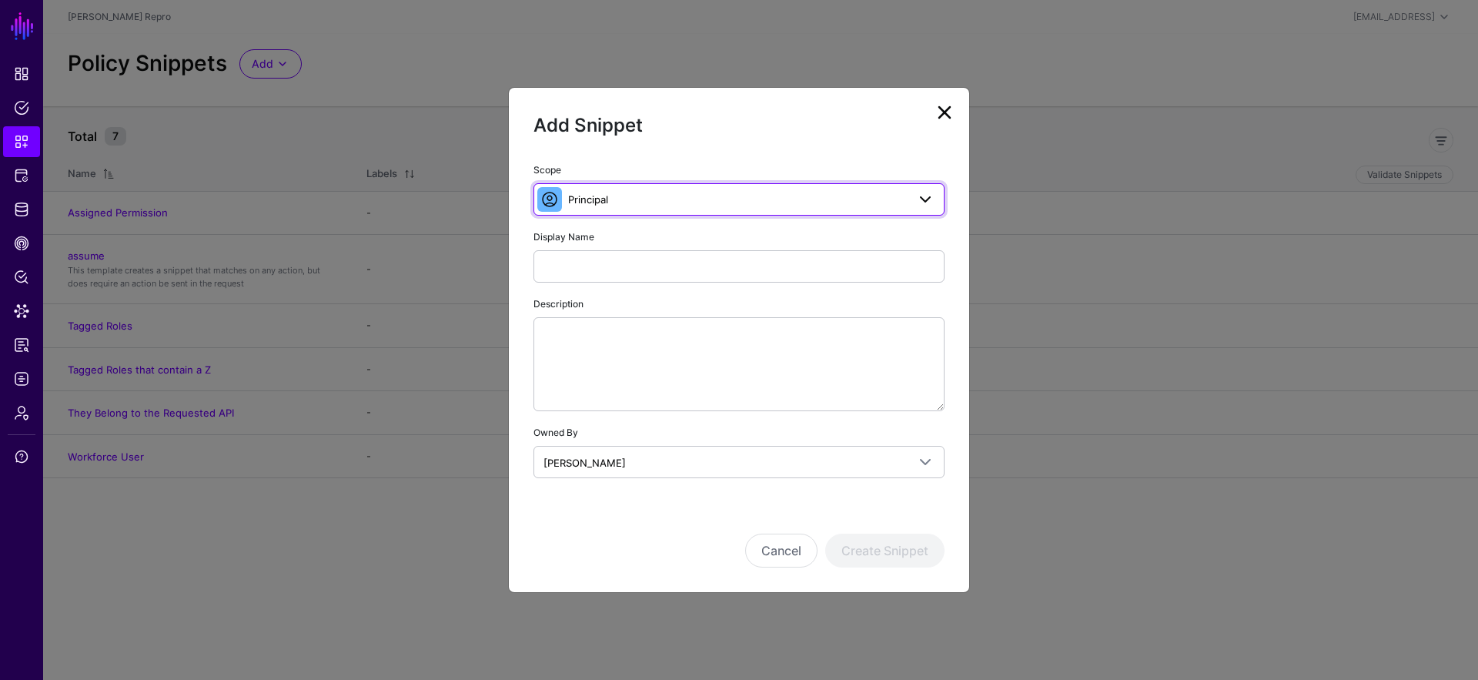
click at [645, 203] on span "Principal" at bounding box center [737, 199] width 339 height 17
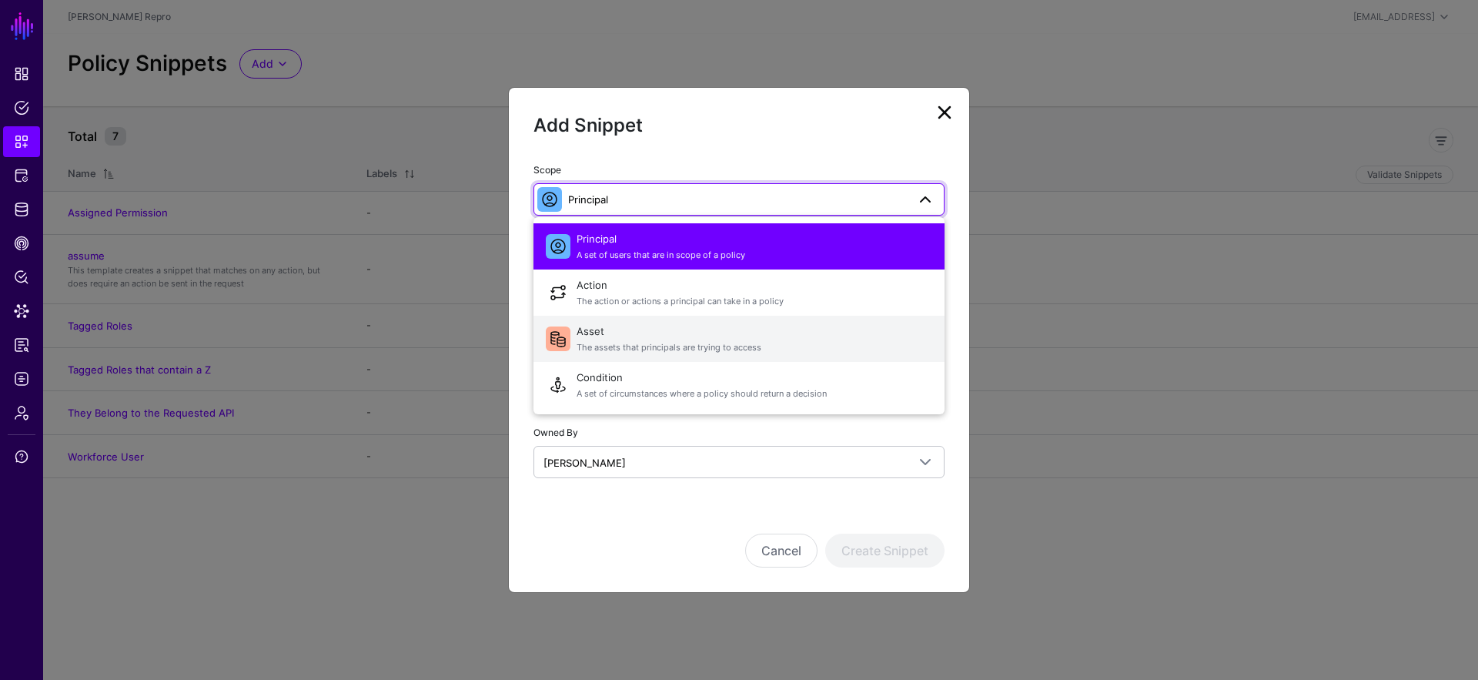
click at [621, 337] on span "Asset The assets that principals are trying to access" at bounding box center [754, 338] width 356 height 37
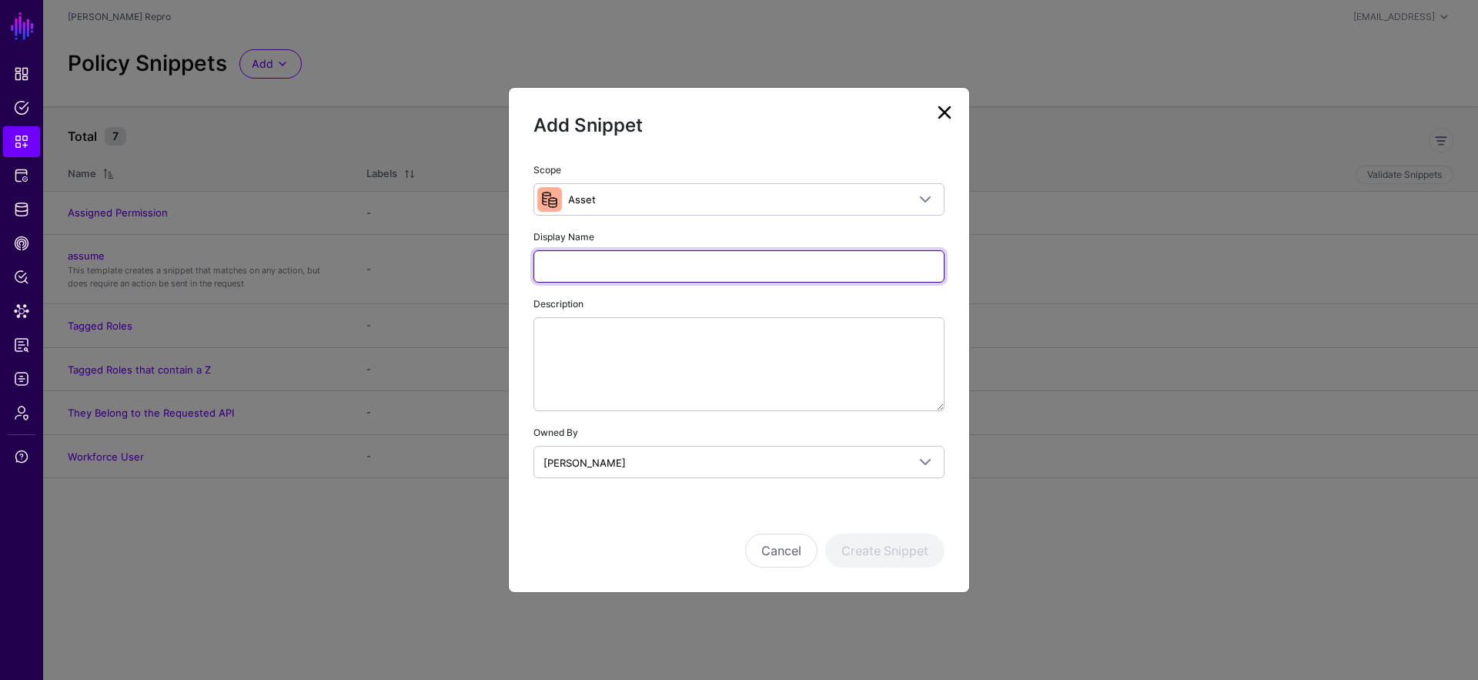
click at [569, 274] on input "Display Name" at bounding box center [738, 266] width 411 height 32
type input "**********"
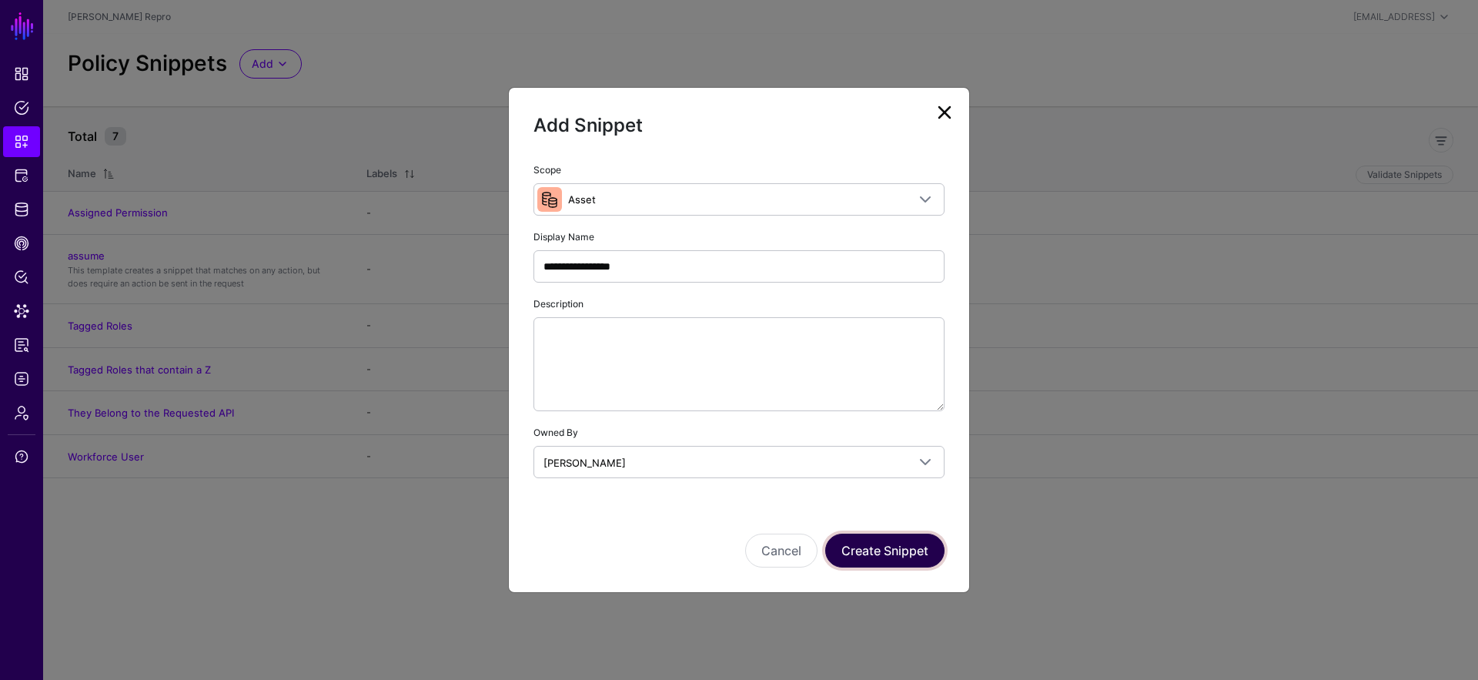
click at [839, 539] on button "Create Snippet" at bounding box center [884, 550] width 119 height 34
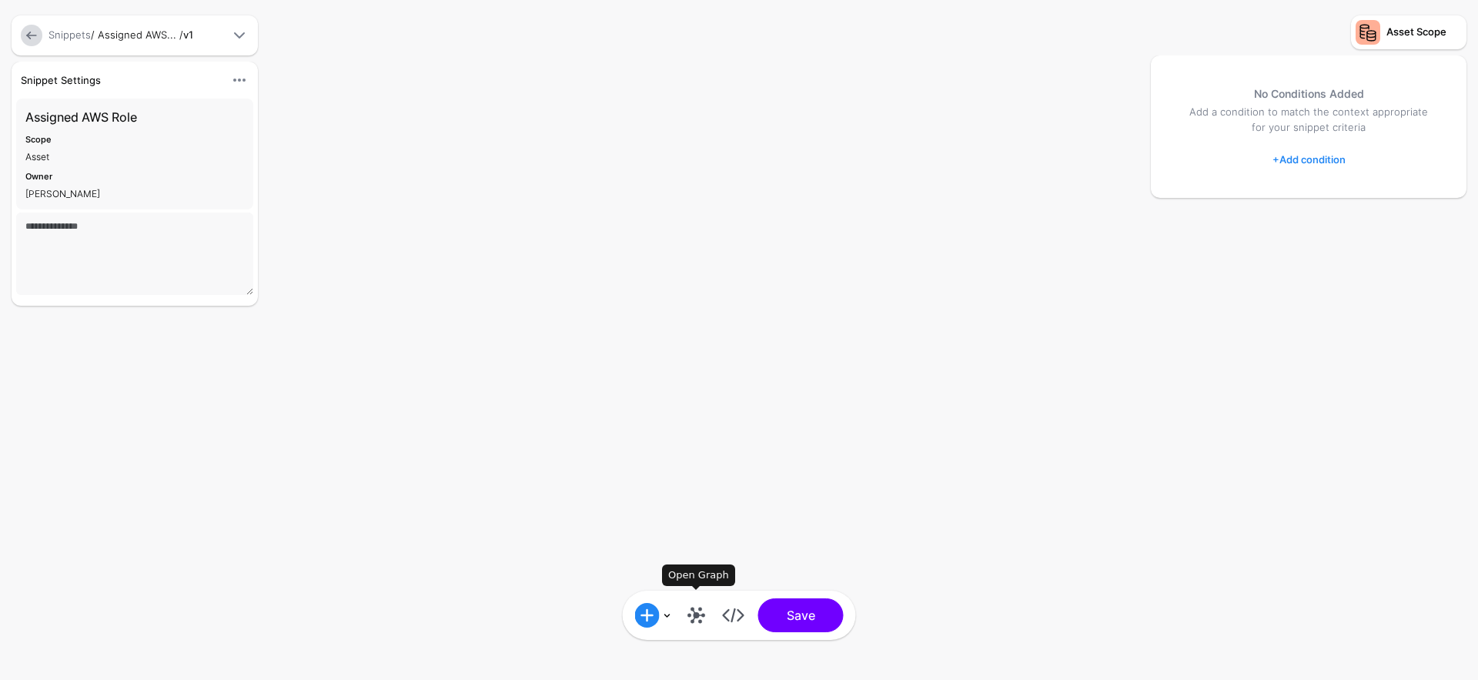
click at [696, 622] on link at bounding box center [696, 615] width 25 height 25
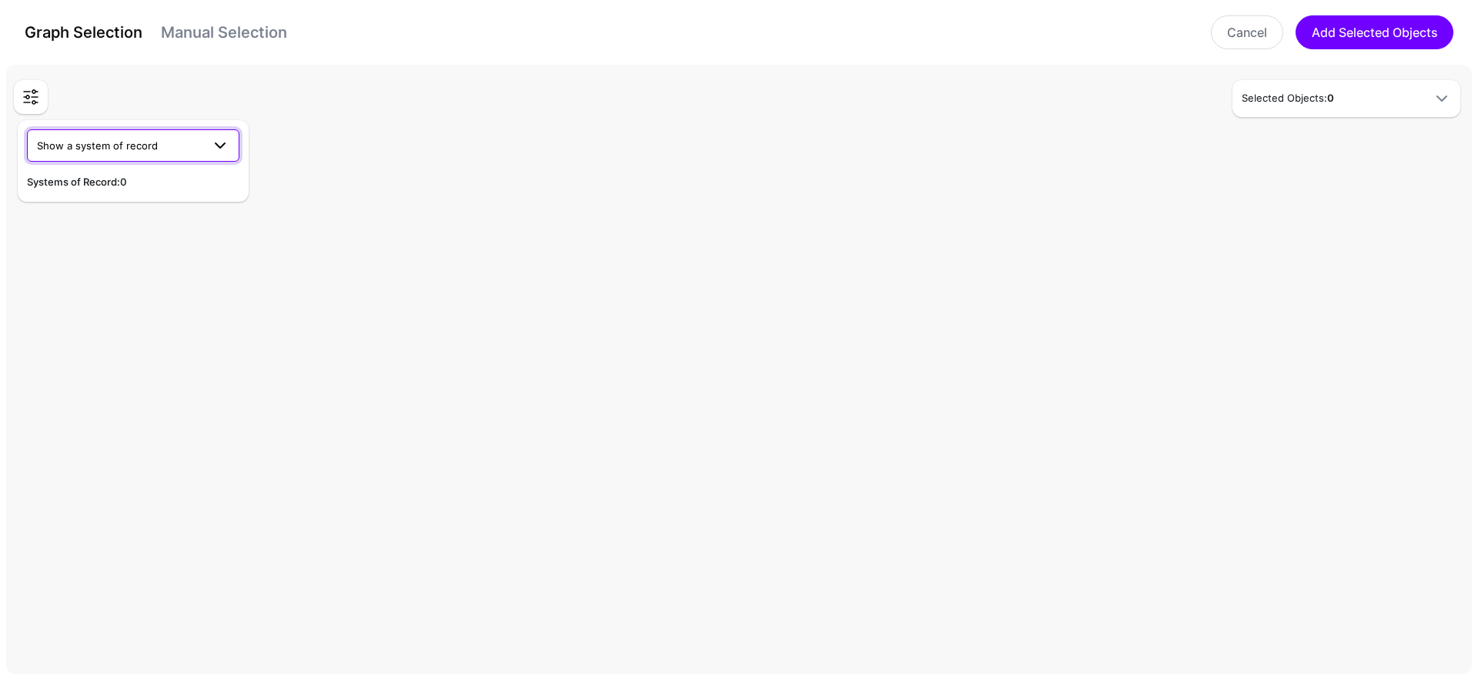
click at [148, 129] on link "Show a system of record" at bounding box center [133, 145] width 212 height 32
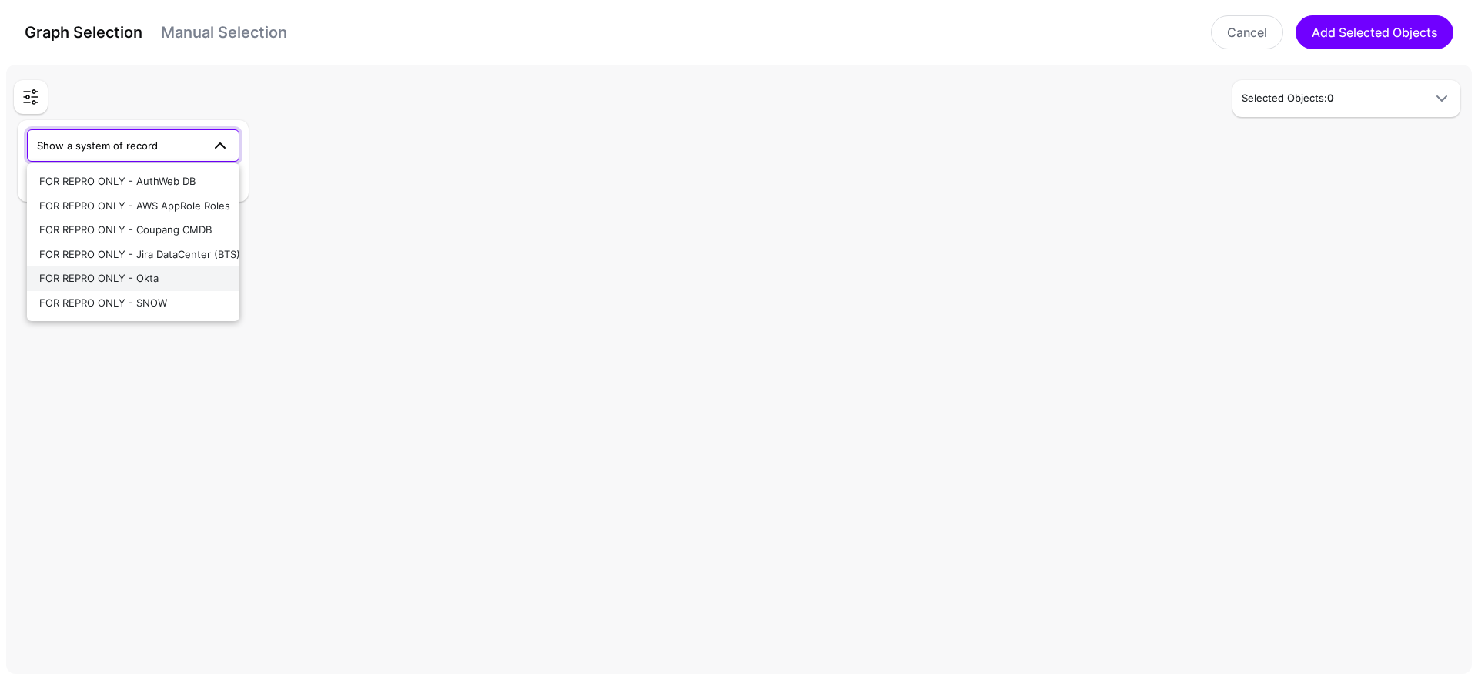
click at [187, 280] on div "FOR REPRO ONLY - Okta" at bounding box center [133, 278] width 188 height 15
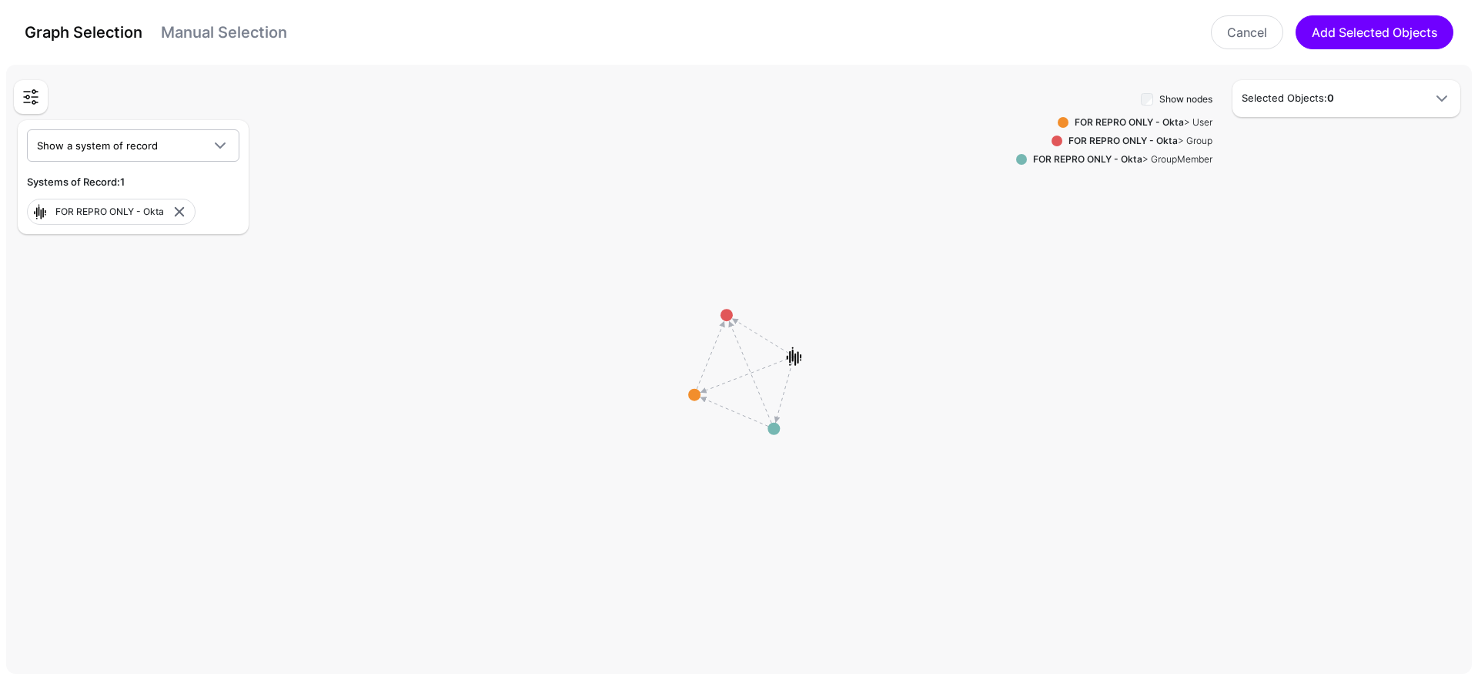
click at [1180, 121] on div "FOR REPRO ONLY - Okta > User" at bounding box center [1140, 122] width 144 height 14
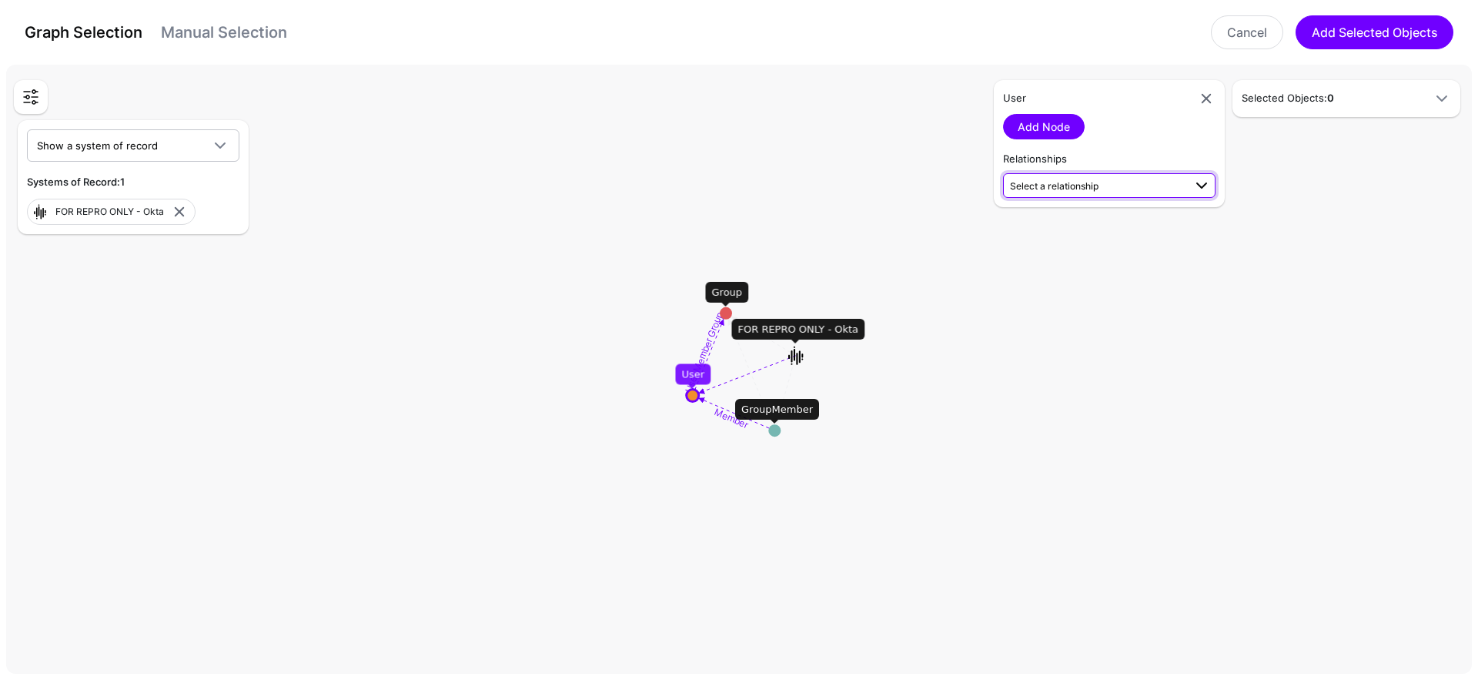
click at [1104, 192] on span "Select a relationship" at bounding box center [1096, 185] width 173 height 16
click at [1180, 276] on span "User (FOR REP...) - AppRole (FOR REP...)" at bounding box center [1109, 280] width 188 height 13
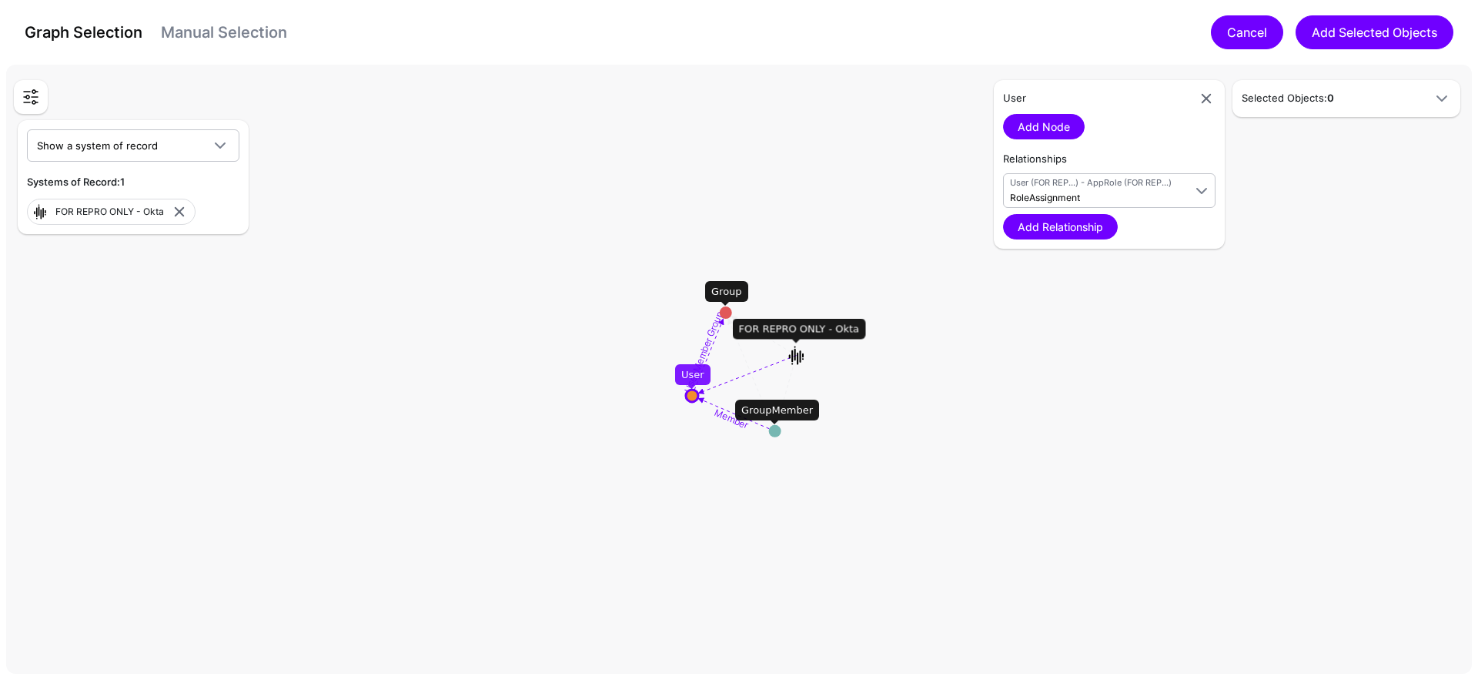
click at [1242, 37] on link "Cancel" at bounding box center [1247, 32] width 72 height 34
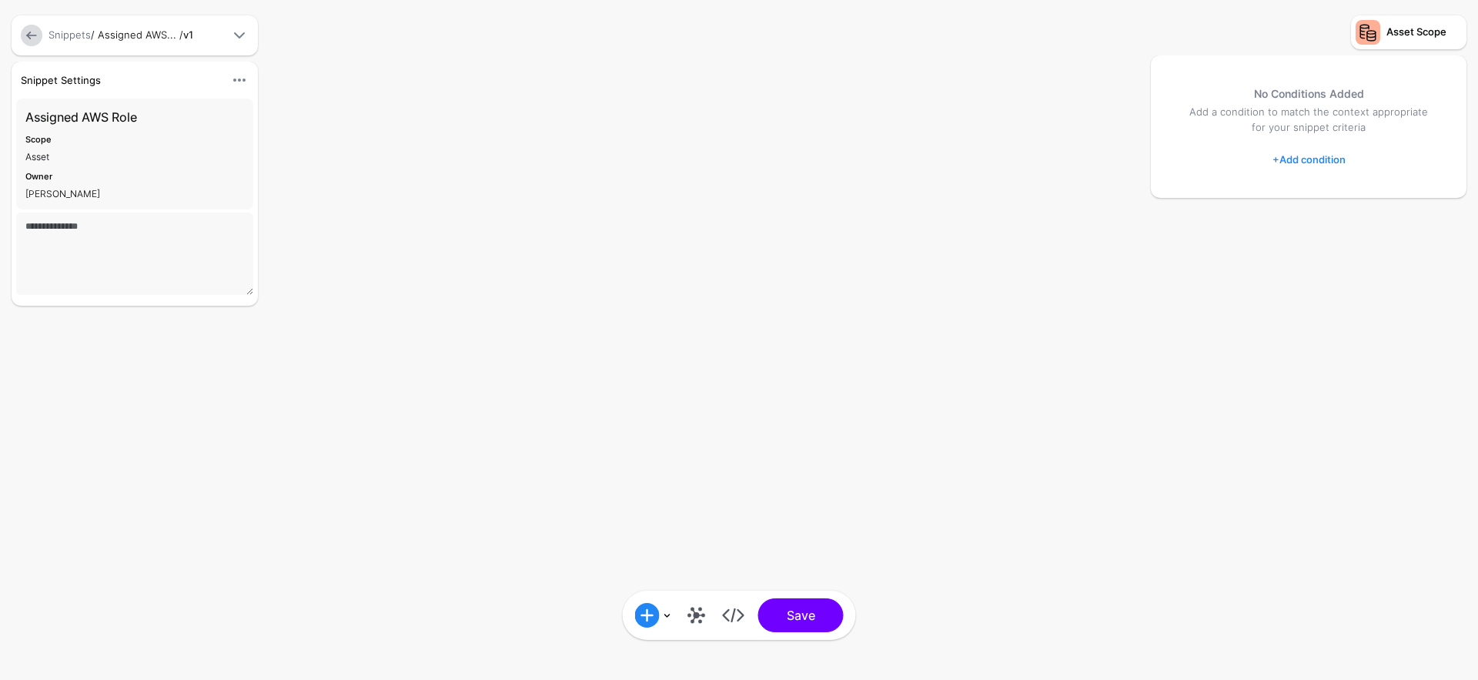
click at [41, 28] on div at bounding box center [32, 36] width 28 height 22
click at [36, 34] on link at bounding box center [32, 36] width 22 height 22
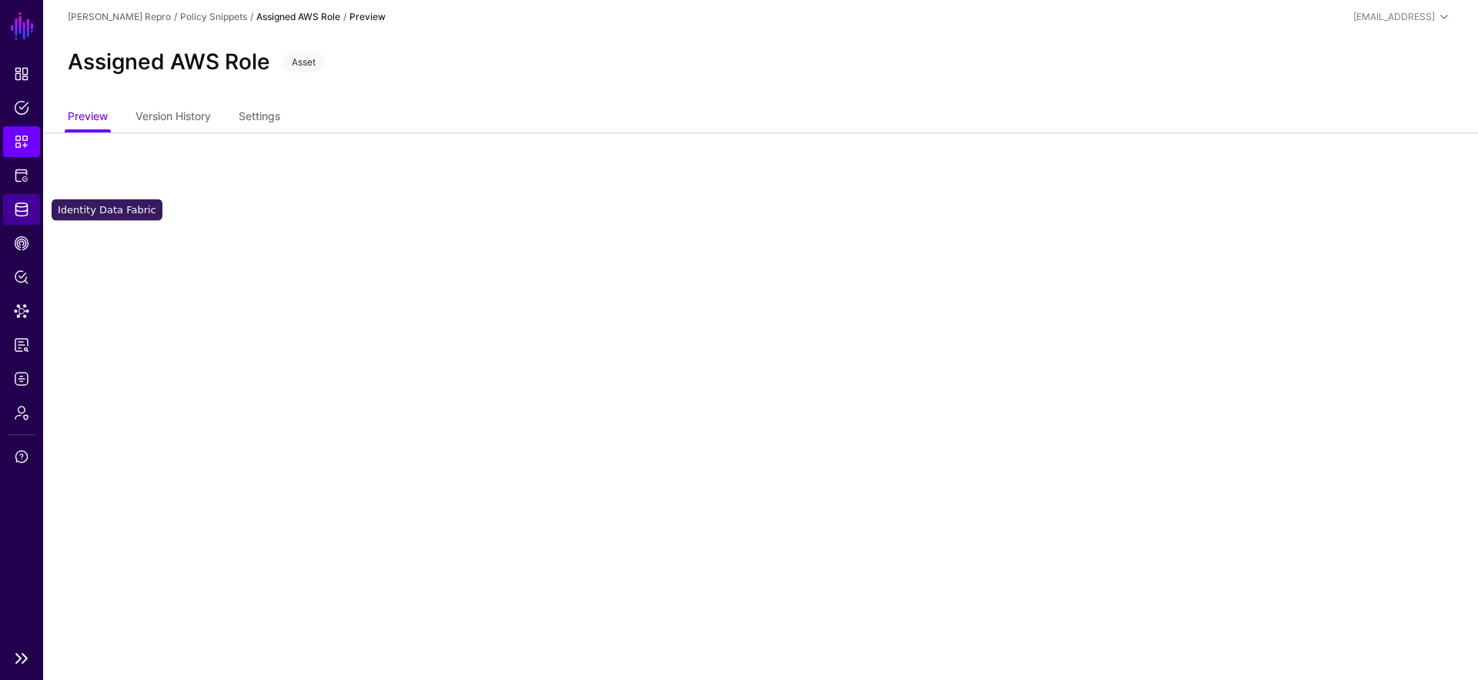
click at [23, 202] on span "Identity Data Fabric" at bounding box center [21, 209] width 15 height 15
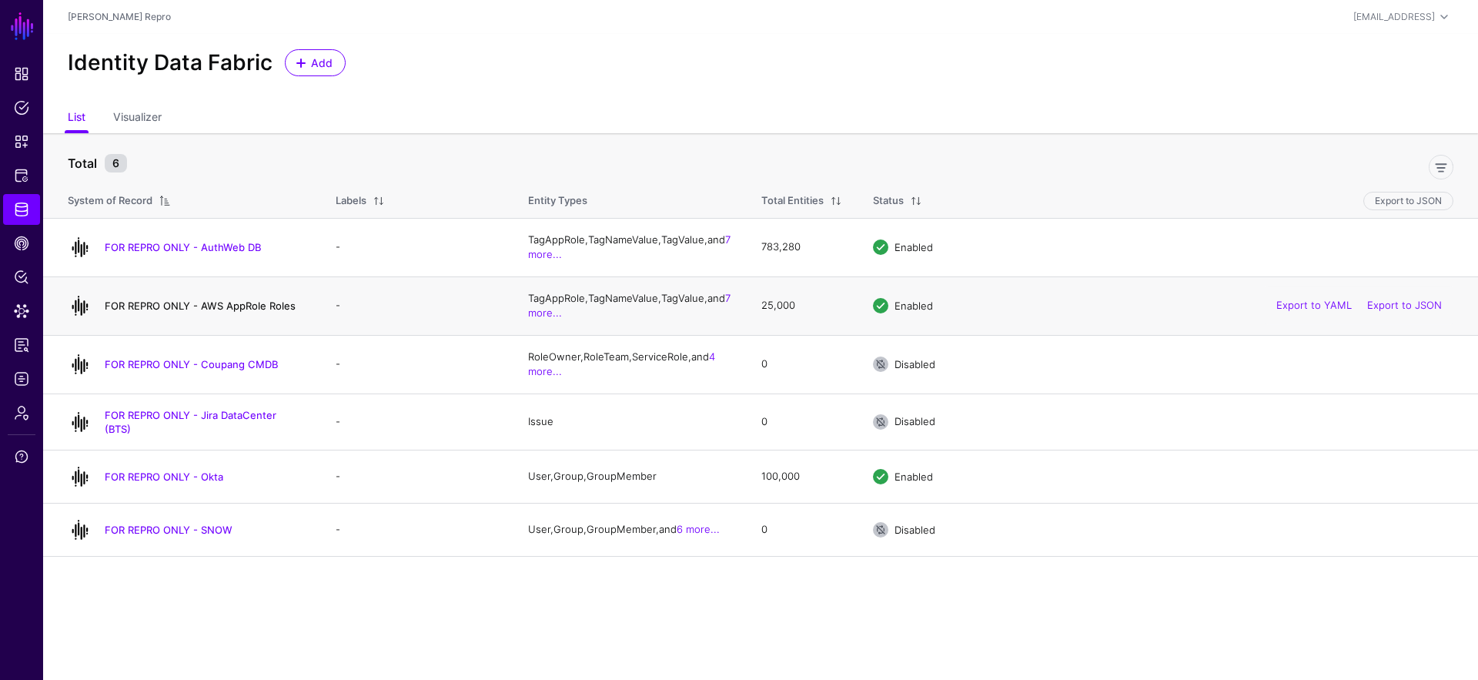
click at [250, 304] on link "FOR REPRO ONLY - AWS AppRole Roles" at bounding box center [200, 305] width 191 height 12
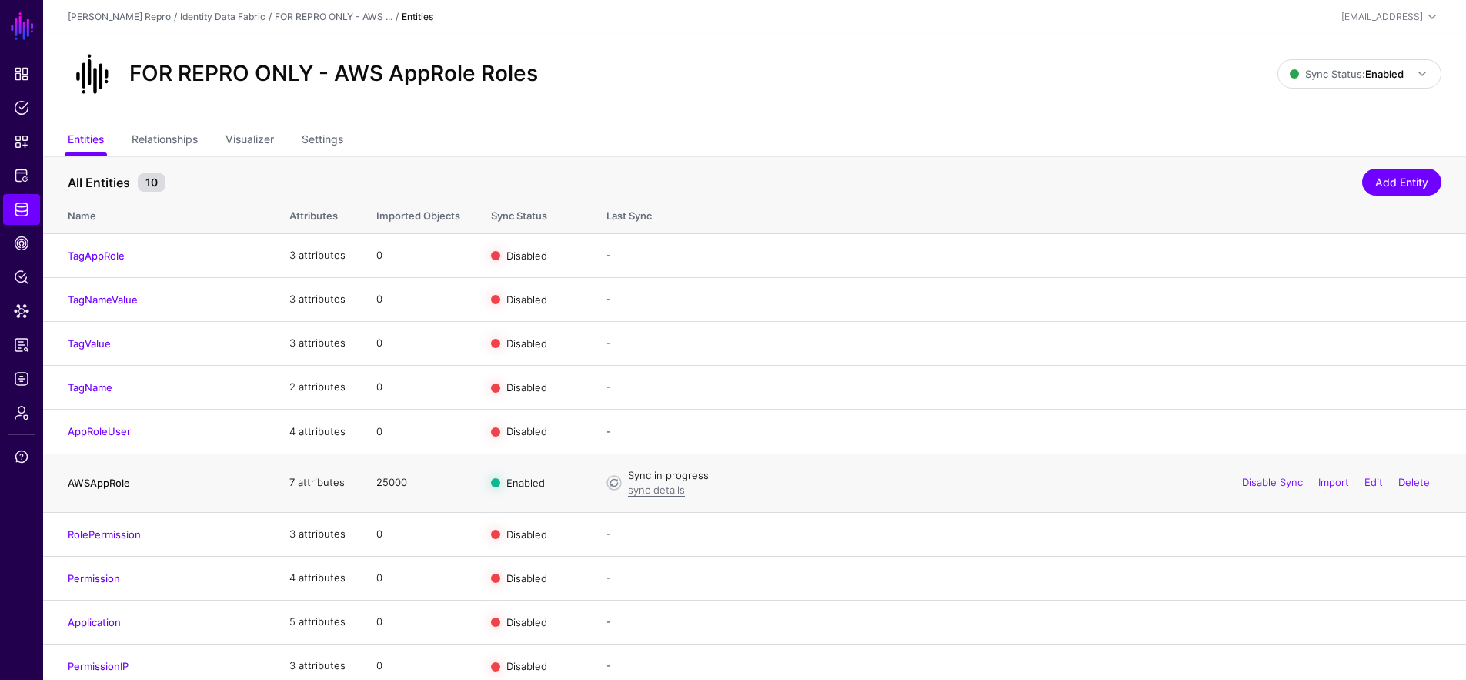
click at [114, 489] on link "AWSAppRole" at bounding box center [99, 482] width 62 height 12
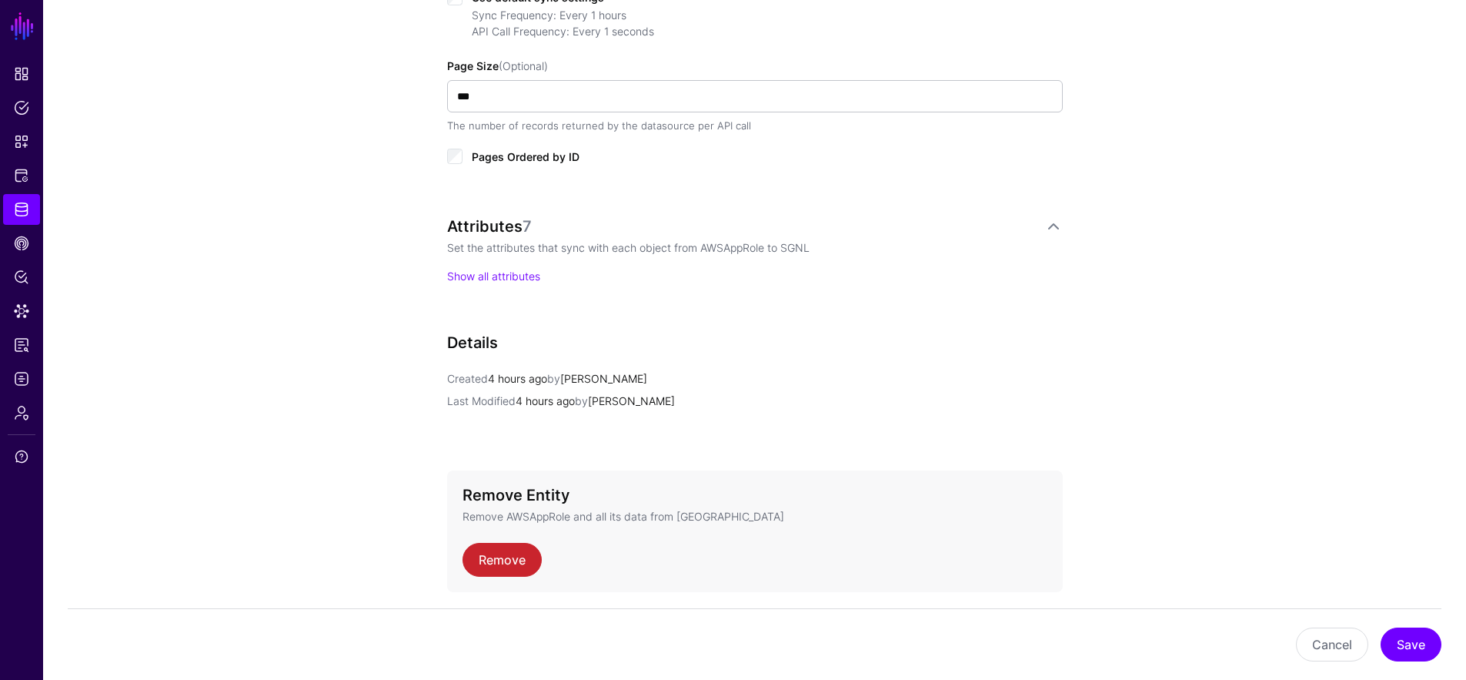
scroll to position [829, 0]
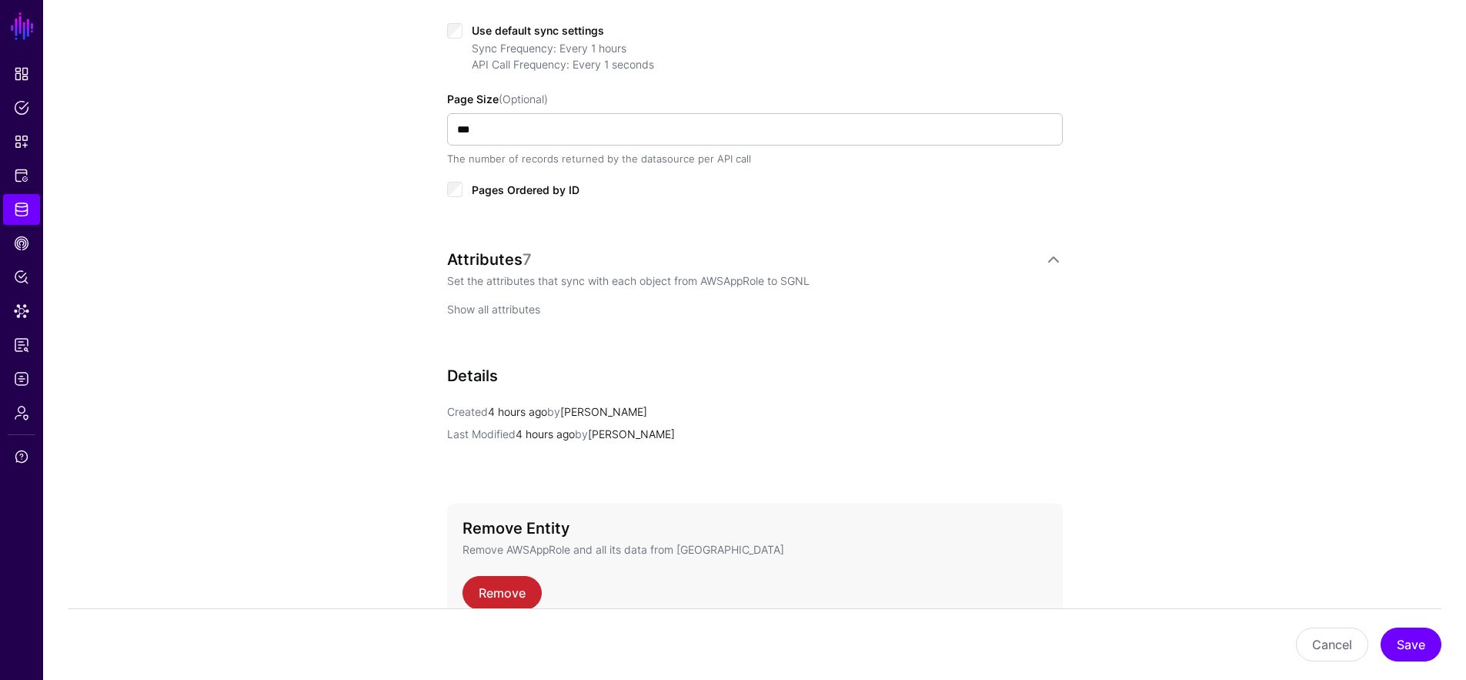
click at [515, 302] on link "Show all attributes" at bounding box center [493, 308] width 93 height 13
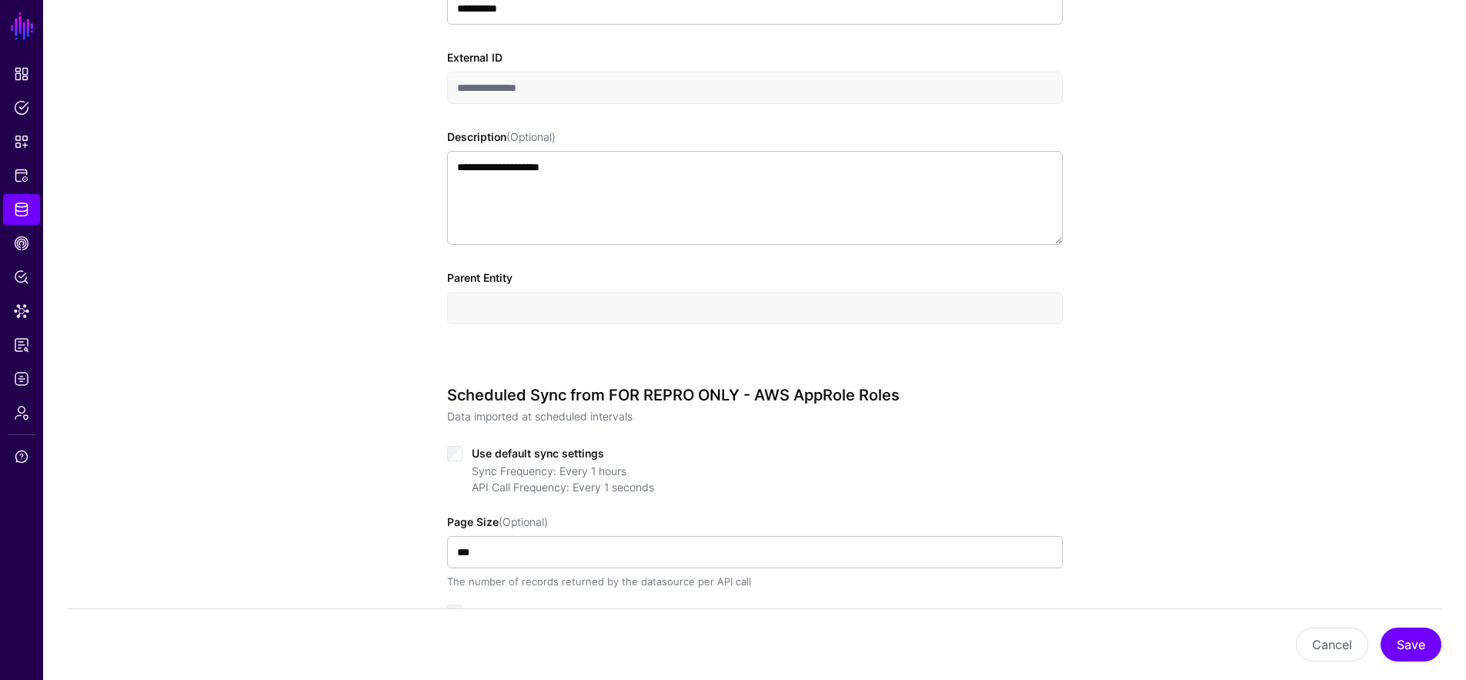
scroll to position [0, 0]
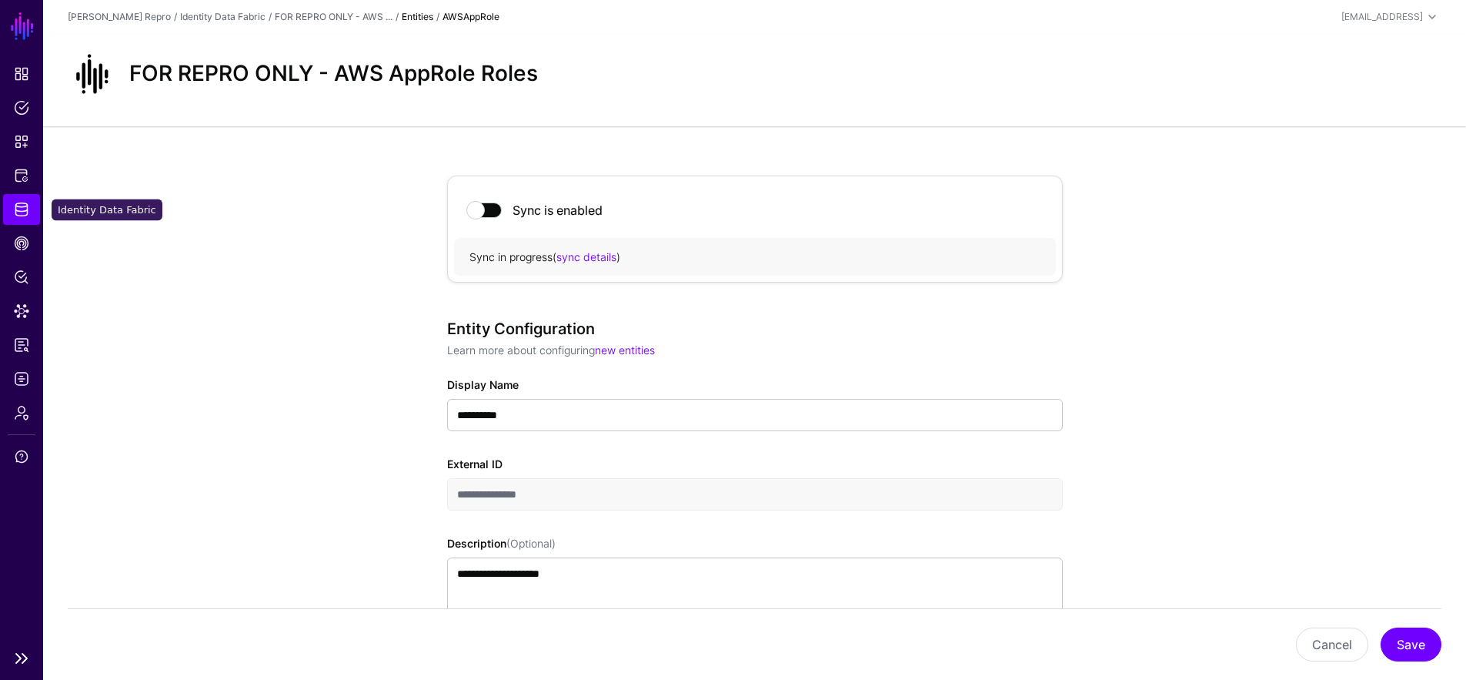
click at [23, 214] on span "Identity Data Fabric" at bounding box center [21, 209] width 15 height 15
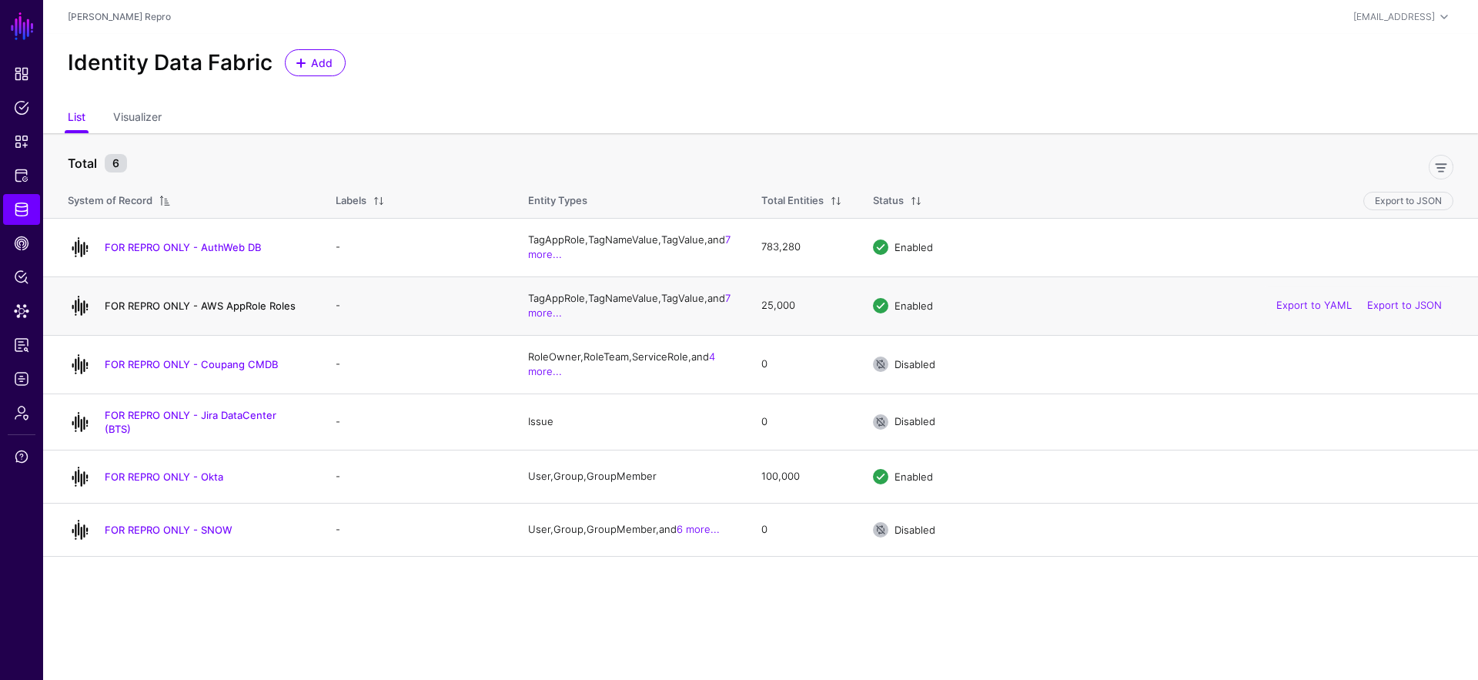
click at [239, 306] on link "FOR REPRO ONLY - AWS AppRole Roles" at bounding box center [200, 305] width 191 height 12
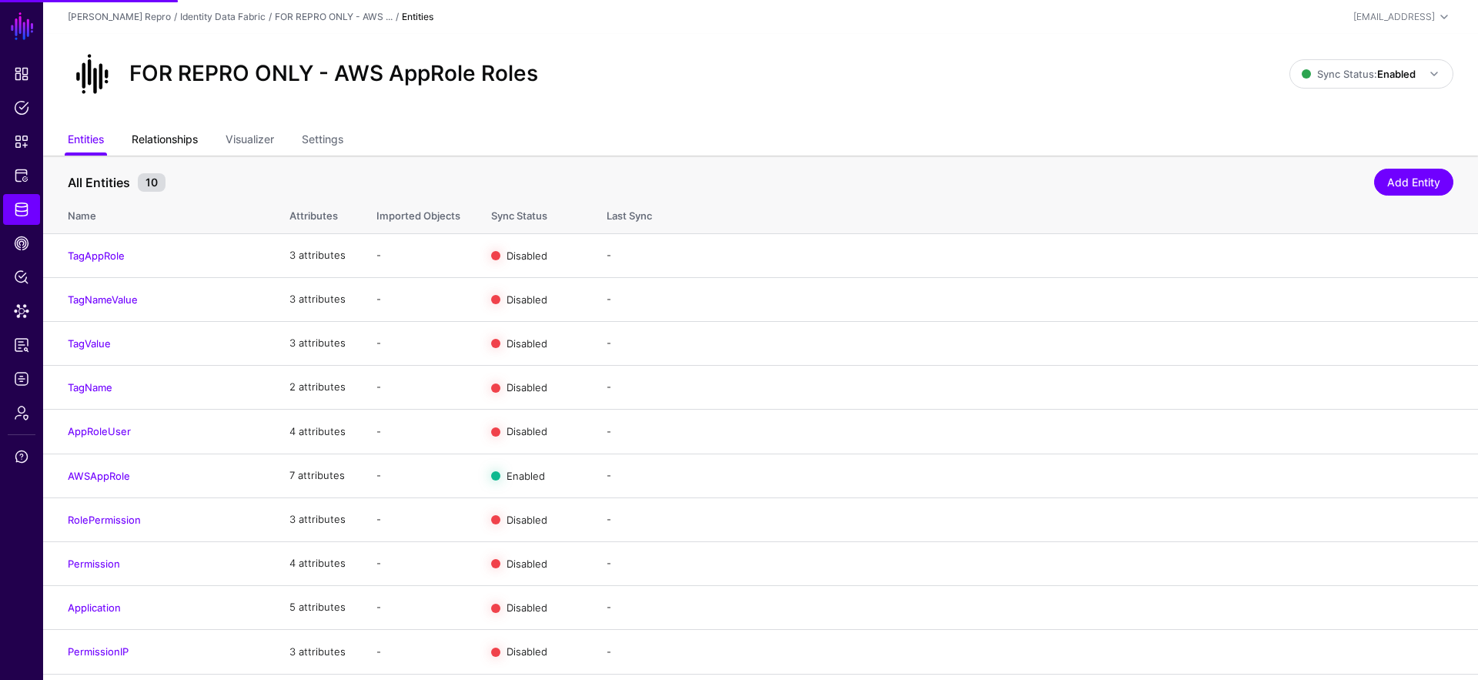
click at [189, 138] on link "Relationships" at bounding box center [165, 140] width 66 height 29
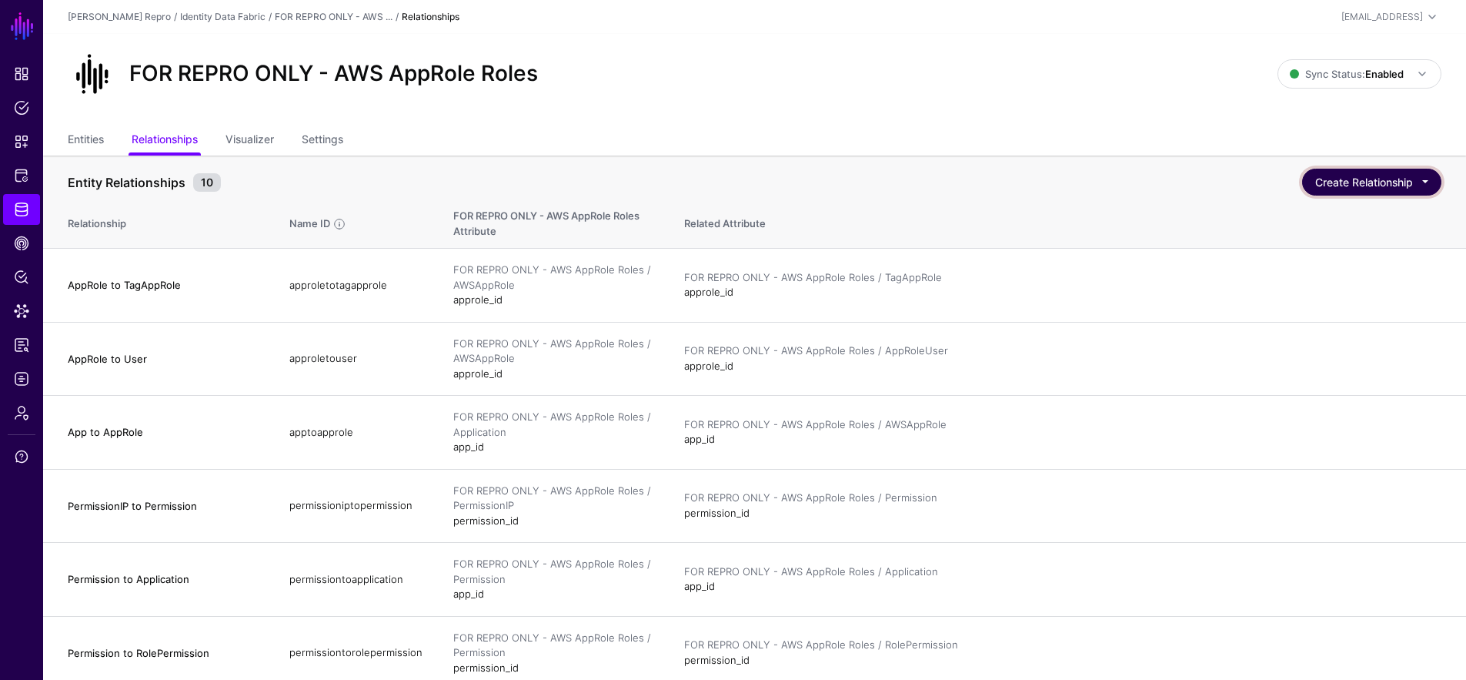
click at [1334, 179] on button "Create Relationship" at bounding box center [1371, 182] width 139 height 27
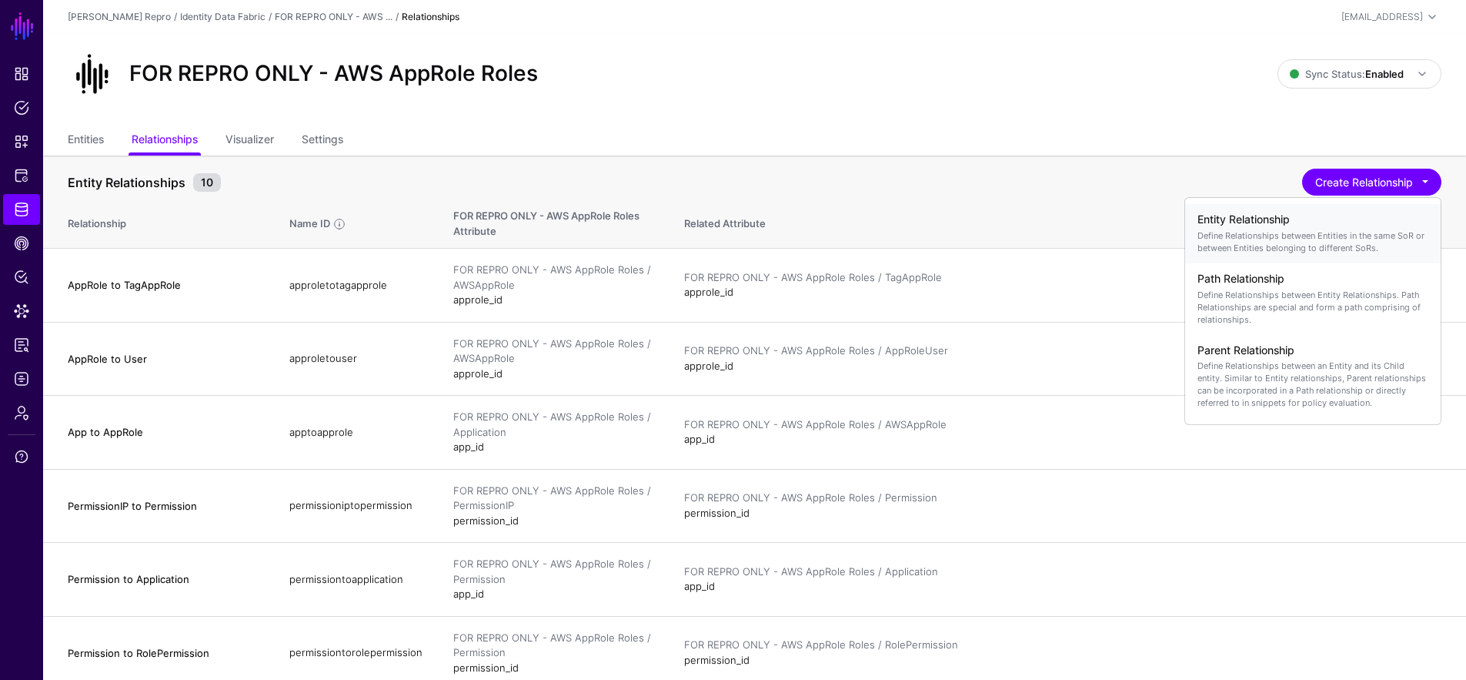
click at [1295, 235] on p "Define Relationships between Entities in the same SoR or between Entities belon…" at bounding box center [1312, 241] width 231 height 25
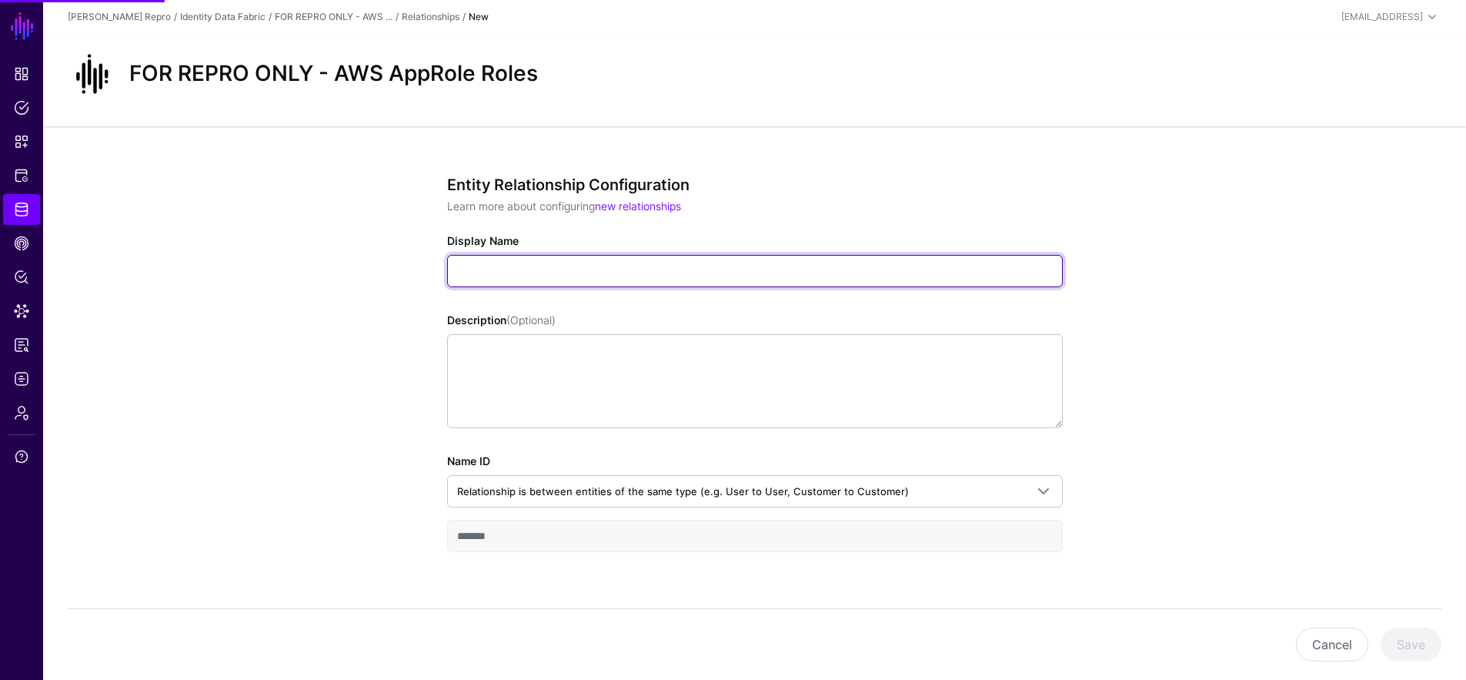
click at [538, 270] on input "Display Name" at bounding box center [755, 271] width 616 height 32
type input "*"
type input "**********"
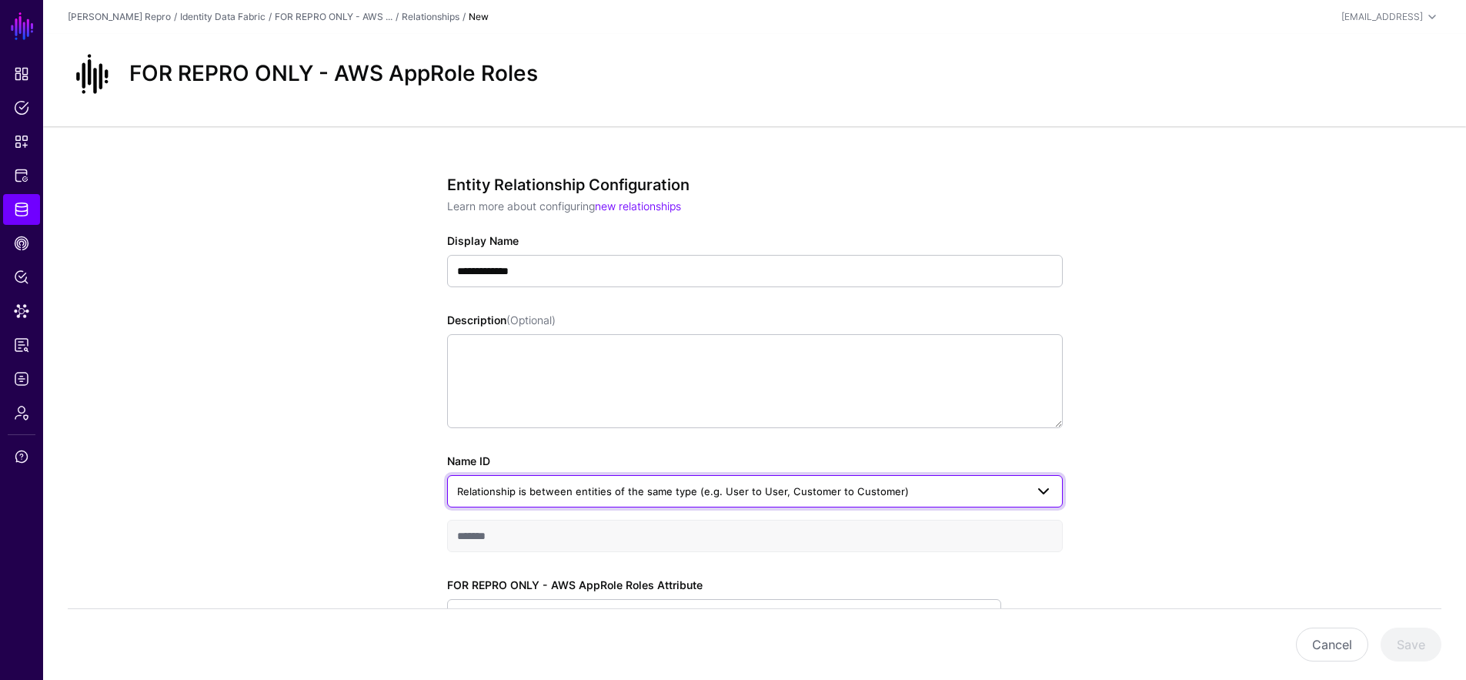
click at [619, 503] on link "Relationship is between entities of the same type (e.g. User to User, Customer …" at bounding box center [755, 491] width 616 height 32
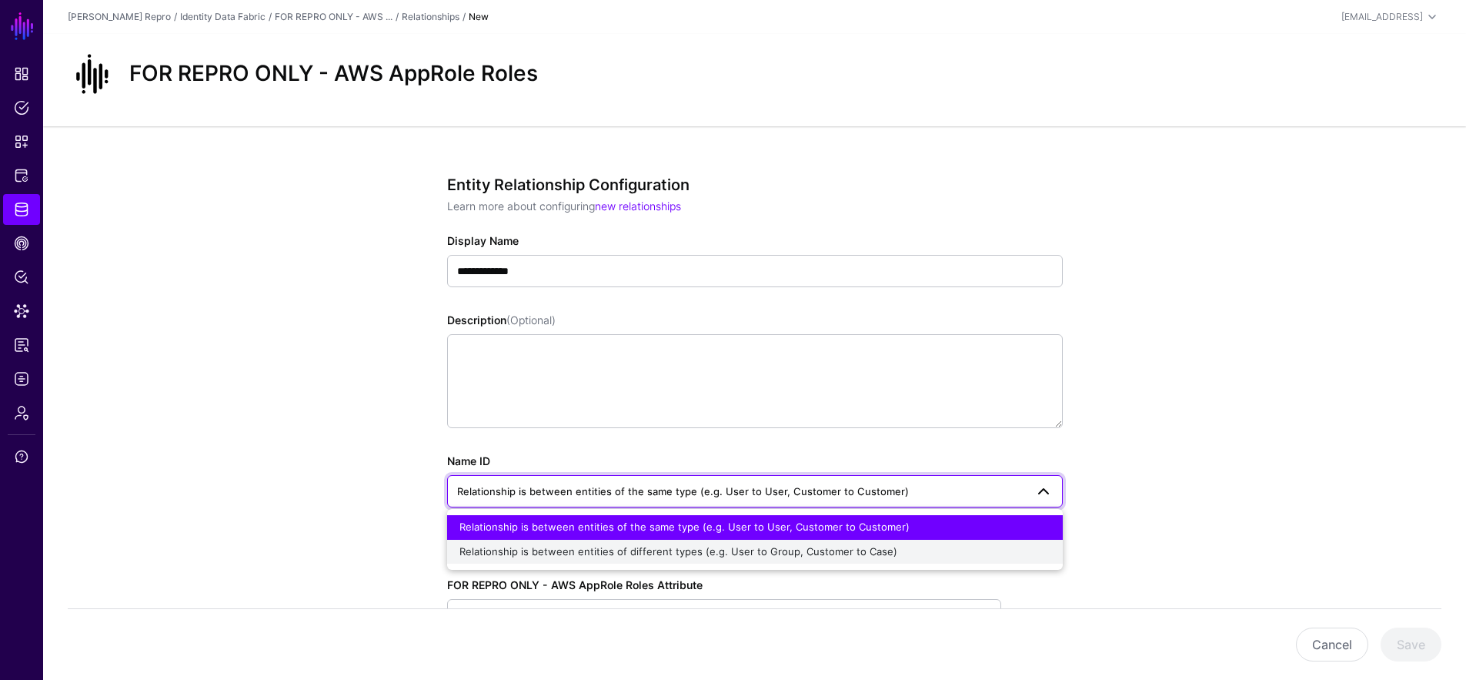
click at [601, 543] on button "Relationship is between entities of different types (e.g. User to Group, Custom…" at bounding box center [755, 551] width 616 height 25
type input "**********"
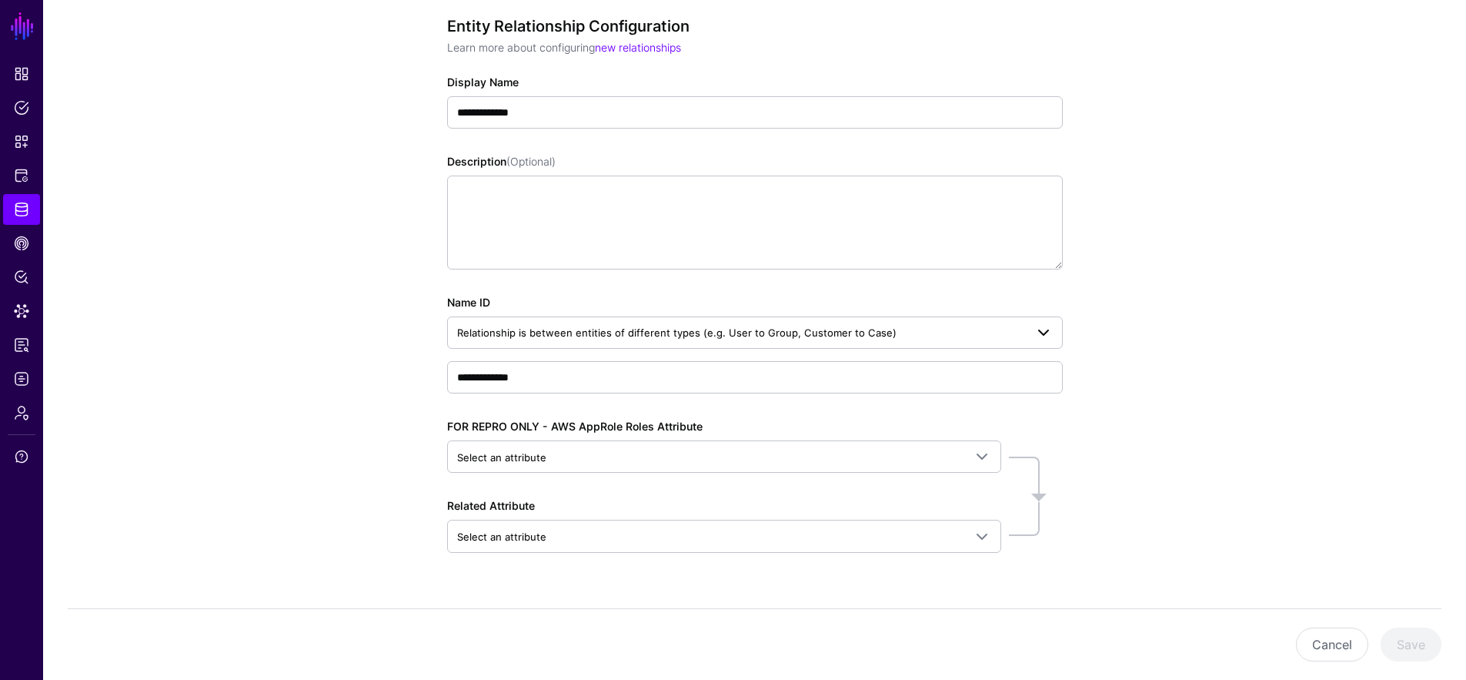
scroll to position [1, 0]
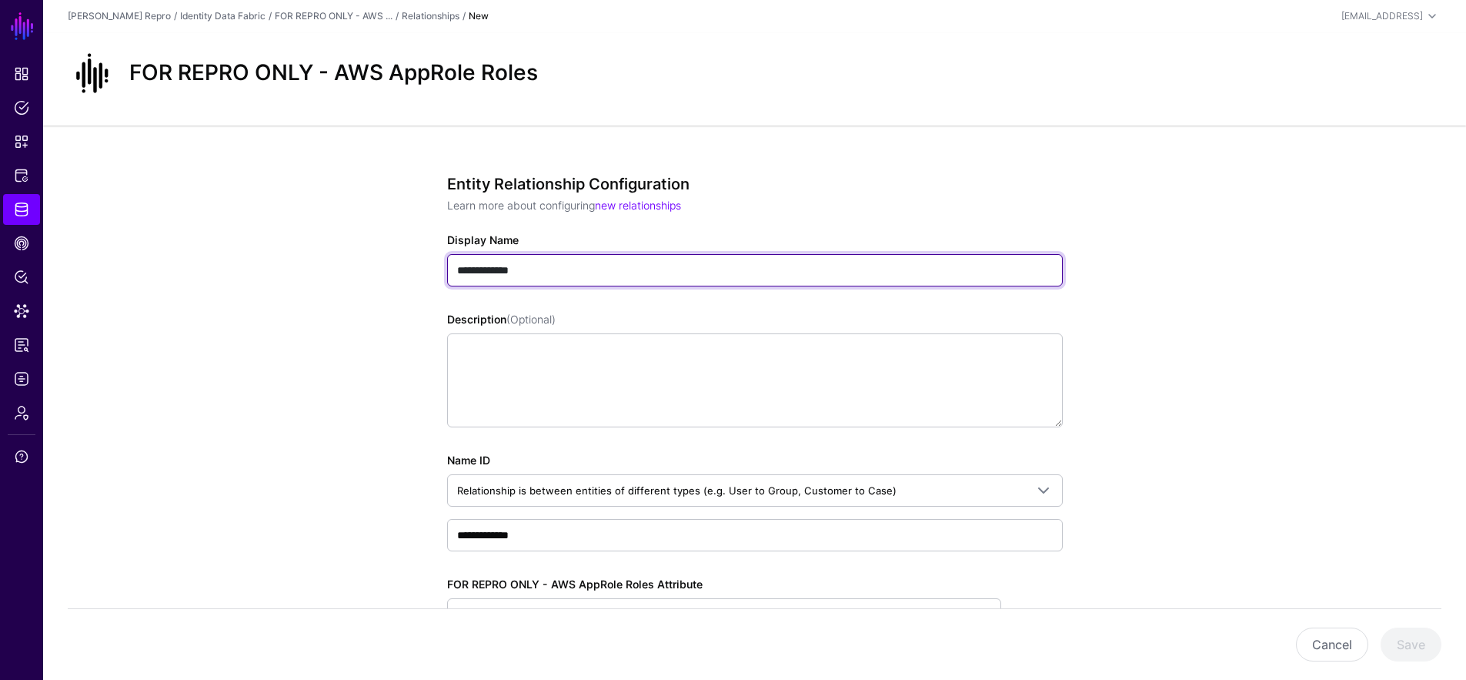
drag, startPoint x: 577, startPoint y: 274, endPoint x: 232, endPoint y: 282, distance: 345.6
click at [239, 283] on div "**********" at bounding box center [754, 497] width 1423 height 745
type input "**********"
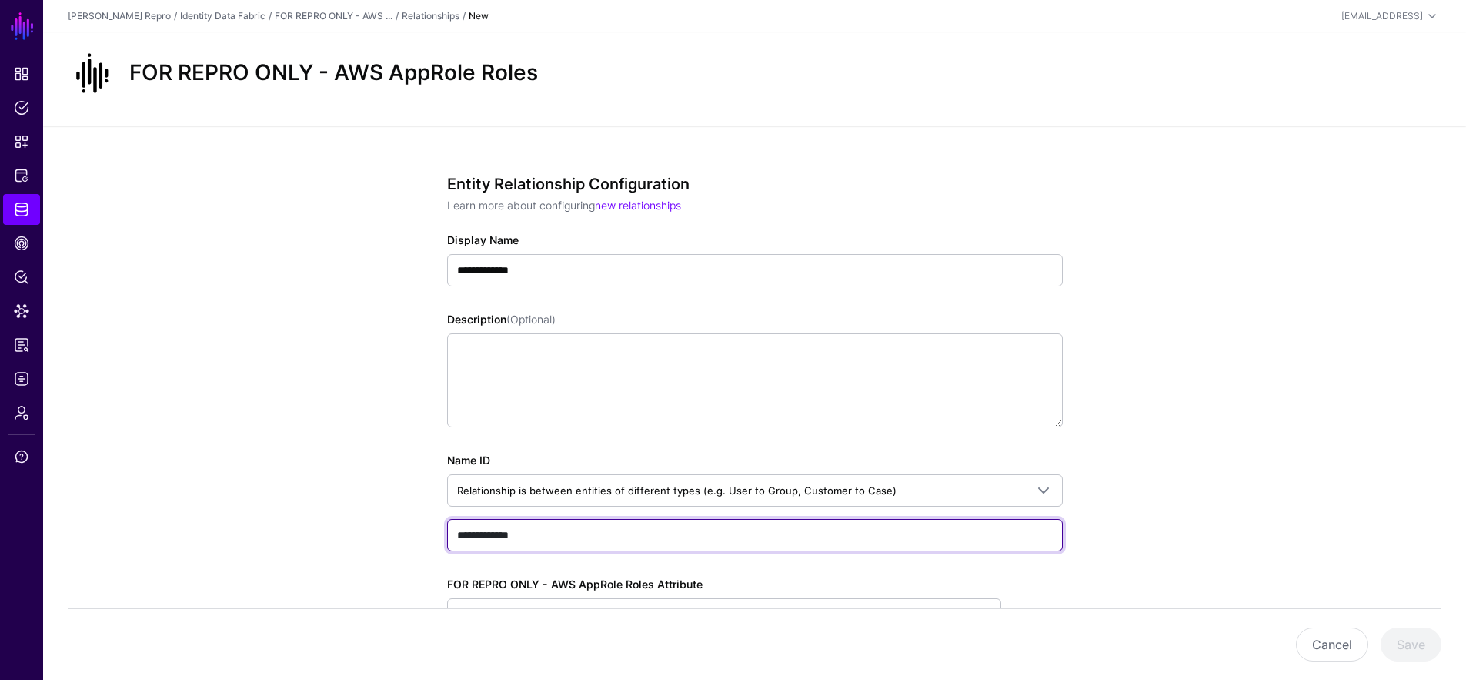
paste input "text"
type input "**********"
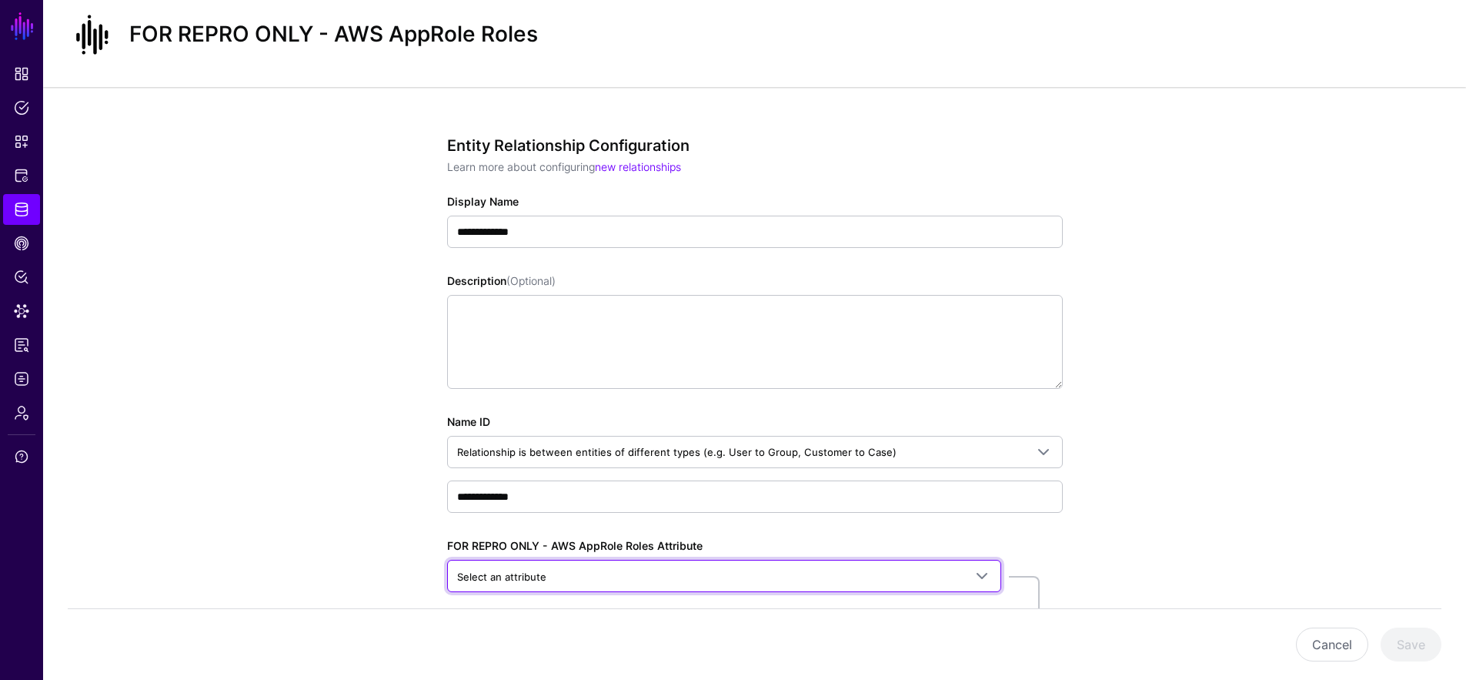
scroll to position [165, 0]
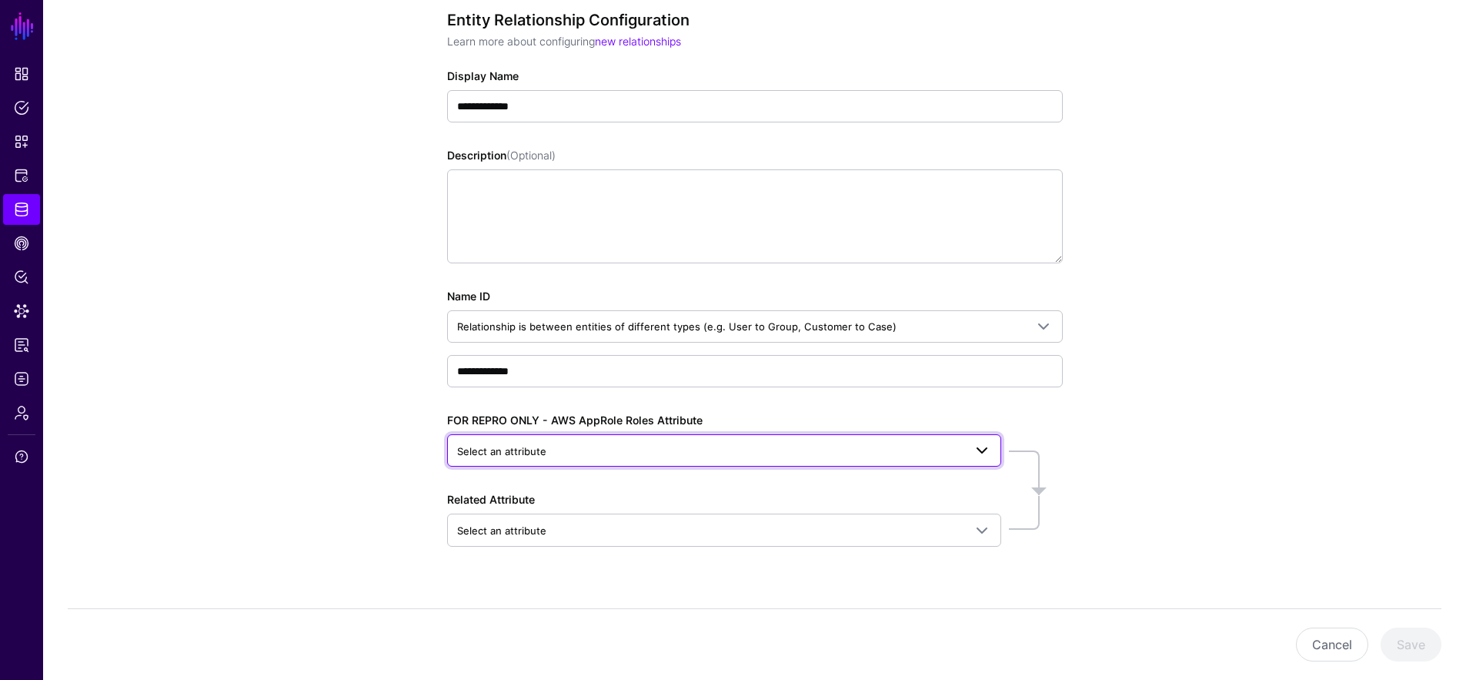
click at [548, 452] on span "Select an attribute" at bounding box center [710, 450] width 506 height 17
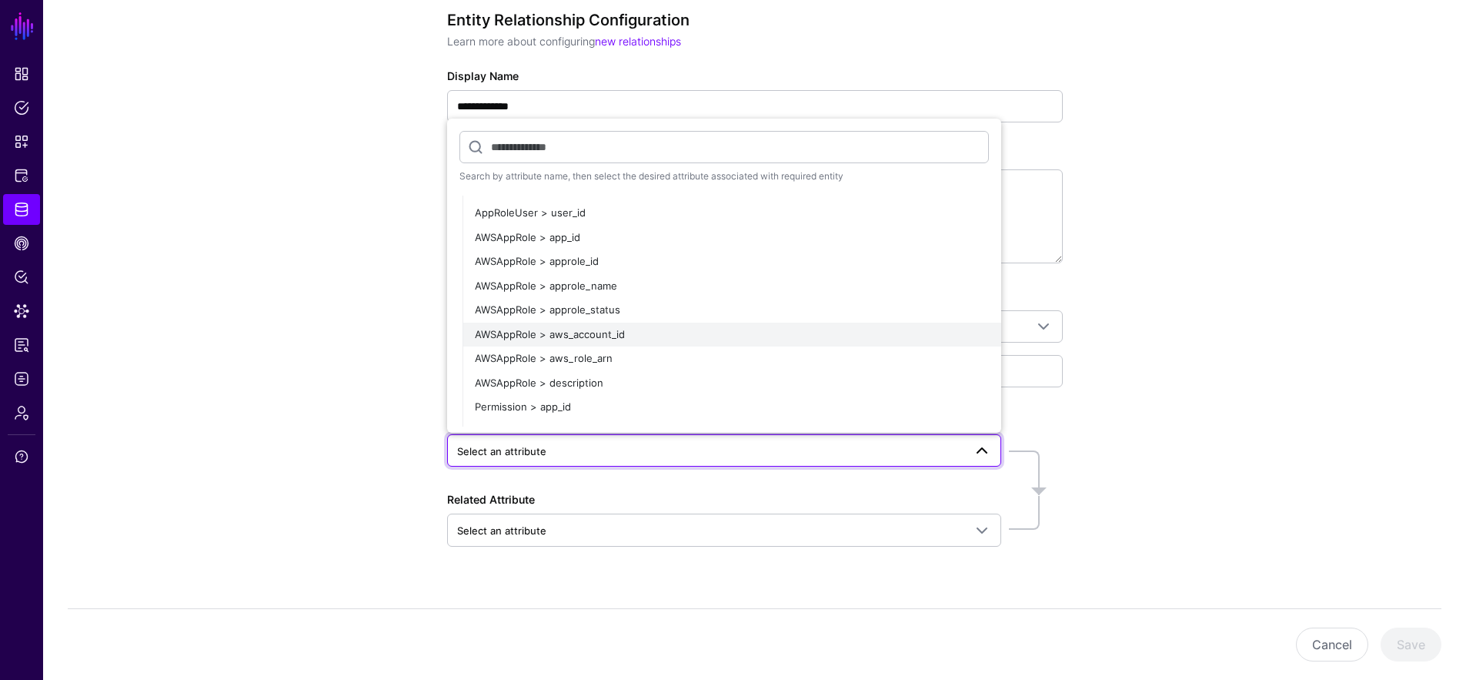
scroll to position [219, 0]
click at [793, 261] on div "AWSAppRole > approle_id" at bounding box center [732, 262] width 514 height 15
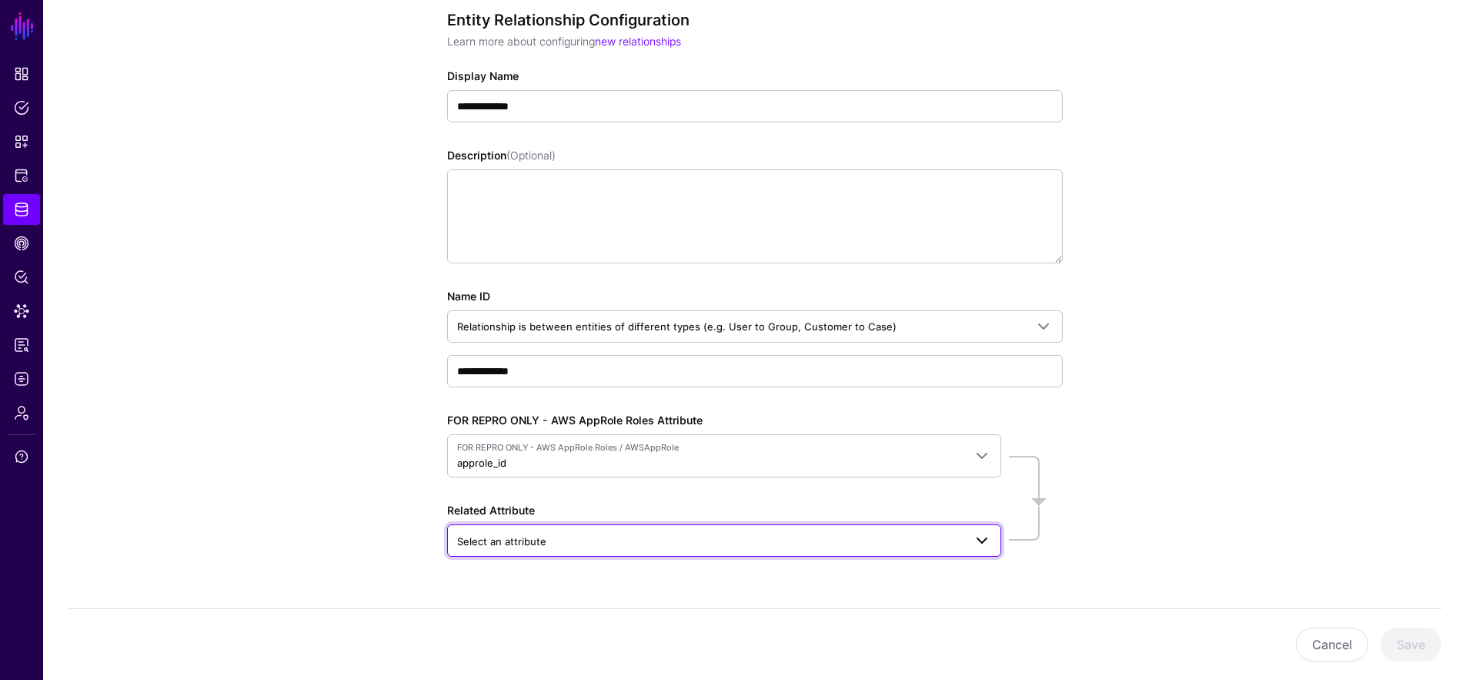
click at [615, 534] on span "Select an attribute" at bounding box center [710, 541] width 506 height 17
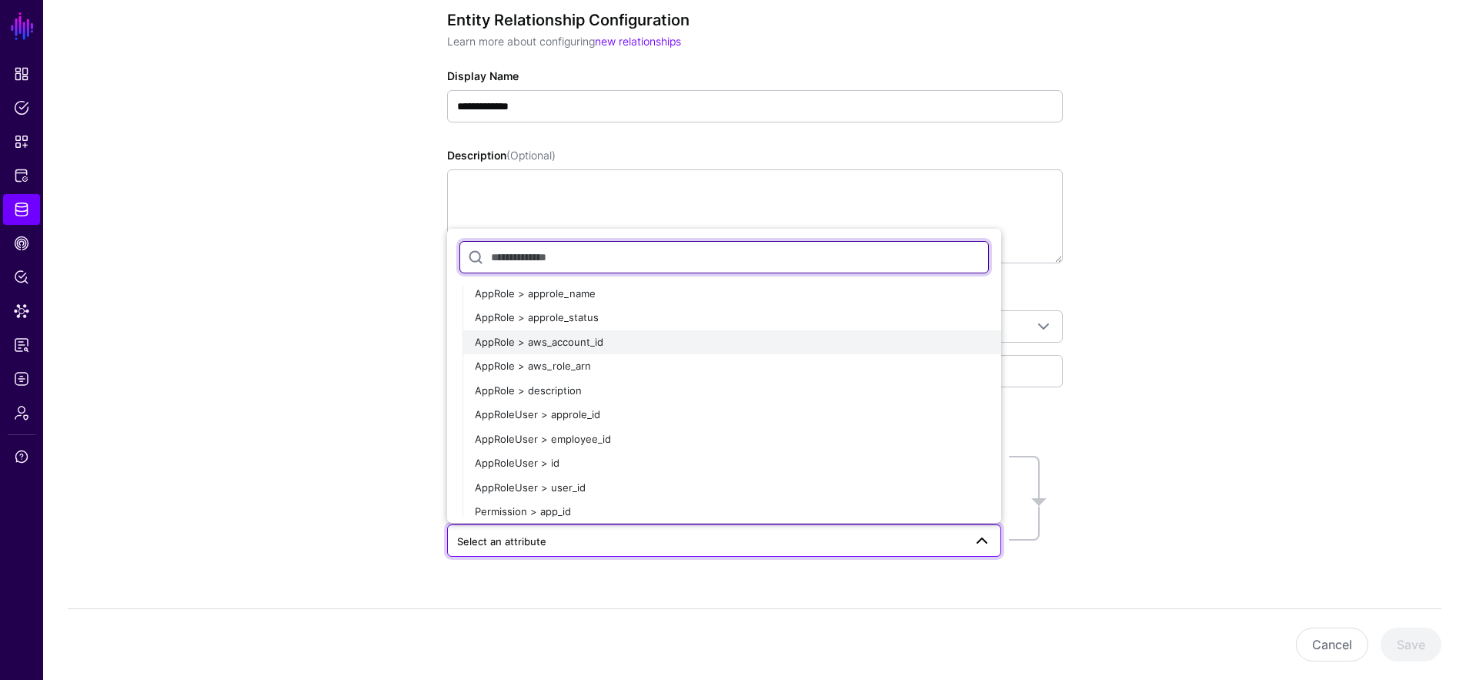
scroll to position [264, 0]
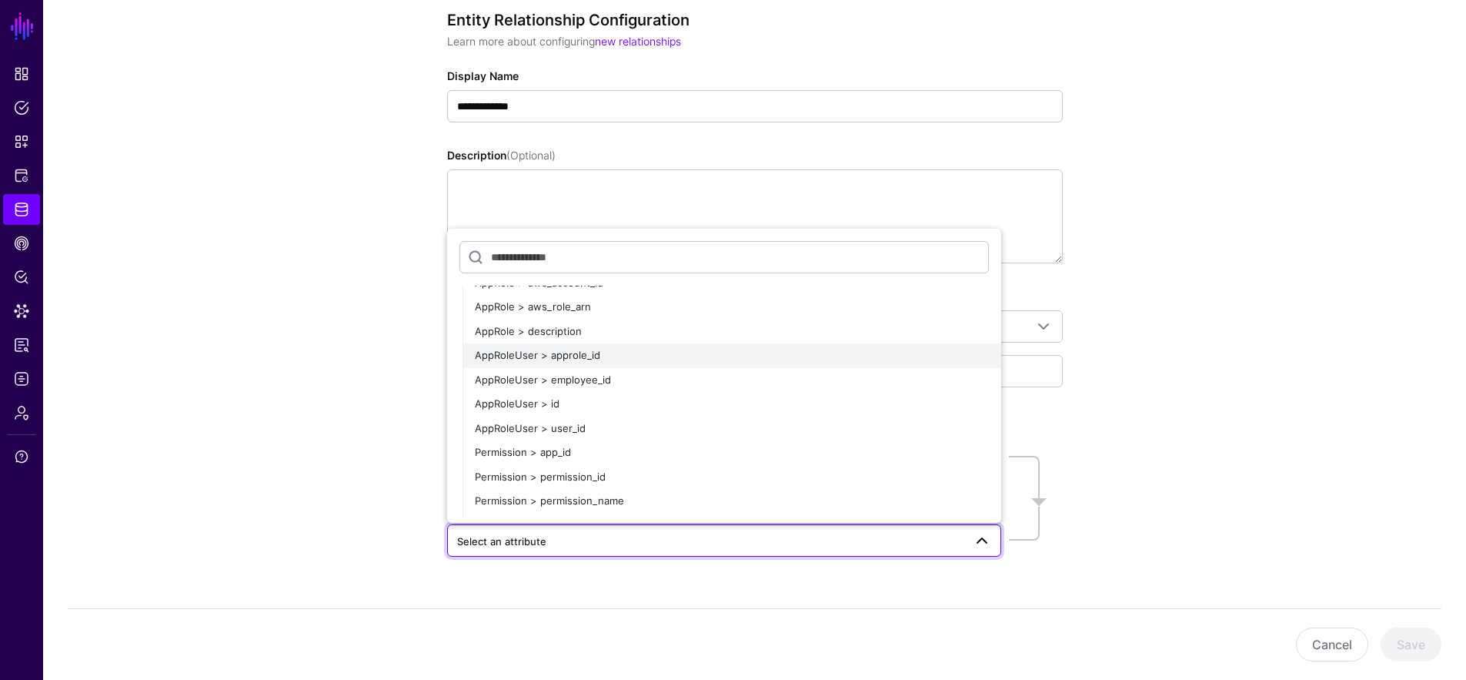
click at [683, 356] on div "AppRoleUser > approle_id" at bounding box center [732, 355] width 514 height 15
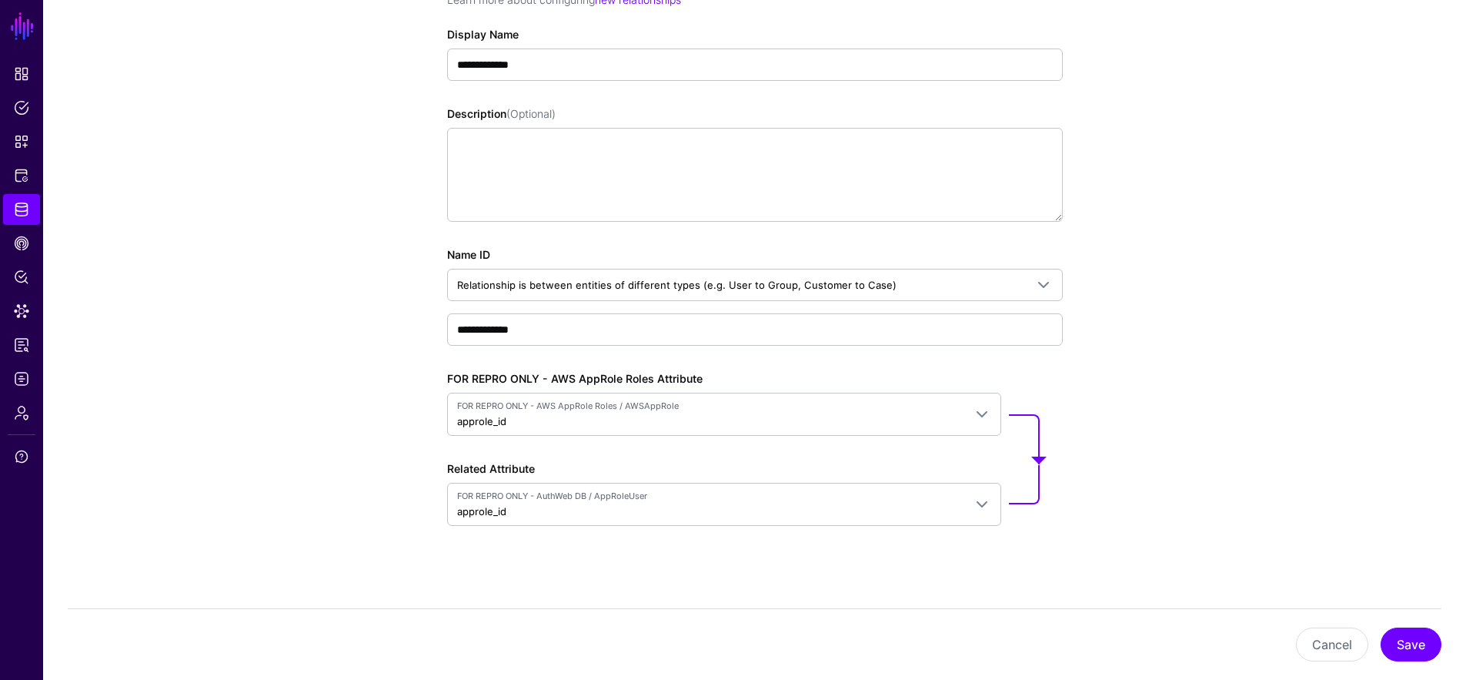
scroll to position [212, 0]
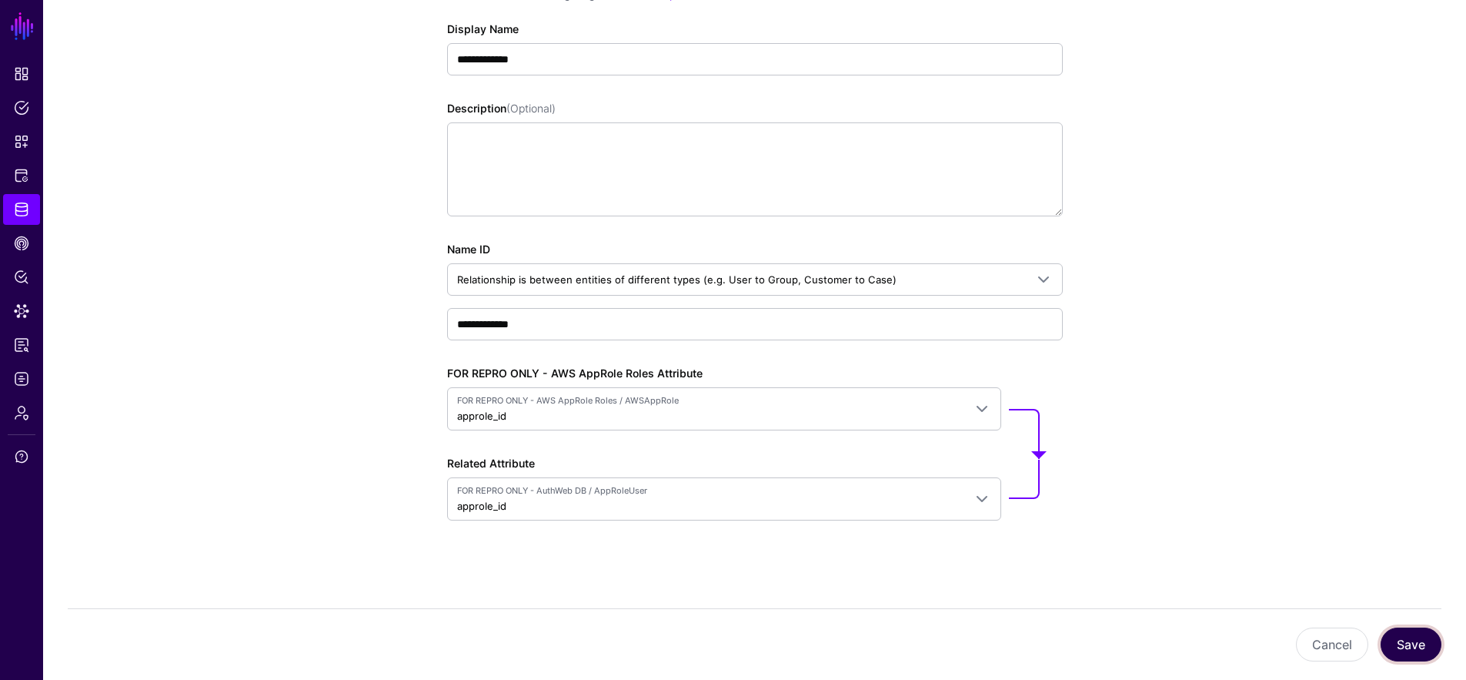
click at [1415, 650] on button "Save" at bounding box center [1411, 644] width 61 height 34
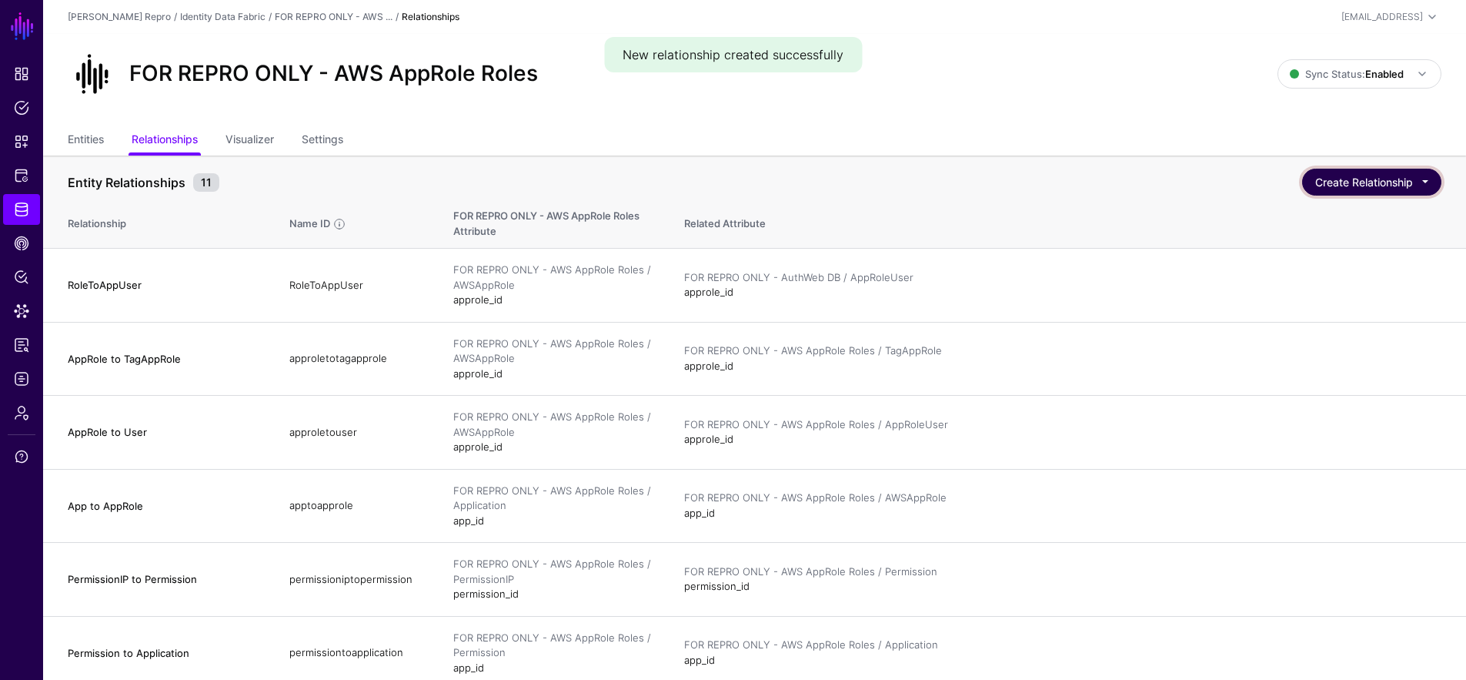
click at [1423, 181] on button "Create Relationship" at bounding box center [1371, 182] width 139 height 27
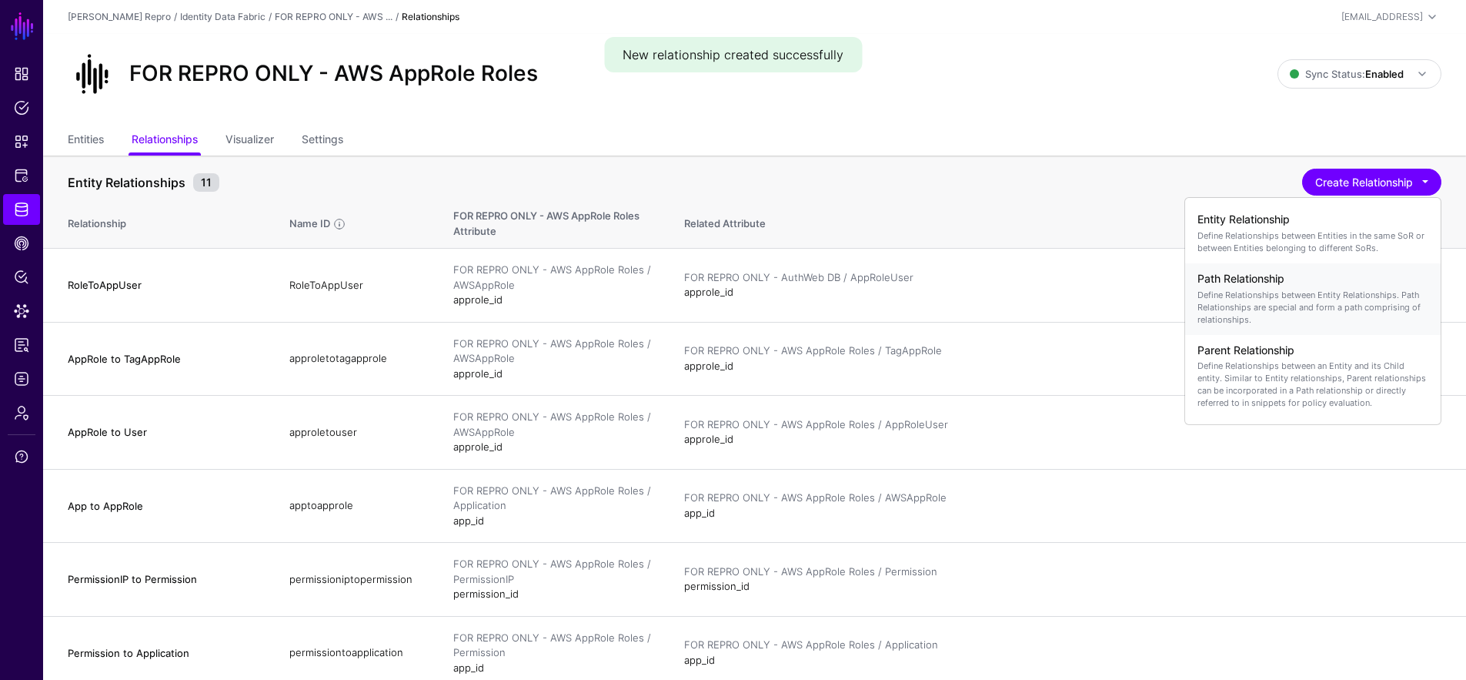
click at [1318, 298] on p "Define Relationships between Entity Relationships. Path Relationships are speci…" at bounding box center [1312, 307] width 231 height 37
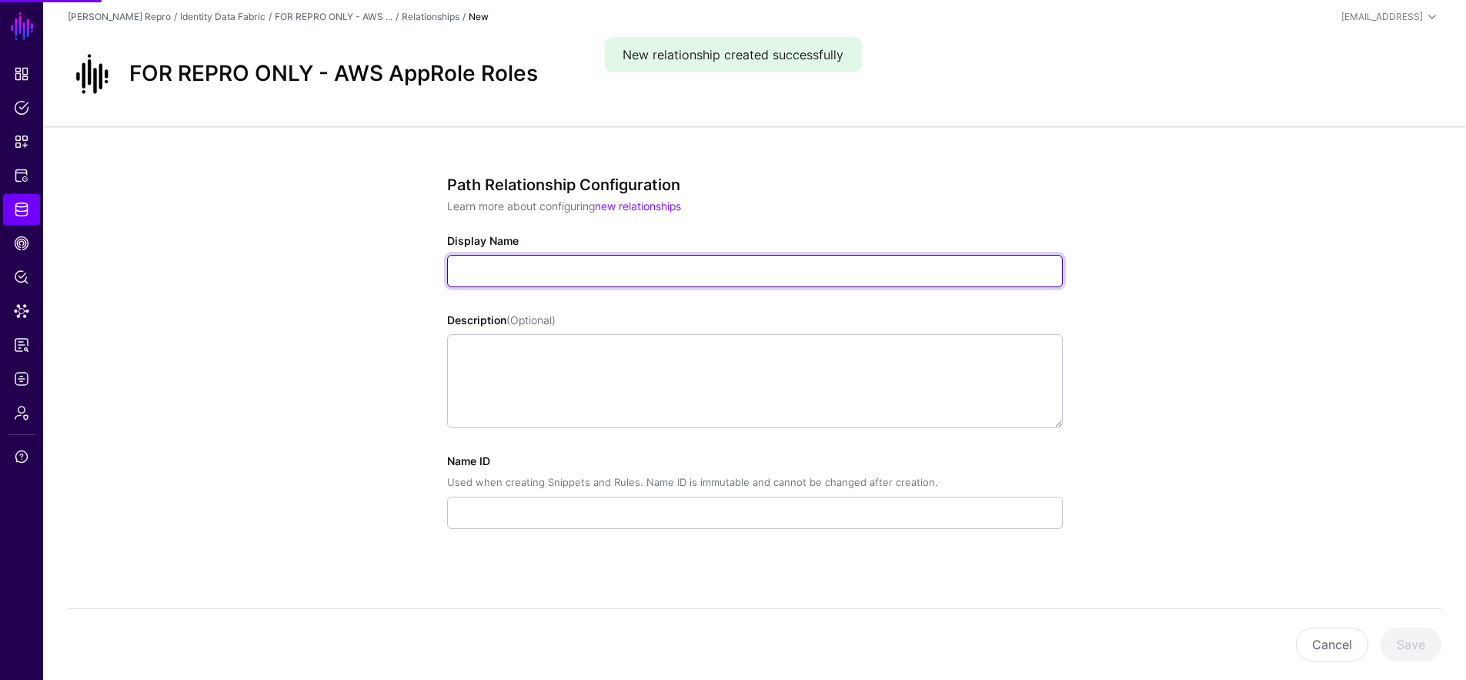
click at [570, 280] on input "Display Name" at bounding box center [755, 271] width 616 height 32
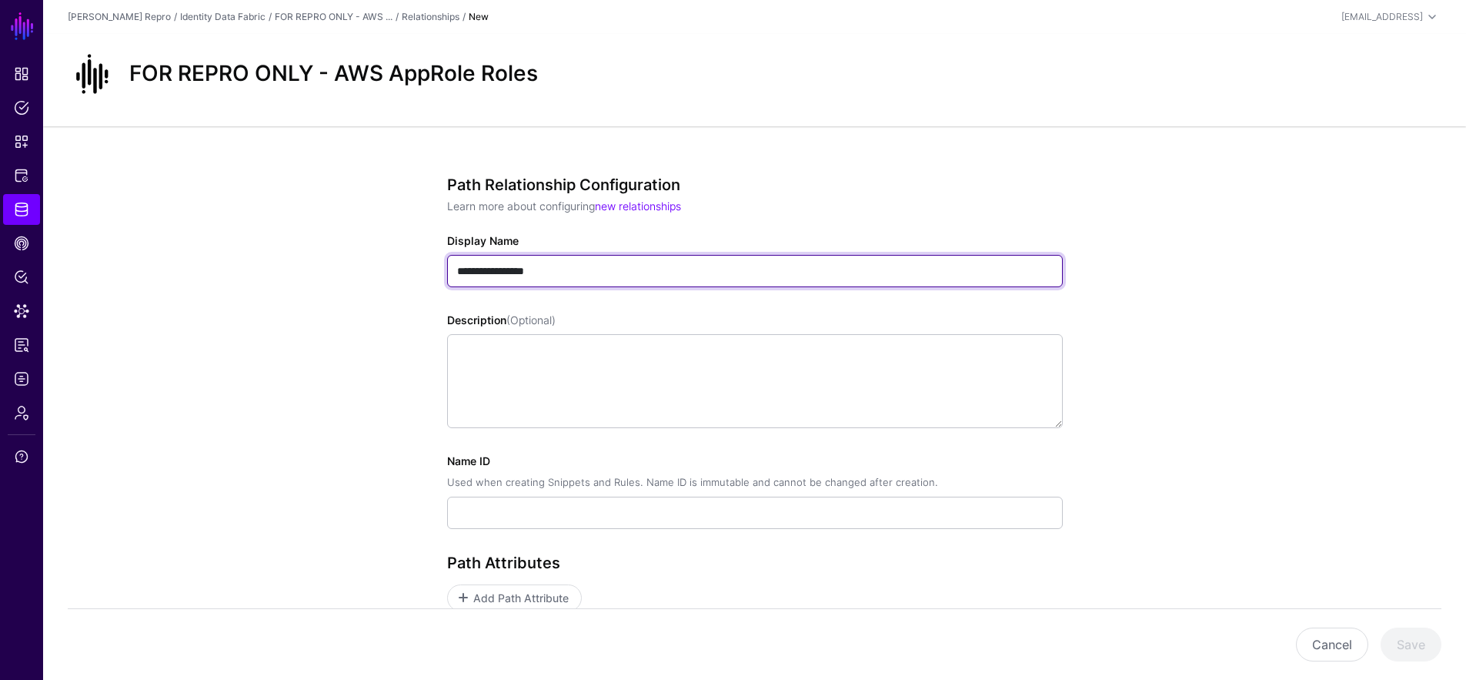
type input "**********"
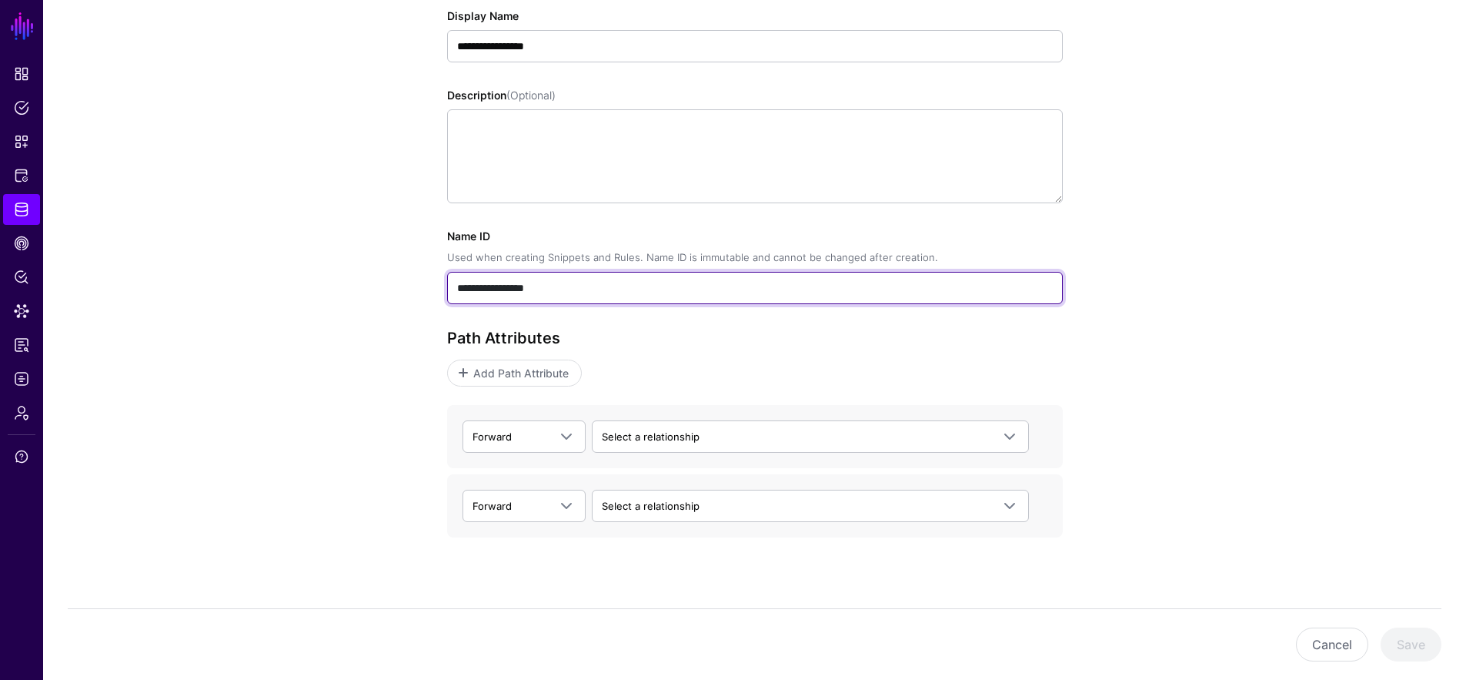
scroll to position [242, 0]
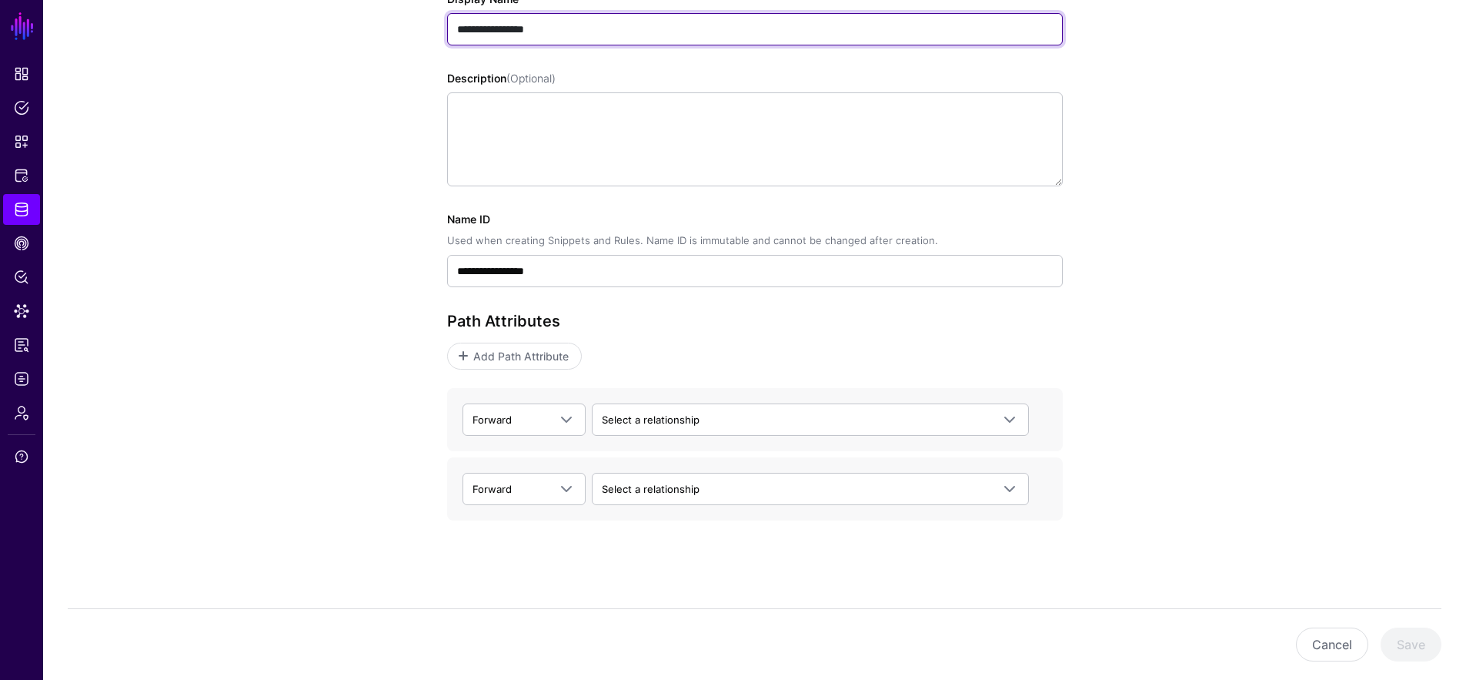
click at [552, 41] on input "**********" at bounding box center [755, 29] width 616 height 32
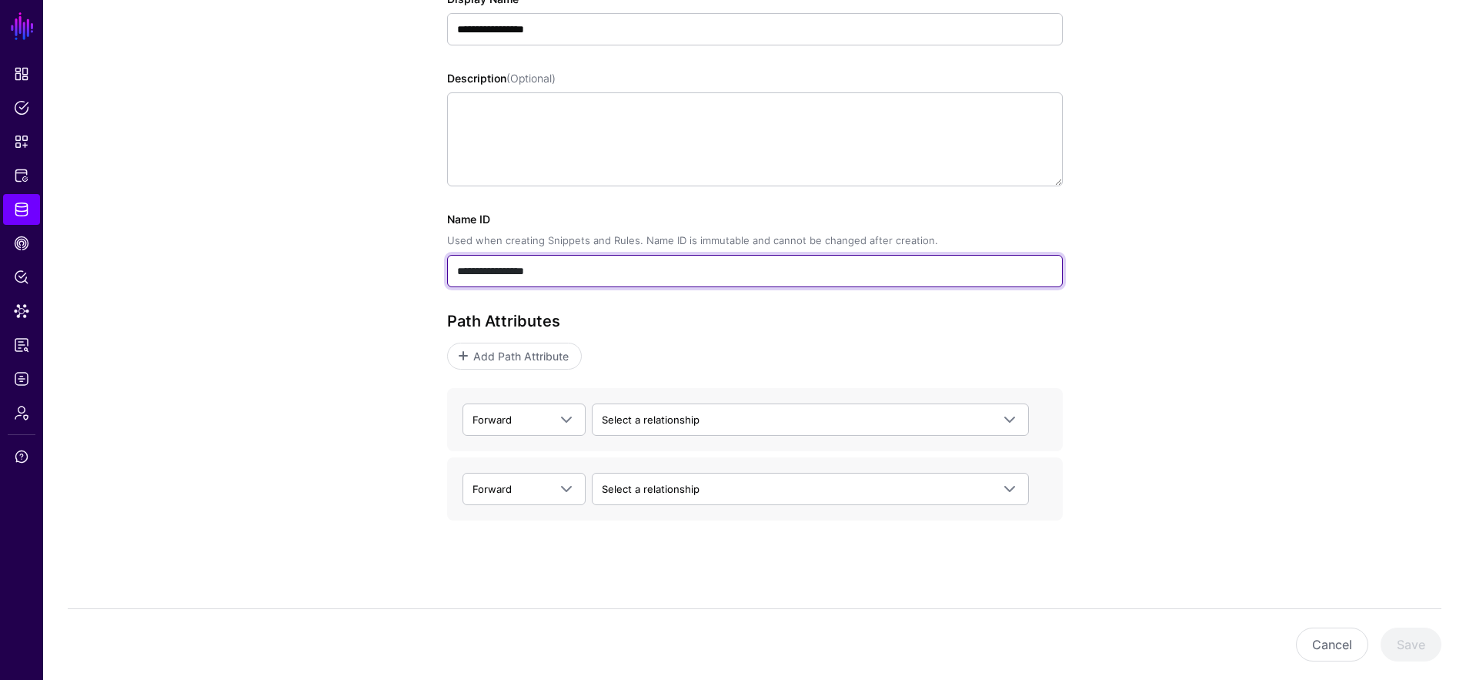
click at [509, 270] on input "**********" at bounding box center [755, 271] width 616 height 32
paste input "text"
type input "**********"
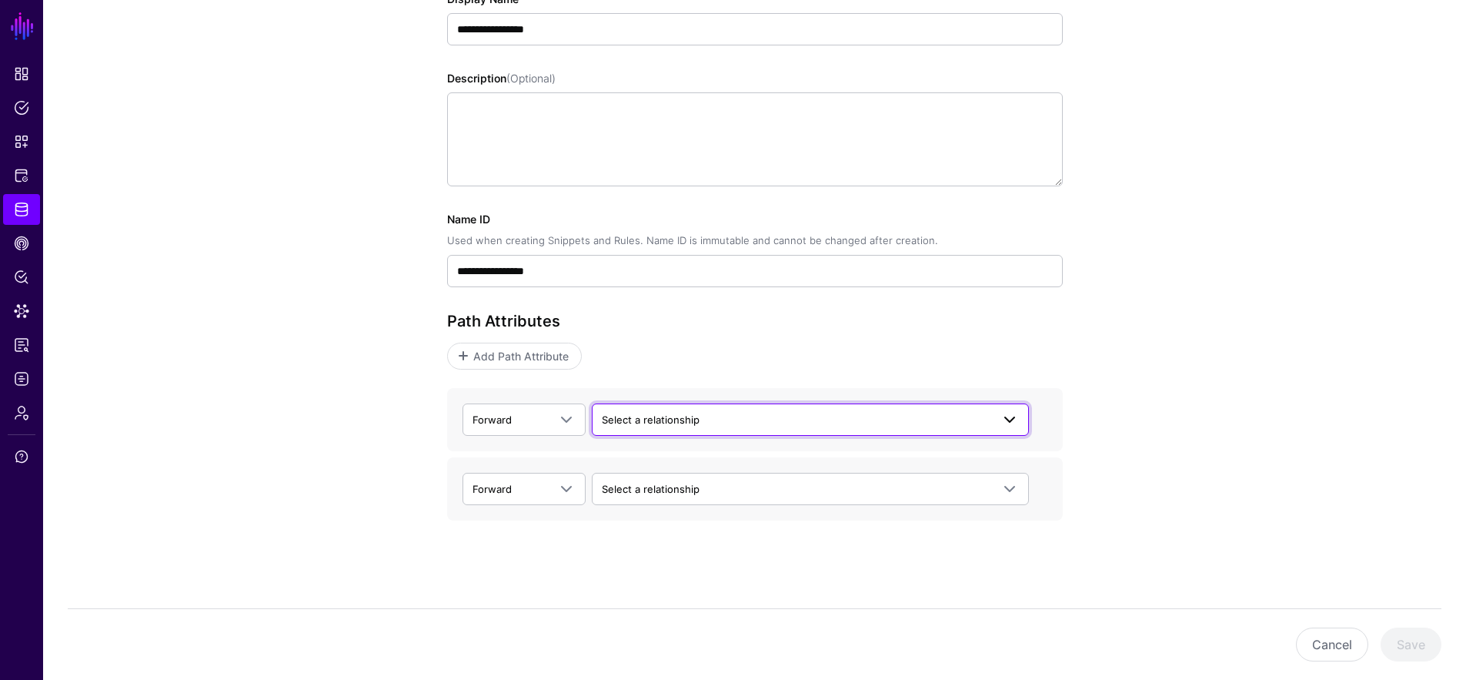
click at [711, 434] on link "Select a relationship" at bounding box center [810, 419] width 437 height 32
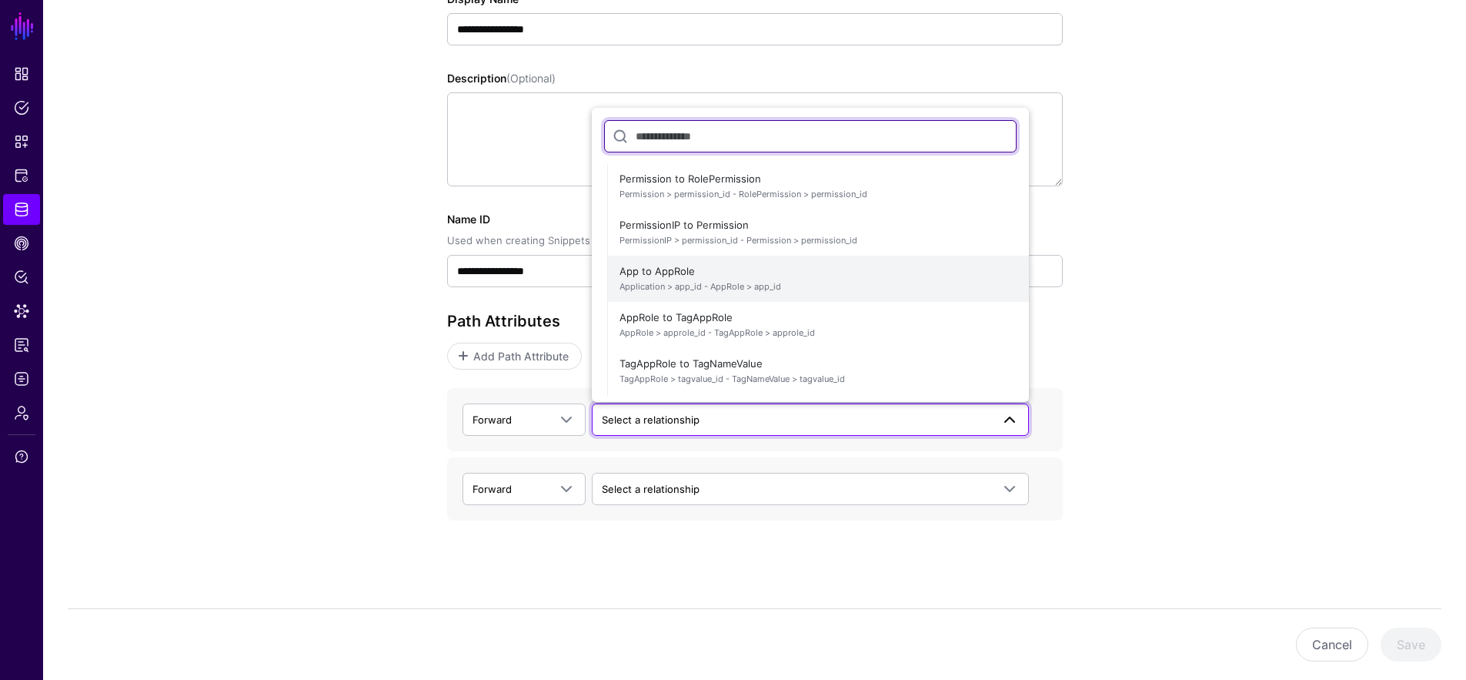
scroll to position [0, 0]
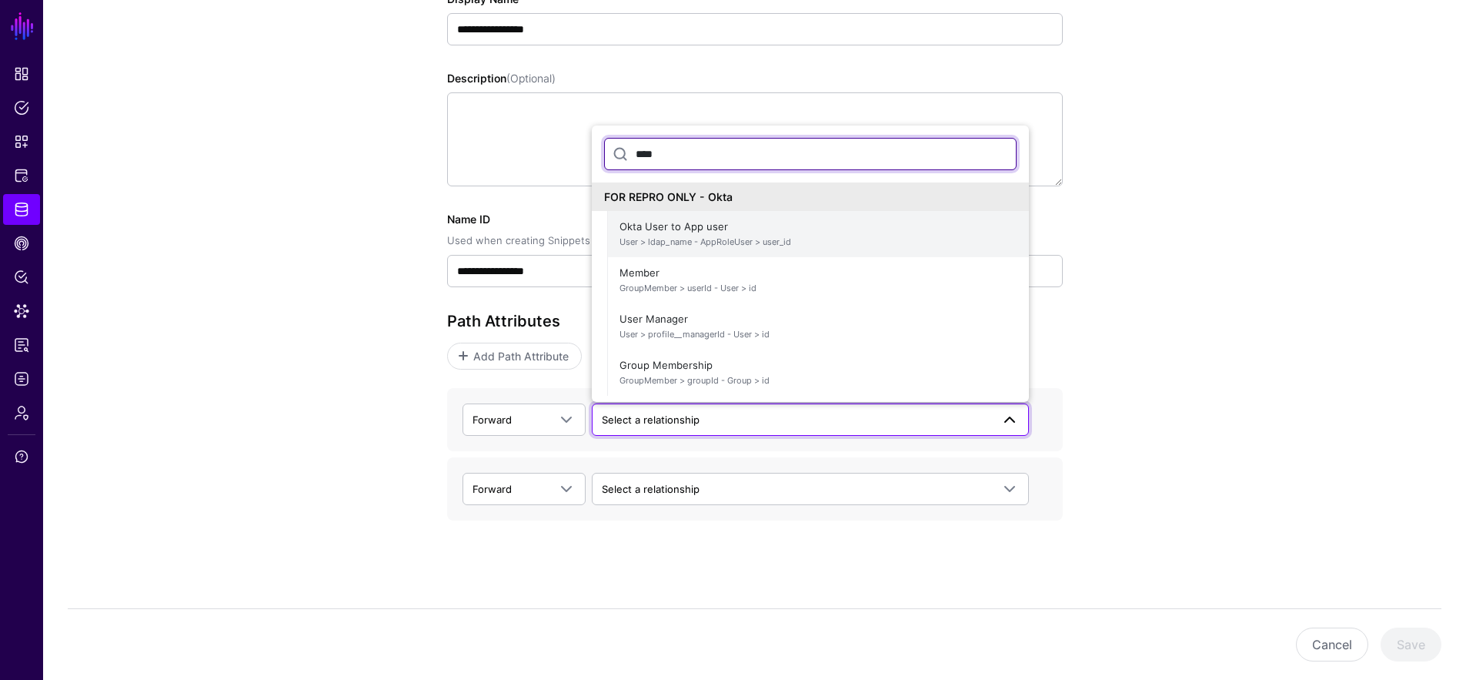
type input "****"
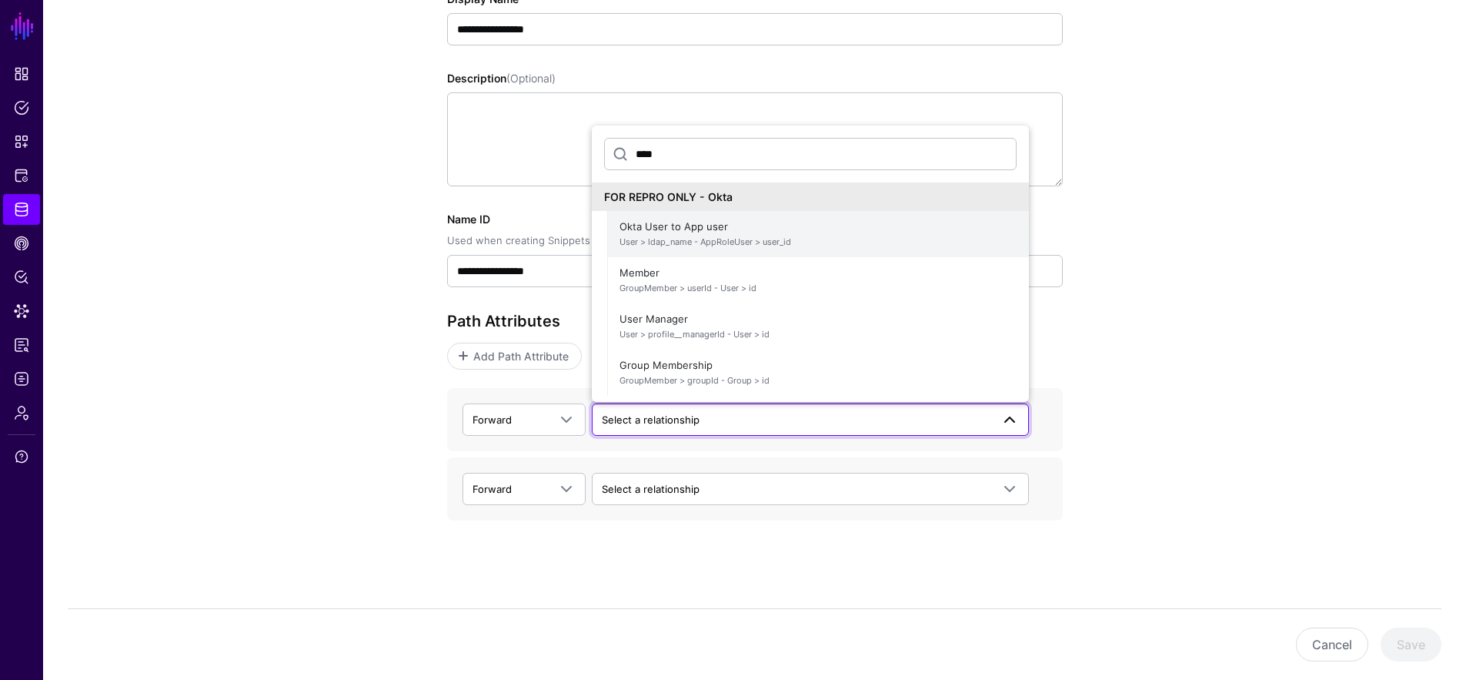
click at [900, 240] on span "User > ldap_name - AppRoleUser > user_id" at bounding box center [817, 241] width 397 height 13
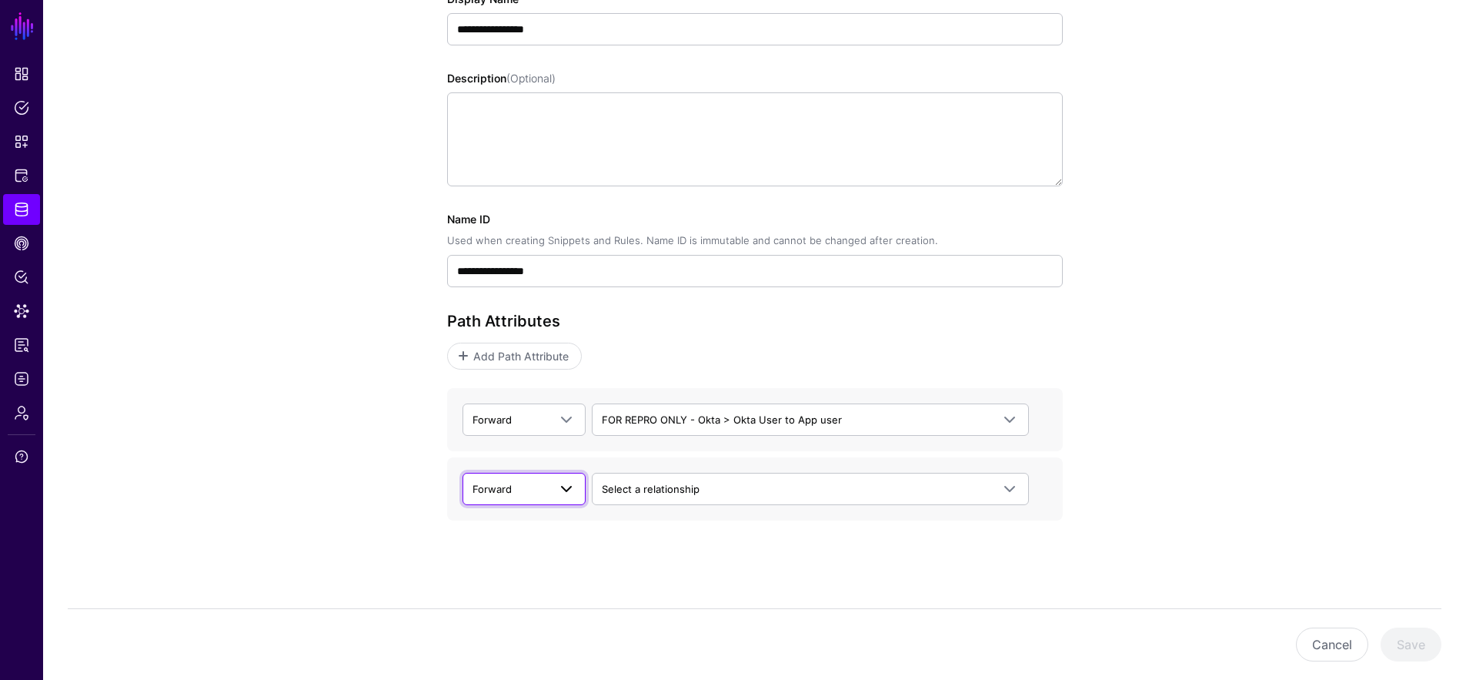
click at [556, 497] on link "Forward" at bounding box center [524, 489] width 123 height 32
drag, startPoint x: 534, startPoint y: 544, endPoint x: 556, endPoint y: 536, distance: 22.9
click at [533, 545] on div "Backward" at bounding box center [524, 548] width 99 height 15
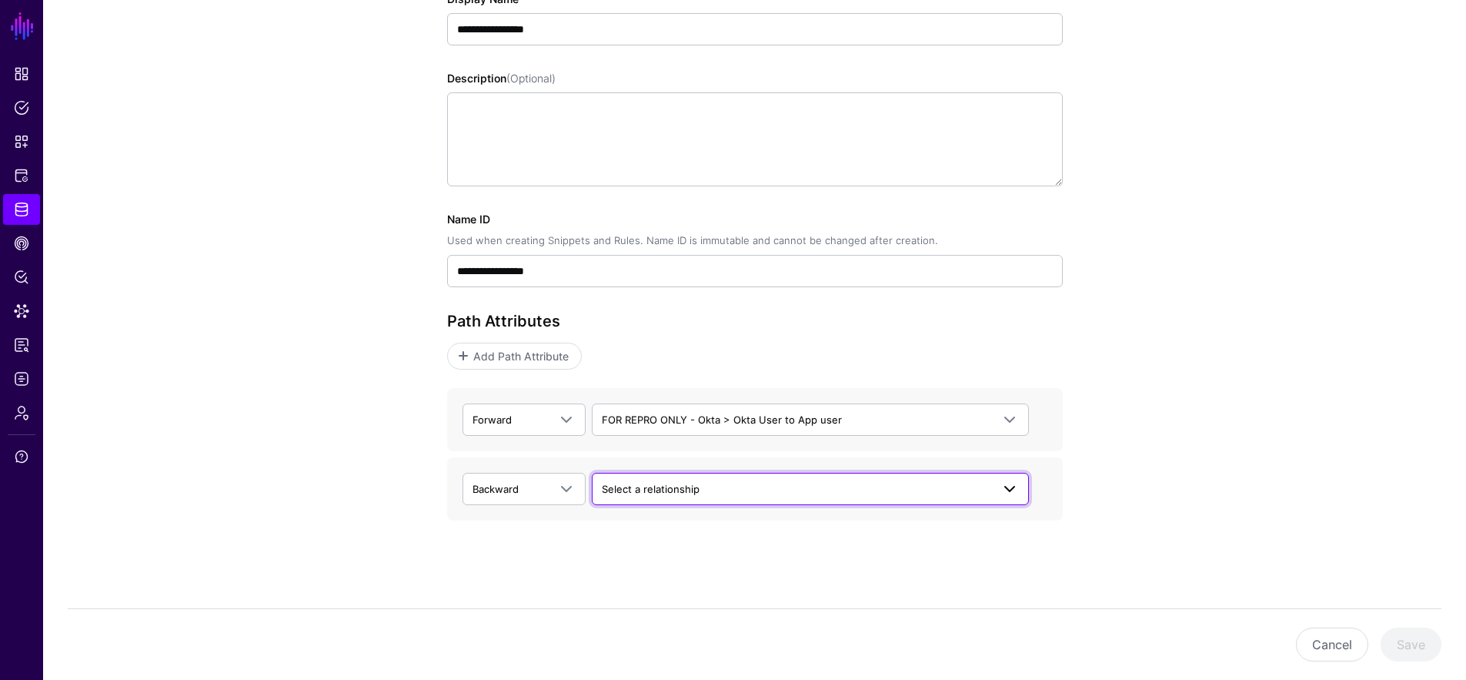
click at [634, 489] on span "Select a relationship" at bounding box center [651, 489] width 98 height 12
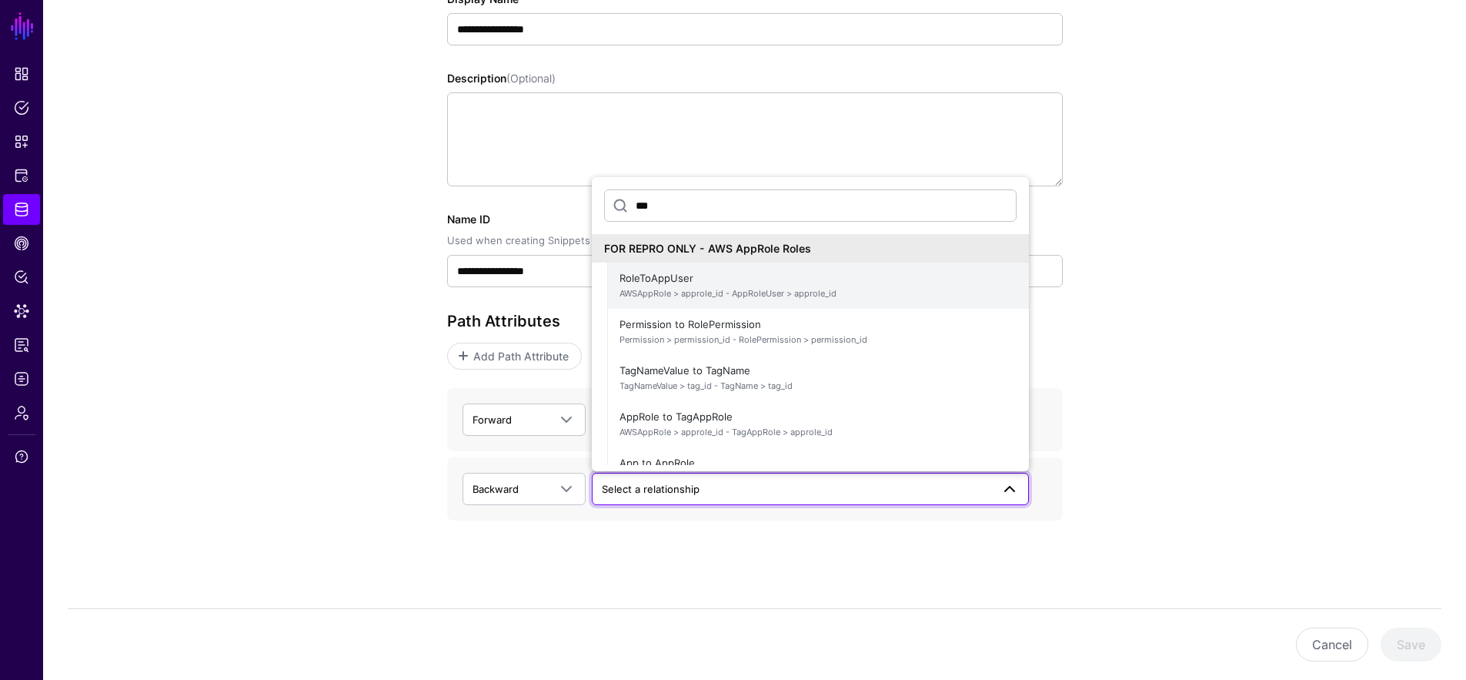
type input "***"
click at [903, 279] on span "RoleToAppUser AWSAppRole > approle_id - AppRoleUser > approle_id" at bounding box center [817, 285] width 397 height 37
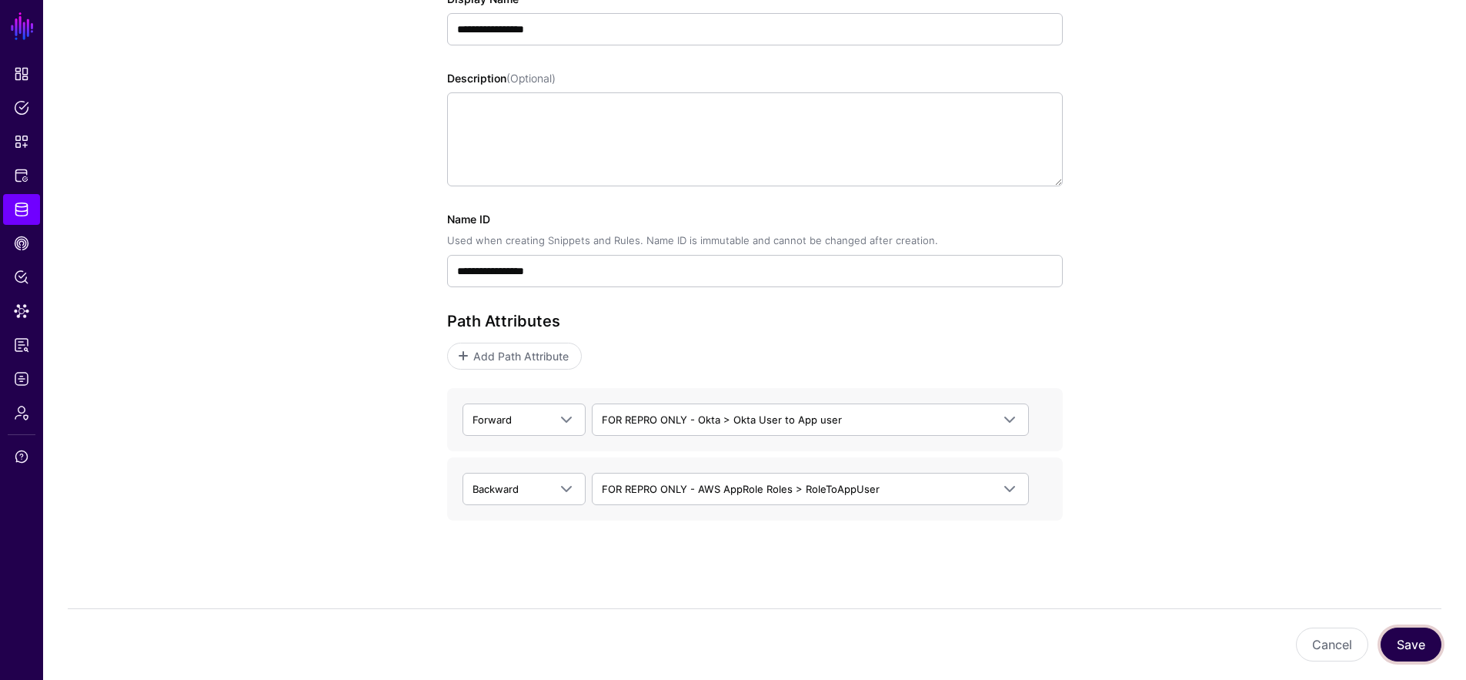
click at [1415, 639] on button "Save" at bounding box center [1411, 644] width 61 height 34
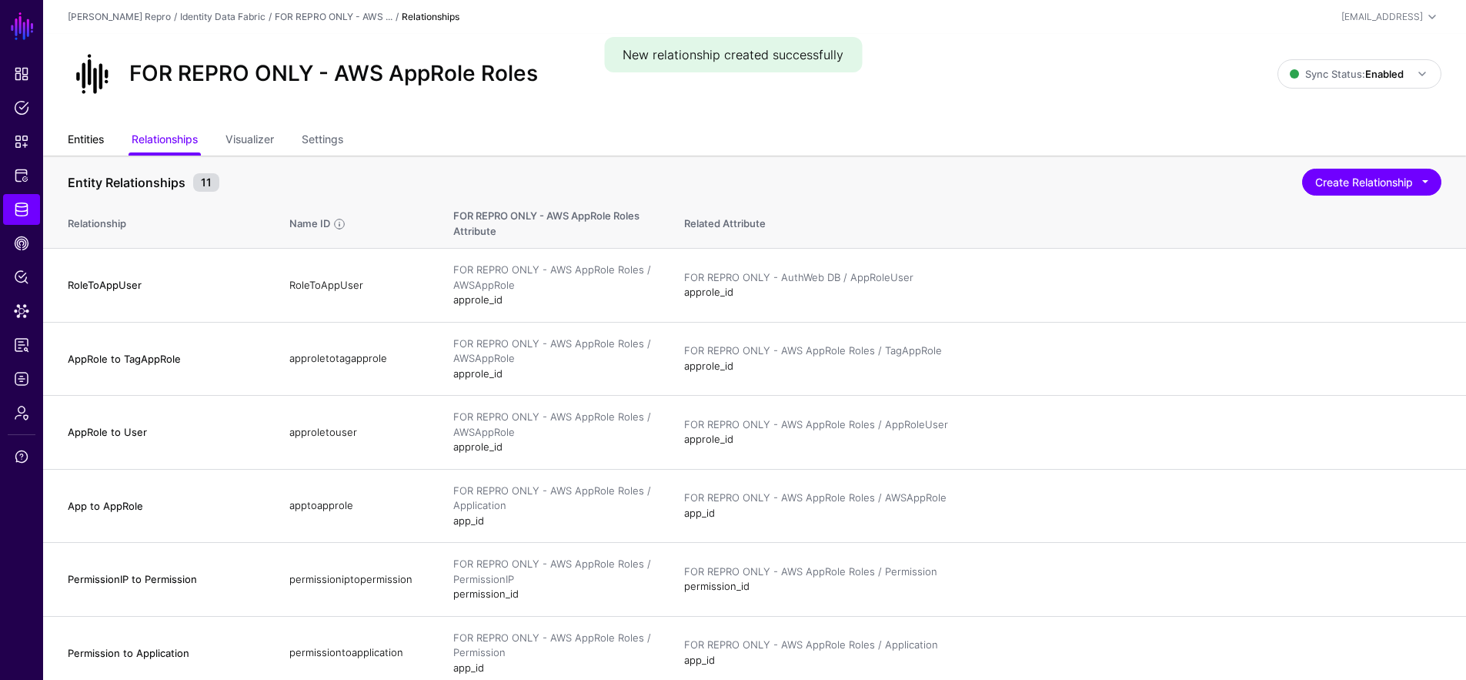
click at [93, 145] on link "Entities" at bounding box center [86, 140] width 36 height 29
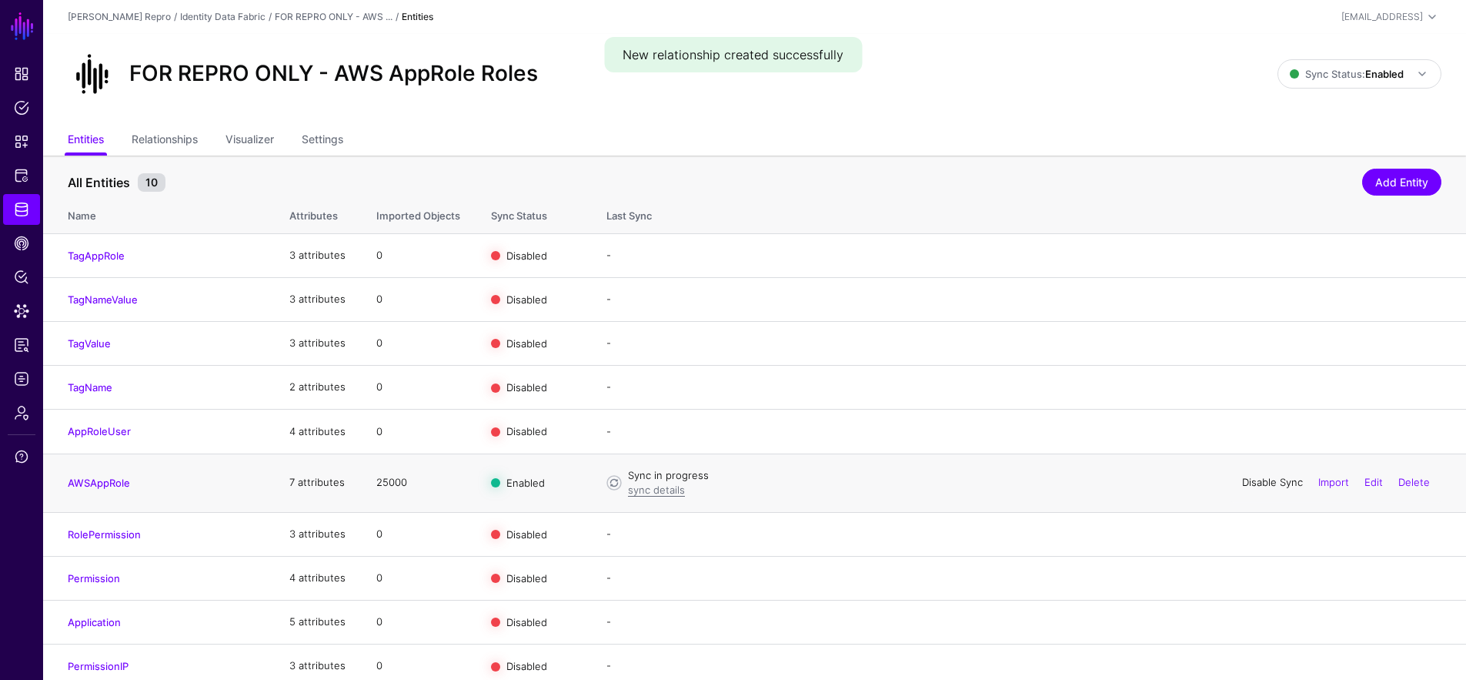
click at [1273, 486] on link "Disable Sync" at bounding box center [1272, 482] width 61 height 12
click at [1273, 485] on link "Enable Sync" at bounding box center [1273, 482] width 58 height 12
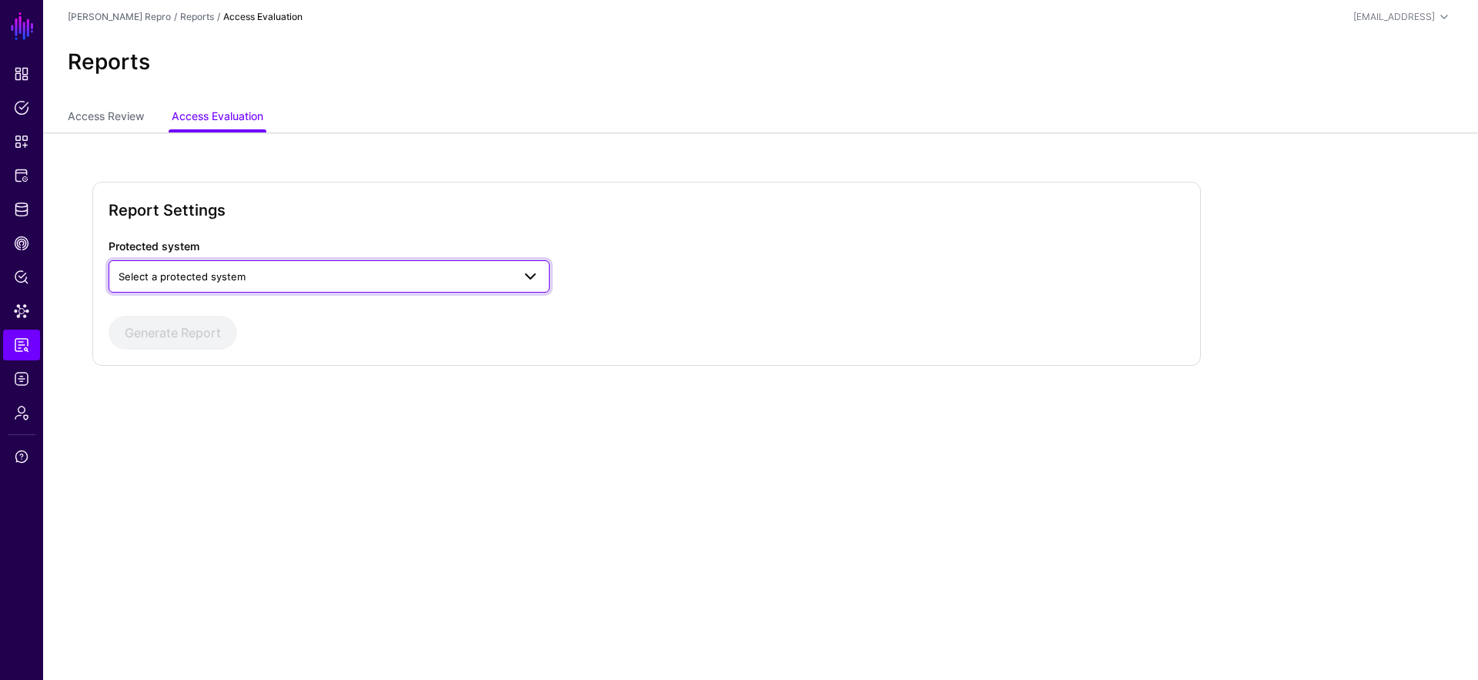
click at [313, 271] on span "Select a protected system" at bounding box center [315, 276] width 393 height 17
click at [287, 312] on div "AWS" at bounding box center [329, 312] width 416 height 15
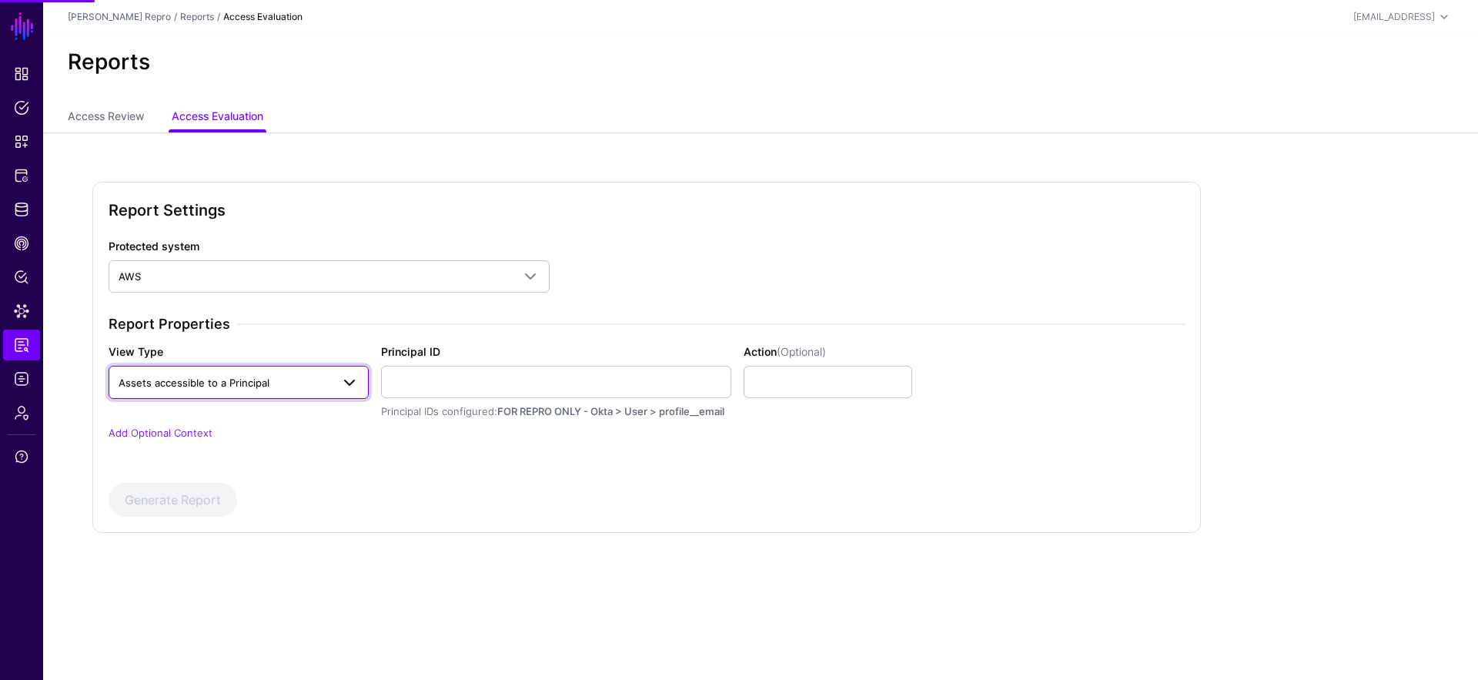
click at [220, 374] on span "Assets accessible to a Principal" at bounding box center [225, 382] width 212 height 17
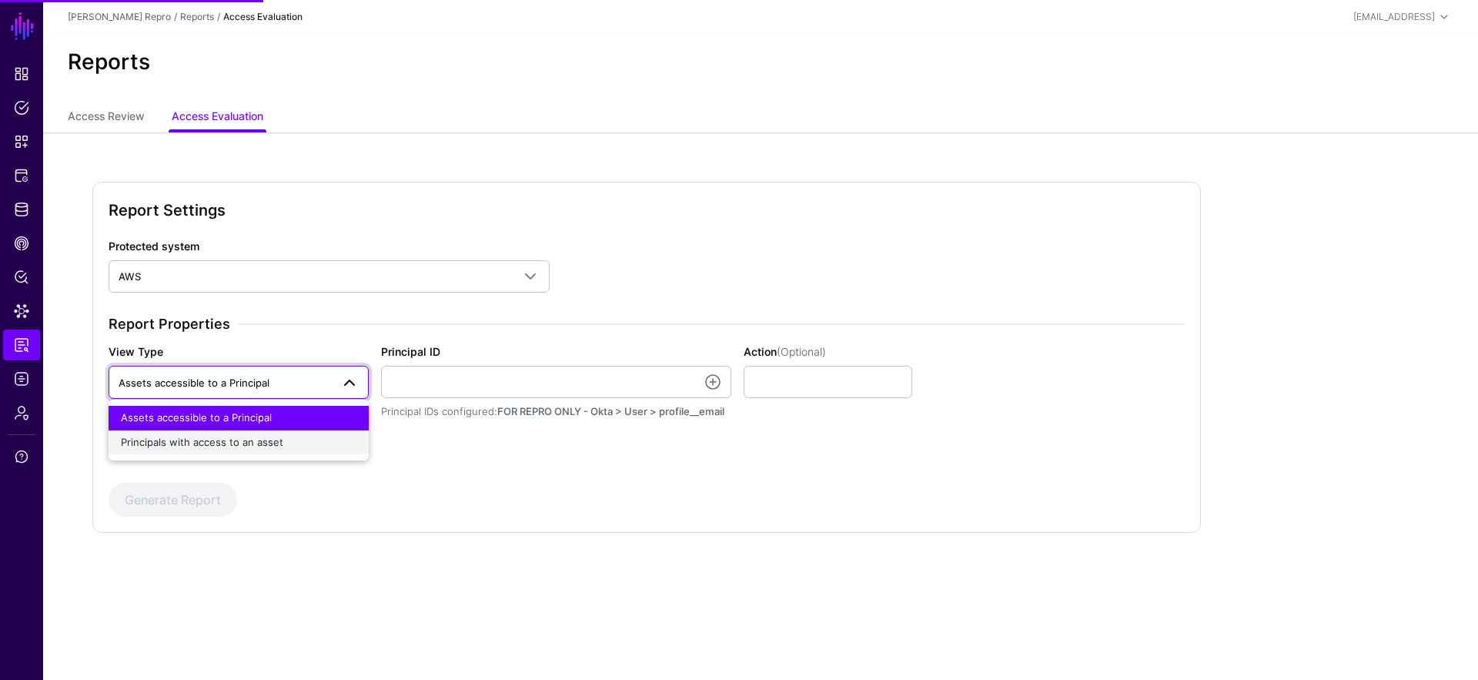
click at [224, 439] on span "Principals with access to an asset" at bounding box center [202, 442] width 162 height 12
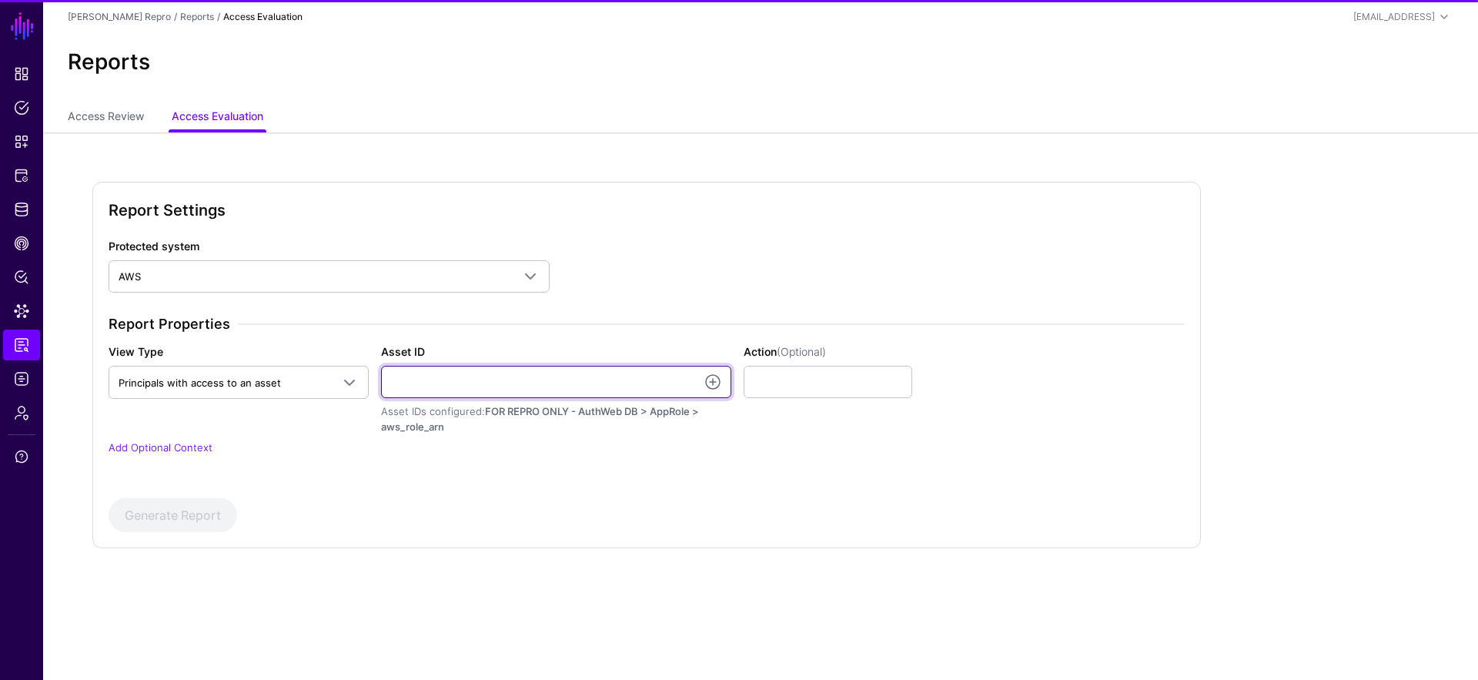
click at [425, 369] on input "Asset ID" at bounding box center [556, 382] width 350 height 32
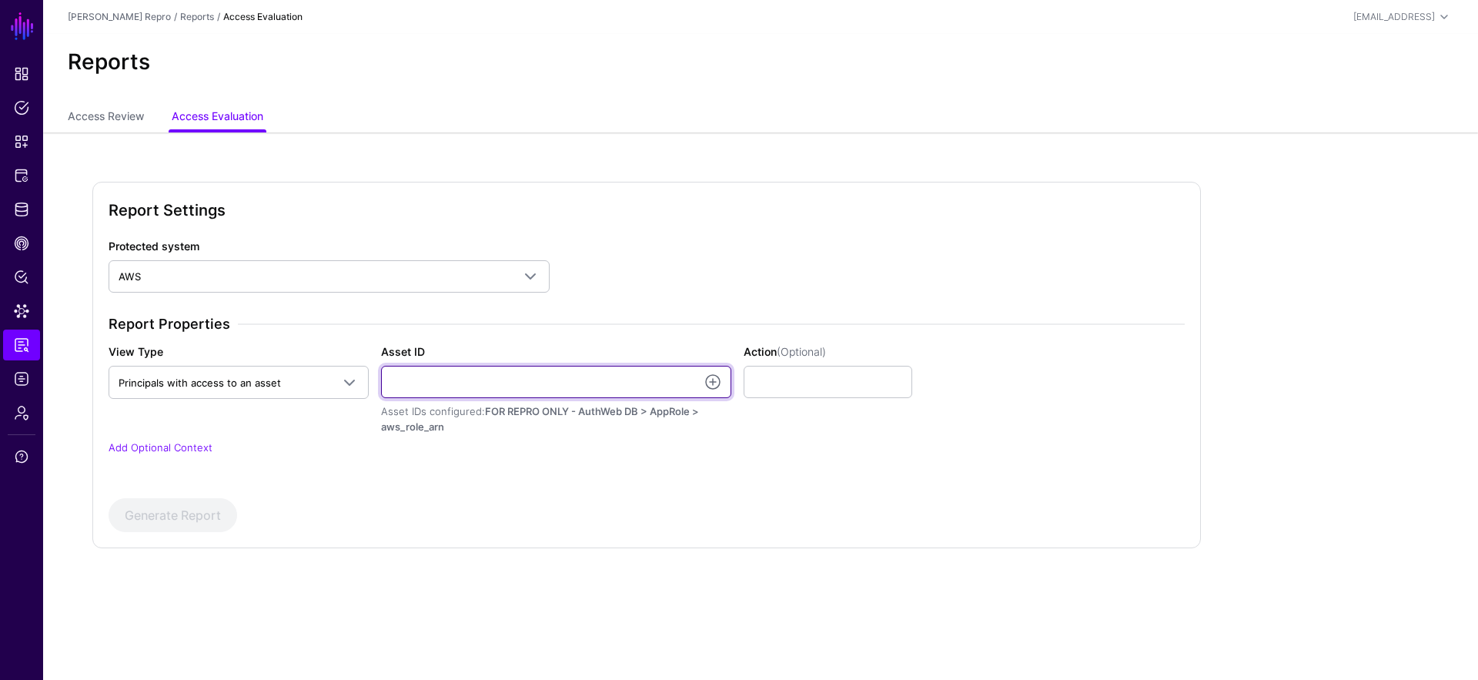
paste input "**********"
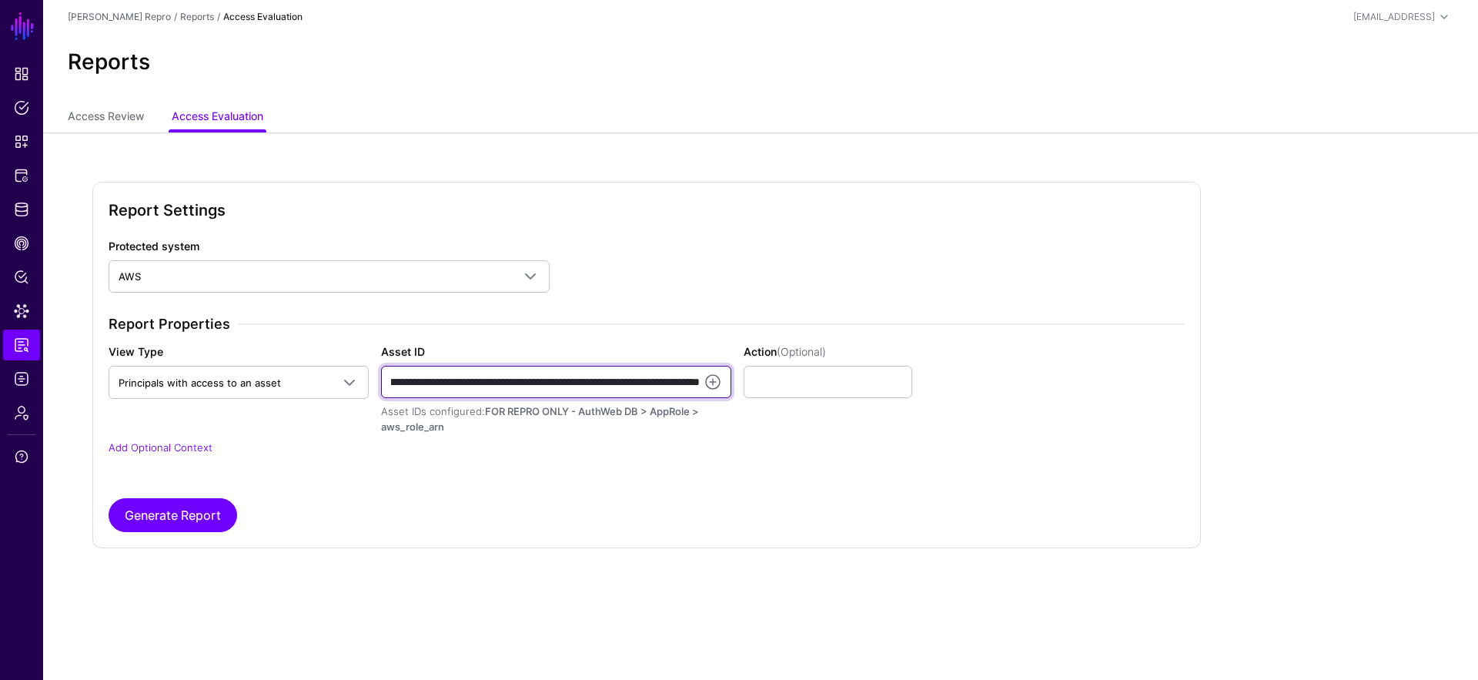
type input "**********"
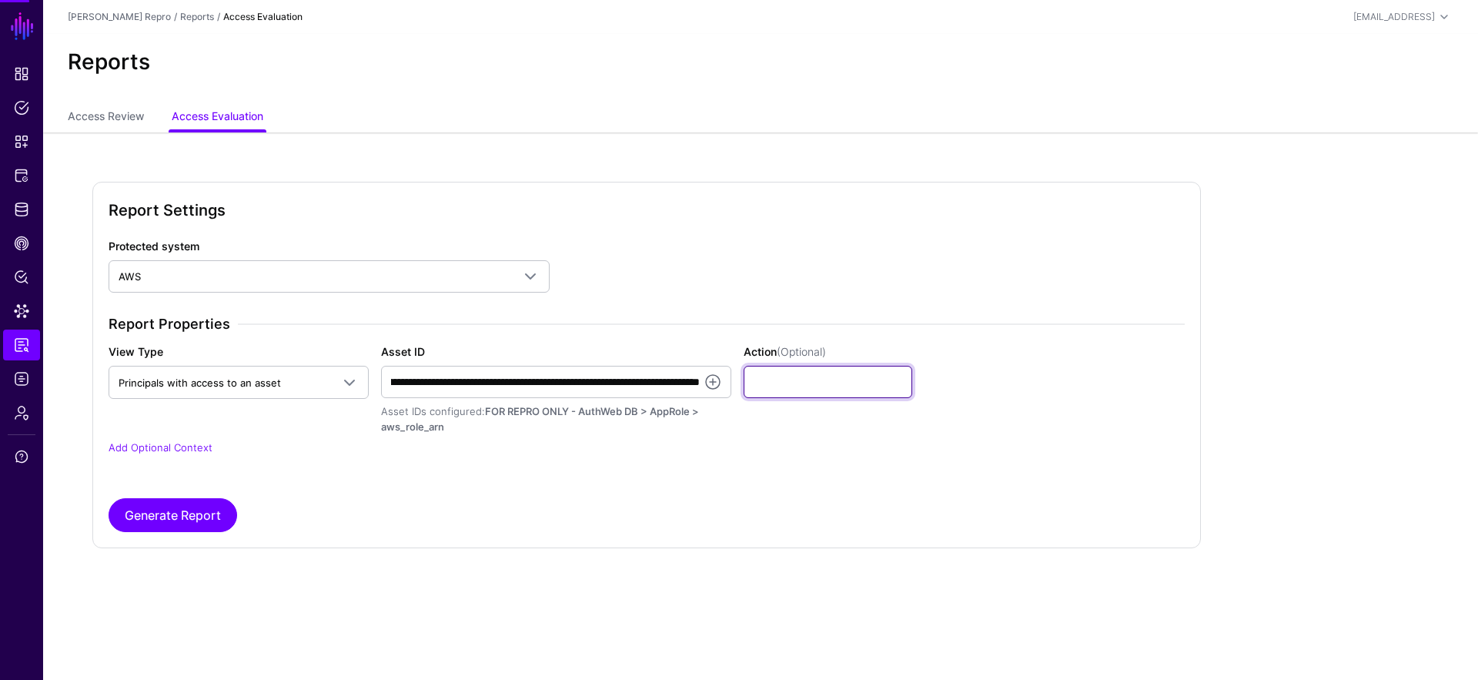
click at [812, 382] on input "Action (Optional)" at bounding box center [827, 382] width 169 height 32
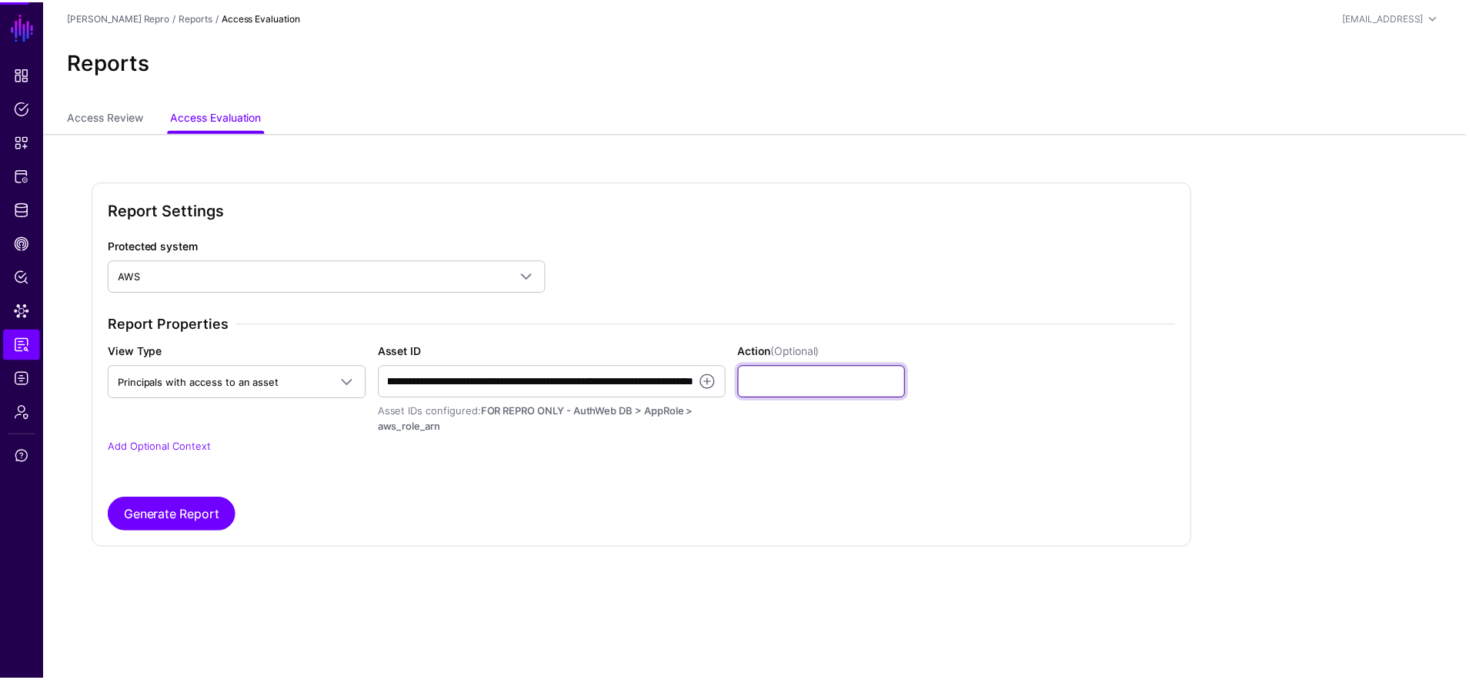
scroll to position [0, 0]
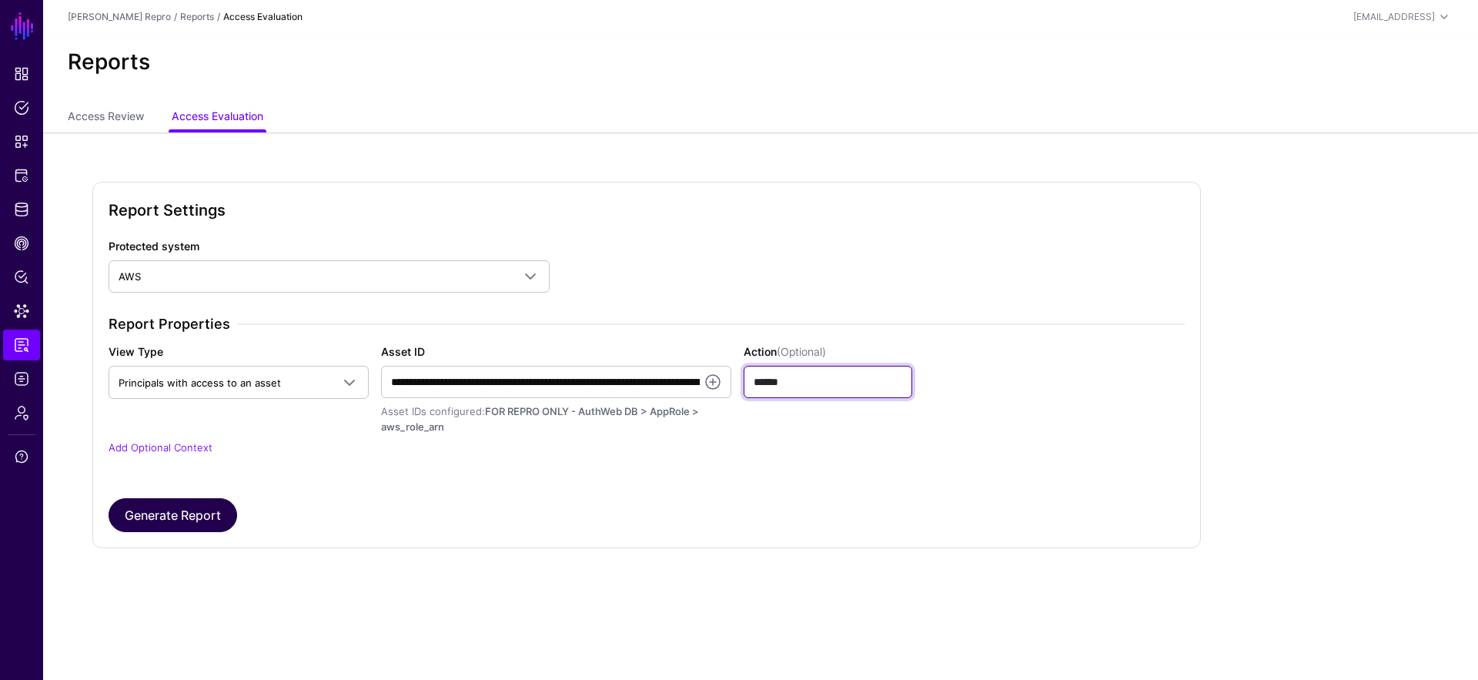
type input "******"
click at [206, 513] on button "Generate Report" at bounding box center [173, 515] width 129 height 34
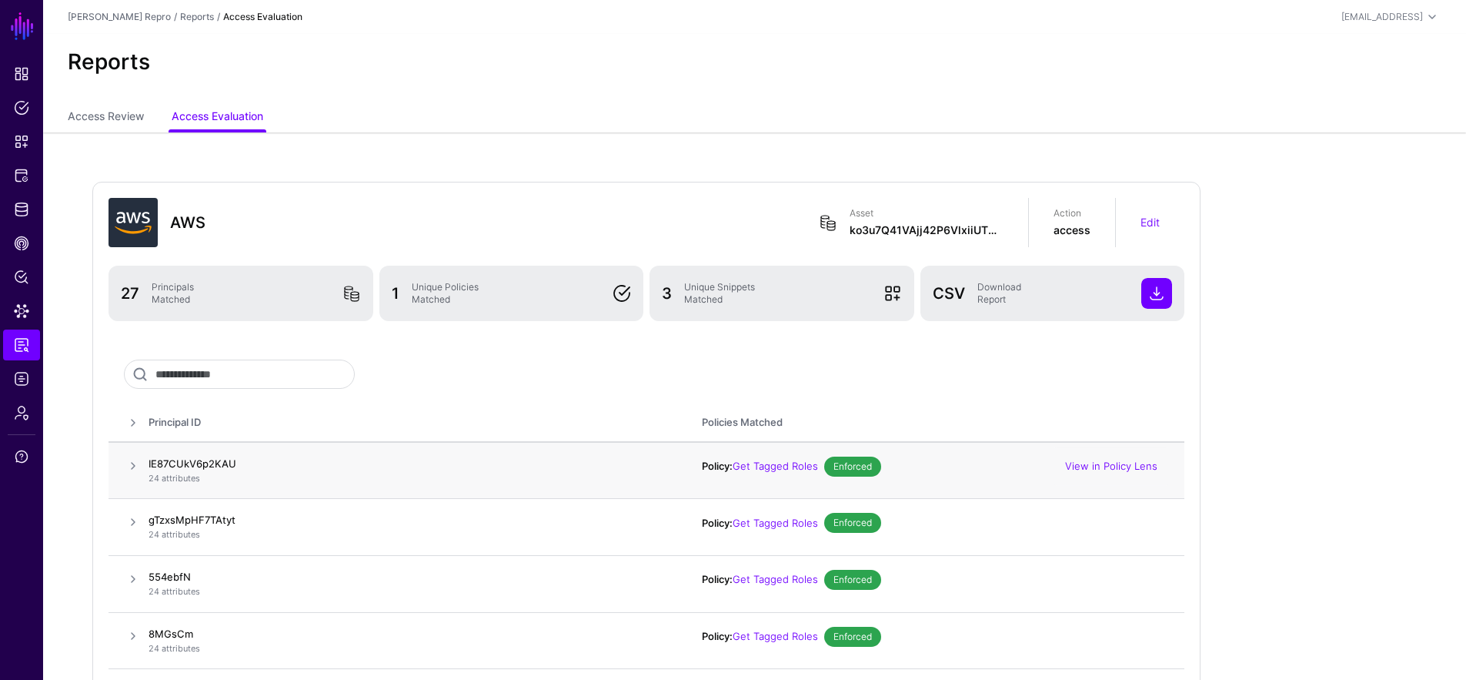
drag, startPoint x: 284, startPoint y: 464, endPoint x: 145, endPoint y: 457, distance: 139.5
click at [144, 456] on tr "IE87CUkV6p2KAU 24 attributes Policy: Get Tagged Roles Enforced View in Policy L…" at bounding box center [647, 470] width 1076 height 57
copy tr "IE87CUkV6p2KAU"
drag, startPoint x: 279, startPoint y: 521, endPoint x: 165, endPoint y: 529, distance: 114.2
click at [163, 529] on div "gTzxsMpHF7TAtyt 24 attributes" at bounding box center [410, 527] width 523 height 28
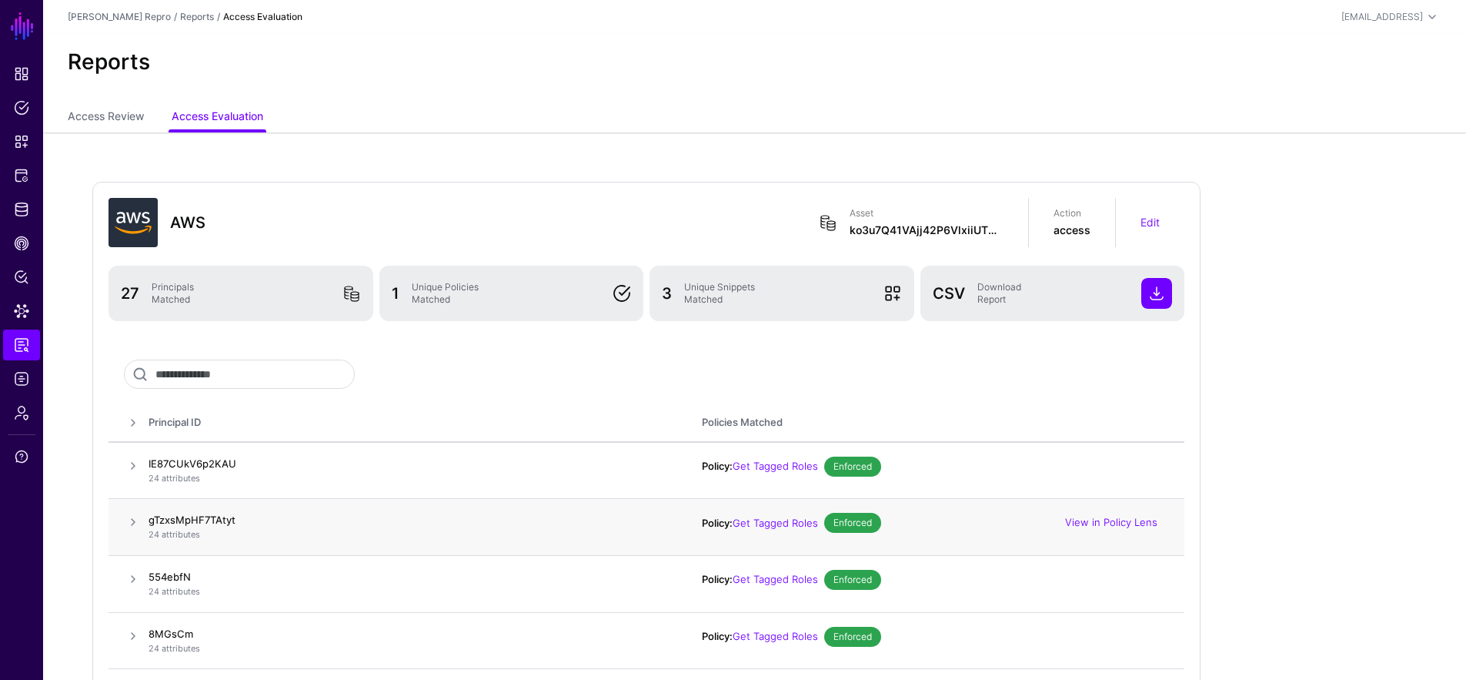
click at [182, 523] on h4 "gTzxsMpHF7TAtyt" at bounding box center [410, 520] width 523 height 14
copy h4 "gTzxsMpHF7TAtyt"
click at [185, 573] on h4 "554ebfN" at bounding box center [410, 576] width 523 height 14
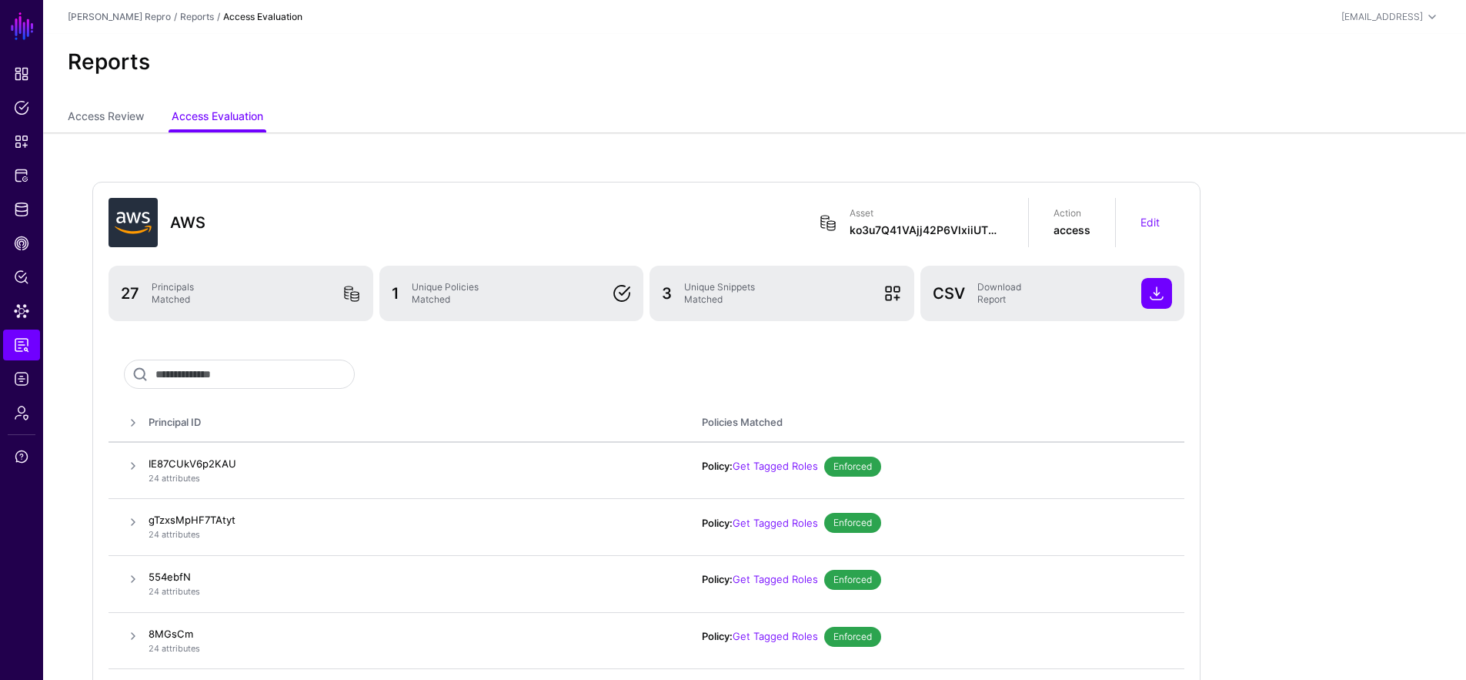
copy h4 "554ebfN"
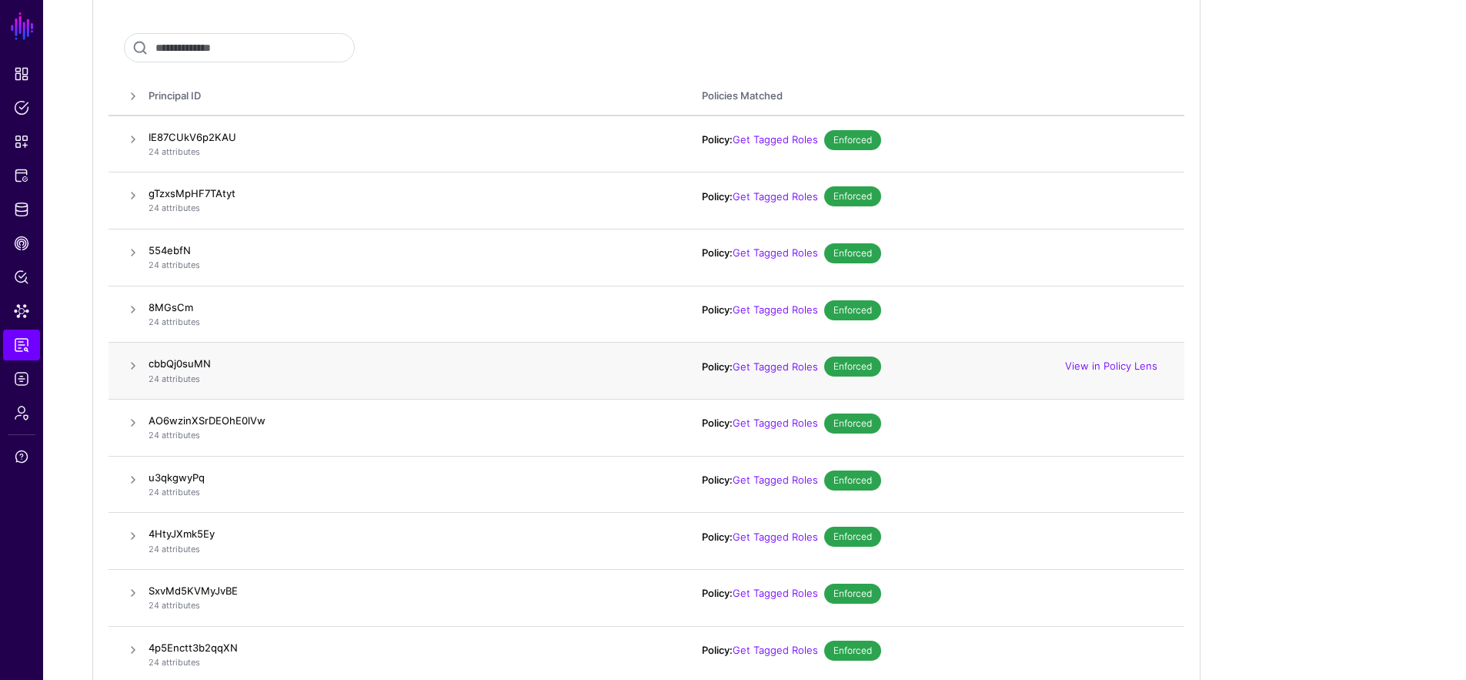
scroll to position [442, 0]
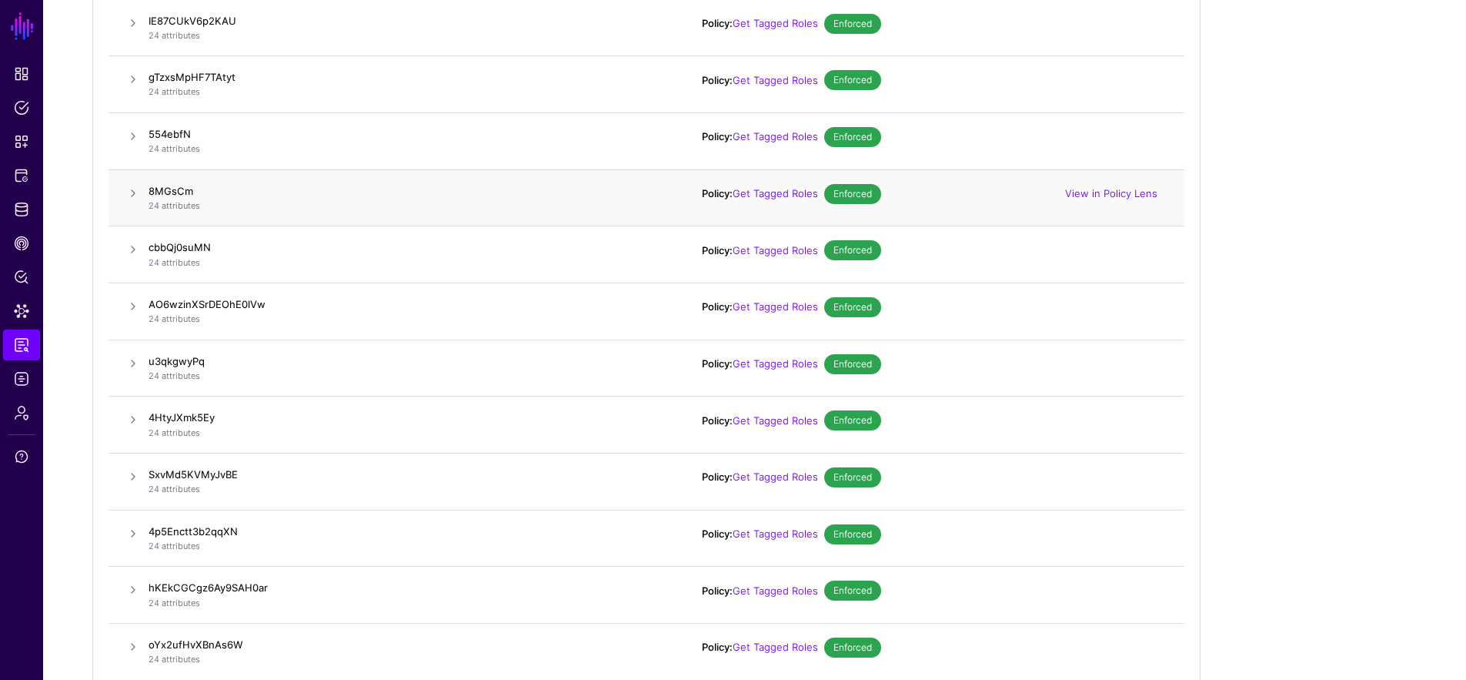
click at [193, 188] on h4 "8MGsCm" at bounding box center [410, 191] width 523 height 14
click at [182, 192] on h4 "8MGsCm" at bounding box center [410, 191] width 523 height 14
copy h4 "8MGsCm"
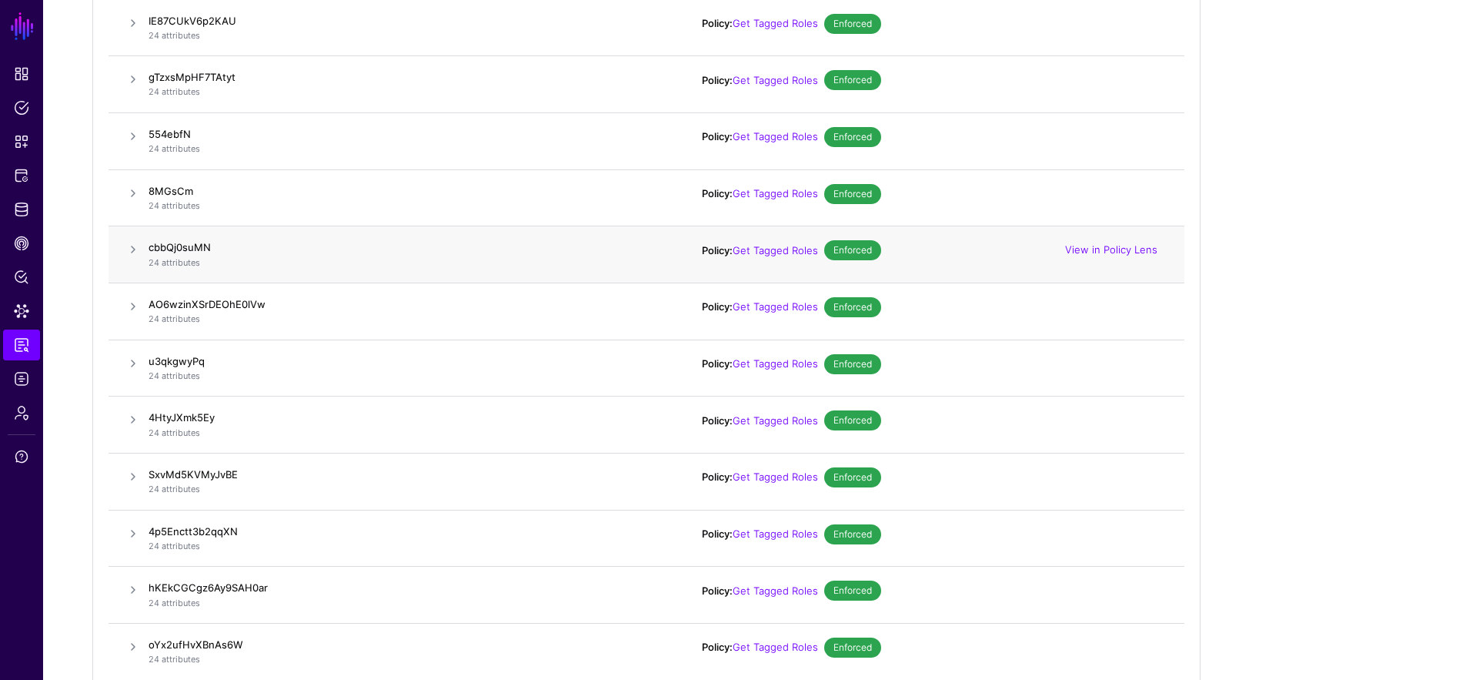
click at [178, 249] on h4 "cbbQj0suMN" at bounding box center [410, 247] width 523 height 14
copy h4 "cbbQj0suMN"
click at [216, 303] on h4 "AO6wzinXSrDEOhE0lVw" at bounding box center [410, 304] width 523 height 14
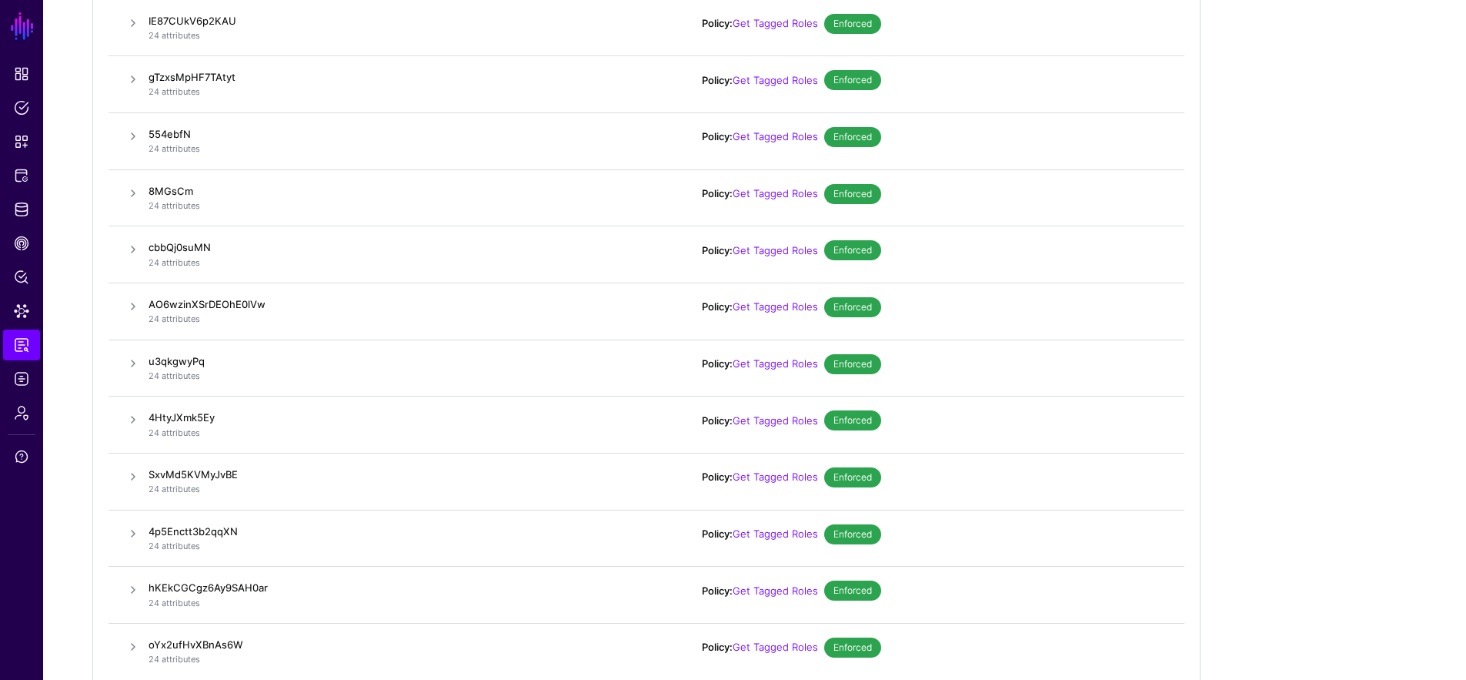
copy h4 "AO6wzinXSrDEOhE0lVw"
click at [184, 362] on h4 "u3qkgwyPq" at bounding box center [410, 361] width 523 height 14
copy h4 "u3qkgwyPq"
click at [189, 419] on h4 "4HtyJXmk5Ey" at bounding box center [410, 417] width 523 height 14
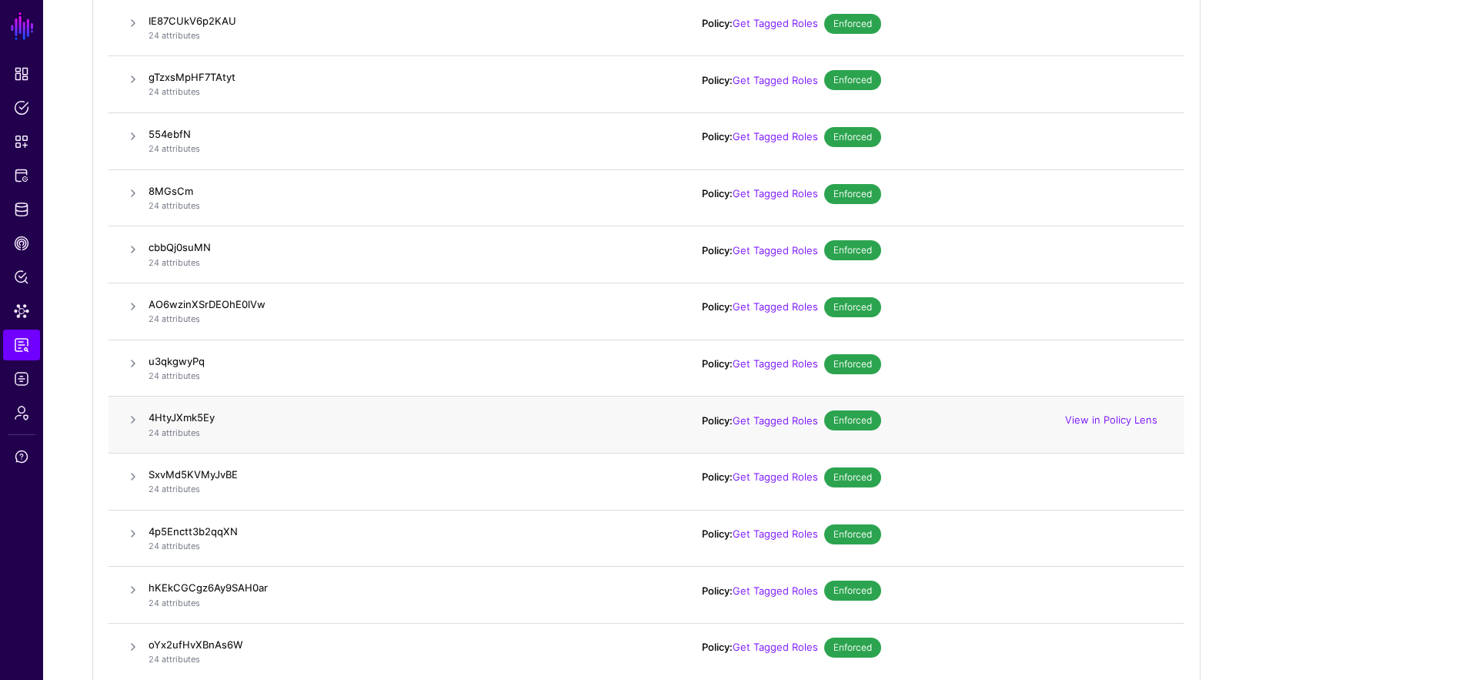
click at [189, 419] on h4 "4HtyJXmk5Ey" at bounding box center [410, 417] width 523 height 14
copy h4 "4HtyJXmk5Ey"
click at [194, 478] on h4 "SxvMd5KVMyJvBE" at bounding box center [410, 474] width 523 height 14
copy h4 "SxvMd5KVMyJvBE"
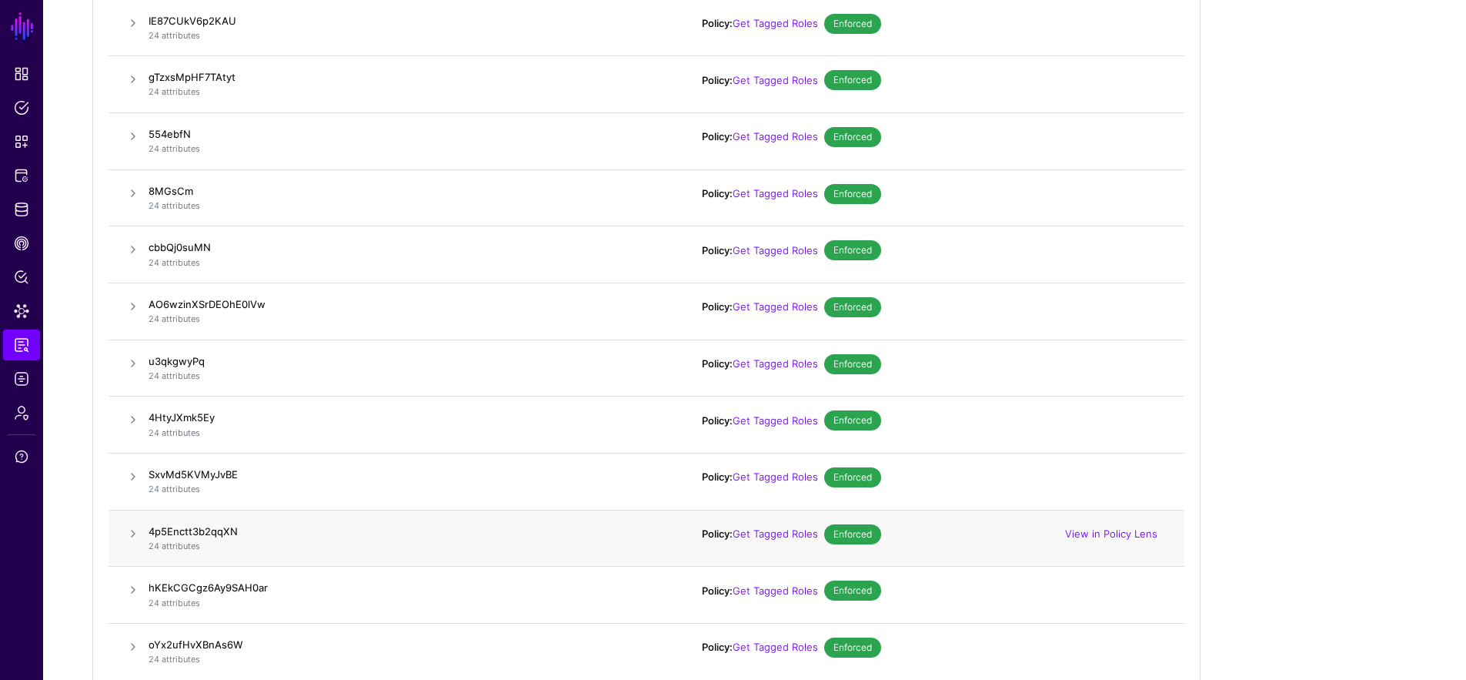
click at [208, 530] on h4 "4p5Enctt3b2qqXN" at bounding box center [410, 531] width 523 height 14
copy h4 "4p5Enctt3b2qqXN"
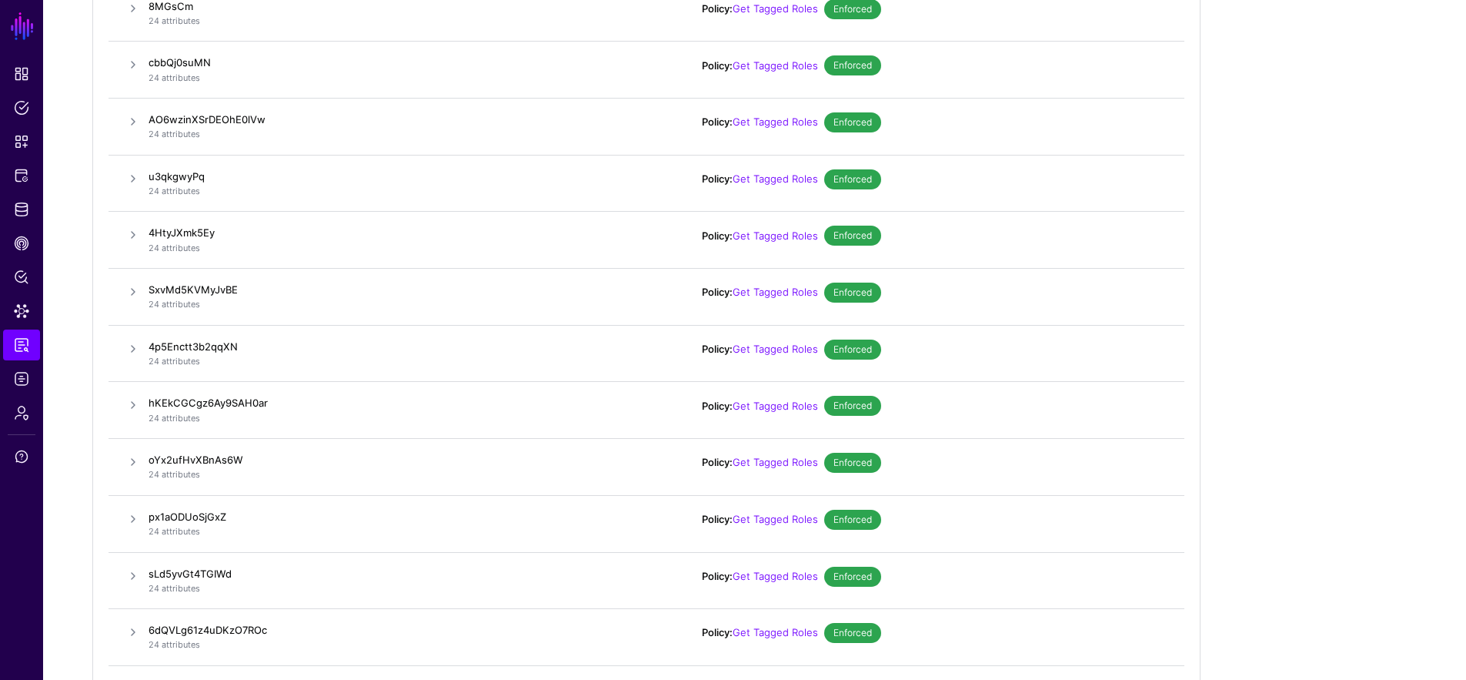
scroll to position [687, 0]
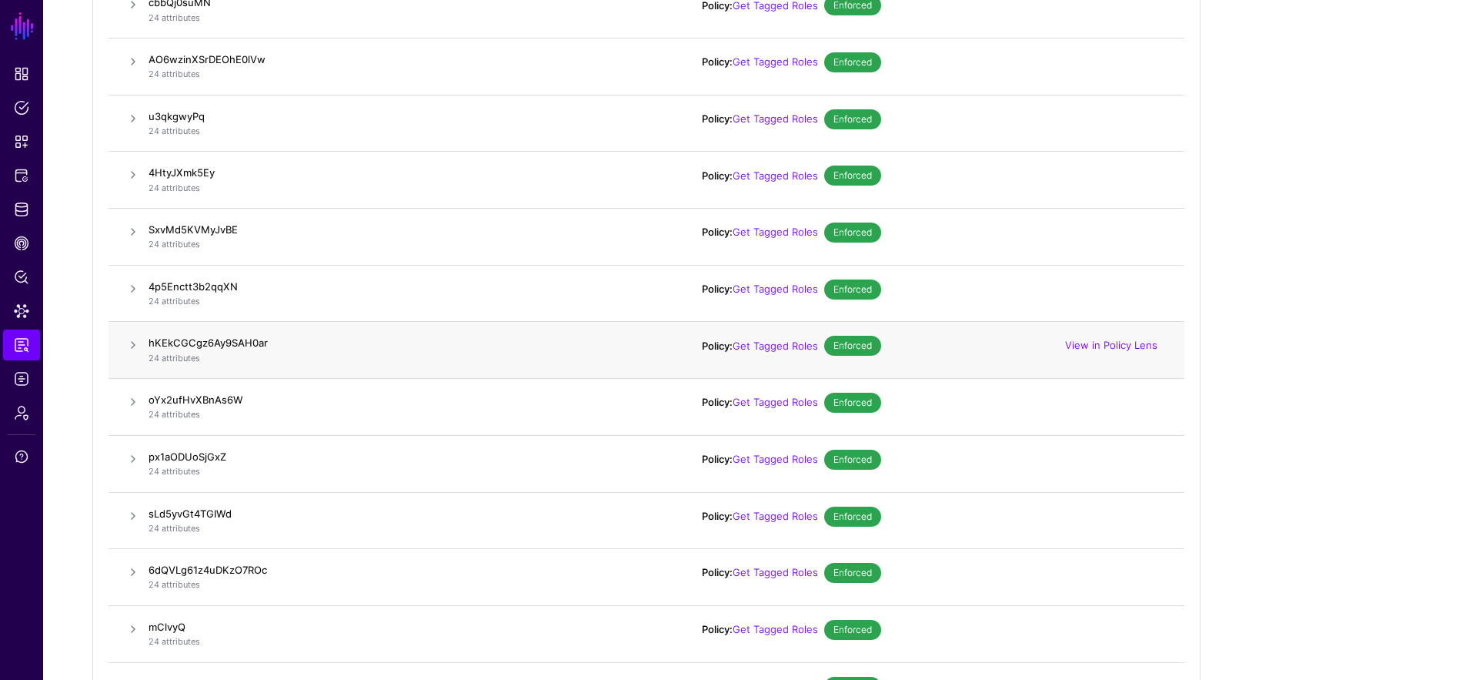
click at [239, 345] on h4 "hKEkCGCgz6Ay9SAH0ar" at bounding box center [410, 343] width 523 height 14
click at [175, 391] on td "oYx2ufHvXBnAs6W 24 attributes" at bounding box center [418, 407] width 538 height 57
click at [175, 390] on td "oYx2ufHvXBnAs6W 24 attributes" at bounding box center [418, 407] width 538 height 57
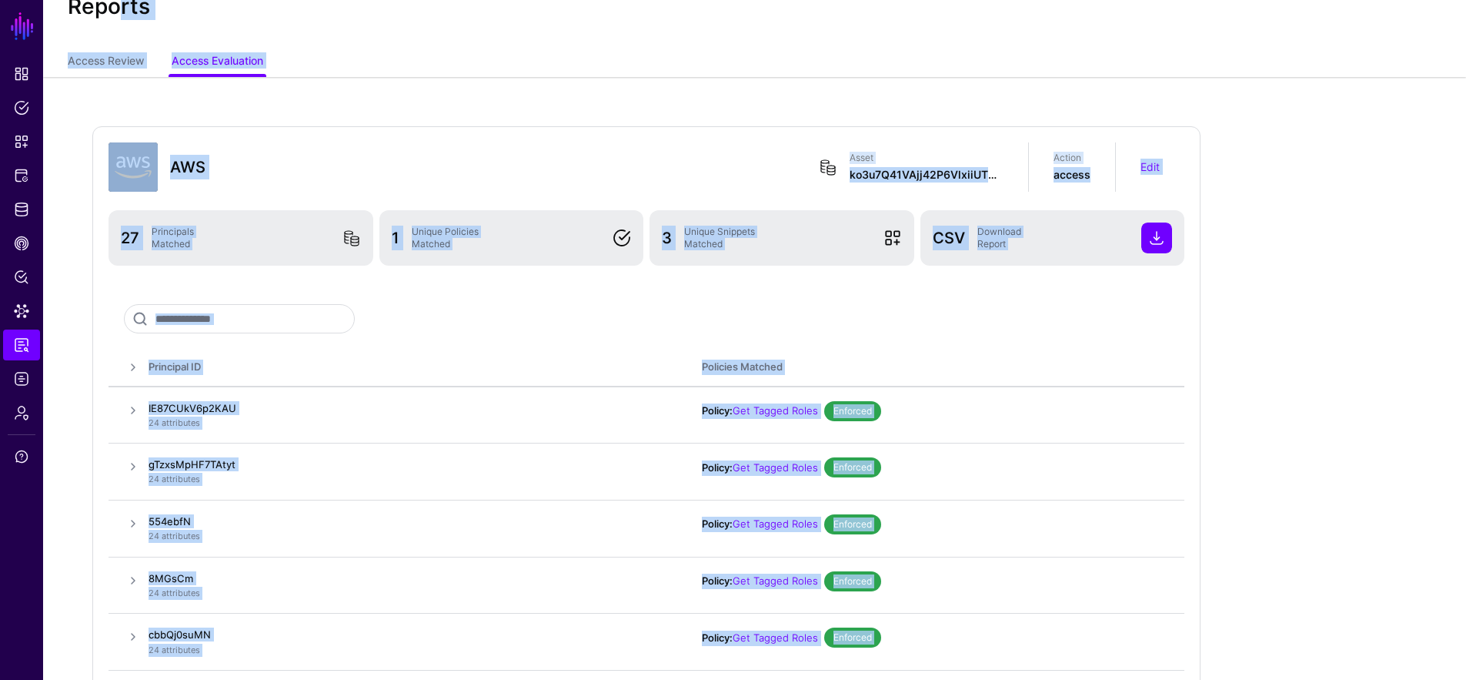
scroll to position [0, 0]
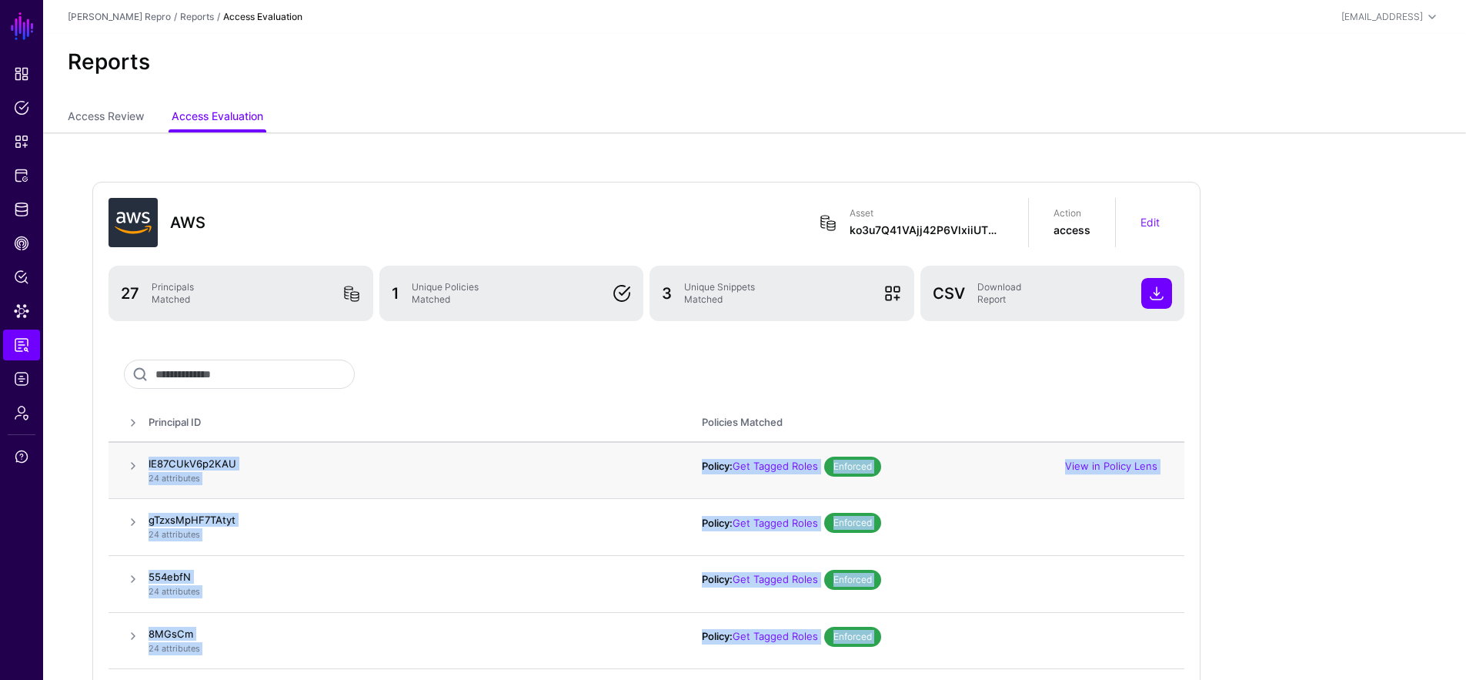
drag, startPoint x: 406, startPoint y: 561, endPoint x: 141, endPoint y: 463, distance: 282.9
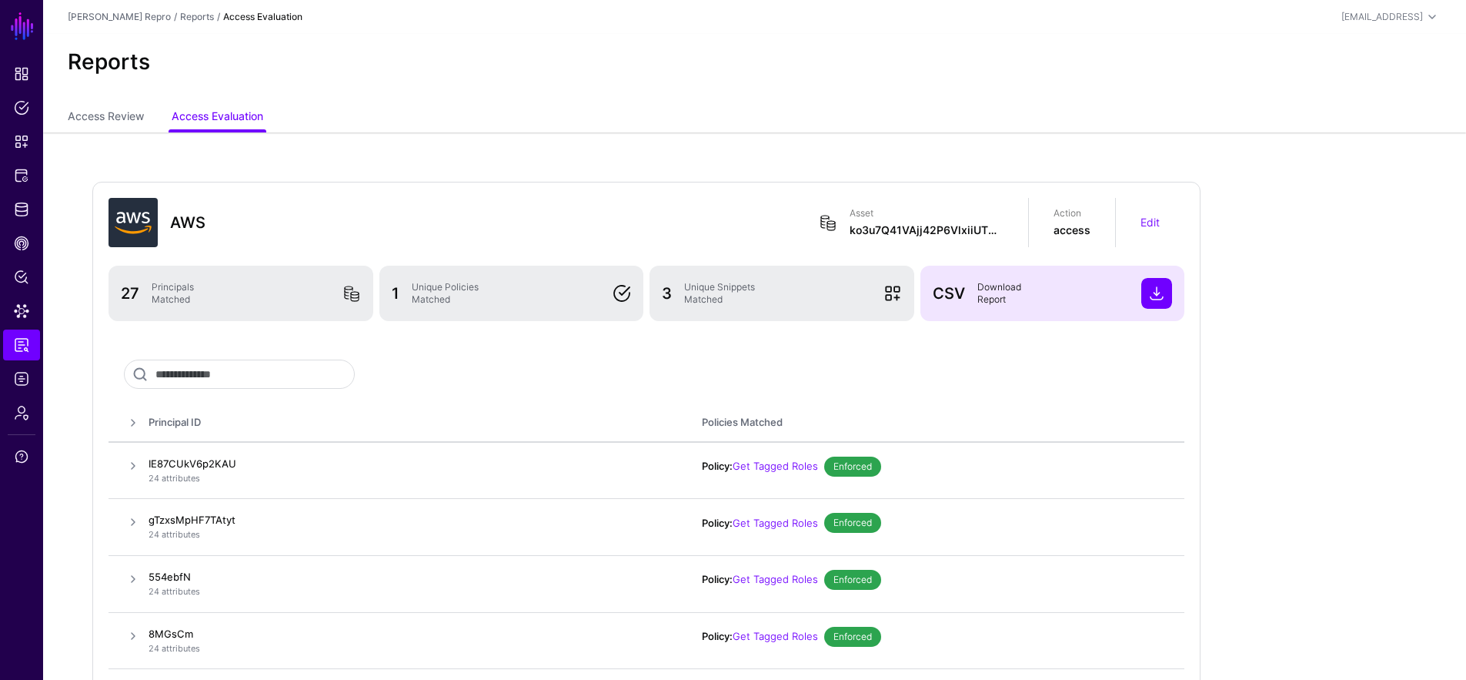
click at [1162, 289] on span at bounding box center [1156, 293] width 31 height 31
click at [1157, 222] on link "Edit" at bounding box center [1149, 221] width 19 height 13
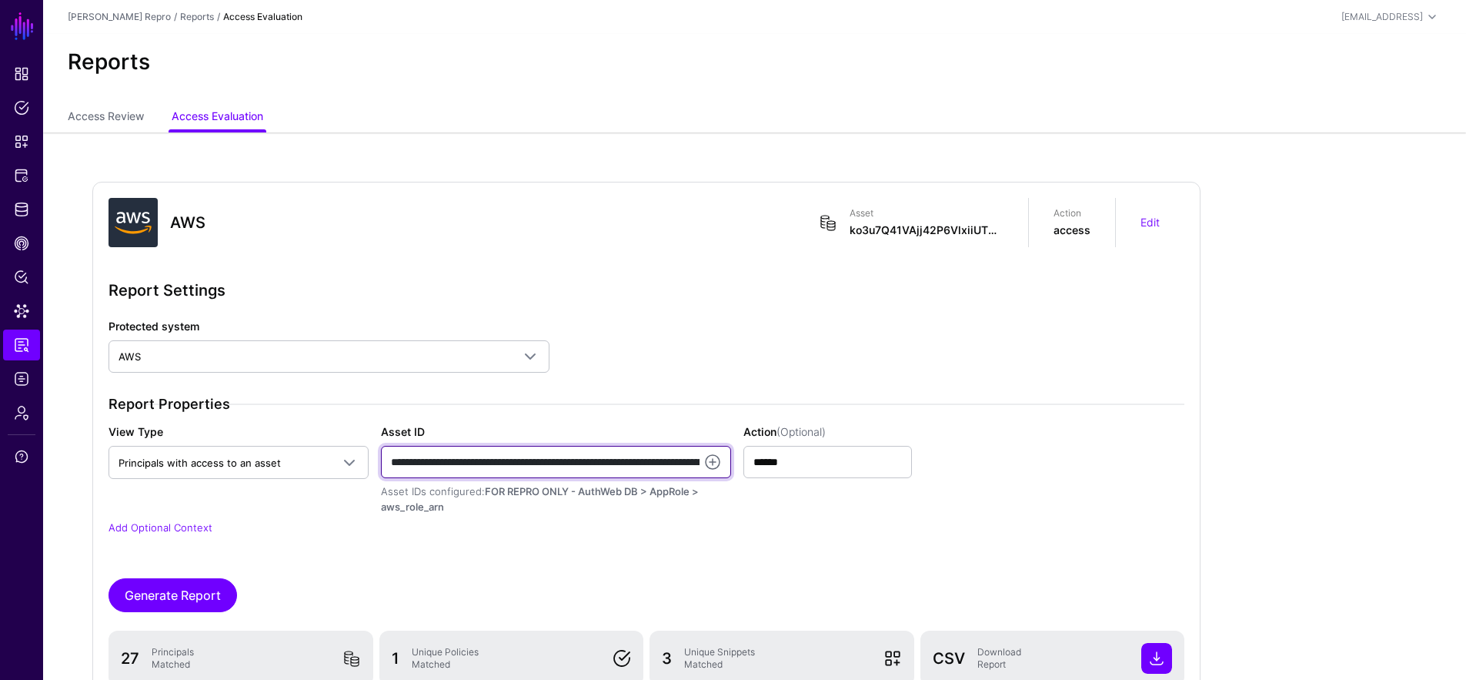
click at [463, 456] on input "**********" at bounding box center [556, 462] width 350 height 32
paste input "text"
type input "**********"
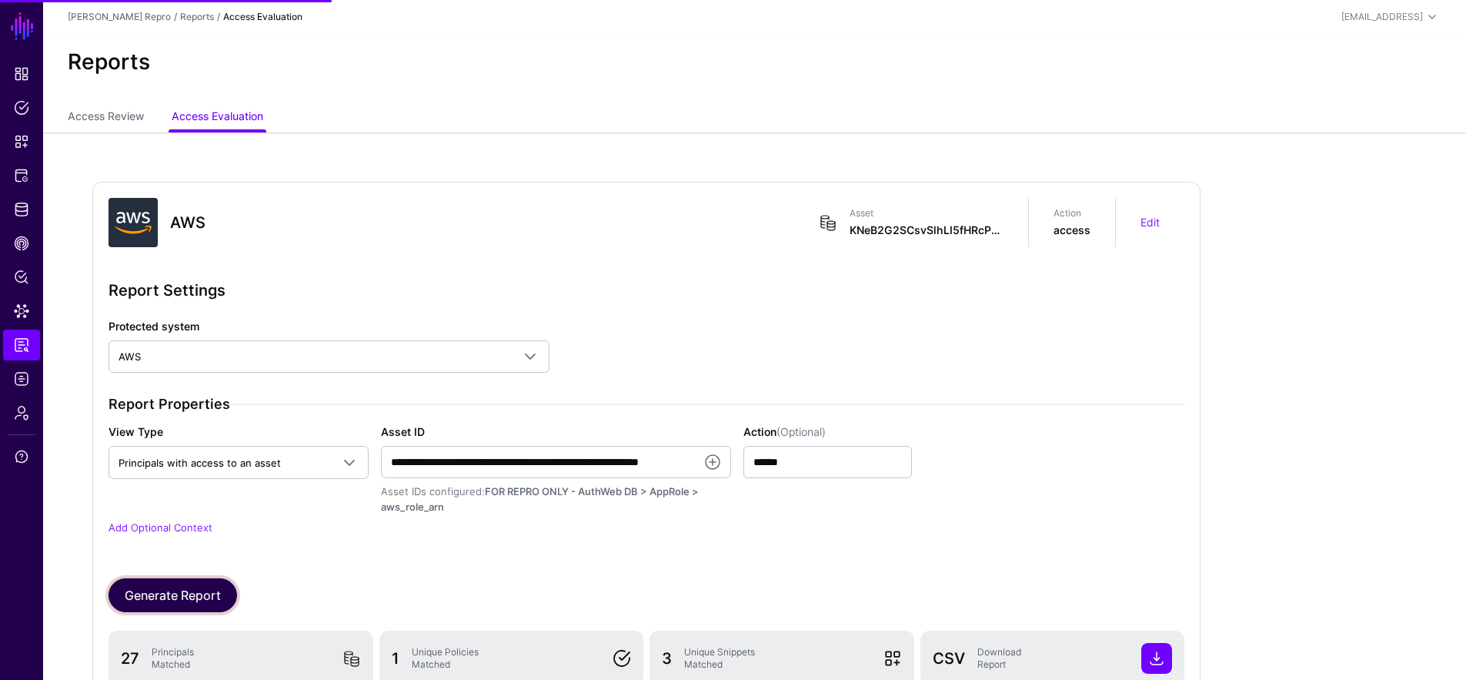
scroll to position [0, 0]
click at [155, 604] on button "Generate Report" at bounding box center [173, 595] width 129 height 34
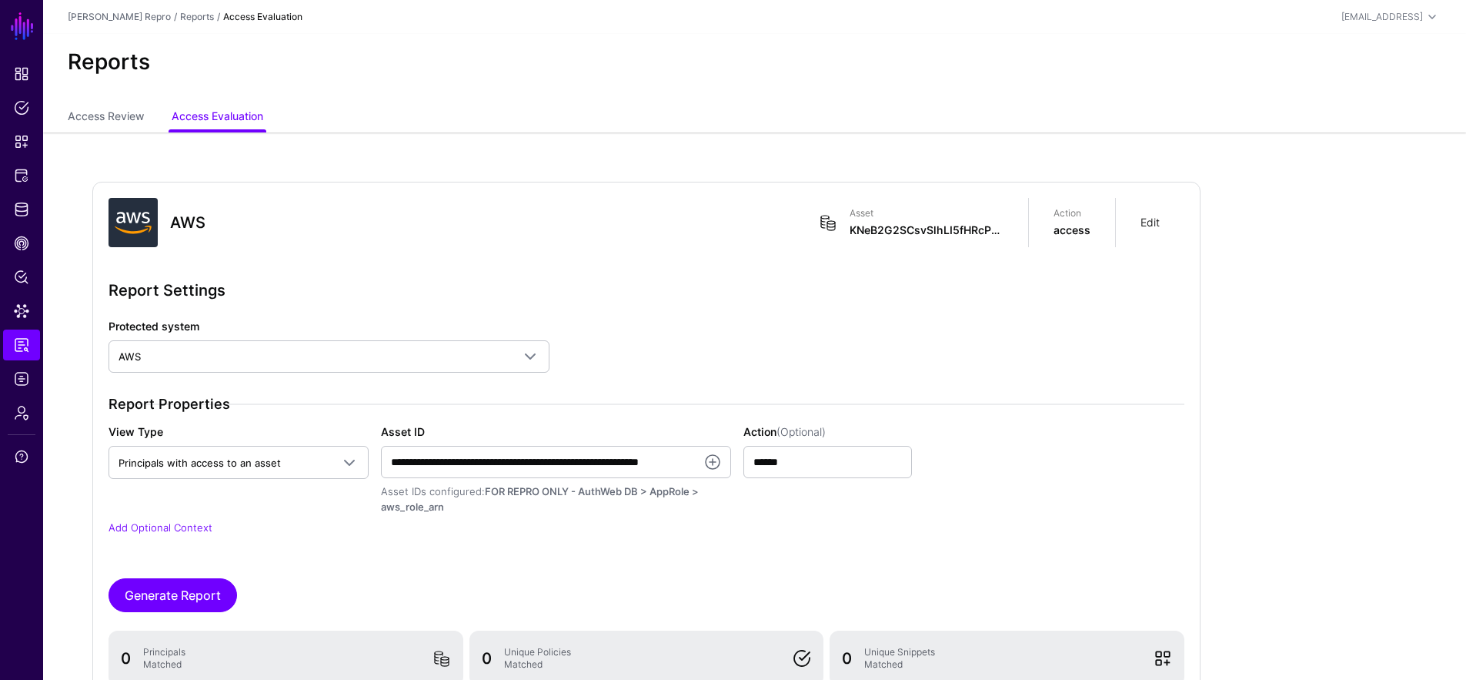
click at [1146, 224] on link "Edit" at bounding box center [1149, 221] width 19 height 13
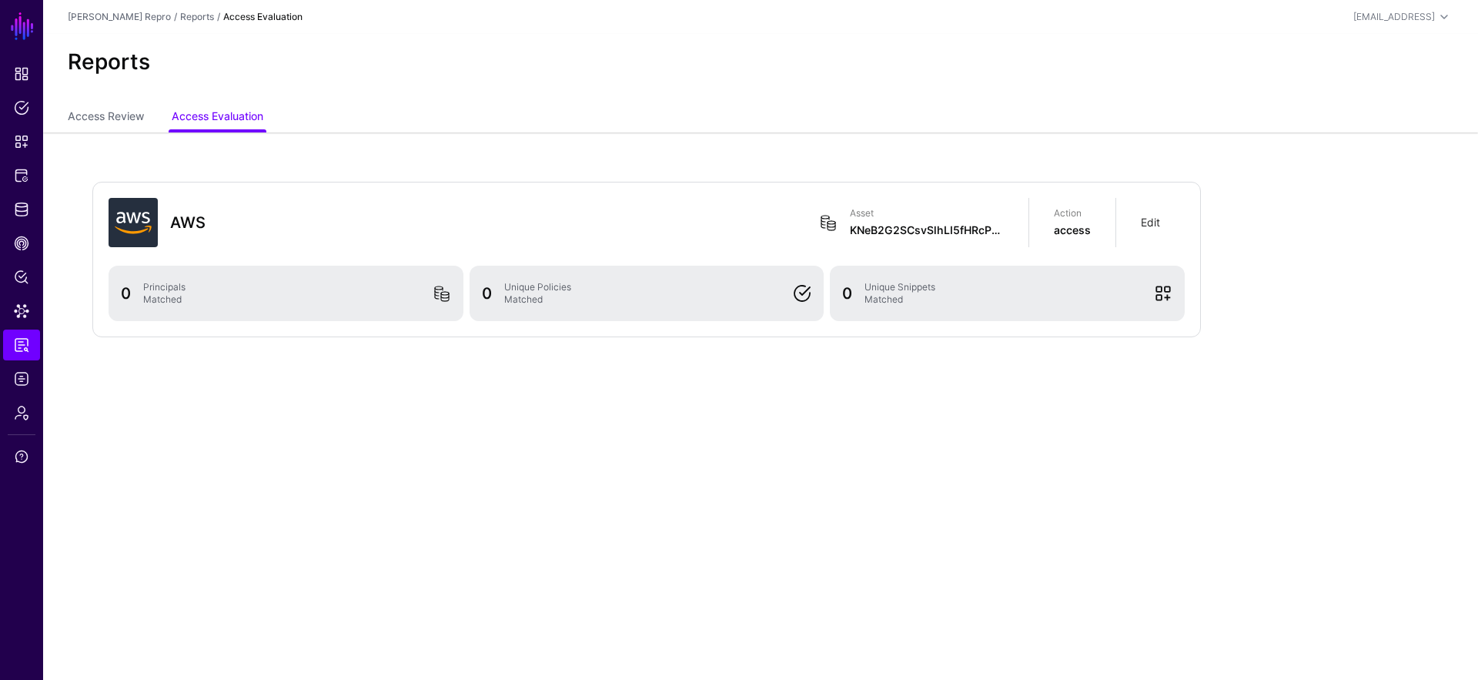
click at [1141, 219] on link "Edit" at bounding box center [1149, 221] width 19 height 13
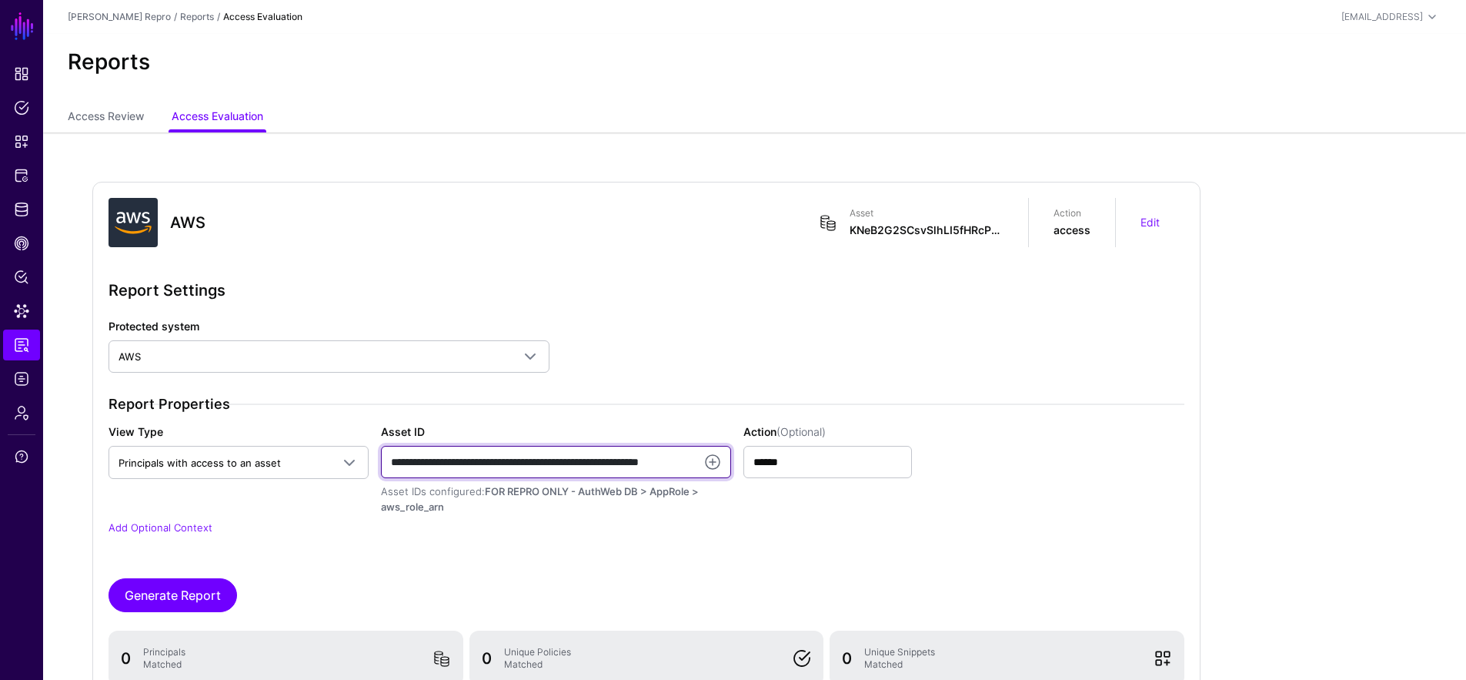
click at [672, 460] on input "**********" at bounding box center [556, 462] width 350 height 32
paste input "text"
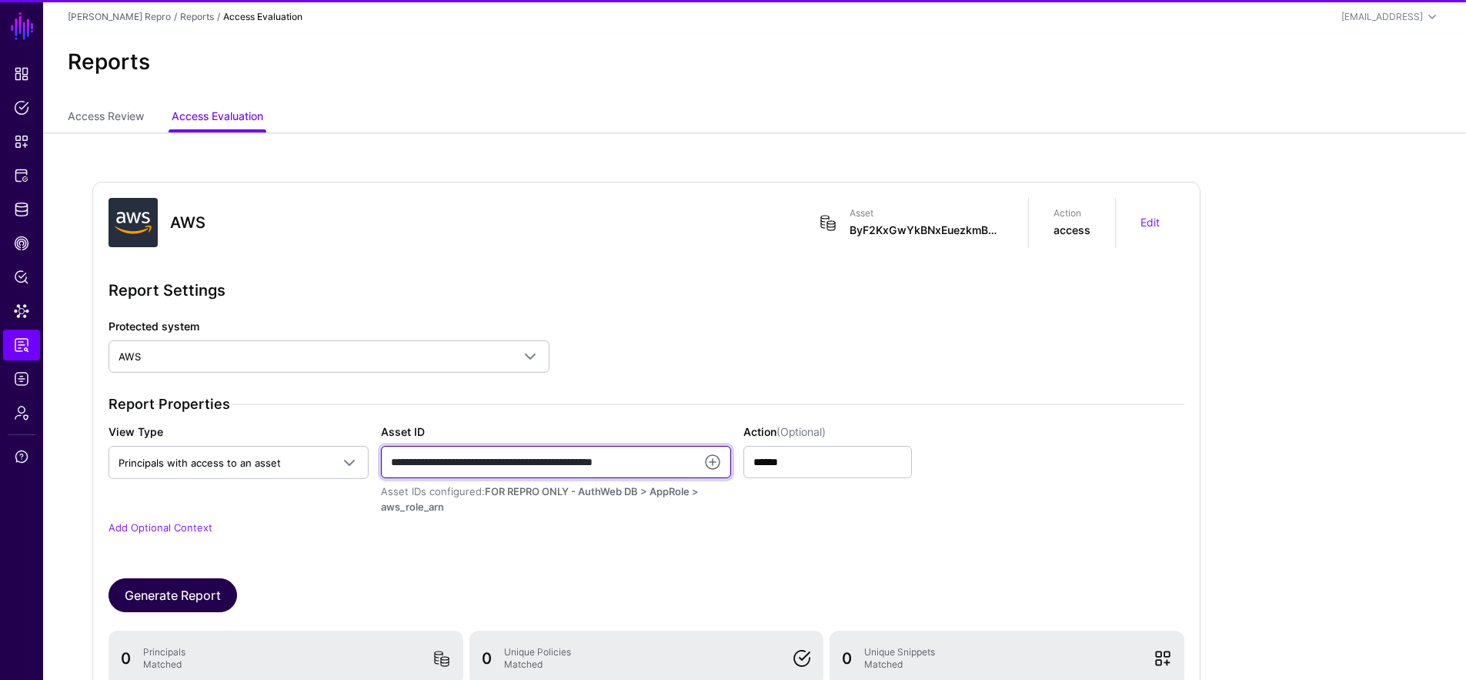
type input "**********"
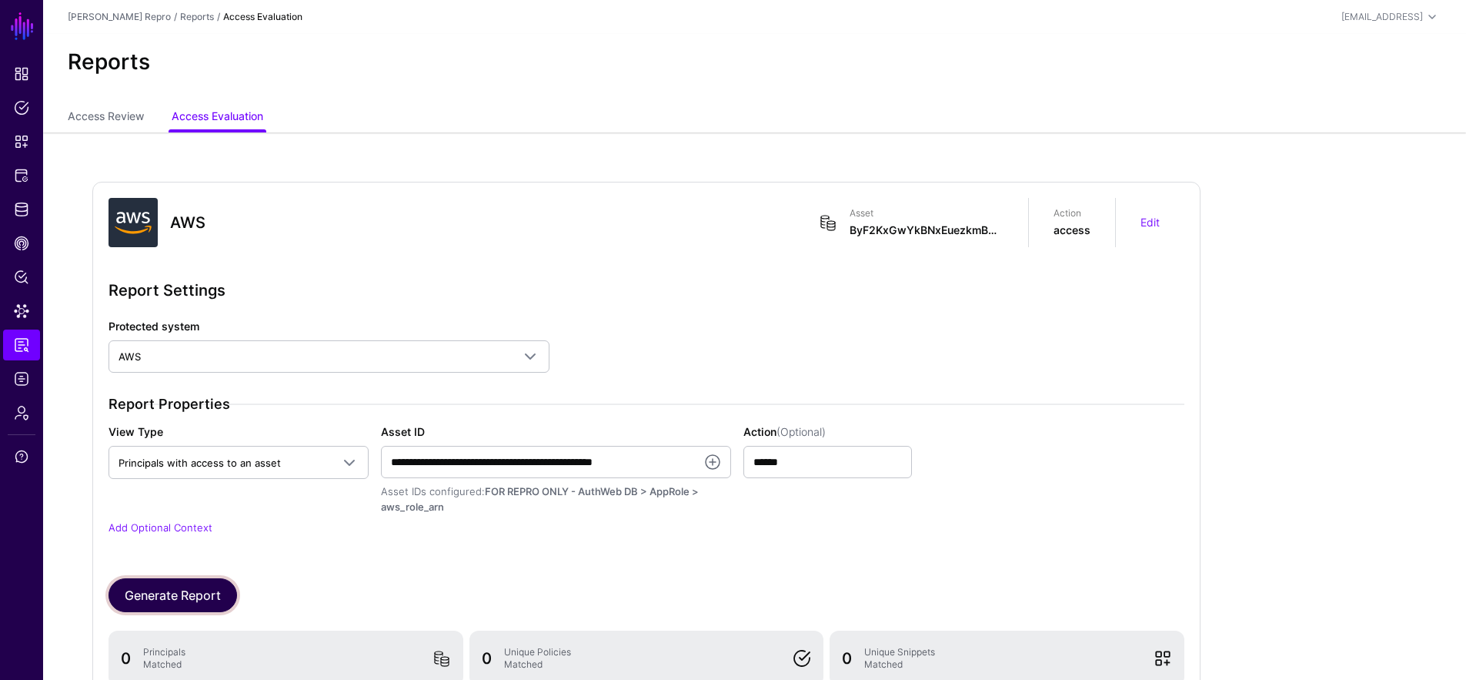
scroll to position [0, 0]
click at [148, 578] on button "Generate Report" at bounding box center [173, 595] width 129 height 34
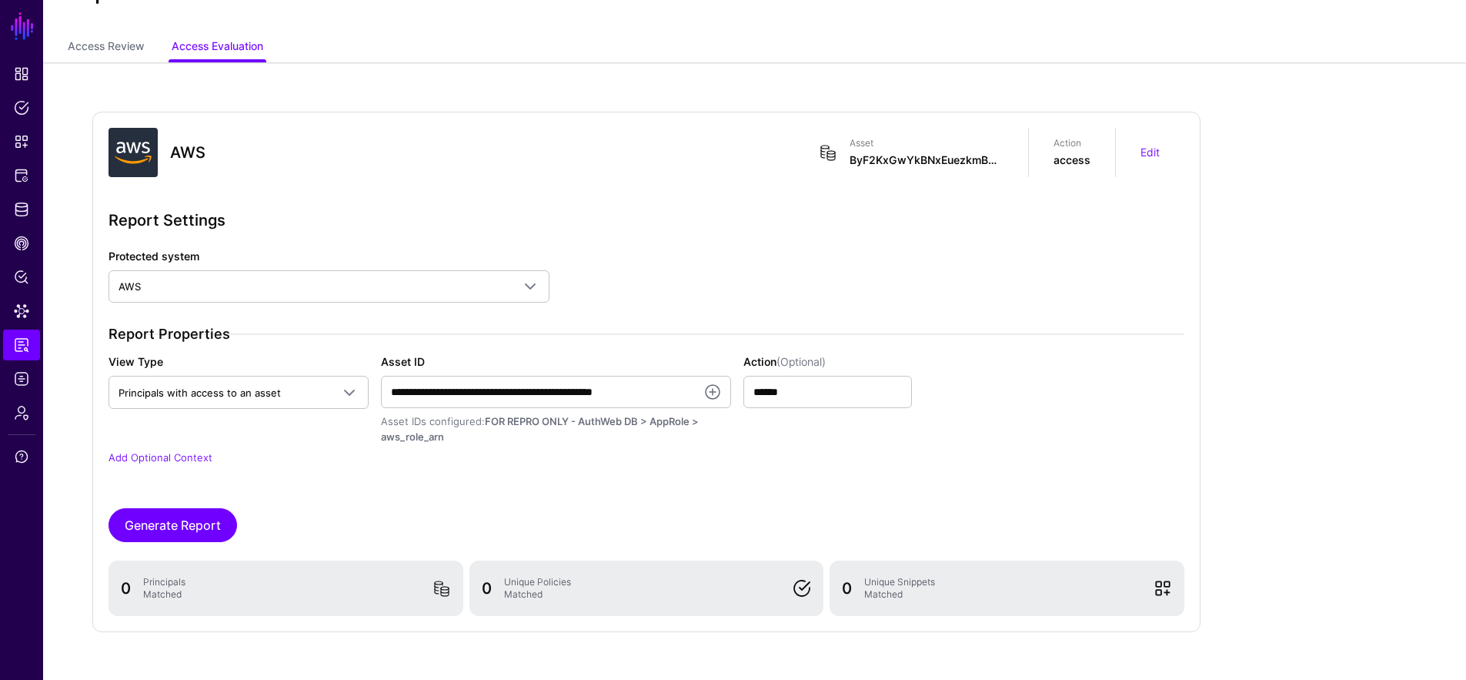
scroll to position [117, 0]
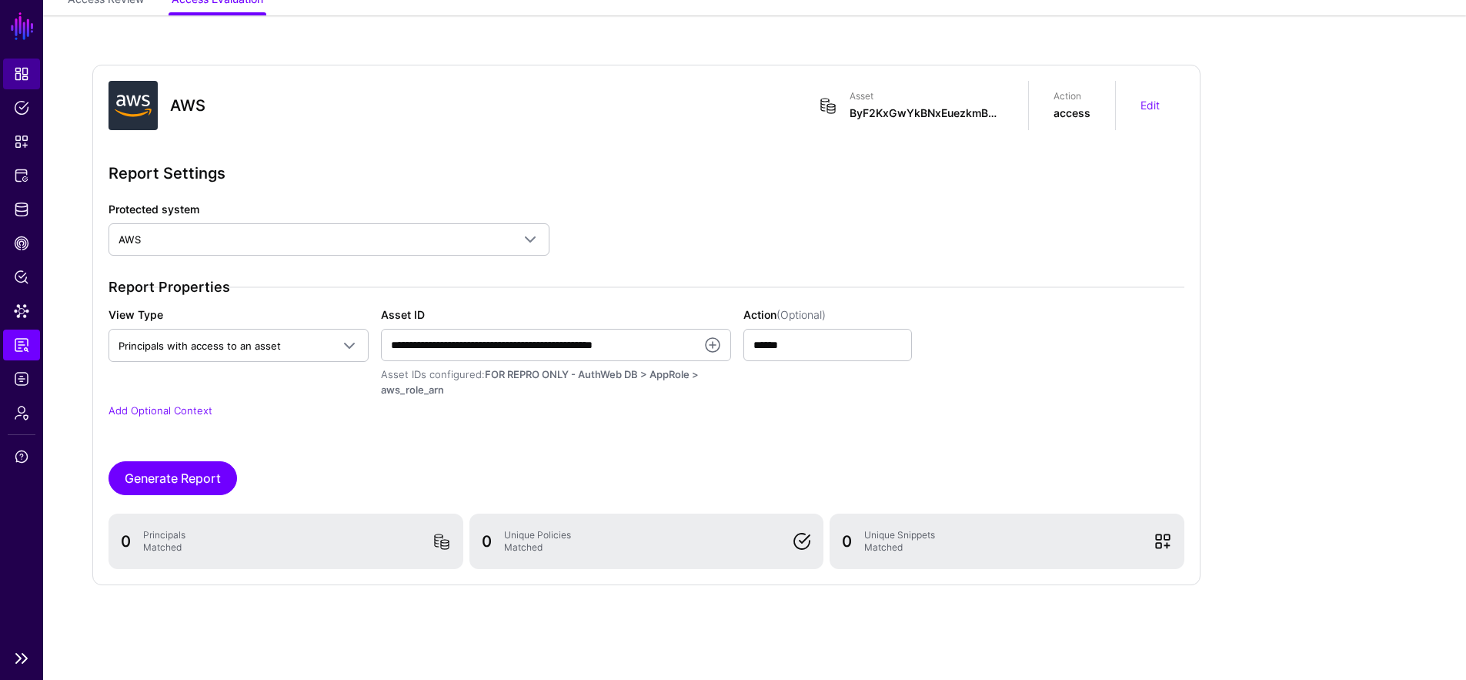
click at [31, 72] on link "Dashboard" at bounding box center [21, 73] width 37 height 31
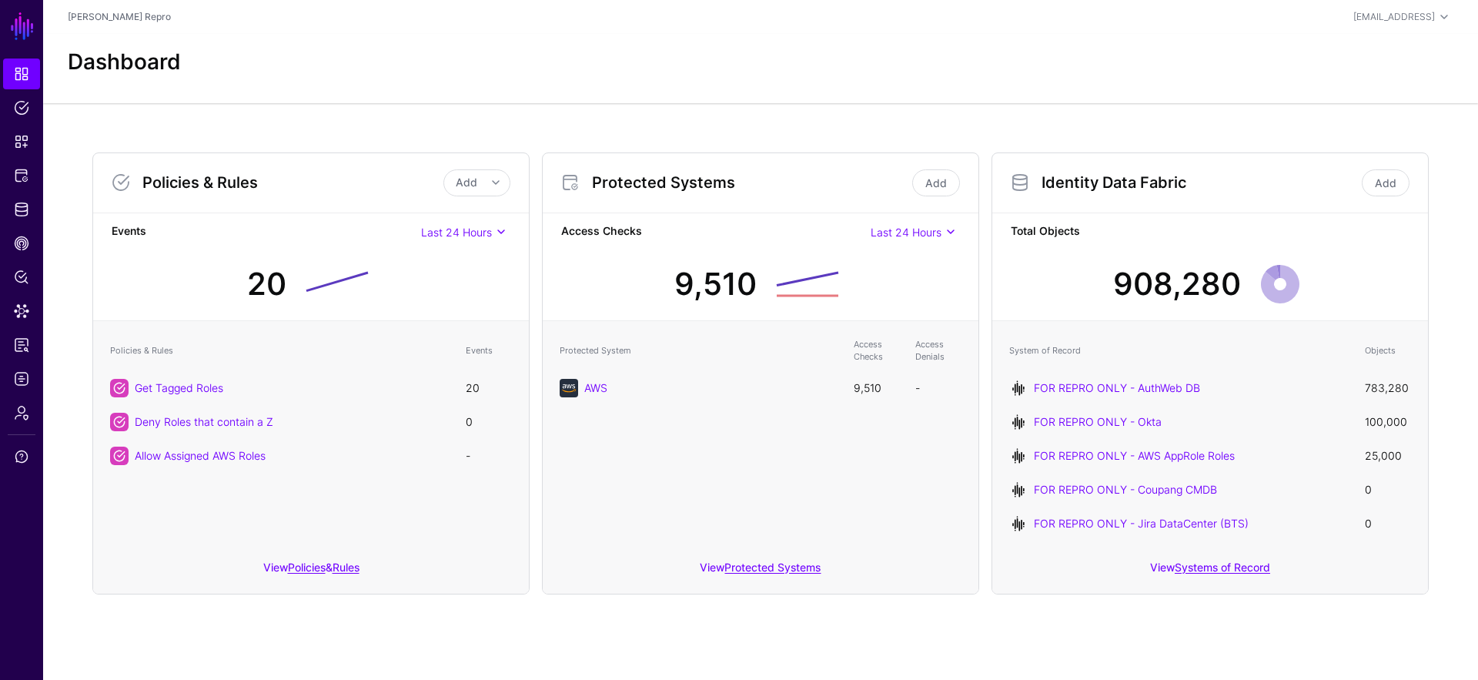
click at [593, 396] on div "AWS" at bounding box center [698, 388] width 279 height 18
click at [595, 391] on link "AWS" at bounding box center [595, 387] width 23 height 13
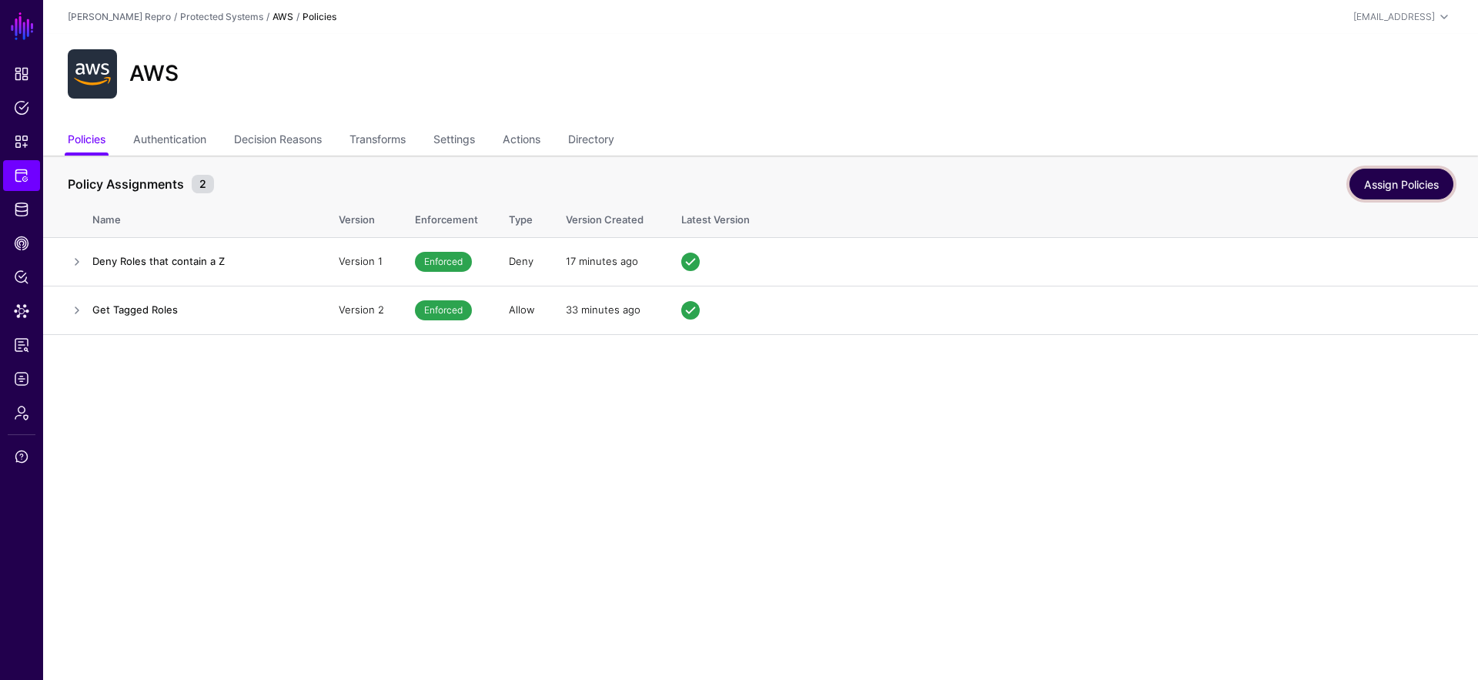
click at [1413, 191] on link "Assign Policies" at bounding box center [1401, 184] width 104 height 31
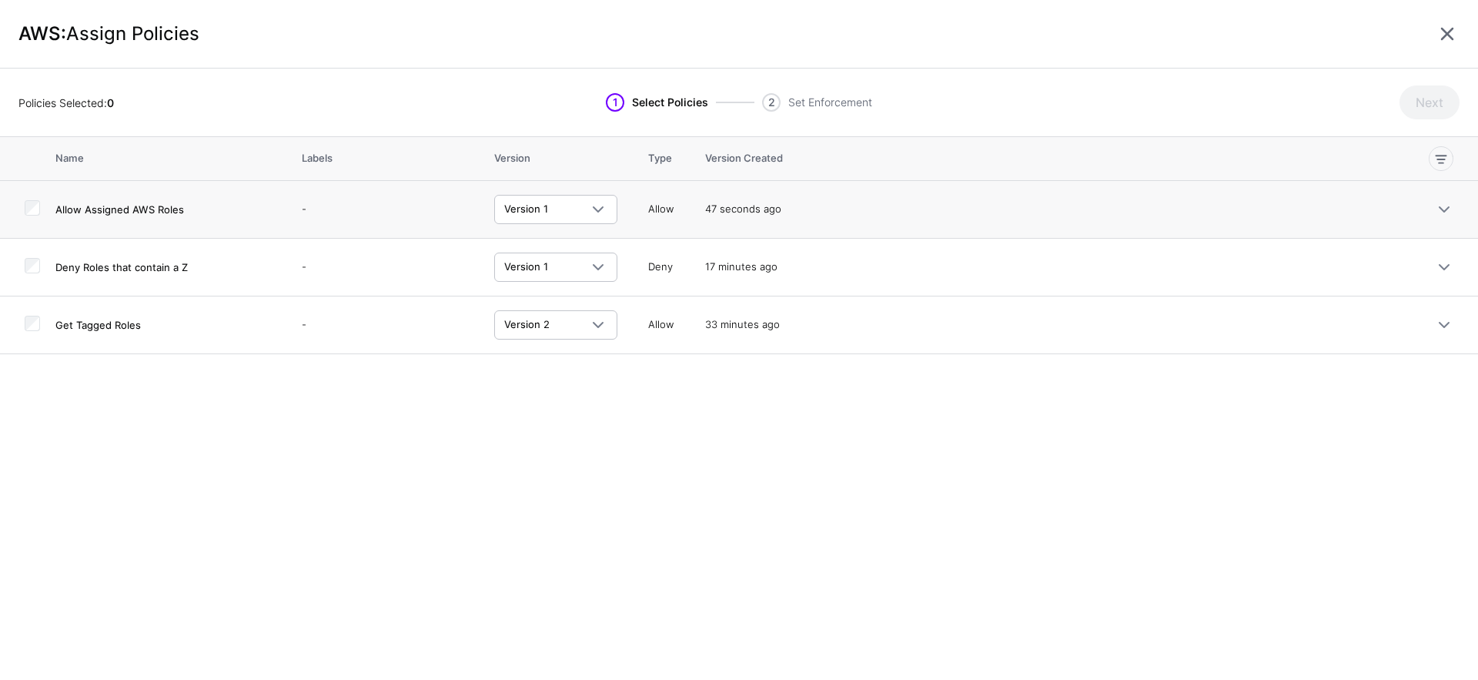
click at [49, 215] on td at bounding box center [27, 210] width 55 height 58
click at [44, 202] on td at bounding box center [27, 210] width 55 height 58
click at [1451, 100] on button "Next" at bounding box center [1429, 102] width 60 height 34
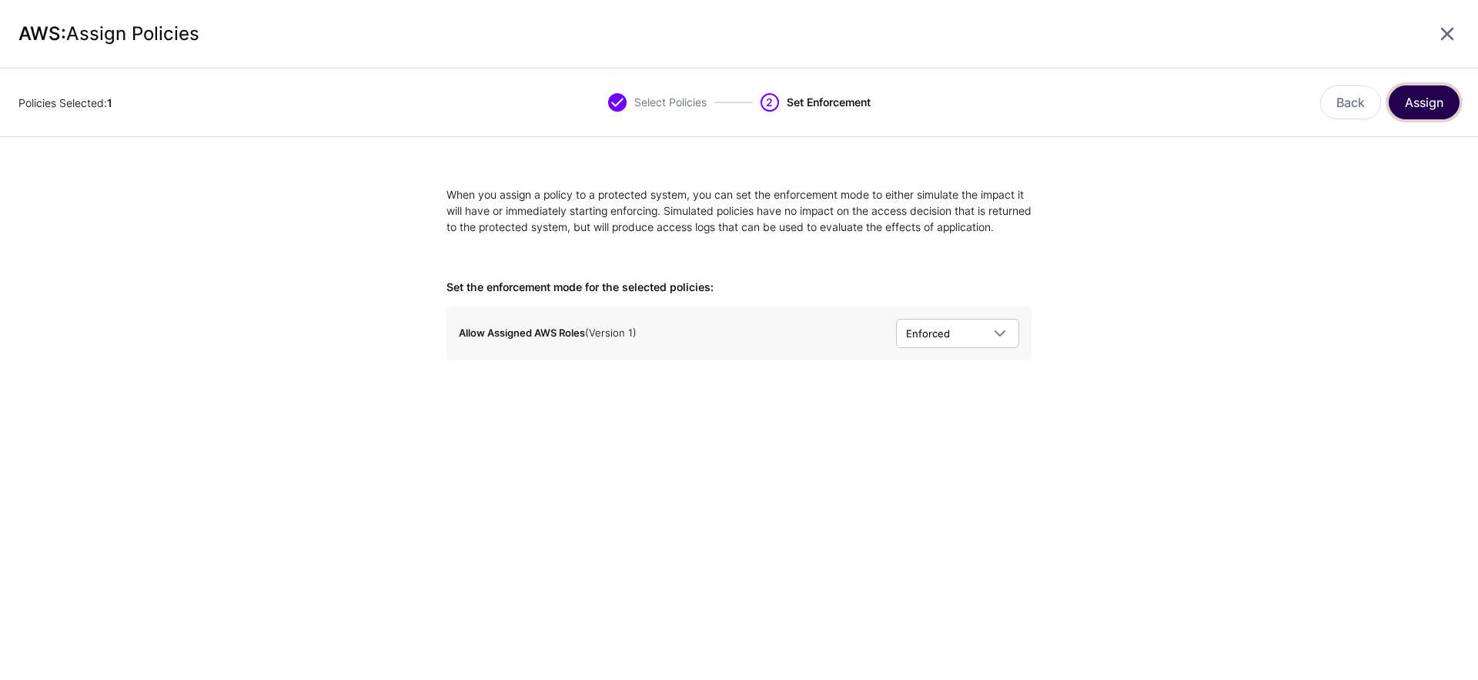
click at [1445, 98] on button "Assign" at bounding box center [1423, 102] width 71 height 34
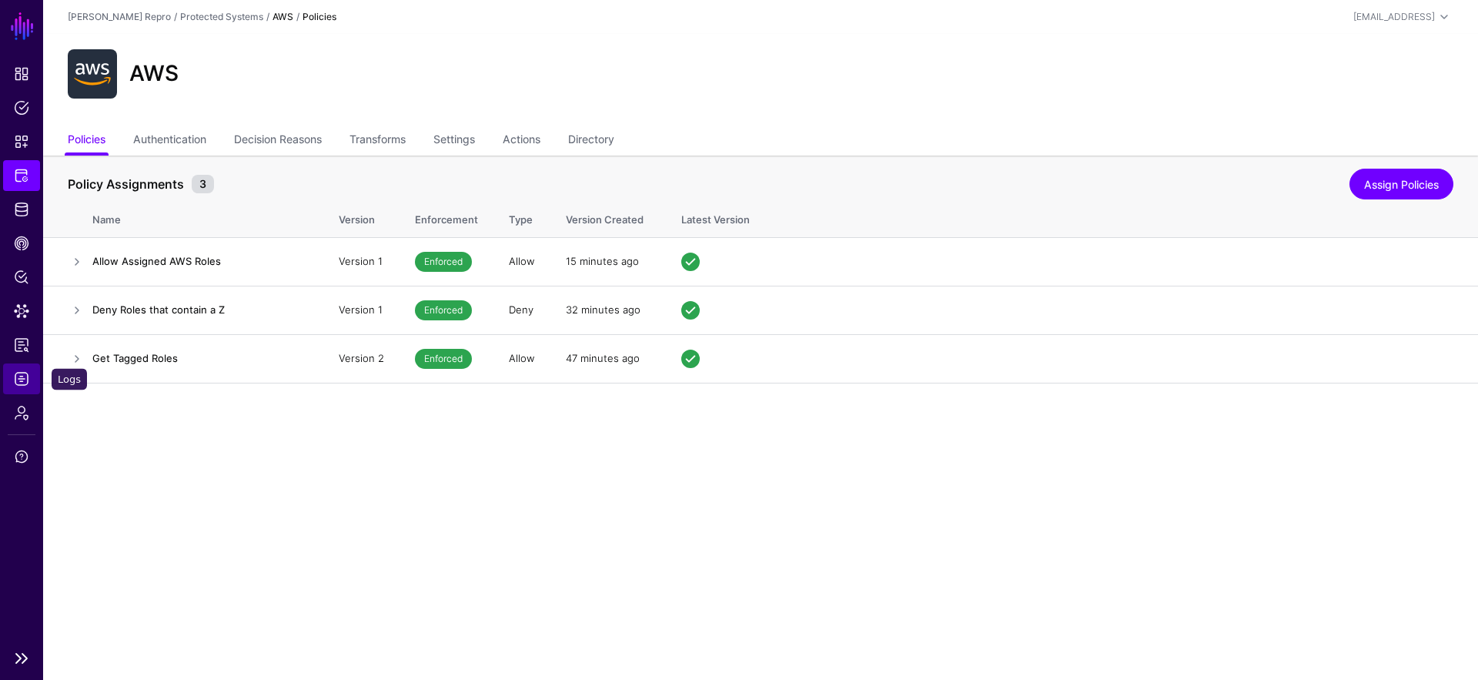
click at [25, 377] on span "Logs" at bounding box center [21, 378] width 15 height 15
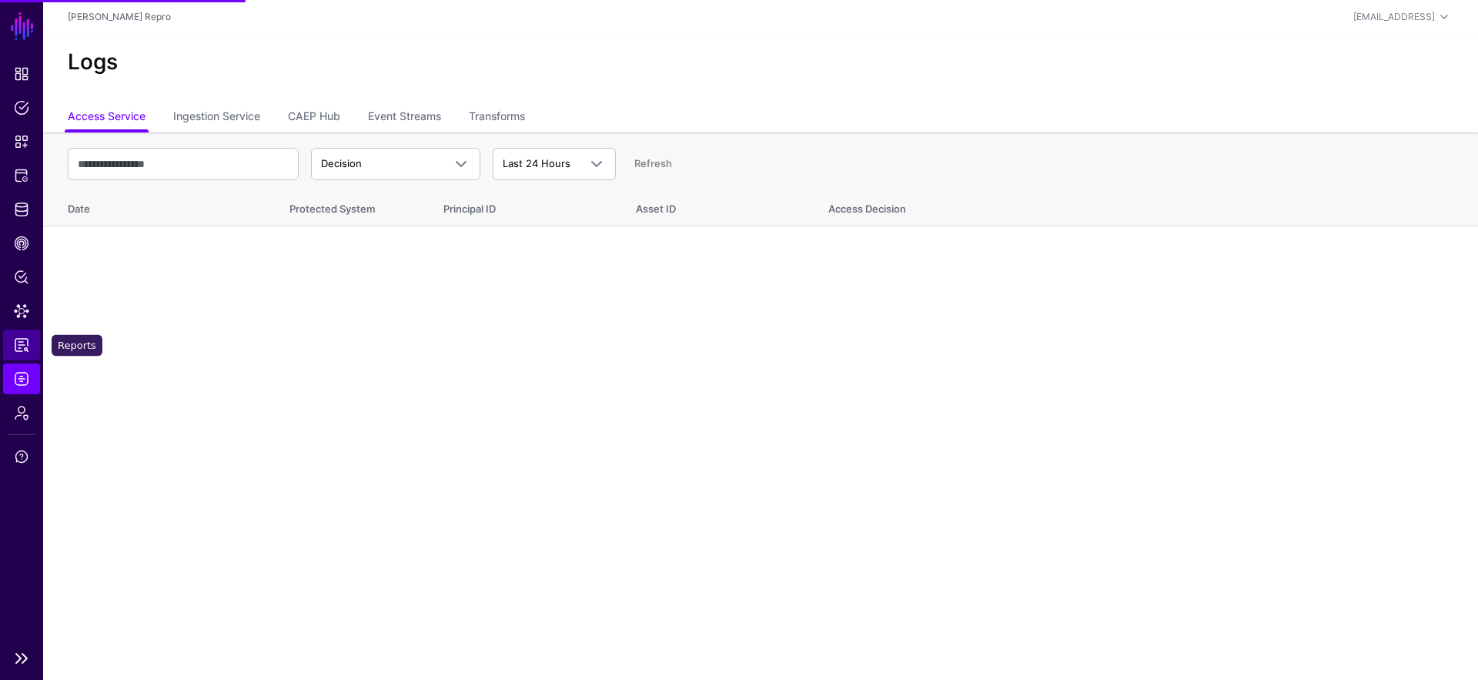
click at [24, 339] on span "Reports" at bounding box center [21, 344] width 15 height 15
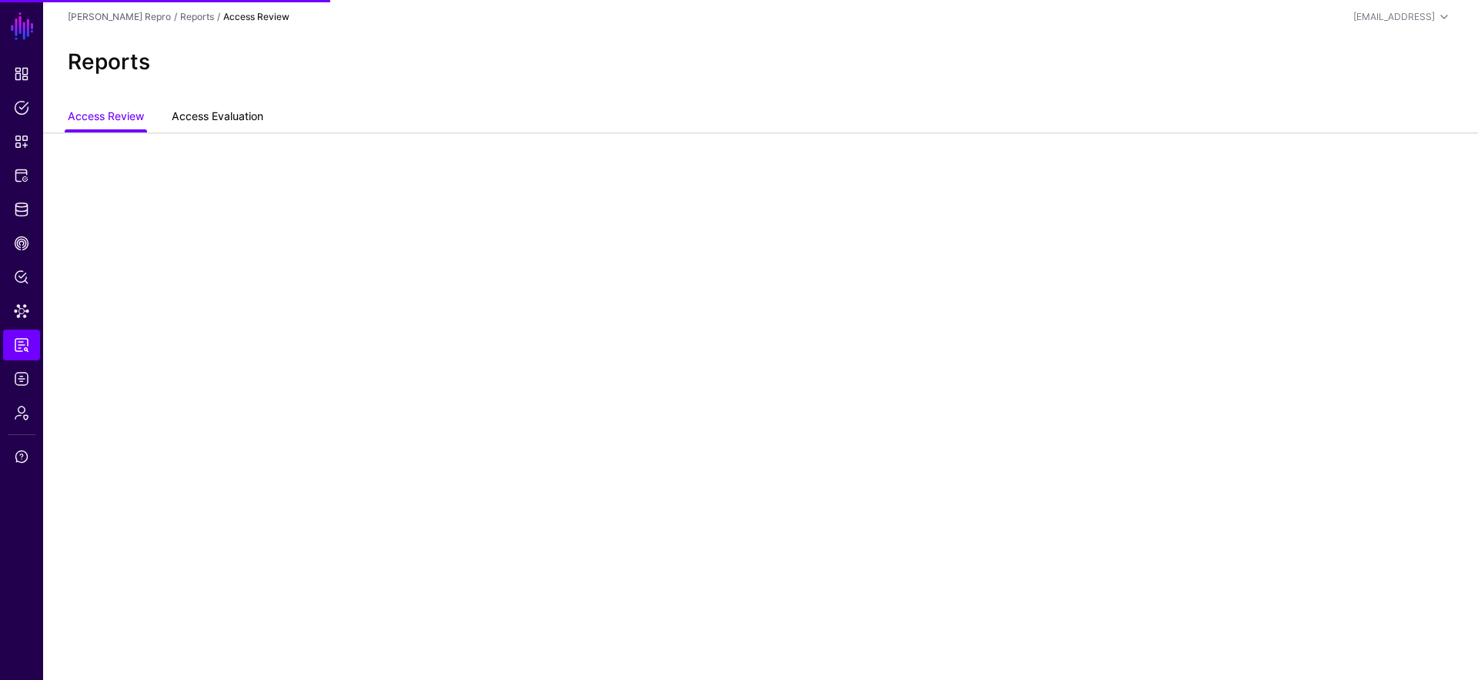
click at [209, 115] on link "Access Evaluation" at bounding box center [218, 117] width 92 height 29
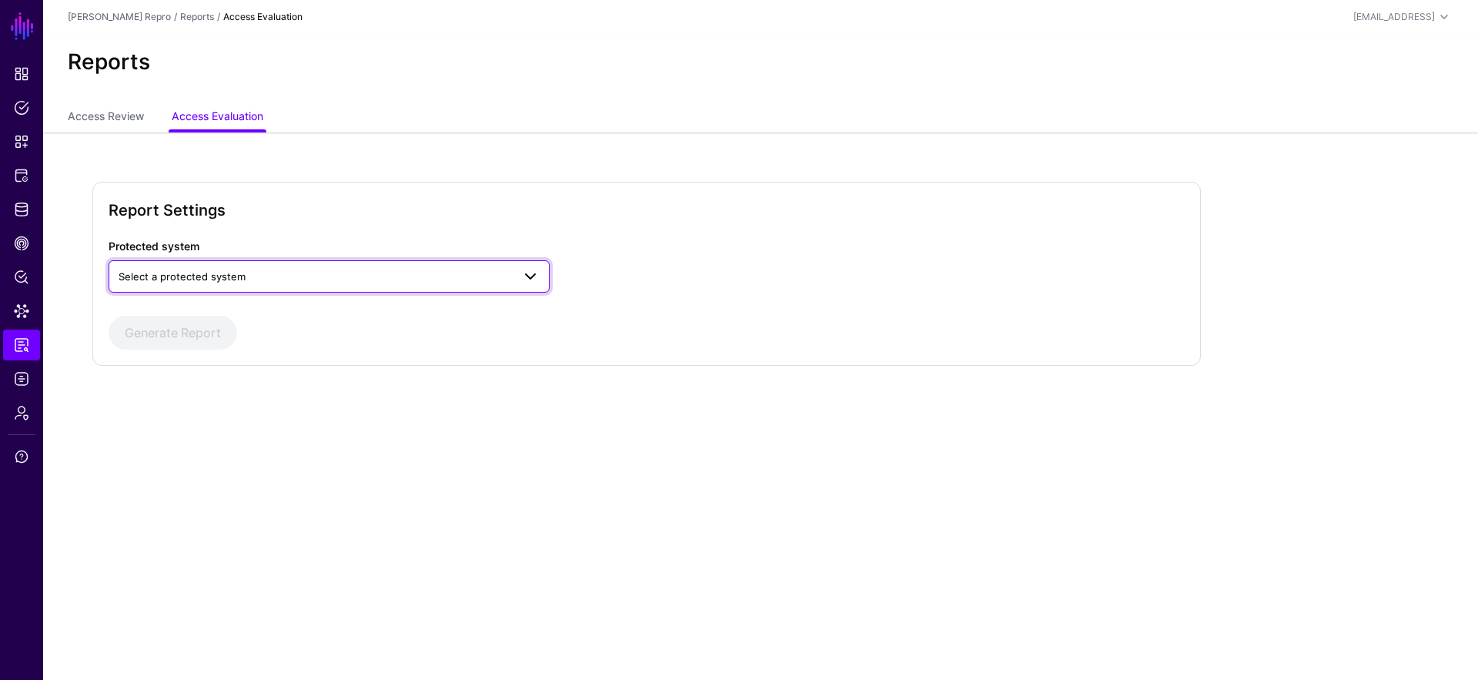
click at [188, 282] on span "Select a protected system" at bounding box center [315, 276] width 393 height 17
click at [247, 310] on div "AWS" at bounding box center [329, 312] width 416 height 15
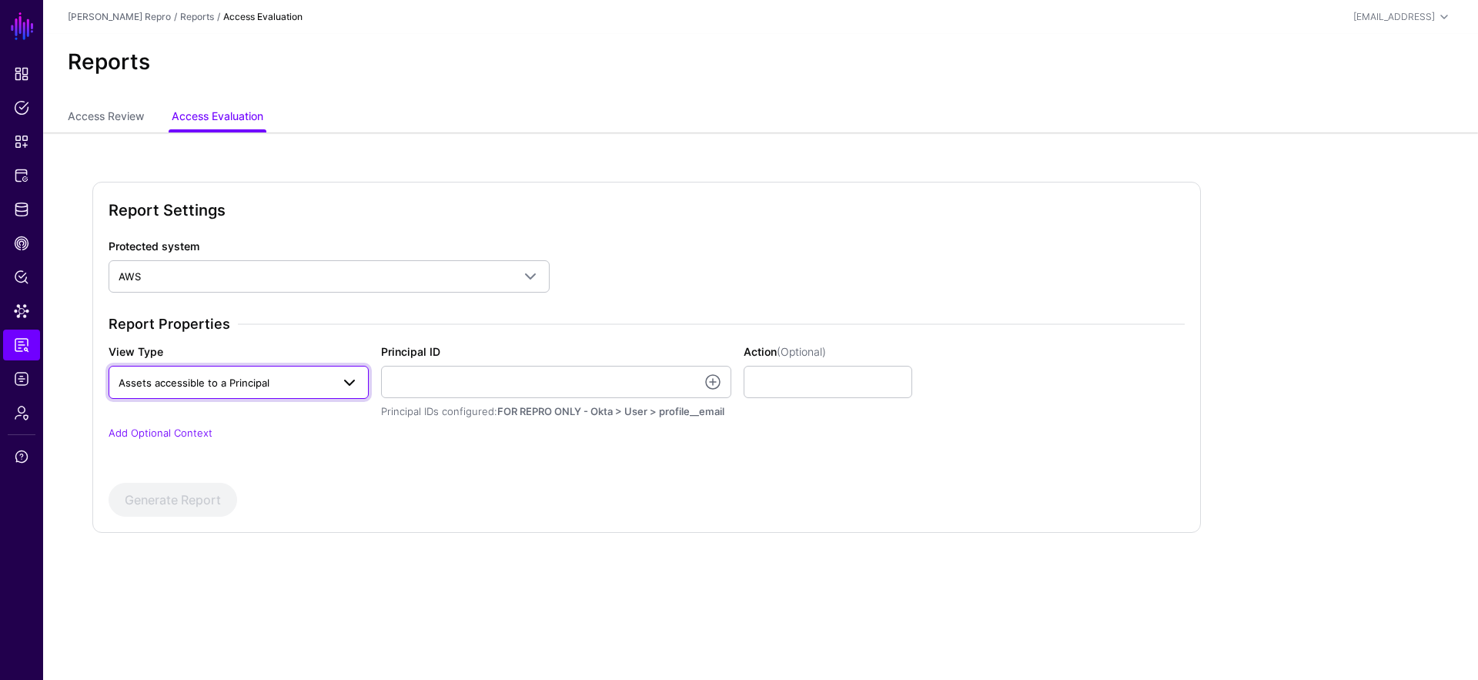
click at [255, 382] on span "Assets accessible to a Principal" at bounding box center [194, 382] width 151 height 12
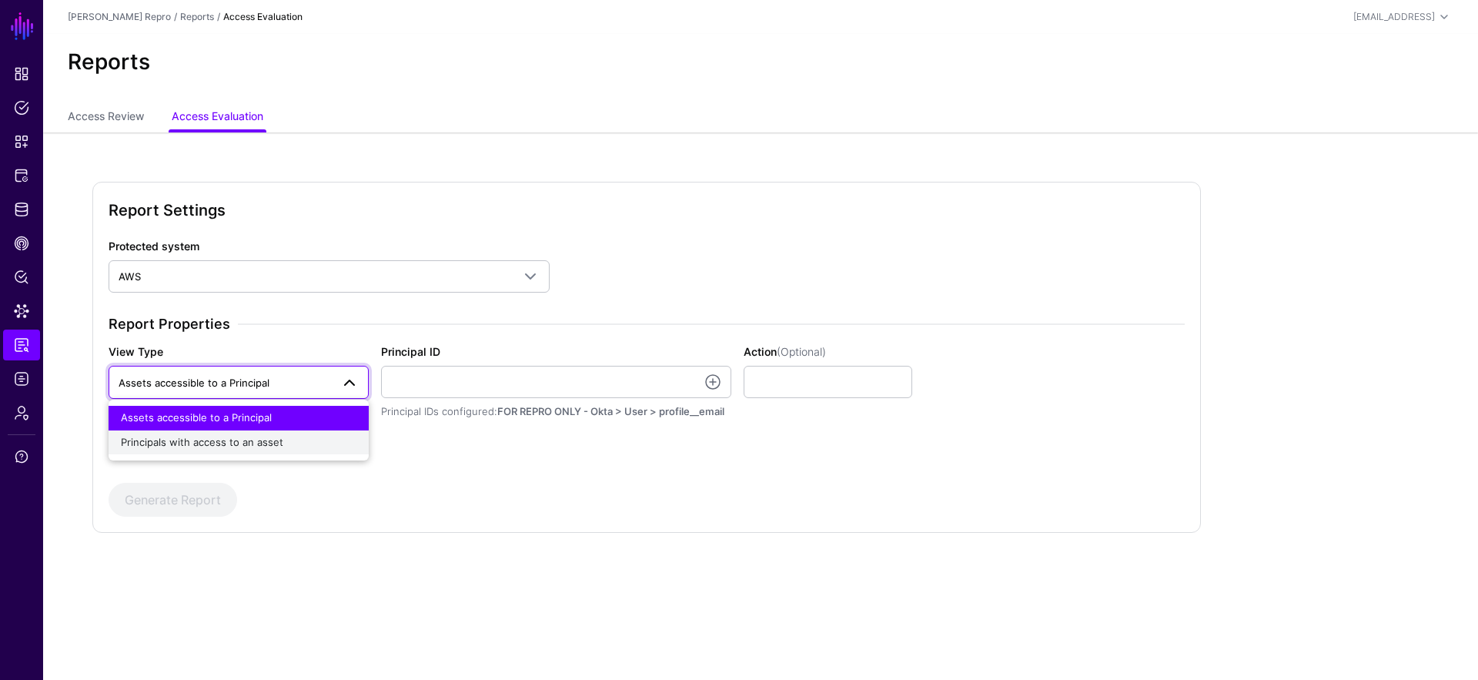
click at [241, 437] on span "Principals with access to an asset" at bounding box center [202, 442] width 162 height 12
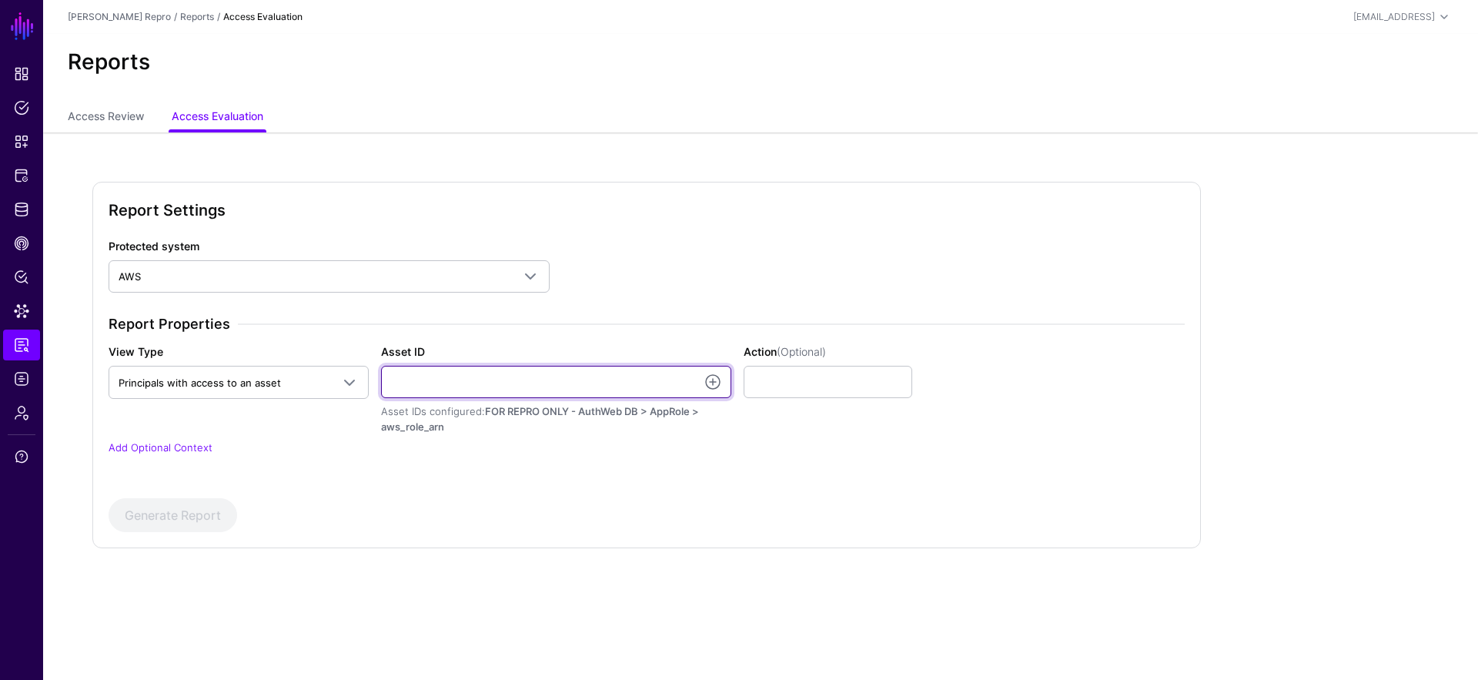
click at [539, 375] on input "Asset ID" at bounding box center [556, 382] width 350 height 32
click at [444, 382] on input "Asset ID" at bounding box center [556, 382] width 350 height 32
paste input "**********"
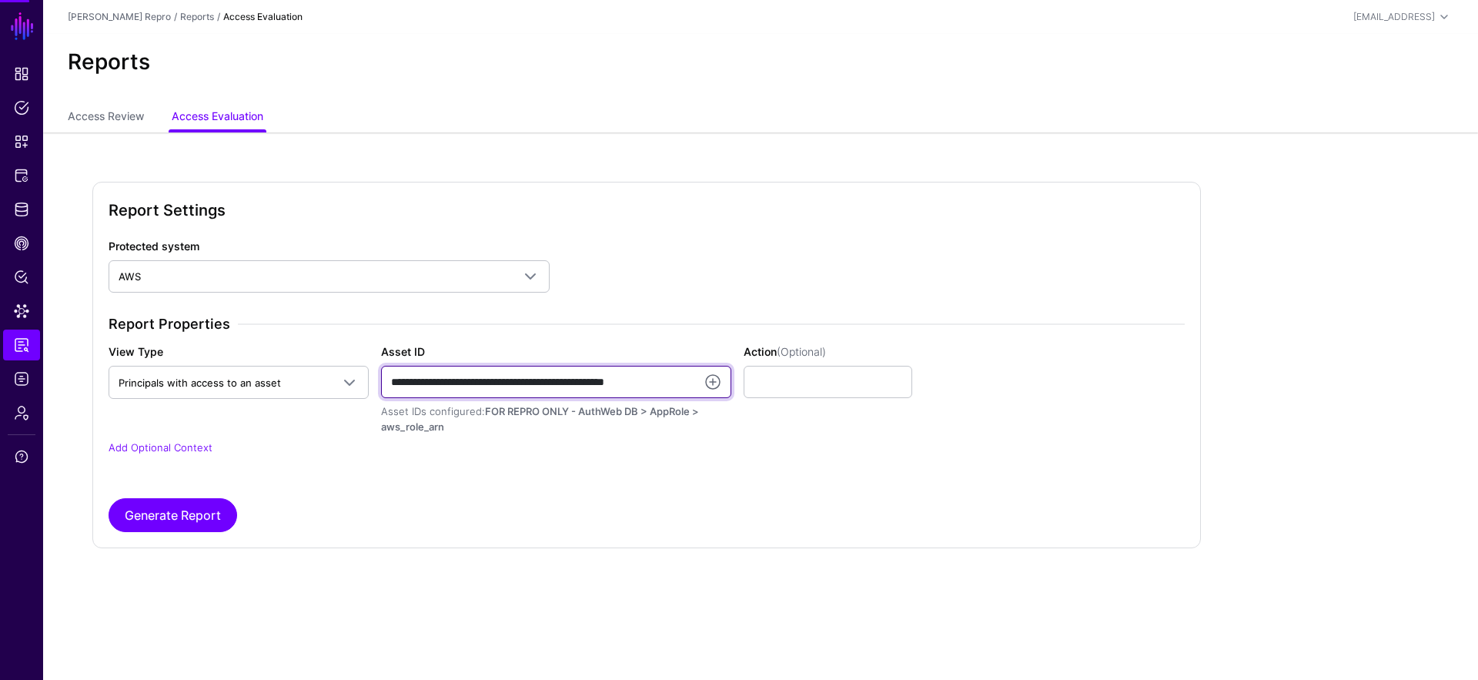
type input "**********"
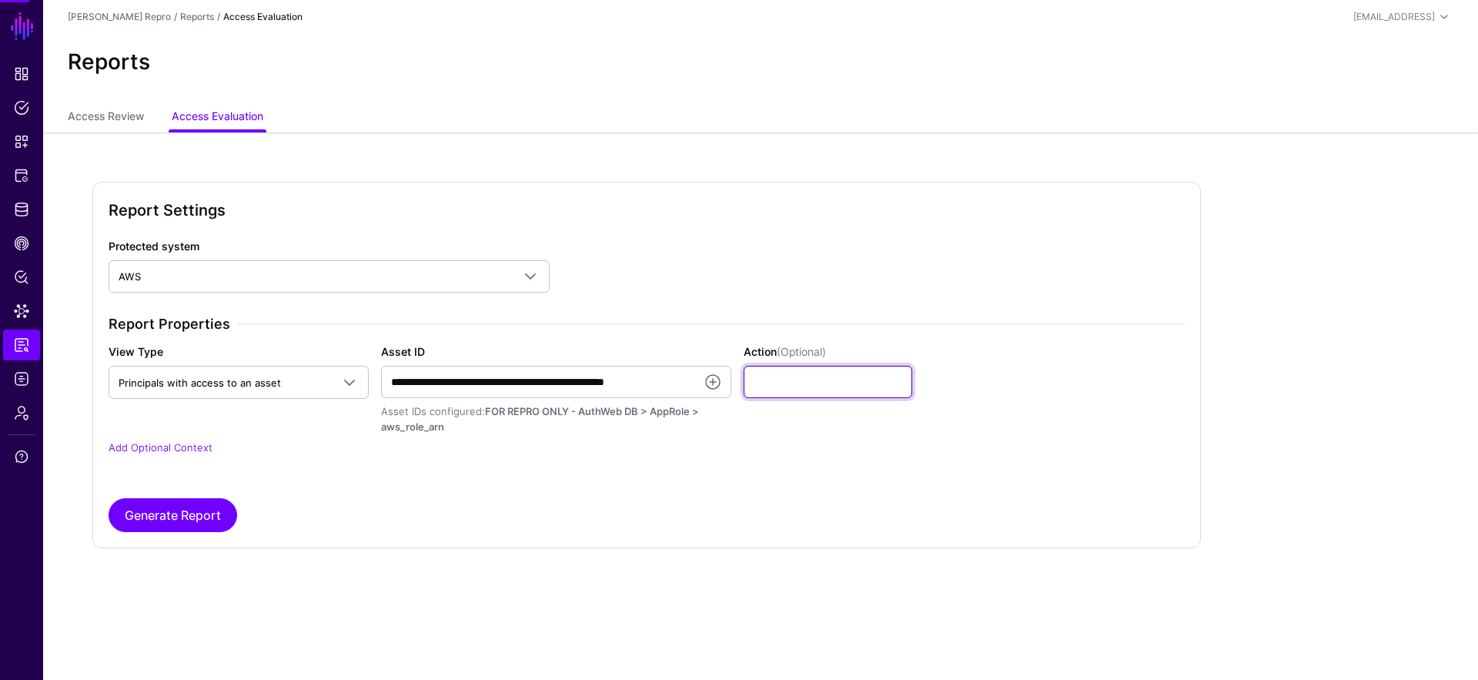
click at [808, 369] on input "Action (Optional)" at bounding box center [827, 382] width 169 height 32
type input "******"
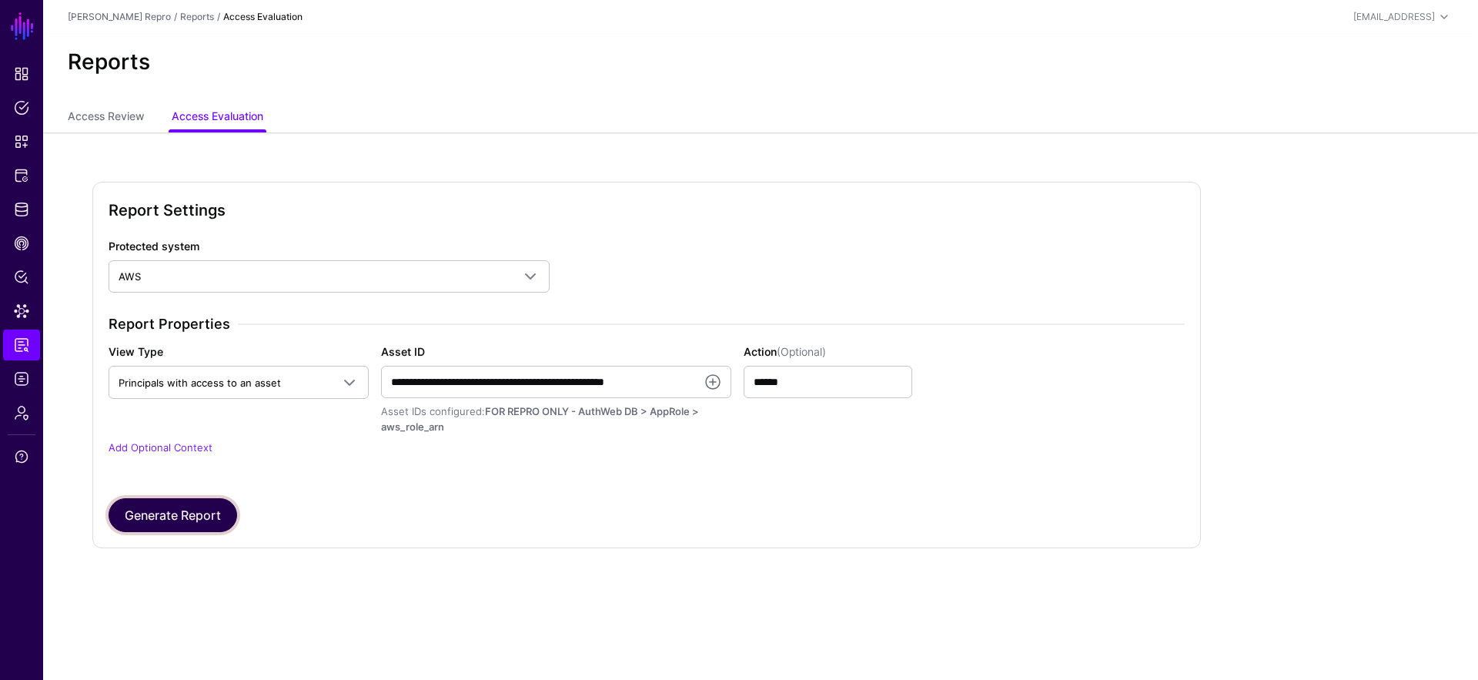
click at [175, 513] on button "Generate Report" at bounding box center [173, 515] width 129 height 34
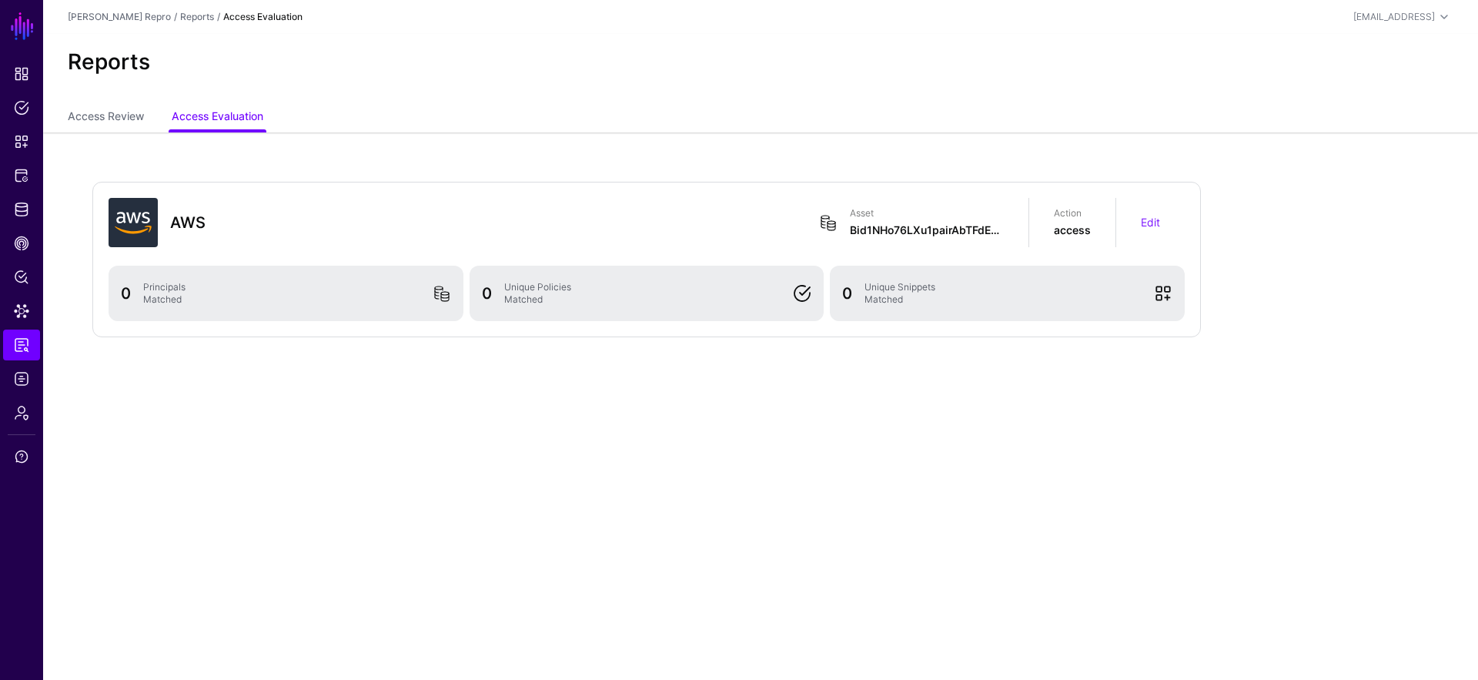
click at [933, 222] on div "Bid1NHo76LXu1pairAbTFdEgeqTob0FM1SudvH3uHgDW2Xv1JdKo3hY" at bounding box center [927, 229] width 154 height 15
click at [1159, 222] on link "Edit" at bounding box center [1149, 221] width 19 height 13
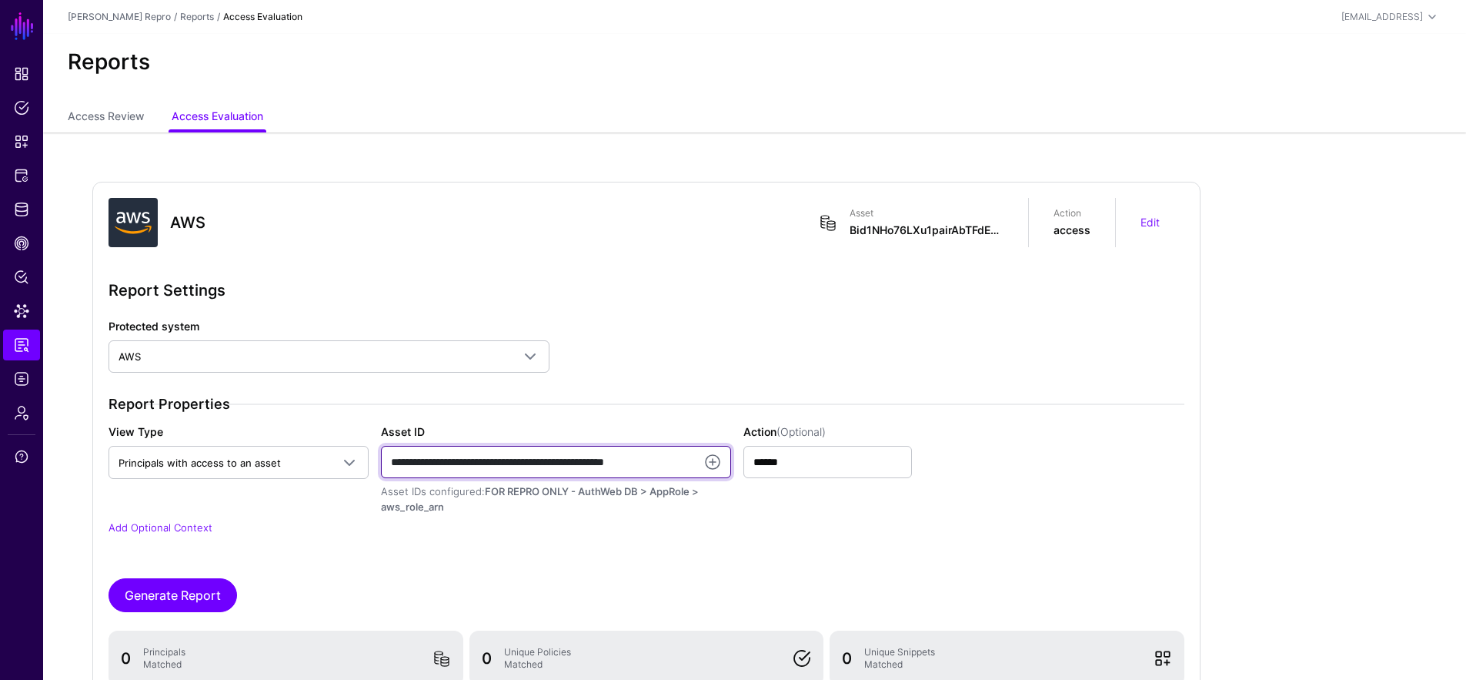
click at [584, 463] on input "**********" at bounding box center [556, 462] width 350 height 32
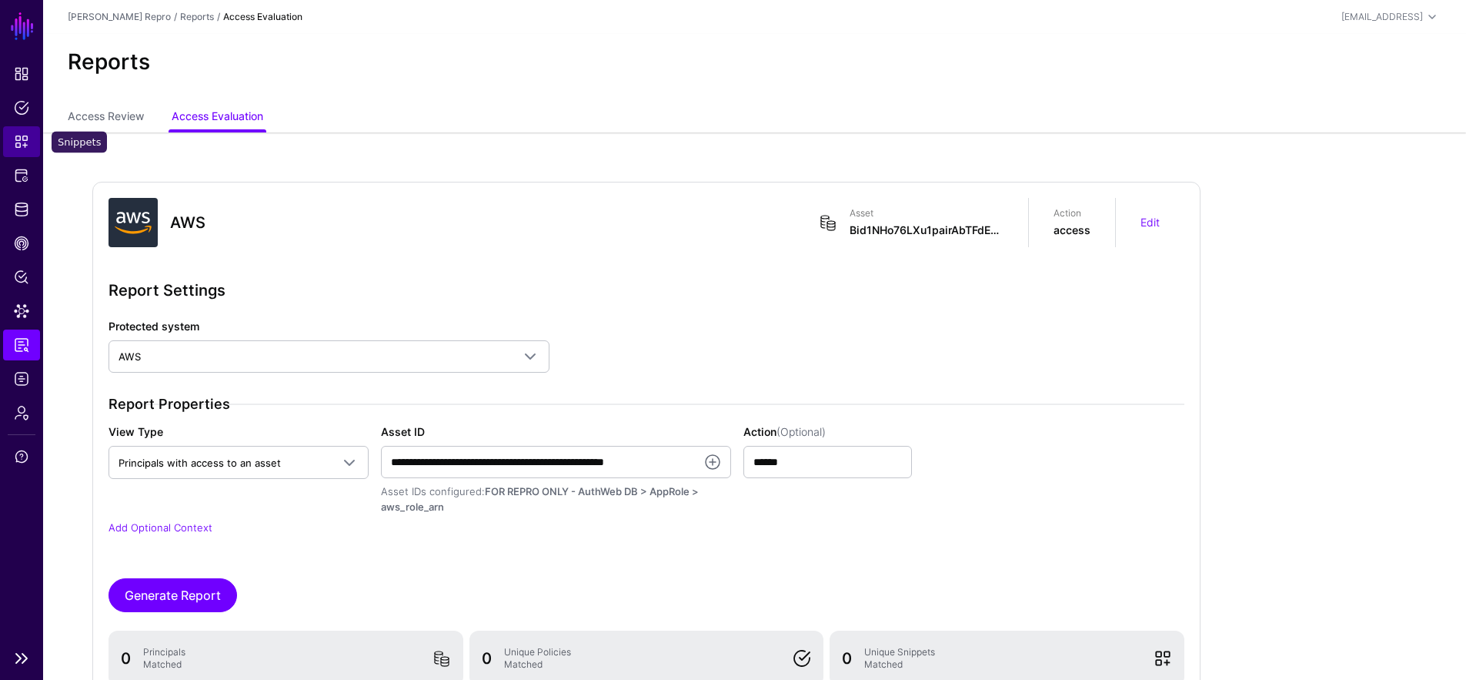
click at [19, 136] on span "Snippets" at bounding box center [21, 141] width 15 height 15
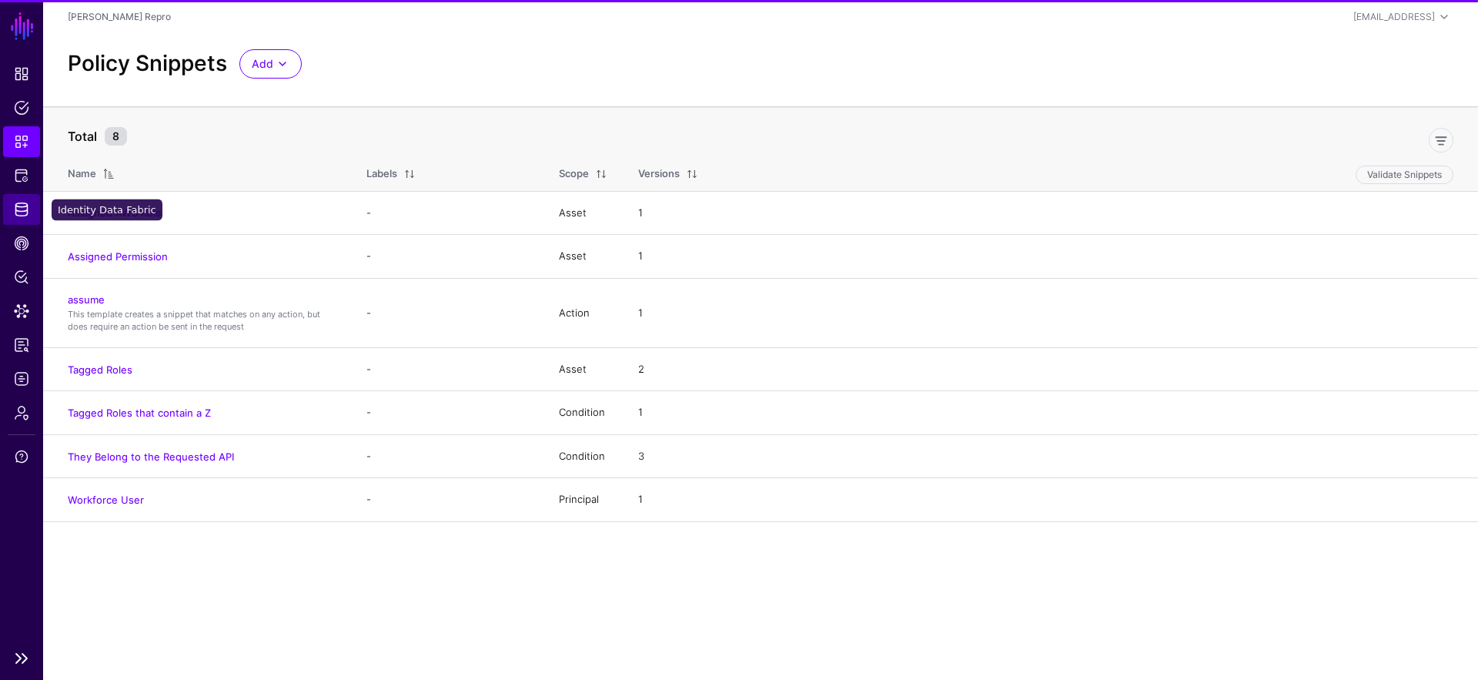
click at [27, 204] on span "Identity Data Fabric" at bounding box center [21, 209] width 15 height 15
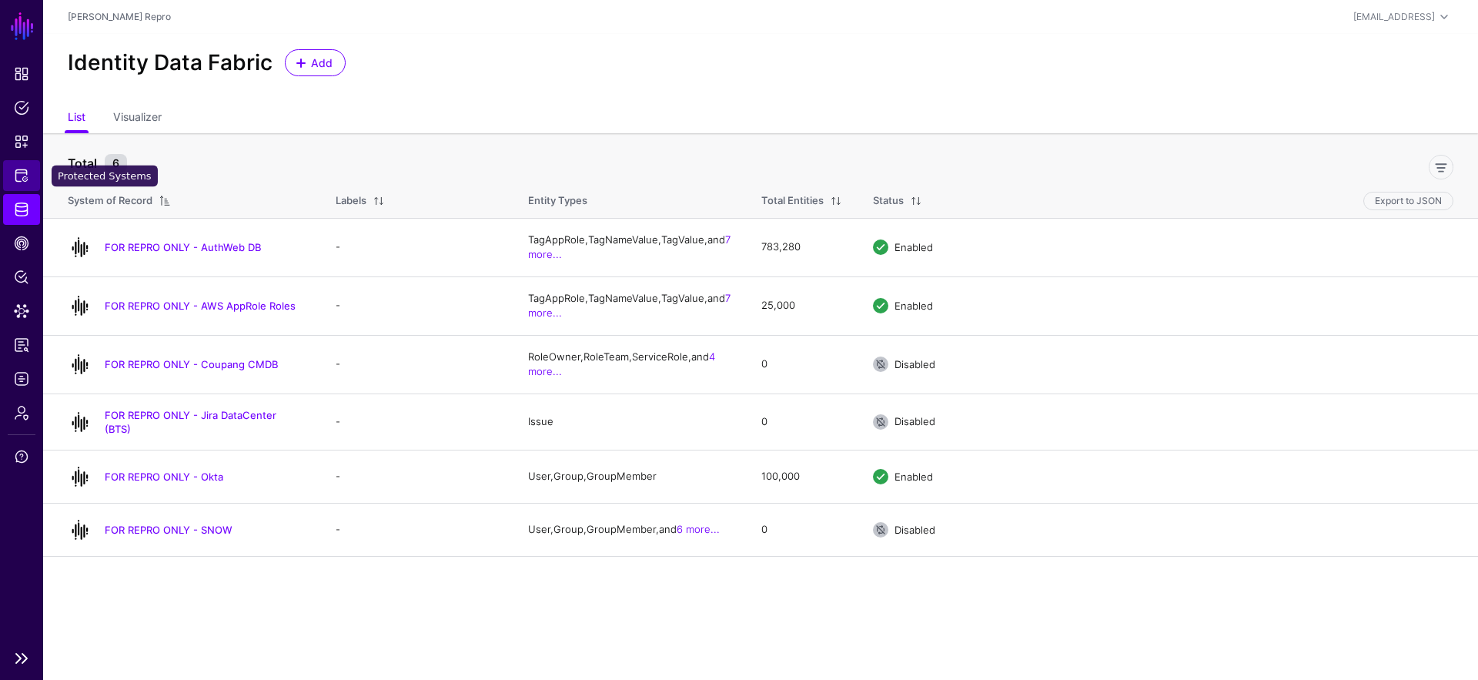
click at [5, 178] on link "Protected Systems" at bounding box center [21, 175] width 37 height 31
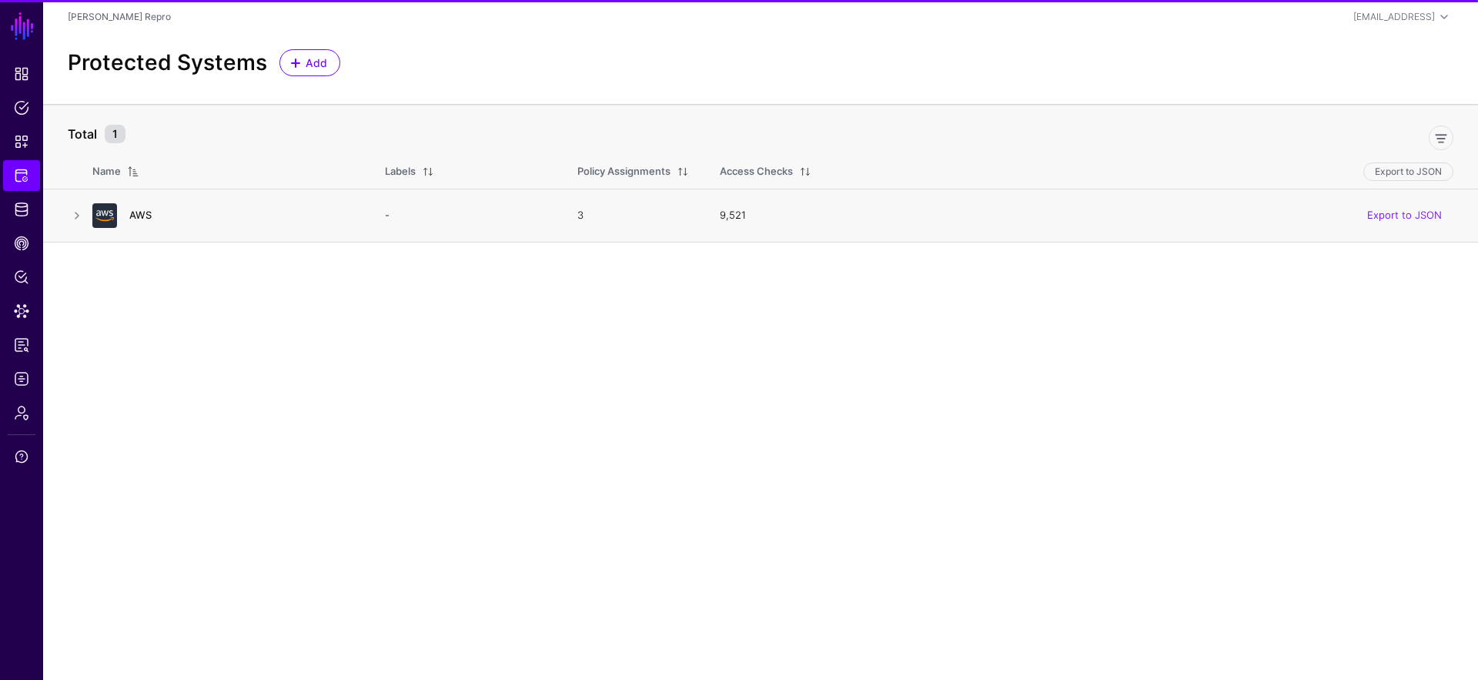
click at [134, 214] on link "AWS" at bounding box center [140, 215] width 22 height 12
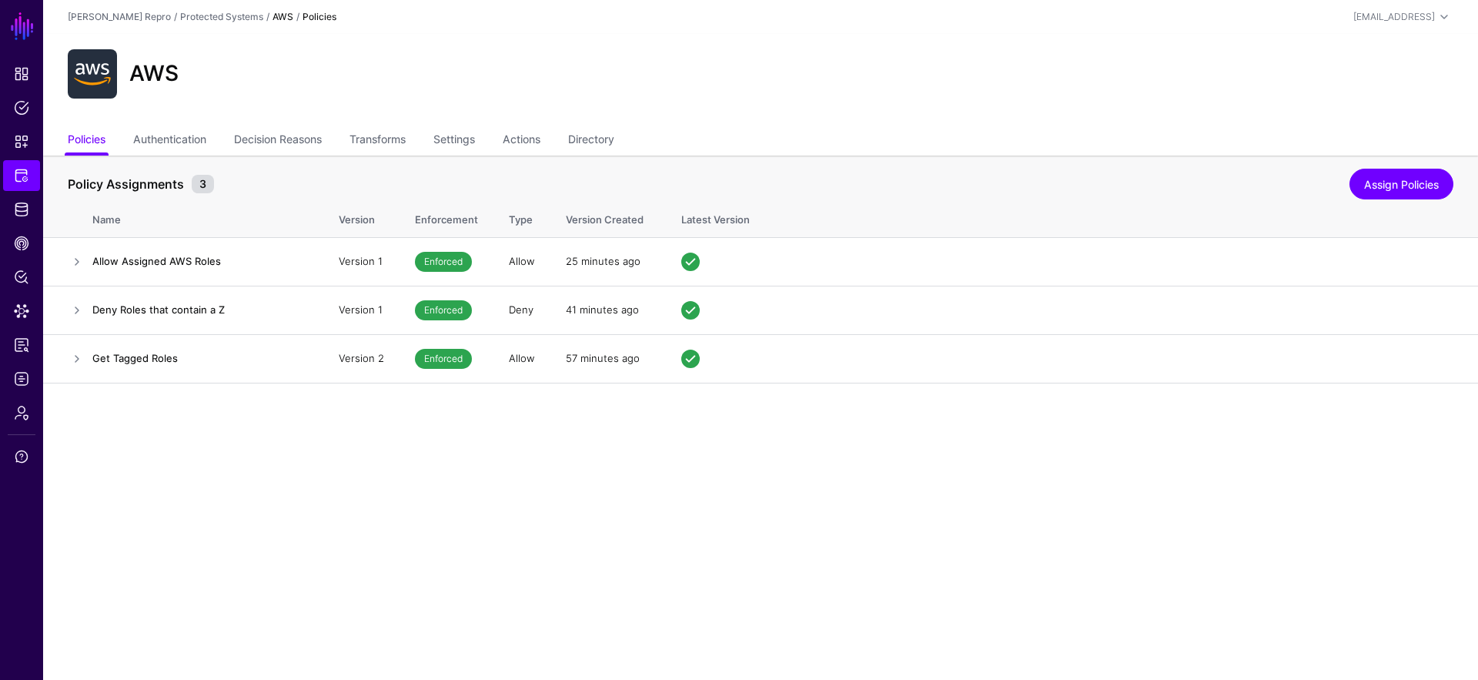
click at [487, 136] on ul "Policies Authentication Decision Reasons Transforms Settings Actions Directory" at bounding box center [760, 140] width 1385 height 29
click at [472, 144] on link "Settings" at bounding box center [454, 140] width 42 height 29
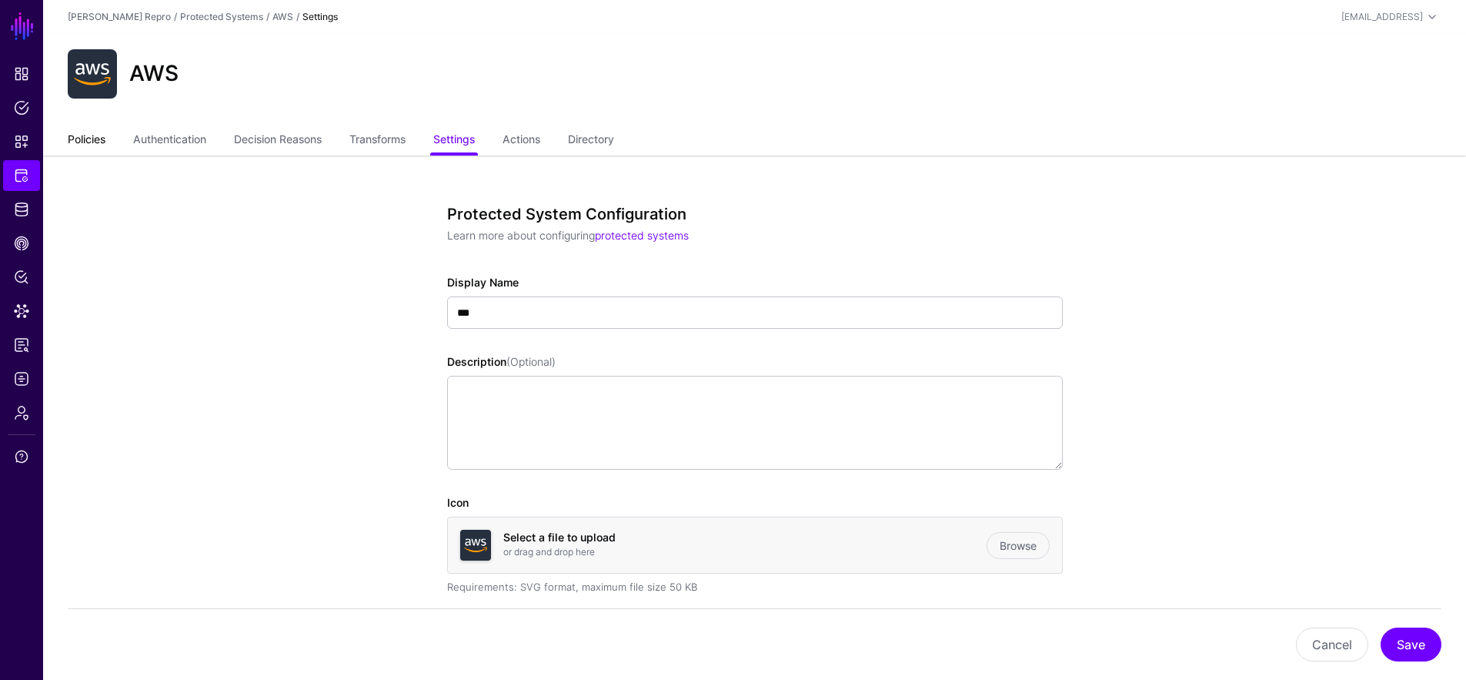
click at [82, 139] on link "Policies" at bounding box center [87, 140] width 38 height 29
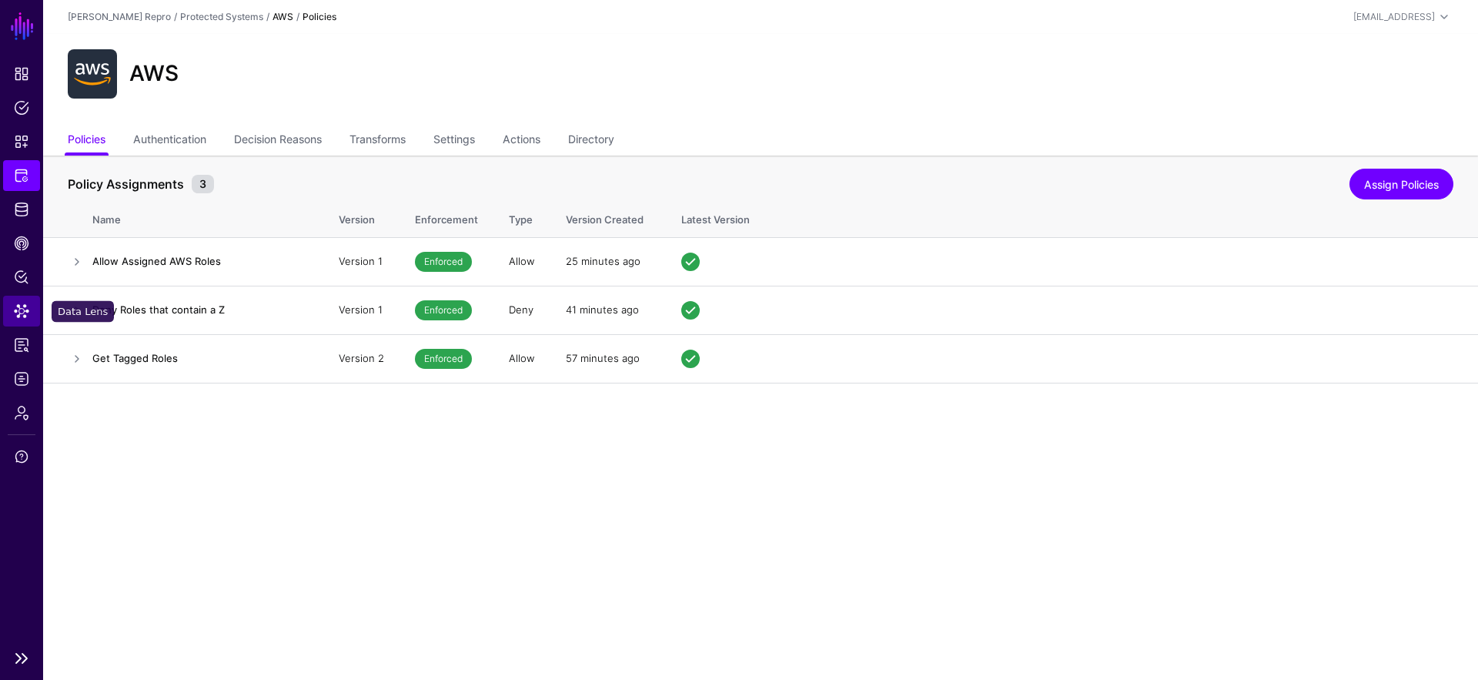
click at [28, 306] on span "Data Lens" at bounding box center [21, 310] width 15 height 15
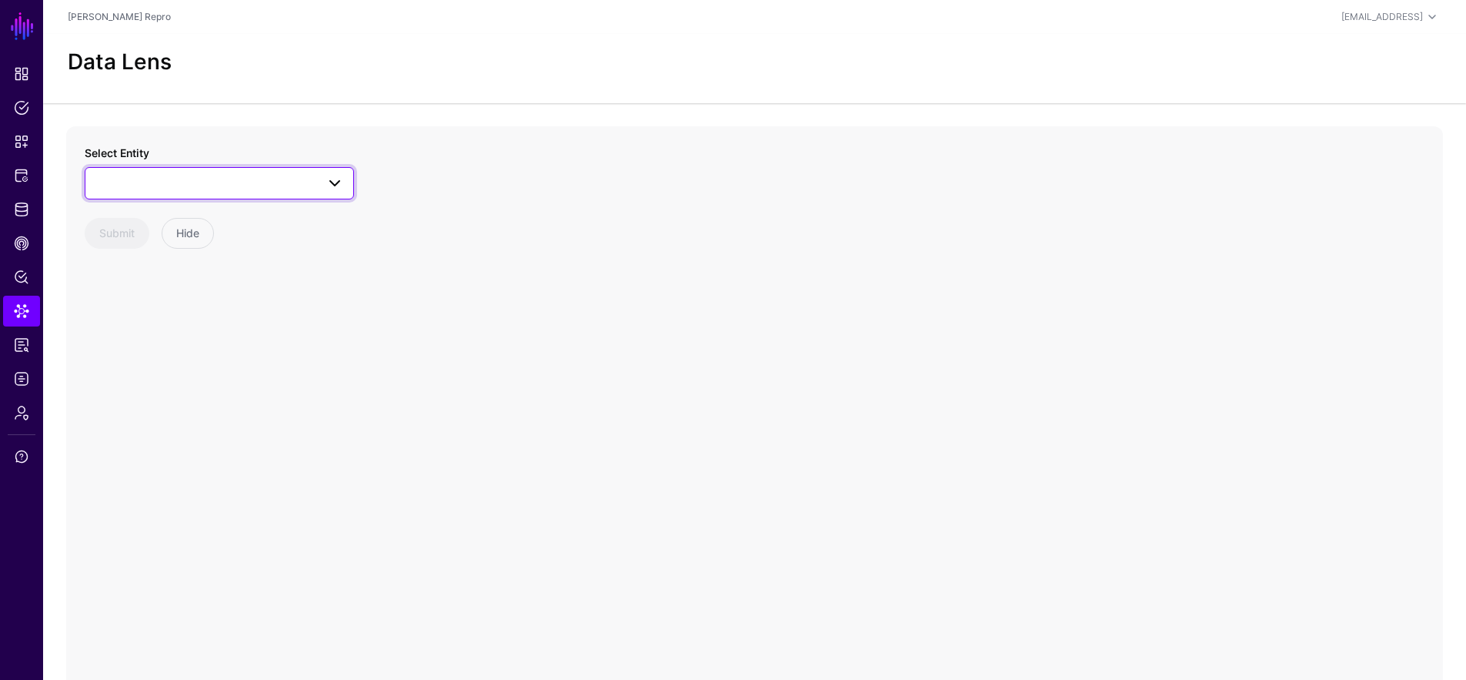
click at [138, 185] on span at bounding box center [219, 183] width 249 height 18
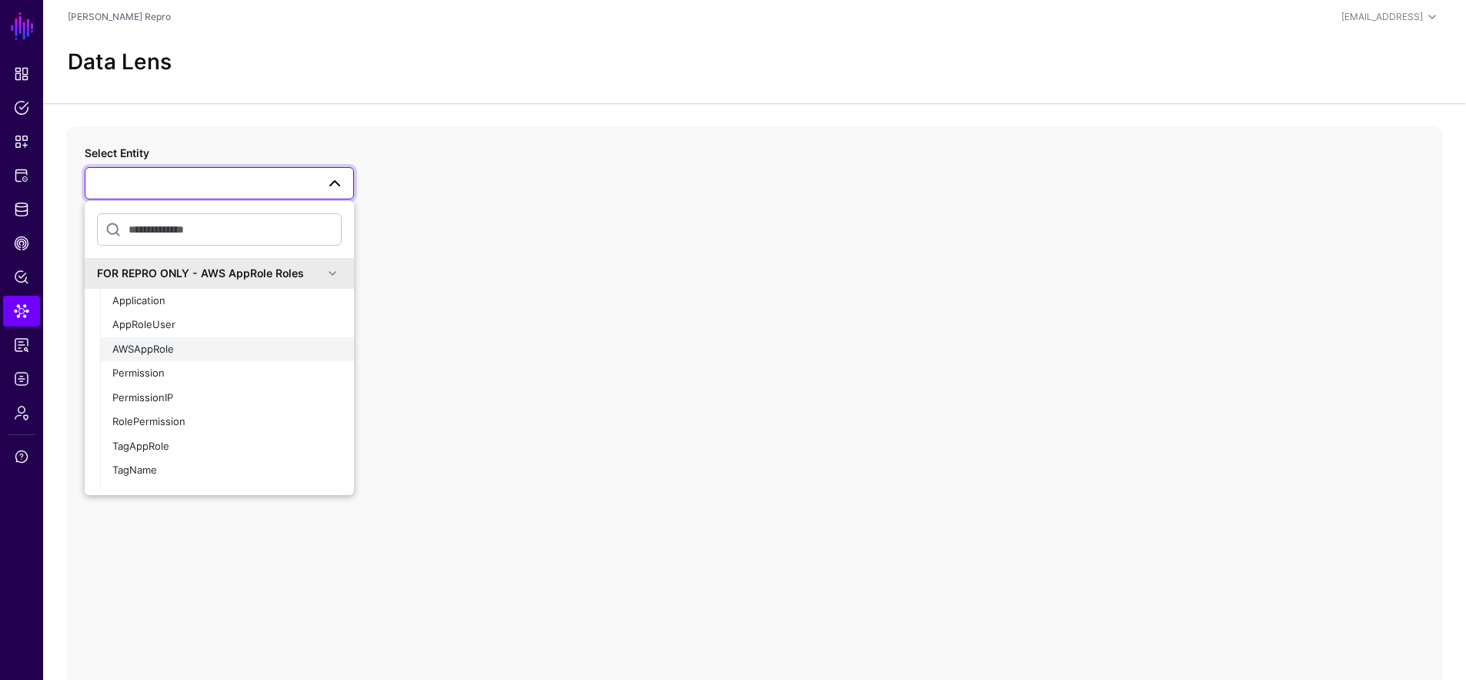
click at [242, 349] on div "AWSAppRole" at bounding box center [226, 349] width 229 height 15
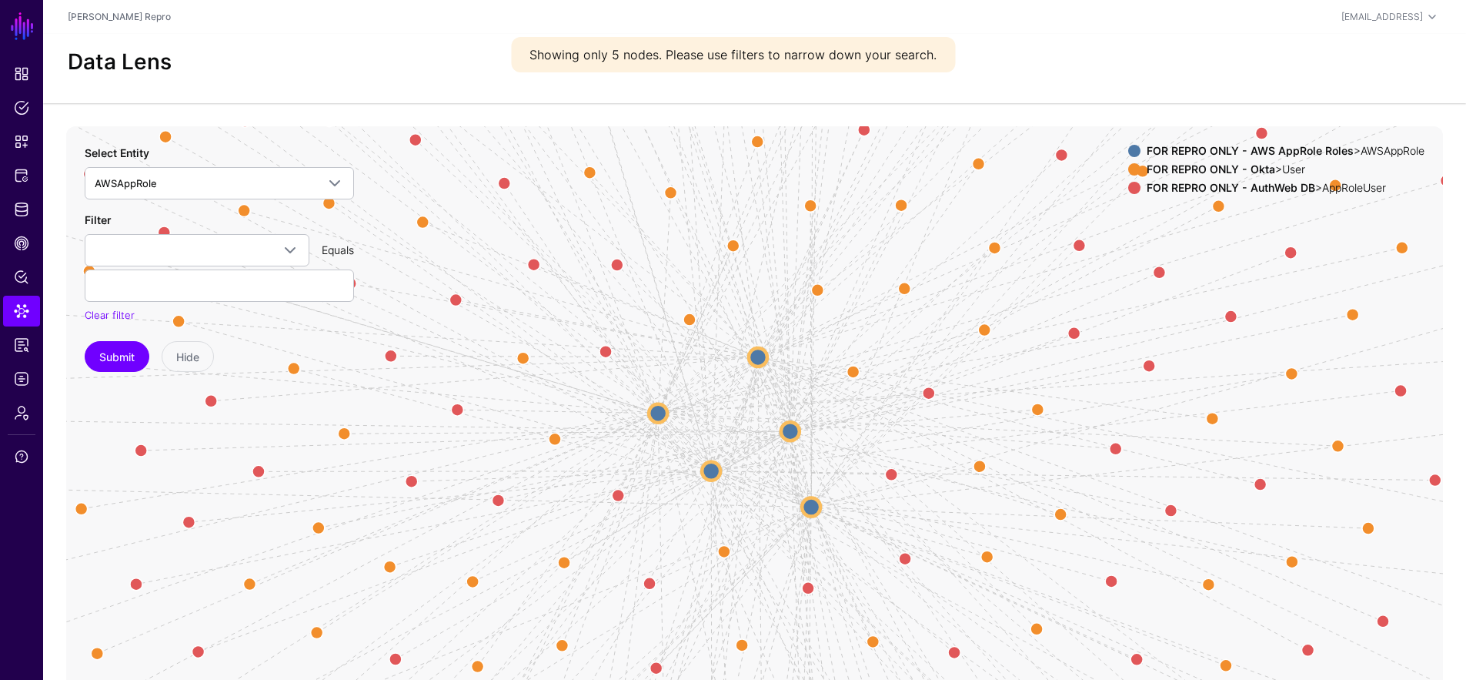
click at [1210, 189] on strong "FOR REPRO ONLY - AuthWeb DB" at bounding box center [1231, 187] width 169 height 13
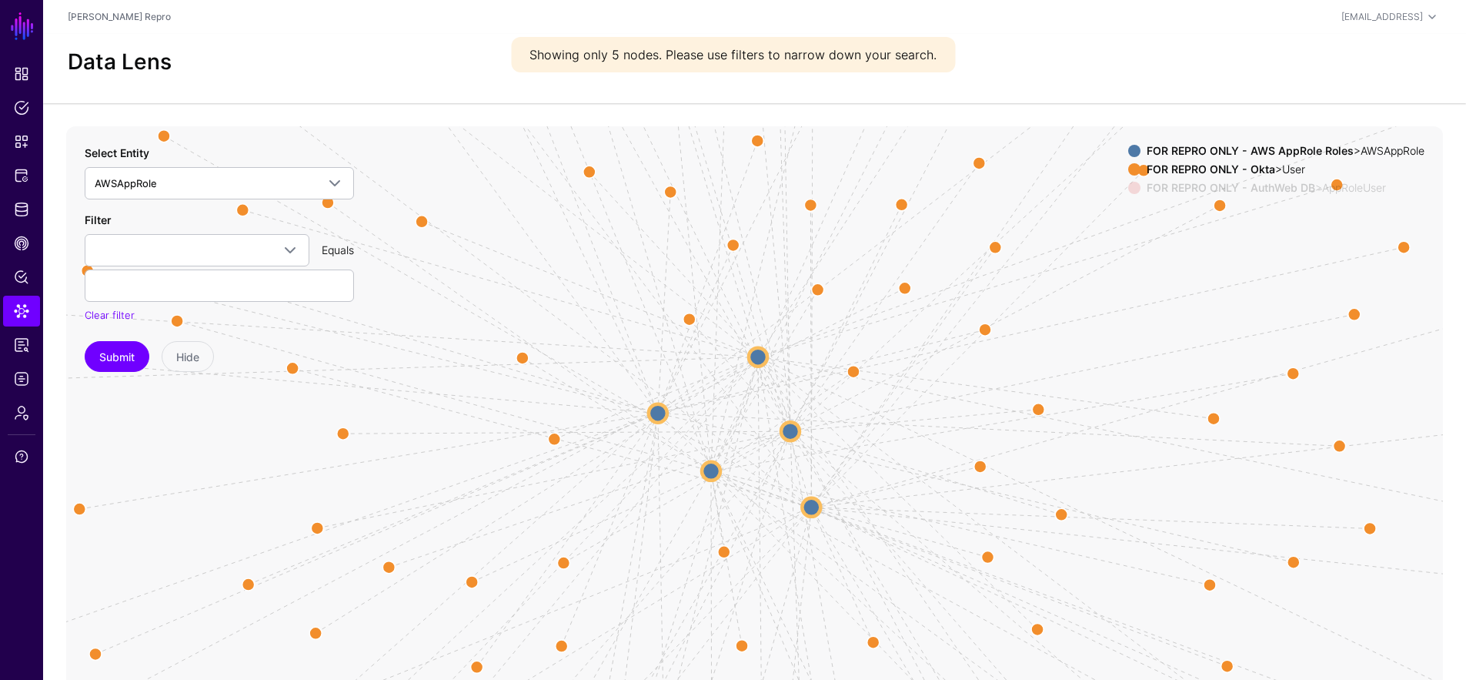
click at [1241, 149] on strong "FOR REPRO ONLY - AWS AppRole Roles" at bounding box center [1250, 150] width 207 height 13
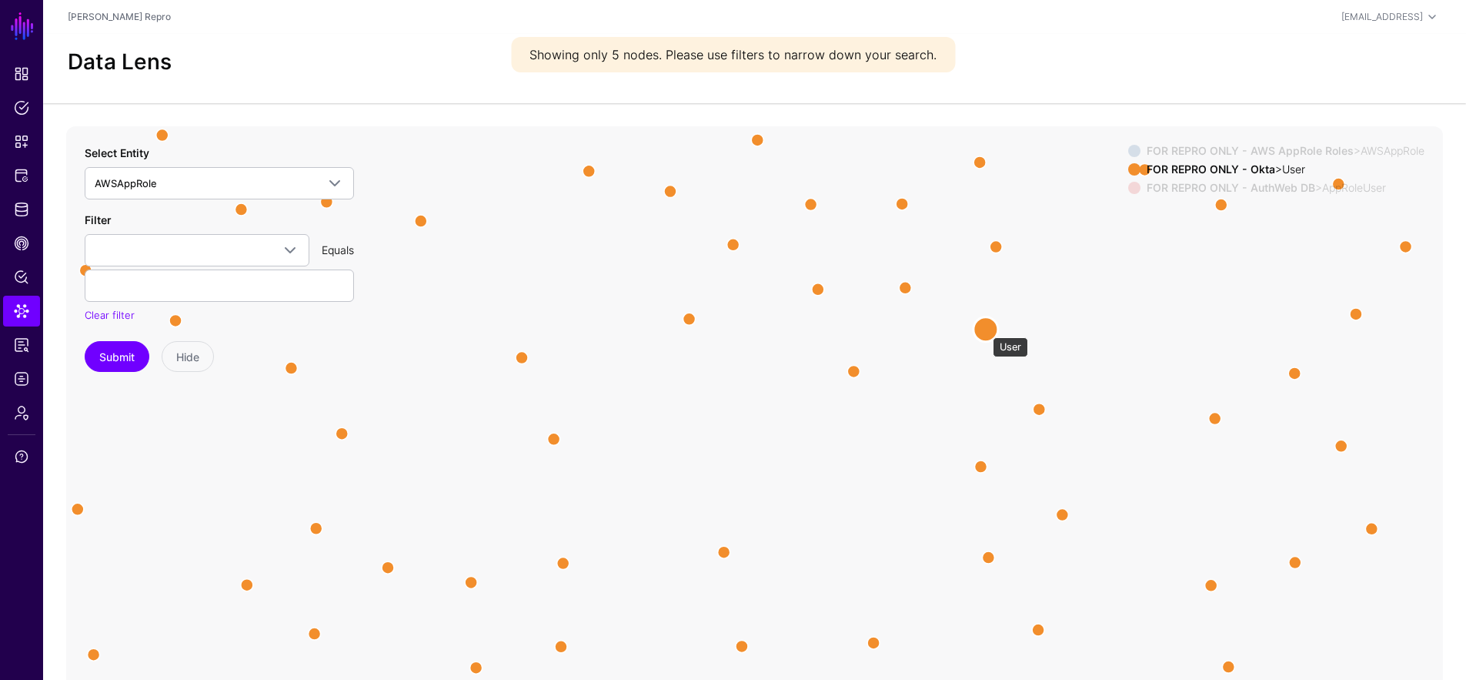
click at [984, 329] on circle at bounding box center [985, 328] width 25 height 25
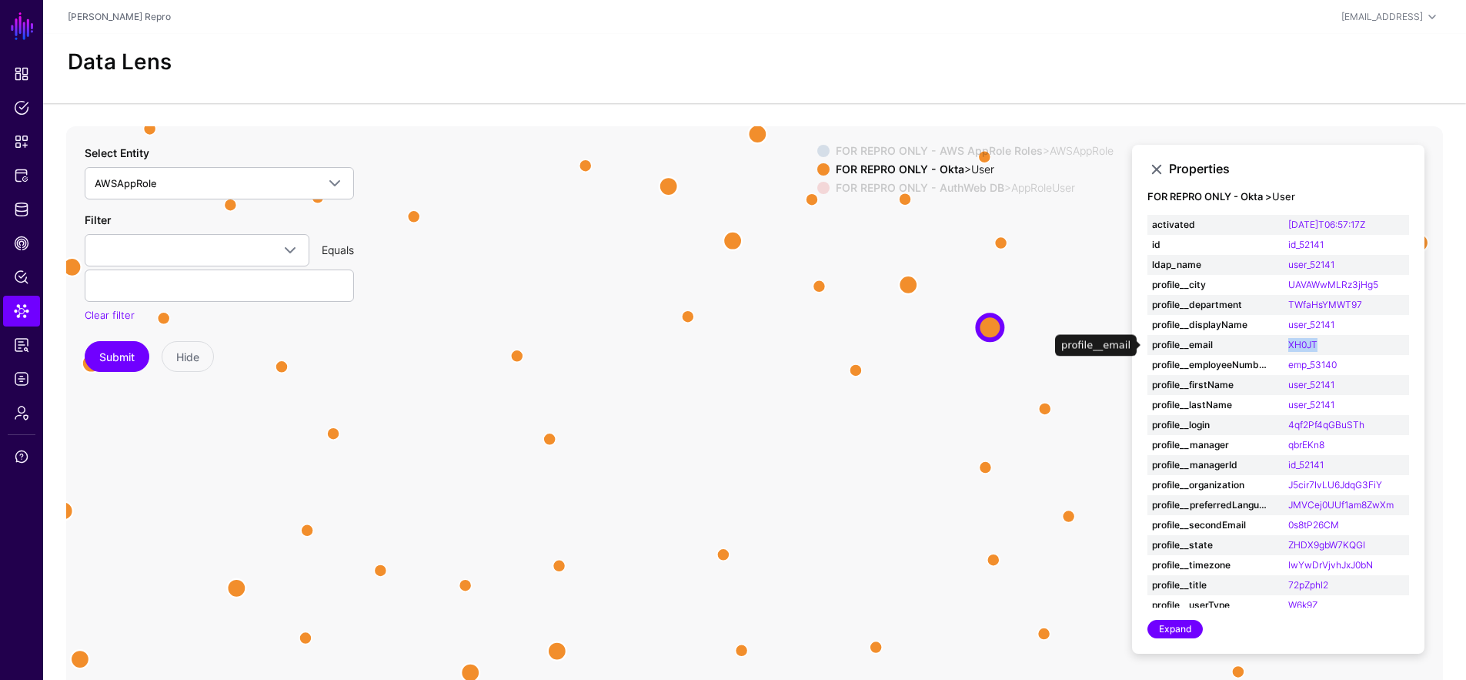
drag, startPoint x: 1340, startPoint y: 340, endPoint x: 1277, endPoint y: 342, distance: 63.1
click at [1277, 343] on tr "profile__email XH0JT" at bounding box center [1278, 345] width 262 height 20
click at [939, 152] on strong "FOR REPRO ONLY - AWS AppRole Roles" at bounding box center [939, 150] width 207 height 13
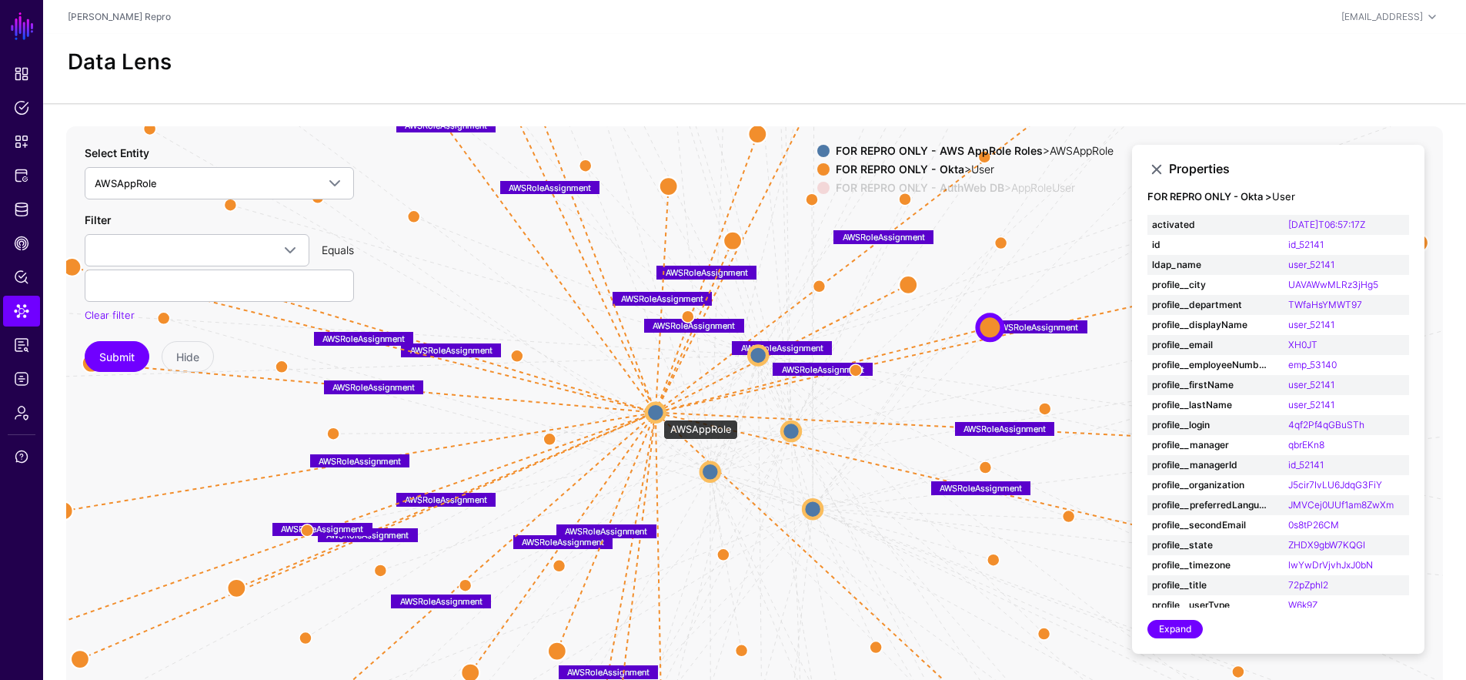
click at [656, 412] on circle at bounding box center [655, 411] width 18 height 18
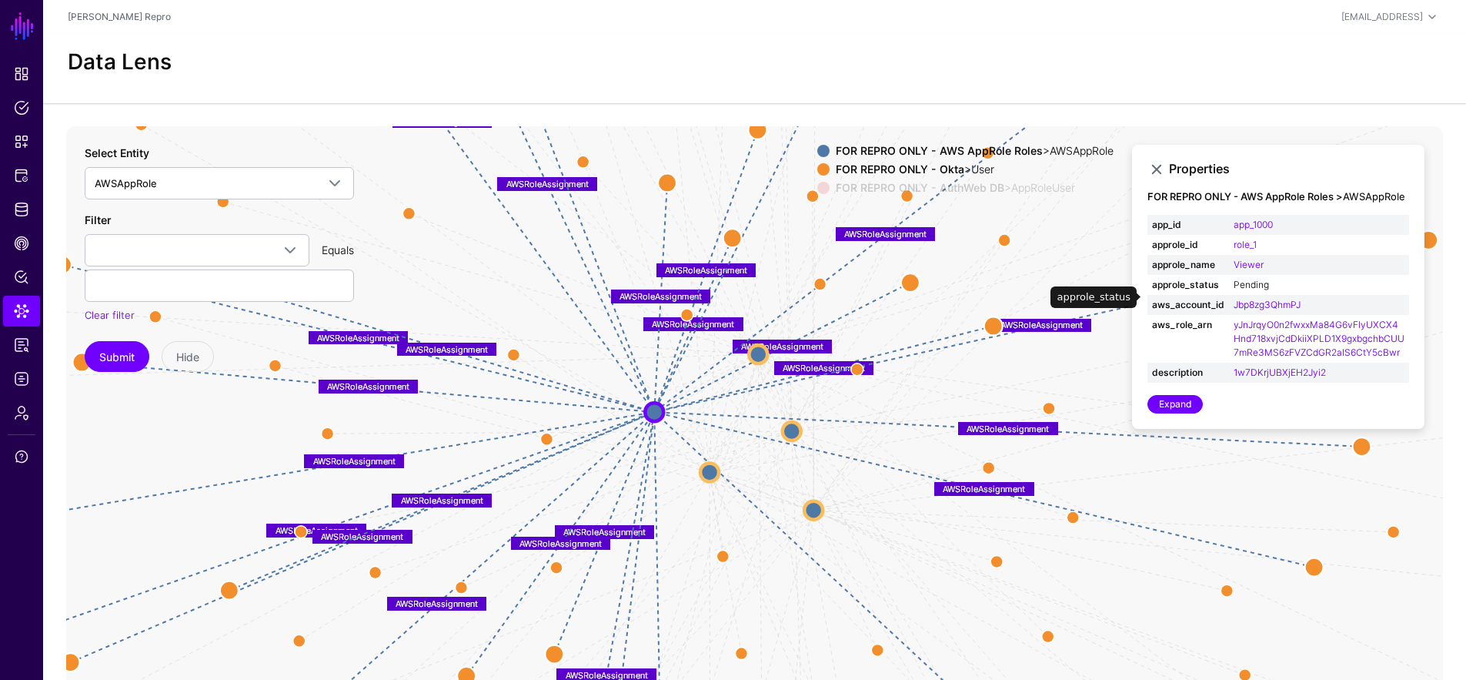
click at [1251, 290] on link "Pending" at bounding box center [1251, 285] width 35 height 12
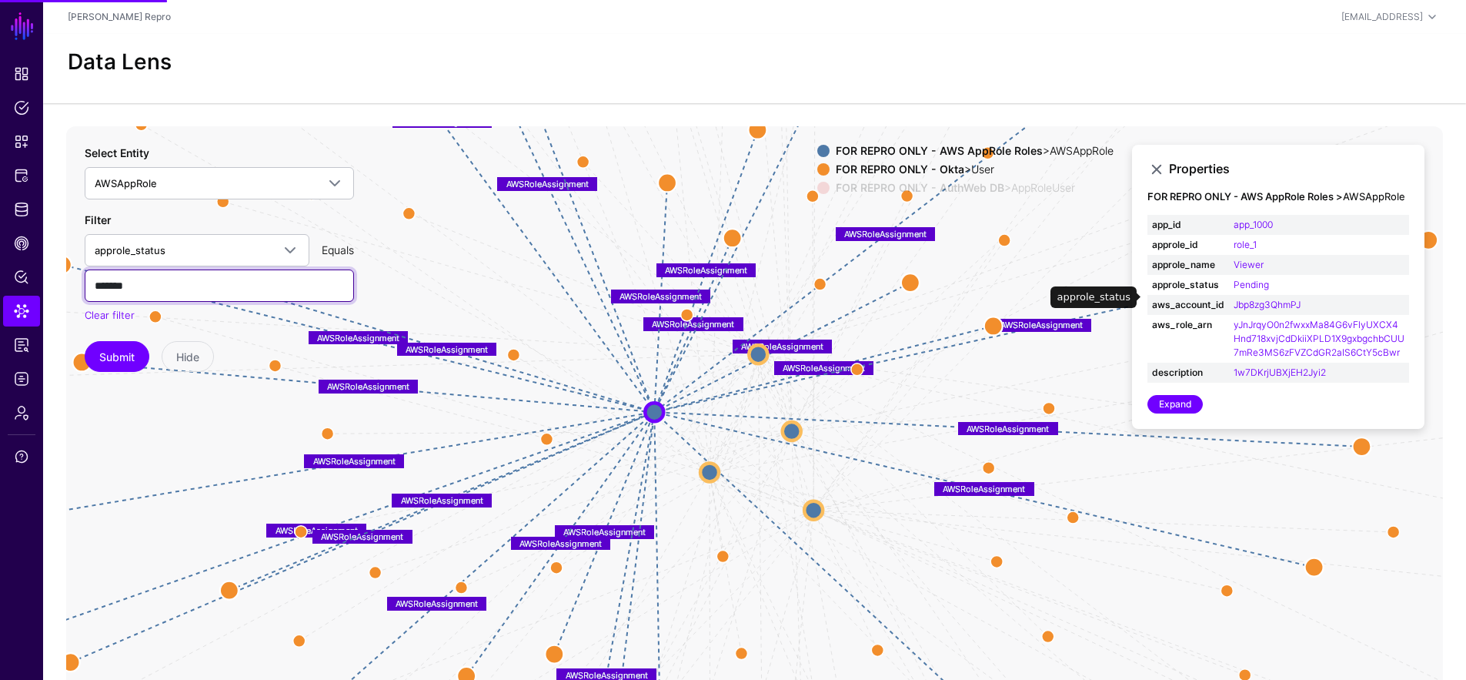
click at [150, 283] on input "*******" at bounding box center [219, 285] width 269 height 32
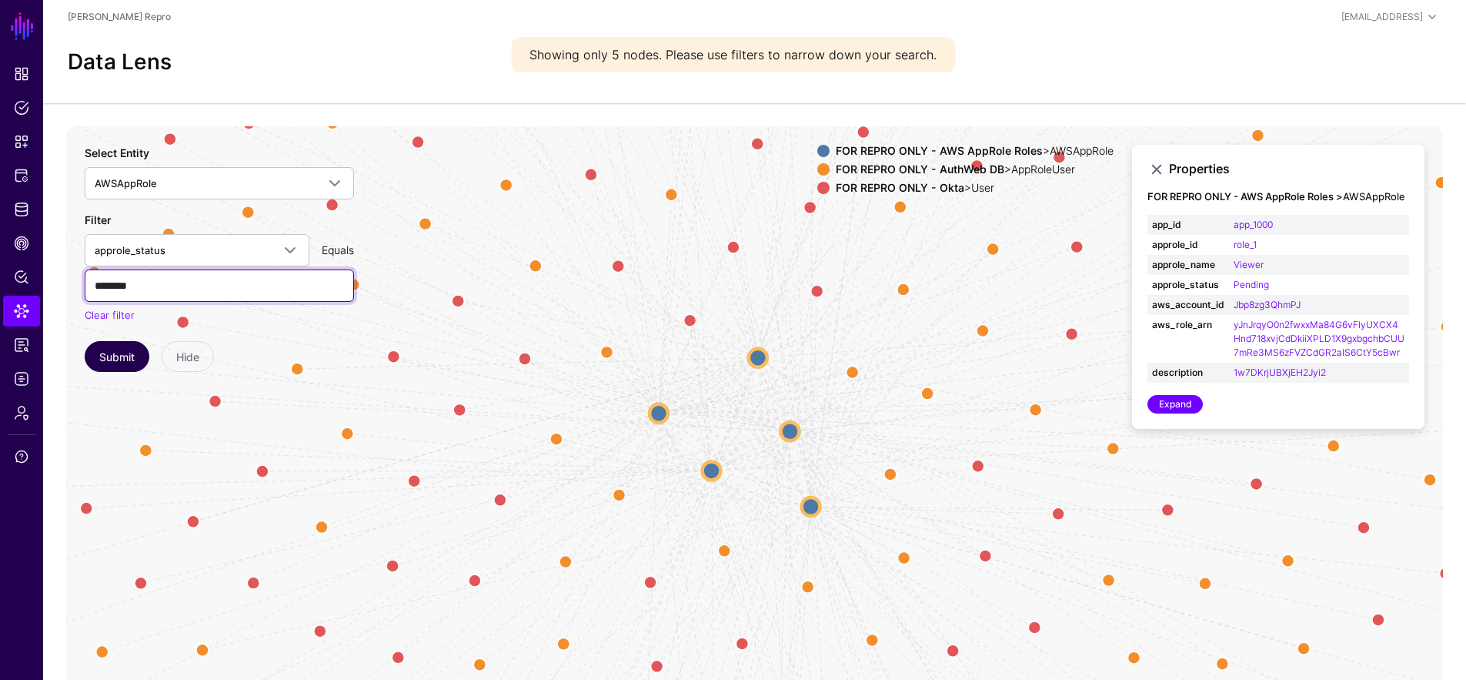
type input "********"
click at [120, 362] on button "Submit" at bounding box center [117, 356] width 65 height 31
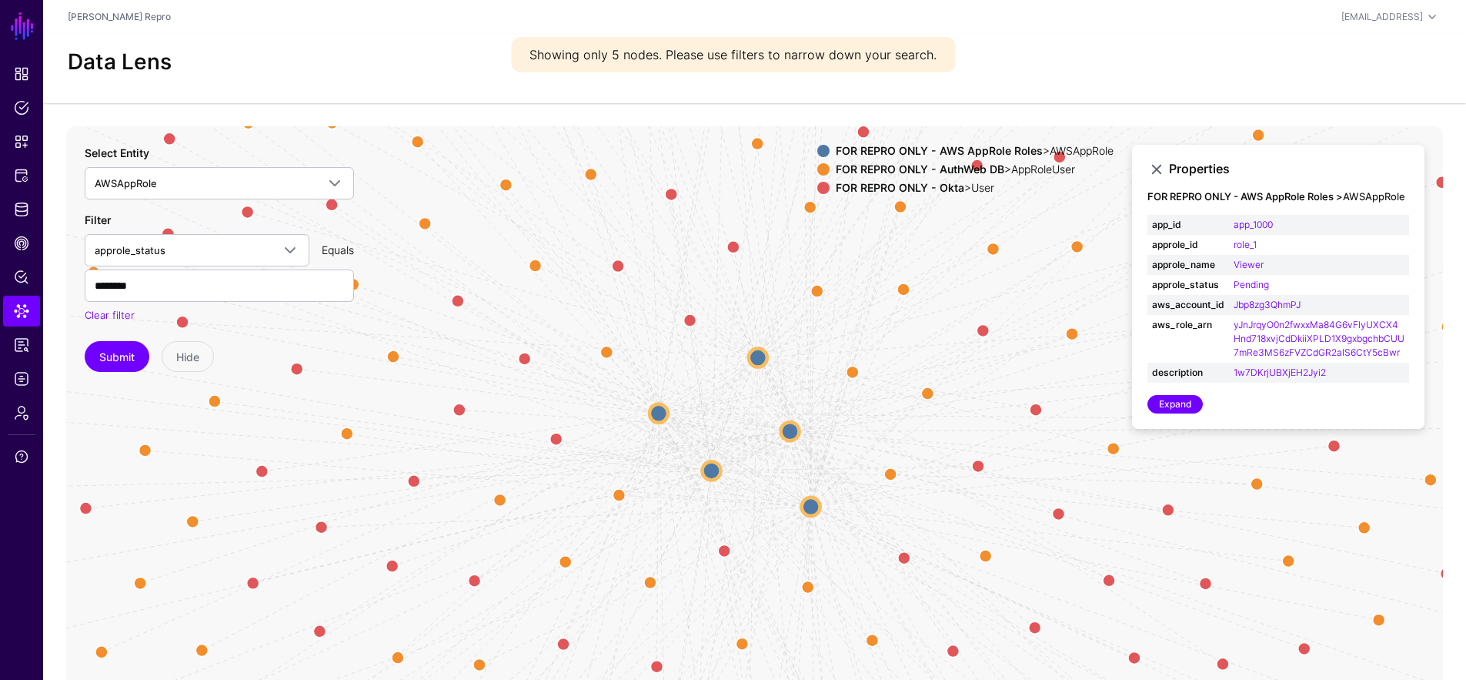
click at [1032, 164] on div "FOR REPRO ONLY - AuthWeb DB > AppRoleUser" at bounding box center [975, 169] width 284 height 12
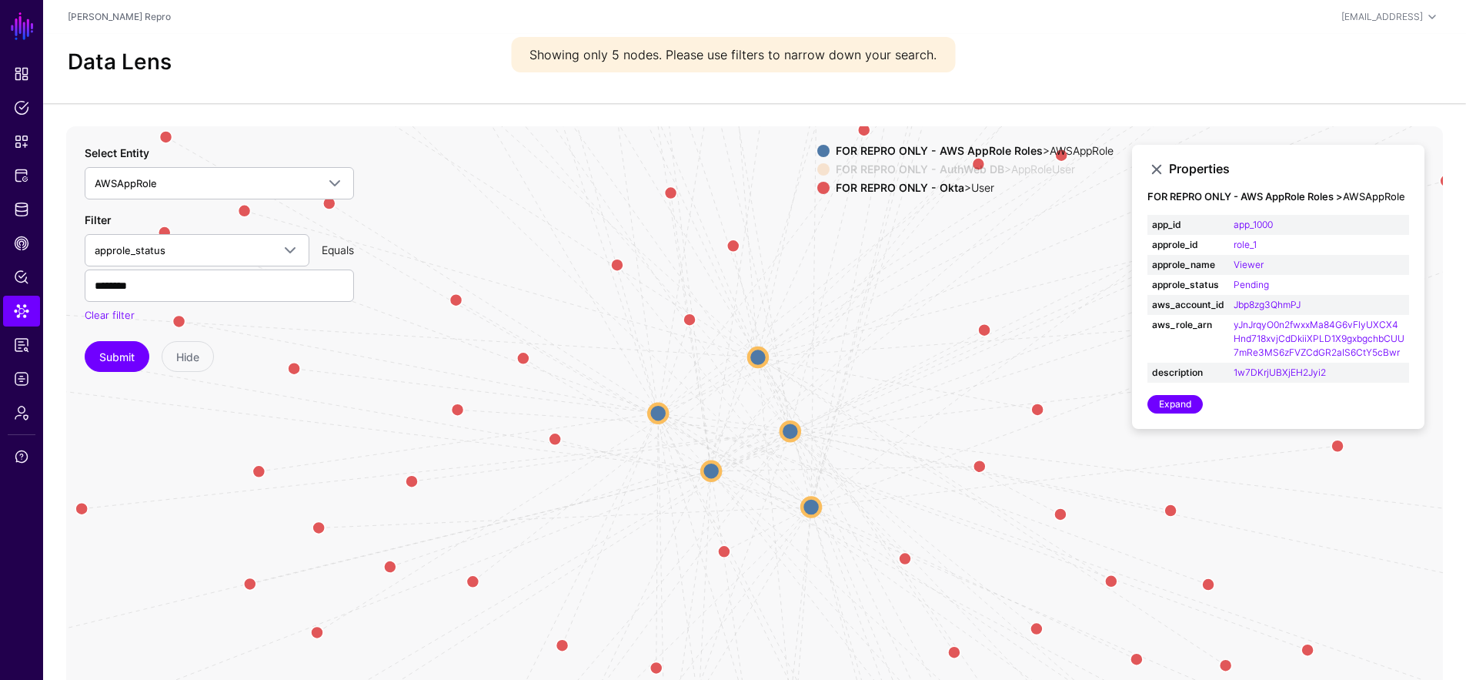
click at [1059, 146] on div "FOR REPRO ONLY - AWS AppRole Roles > AWSAppRole" at bounding box center [975, 151] width 284 height 12
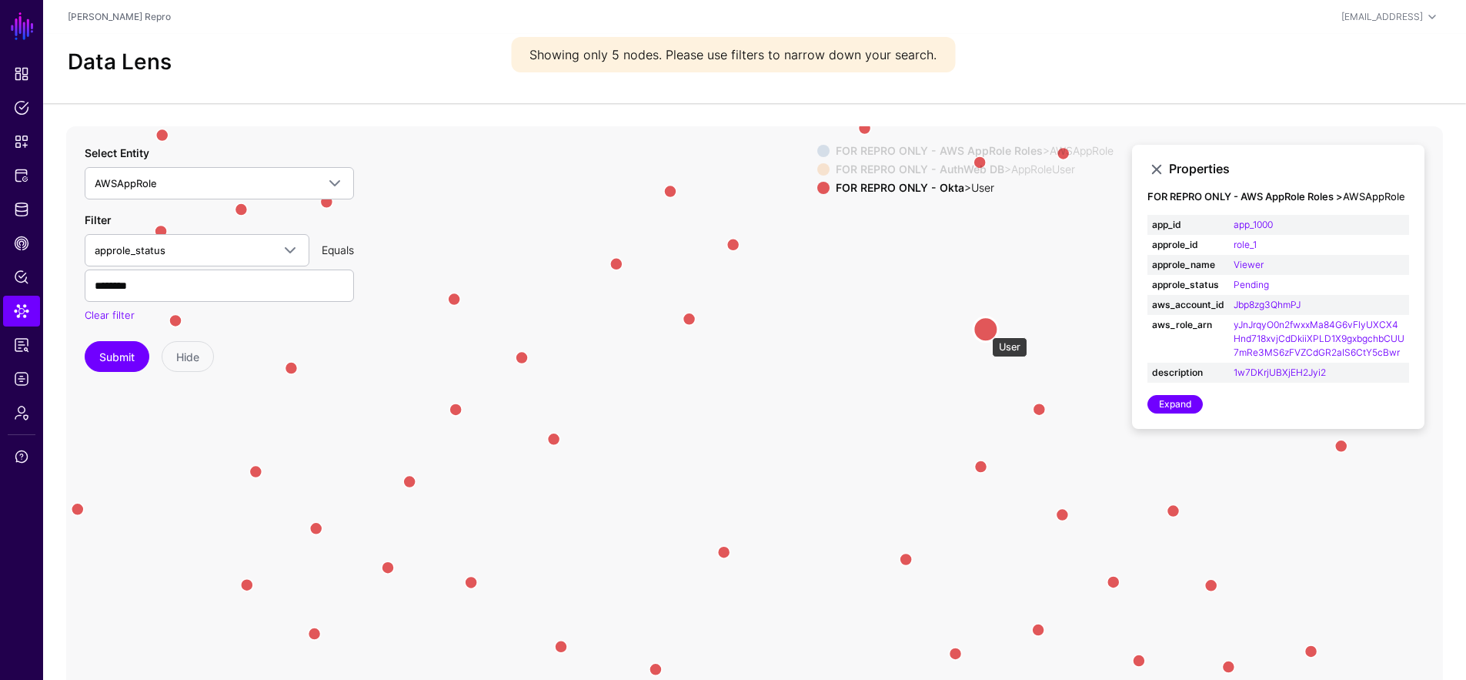
click at [984, 329] on circle at bounding box center [985, 328] width 25 height 25
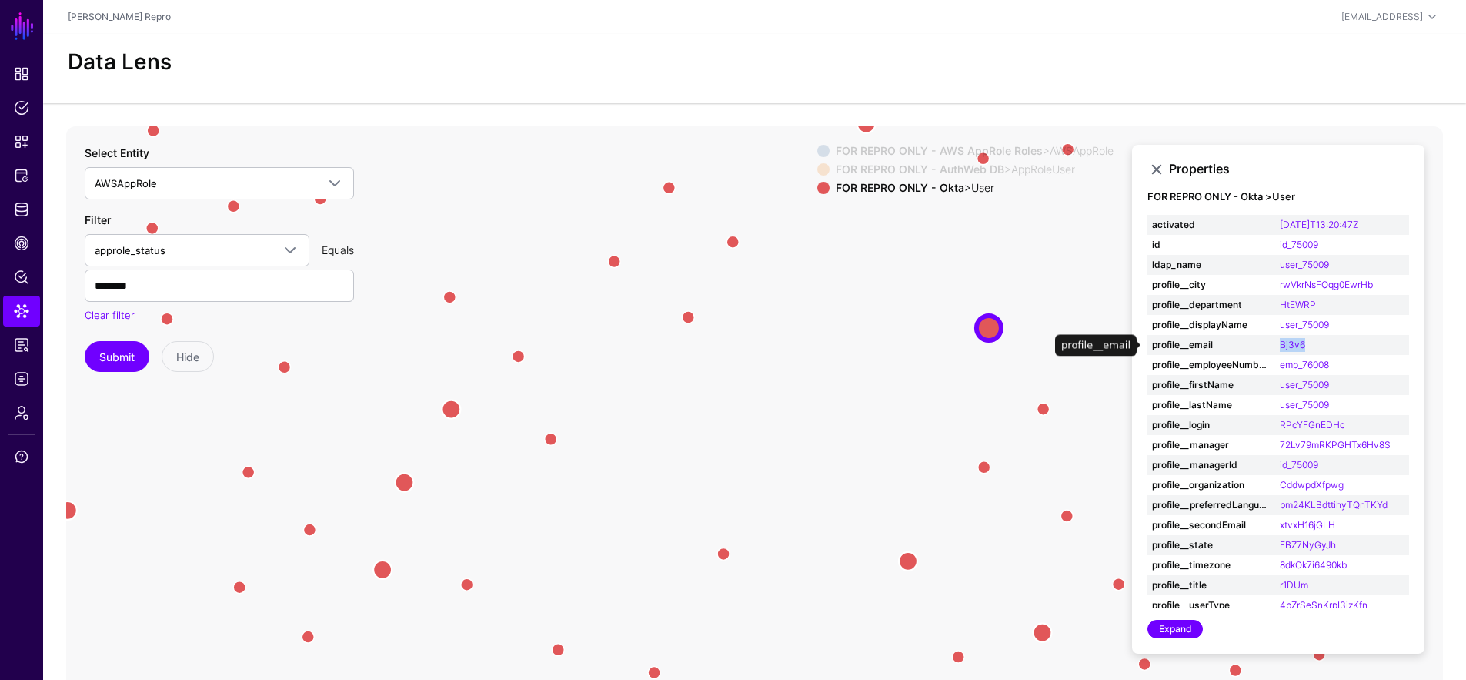
drag, startPoint x: 1332, startPoint y: 347, endPoint x: 1275, endPoint y: 344, distance: 57.0
click at [1275, 344] on td "Bj3v6" at bounding box center [1342, 345] width 134 height 20
click at [28, 373] on span "Logs" at bounding box center [21, 378] width 15 height 15
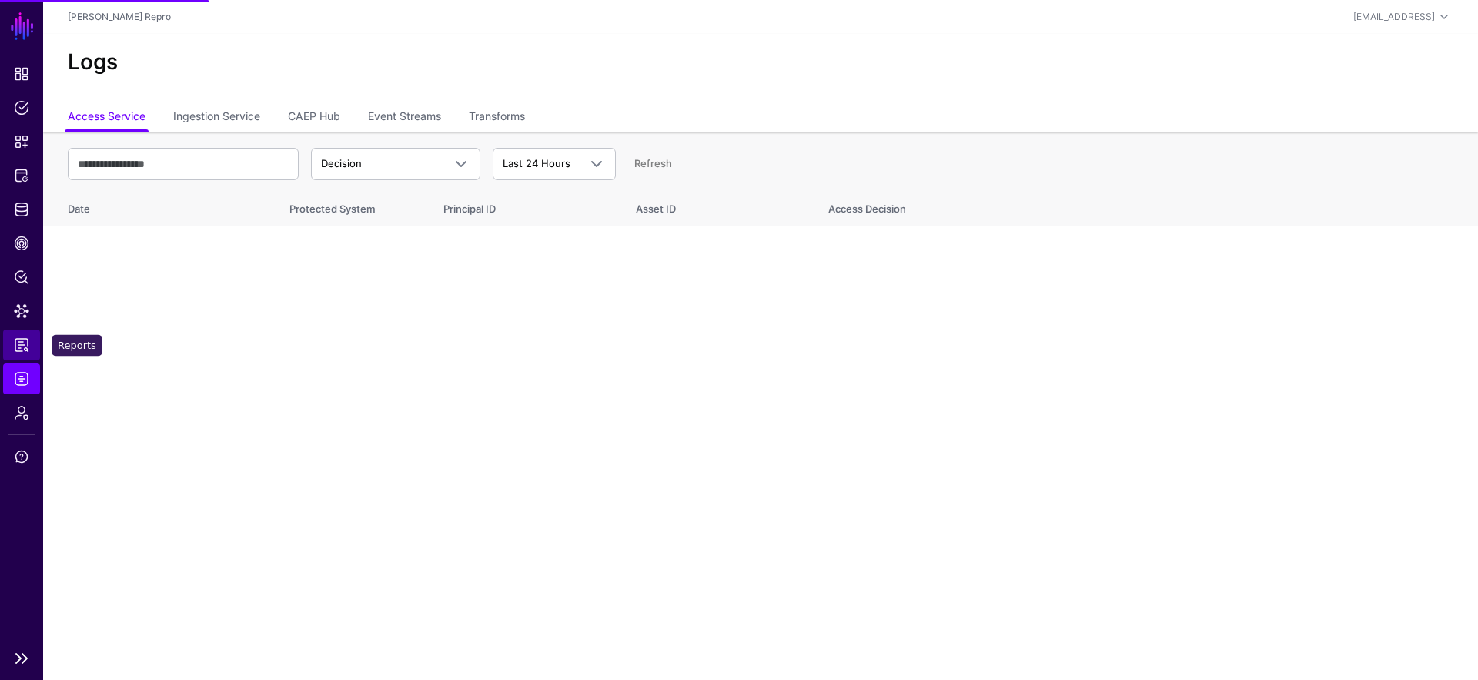
click at [35, 342] on link "Reports" at bounding box center [21, 344] width 37 height 31
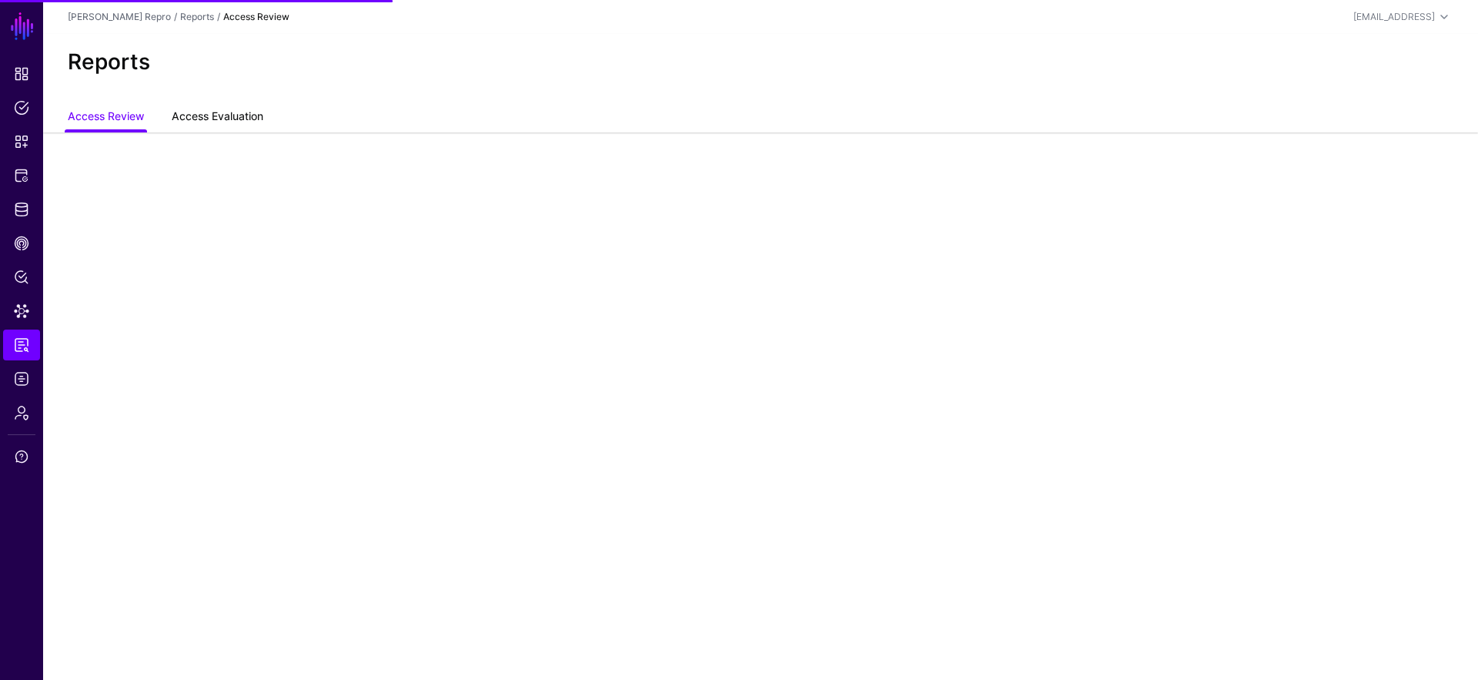
click at [243, 109] on link "Access Evaluation" at bounding box center [218, 117] width 92 height 29
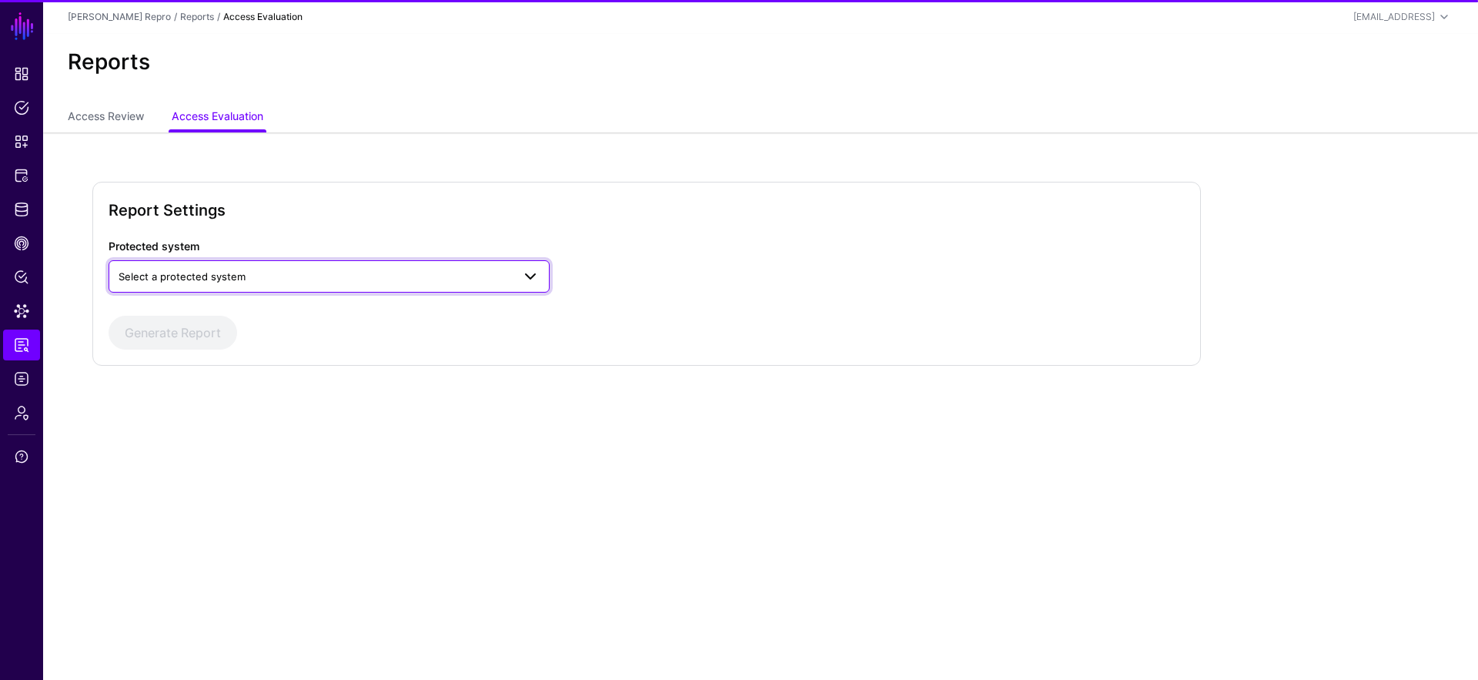
click at [204, 273] on span "Select a protected system" at bounding box center [182, 276] width 127 height 12
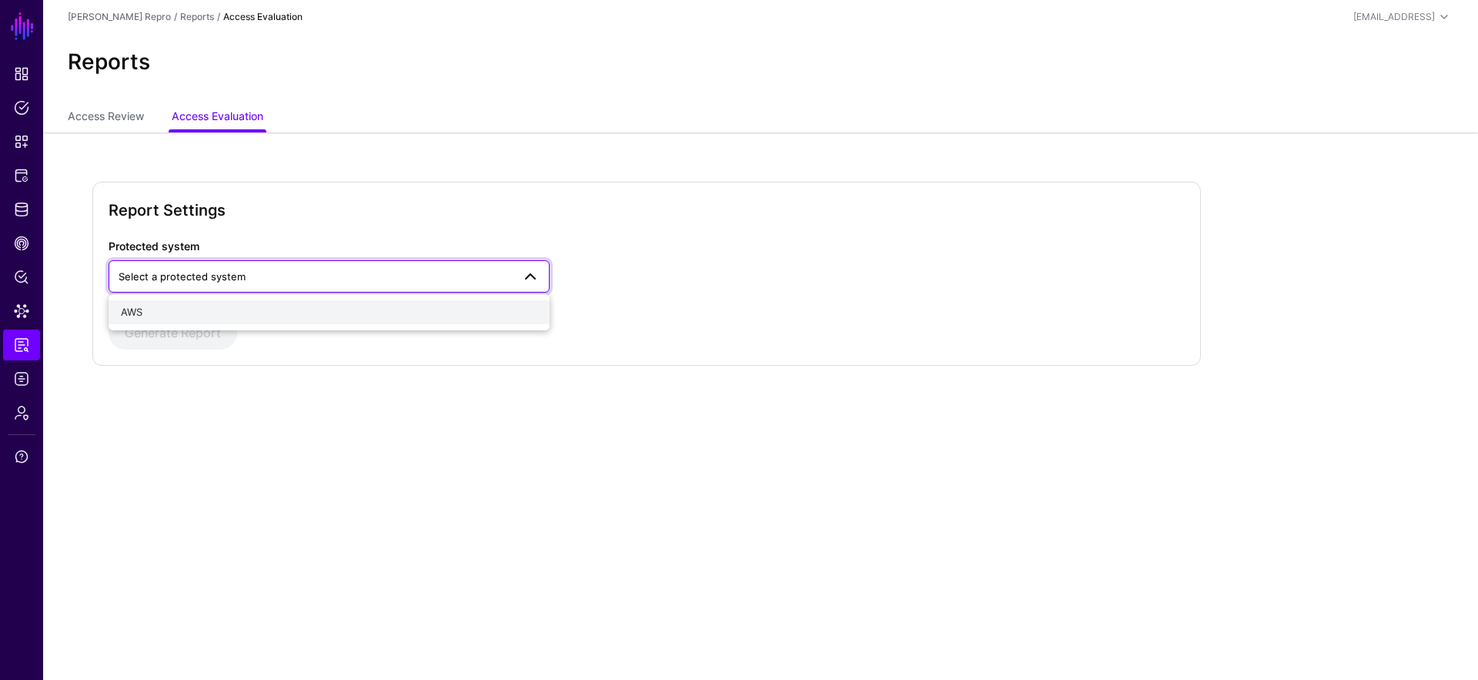
click at [209, 319] on button "AWS" at bounding box center [329, 312] width 441 height 25
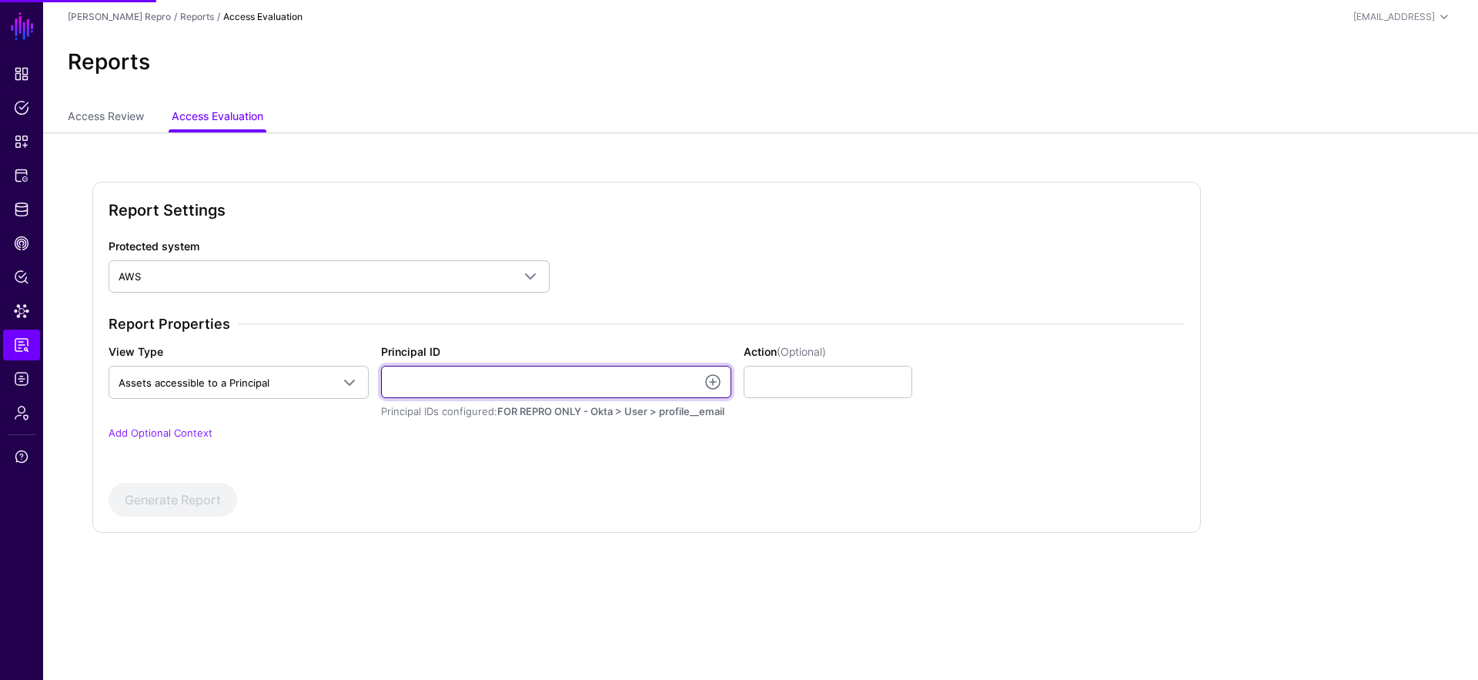
click at [583, 379] on input "Principal ID" at bounding box center [556, 382] width 350 height 32
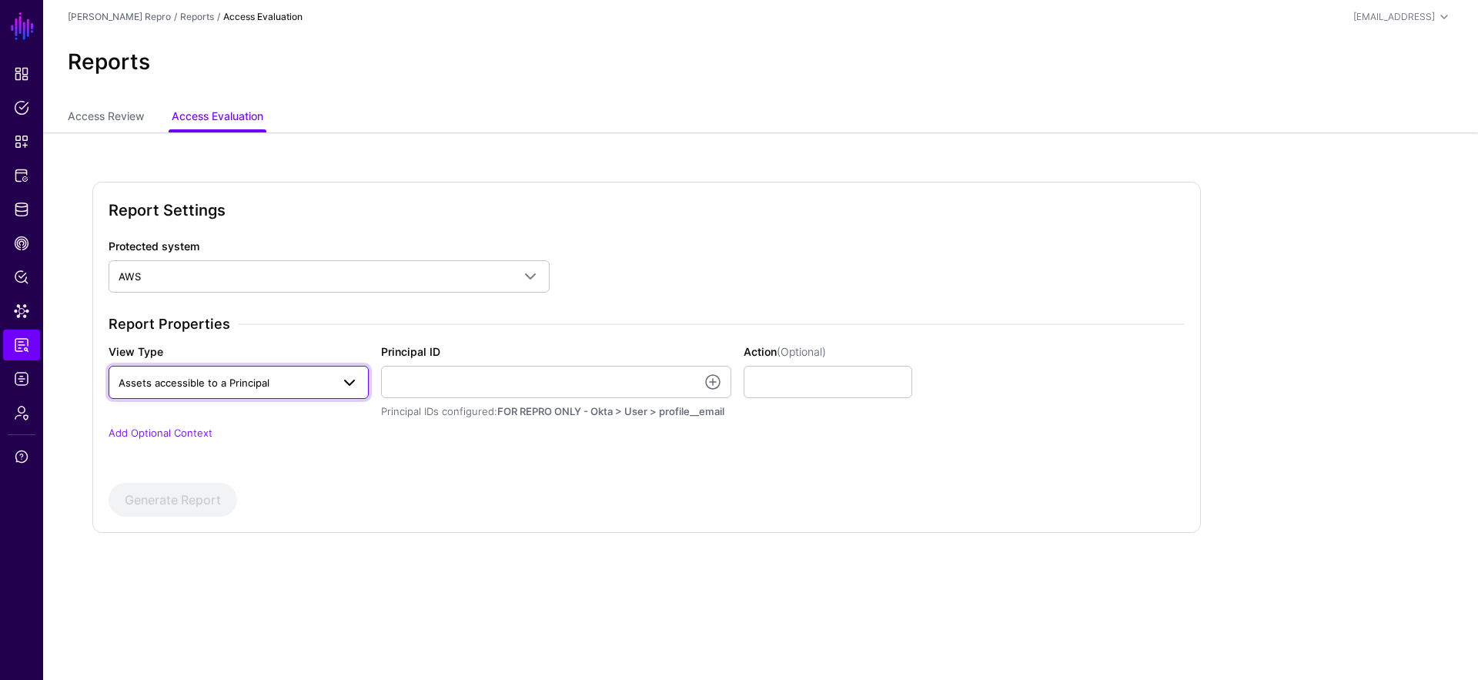
click at [289, 388] on span "Assets accessible to a Principal" at bounding box center [225, 382] width 212 height 17
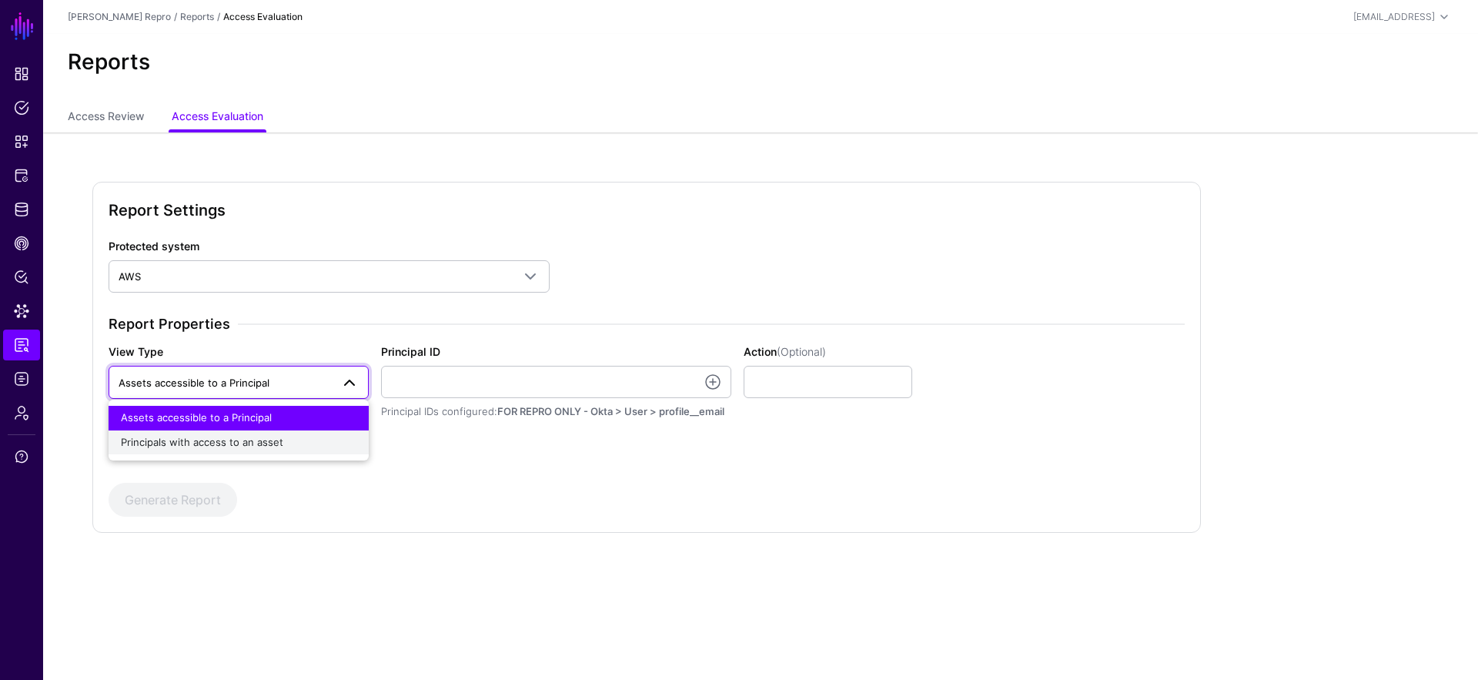
click at [261, 437] on span "Principals with access to an asset" at bounding box center [202, 442] width 162 height 12
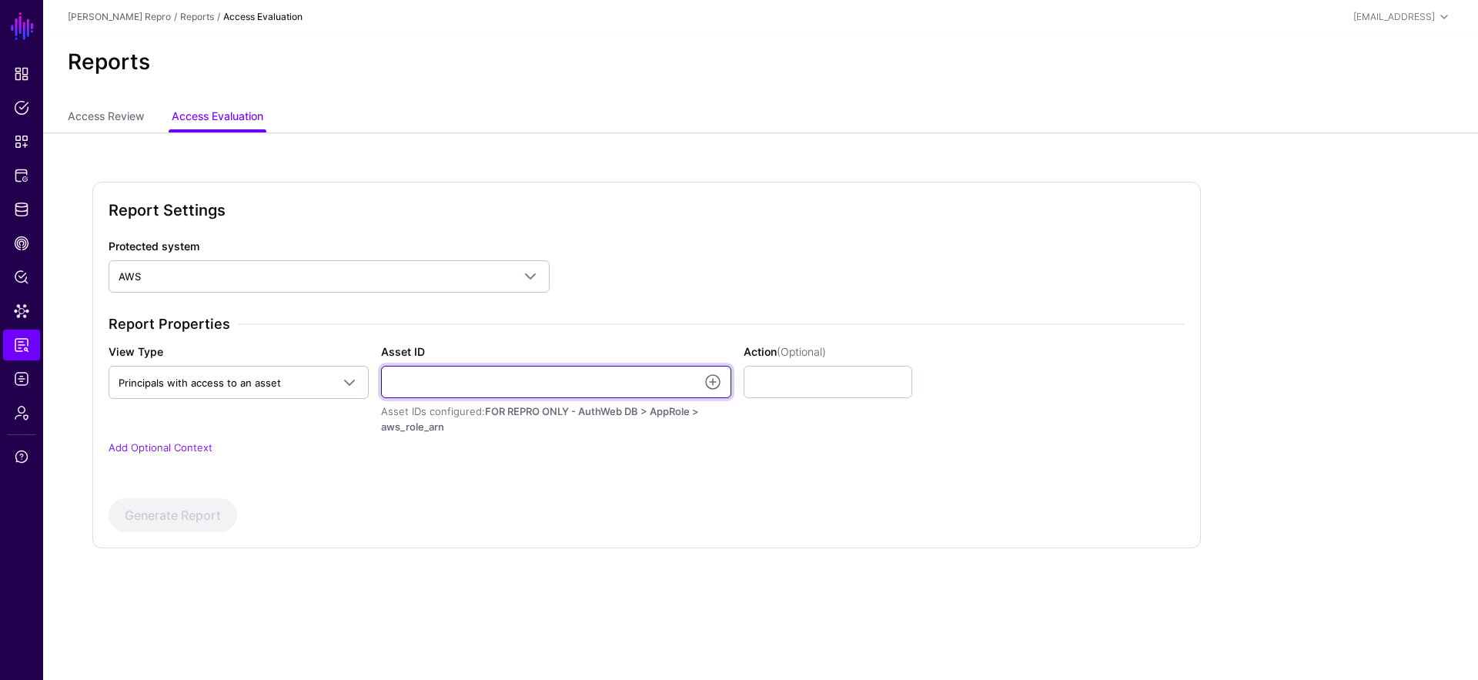
click at [492, 390] on input "Asset ID" at bounding box center [556, 382] width 350 height 32
paste input "**********"
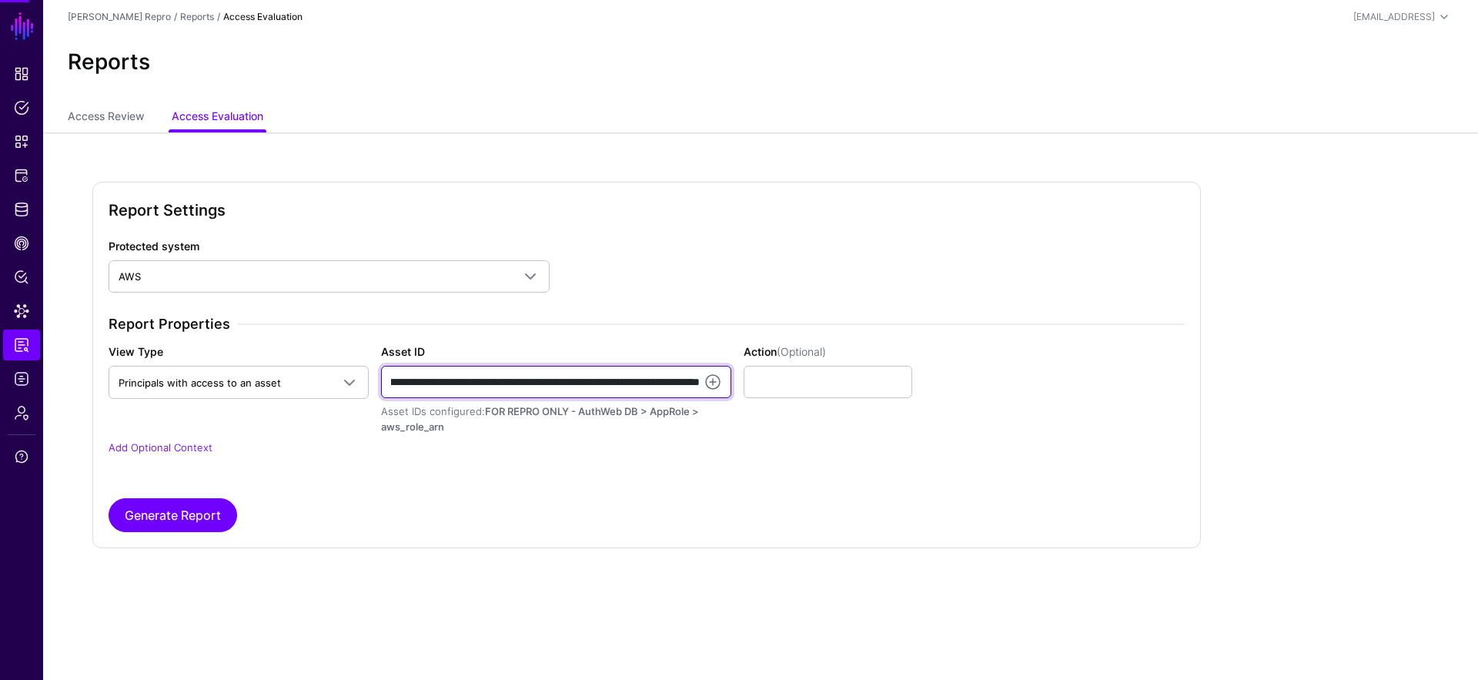
type input "**********"
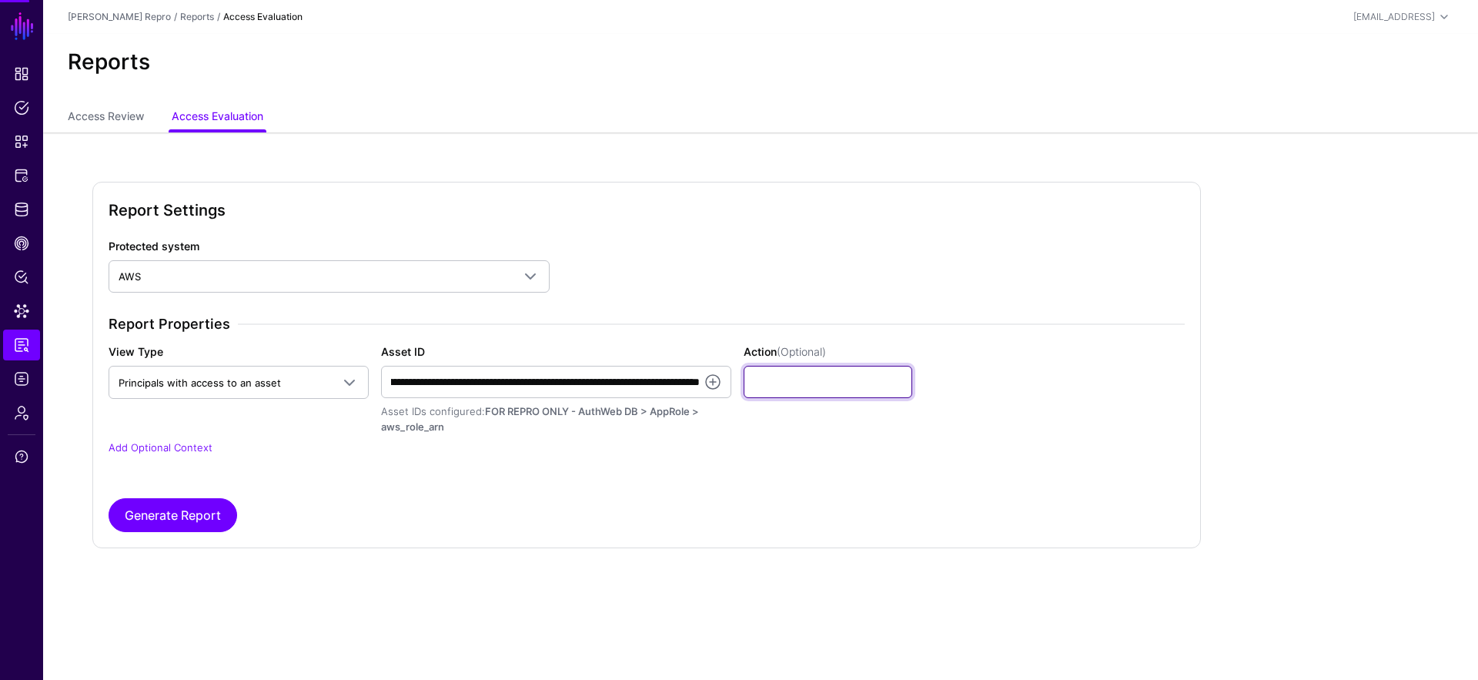
click at [831, 376] on input "Action (Optional)" at bounding box center [827, 382] width 169 height 32
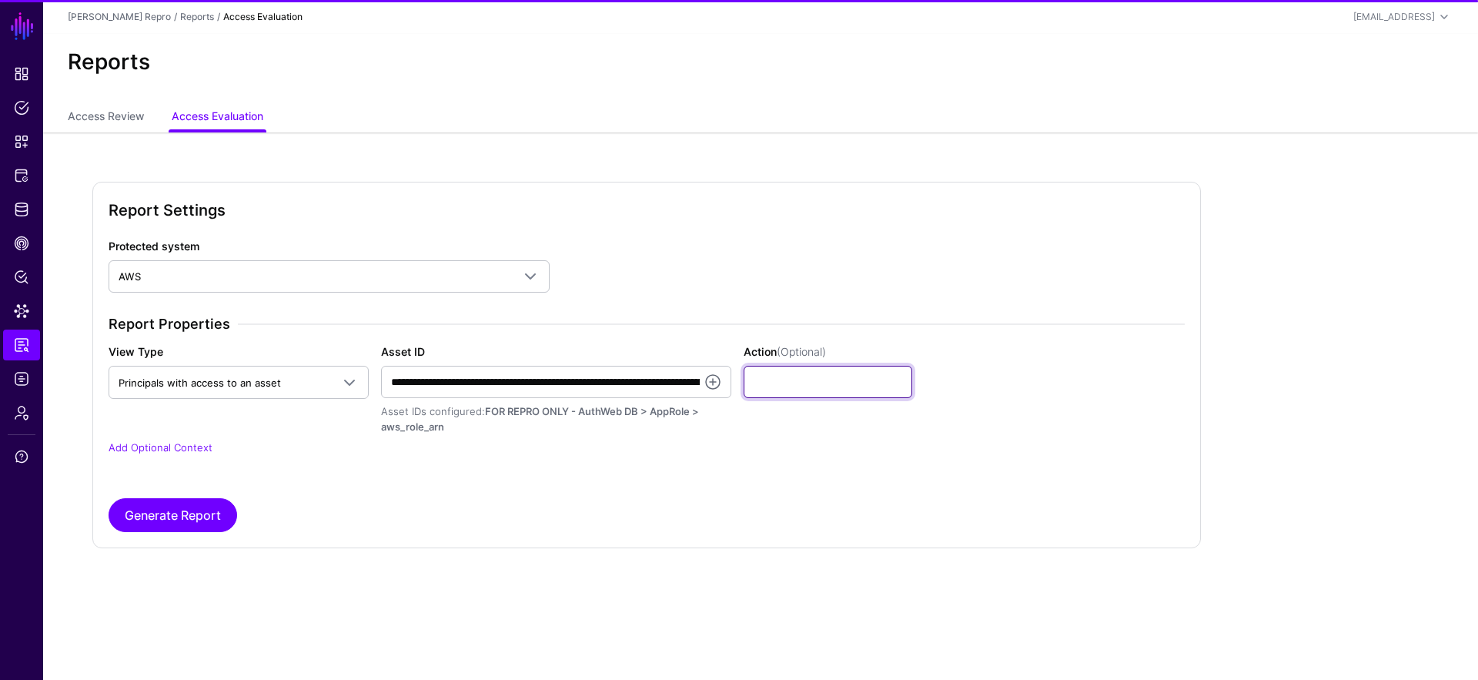
type input "******"
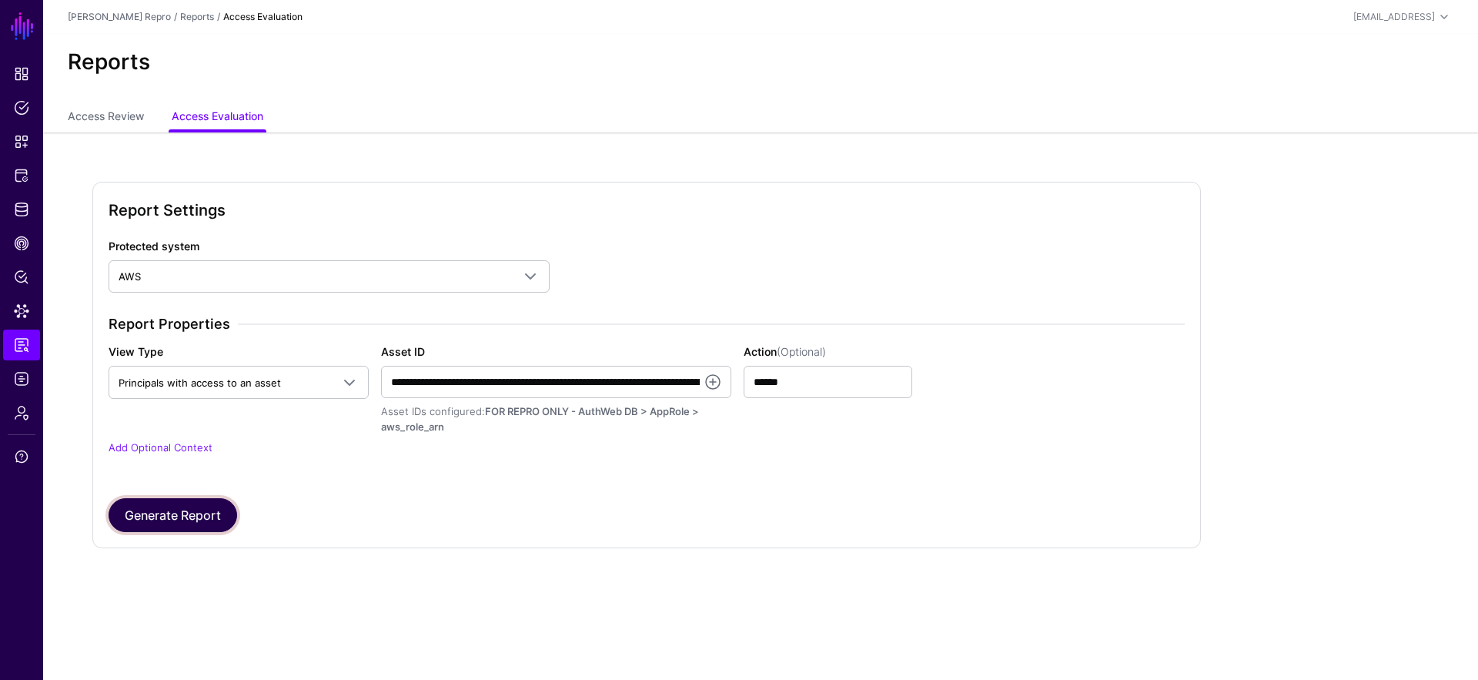
click at [199, 511] on button "Generate Report" at bounding box center [173, 515] width 129 height 34
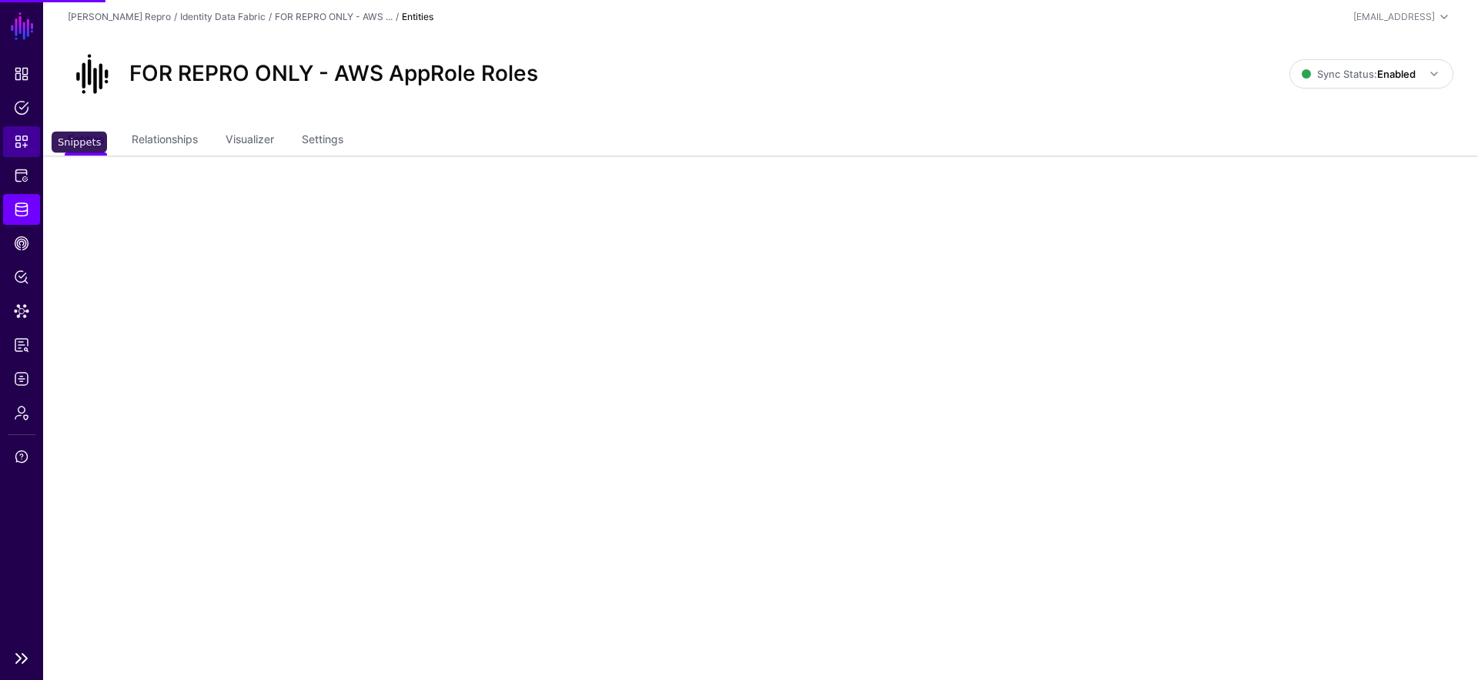
click at [27, 142] on span "Snippets" at bounding box center [21, 141] width 15 height 15
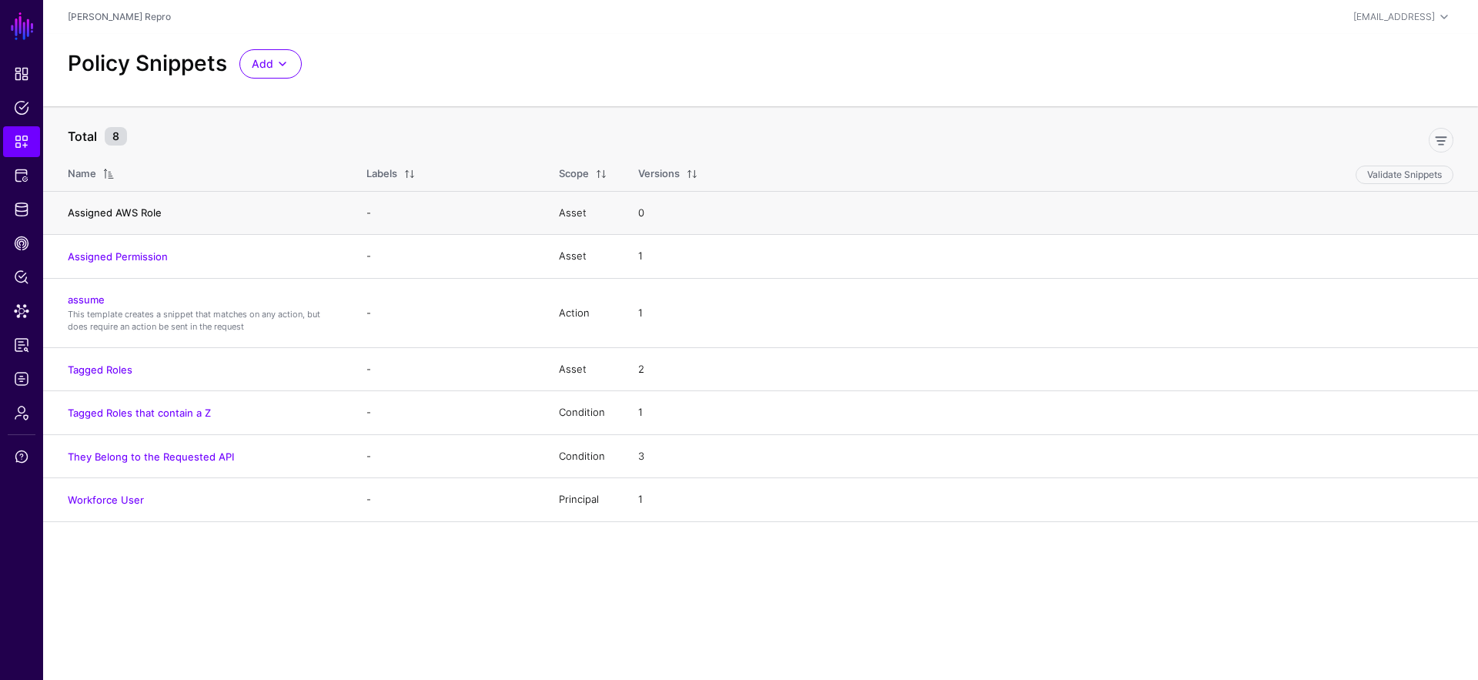
click at [139, 209] on link "Assigned AWS Role" at bounding box center [115, 212] width 94 height 12
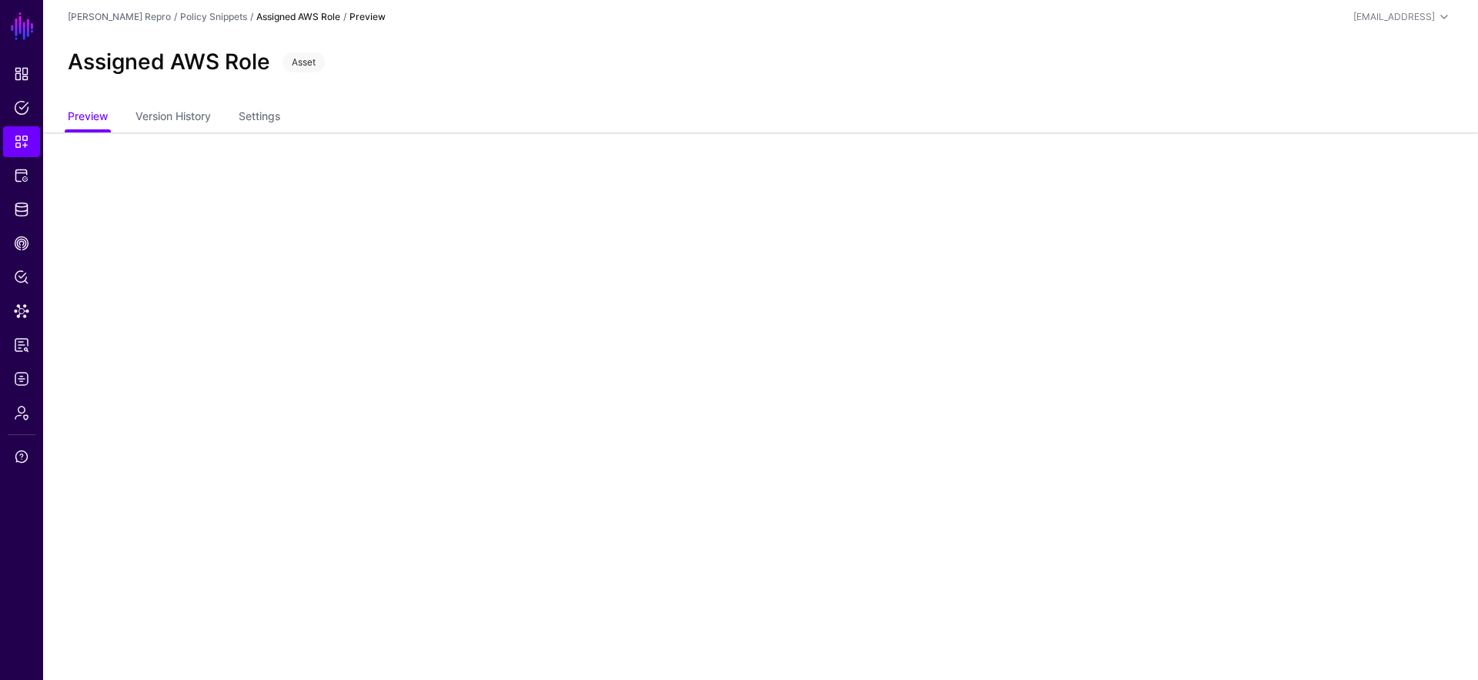
click at [698, 350] on main "SGNL Dashboard Policies Snippets Protected Systems Identity Data Fabric CAEP Hu…" at bounding box center [739, 340] width 1478 height 680
click at [290, 205] on main "SGNL Dashboard Policies Snippets Protected Systems Identity Data Fabric CAEP Hu…" at bounding box center [739, 340] width 1478 height 680
click at [157, 106] on link "Version History" at bounding box center [172, 117] width 75 height 29
click at [333, 199] on link "Create New Version" at bounding box center [318, 195] width 126 height 27
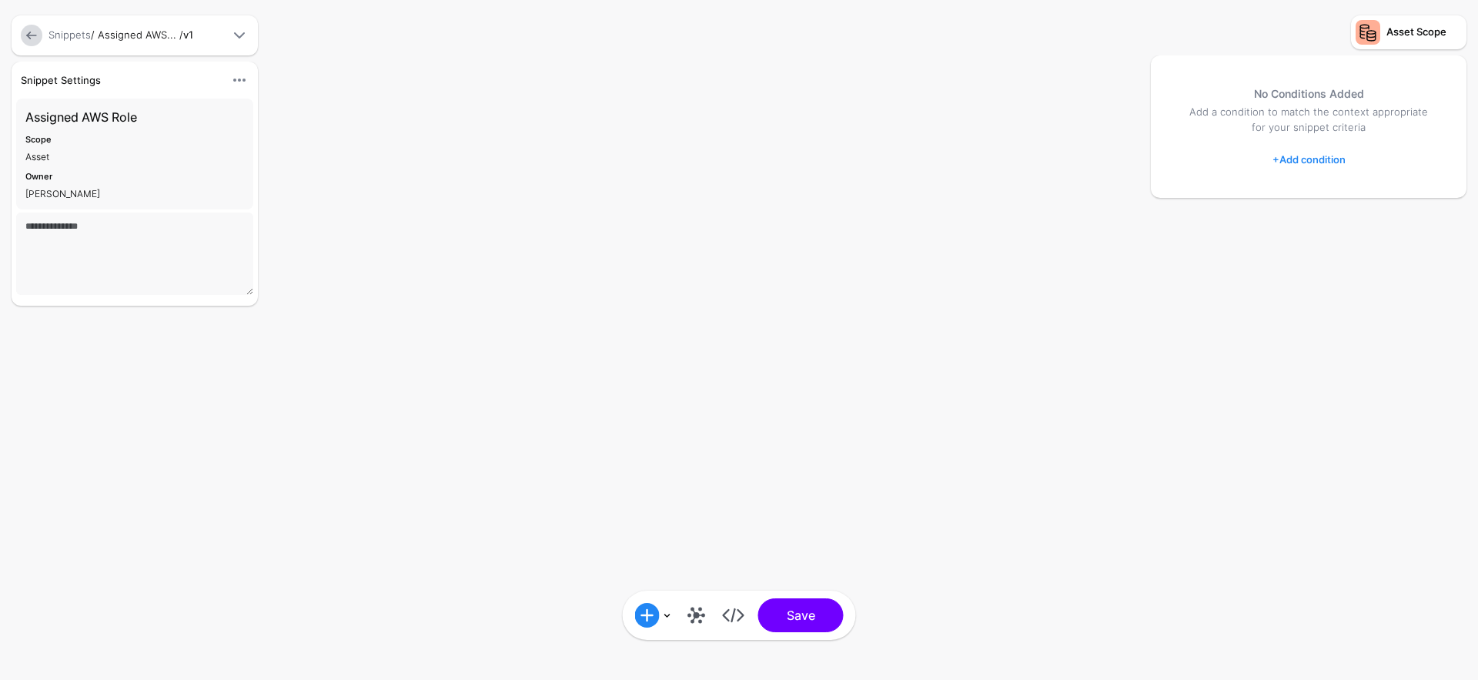
click at [689, 616] on link at bounding box center [696, 615] width 25 height 25
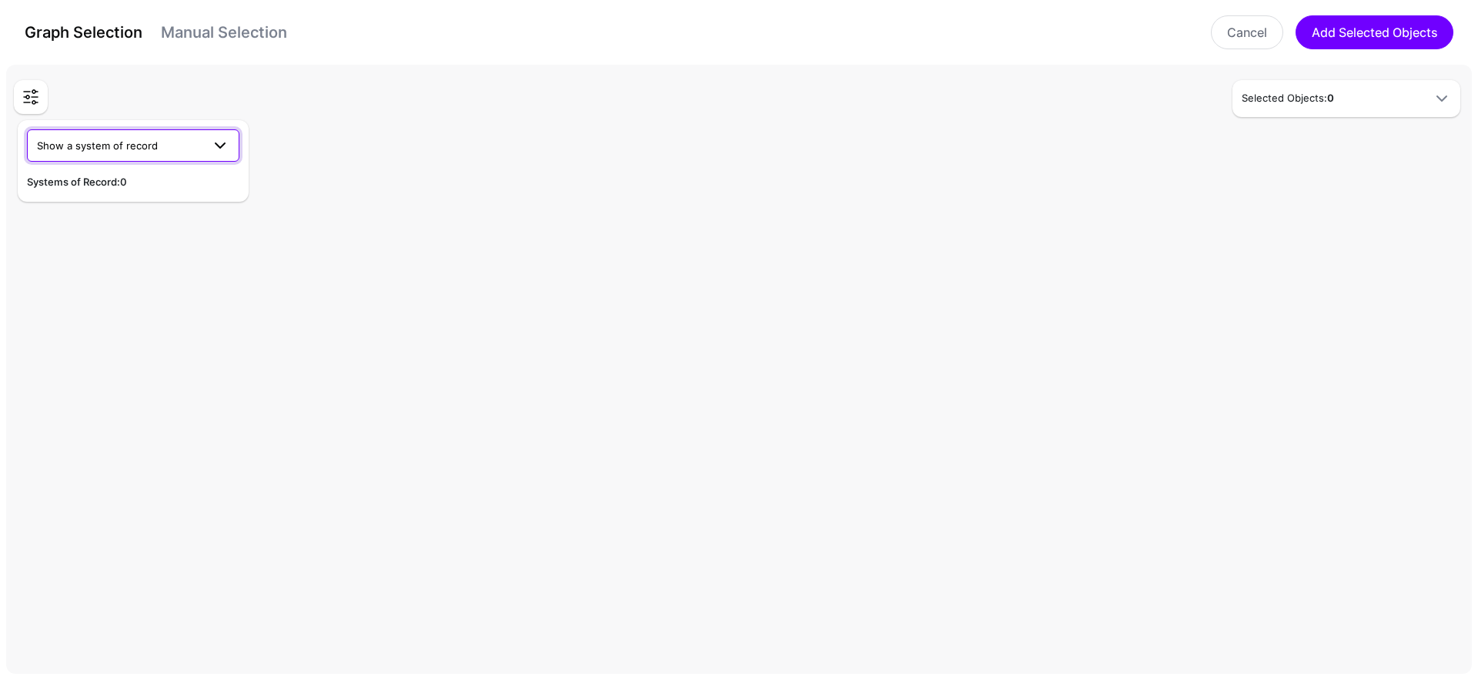
click at [191, 150] on span "Show a system of record" at bounding box center [119, 145] width 165 height 17
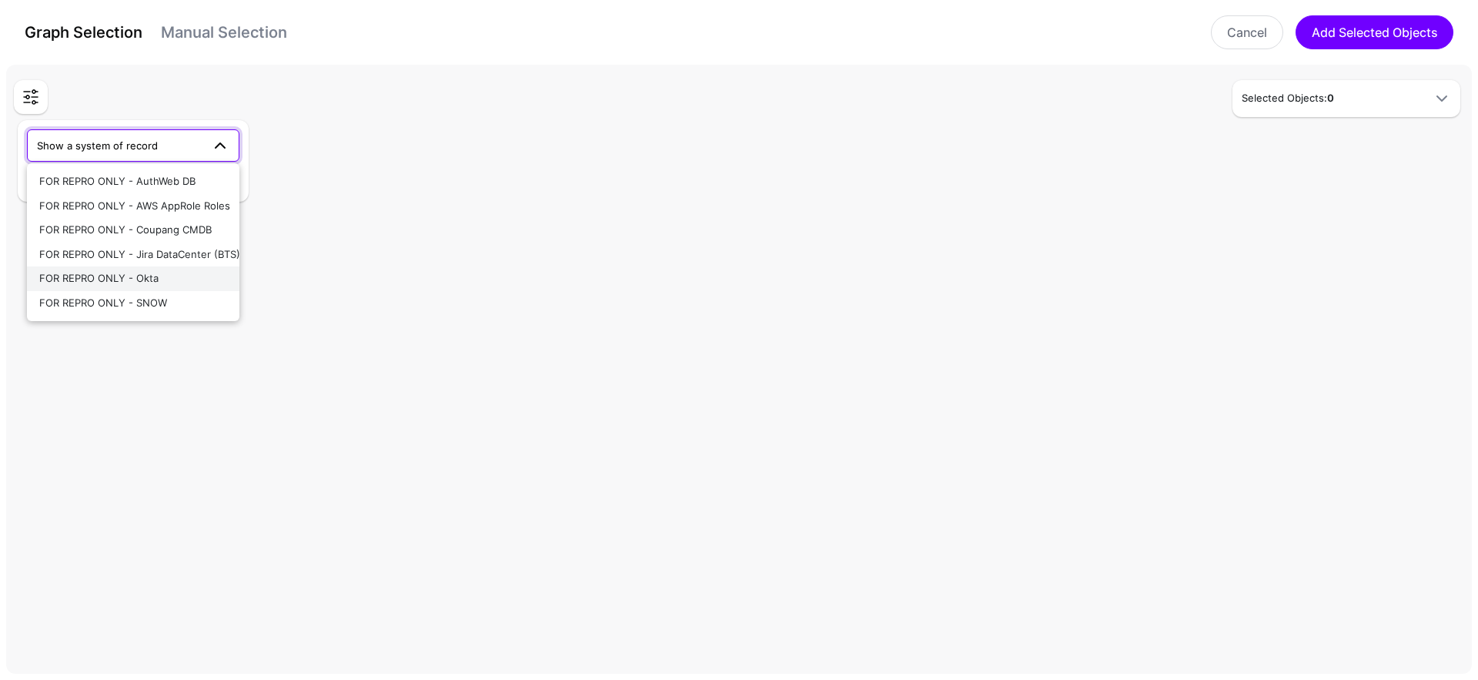
click at [214, 285] on div "FOR REPRO ONLY - Okta" at bounding box center [133, 278] width 188 height 15
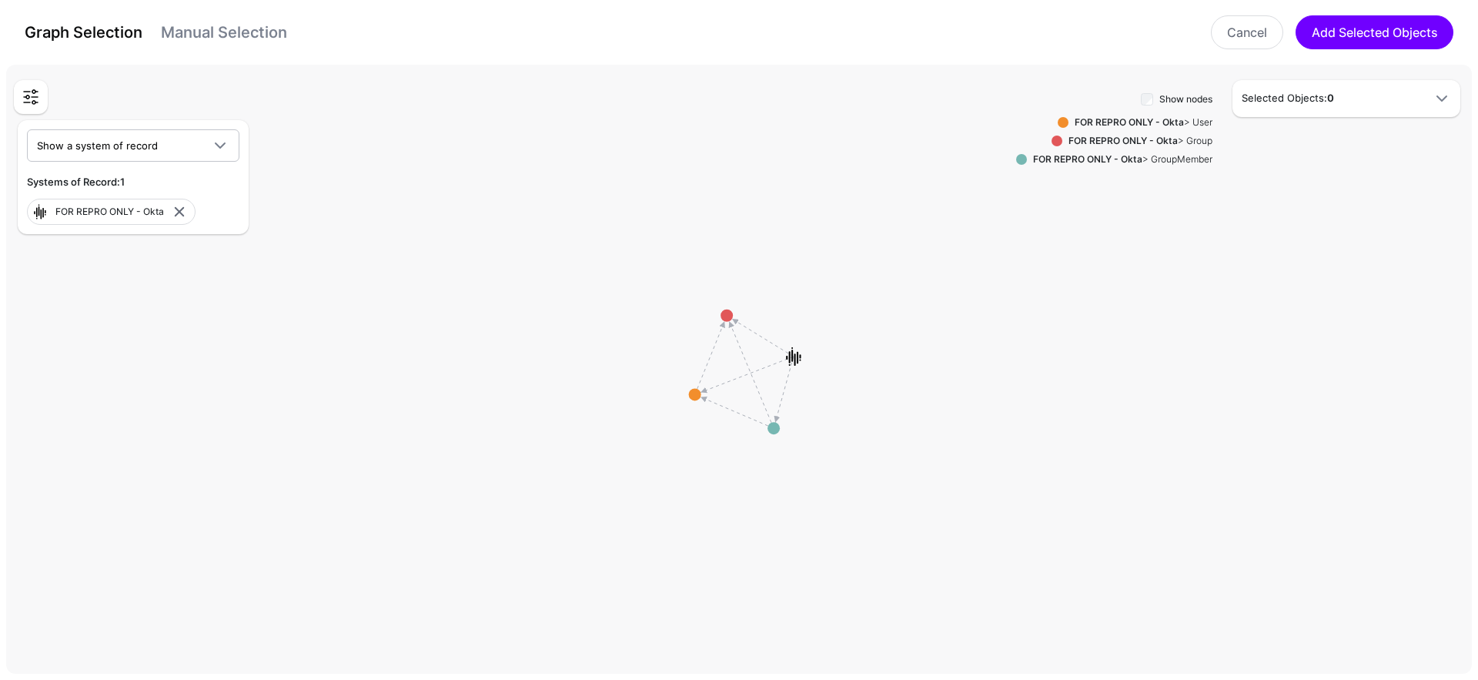
click at [1172, 124] on strong "FOR REPRO ONLY - Okta" at bounding box center [1128, 122] width 109 height 12
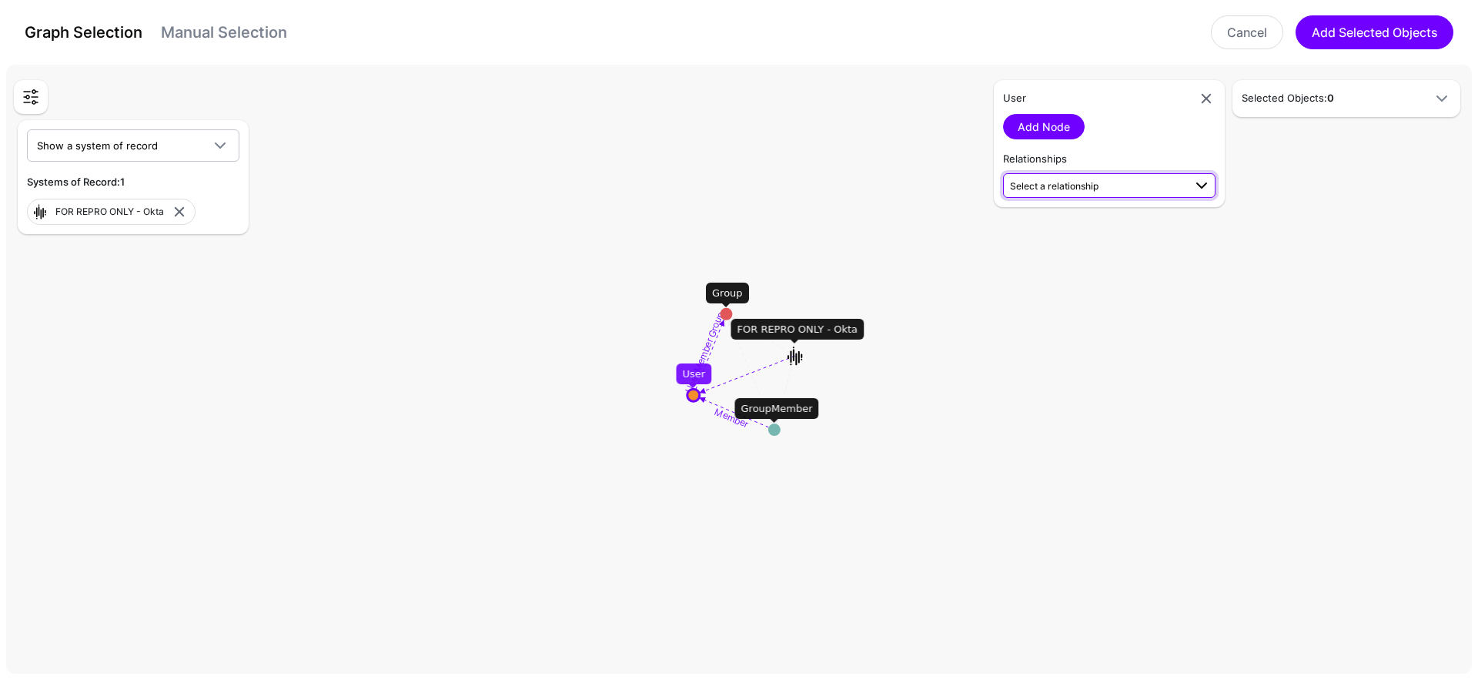
click at [1070, 189] on span "Select a relationship" at bounding box center [1054, 186] width 88 height 12
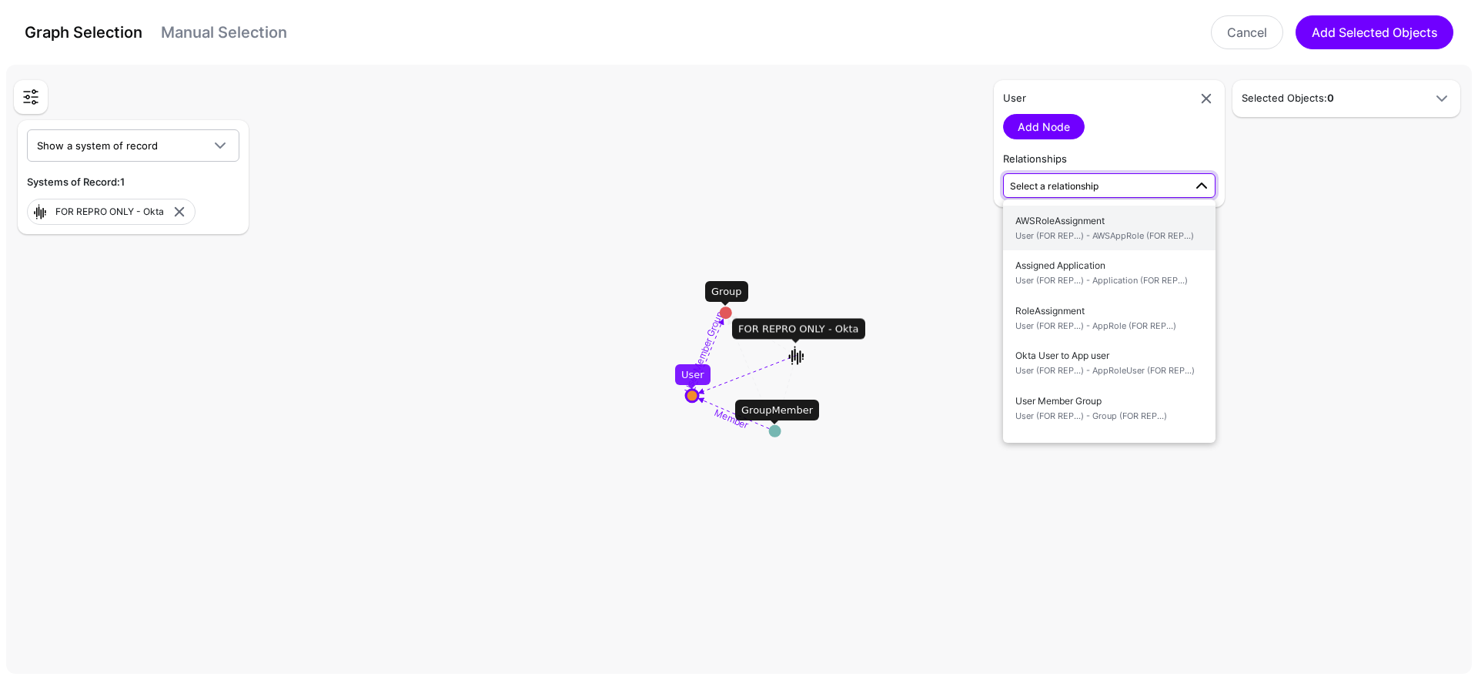
click at [1181, 220] on span "AWSRoleAssignment User (FOR REP...) - AWSAppRole (FOR REP...)" at bounding box center [1109, 228] width 188 height 36
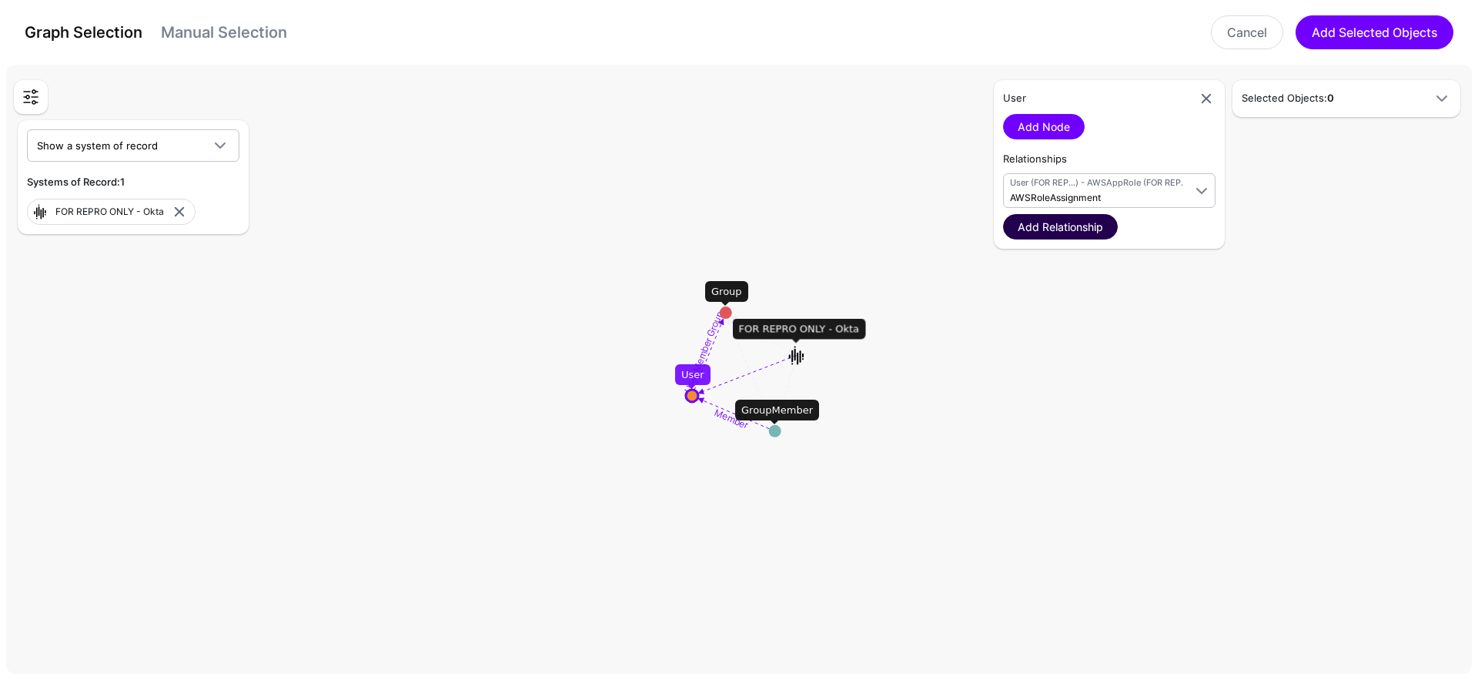
click at [1085, 231] on link "Add Relationship" at bounding box center [1060, 226] width 115 height 25
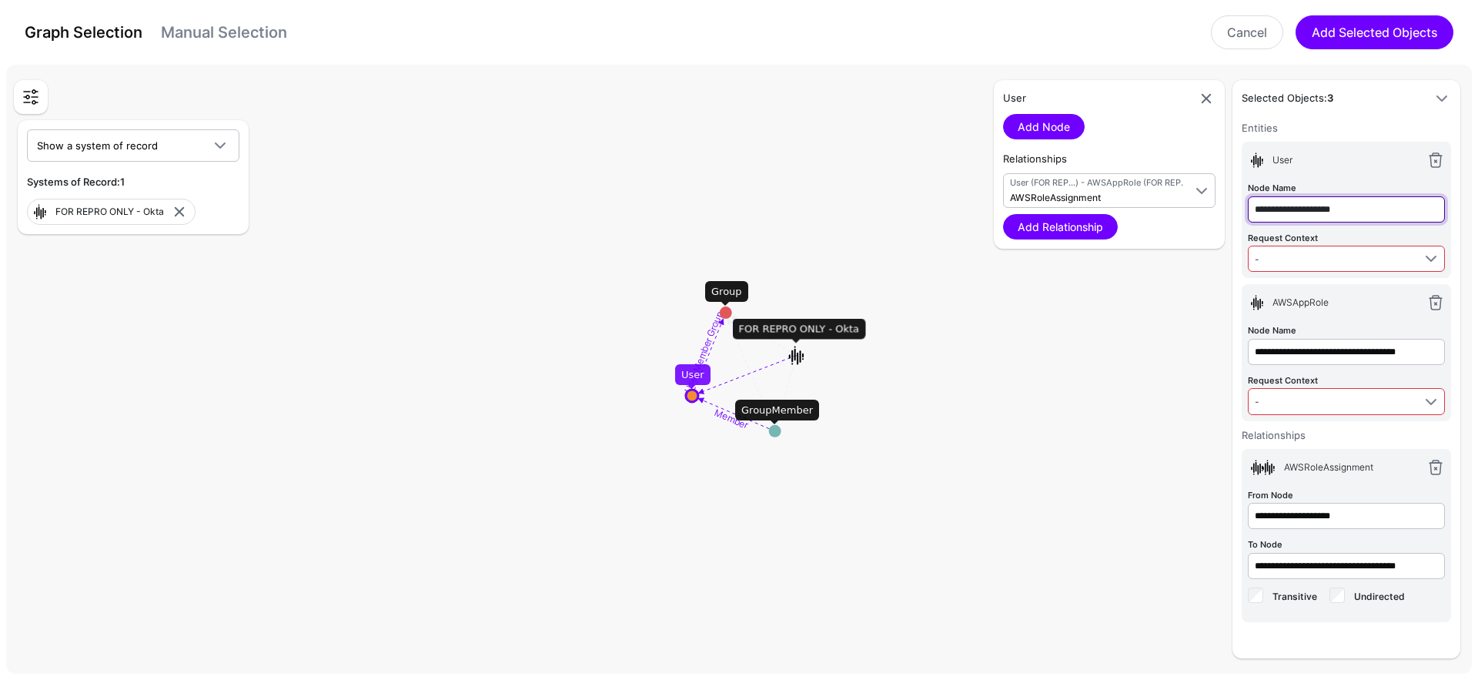
click at [1370, 209] on input "**********" at bounding box center [1345, 209] width 197 height 26
click at [1369, 209] on input "**********" at bounding box center [1345, 209] width 197 height 26
type input "********"
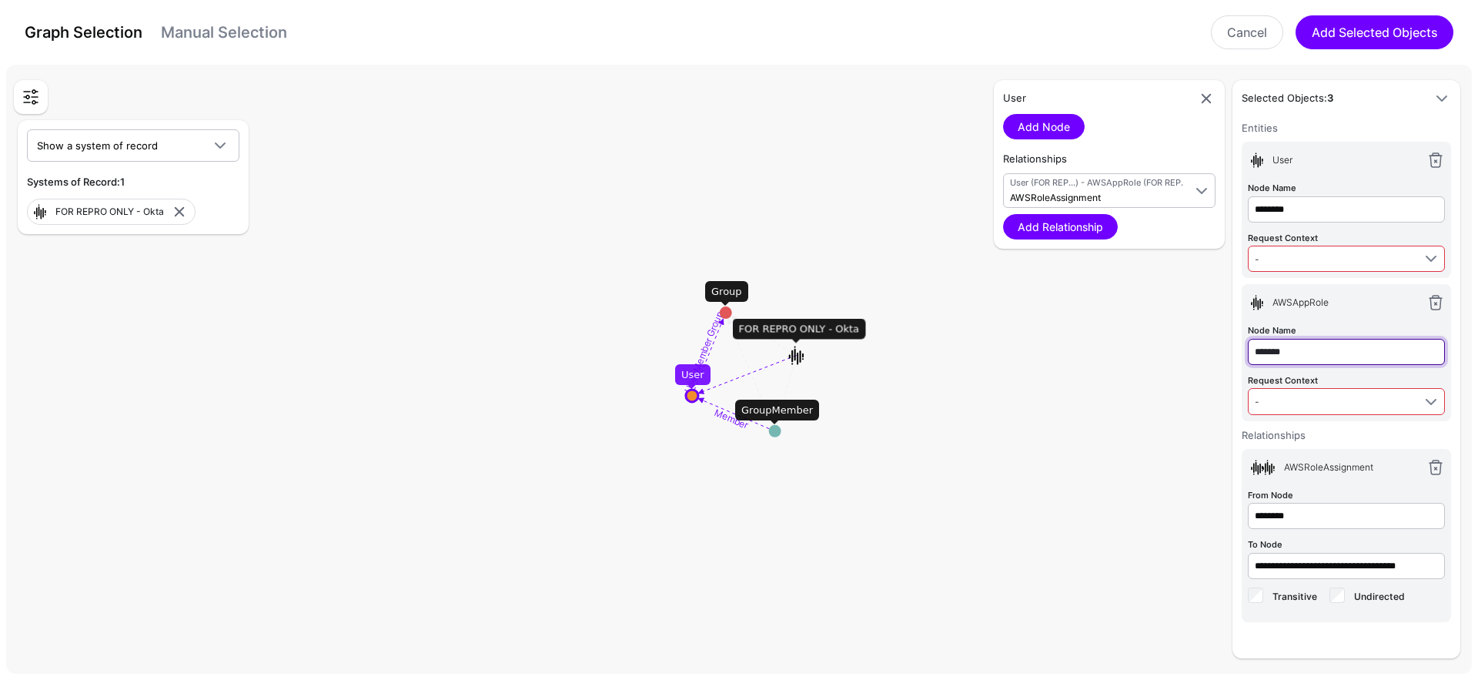
type input "*******"
click at [1334, 247] on link "-" at bounding box center [1345, 258] width 197 height 26
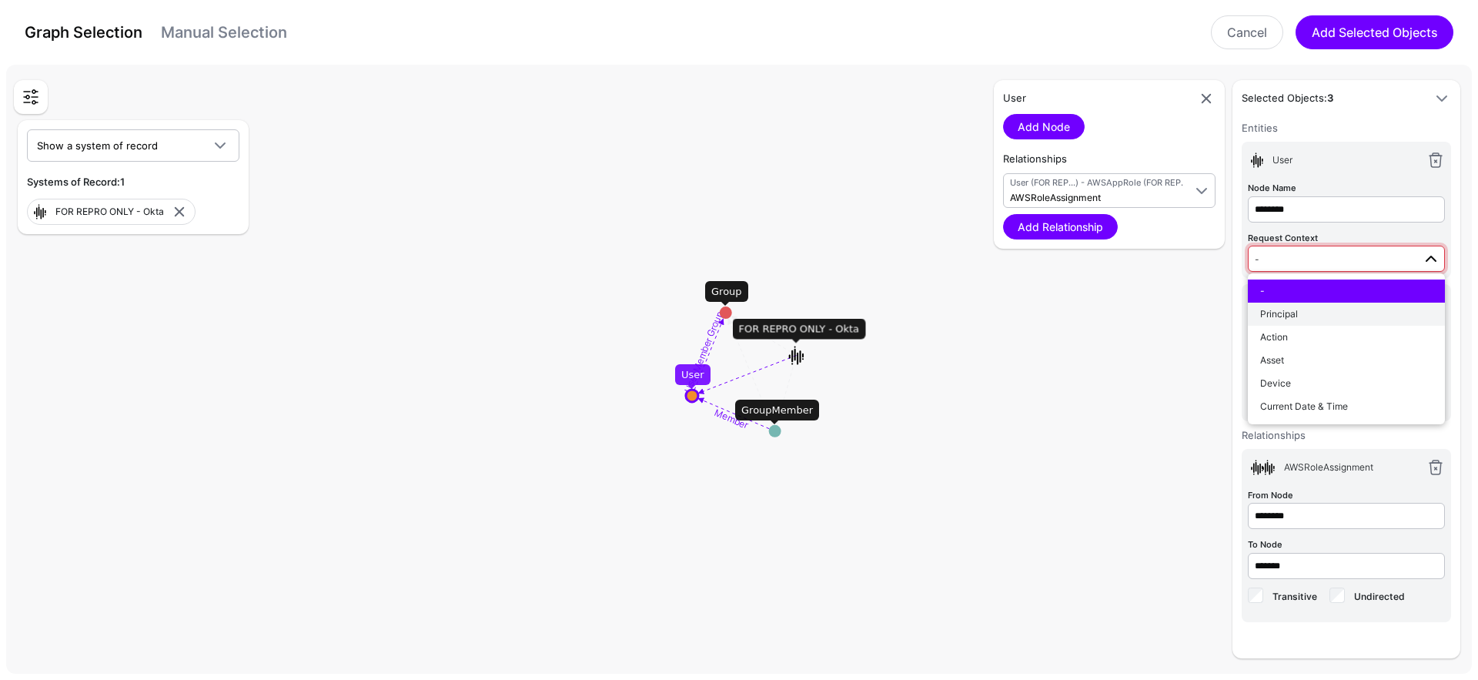
click at [1342, 316] on div "Principal" at bounding box center [1346, 314] width 172 height 14
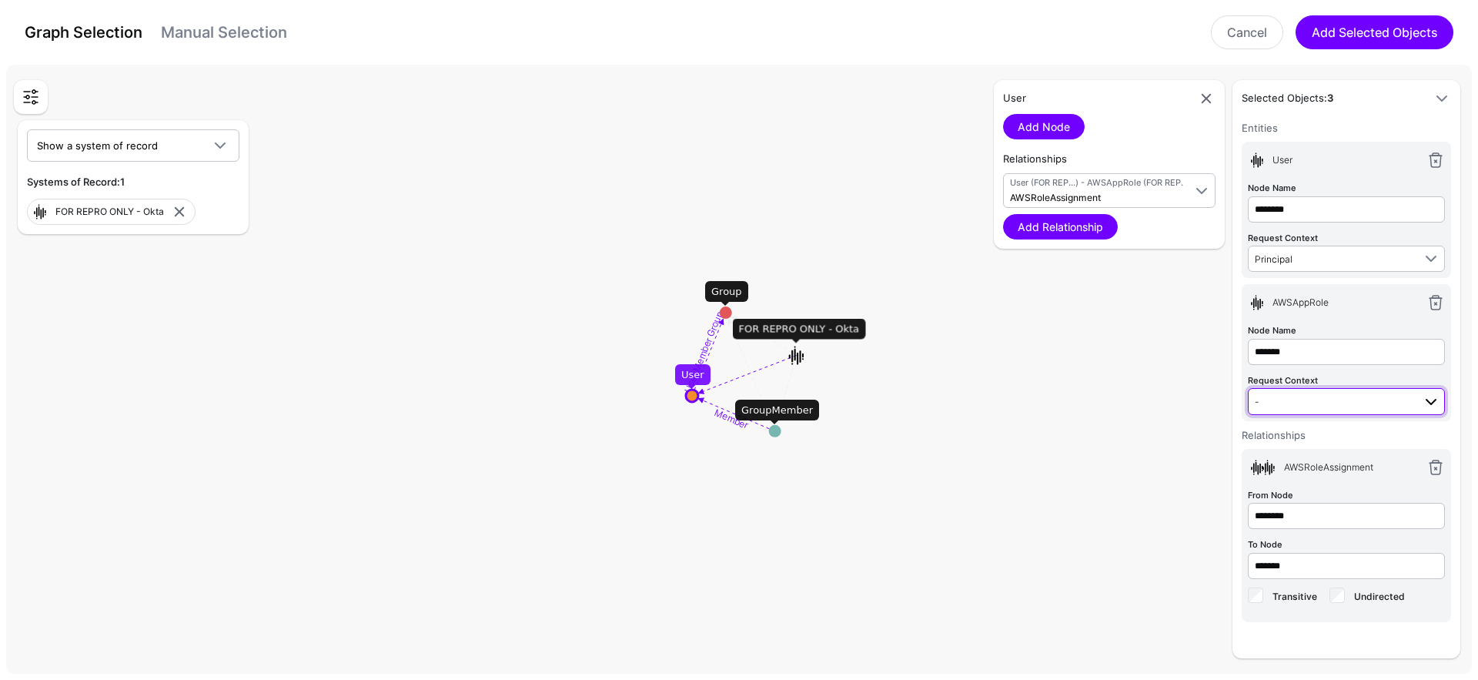
click at [1333, 402] on span "-" at bounding box center [1333, 400] width 158 height 17
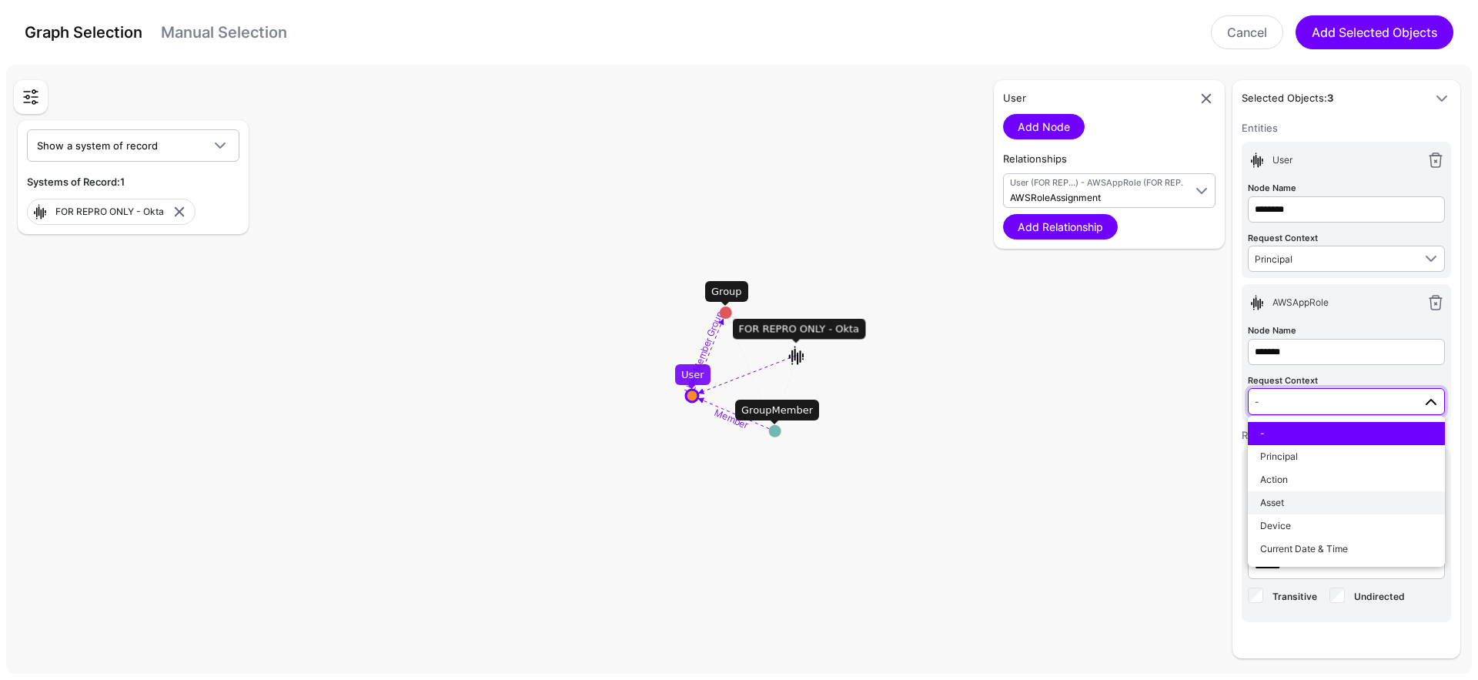
click at [1333, 506] on div "Asset" at bounding box center [1346, 503] width 172 height 14
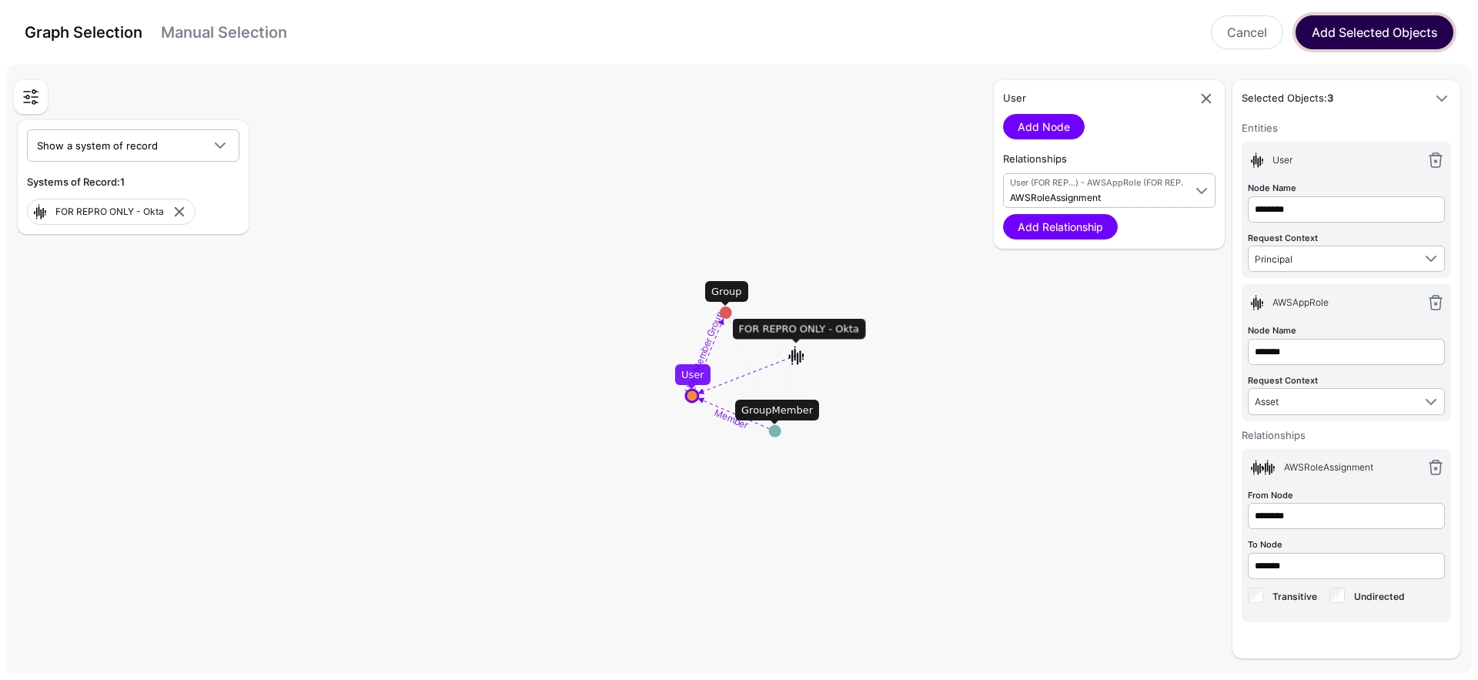
click at [1345, 42] on button "Add Selected Objects" at bounding box center [1374, 32] width 158 height 34
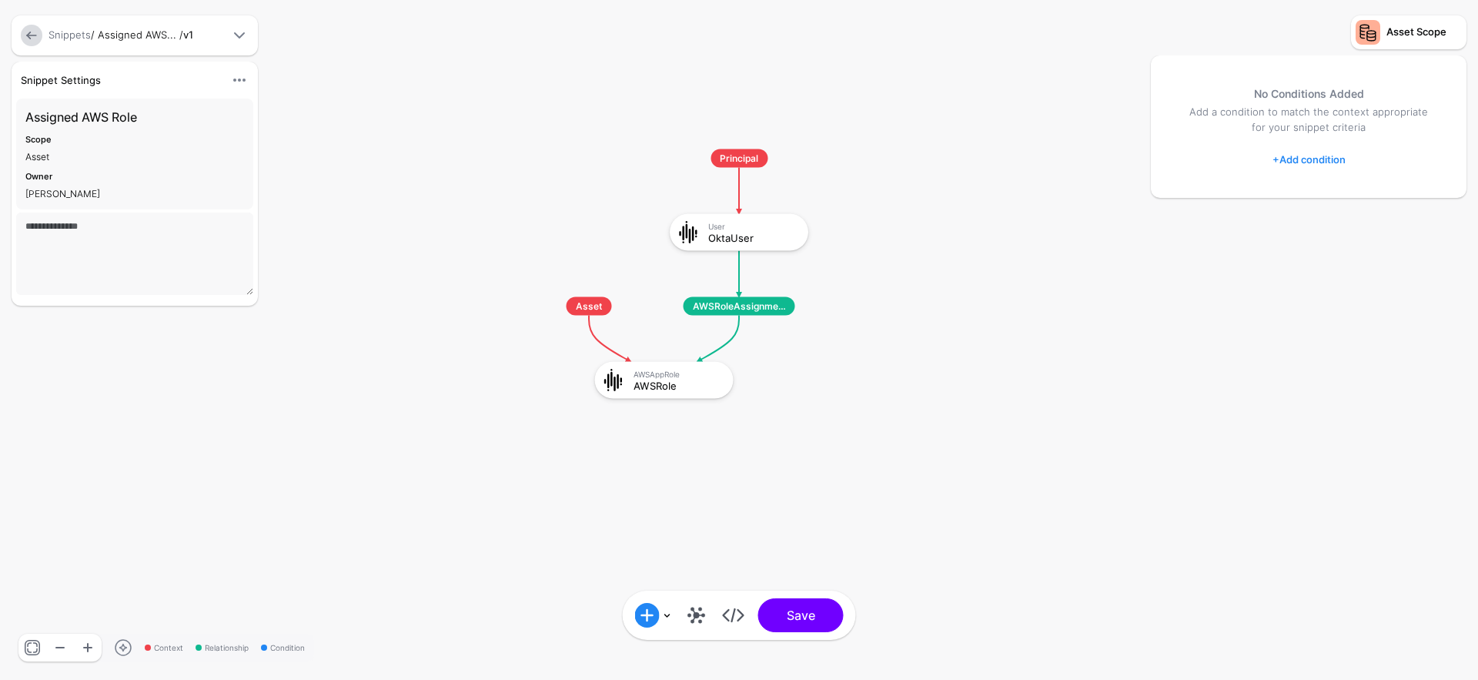
click at [810, 588] on rect at bounding box center [518, 134] width 147756 height 67952
click at [805, 605] on button "Save" at bounding box center [800, 615] width 85 height 34
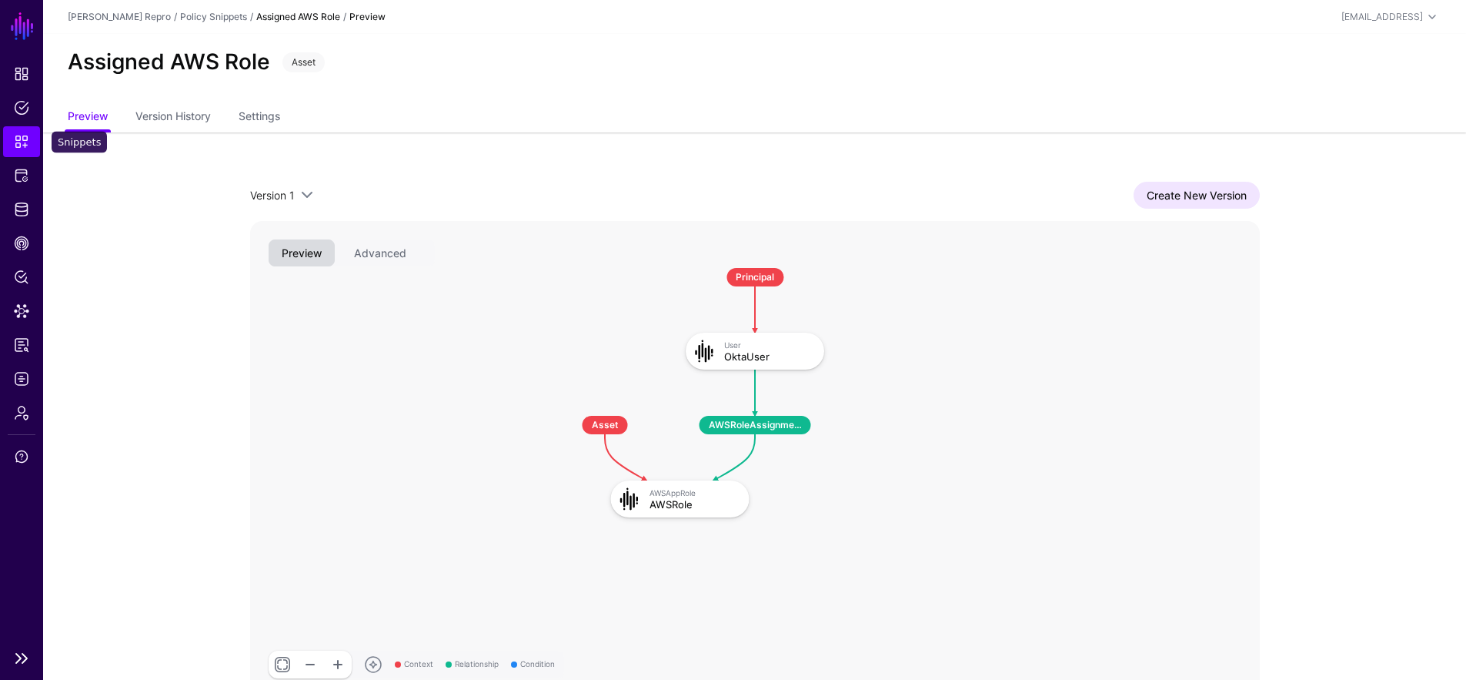
click at [22, 142] on span "Snippets" at bounding box center [21, 141] width 15 height 15
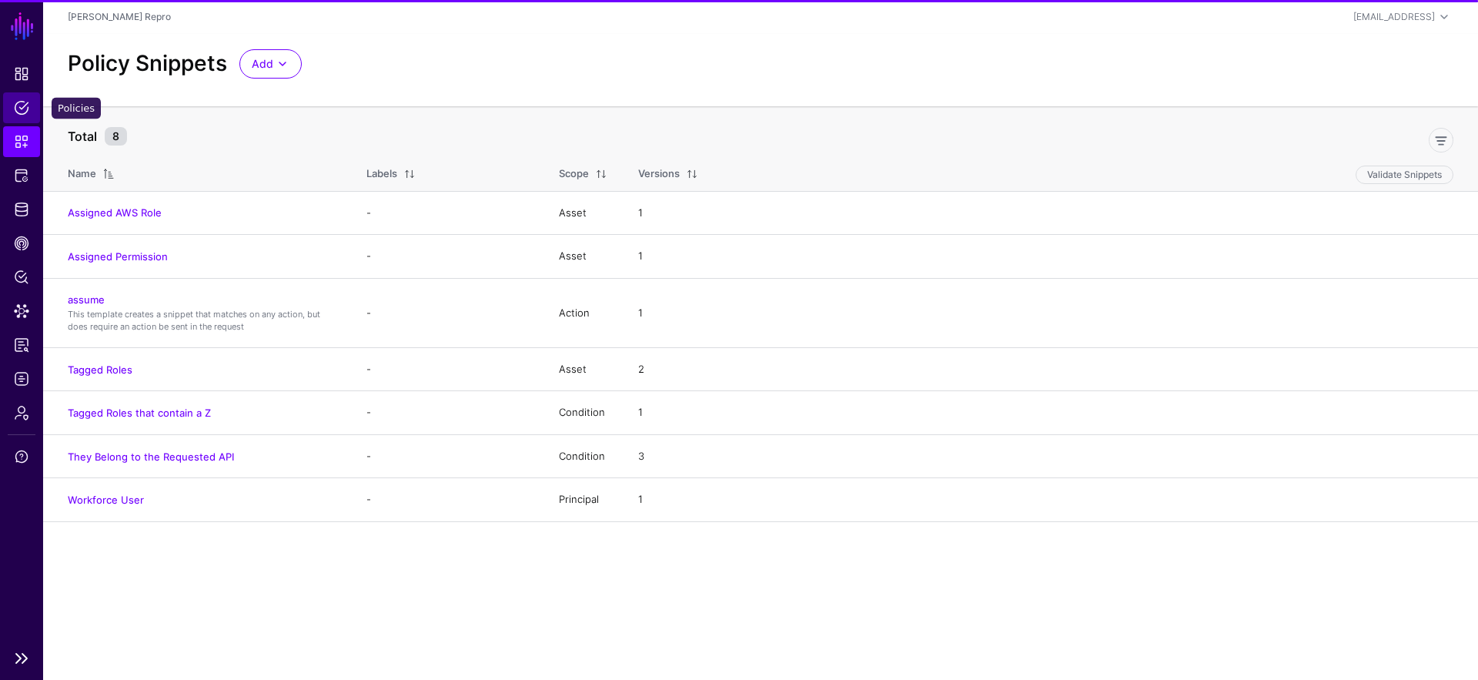
click at [20, 113] on span "Policies" at bounding box center [21, 107] width 15 height 15
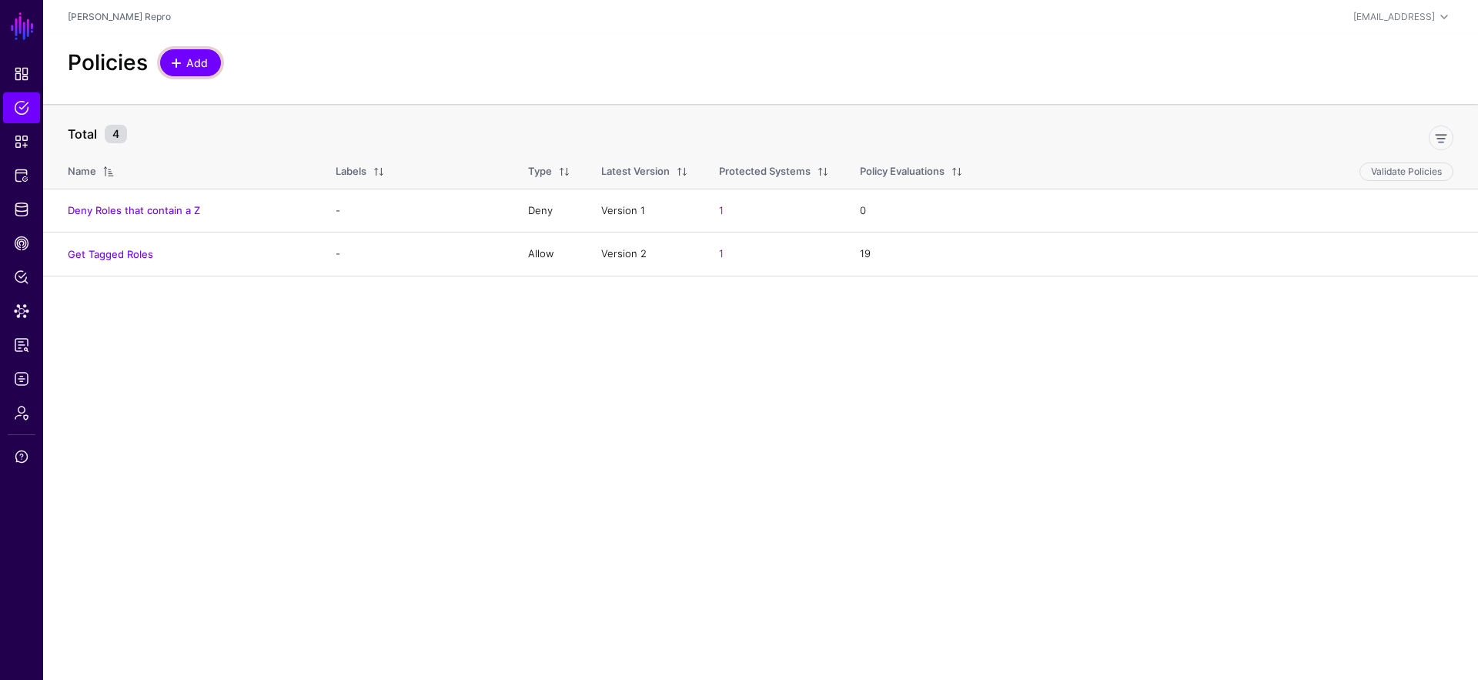
click at [205, 65] on span "Add" at bounding box center [197, 63] width 25 height 16
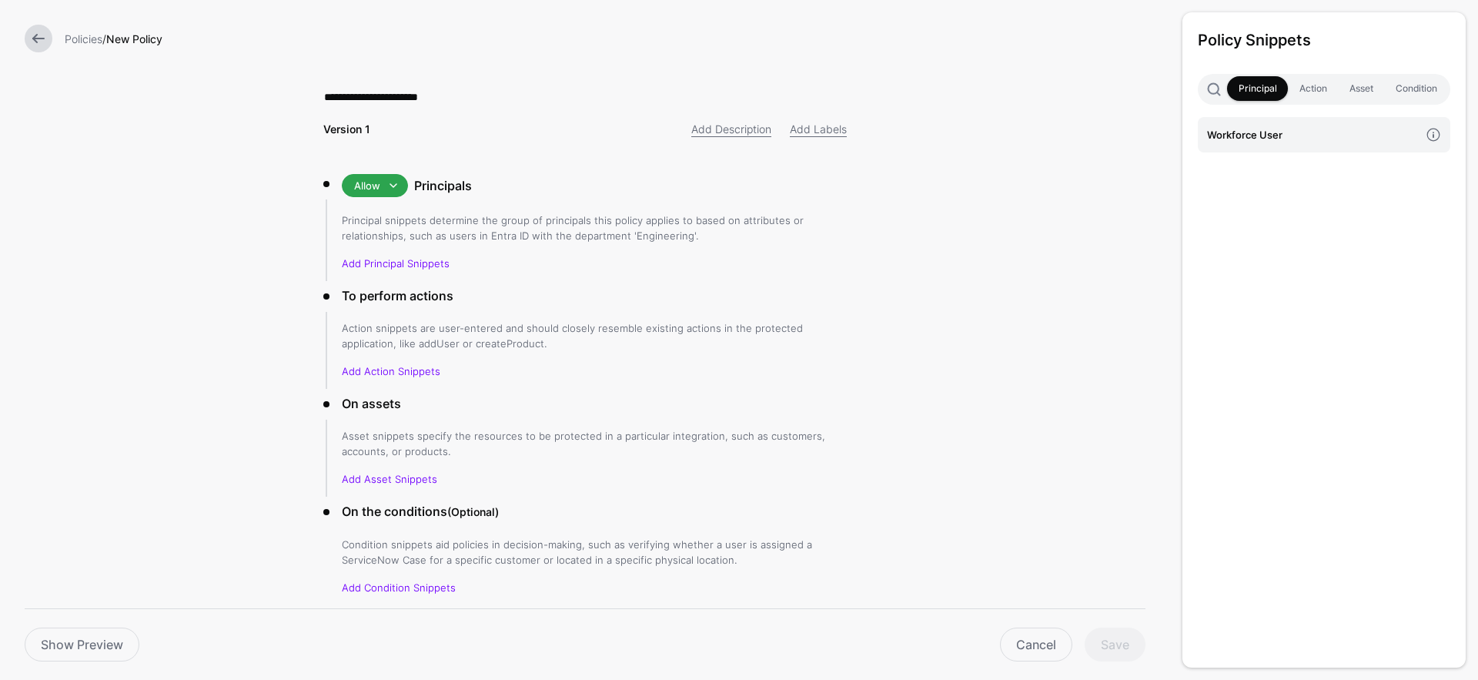
type input "**********"
click at [1258, 124] on link "Workforce User" at bounding box center [1323, 134] width 252 height 35
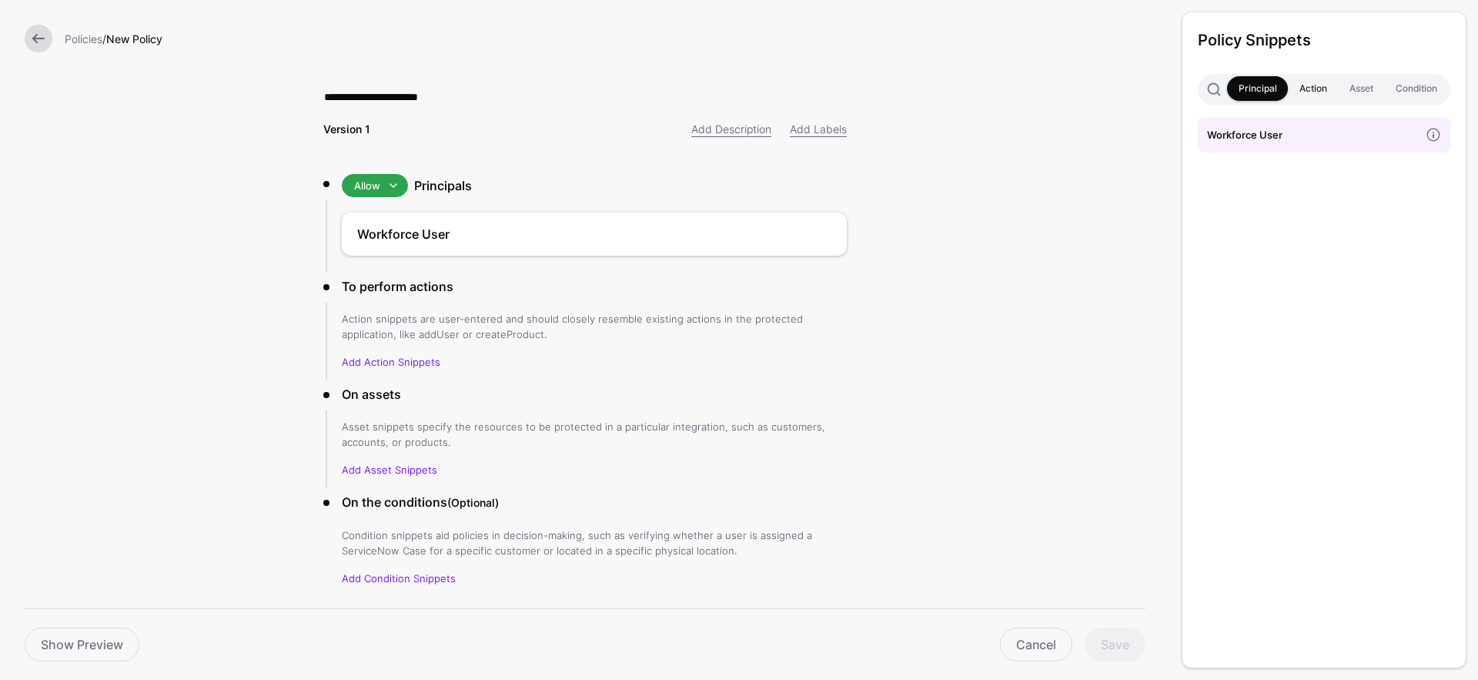
click at [1302, 96] on link "Action" at bounding box center [1312, 88] width 50 height 25
click at [1296, 135] on h4 "assume" at bounding box center [1313, 134] width 212 height 17
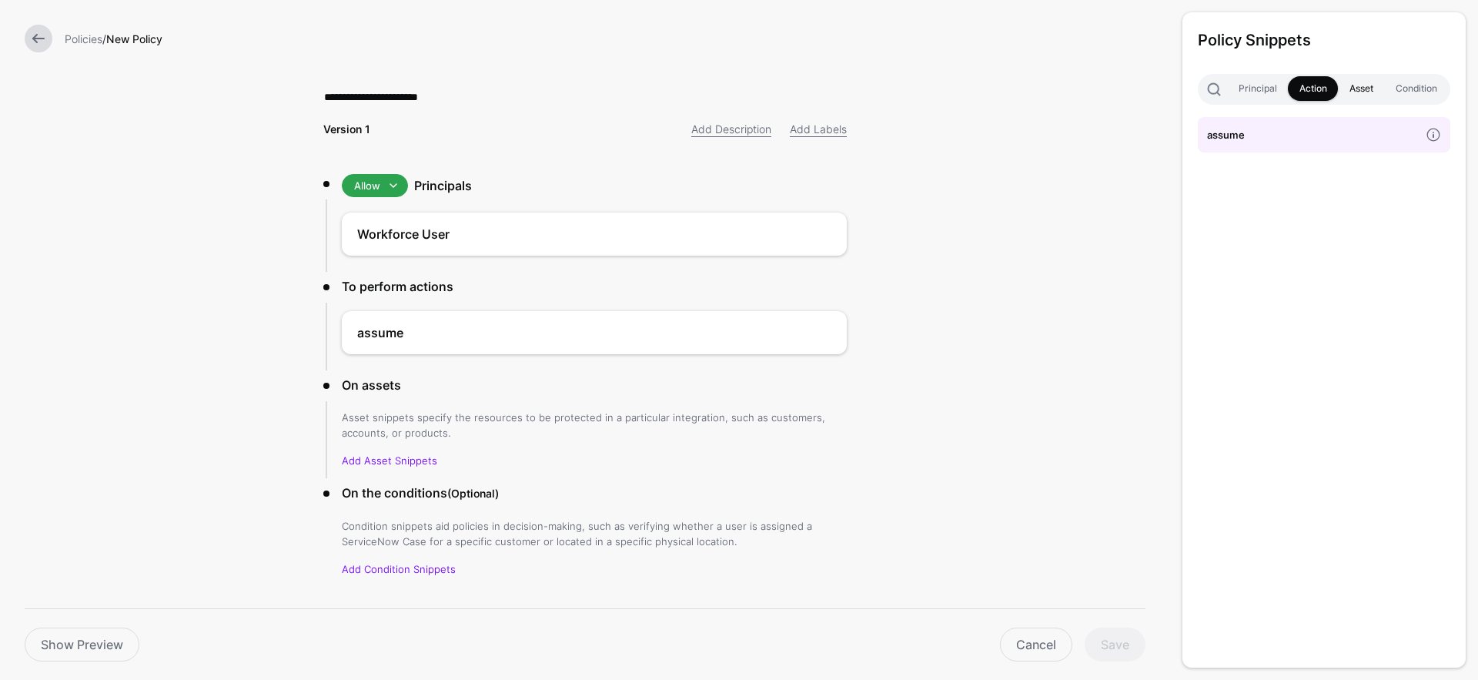
click at [1352, 93] on link "Asset" at bounding box center [1360, 88] width 46 height 25
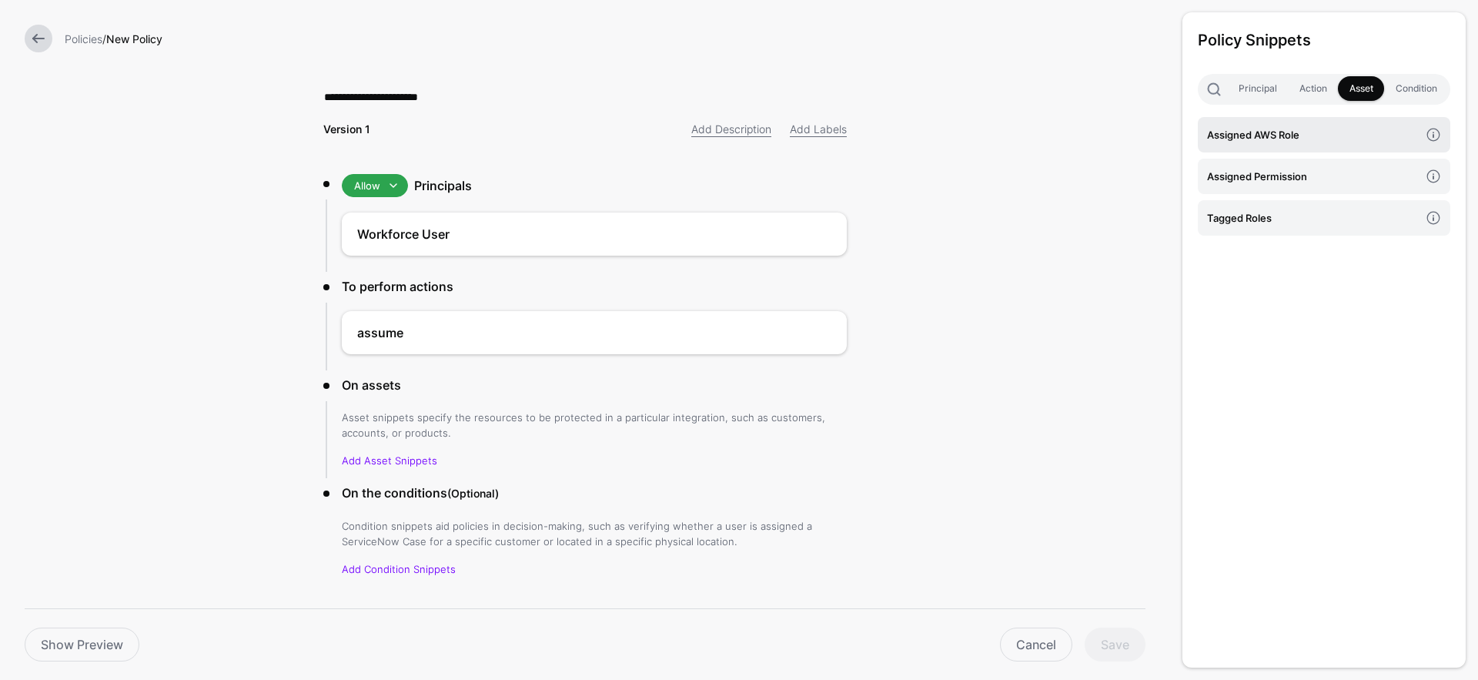
click at [1403, 143] on link "Assigned AWS Role" at bounding box center [1323, 134] width 252 height 35
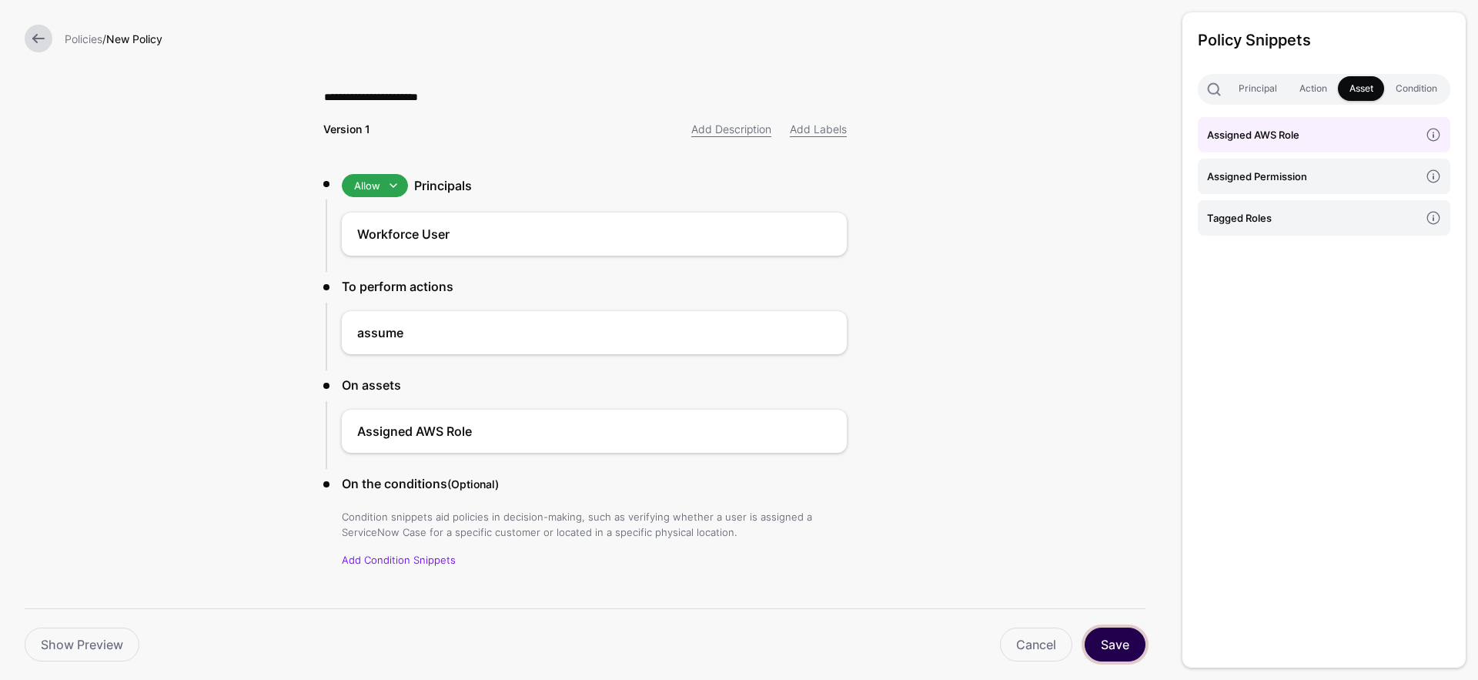
click at [1125, 648] on button "Save" at bounding box center [1114, 644] width 61 height 34
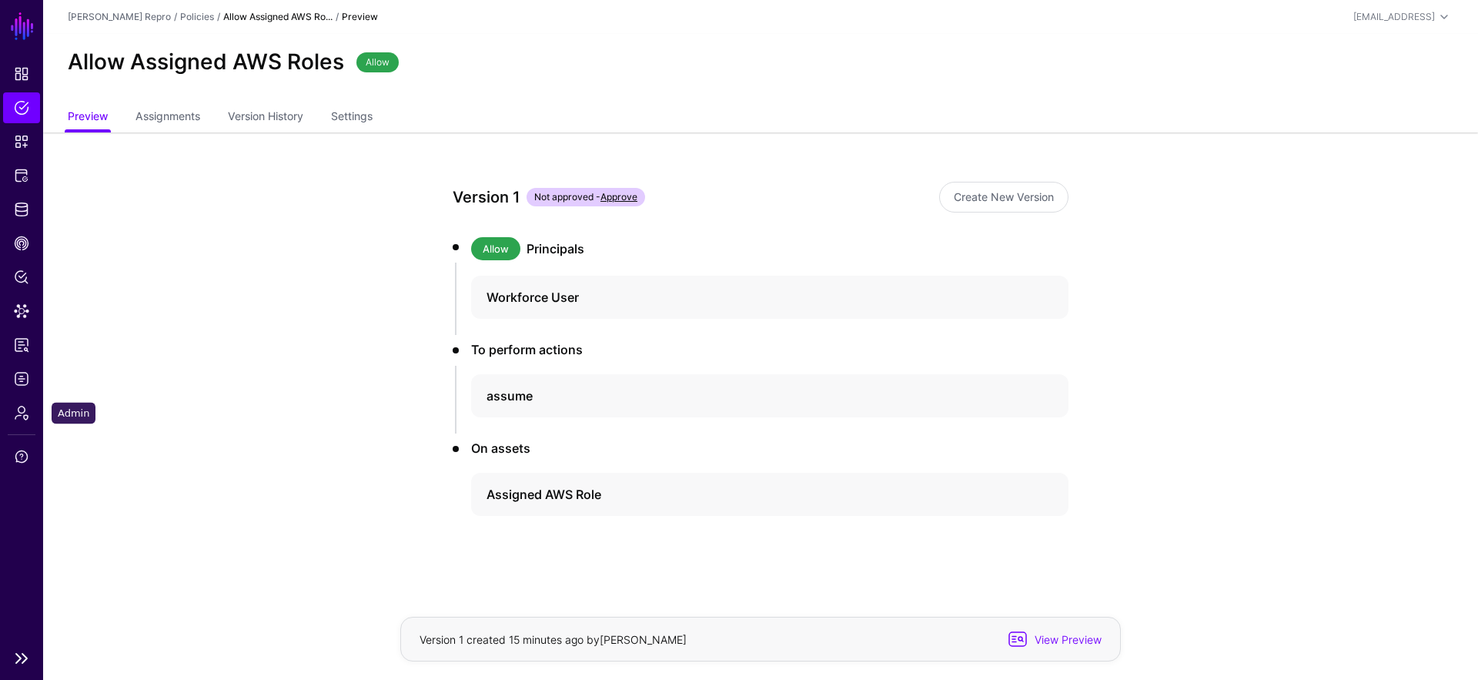
click at [35, 395] on ul "Dashboard Policies Snippets Protected Systems Identity Data Fabric CAEP Hub Pol…" at bounding box center [21, 349] width 43 height 583
click at [20, 416] on span "Admin" at bounding box center [21, 412] width 15 height 15
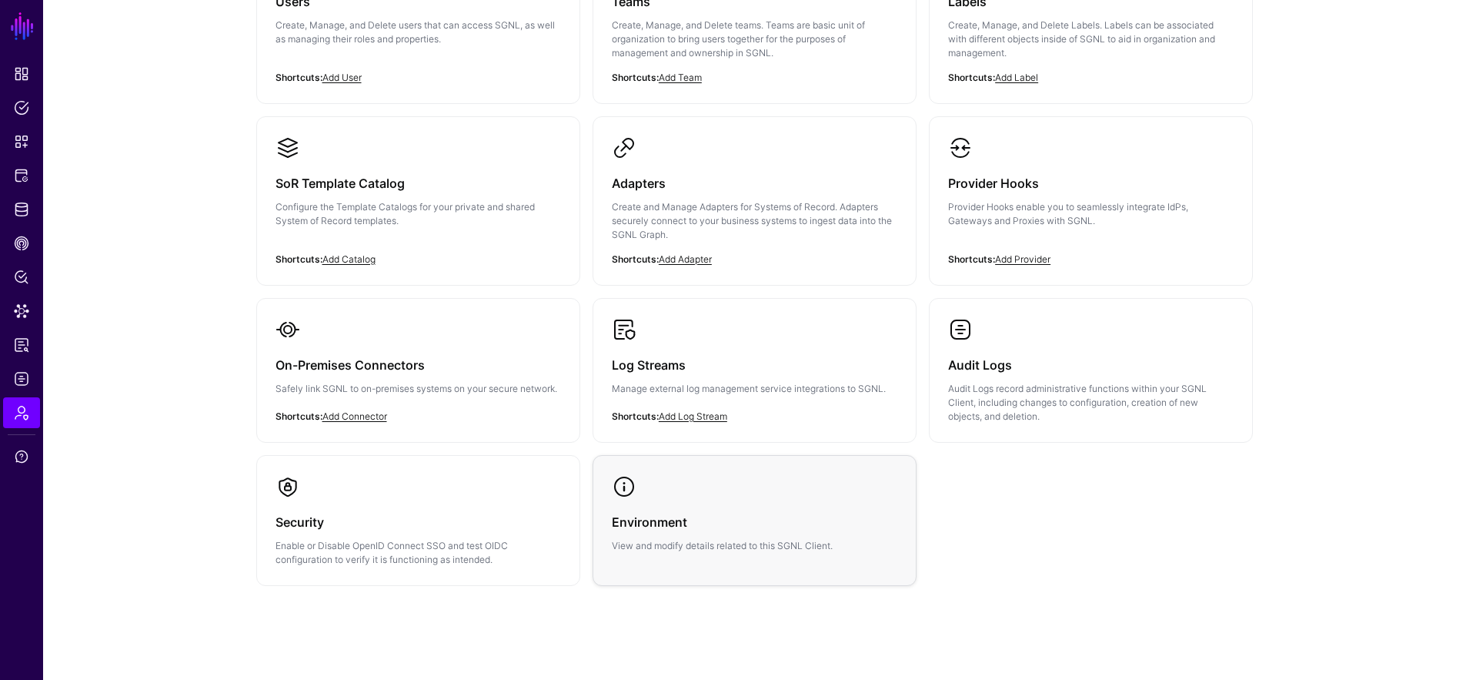
scroll to position [251, 0]
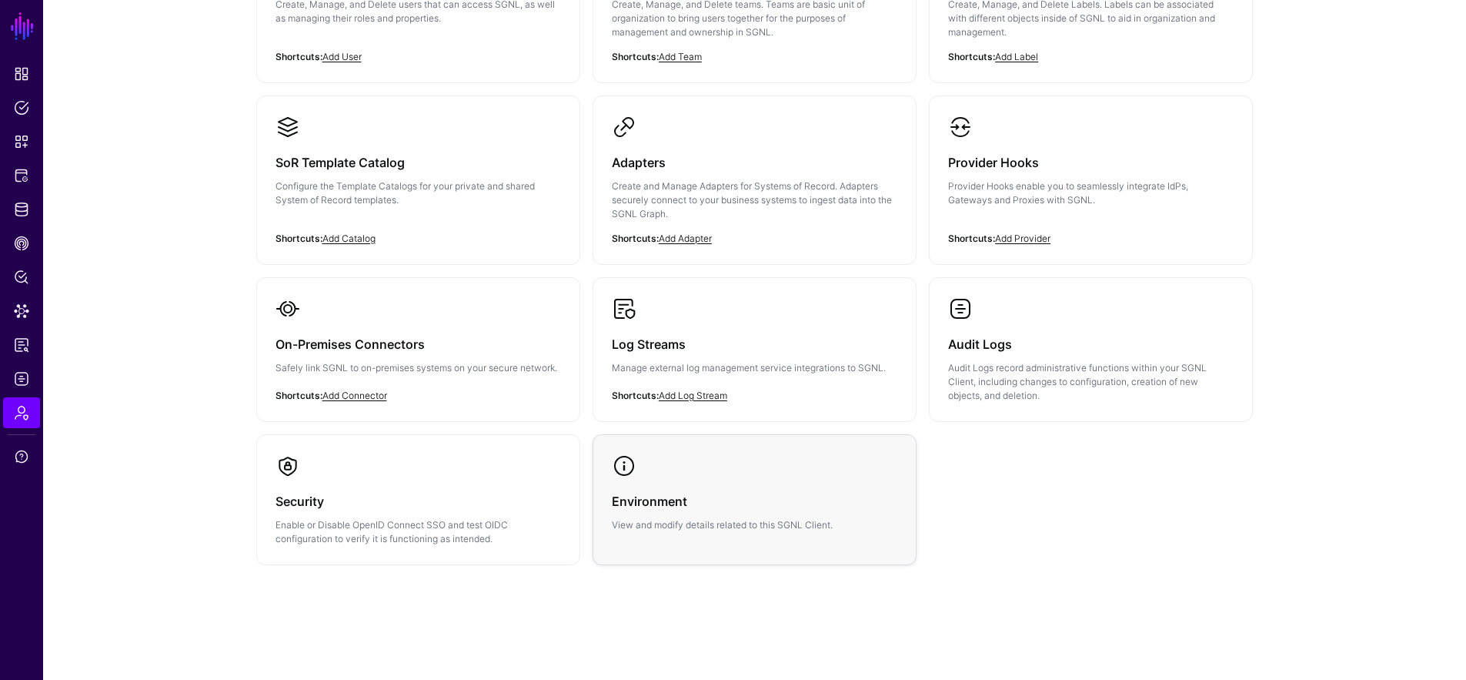
click at [746, 478] on div "Environment View and modify details related to this SGNL Client." at bounding box center [755, 505] width 286 height 54
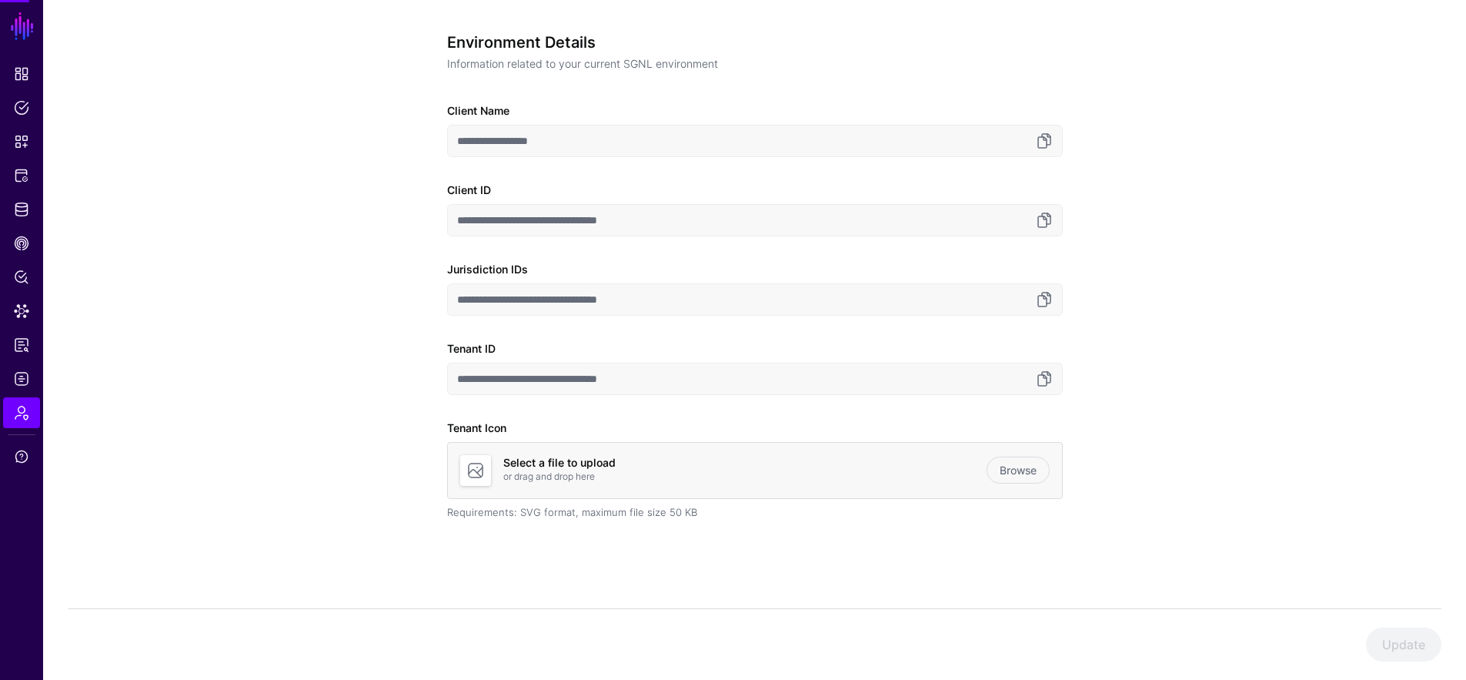
scroll to position [119, 0]
click at [1050, 379] on link at bounding box center [1044, 378] width 18 height 18
click at [33, 319] on link "Data Lens" at bounding box center [21, 311] width 37 height 31
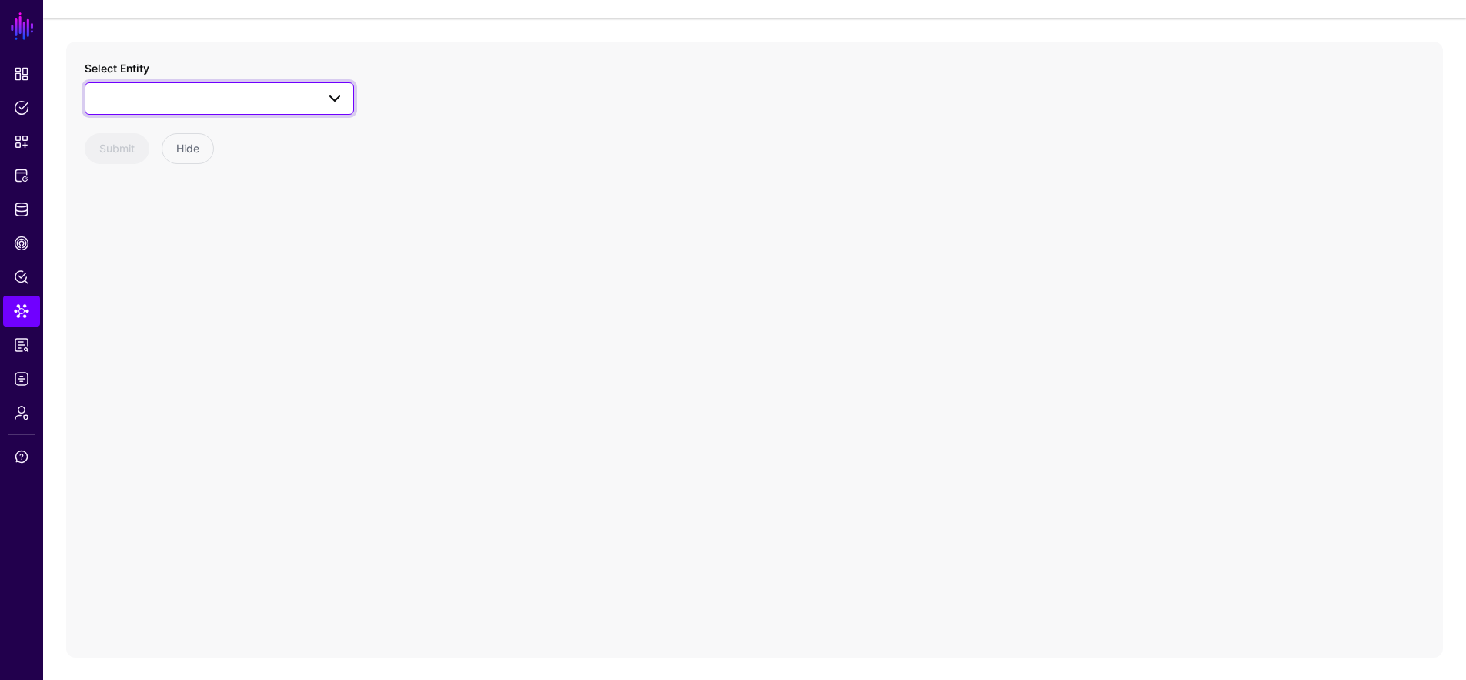
click at [235, 94] on span at bounding box center [219, 98] width 249 height 18
click at [262, 202] on div "AppRole" at bounding box center [226, 209] width 229 height 15
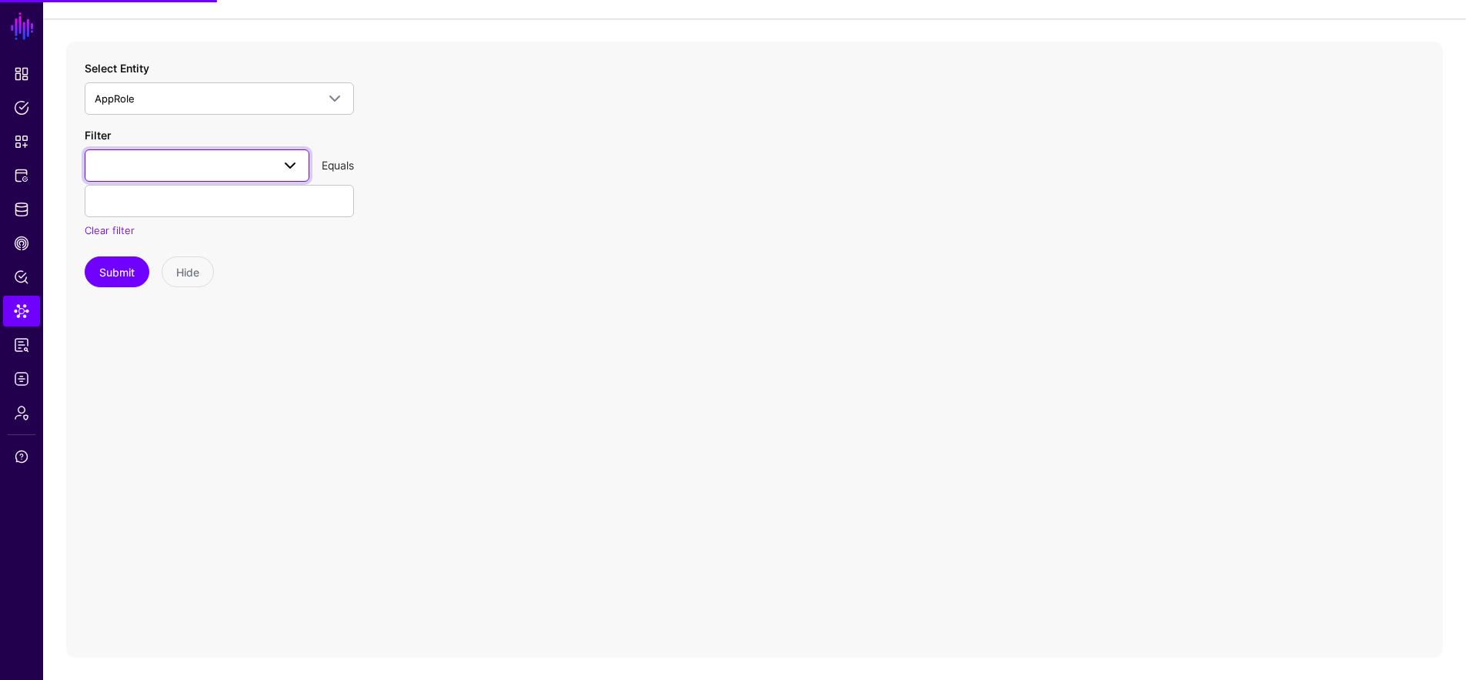
click at [190, 161] on span at bounding box center [197, 165] width 205 height 18
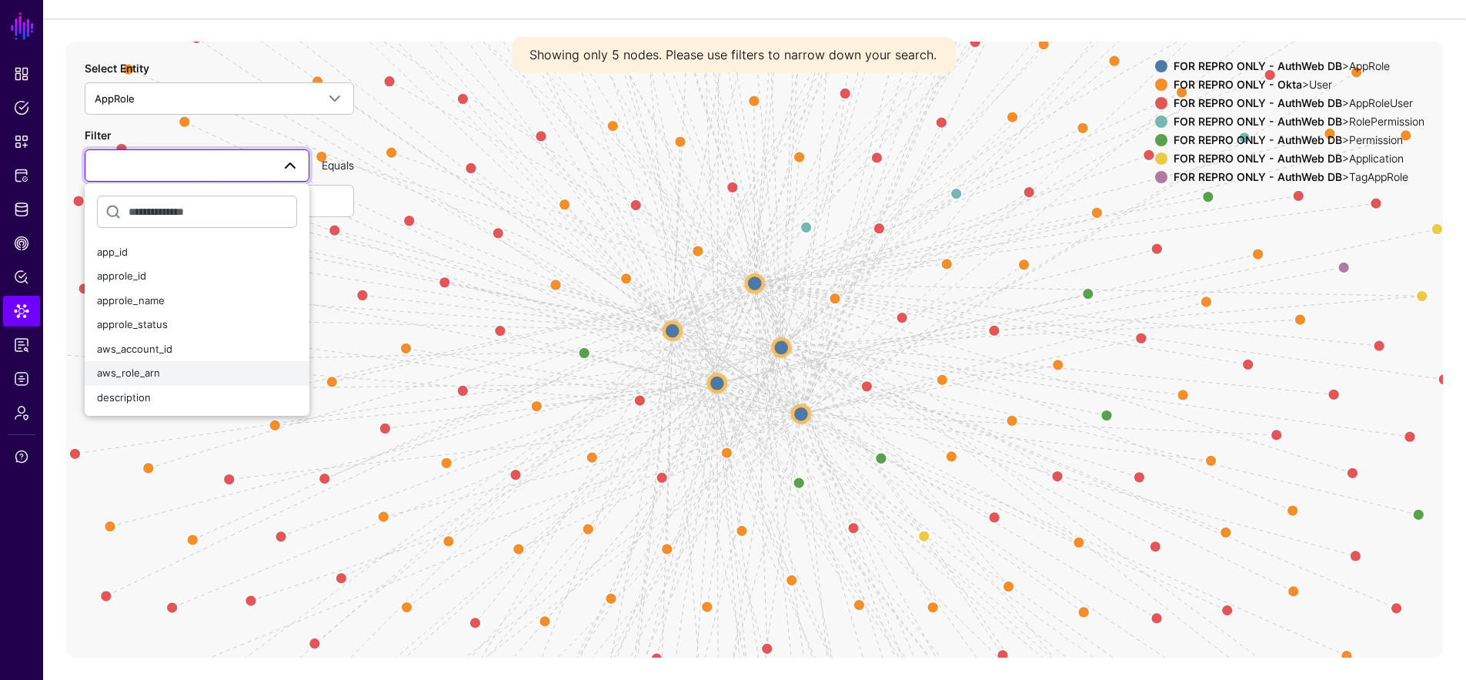
click at [214, 366] on div "aws_role_arn" at bounding box center [197, 373] width 200 height 15
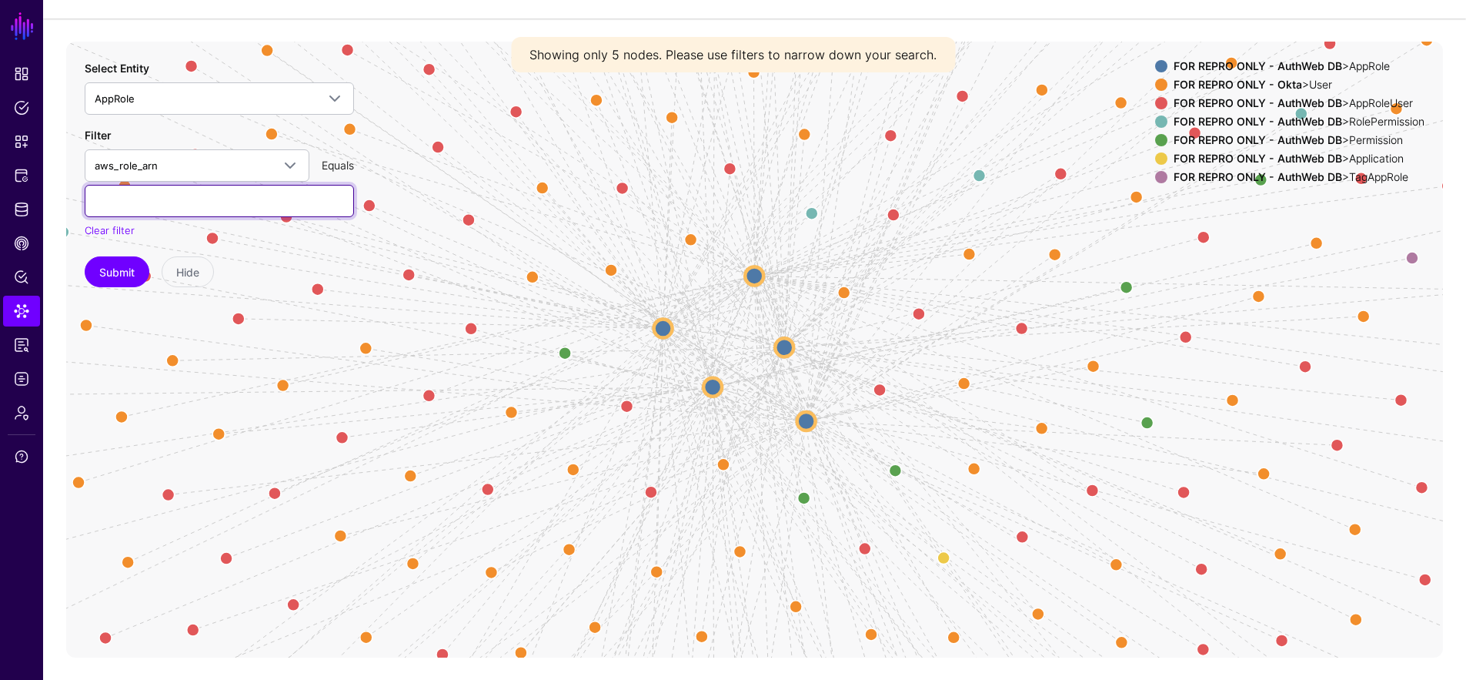
click at [185, 199] on input "text" at bounding box center [219, 201] width 269 height 32
paste input "**********"
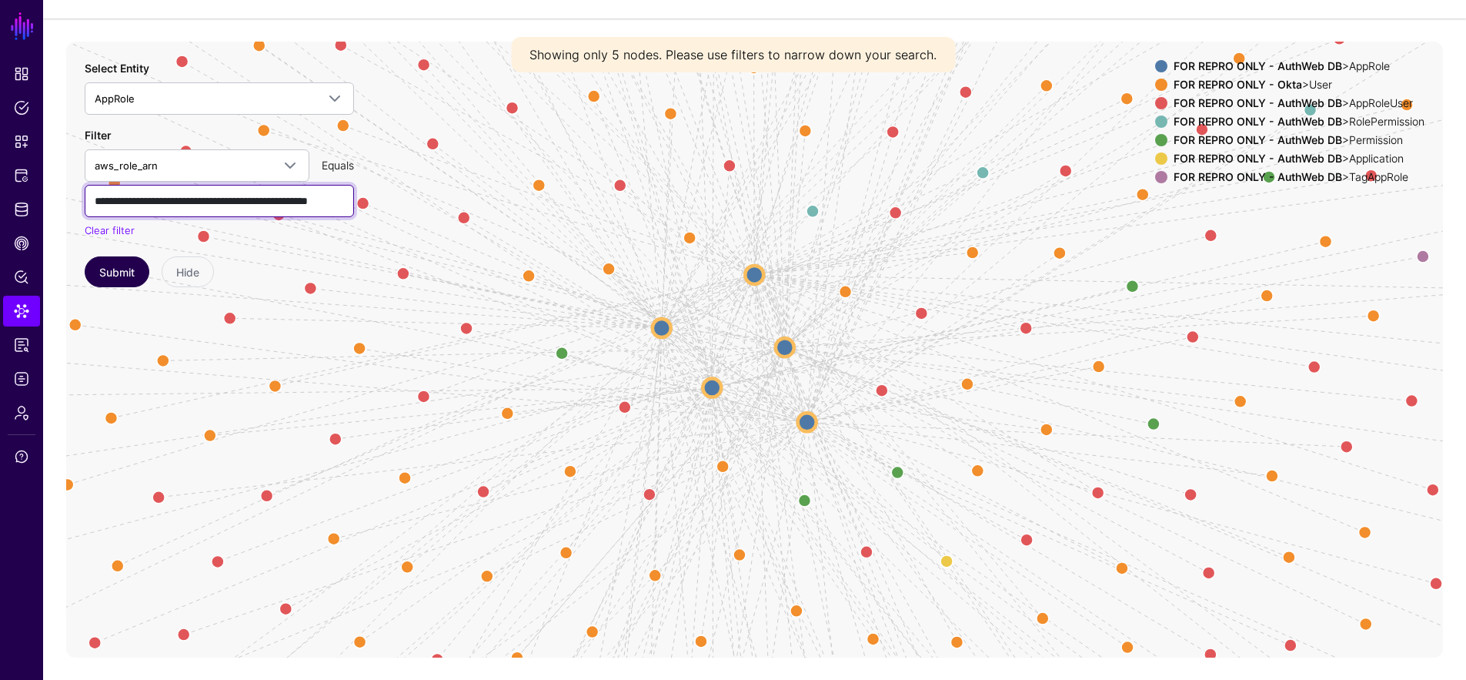
scroll to position [0, 102]
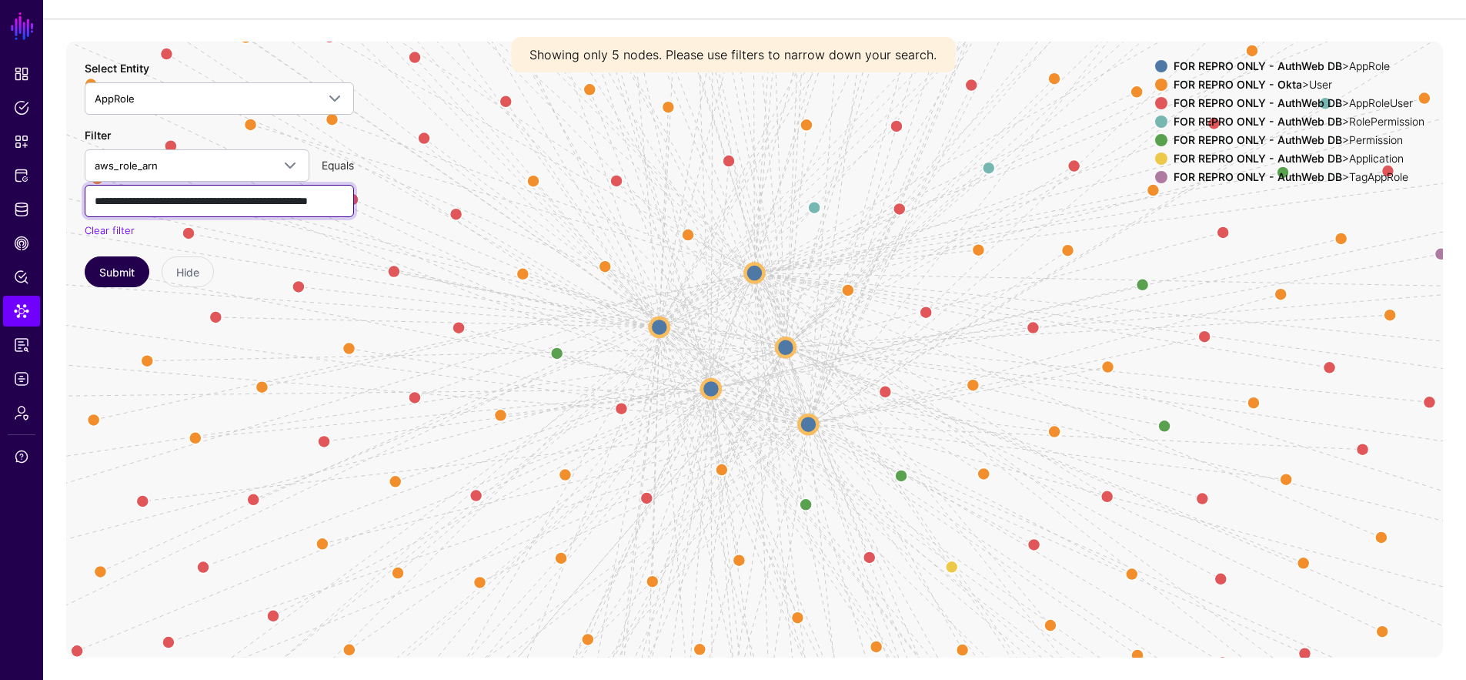
type input "**********"
click at [99, 278] on button "Submit" at bounding box center [117, 271] width 65 height 31
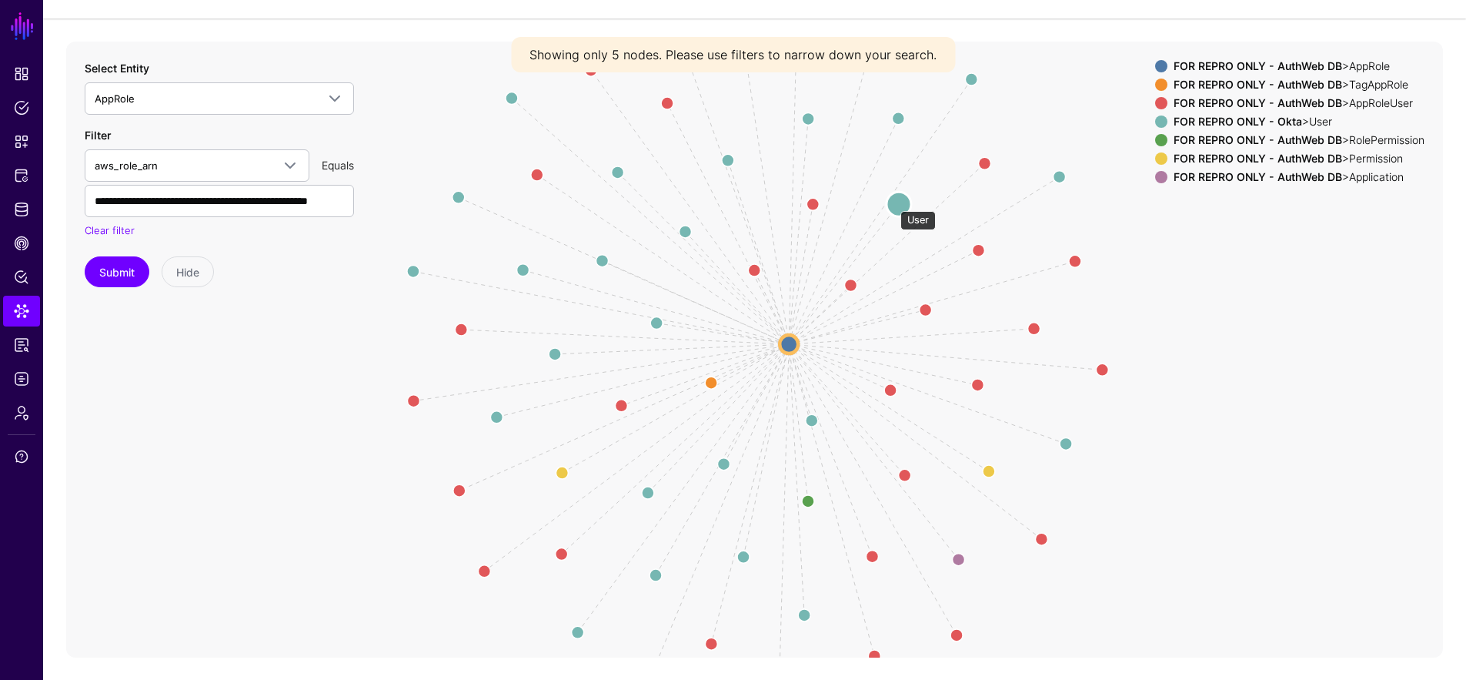
click at [893, 203] on circle at bounding box center [899, 204] width 25 height 25
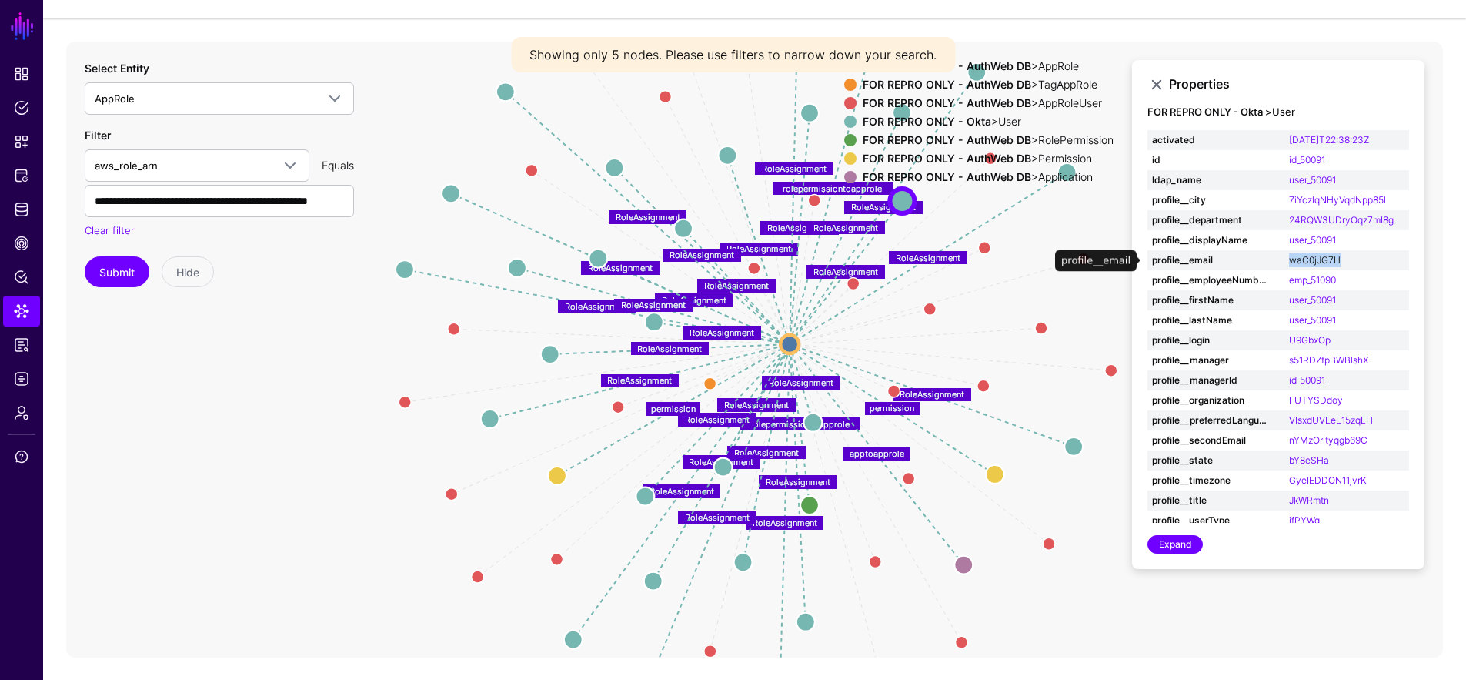
drag, startPoint x: 1375, startPoint y: 260, endPoint x: 1282, endPoint y: 259, distance: 93.1
click at [1284, 259] on td "waC0jJG7H" at bounding box center [1346, 260] width 125 height 20
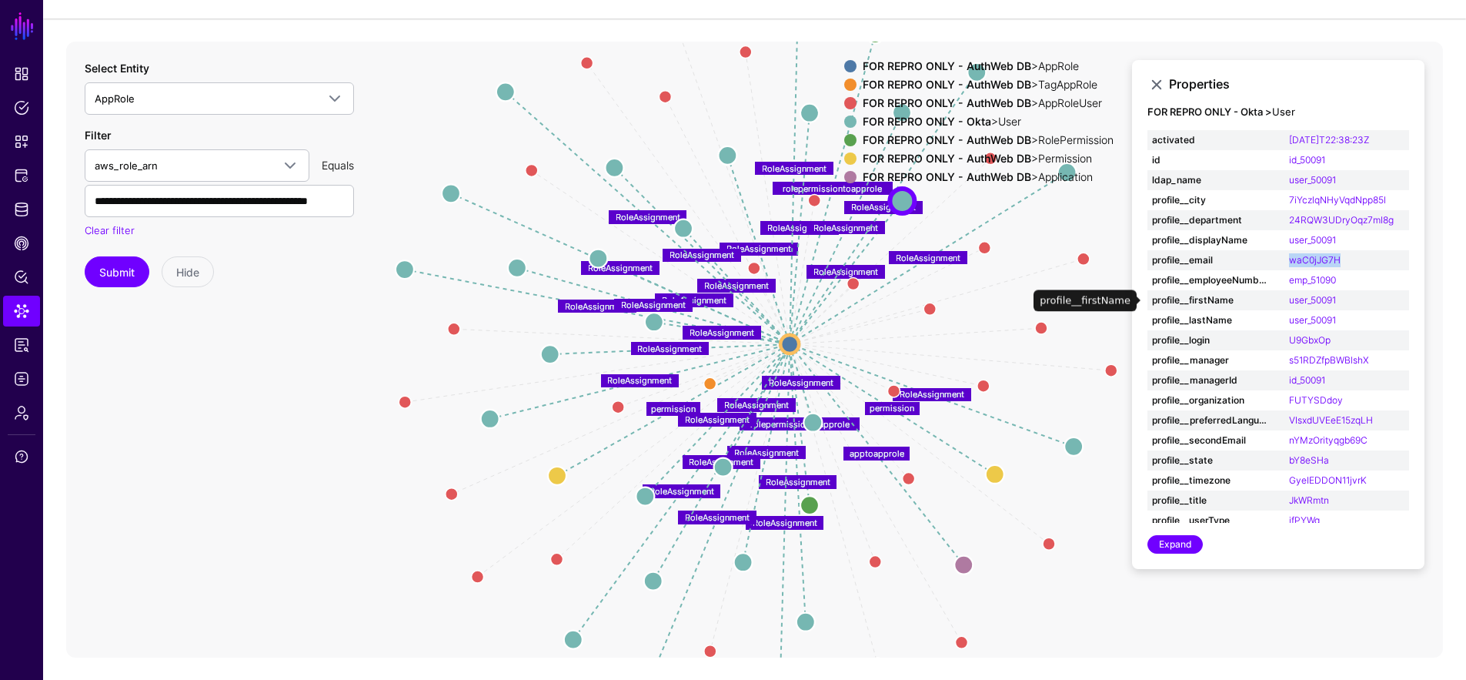
copy link "waC0jJG7H"
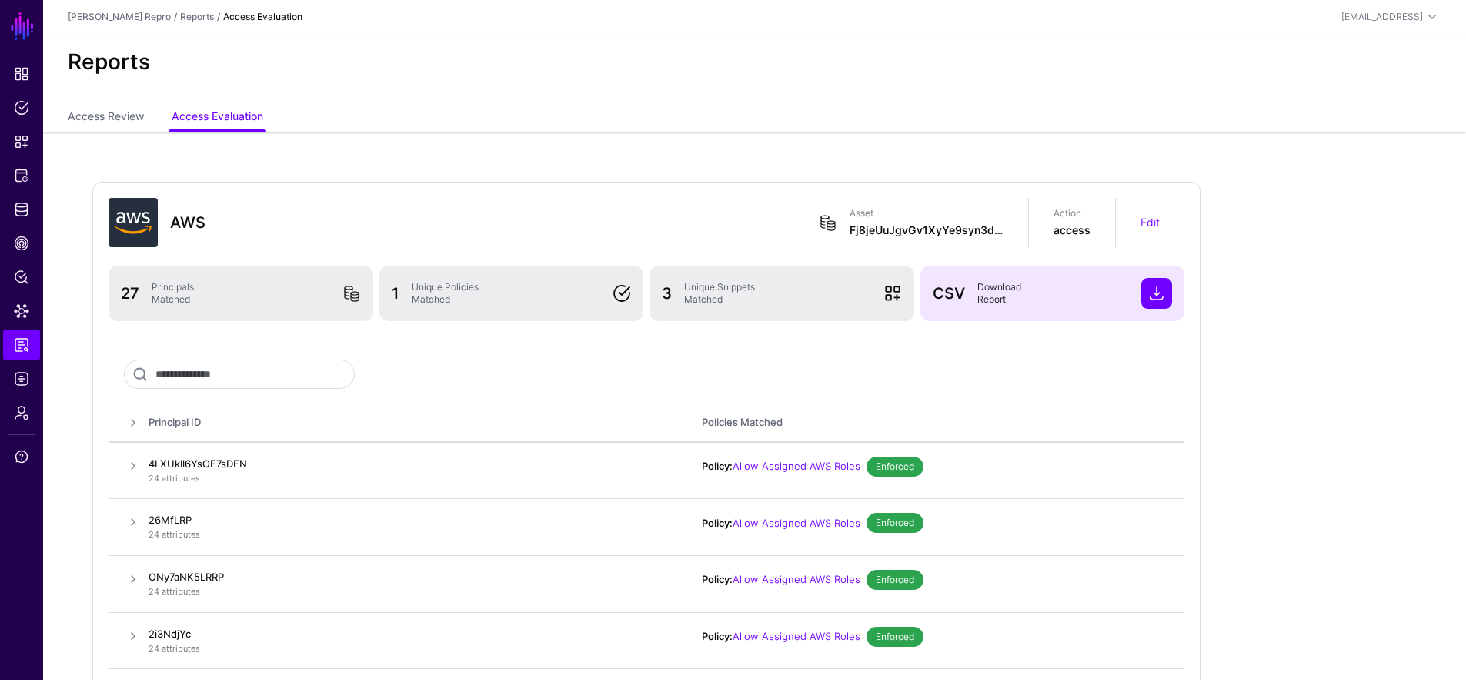
click at [1154, 300] on span at bounding box center [1156, 293] width 31 height 31
click at [1140, 226] on link "Edit" at bounding box center [1149, 221] width 19 height 13
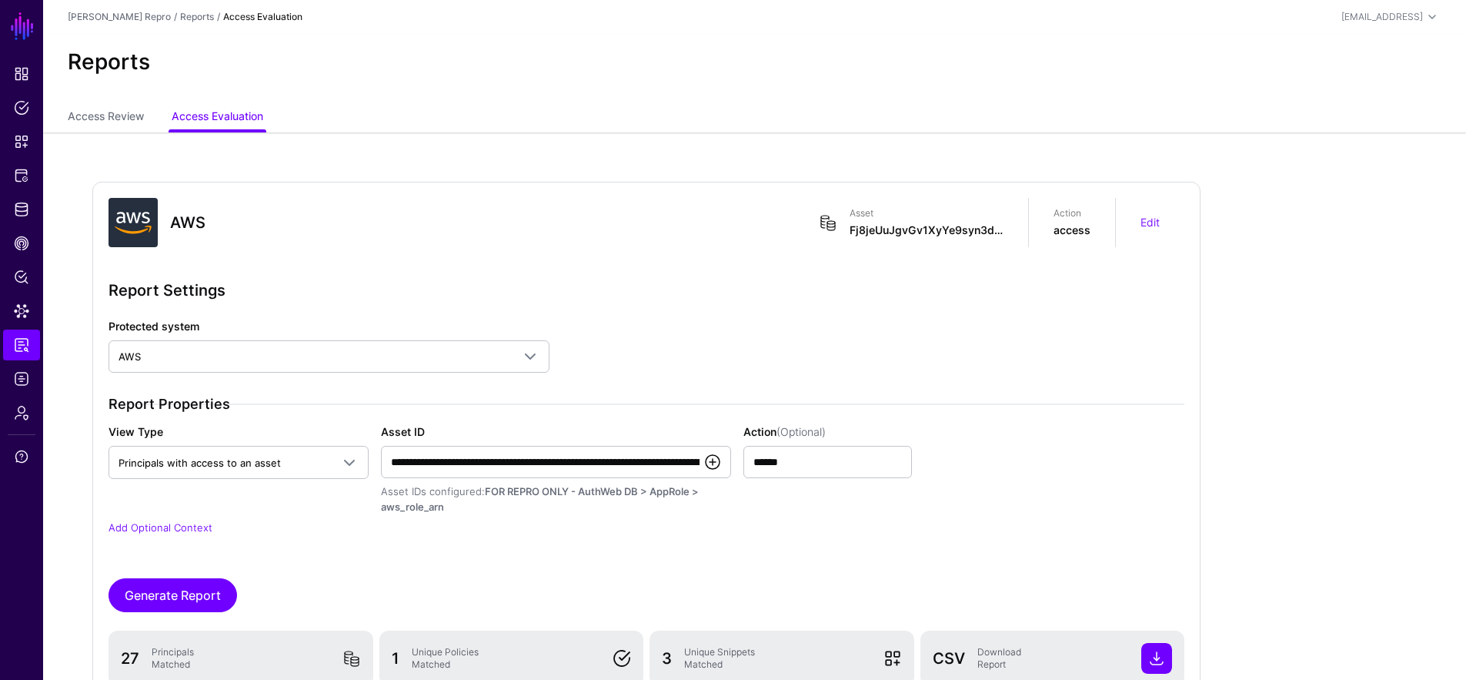
click at [720, 463] on link at bounding box center [712, 462] width 18 height 18
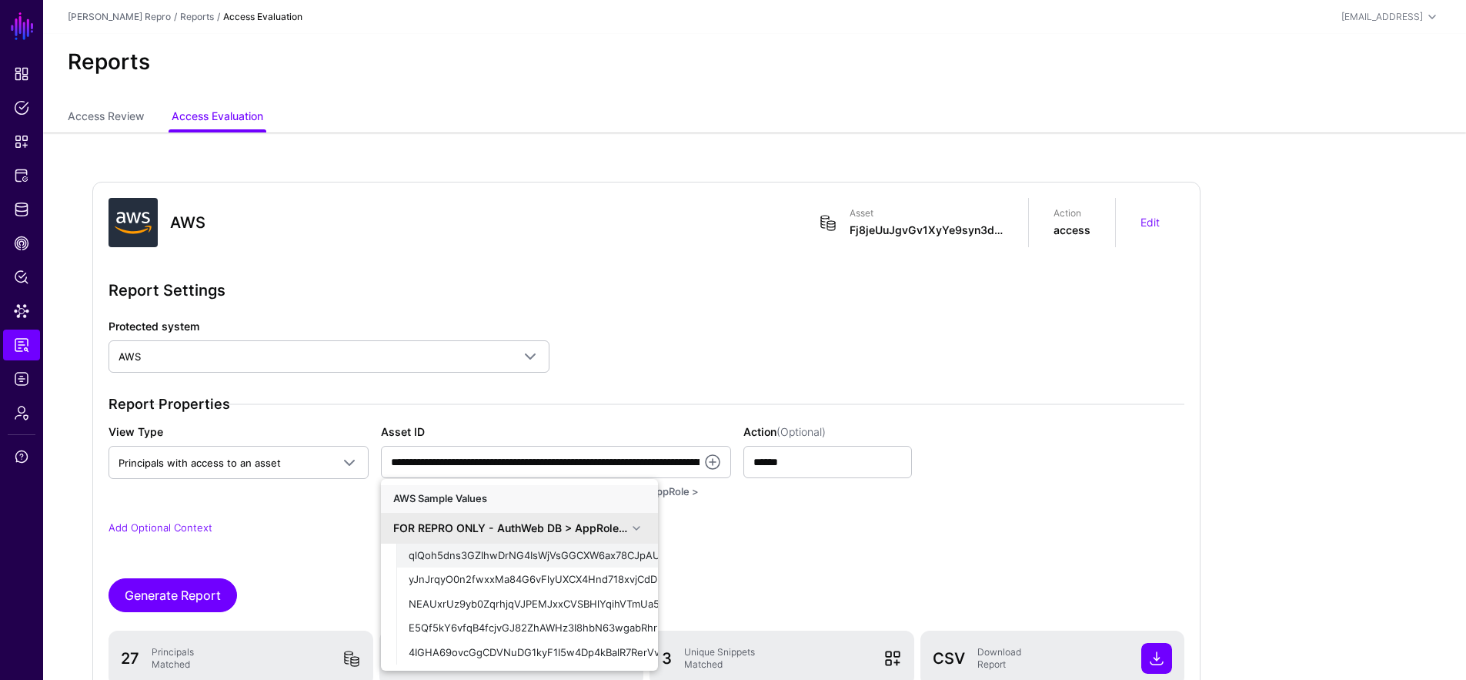
click at [608, 554] on span "qlQoh5dns3GZIhwDrNG4IsWjVsGGCXW6ax78CJpAUeKzobPmQKUu2G" at bounding box center [578, 555] width 338 height 12
type input "**********"
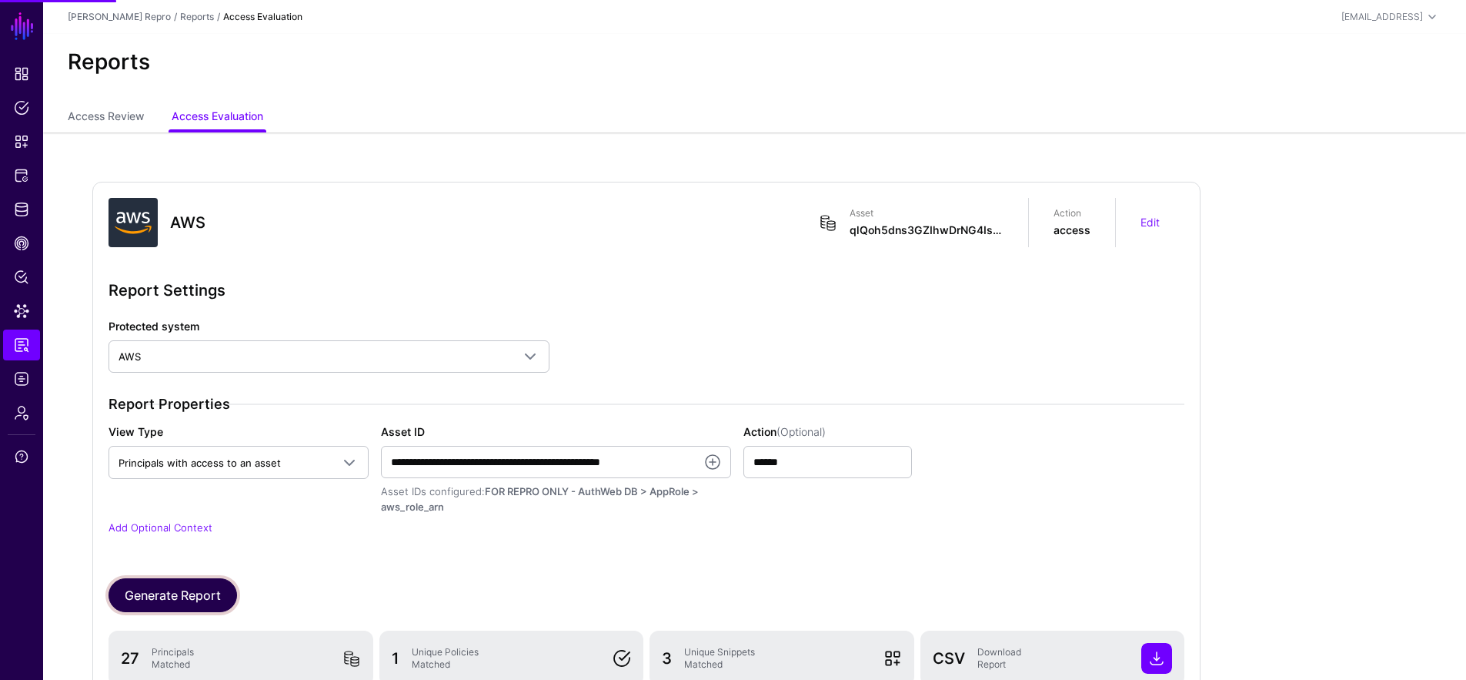
click at [216, 584] on button "Generate Report" at bounding box center [173, 595] width 129 height 34
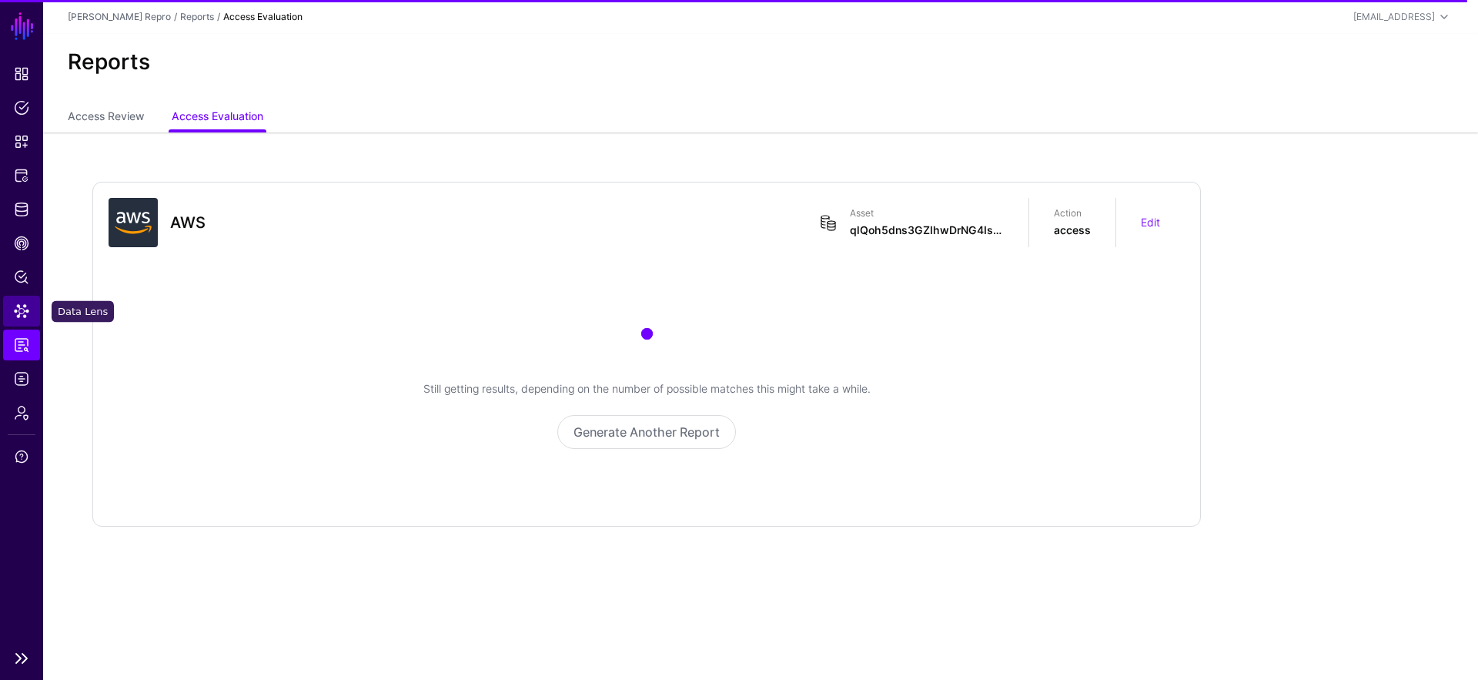
click at [16, 307] on span "Data Lens" at bounding box center [21, 310] width 15 height 15
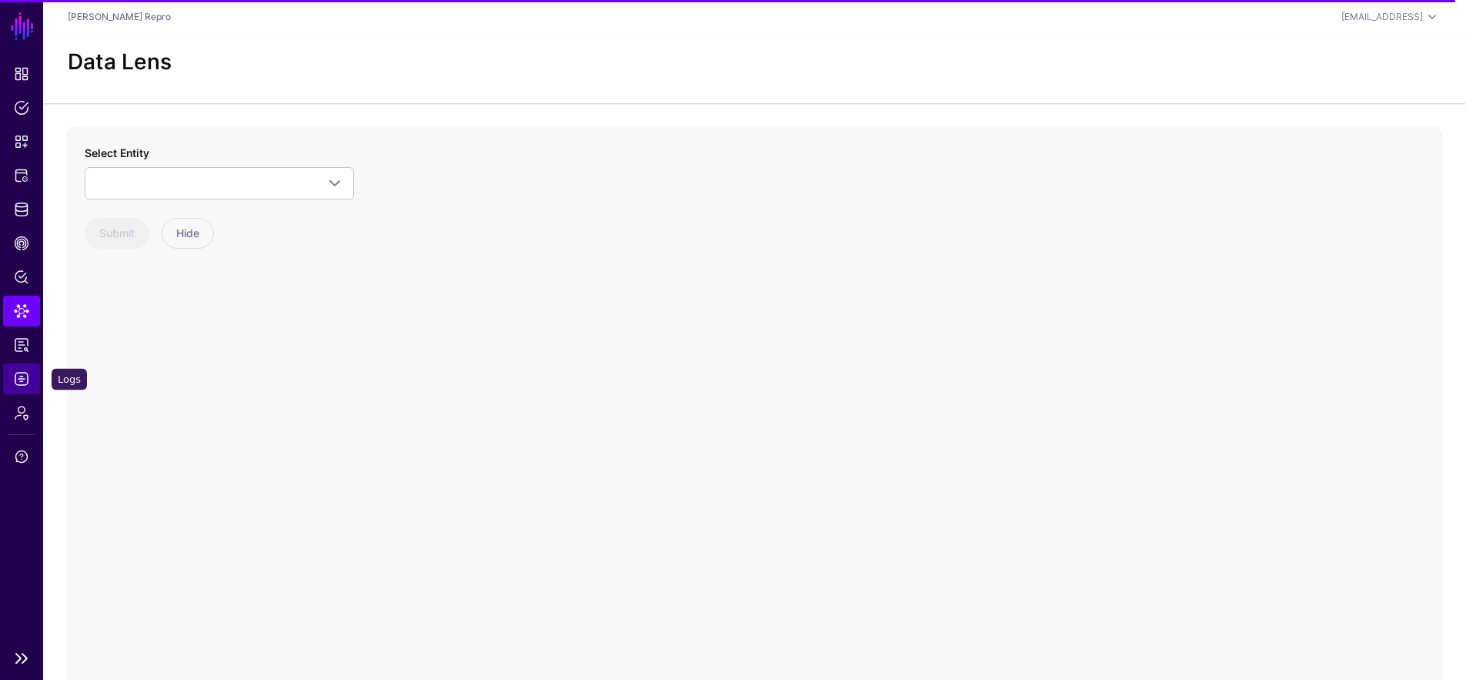
click at [35, 379] on link "Logs" at bounding box center [21, 378] width 37 height 31
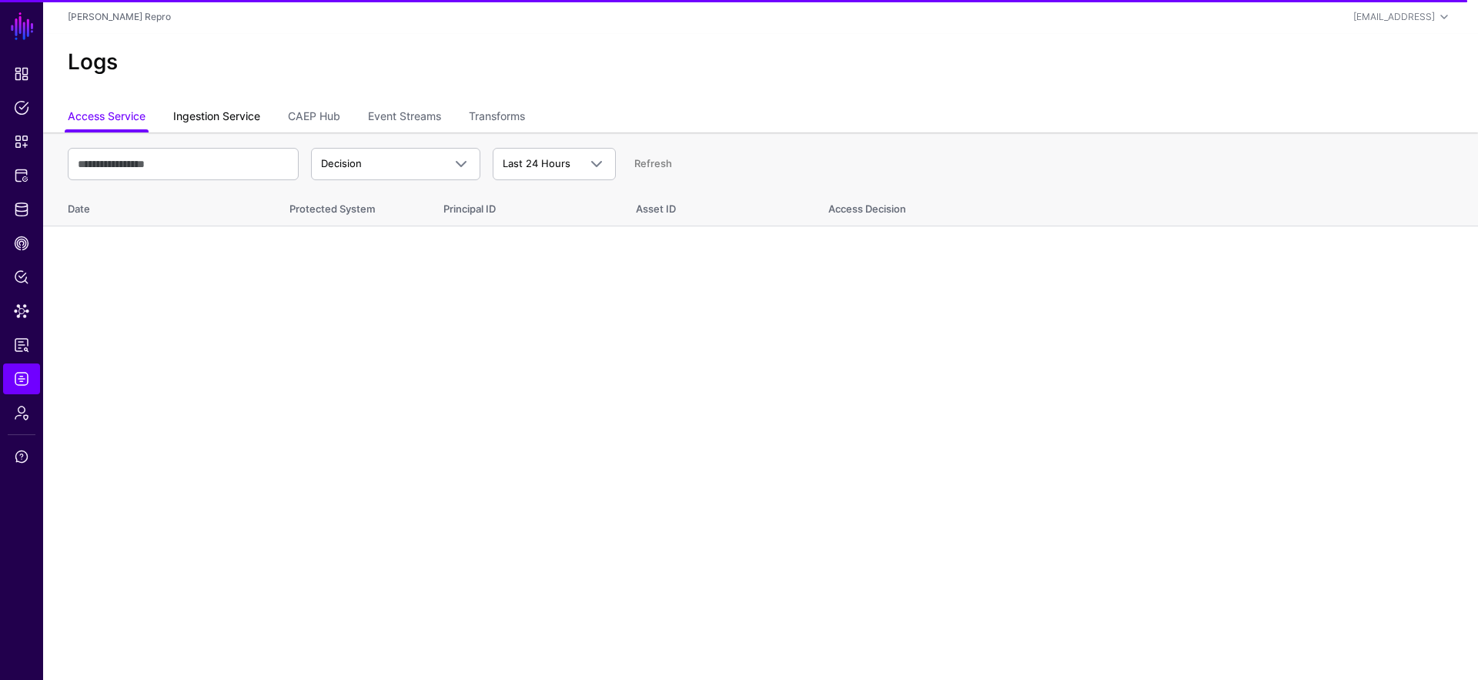
click at [248, 116] on link "Ingestion Service" at bounding box center [216, 117] width 87 height 29
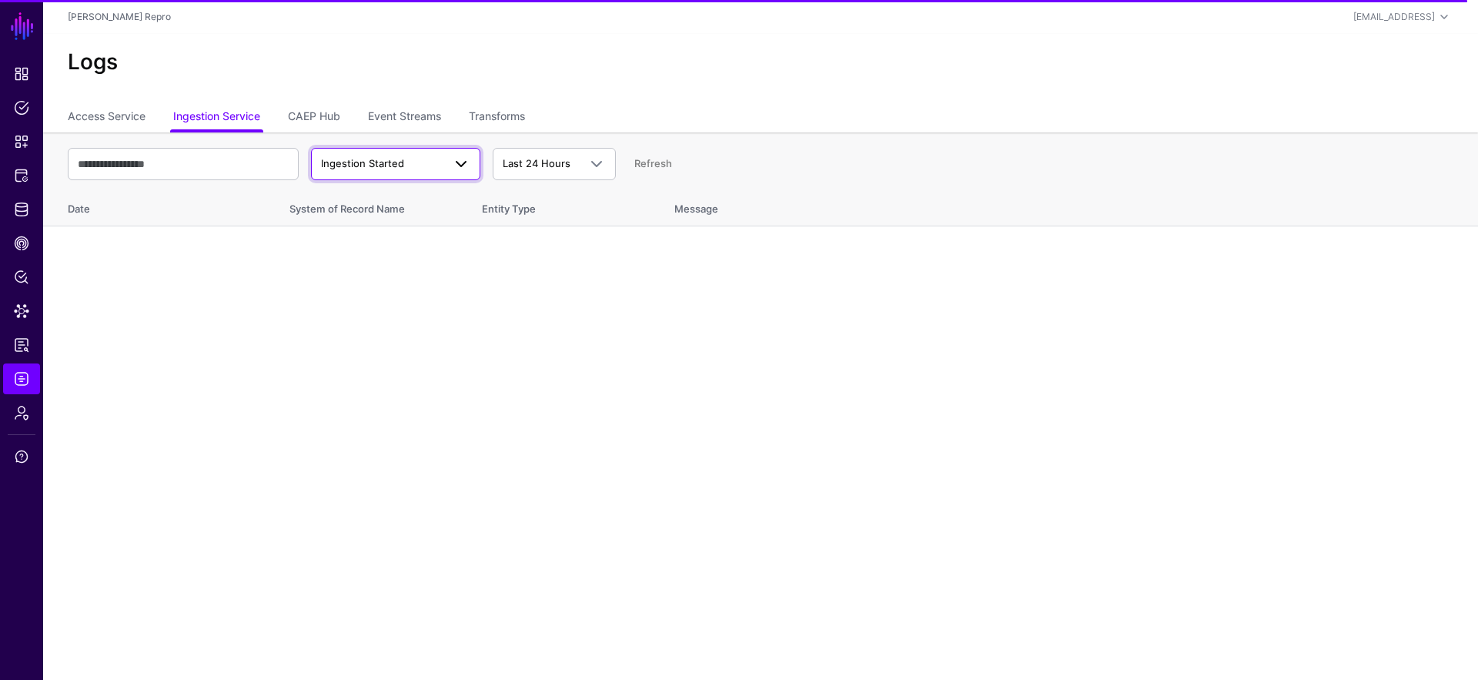
click at [366, 160] on span "Ingestion Started" at bounding box center [362, 163] width 83 height 12
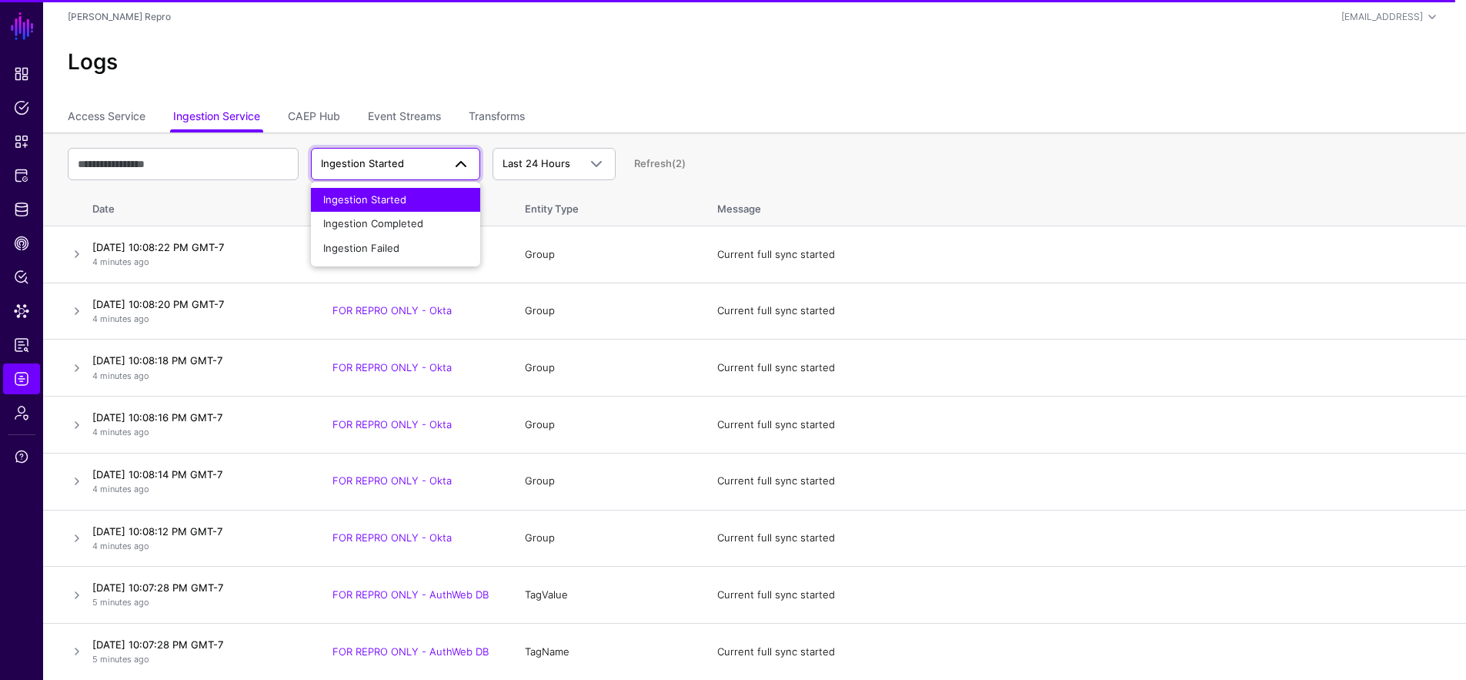
click at [873, 101] on div "Logs" at bounding box center [754, 68] width 1423 height 69
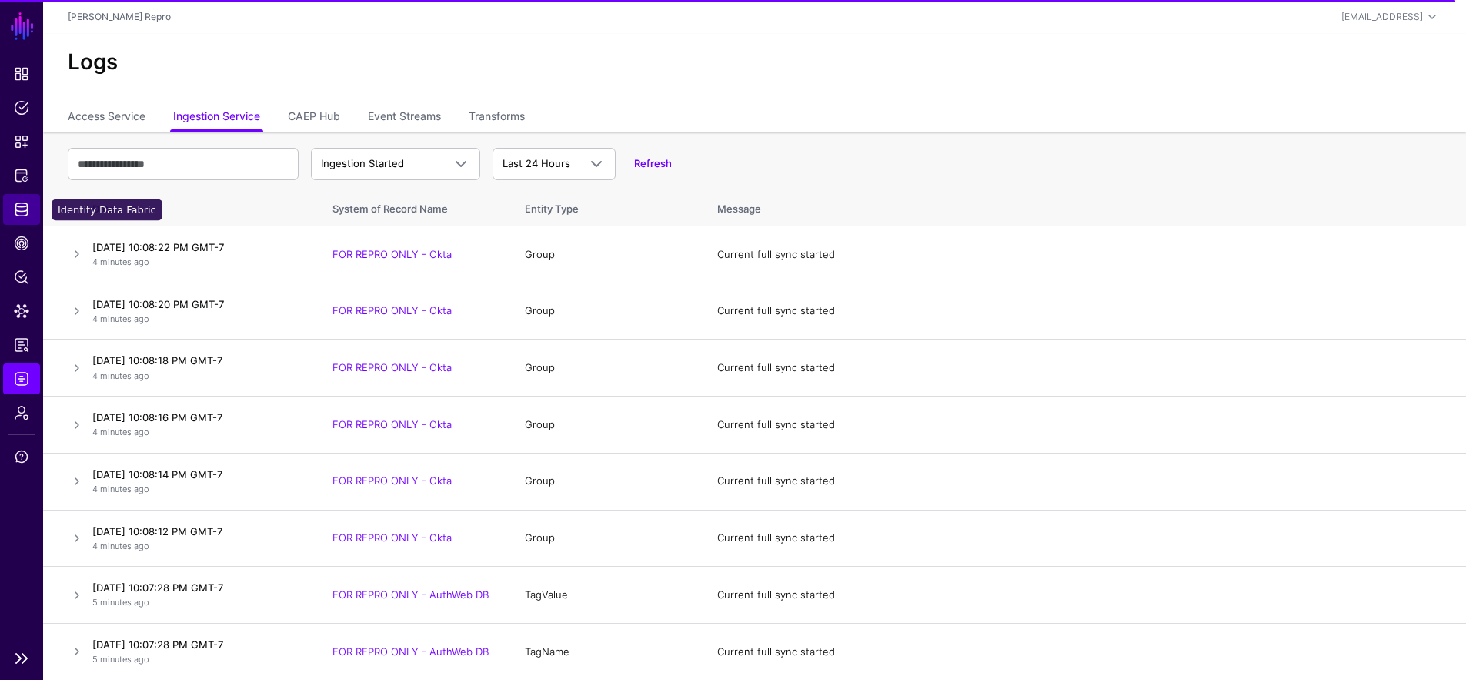
click at [32, 210] on link "Identity Data Fabric" at bounding box center [21, 209] width 37 height 31
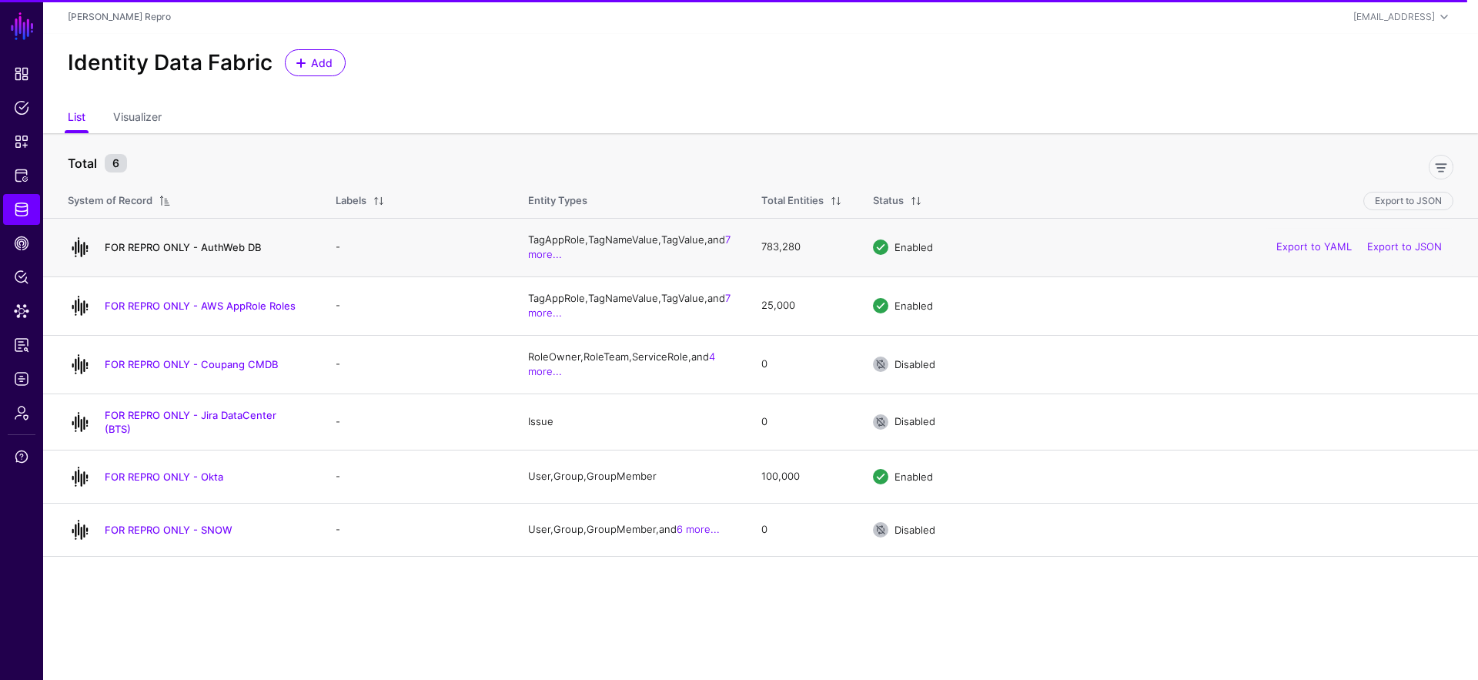
click at [191, 252] on link "FOR REPRO ONLY - AuthWeb DB" at bounding box center [183, 247] width 156 height 12
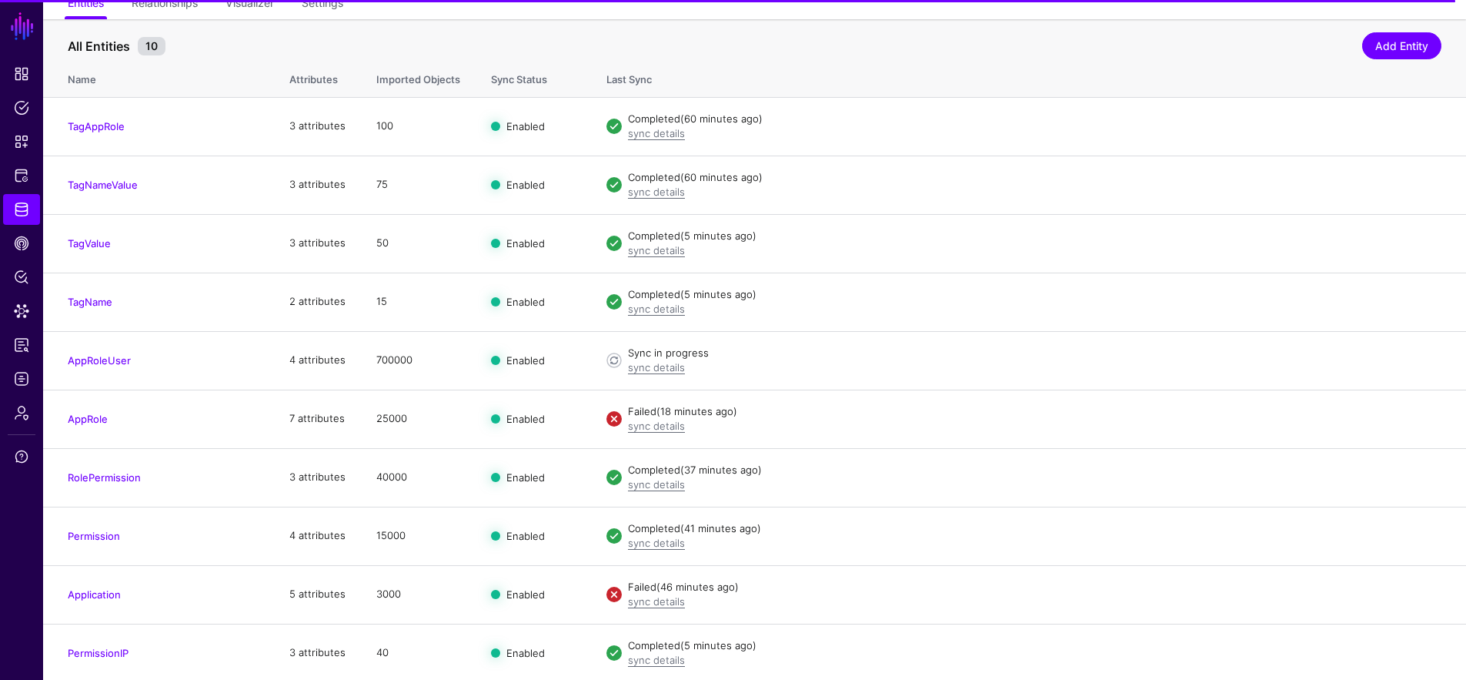
scroll to position [135, 0]
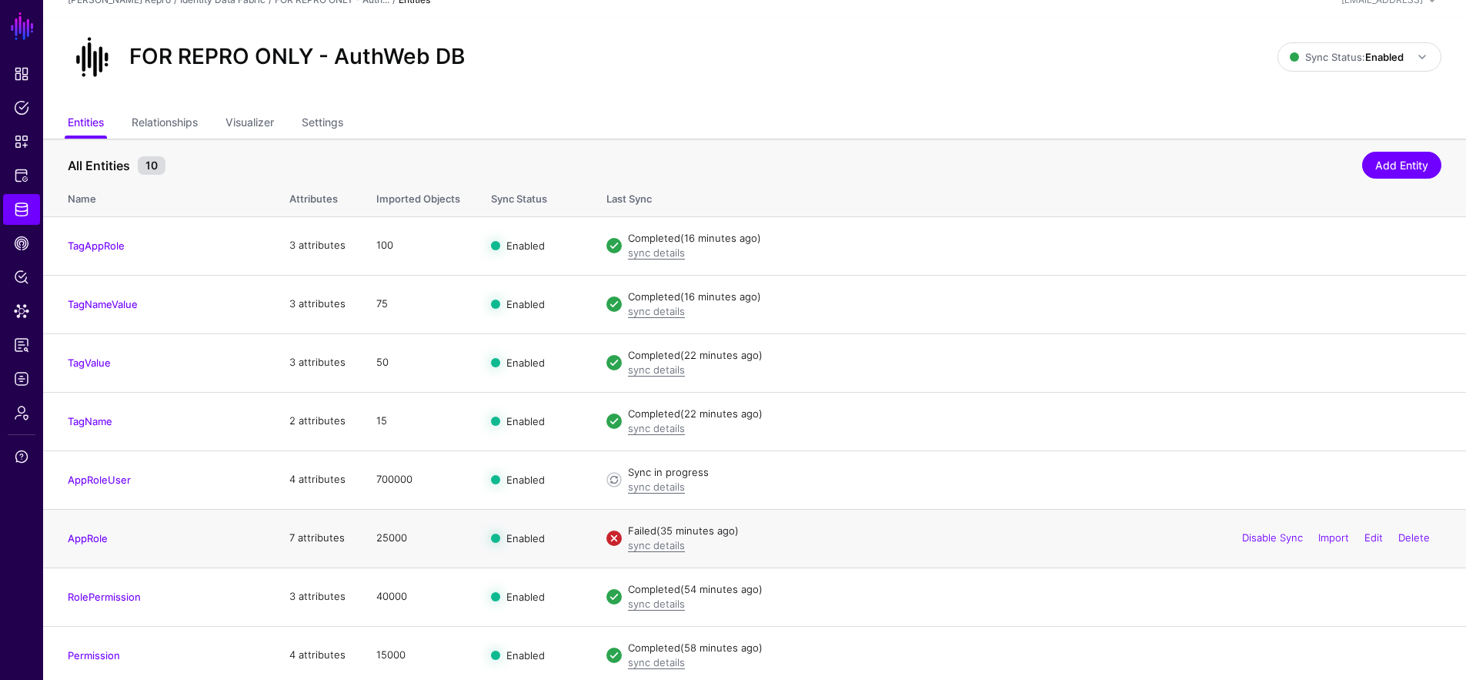
scroll to position [22, 0]
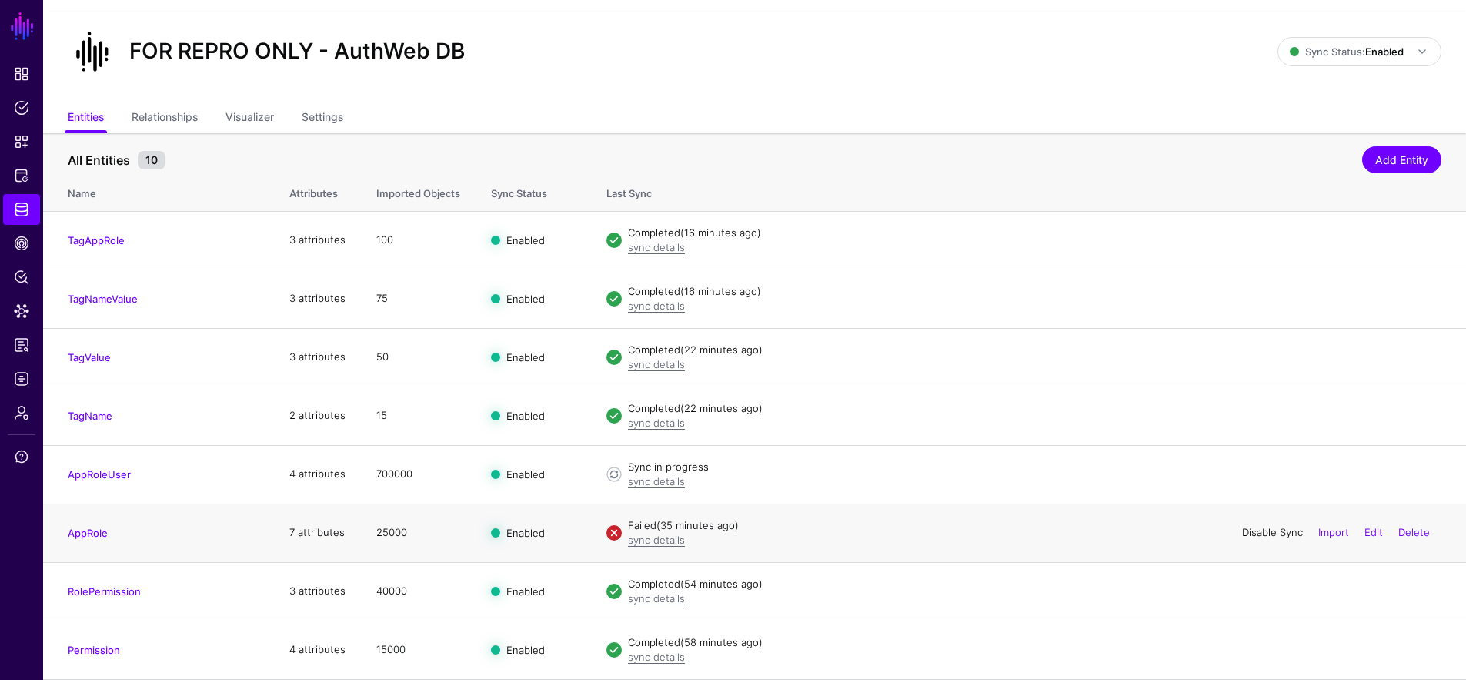
click at [1253, 533] on link "Disable Sync" at bounding box center [1272, 532] width 61 height 12
click at [1254, 533] on link "Enable Sync" at bounding box center [1273, 532] width 58 height 12
